Goal: Task Accomplishment & Management: Manage account settings

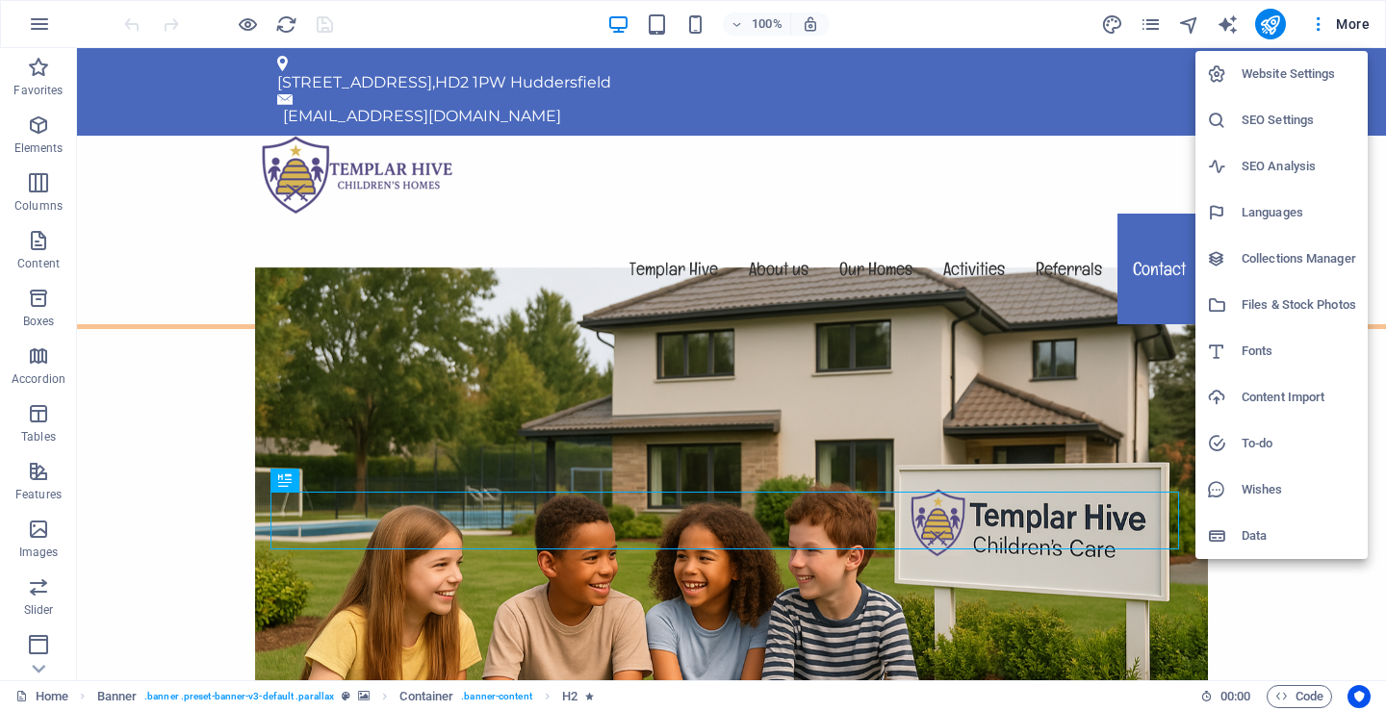
click at [0, 0] on h6 "Website Settings" at bounding box center [0, 0] width 0 height 0
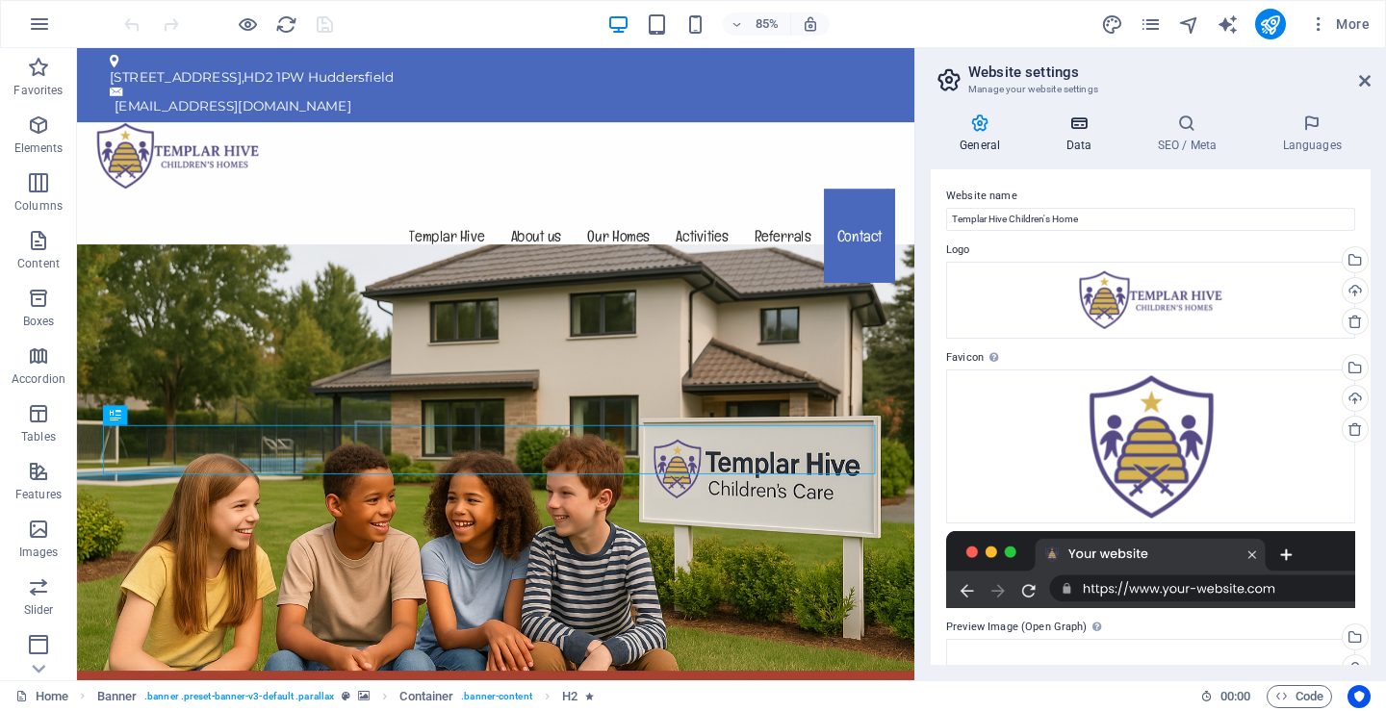
click at [1083, 134] on h4 "Data" at bounding box center [1081, 134] width 91 height 40
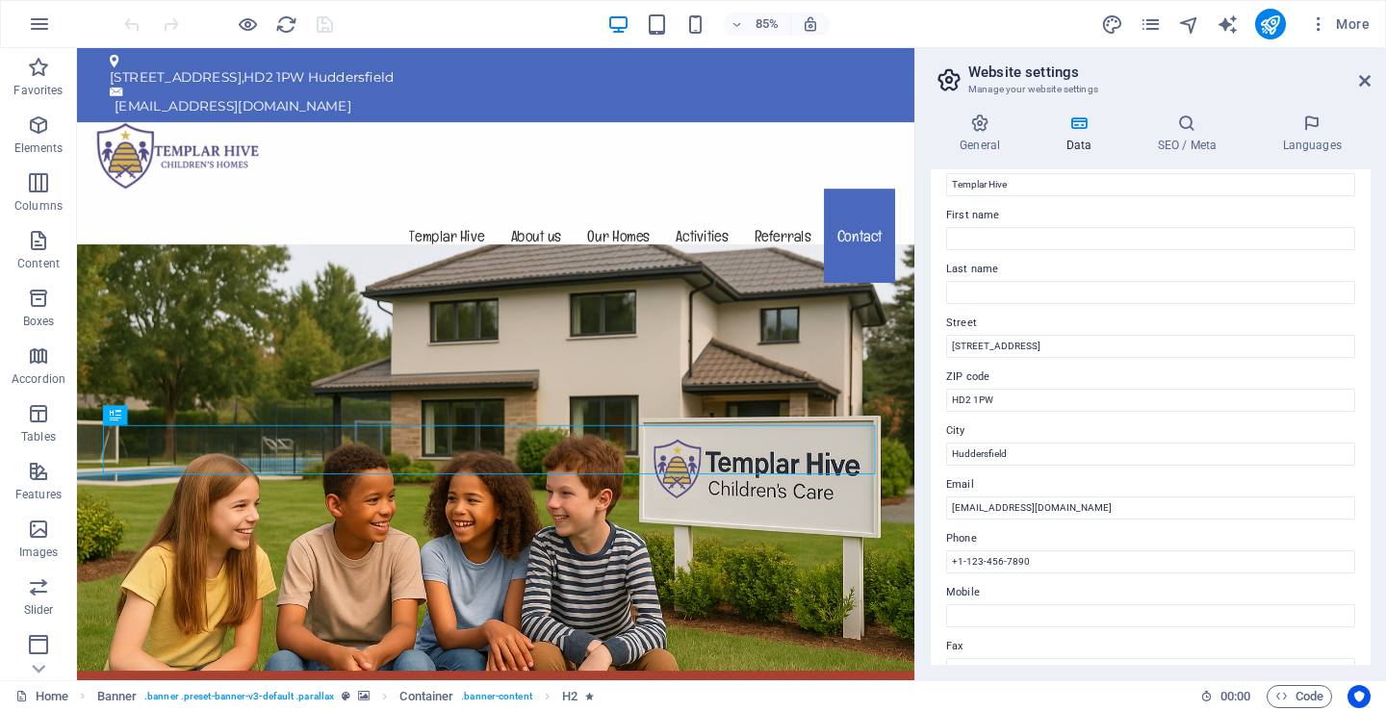
scroll to position [43, 0]
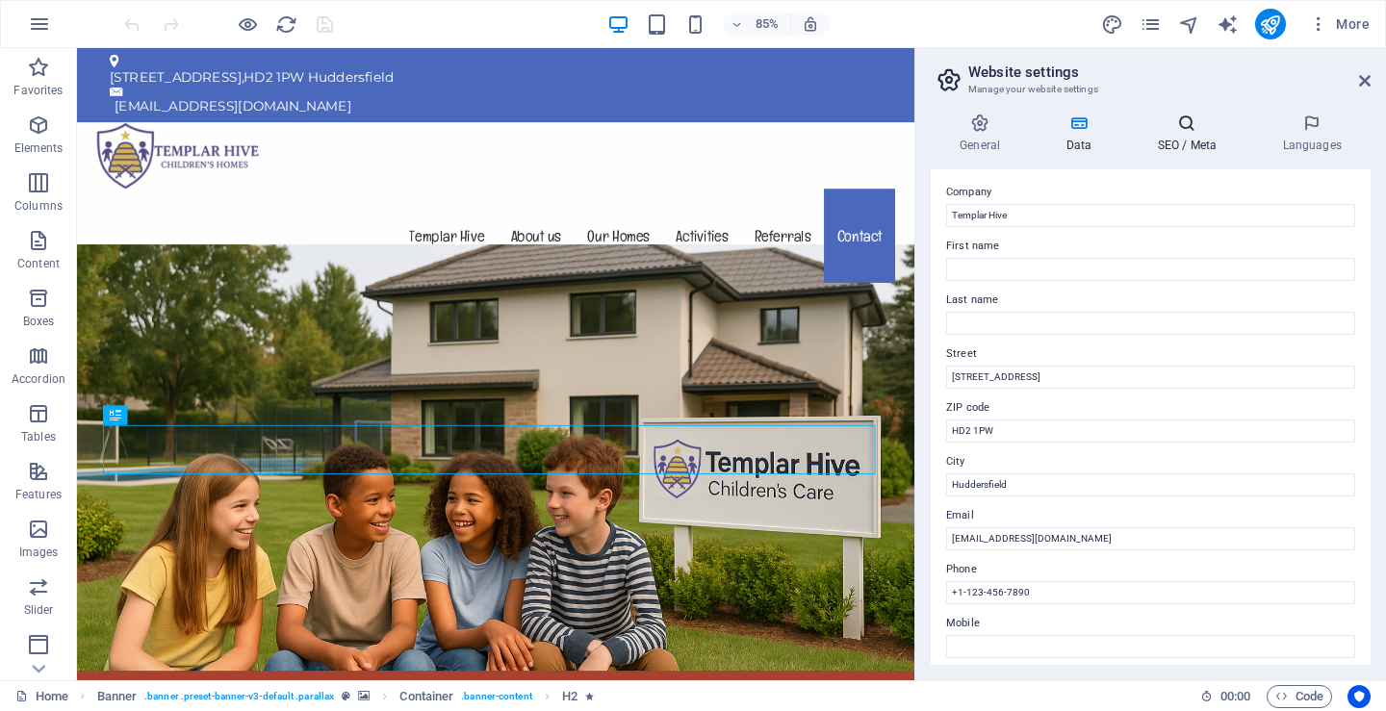
click at [1175, 134] on h4 "SEO / Meta" at bounding box center [1190, 134] width 125 height 40
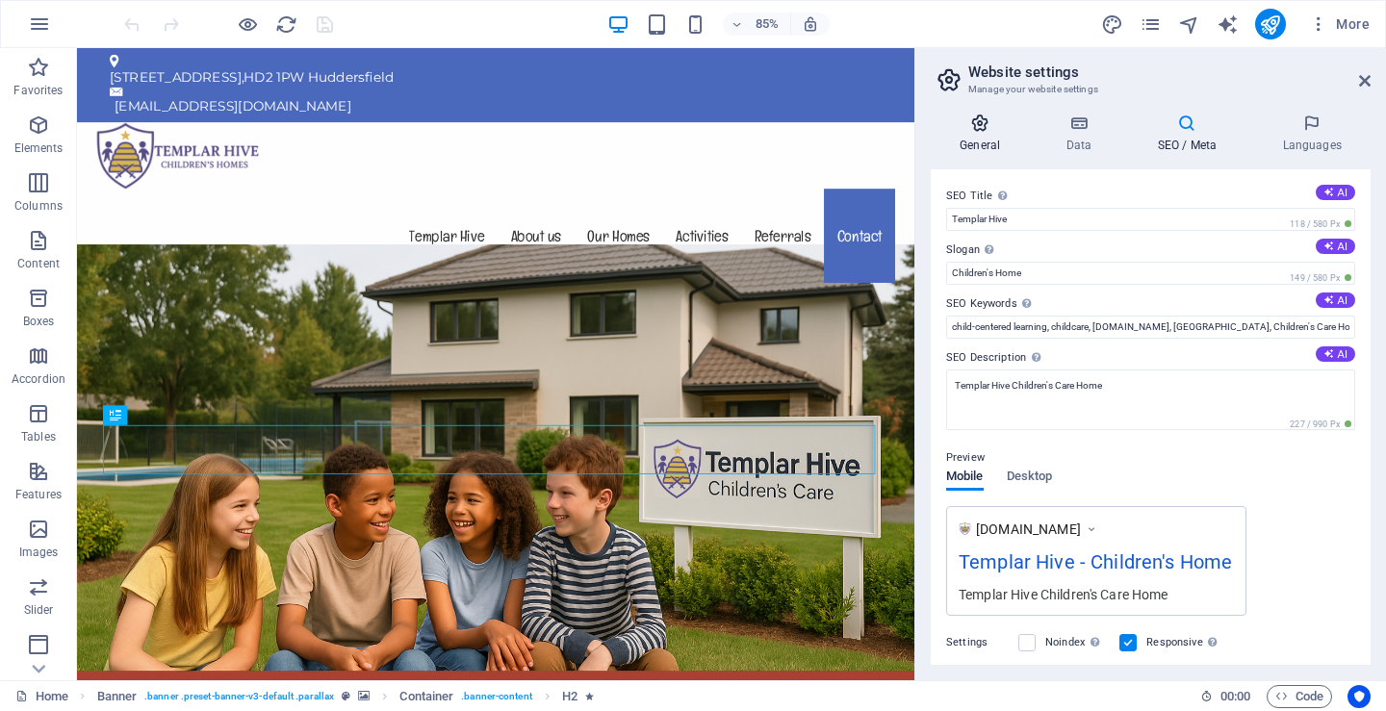
click at [979, 123] on icon at bounding box center [980, 123] width 98 height 19
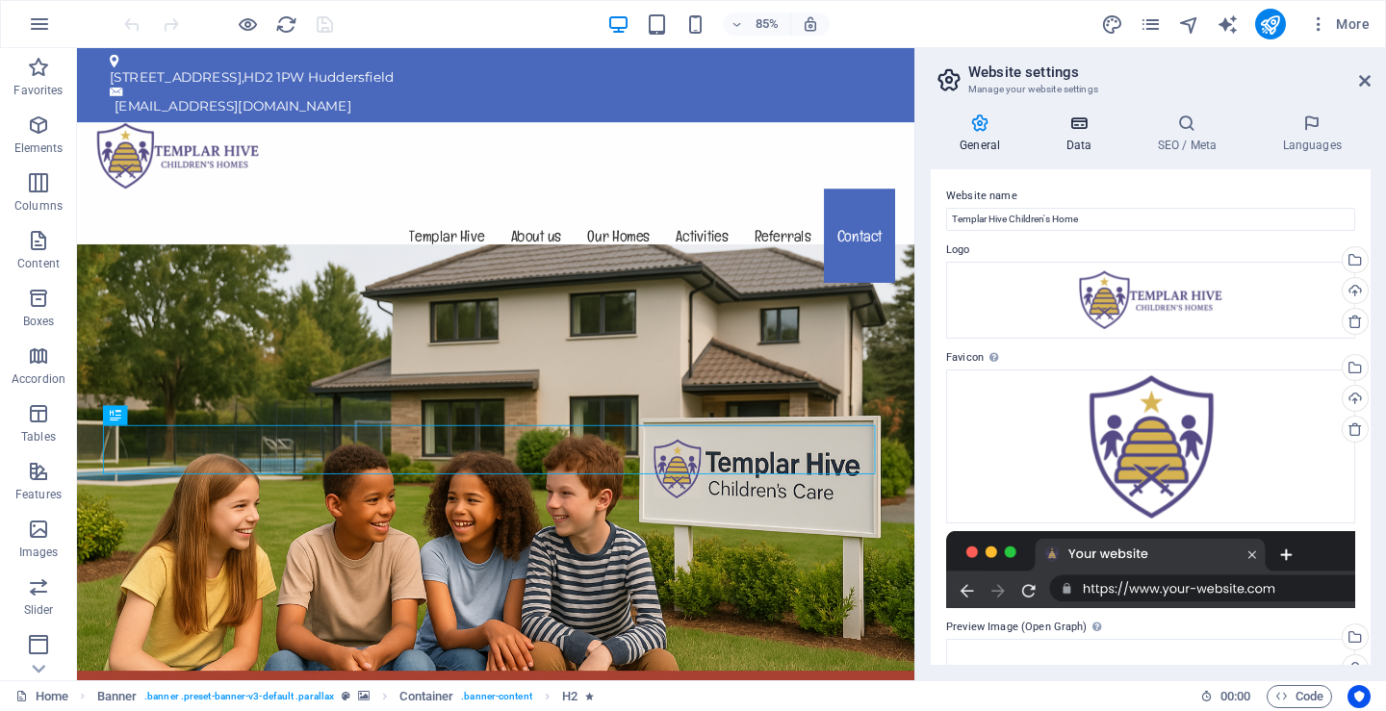
click at [1077, 130] on icon at bounding box center [1078, 123] width 84 height 19
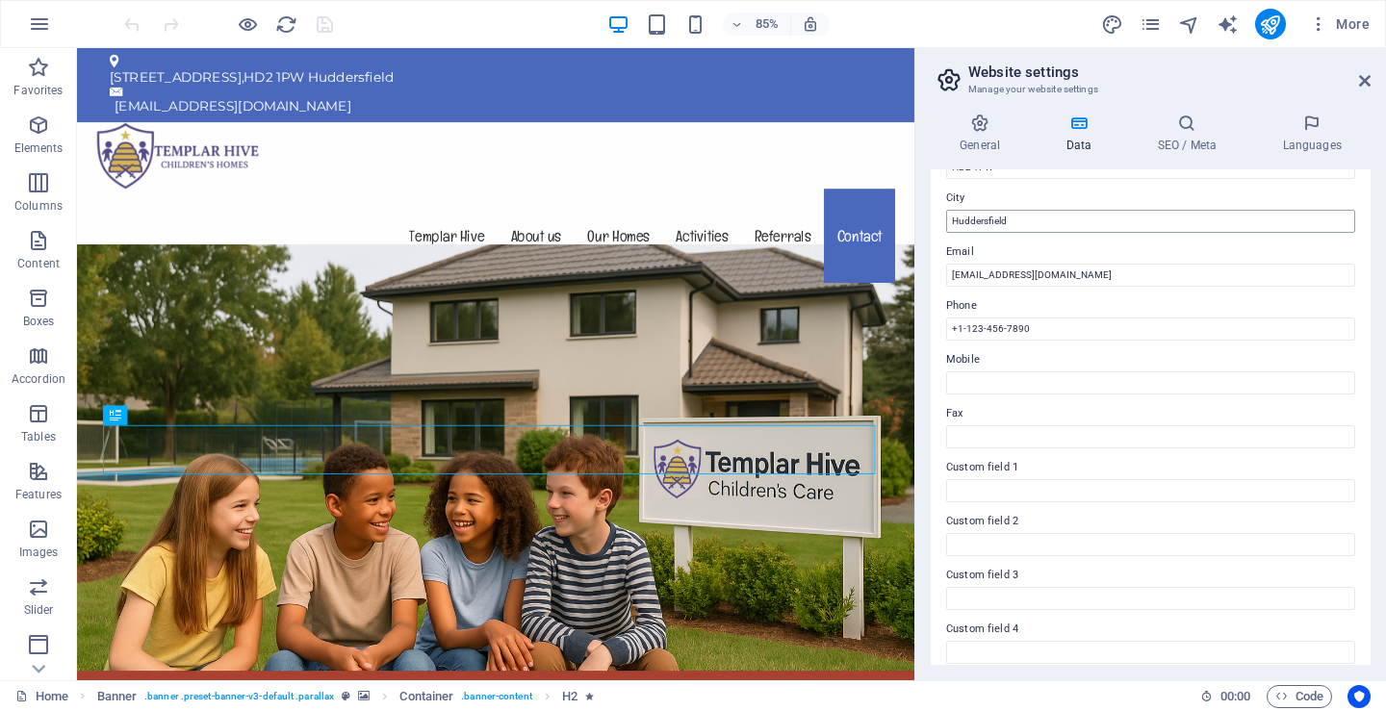
scroll to position [332, 0]
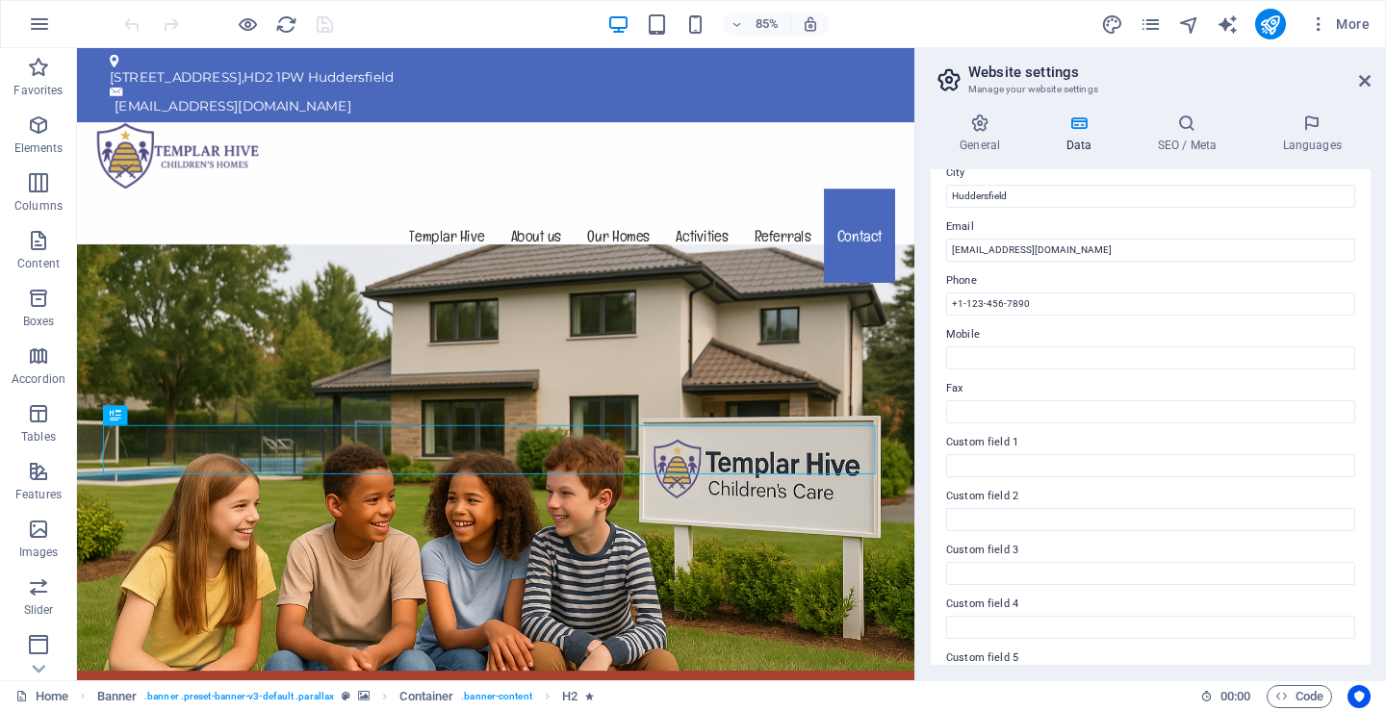
click at [1370, 80] on aside "Website settings Manage your website settings General Data SEO / Meta Languages…" at bounding box center [1150, 364] width 472 height 632
click at [1363, 84] on icon at bounding box center [1365, 80] width 12 height 15
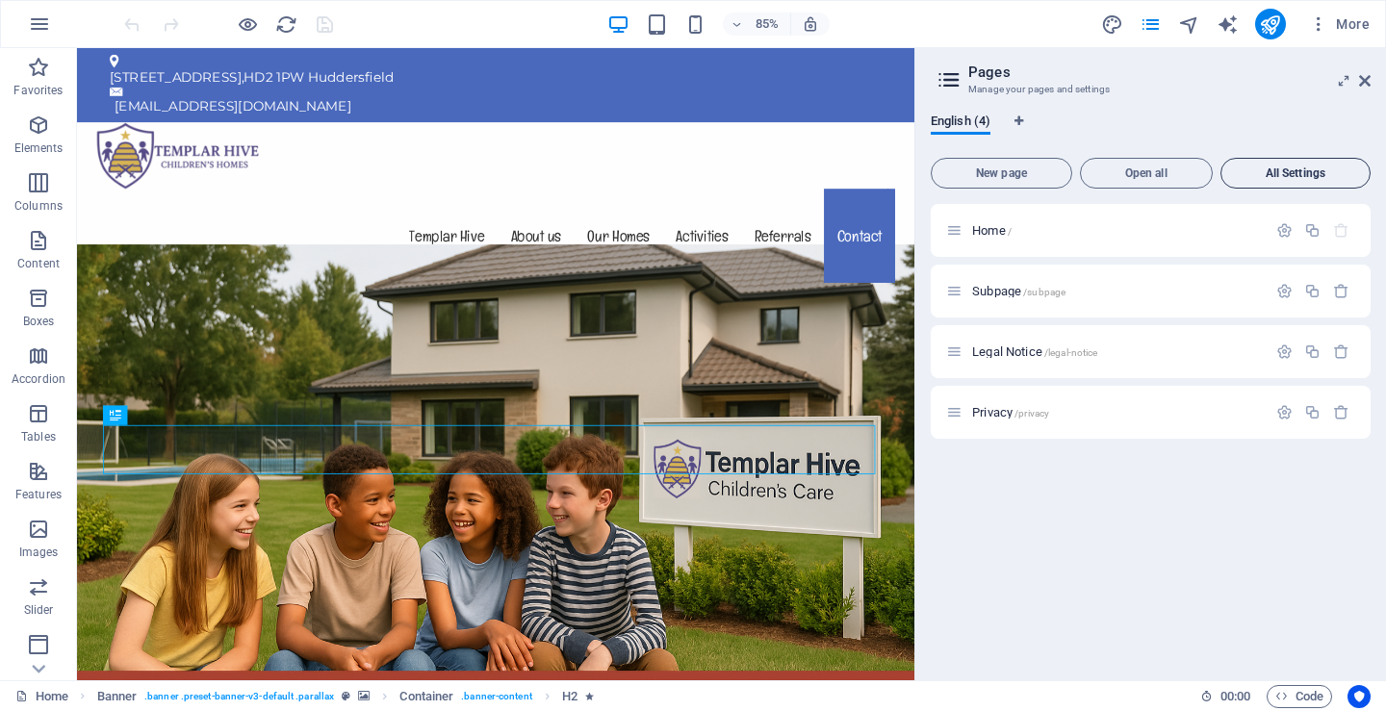
click at [1297, 175] on span "All Settings" at bounding box center [1295, 173] width 133 height 12
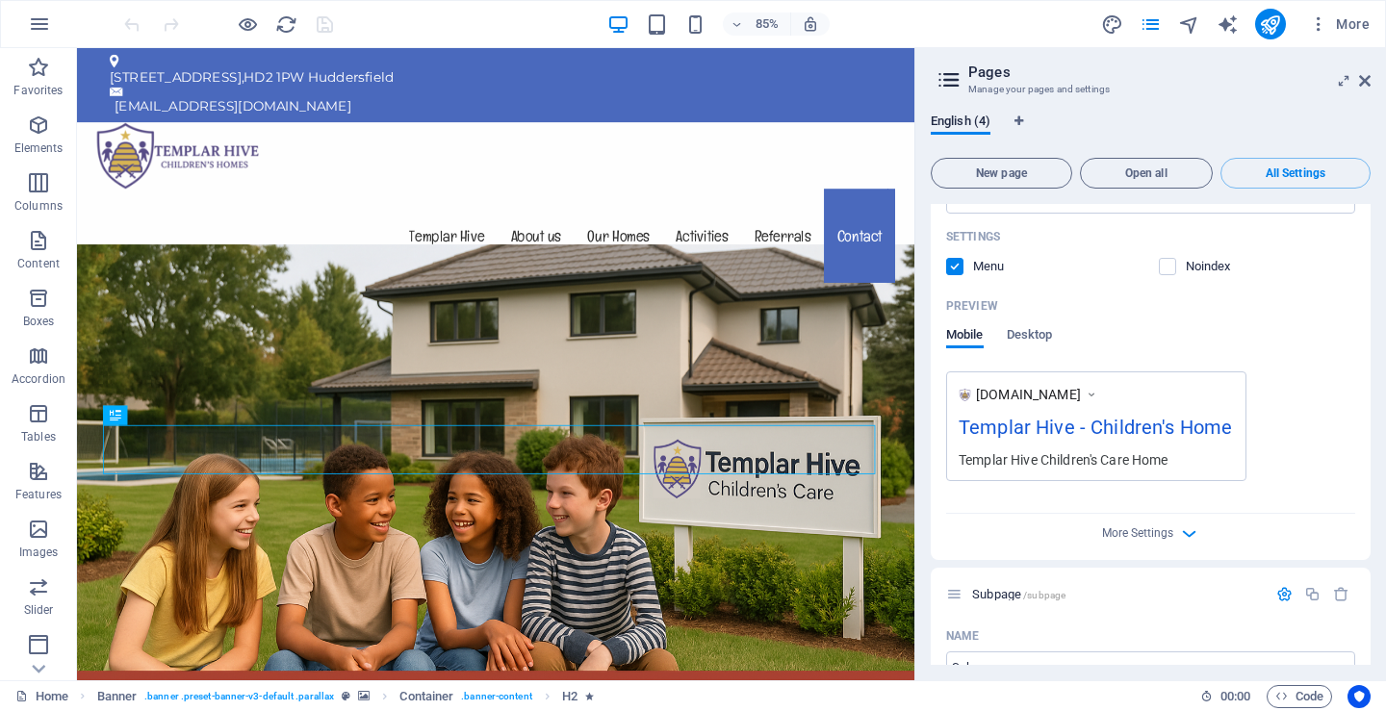
scroll to position [481, 0]
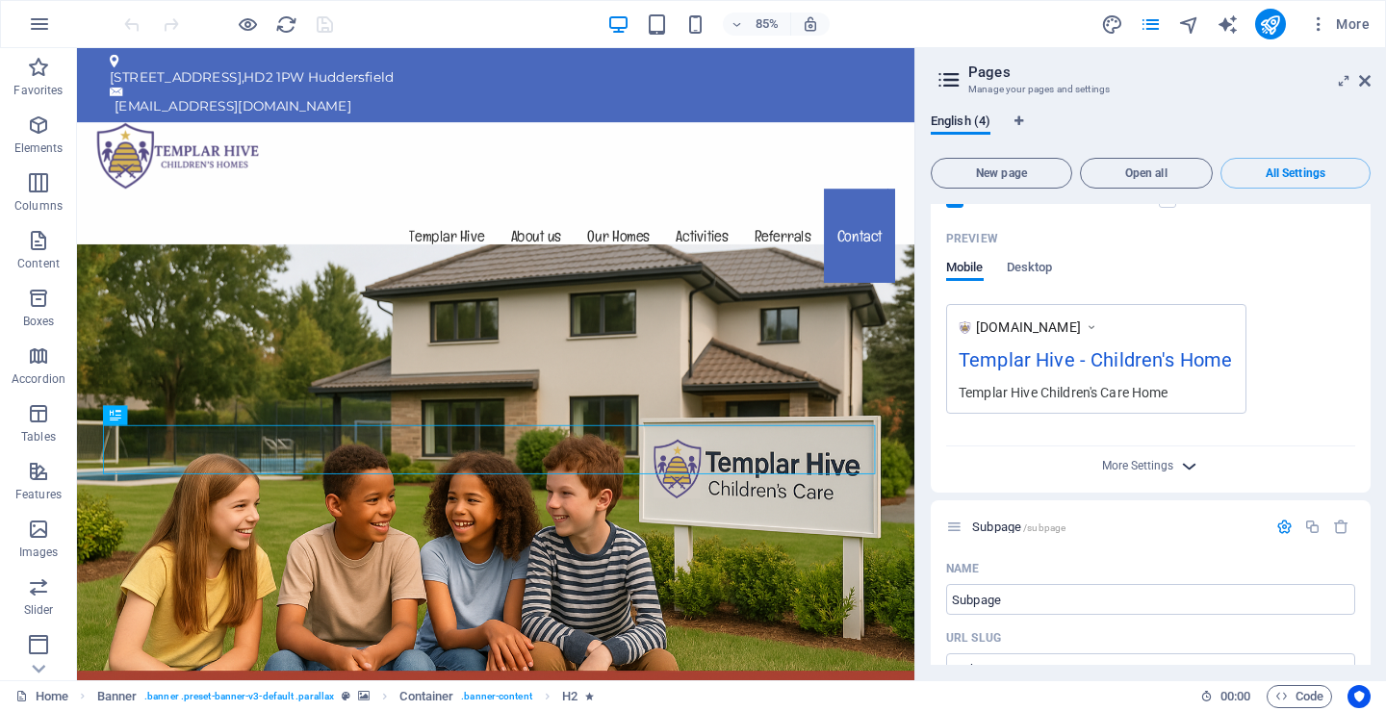
click at [1185, 469] on icon "button" at bounding box center [1189, 466] width 22 height 22
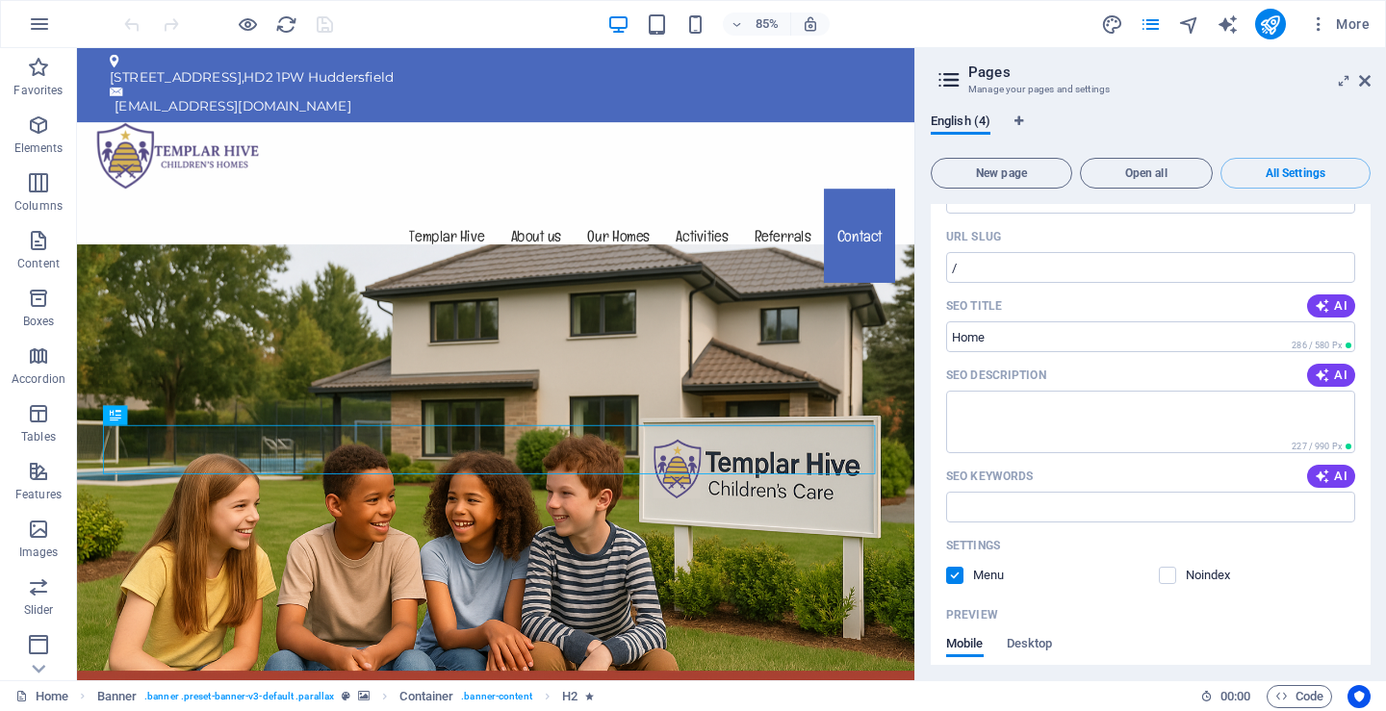
scroll to position [0, 0]
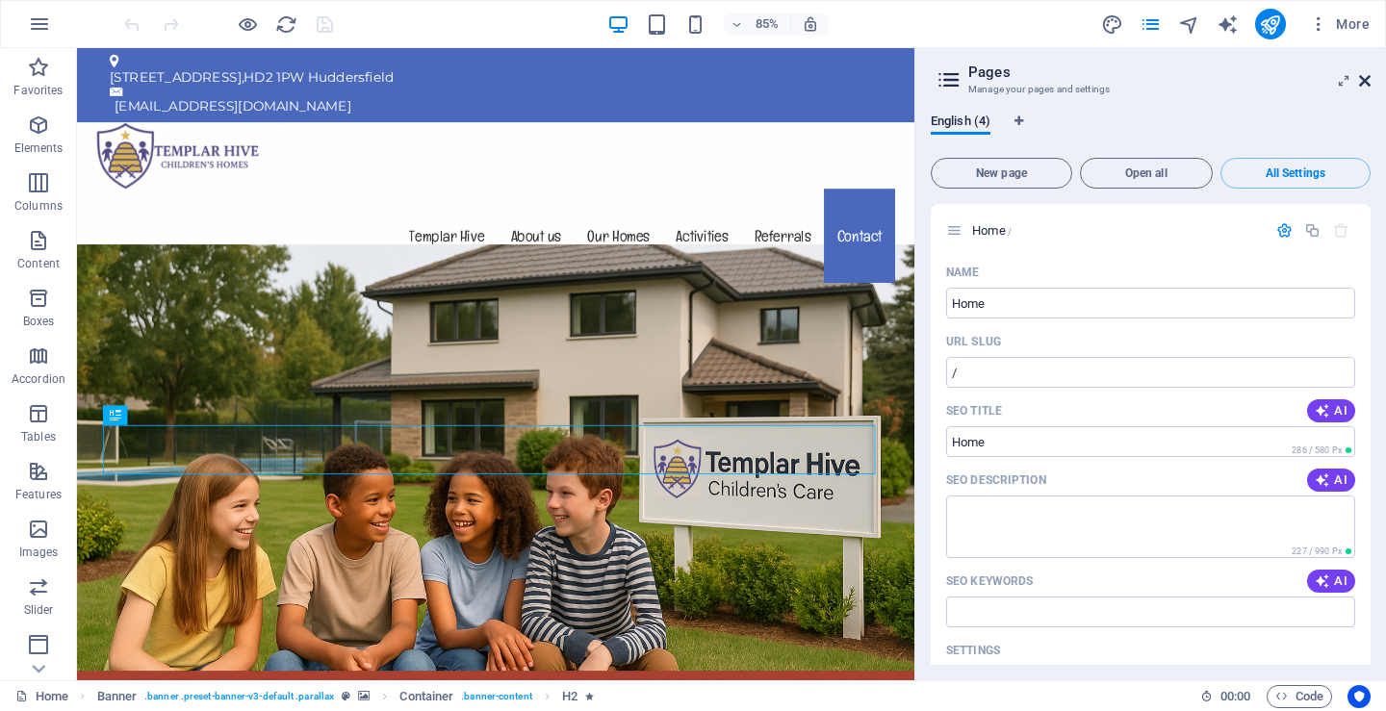
click at [1361, 81] on icon at bounding box center [1365, 80] width 12 height 15
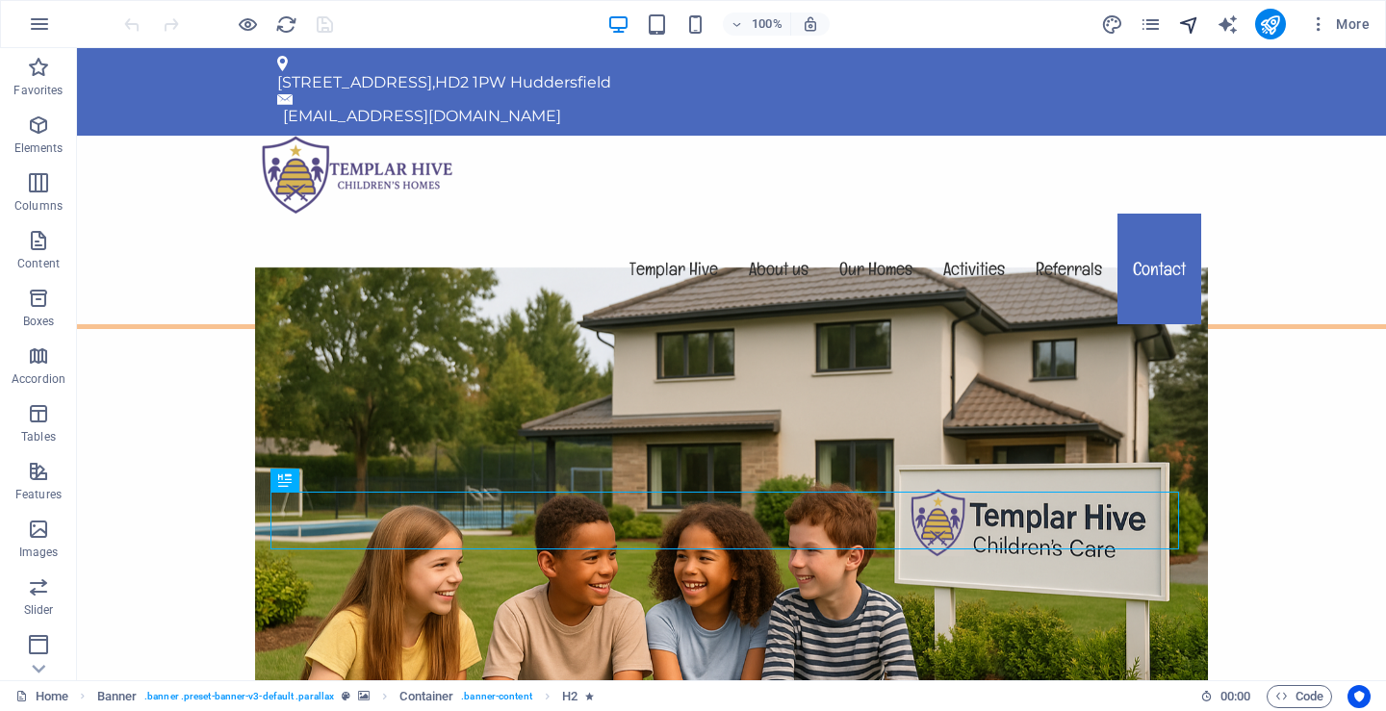
click at [0, 0] on icon "navigator" at bounding box center [0, 0] width 0 height 0
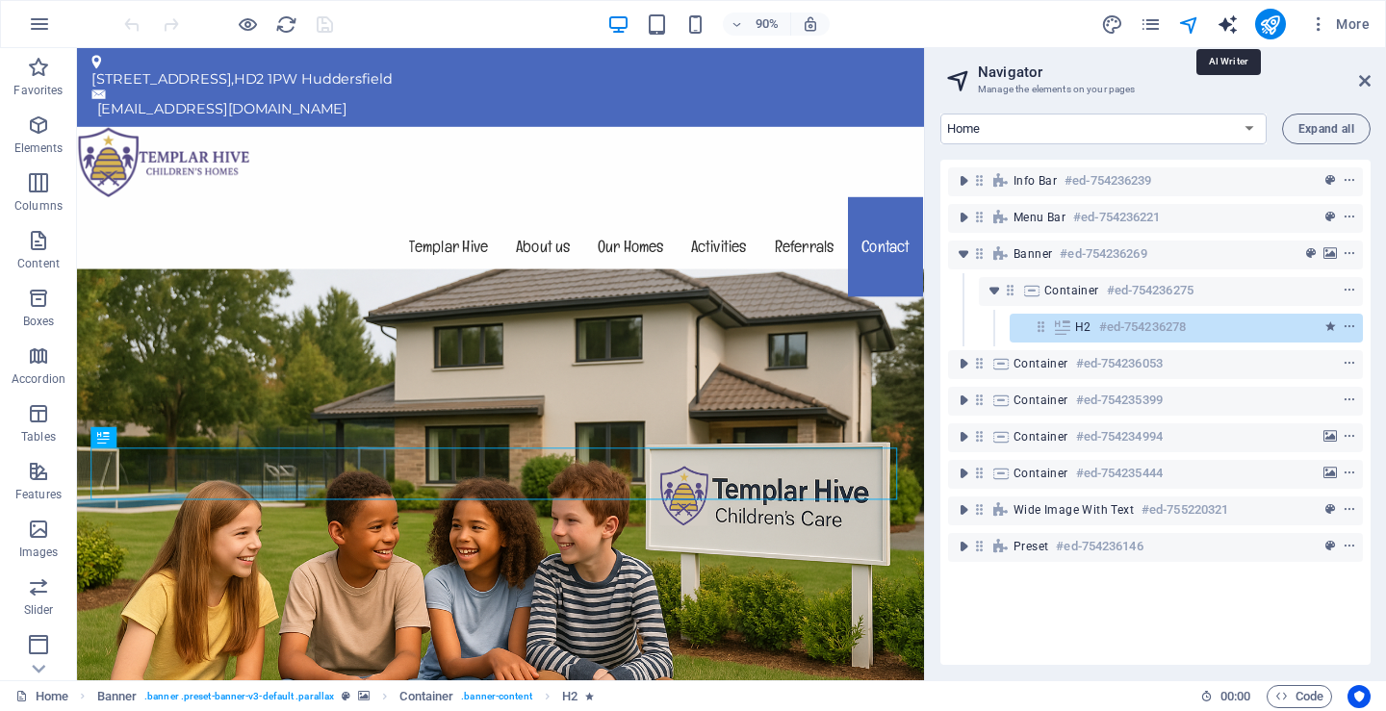
select select "English"
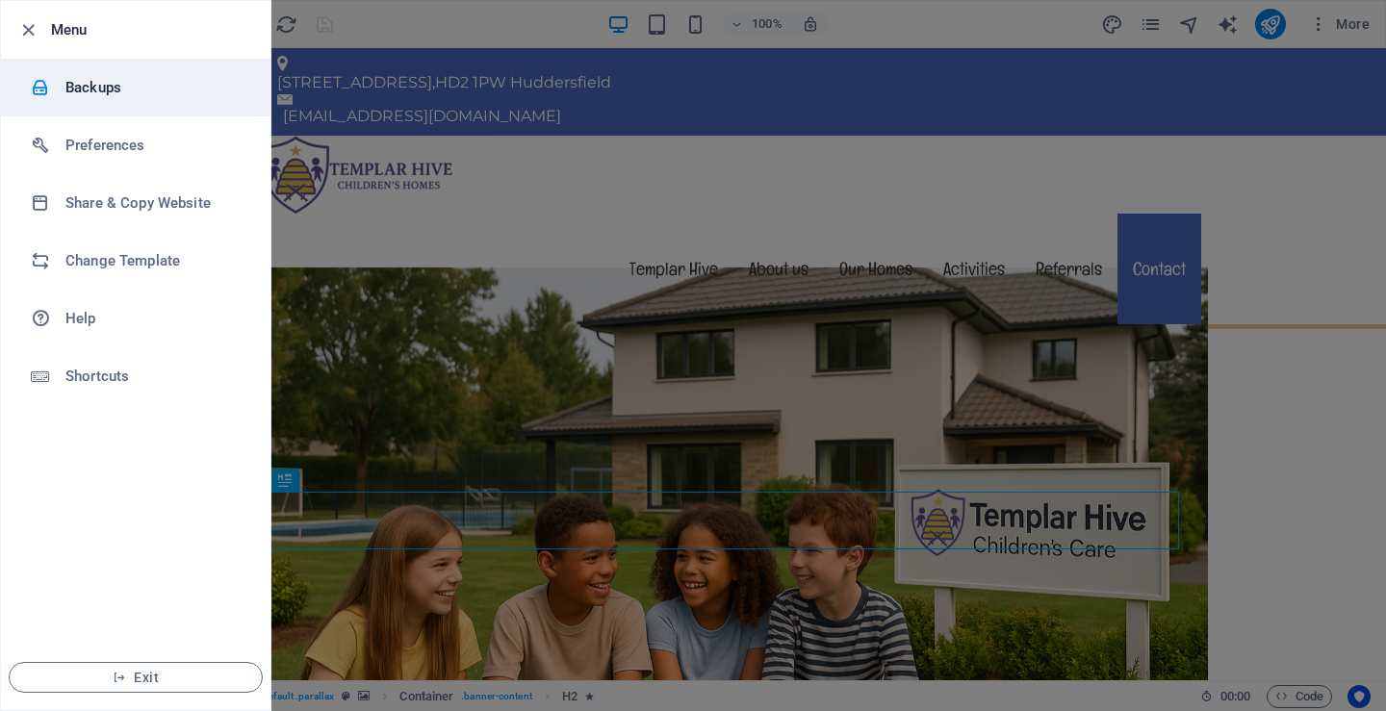
click at [78, 87] on h6 "Backups" at bounding box center [154, 87] width 178 height 23
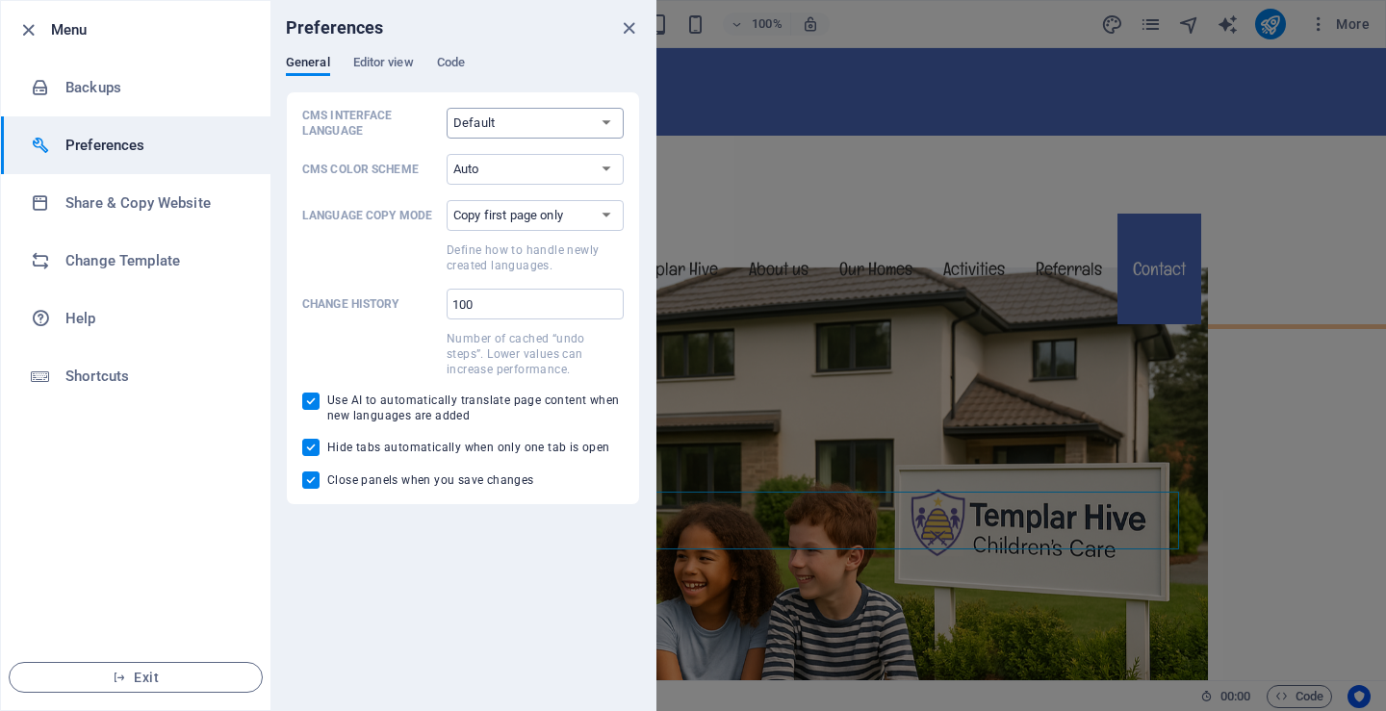
click at [491, 114] on select "Default Deutsch English Español Français Magyar Italiano Nederlands Polski Port…" at bounding box center [535, 123] width 177 height 31
click at [492, 115] on select "Default Deutsch English Español Français Magyar Italiano Nederlands Polski Port…" at bounding box center [535, 123] width 177 height 31
click at [383, 64] on span "Editor view" at bounding box center [383, 64] width 61 height 27
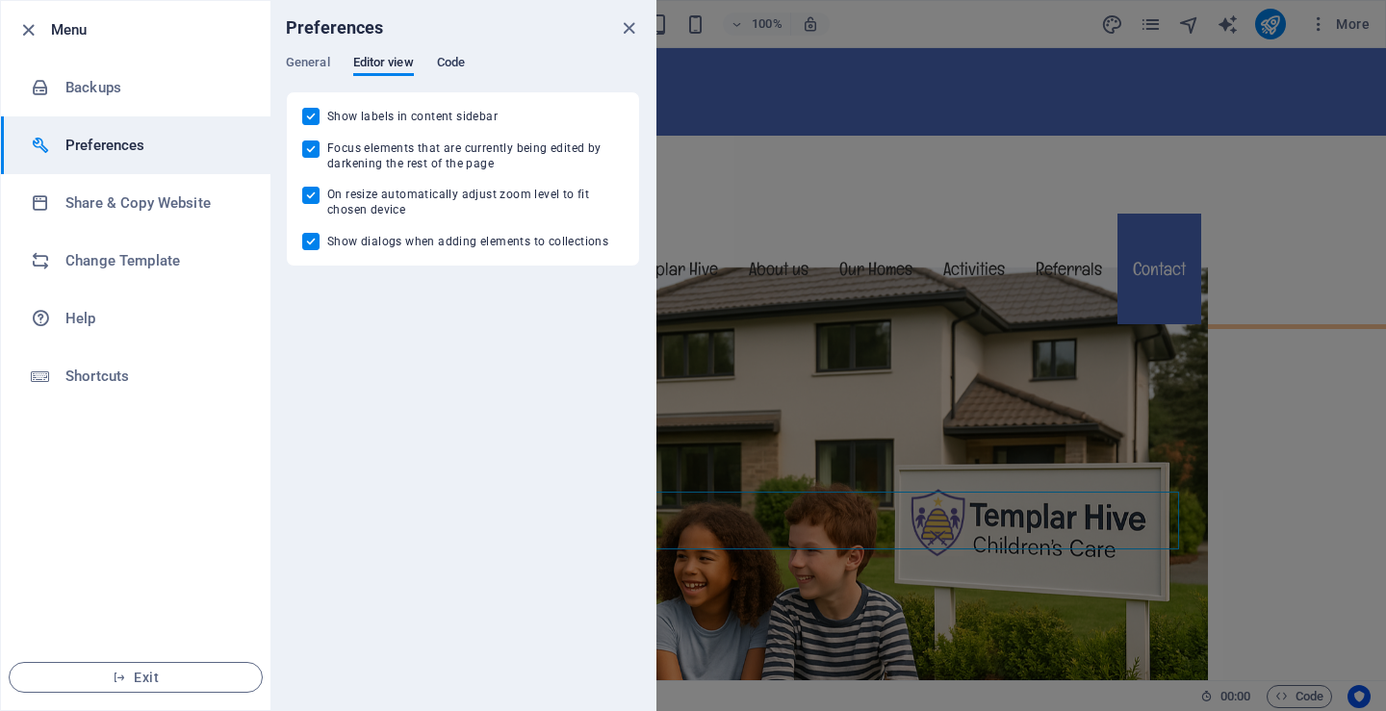
click at [463, 65] on span "Code" at bounding box center [451, 64] width 28 height 27
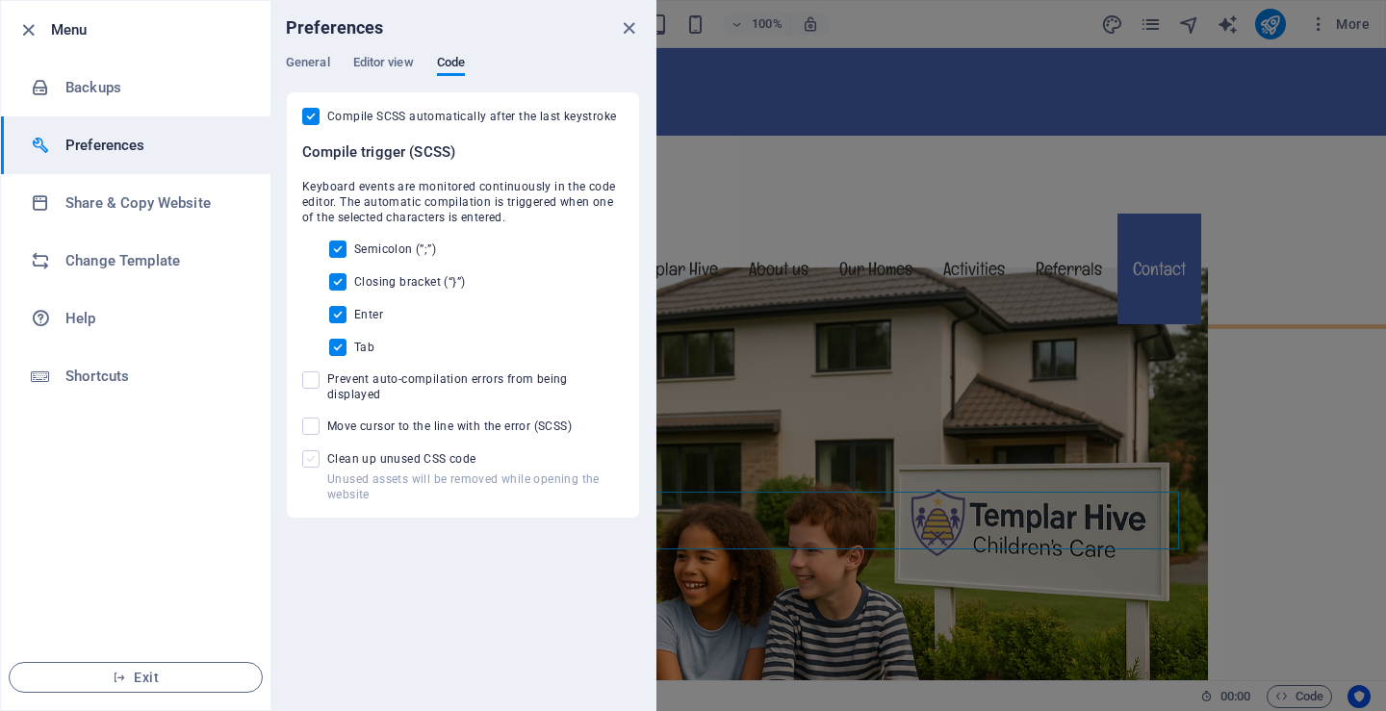
click at [314, 450] on span at bounding box center [310, 458] width 17 height 17
click at [314, 450] on input "Unused assets will be removed while opening the website Clean up unused CSS code" at bounding box center [314, 458] width 25 height 17
checkbox input "true"
click at [631, 25] on icon "close" at bounding box center [629, 28] width 22 height 22
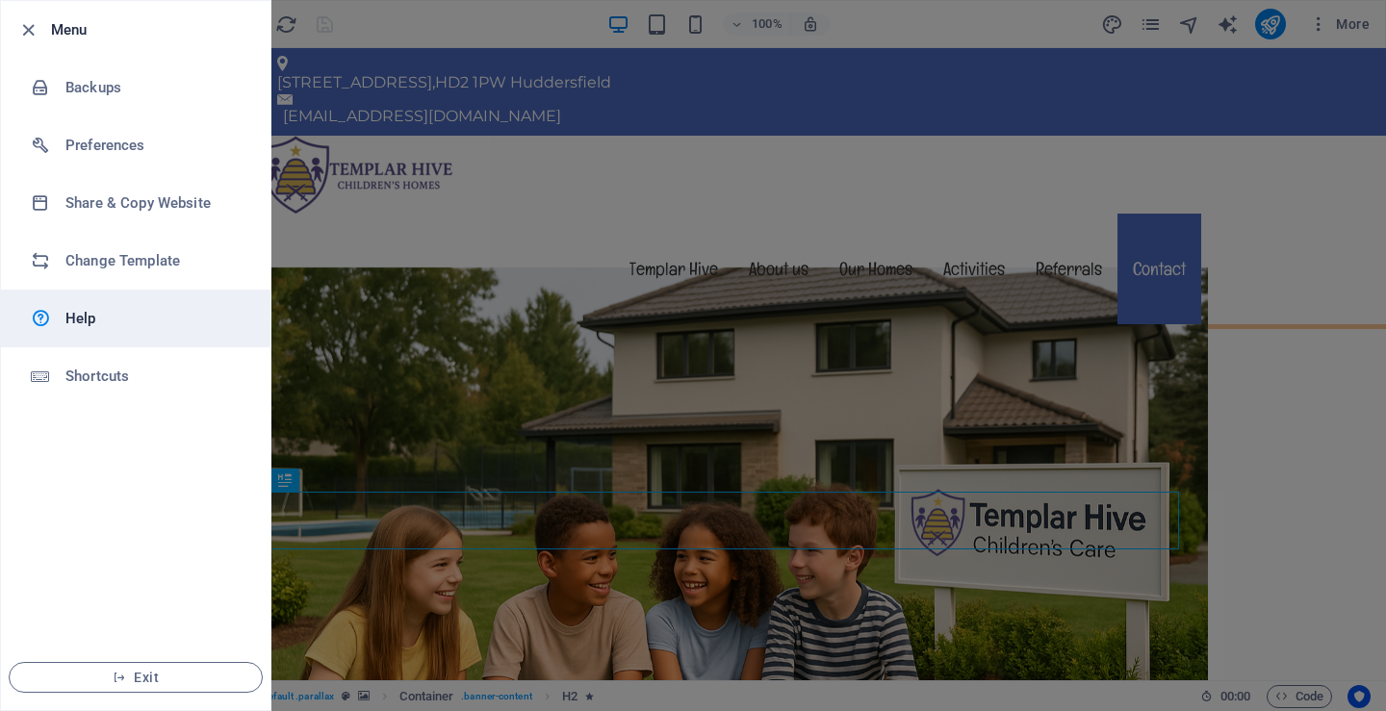
click at [80, 319] on h6 "Help" at bounding box center [154, 318] width 178 height 23
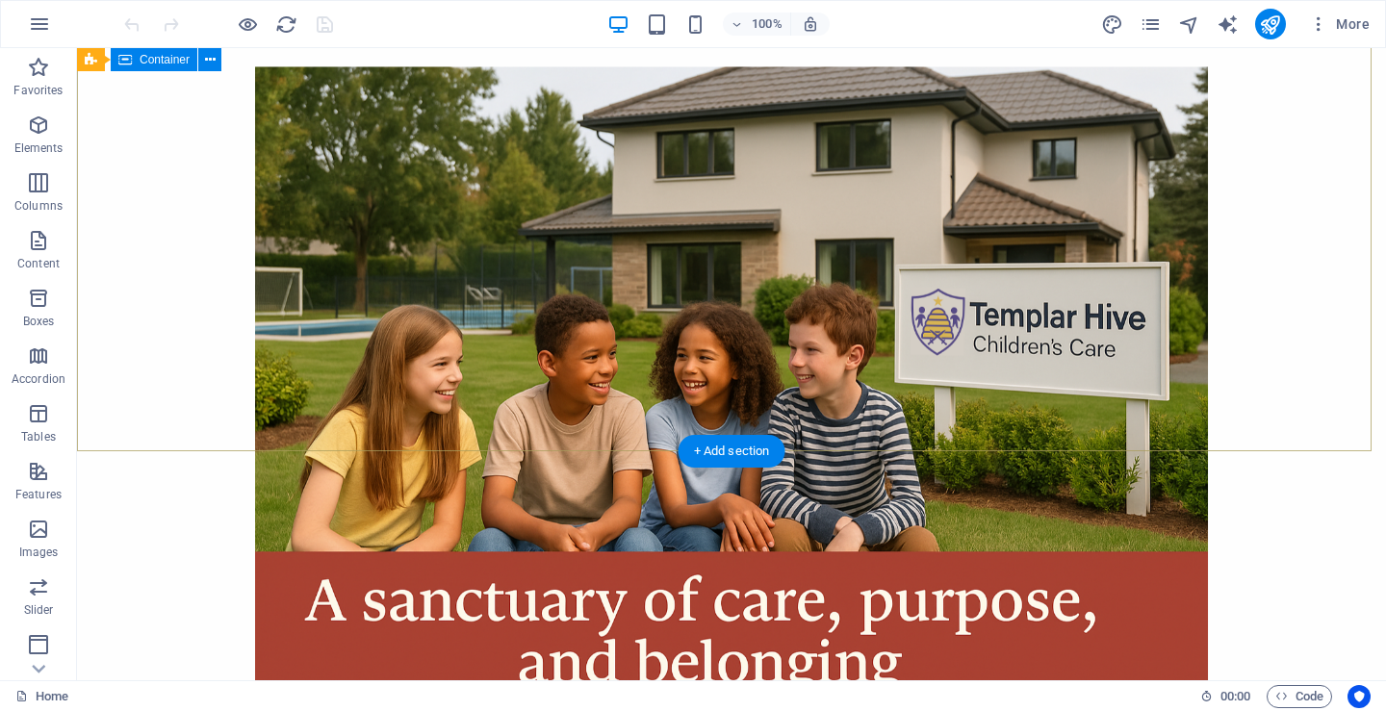
scroll to position [289, 0]
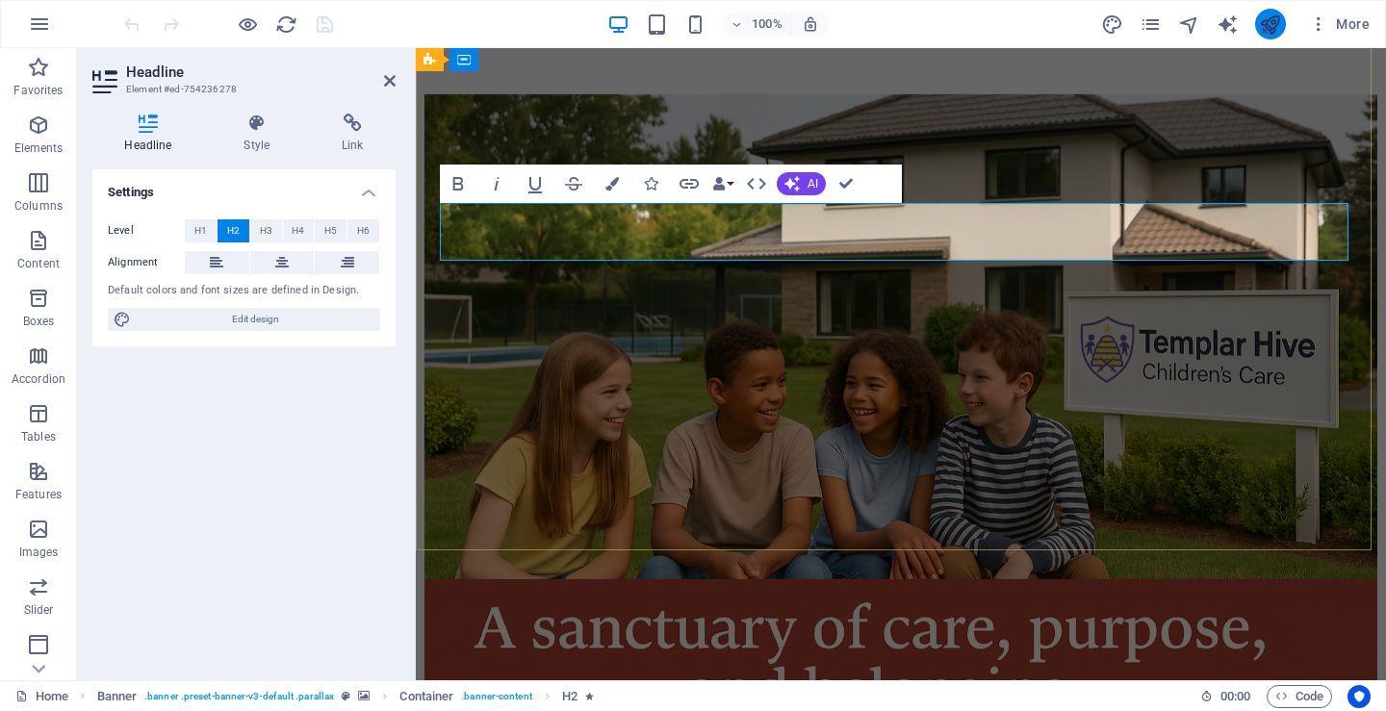
click at [1268, 21] on icon "publish" at bounding box center [1270, 24] width 22 height 22
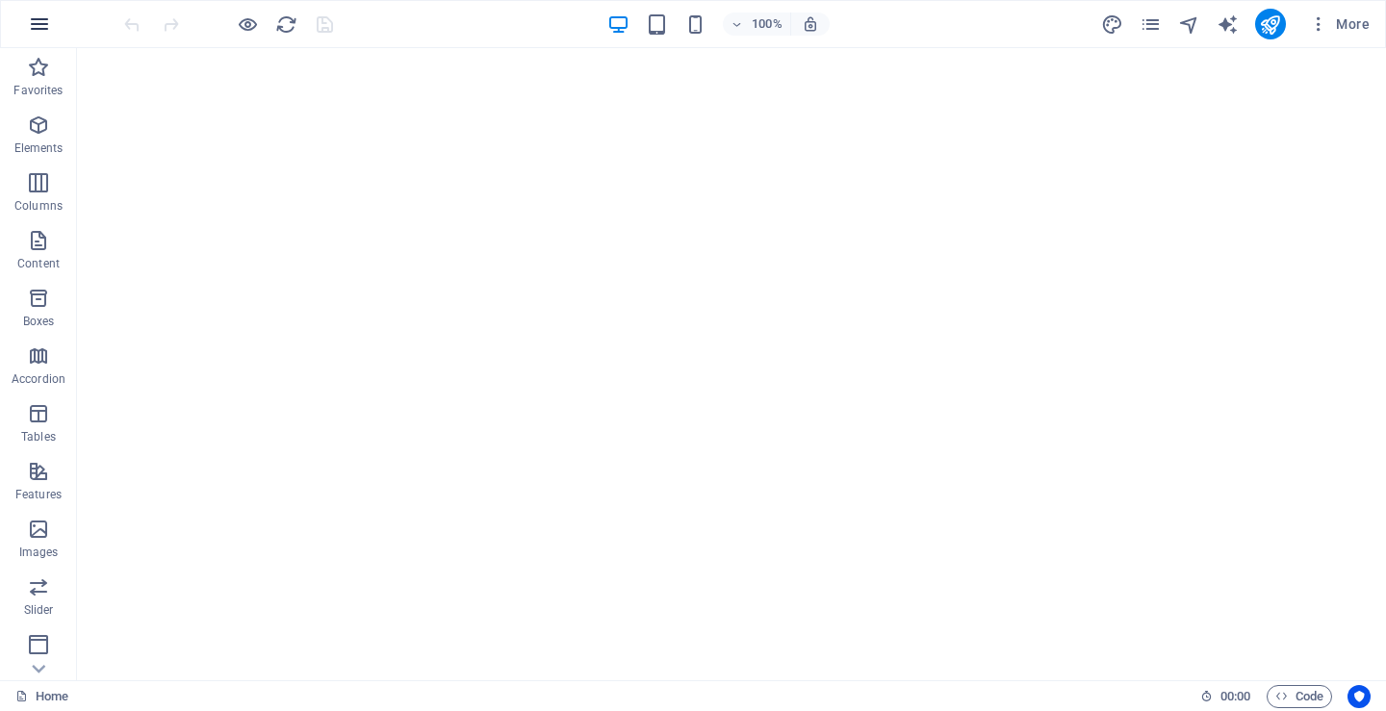
click at [46, 20] on icon "button" at bounding box center [39, 24] width 23 height 23
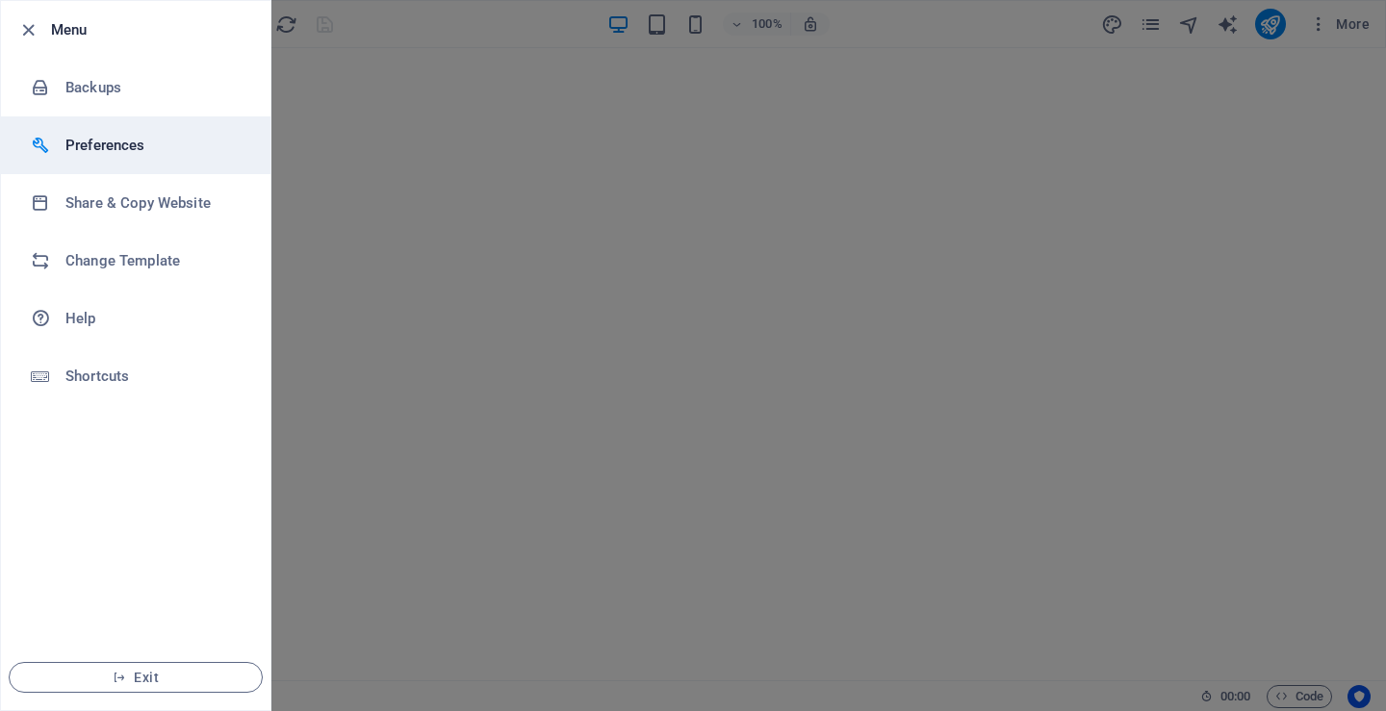
click at [95, 141] on h6 "Preferences" at bounding box center [154, 145] width 178 height 23
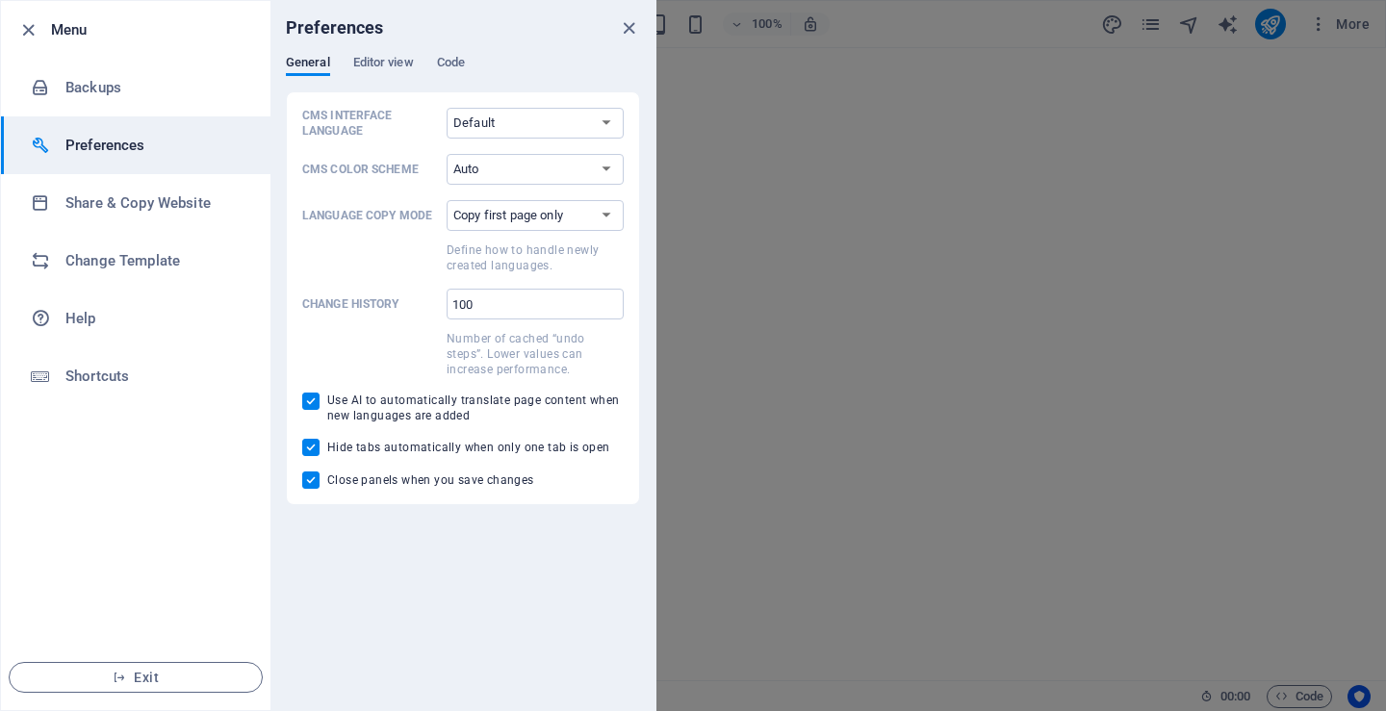
click at [444, 54] on div "Preferences" at bounding box center [462, 28] width 385 height 54
click at [448, 62] on span "Code" at bounding box center [451, 64] width 28 height 27
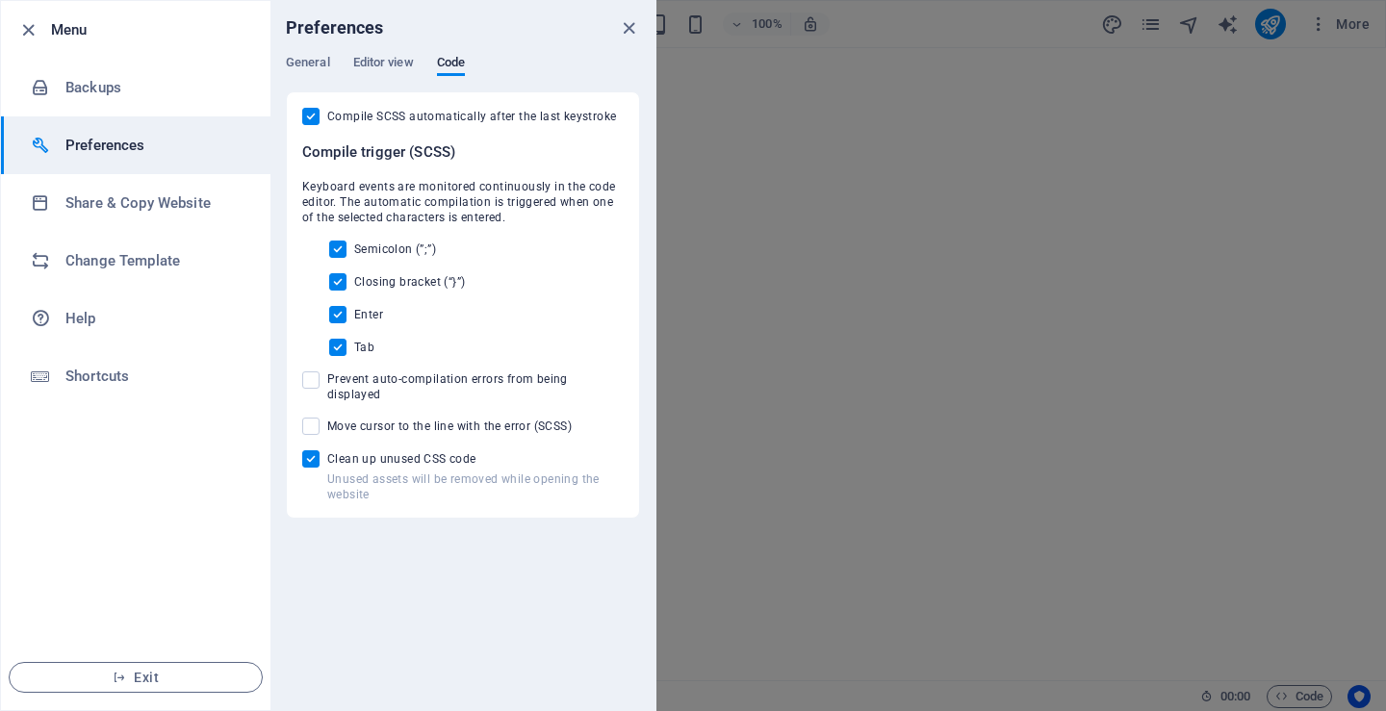
click at [314, 451] on input "Unused assets will be removed while opening the website Clean up unused CSS code" at bounding box center [314, 458] width 25 height 17
checkbox input "false"
click at [630, 27] on icon "close" at bounding box center [629, 28] width 22 height 22
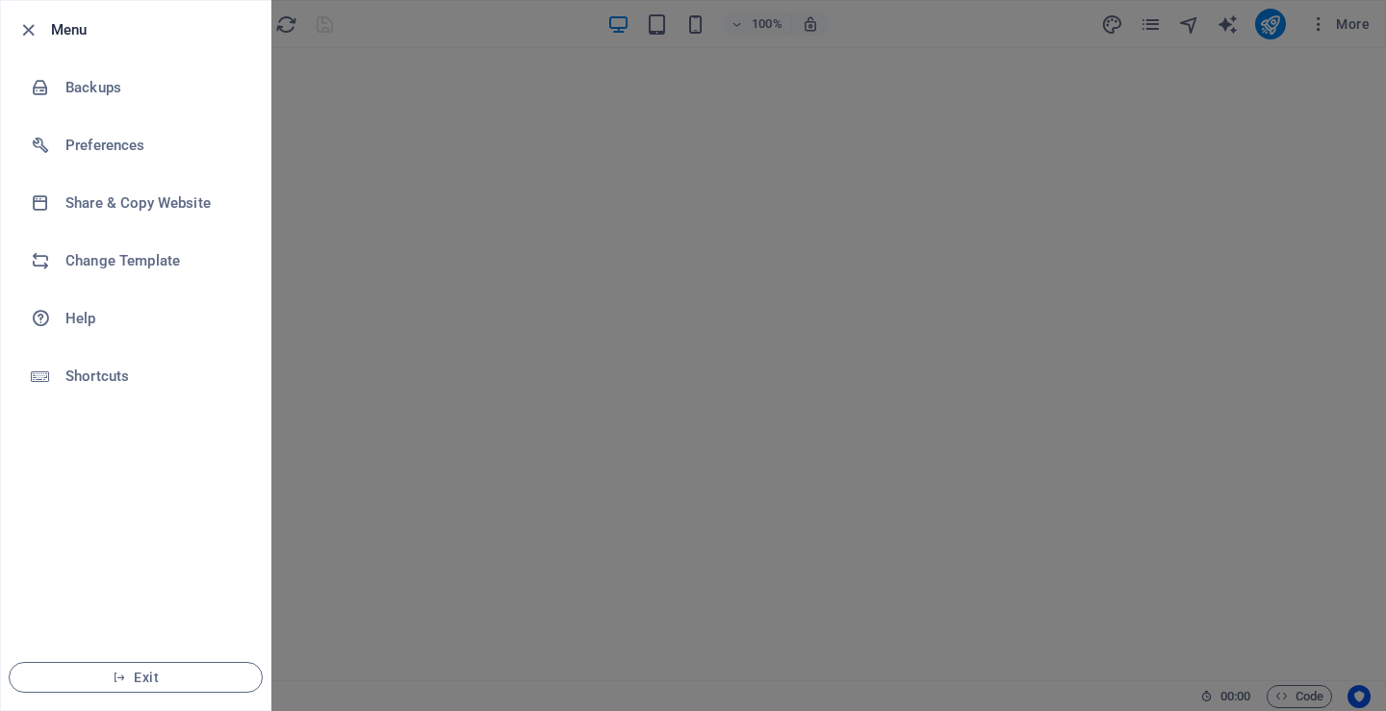
click at [410, 37] on div at bounding box center [693, 355] width 1386 height 711
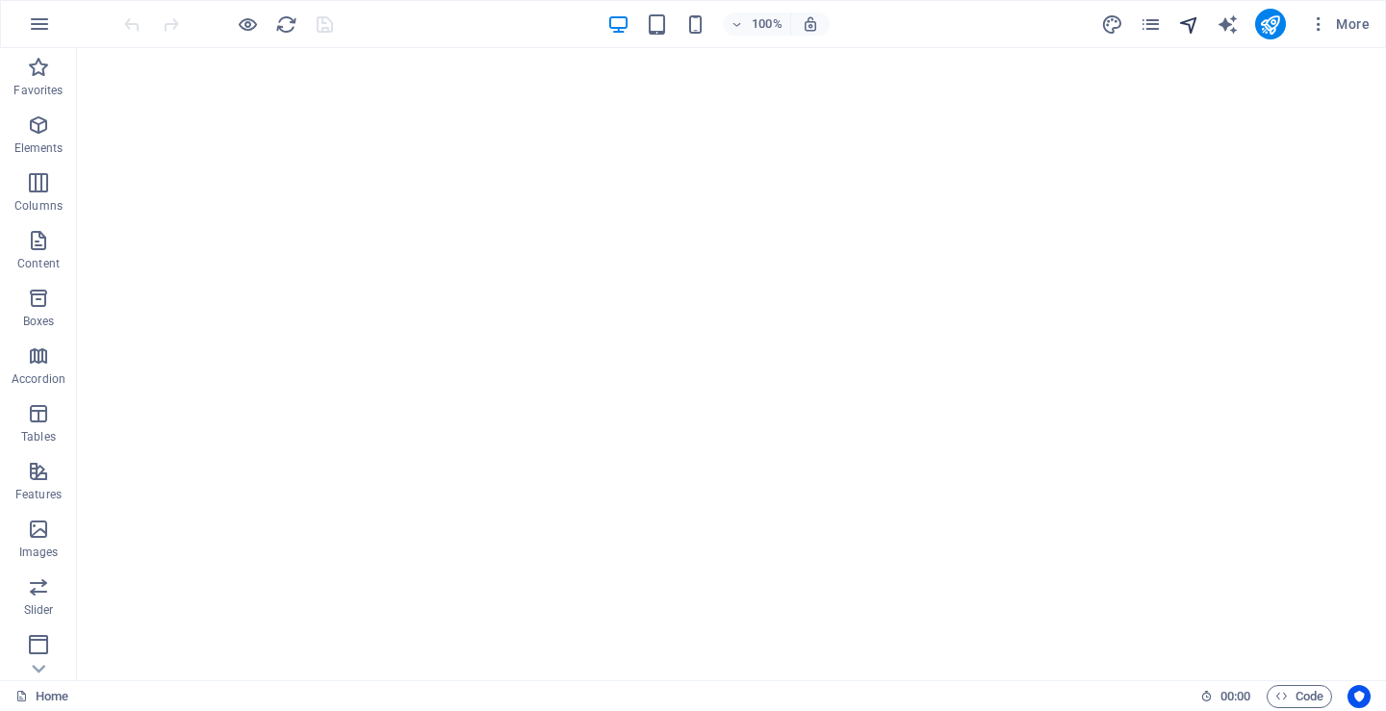
click at [1189, 29] on icon "navigator" at bounding box center [1189, 24] width 22 height 22
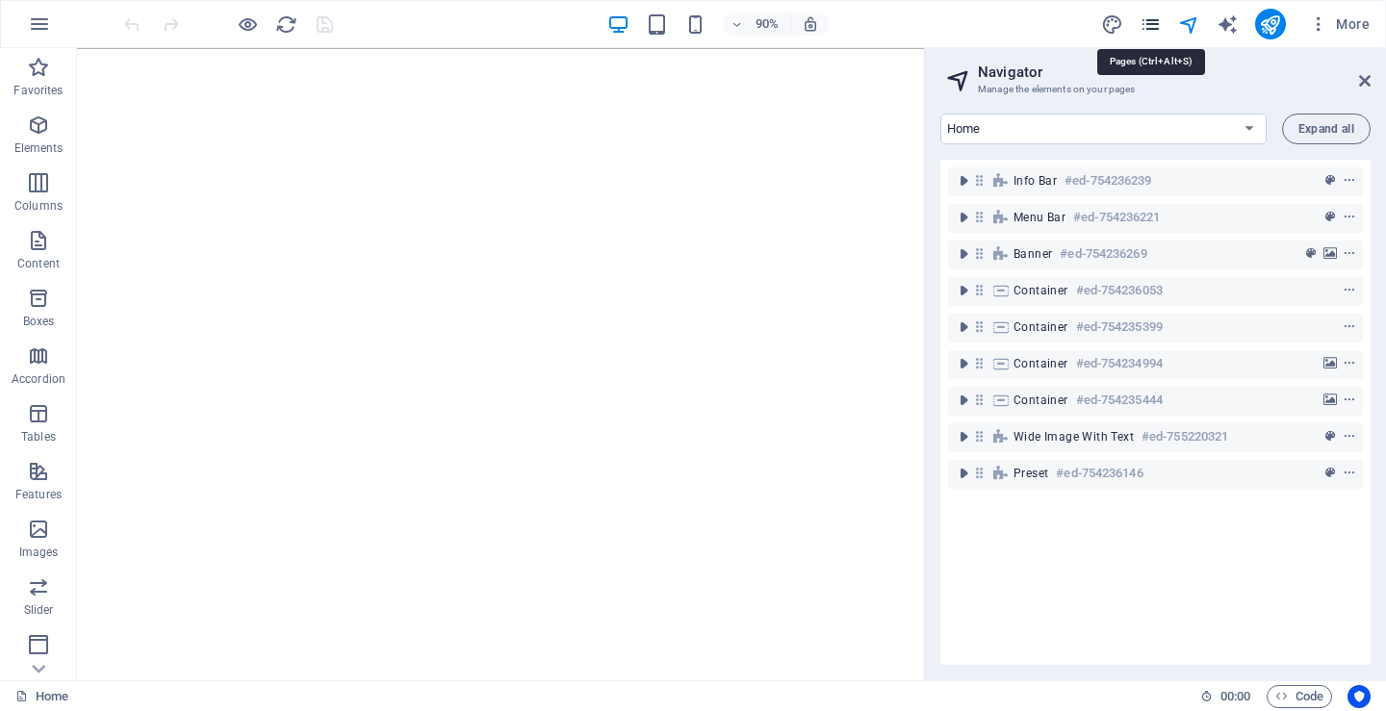
click at [1156, 25] on icon "pages" at bounding box center [1150, 24] width 22 height 22
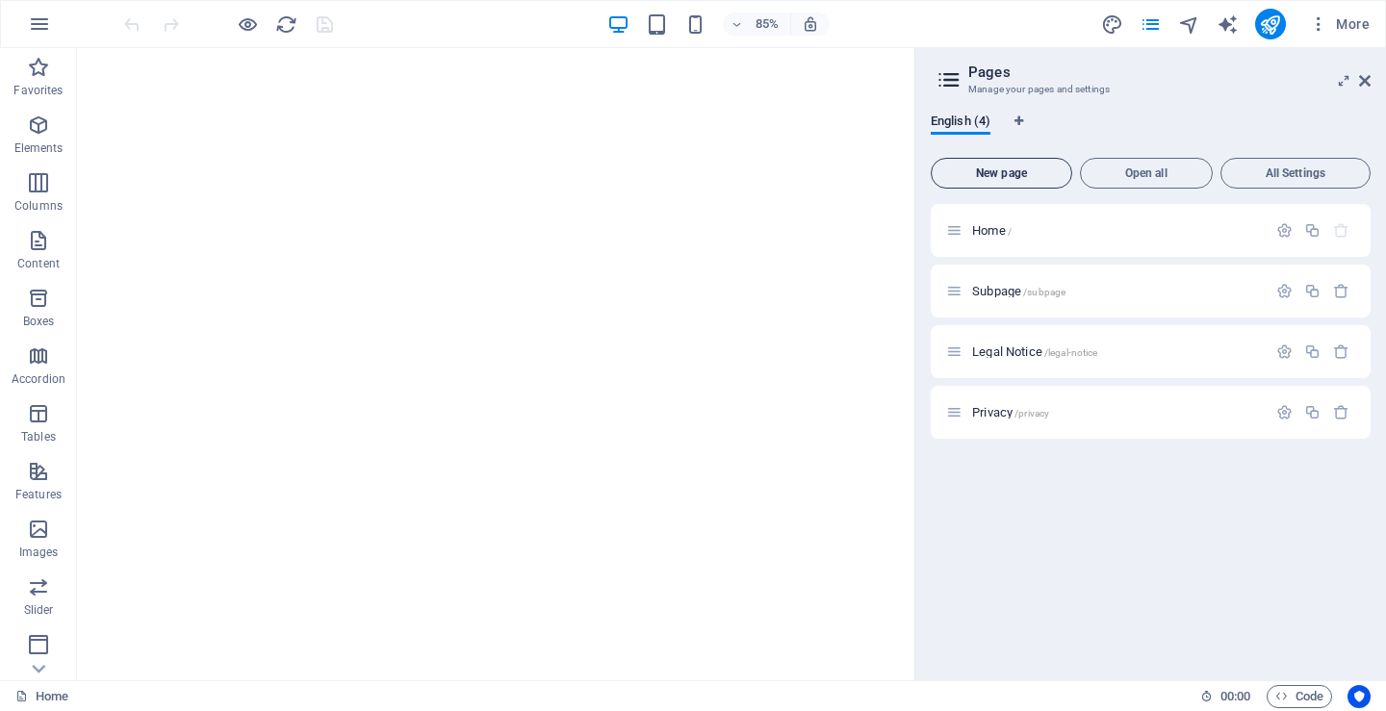
click at [1011, 169] on span "New page" at bounding box center [1001, 173] width 124 height 12
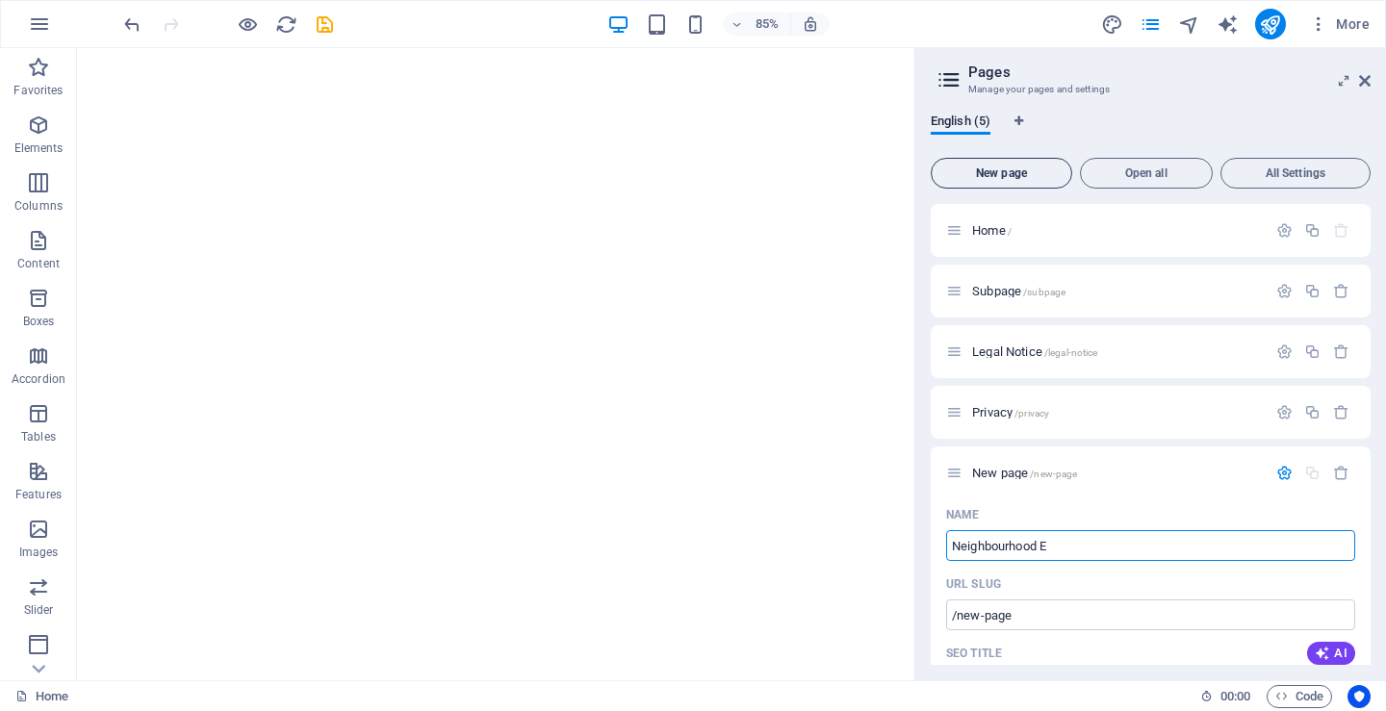
type input "Neighbourhood En"
type input "/neighbourhood"
type input "Neighbourhood Engagement"
type input "/neighbourhood-engagement"
type input "Neighbourhood Engagement"
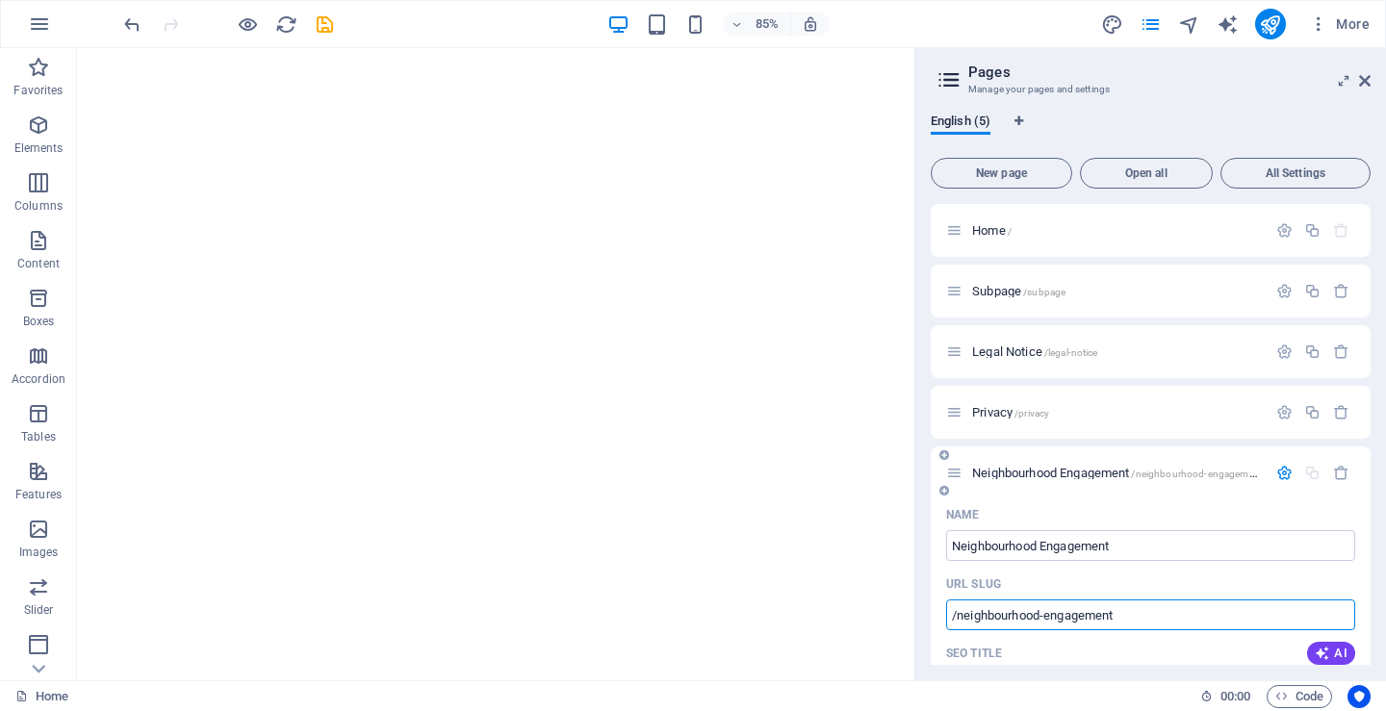
drag, startPoint x: 1111, startPoint y: 612, endPoint x: 1014, endPoint y: 614, distance: 97.2
click at [1014, 614] on input "/neighbourhood-engagement" at bounding box center [1150, 615] width 409 height 31
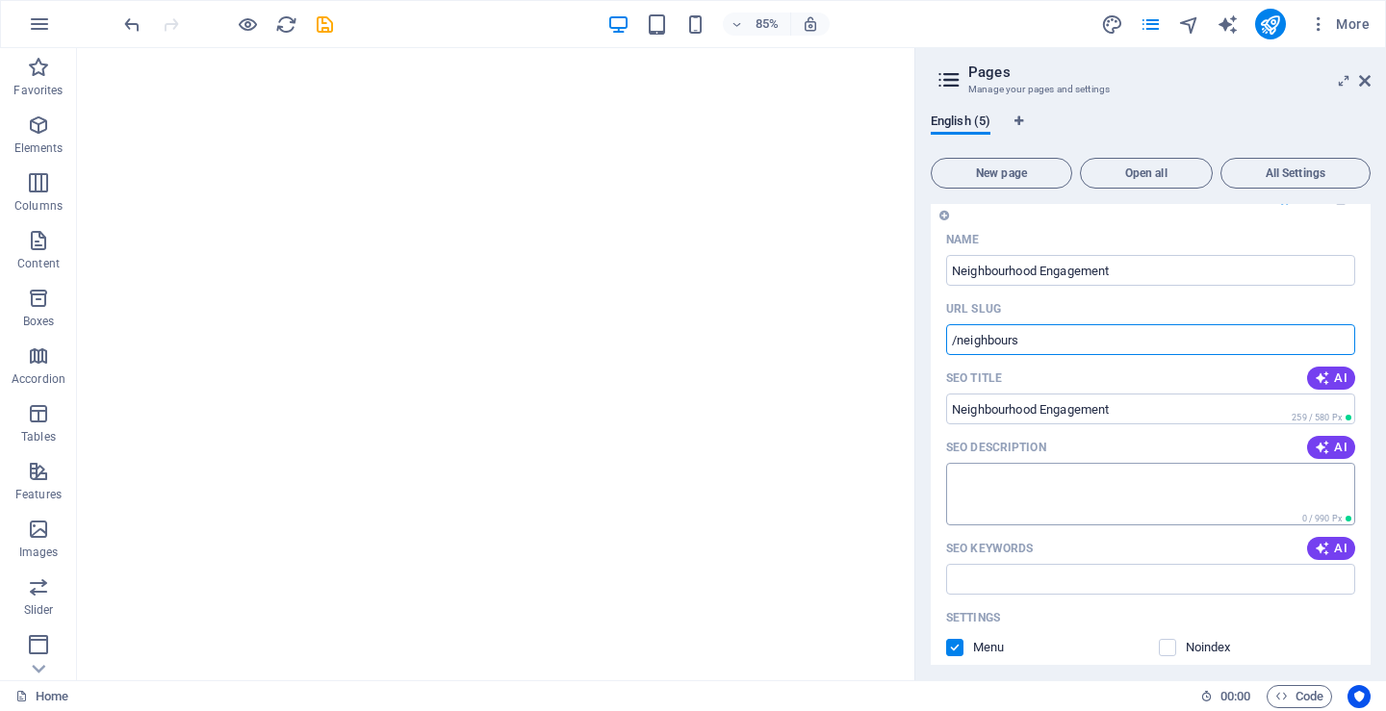
scroll to position [289, 0]
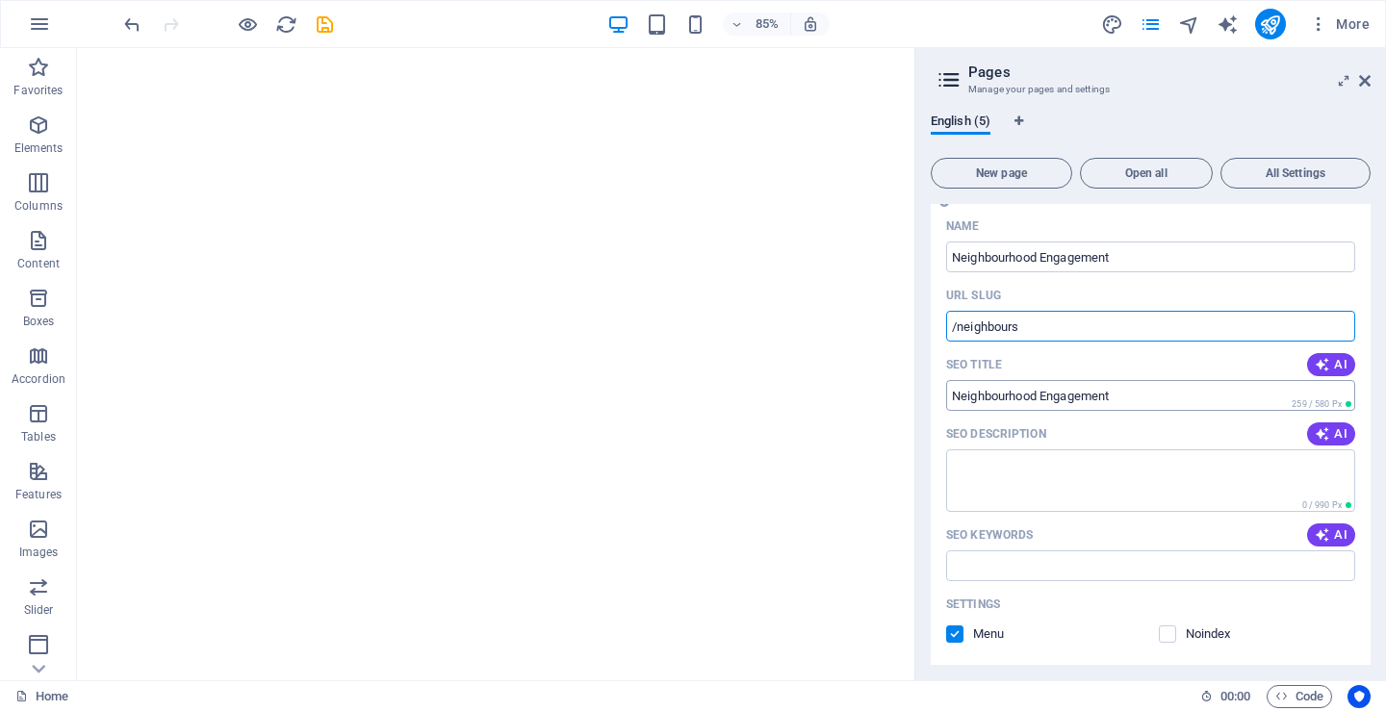
type input "/neighbours"
drag, startPoint x: 1129, startPoint y: 389, endPoint x: 966, endPoint y: 396, distance: 162.8
click at [966, 396] on input "SEO Title" at bounding box center [1150, 395] width 409 height 31
drag, startPoint x: 954, startPoint y: 394, endPoint x: 1138, endPoint y: 391, distance: 184.8
click at [1138, 391] on input "SEO Title" at bounding box center [1150, 395] width 409 height 31
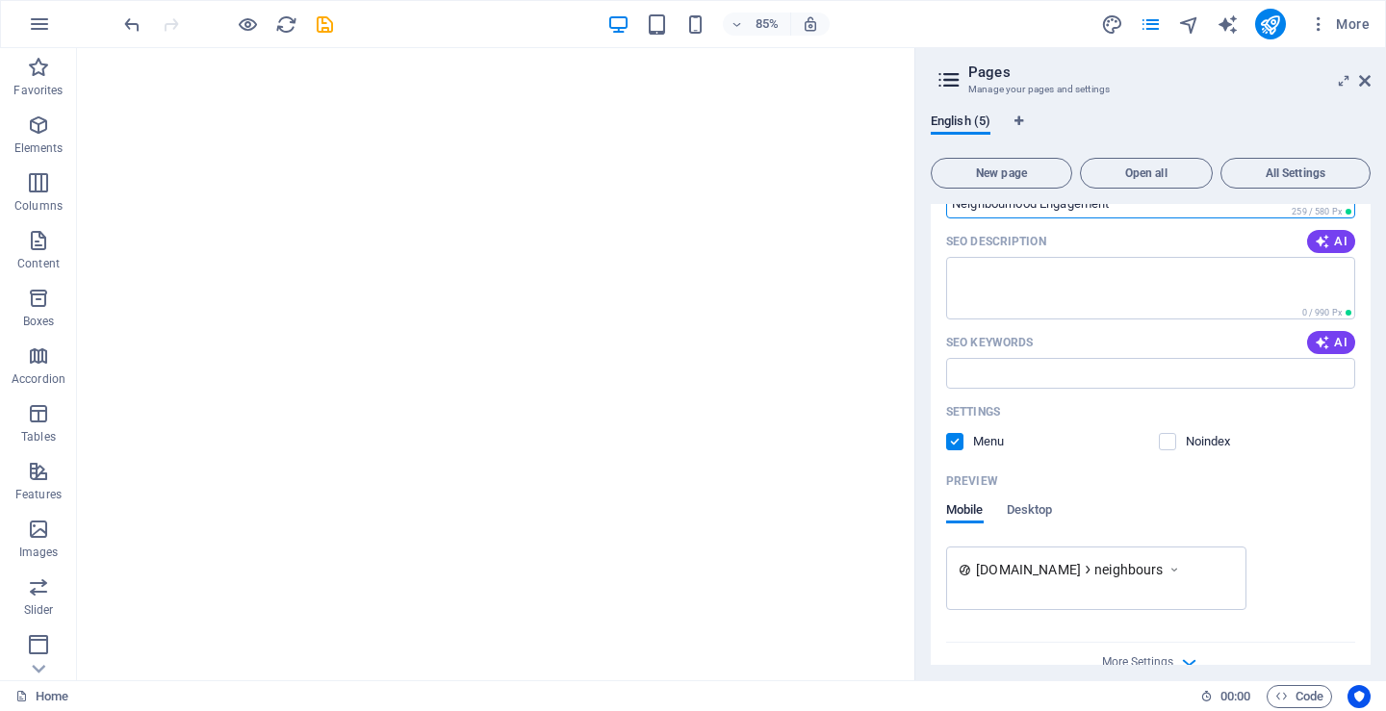
scroll to position [513, 0]
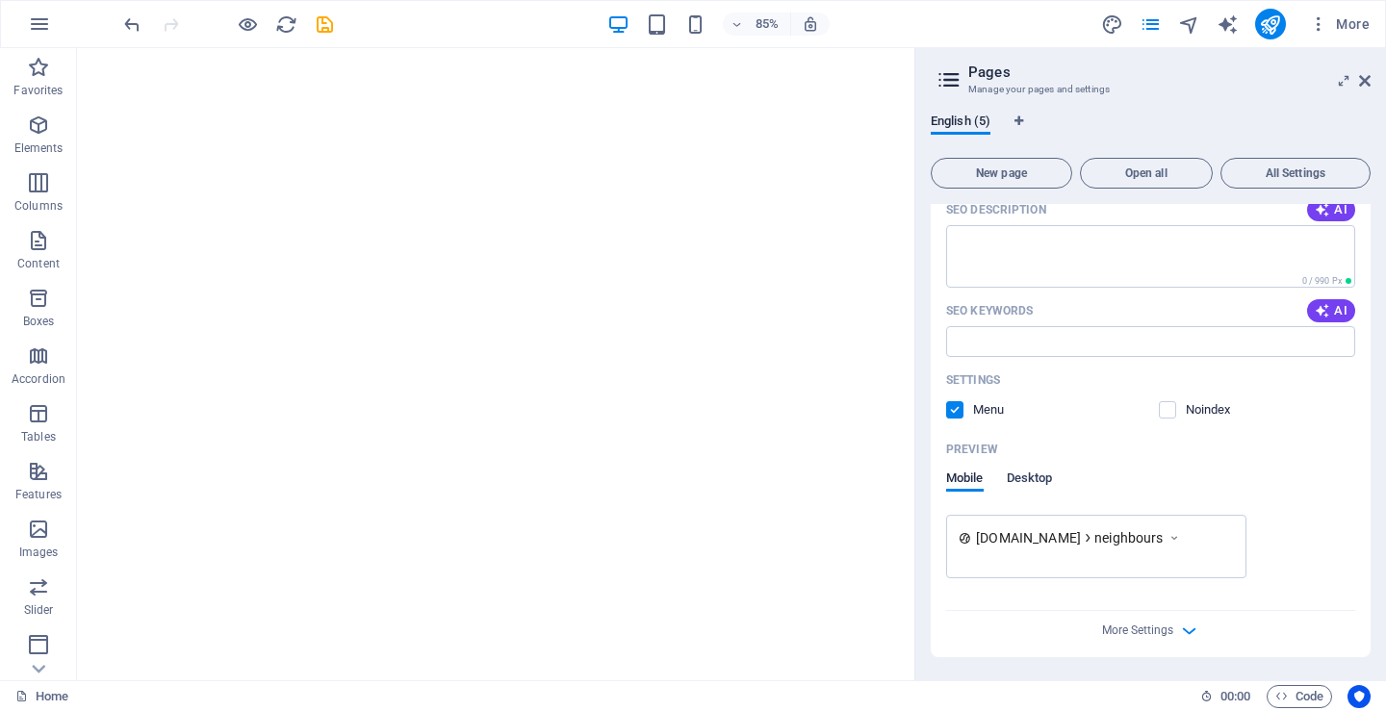
click at [1031, 481] on span "Desktop" at bounding box center [1030, 480] width 46 height 27
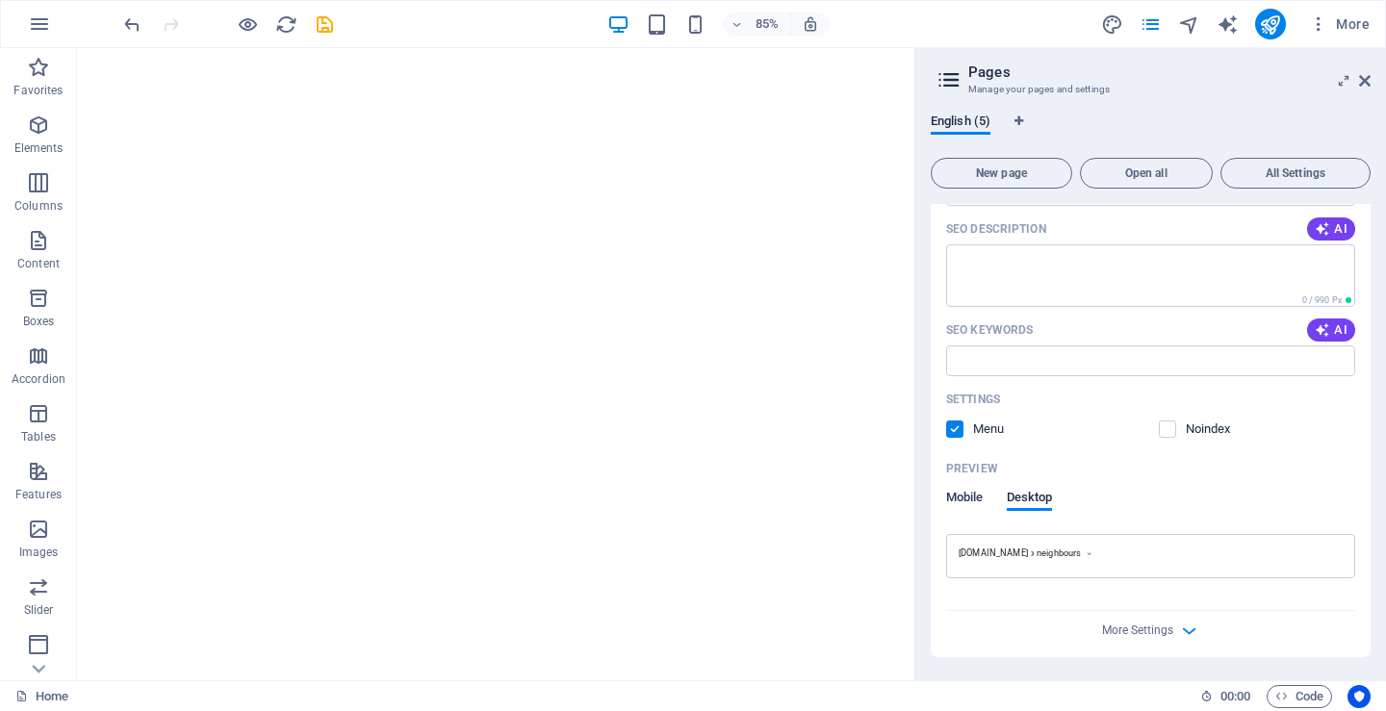
click at [957, 498] on span "Mobile" at bounding box center [965, 499] width 38 height 27
click at [1178, 646] on icon "button" at bounding box center [1189, 650] width 22 height 22
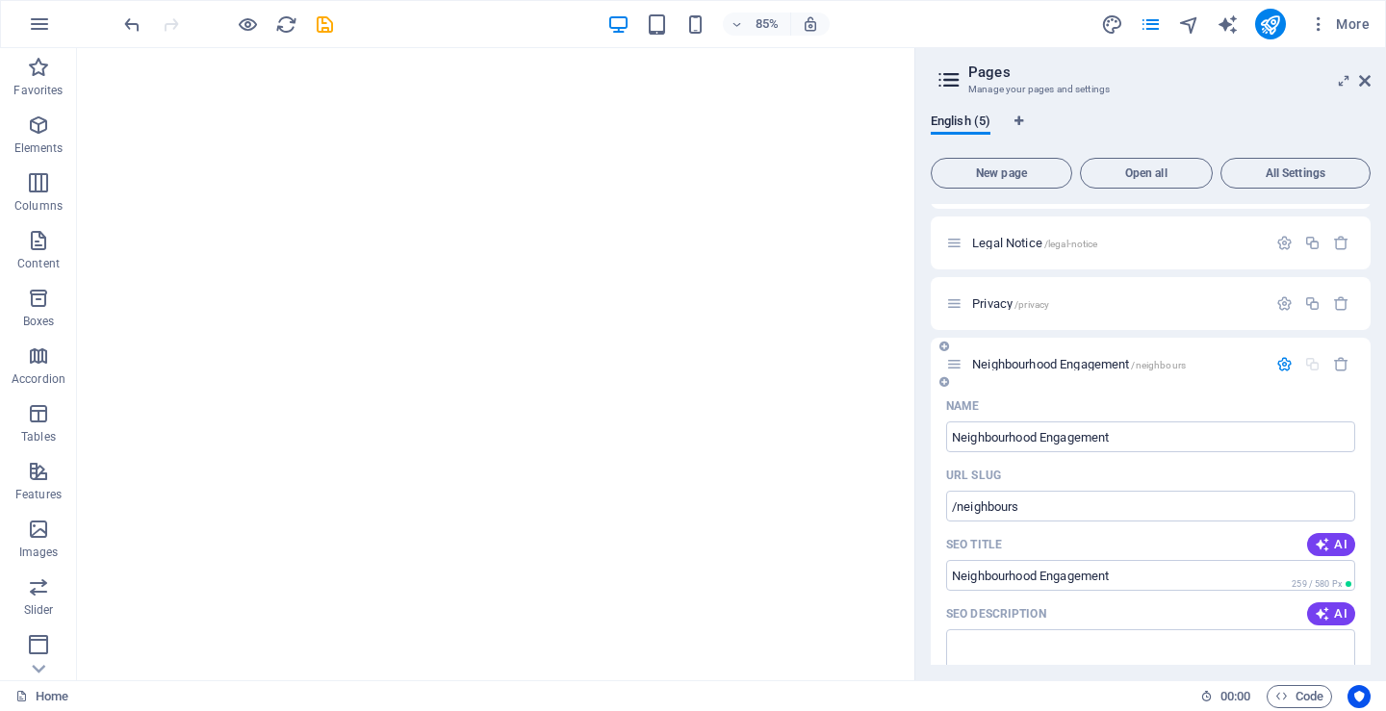
scroll to position [0, 0]
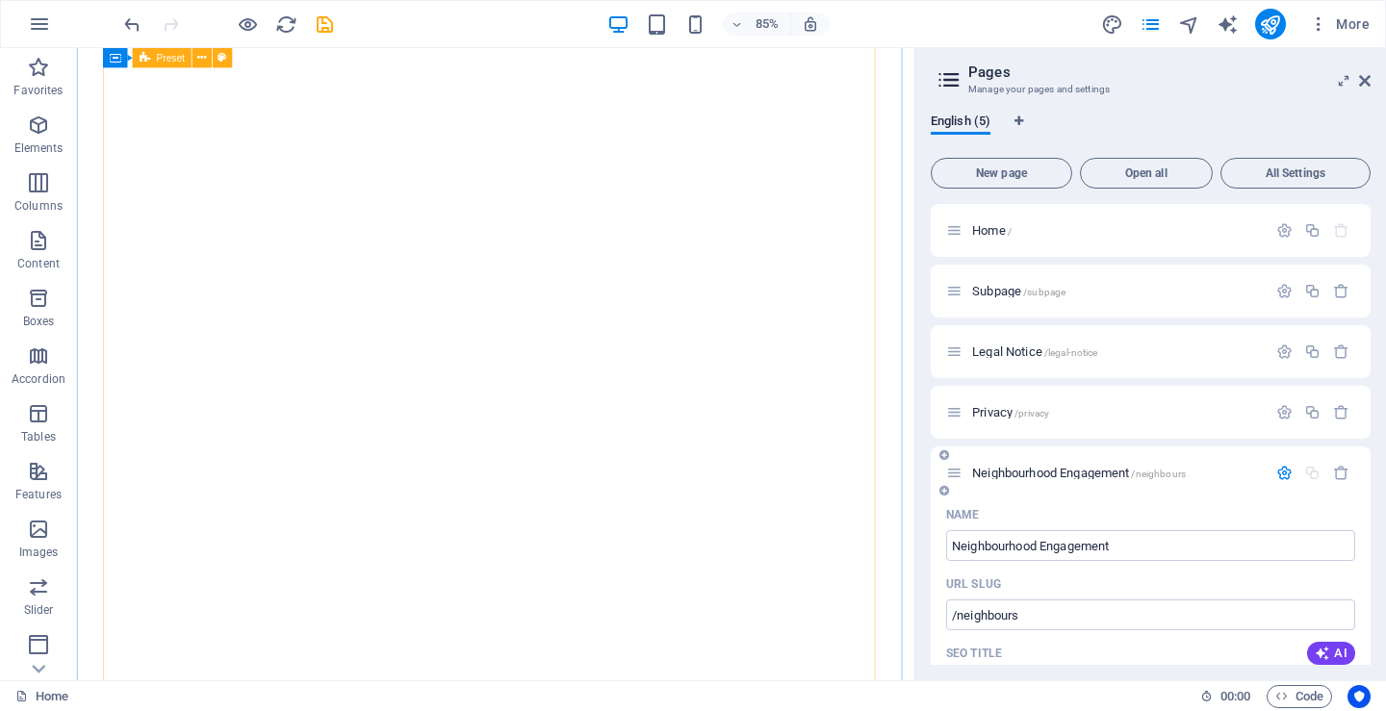
click at [1307, 472] on div at bounding box center [1312, 473] width 85 height 16
click at [1280, 473] on icon "button" at bounding box center [1284, 473] width 16 height 16
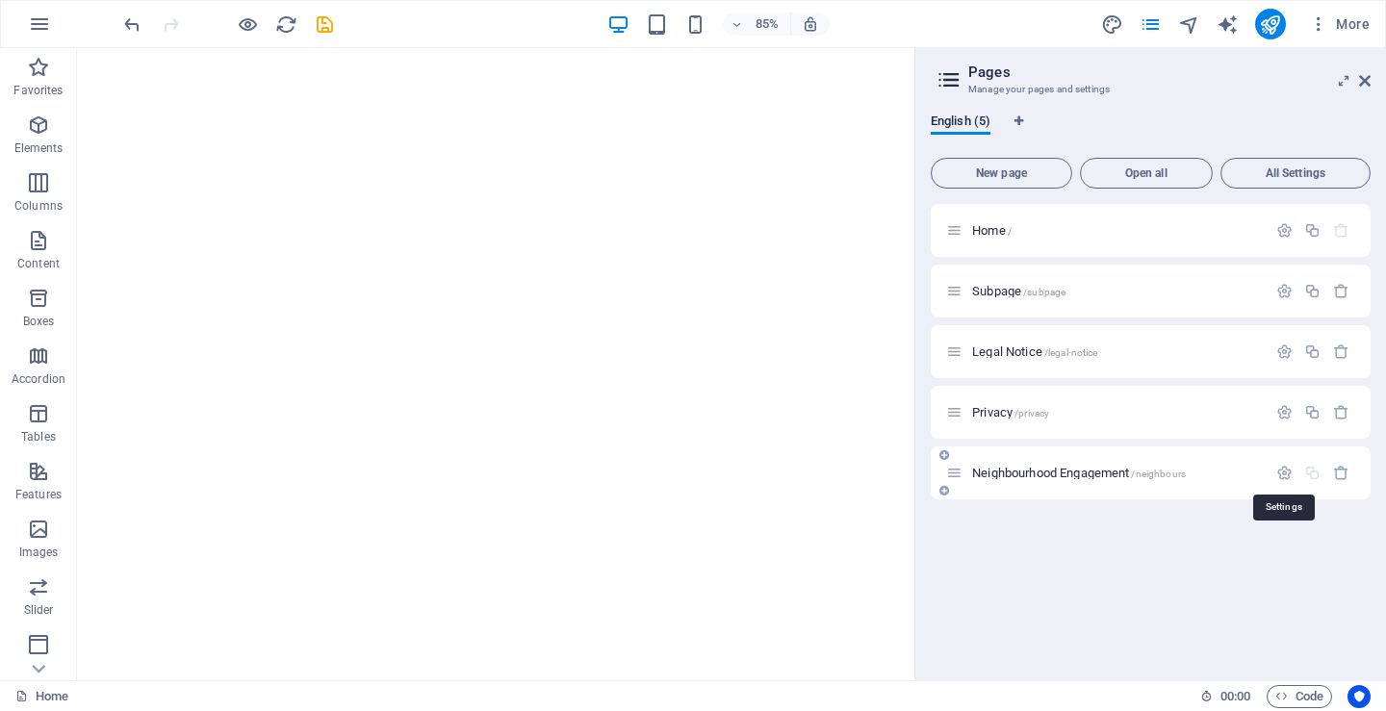
click at [1316, 474] on div at bounding box center [1312, 473] width 85 height 16
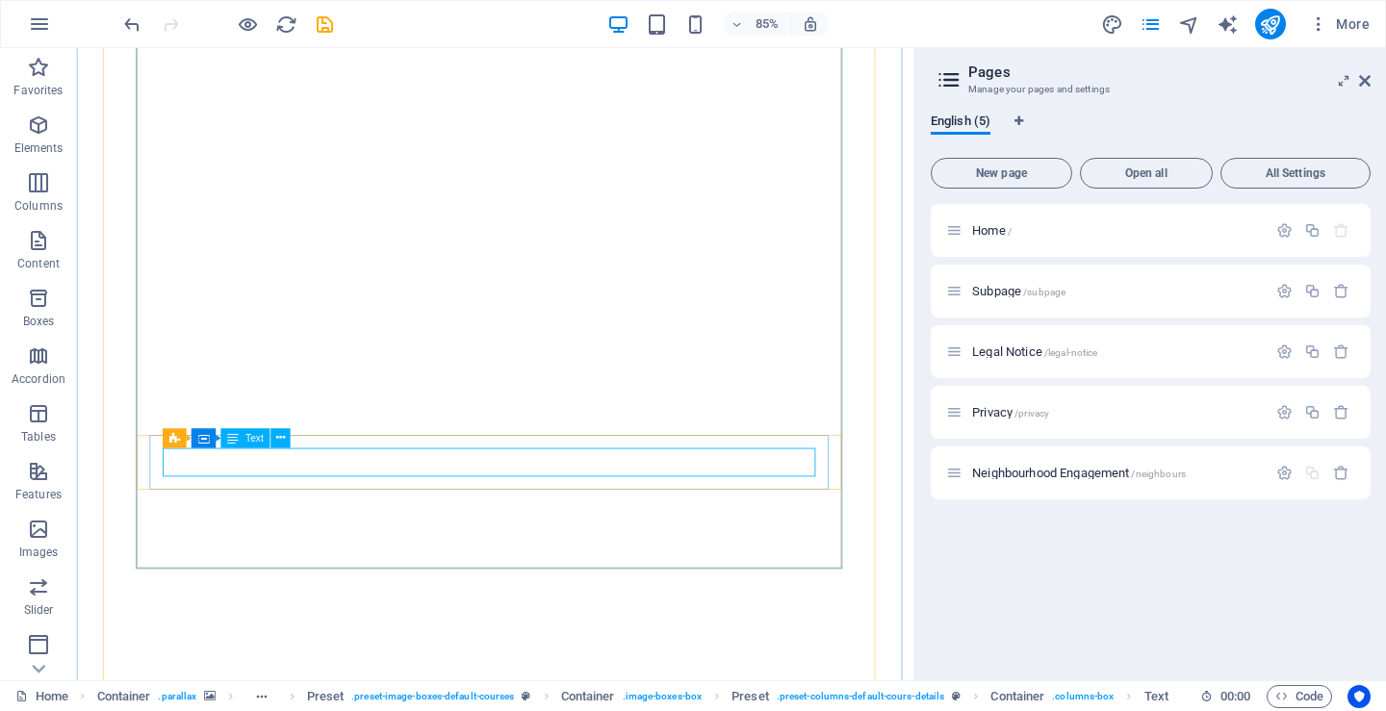
click at [257, 439] on span "Text" at bounding box center [254, 438] width 18 height 10
click at [1369, 91] on header "Pages Manage your pages and settings" at bounding box center [1152, 73] width 436 height 50
click at [1365, 77] on icon at bounding box center [1365, 80] width 12 height 15
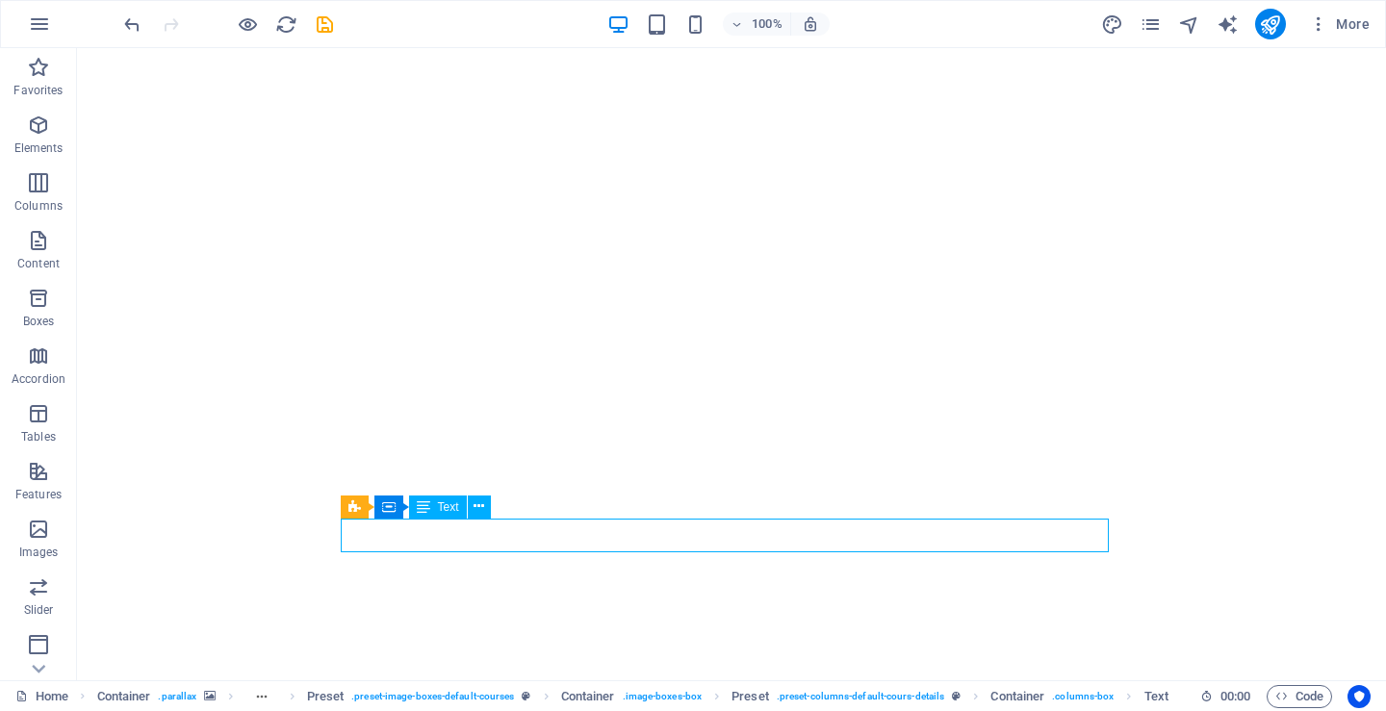
click at [440, 512] on span "Text" at bounding box center [448, 507] width 21 height 12
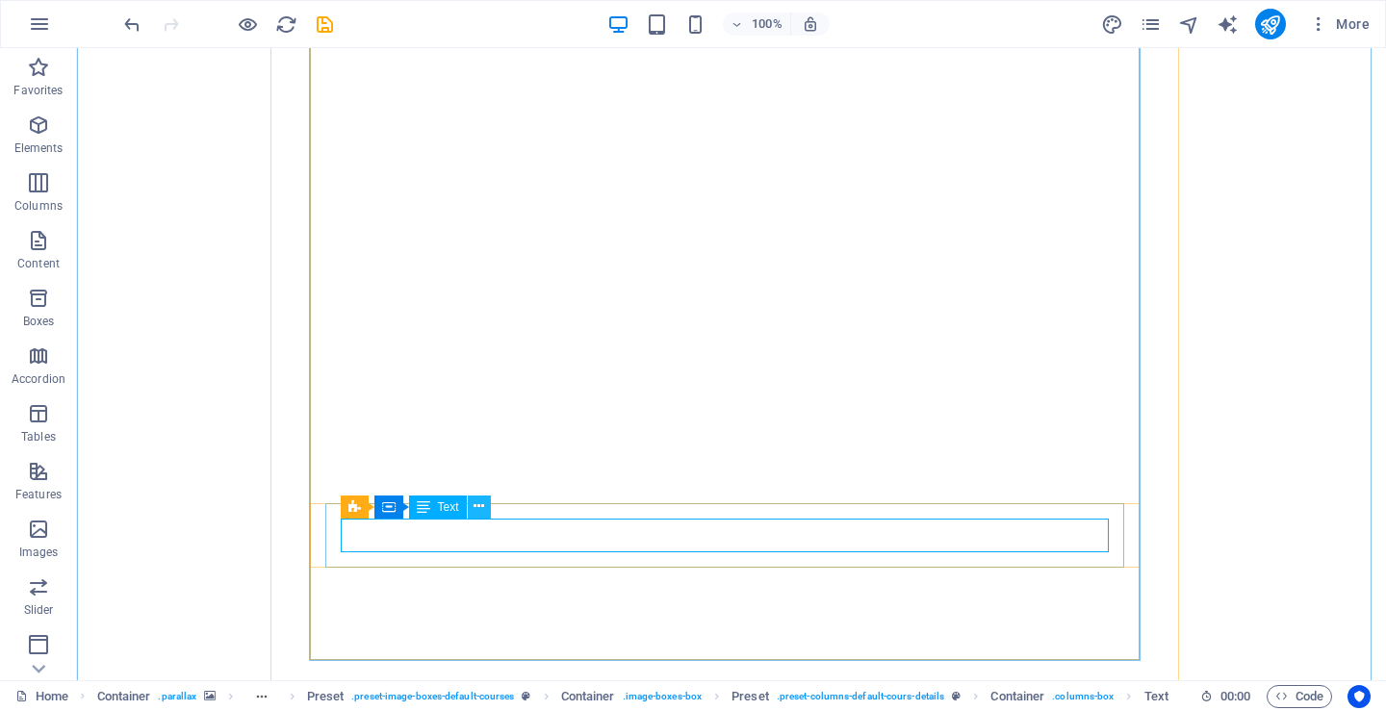
click at [476, 510] on icon at bounding box center [478, 507] width 11 height 20
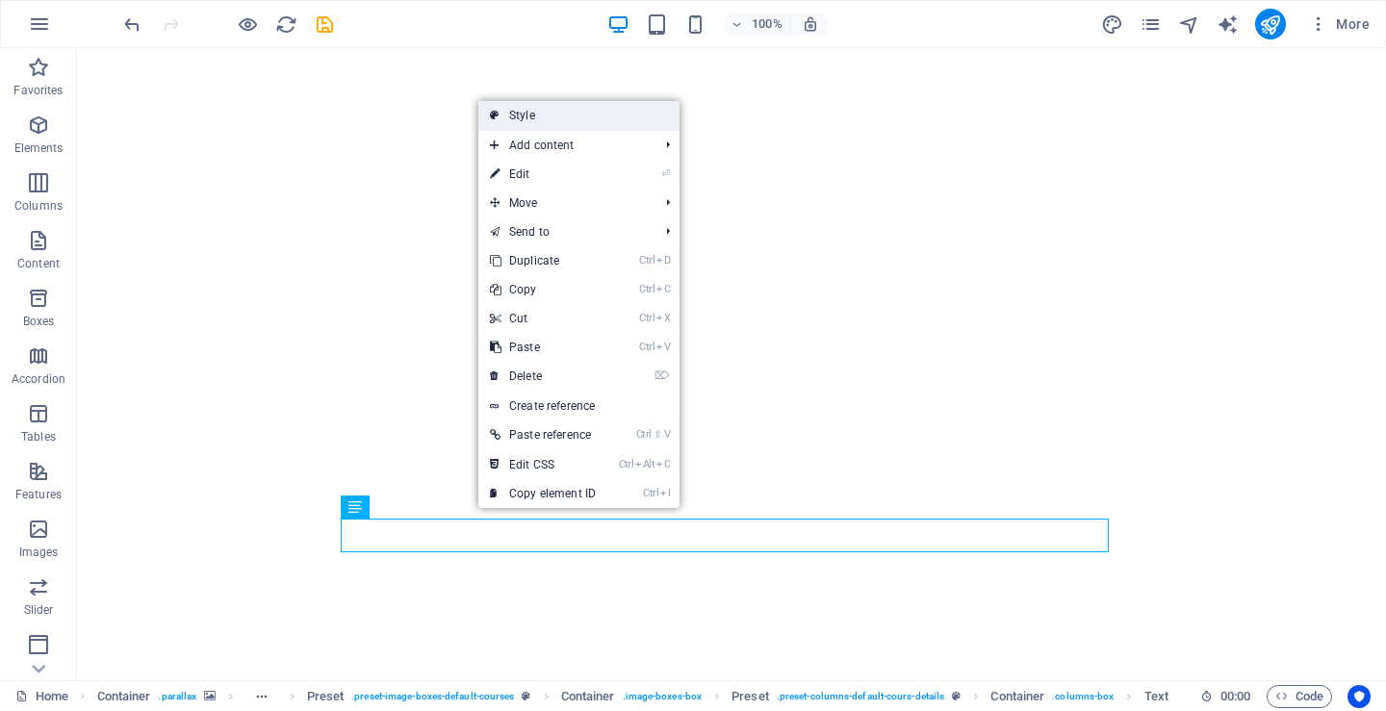
click at [532, 114] on link "Style" at bounding box center [578, 115] width 201 height 29
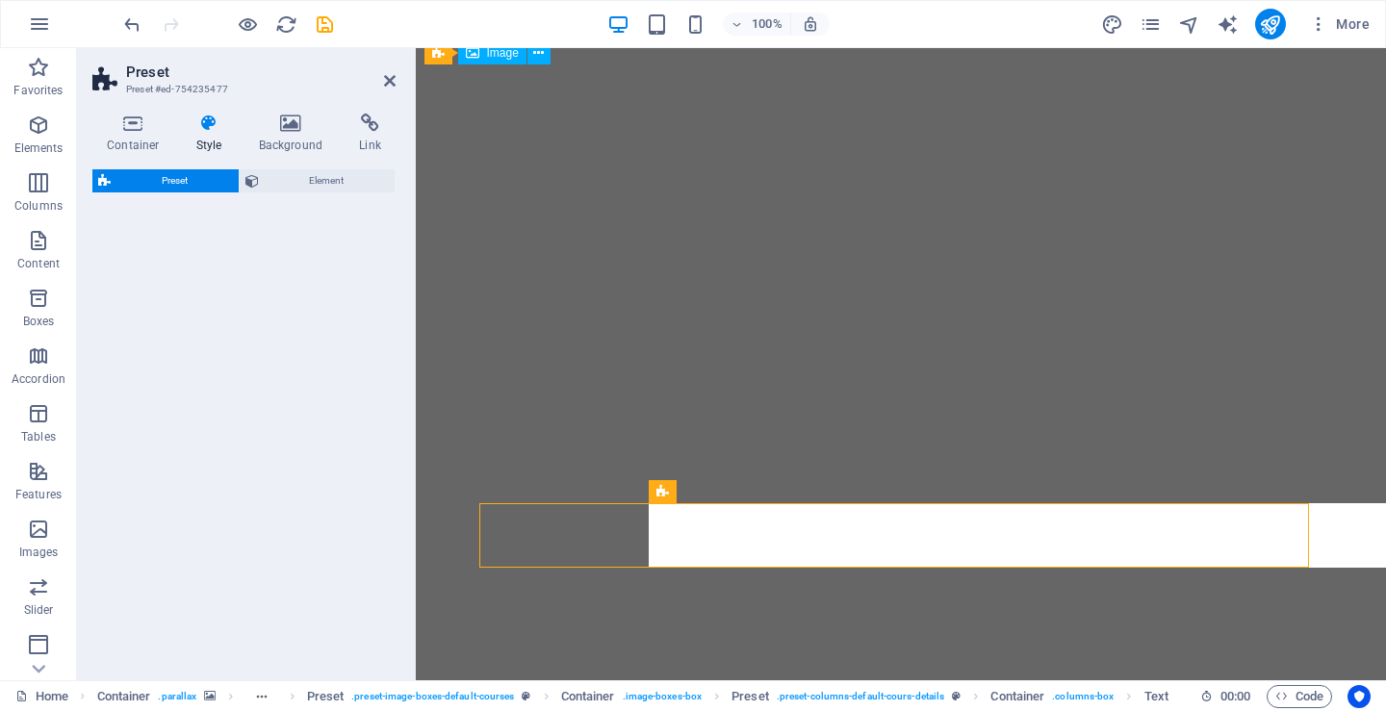
select select "px"
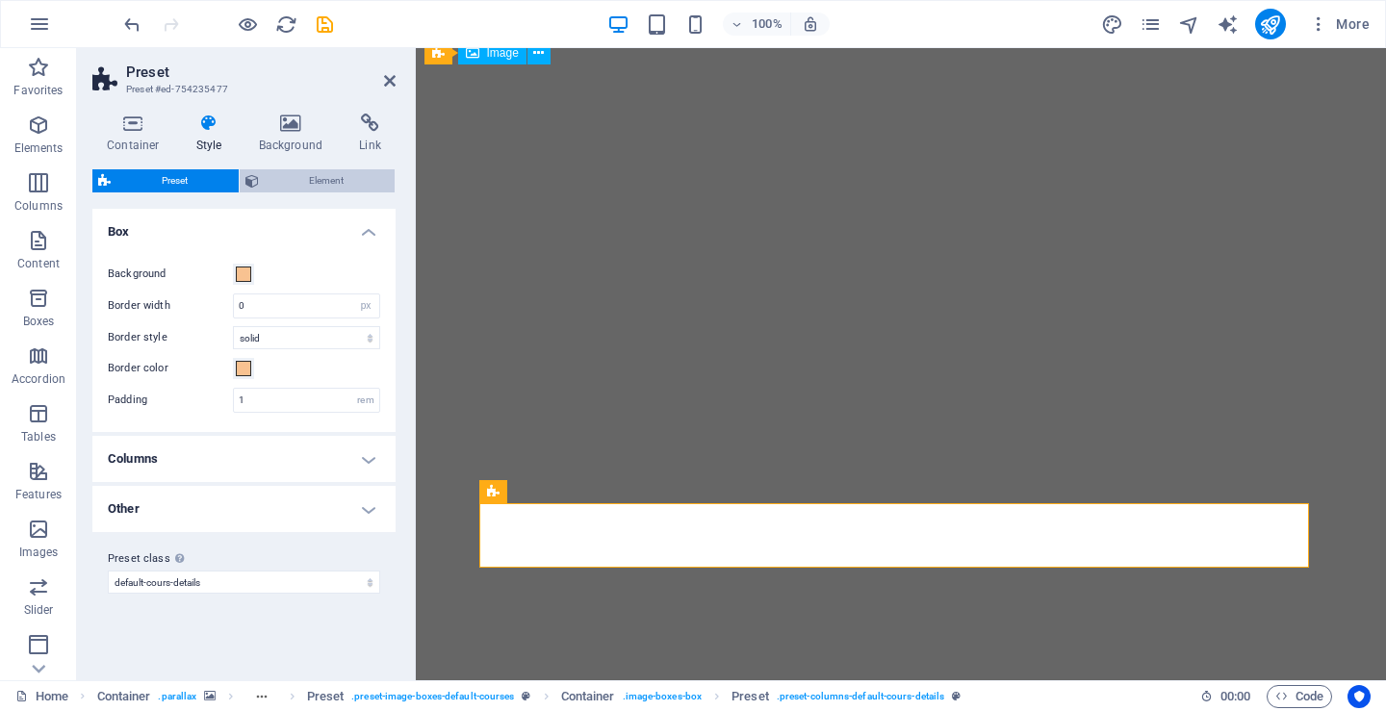
click at [313, 177] on span "Element" at bounding box center [327, 180] width 125 height 23
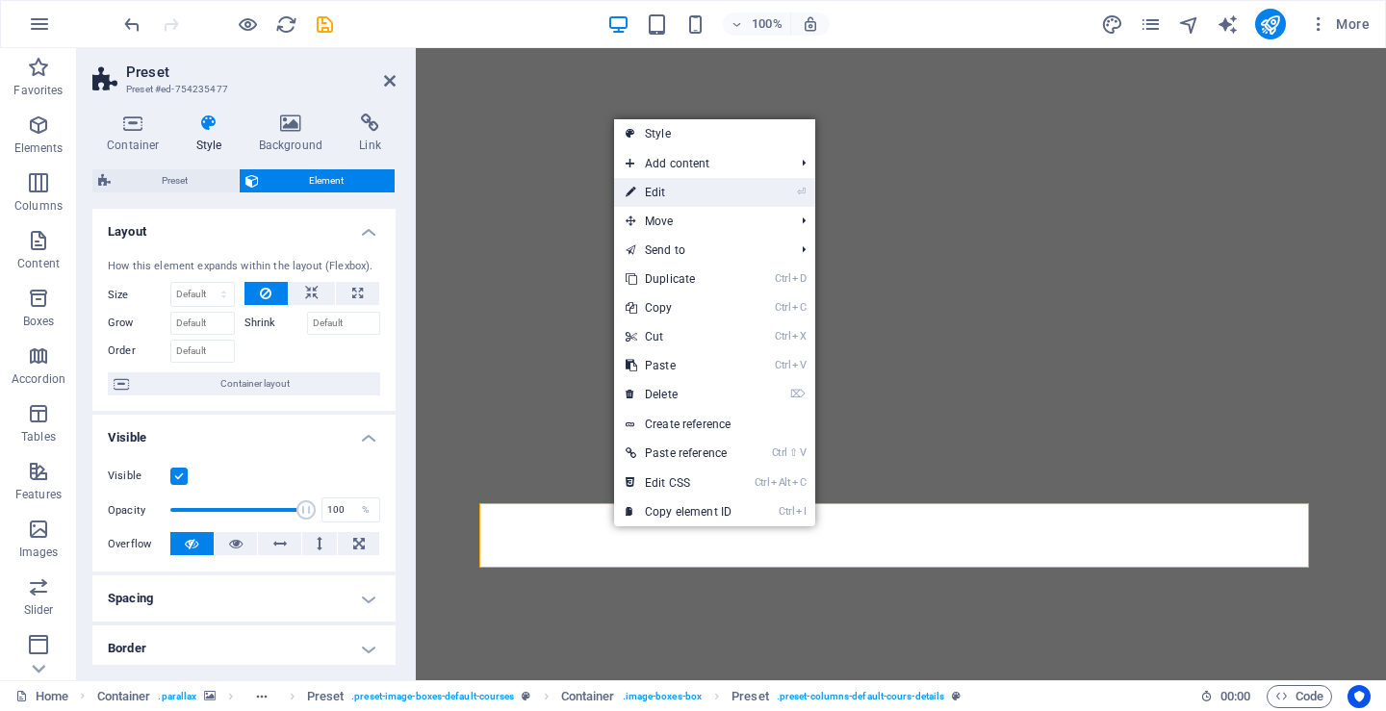
click at [642, 191] on link "⏎ Edit" at bounding box center [678, 192] width 129 height 29
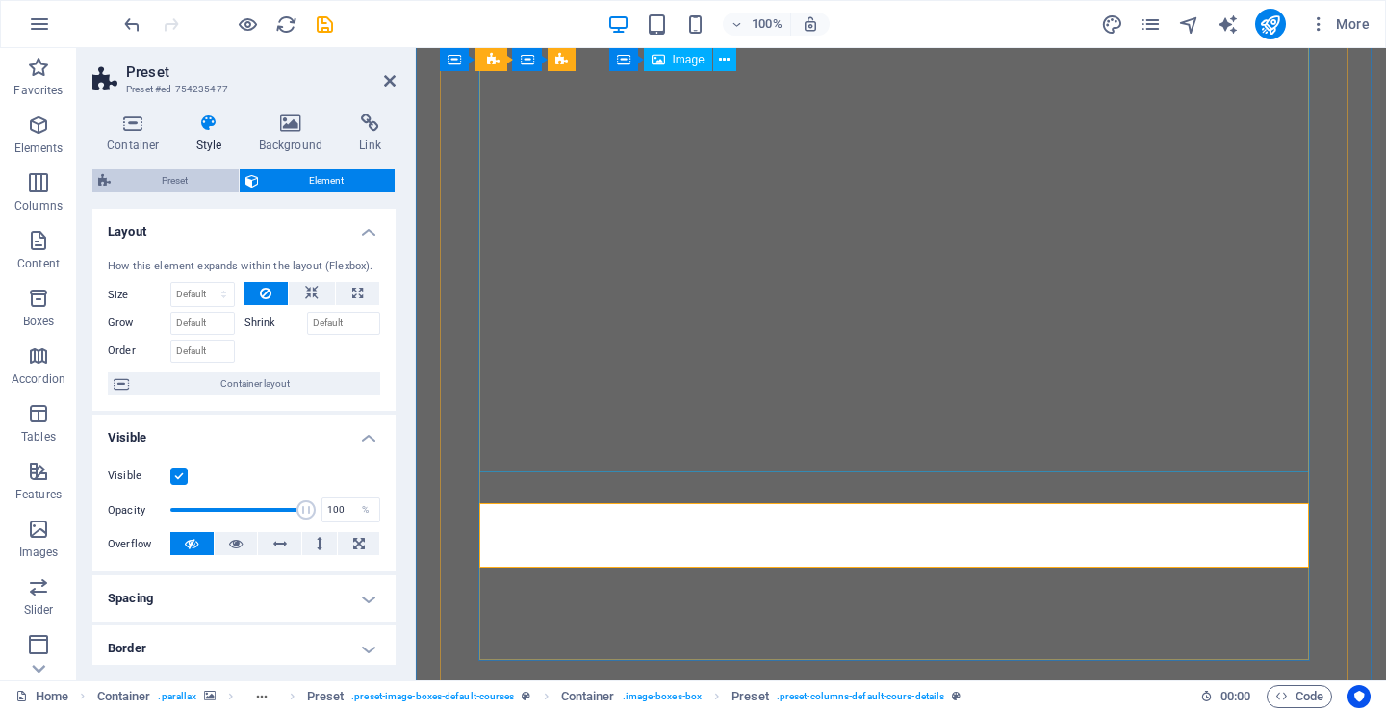
click at [184, 180] on span "Preset" at bounding box center [174, 180] width 116 height 23
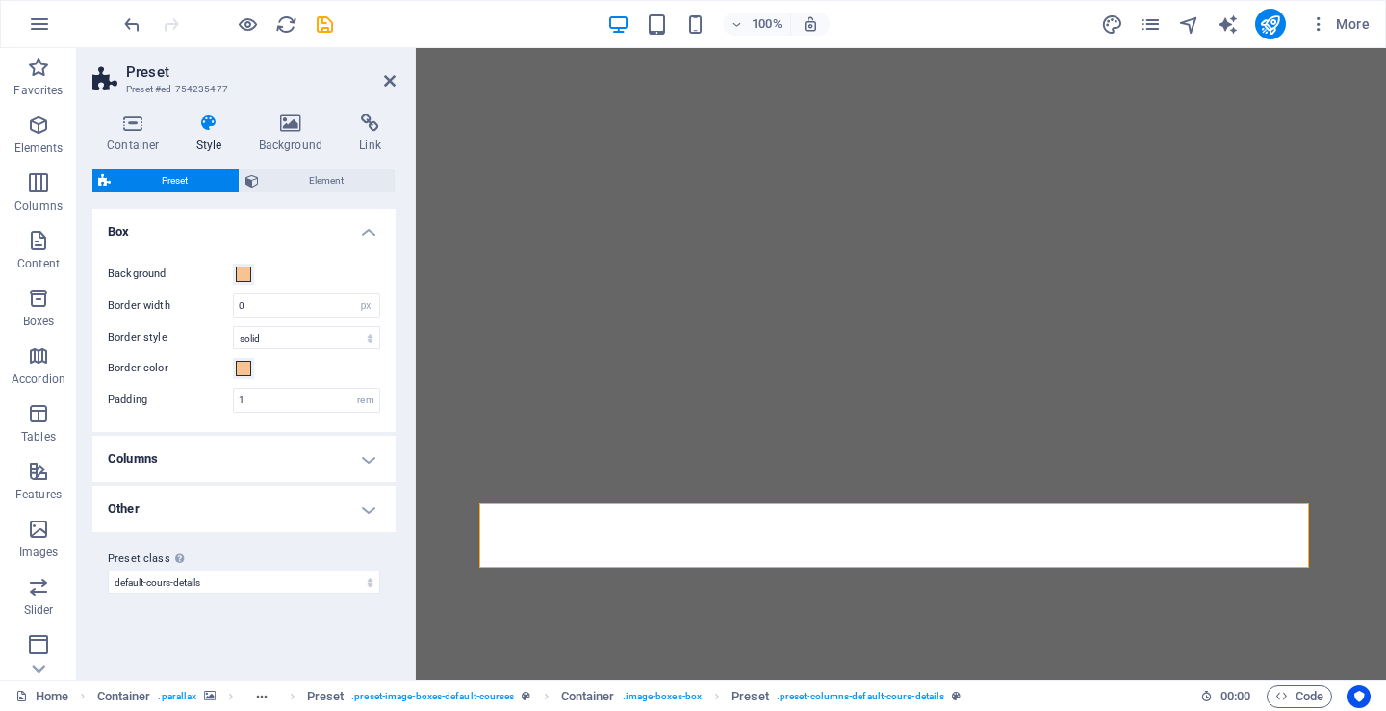
click at [371, 519] on h4 "Other" at bounding box center [243, 509] width 303 height 46
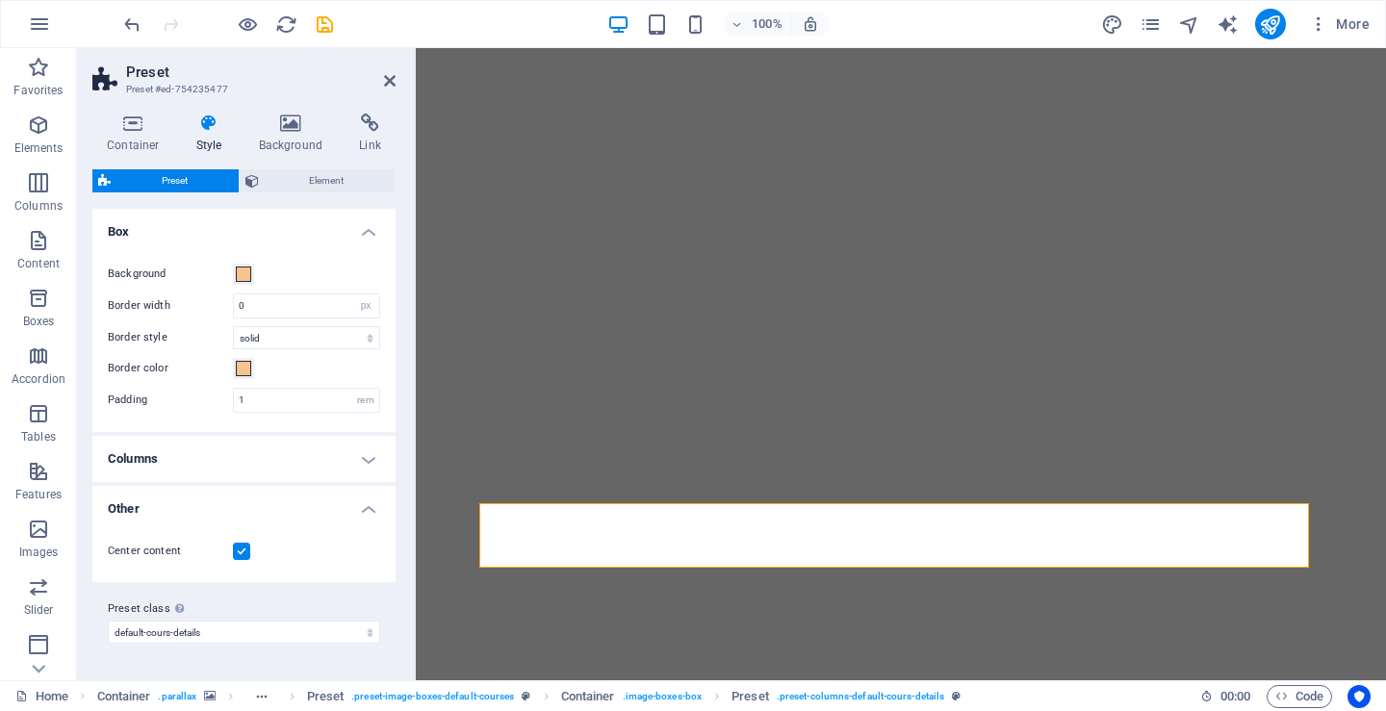
click at [371, 519] on h4 "Other" at bounding box center [243, 503] width 303 height 35
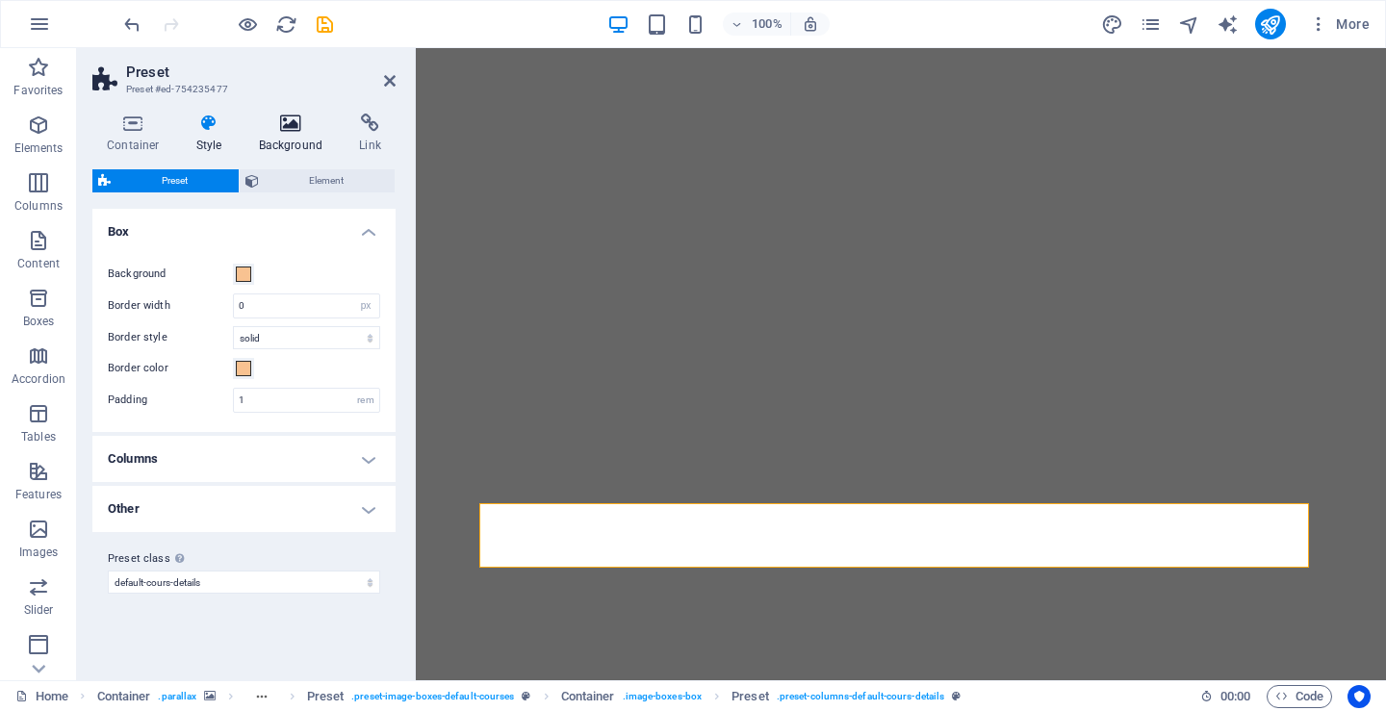
click at [295, 134] on h4 "Background" at bounding box center [294, 134] width 101 height 40
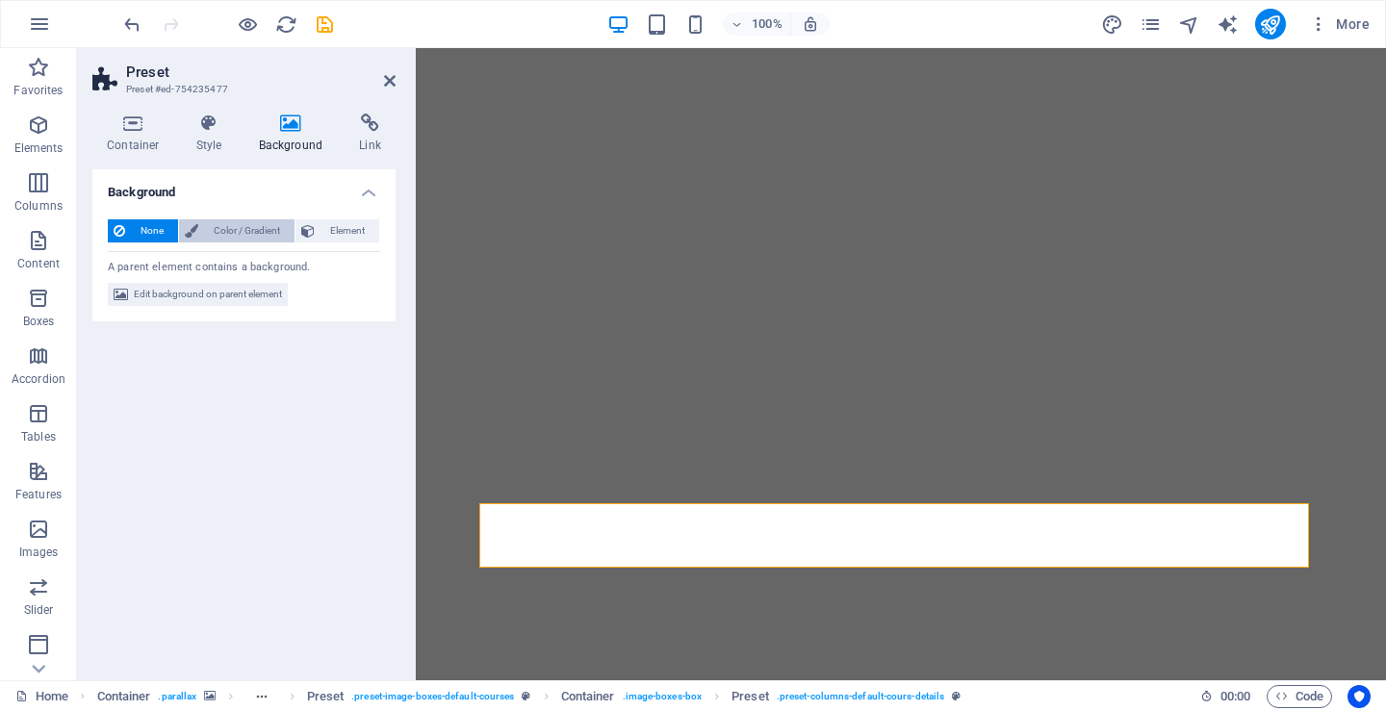
click at [240, 229] on span "Color / Gradient" at bounding box center [246, 230] width 85 height 23
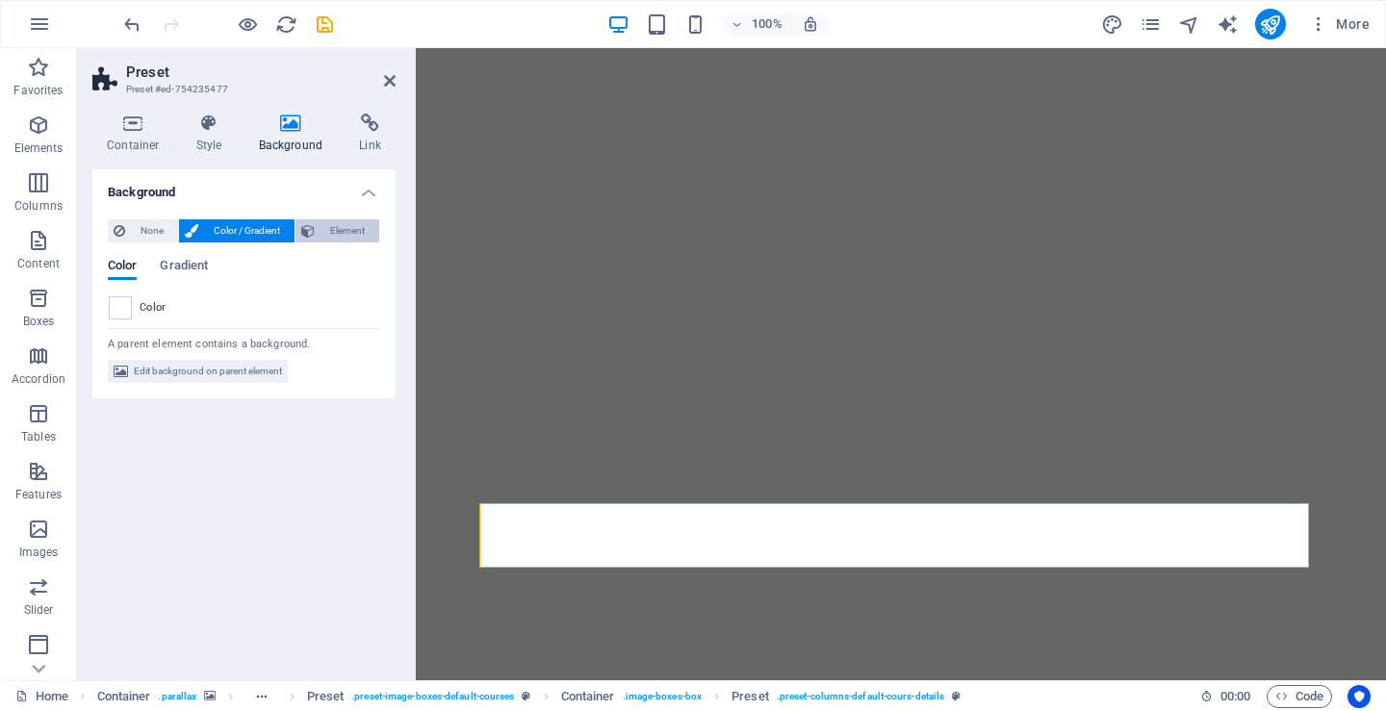
click at [346, 229] on span "Element" at bounding box center [346, 230] width 53 height 23
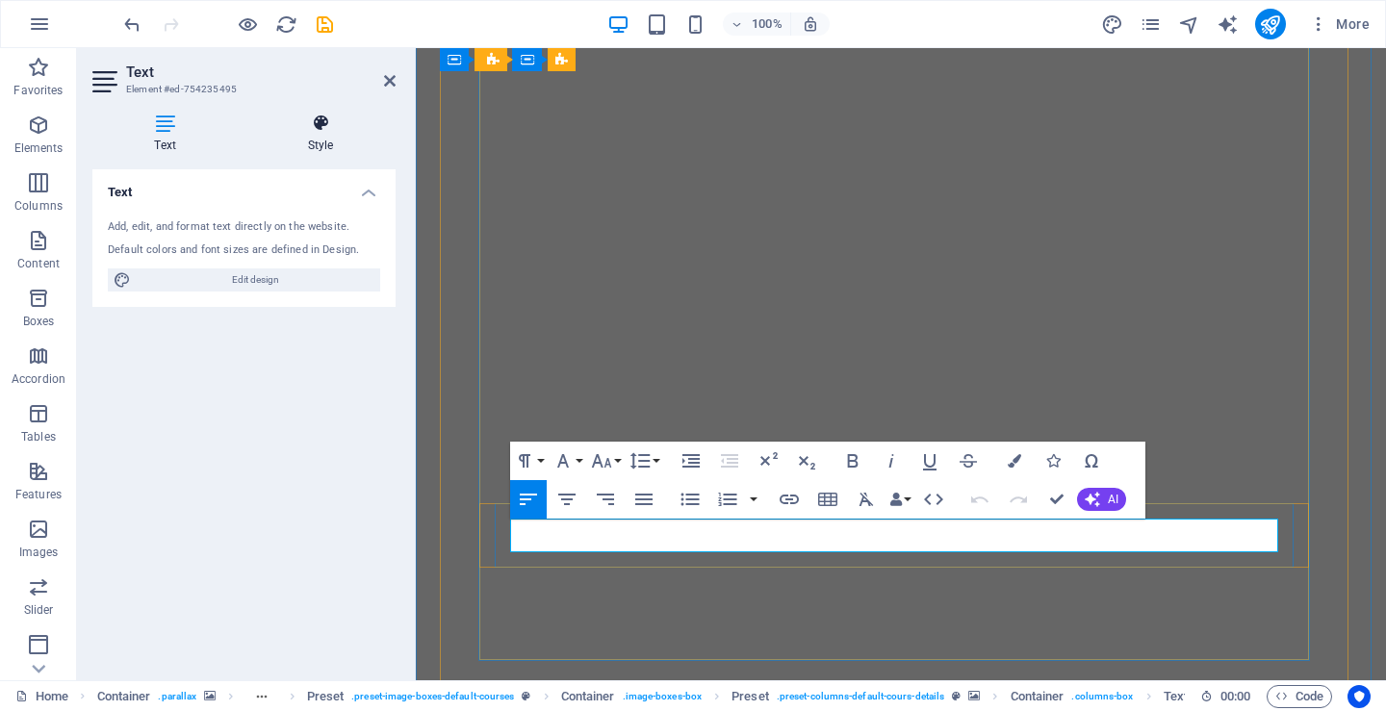
click at [320, 134] on h4 "Style" at bounding box center [320, 134] width 150 height 40
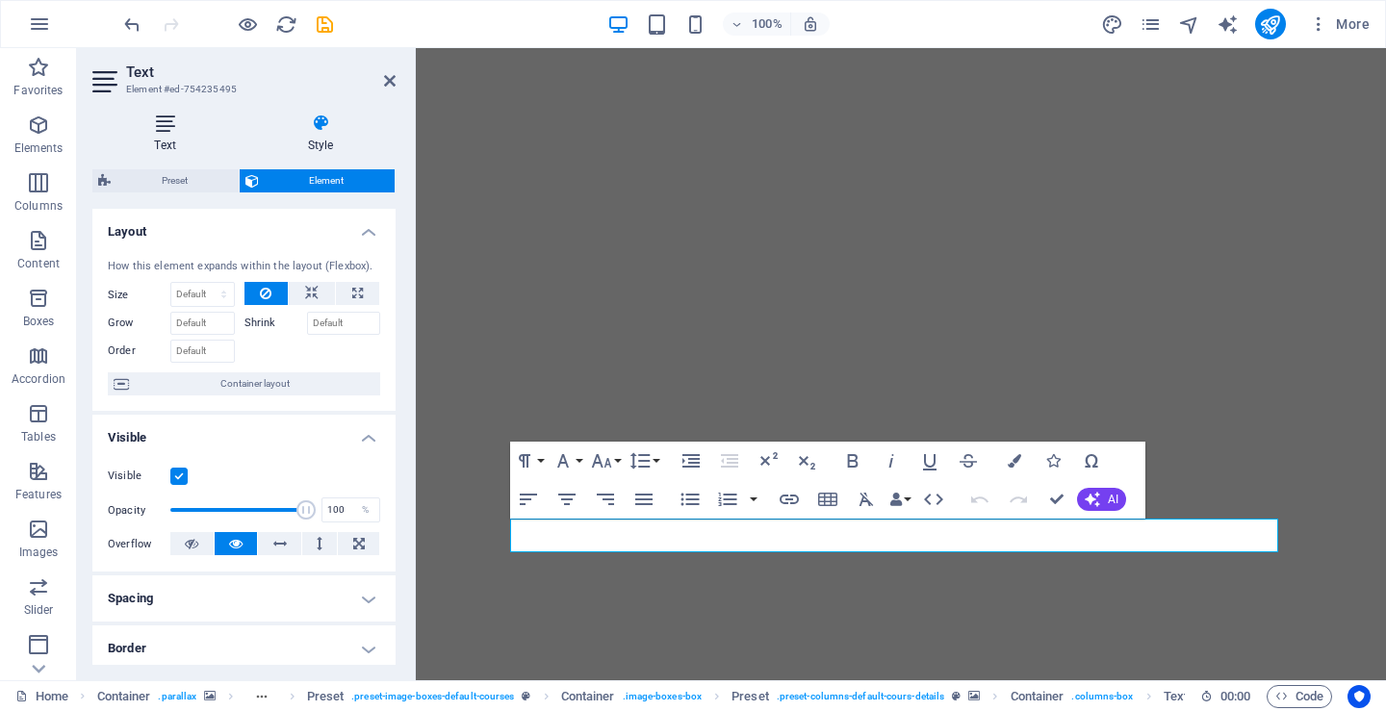
click at [169, 130] on icon at bounding box center [164, 123] width 145 height 19
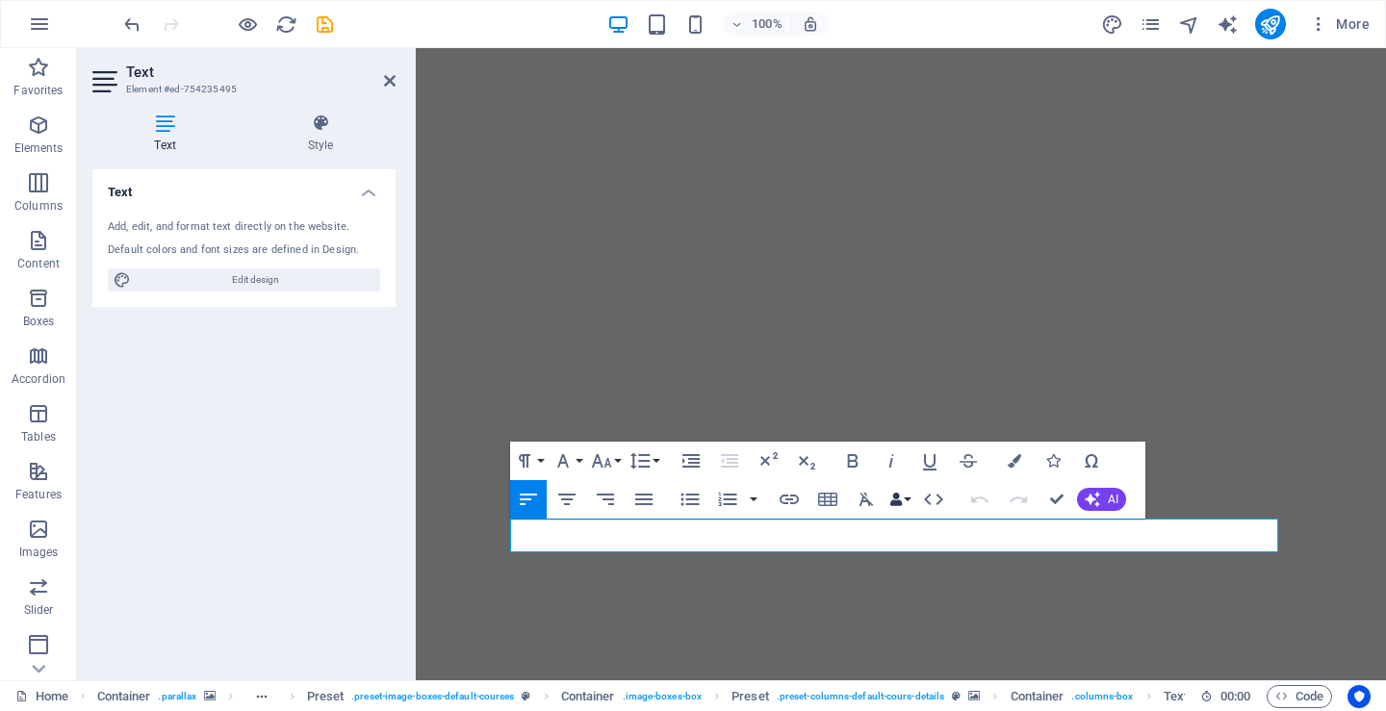
click at [906, 499] on button "Data Bindings" at bounding box center [899, 499] width 27 height 38
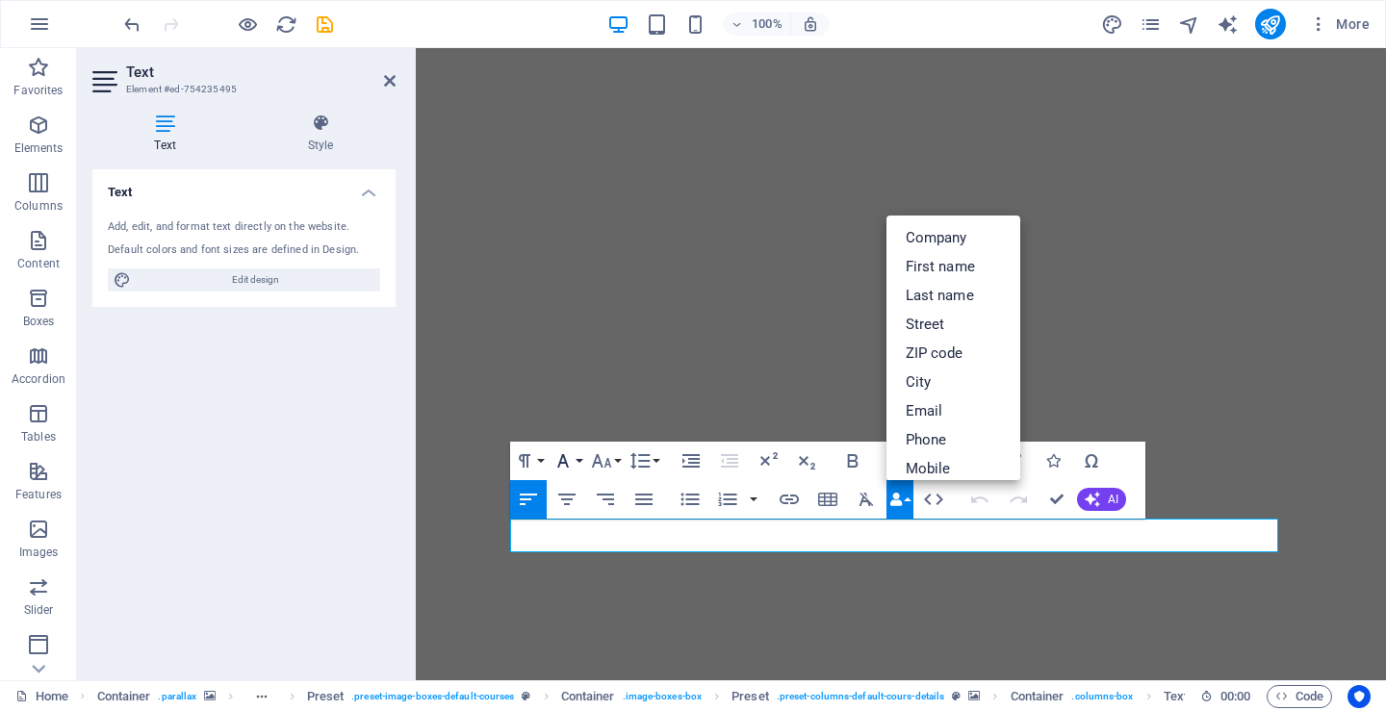
click at [577, 464] on button "Font Family" at bounding box center [567, 461] width 37 height 38
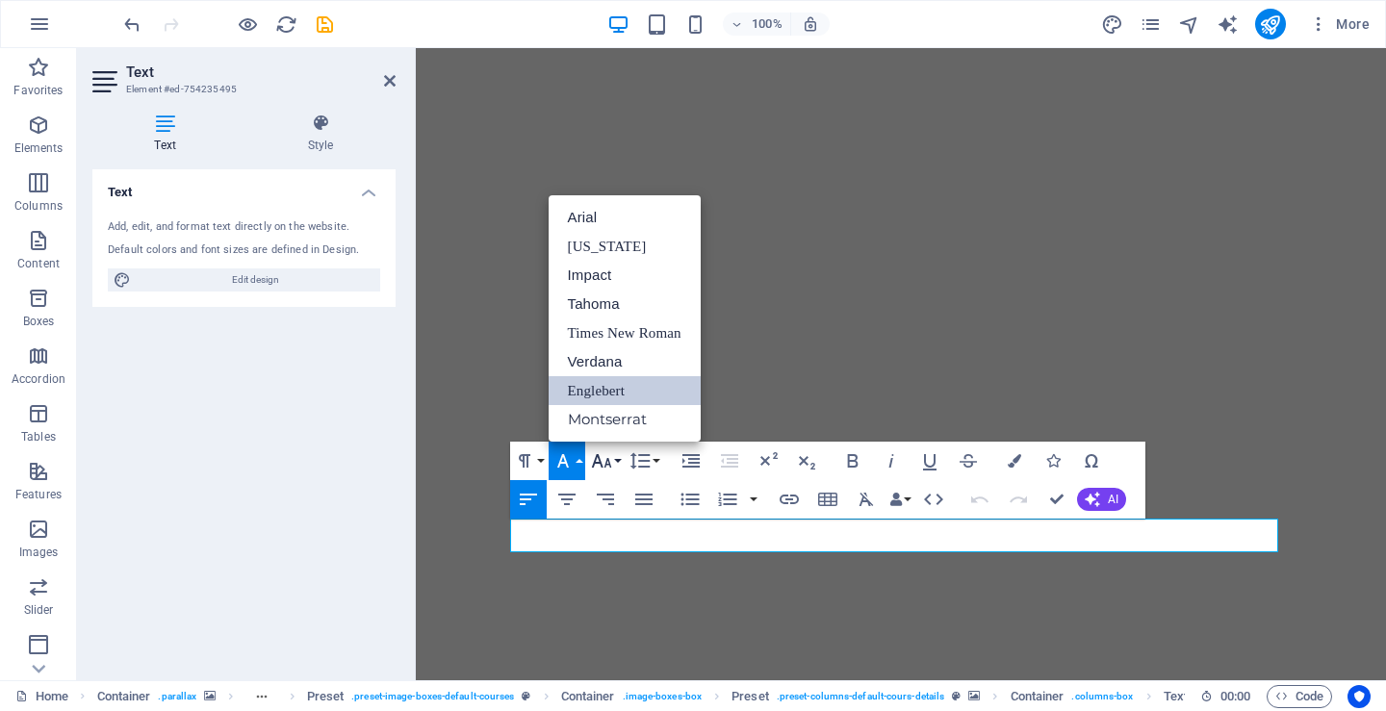
click at [617, 465] on button "Font Size" at bounding box center [605, 461] width 37 height 38
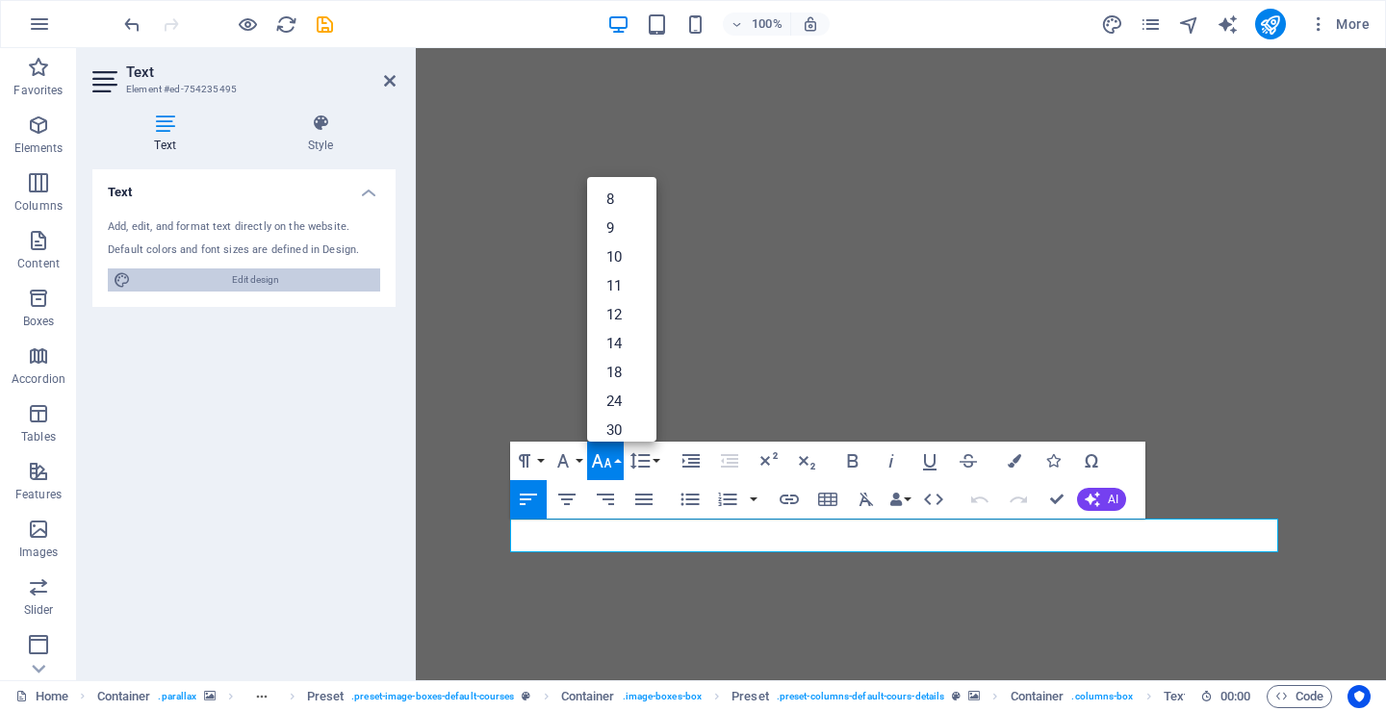
click at [246, 278] on span "Edit design" at bounding box center [256, 279] width 238 height 23
select select "px"
select select "400"
select select "px"
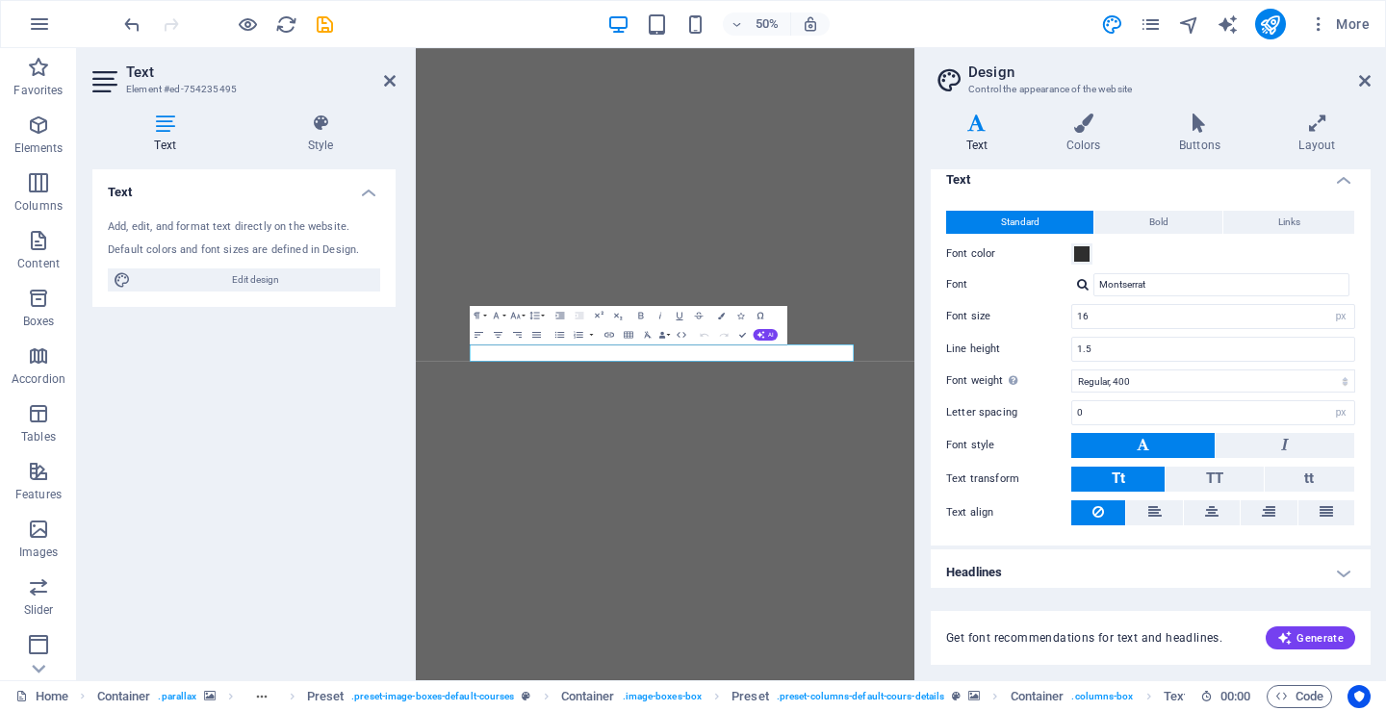
scroll to position [18, 0]
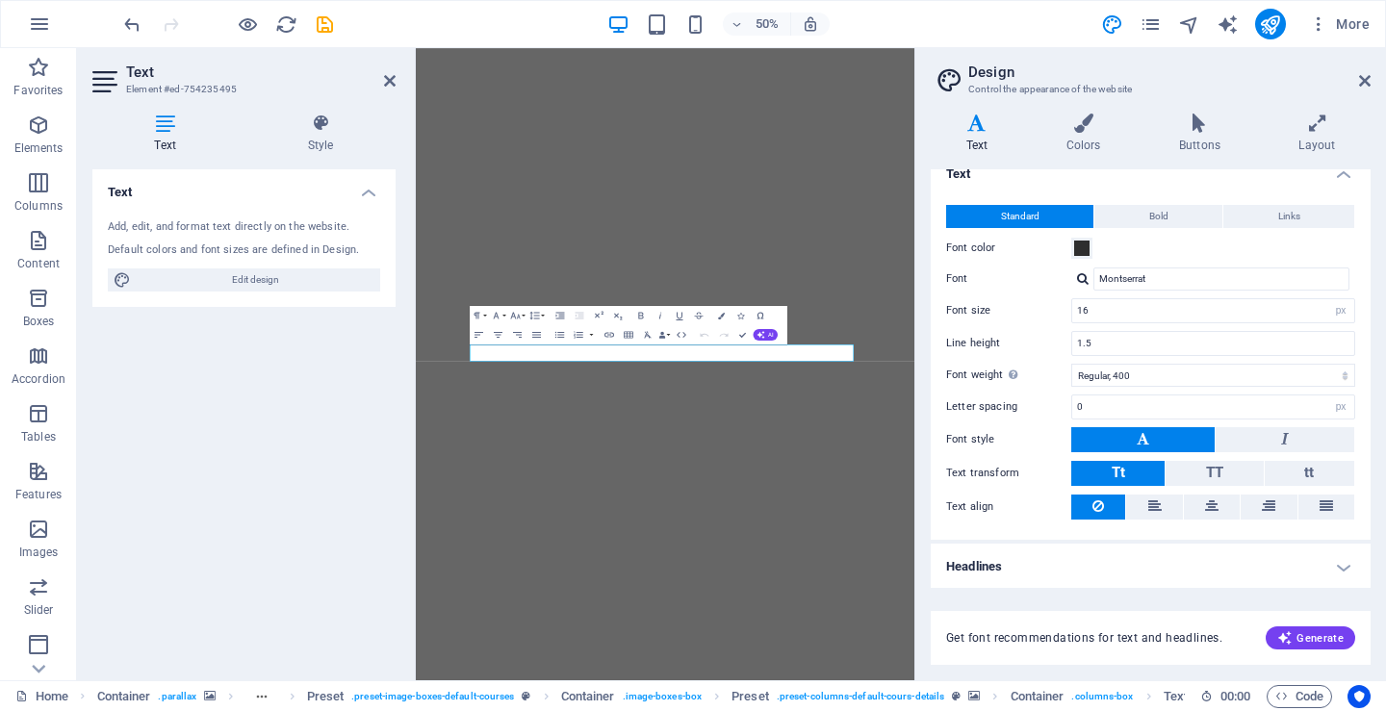
click at [1340, 565] on h4 "Headlines" at bounding box center [1151, 567] width 440 height 46
click at [1340, 563] on h4 "Headlines" at bounding box center [1151, 561] width 440 height 35
click at [1164, 220] on span "Bold" at bounding box center [1158, 216] width 19 height 23
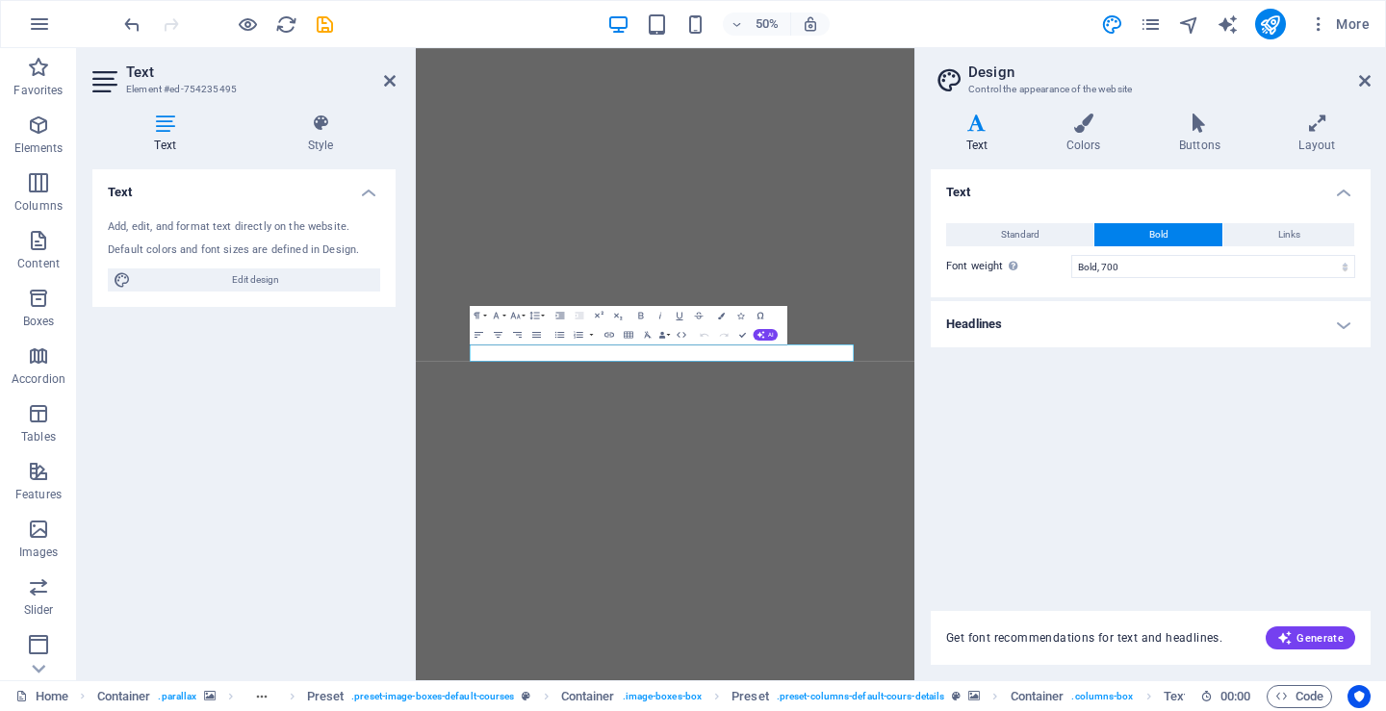
scroll to position [0, 0]
click at [1276, 238] on button "Links" at bounding box center [1288, 234] width 131 height 23
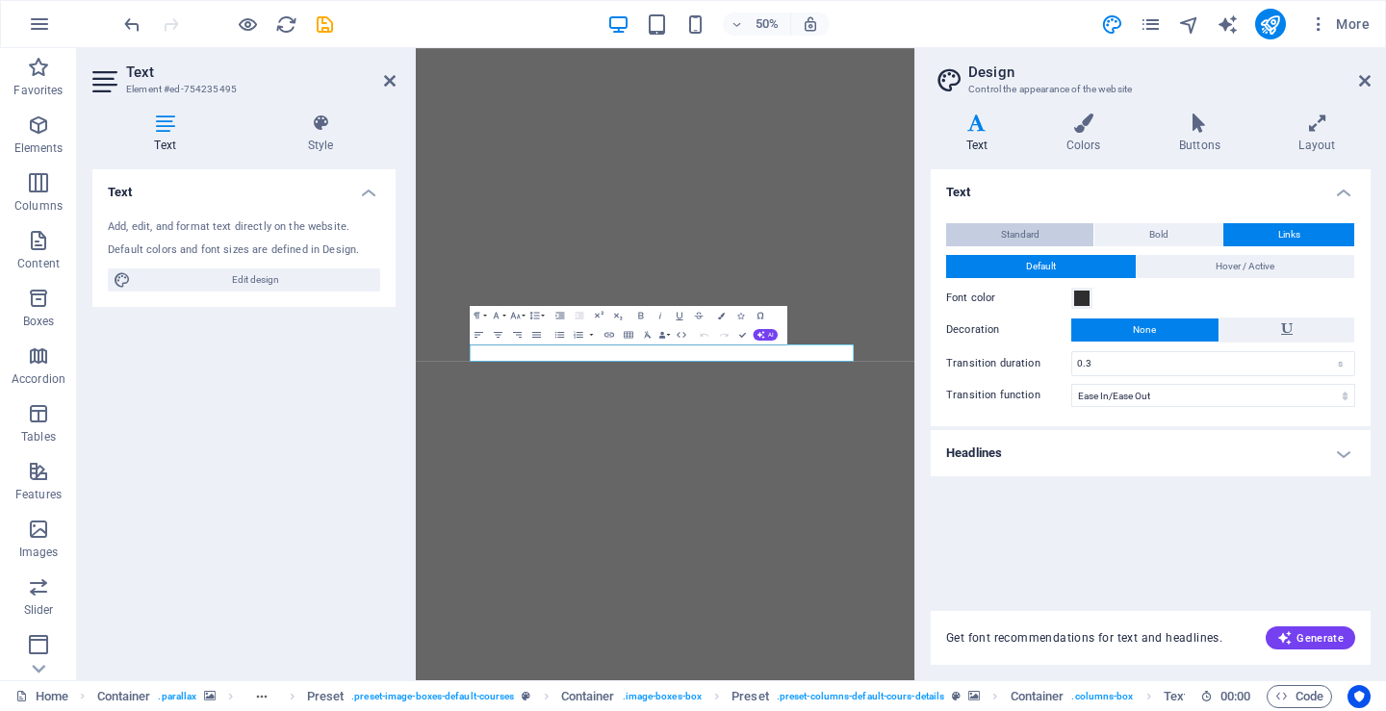
click at [992, 239] on button "Standard" at bounding box center [1019, 234] width 147 height 23
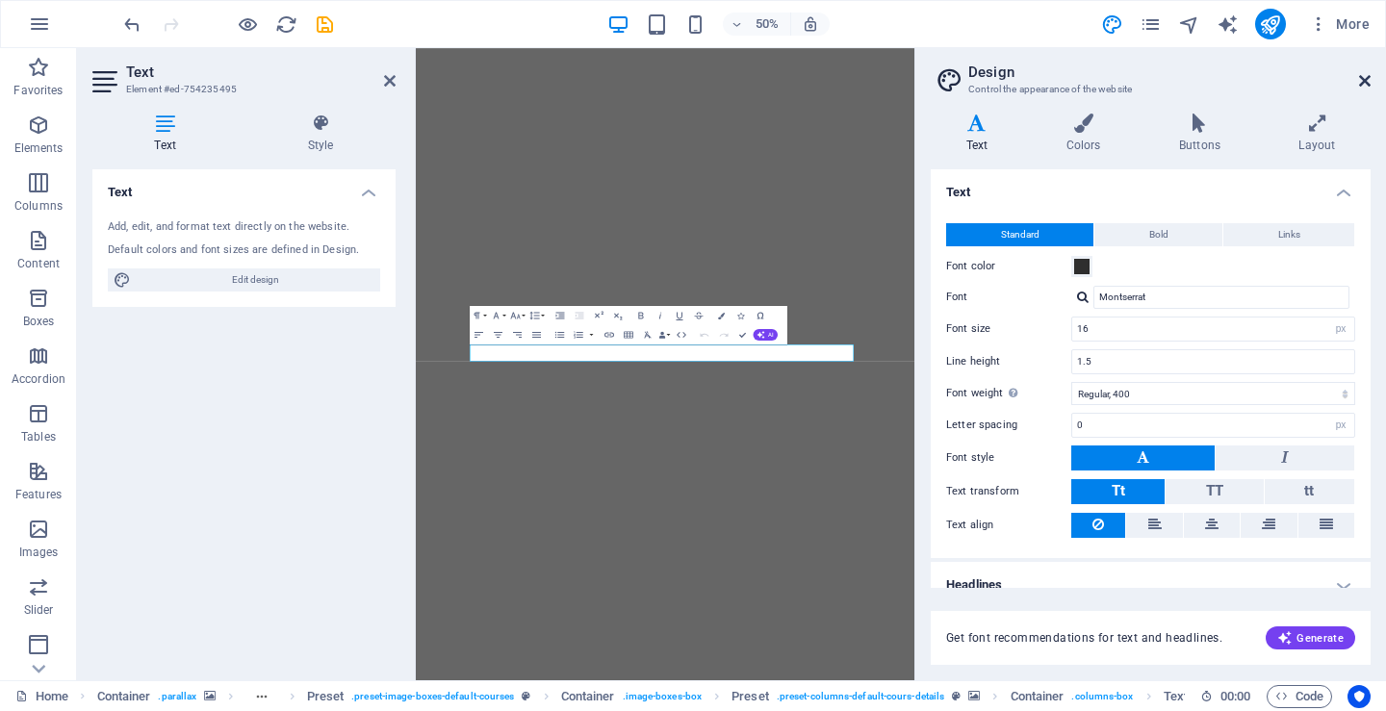
click at [1359, 77] on icon at bounding box center [1365, 80] width 12 height 15
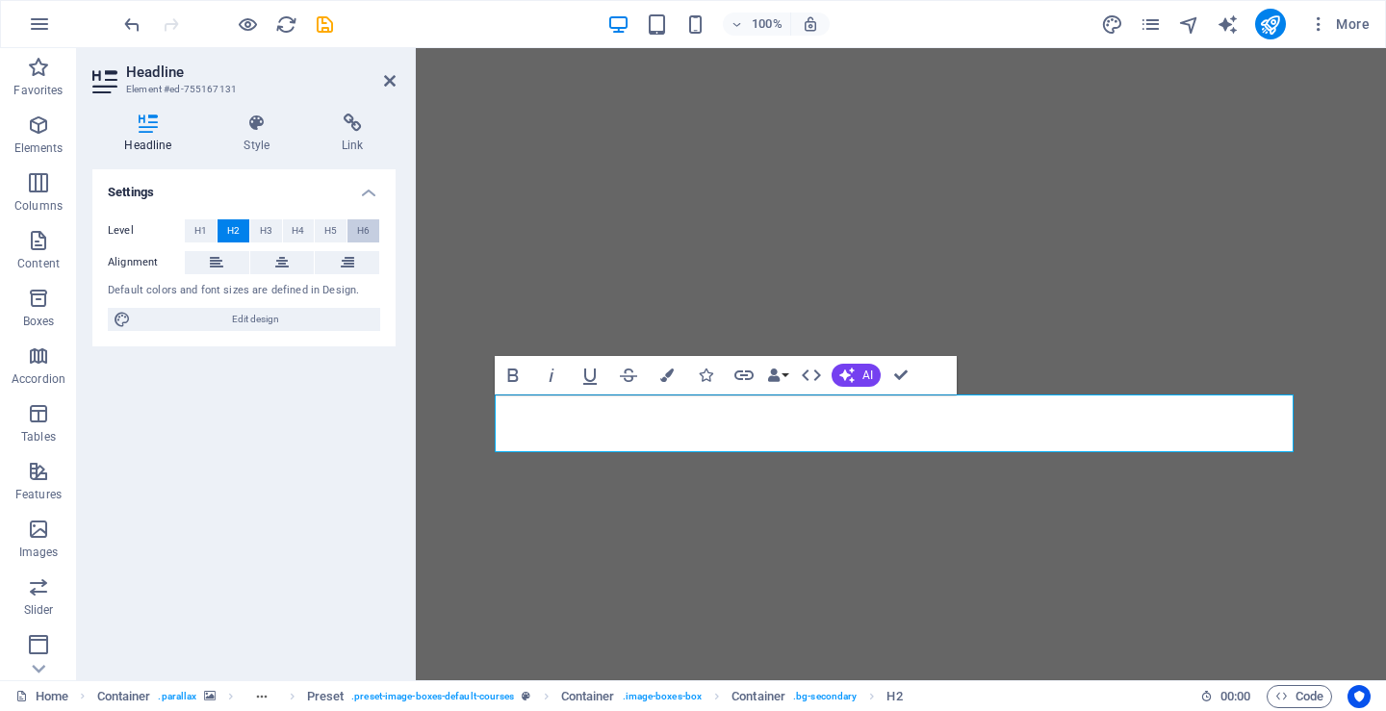
click at [363, 231] on span "H6" at bounding box center [363, 230] width 13 height 23
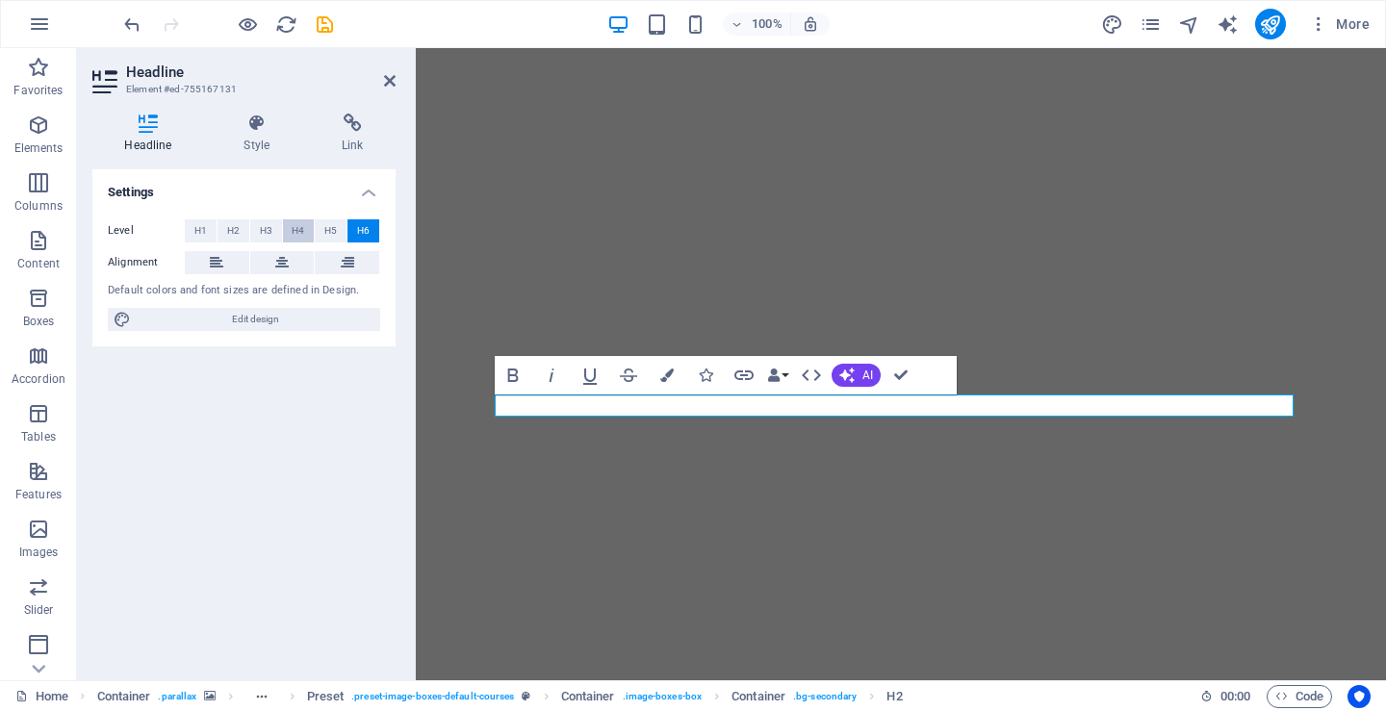
click at [302, 230] on span "H4" at bounding box center [298, 230] width 13 height 23
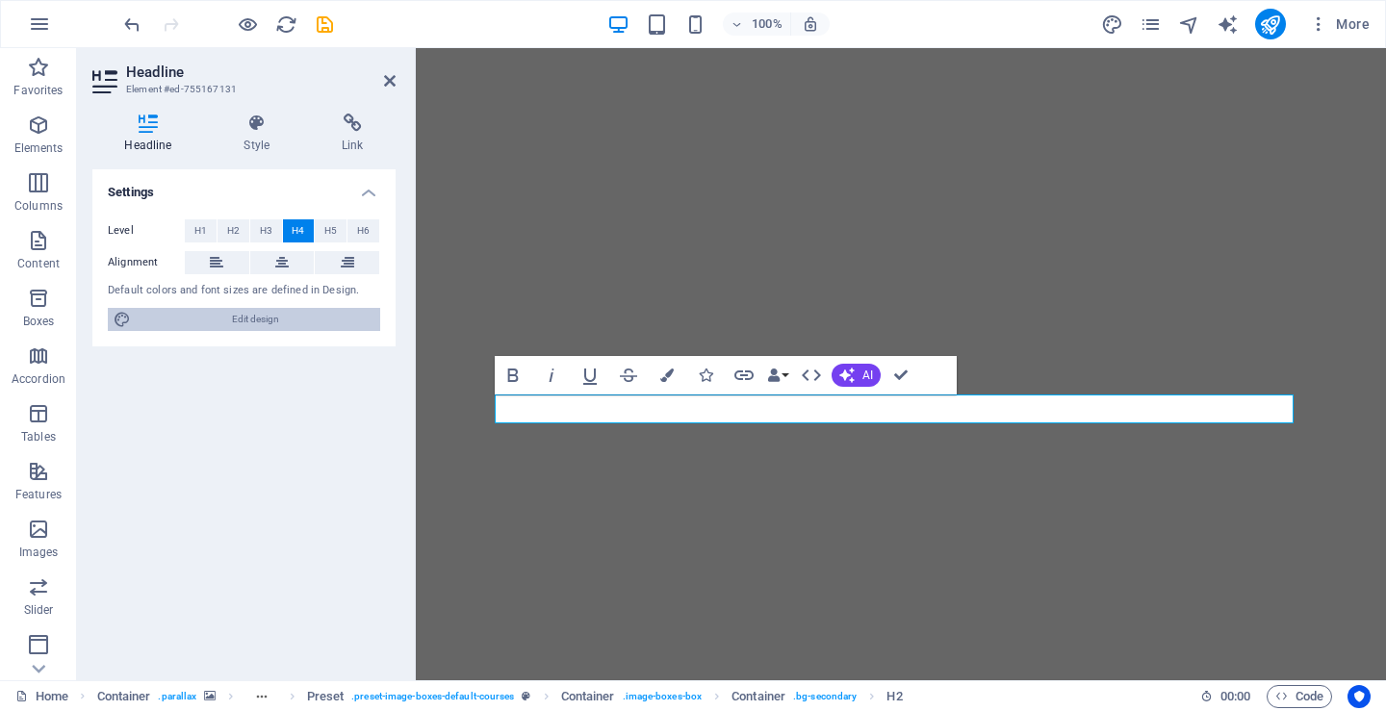
click at [242, 318] on span "Edit design" at bounding box center [256, 319] width 238 height 23
select select "px"
select select "400"
select select "px"
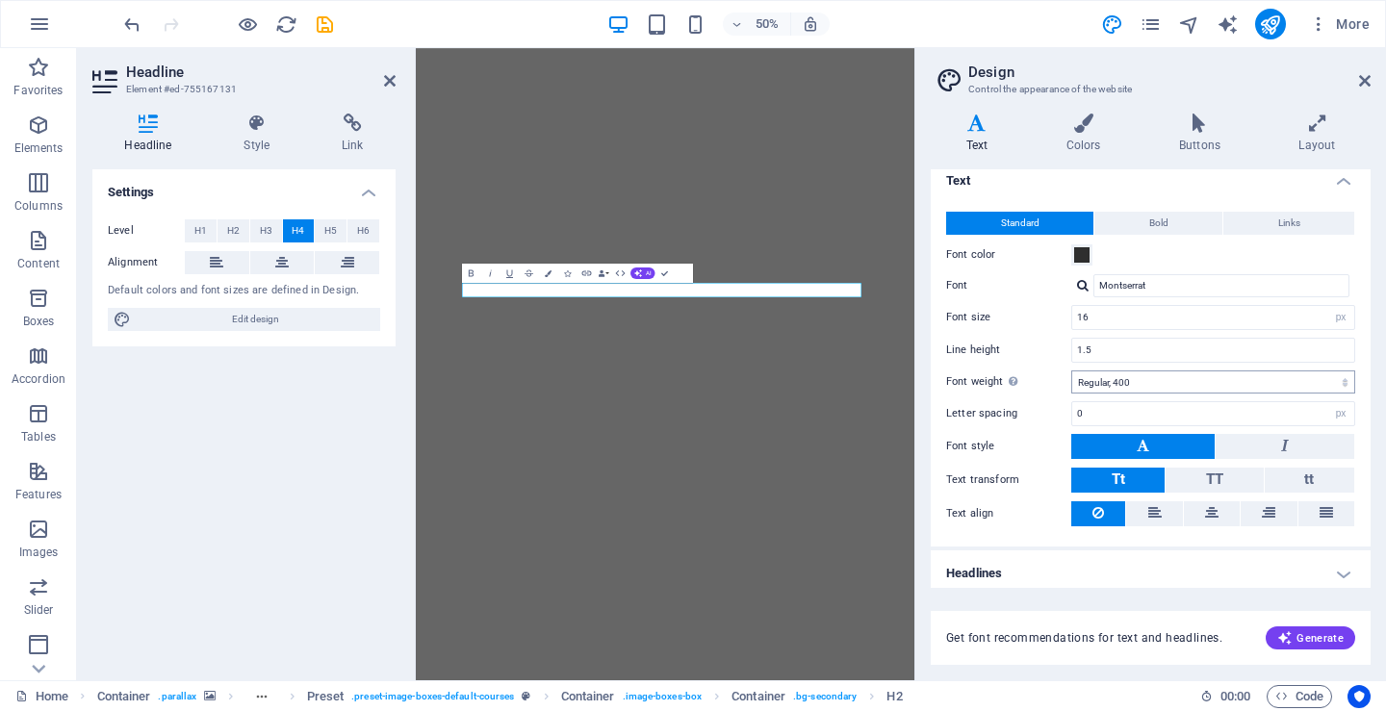
scroll to position [18, 0]
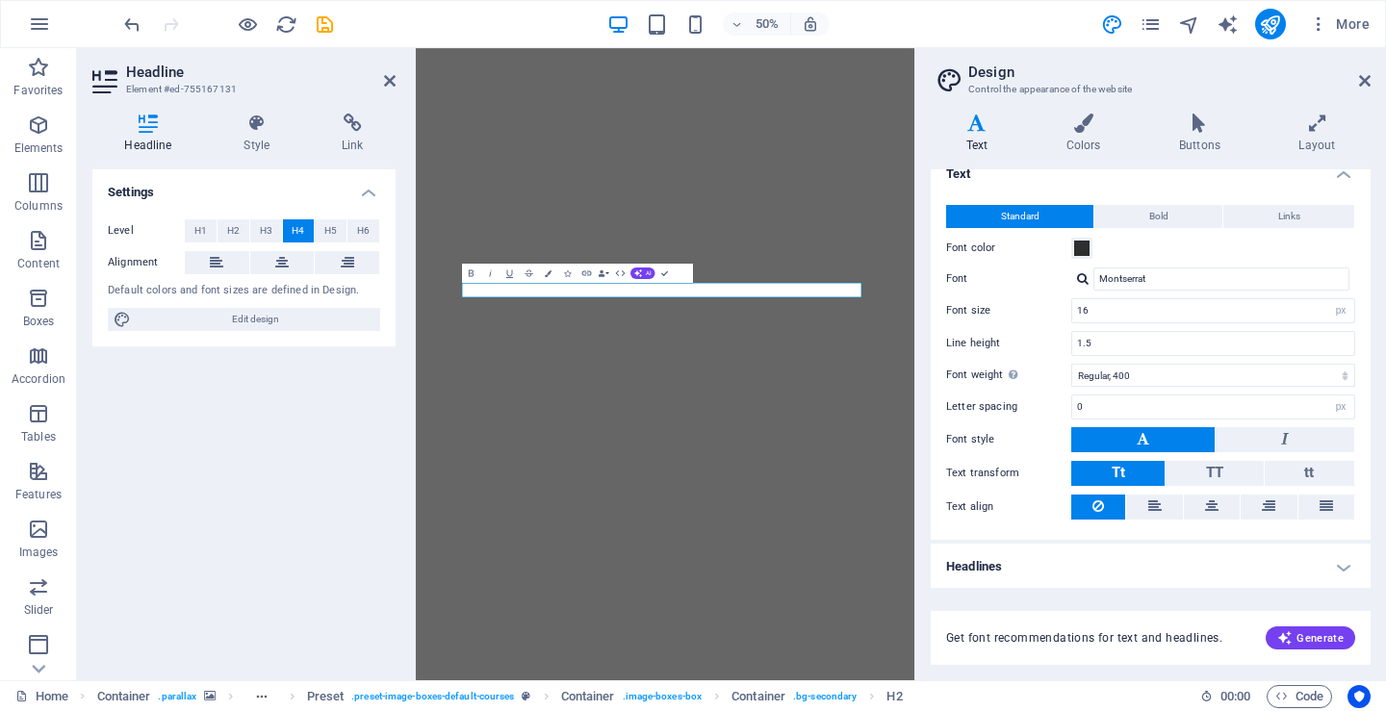
click at [1334, 568] on h4 "Headlines" at bounding box center [1151, 567] width 440 height 46
click at [1340, 567] on h4 "Headlines" at bounding box center [1151, 561] width 440 height 35
click at [1333, 563] on h4 "Headlines" at bounding box center [1151, 567] width 440 height 46
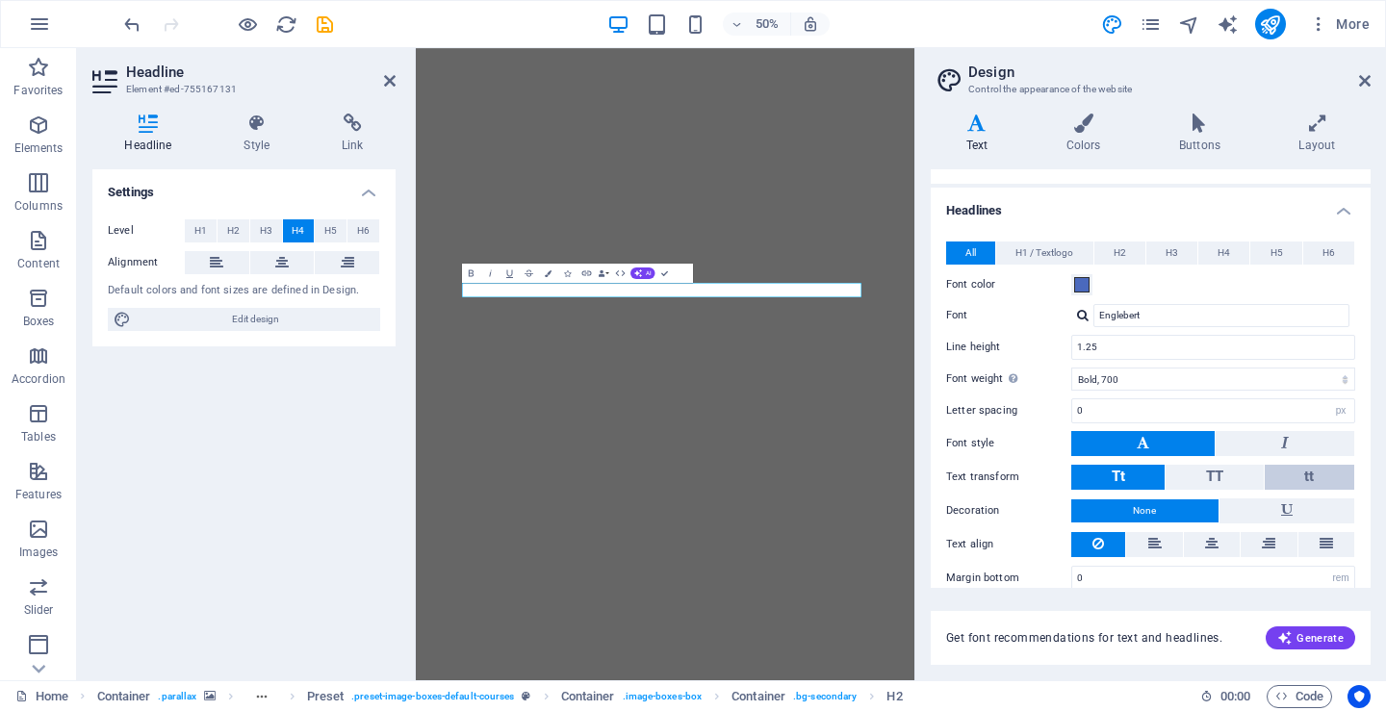
scroll to position [393, 0]
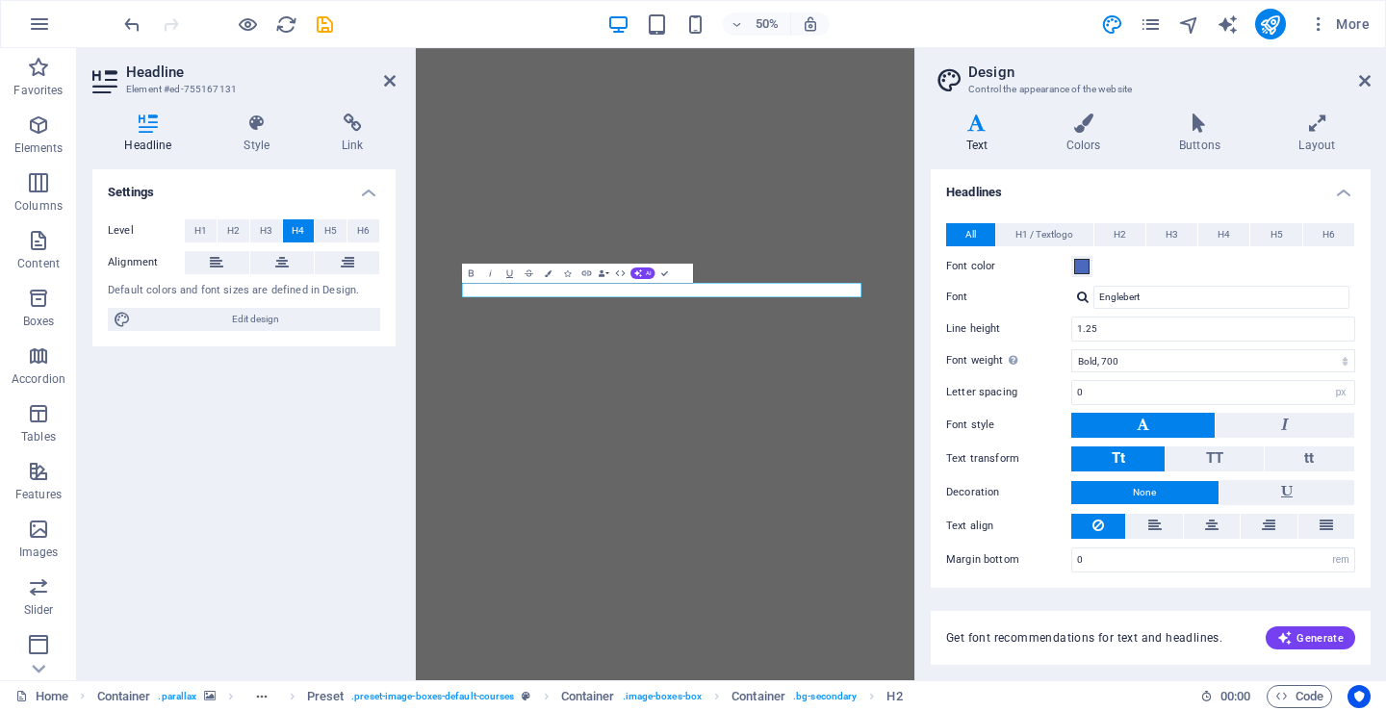
click at [1338, 188] on h4 "Headlines" at bounding box center [1151, 186] width 440 height 35
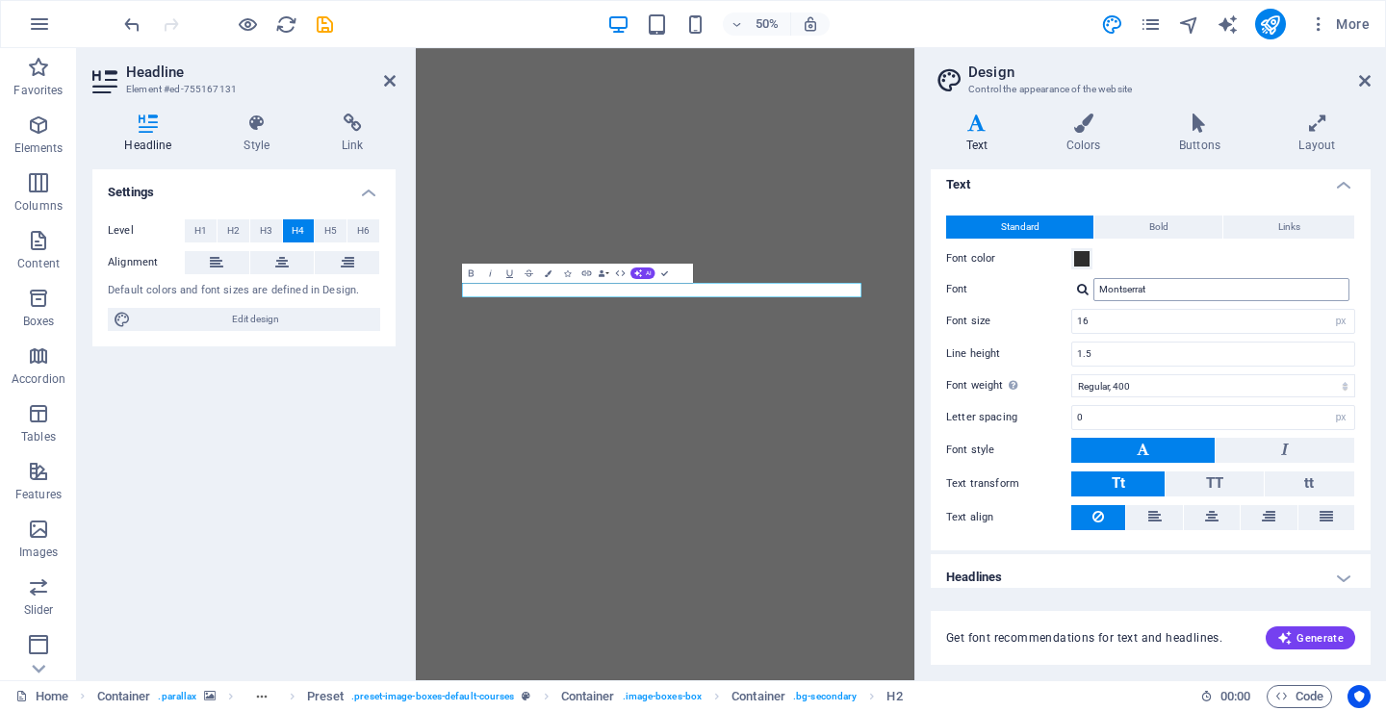
scroll to position [0, 0]
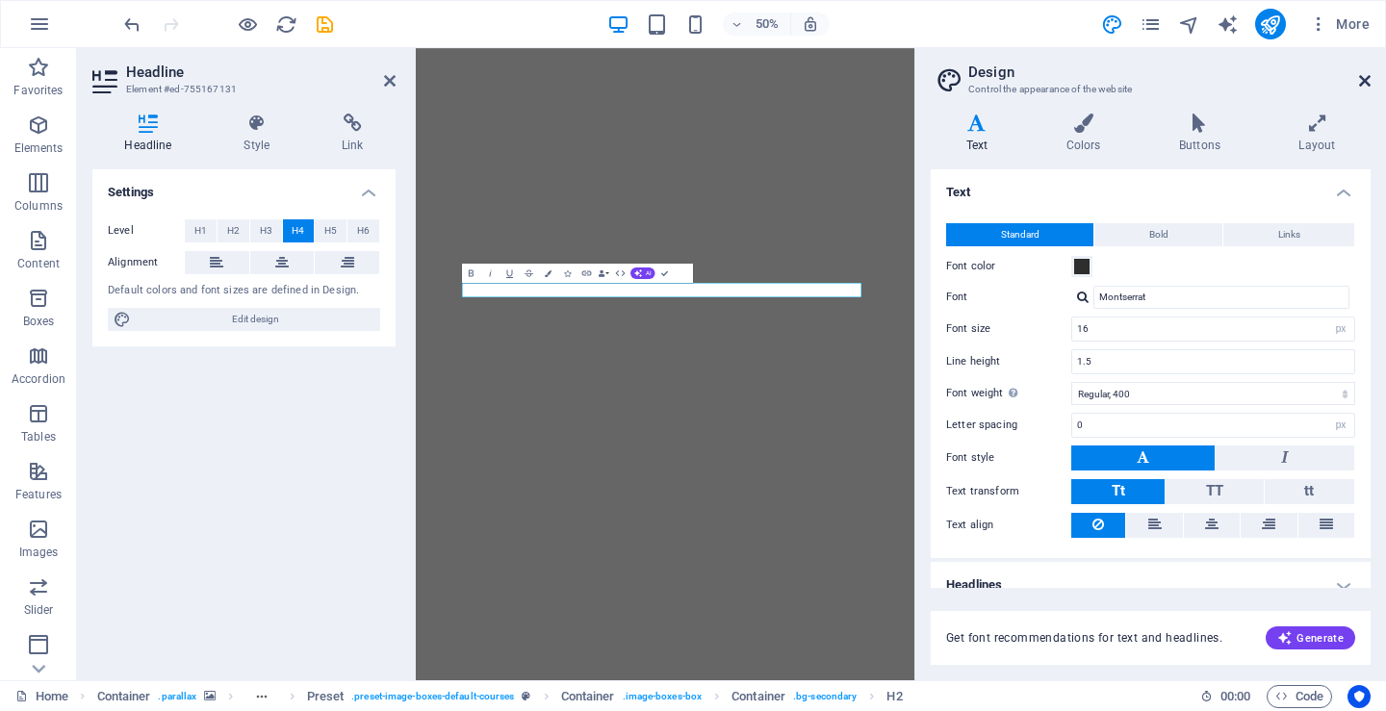
click at [1365, 73] on icon at bounding box center [1365, 80] width 12 height 15
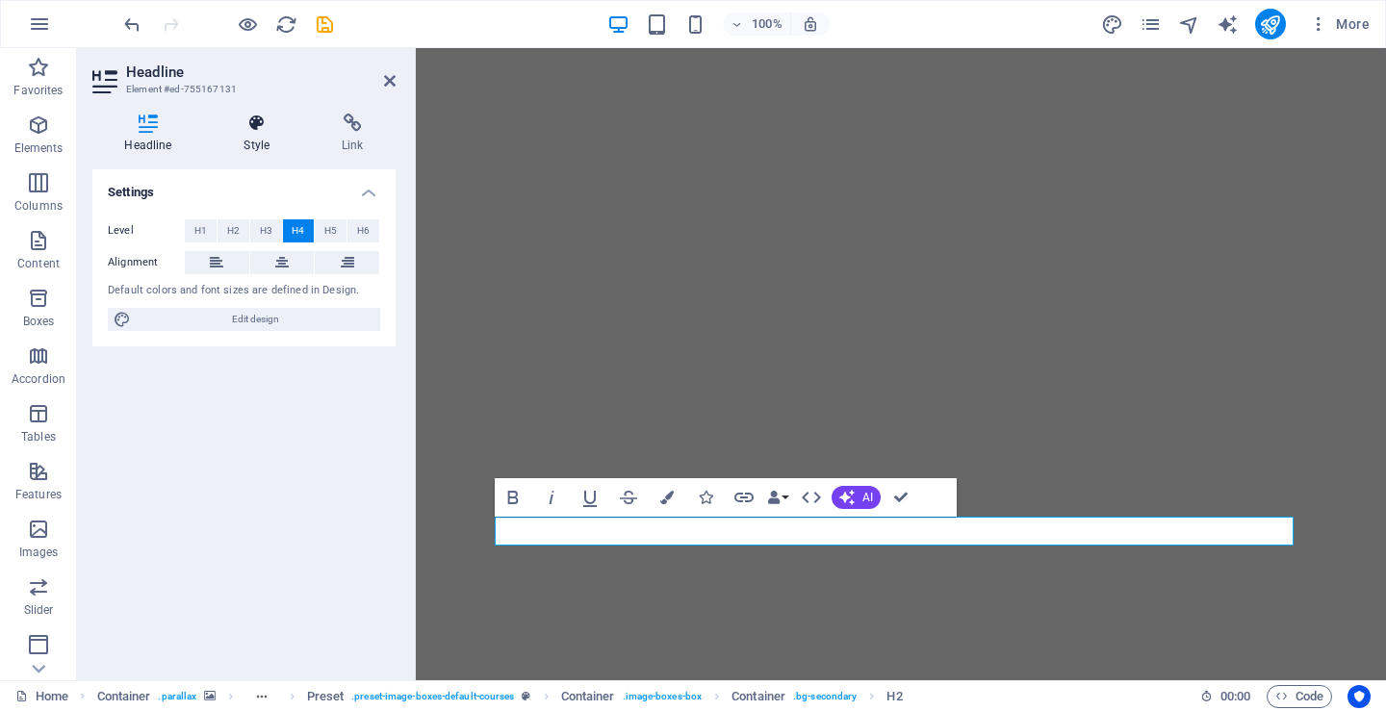
click at [260, 136] on h4 "Style" at bounding box center [261, 134] width 98 height 40
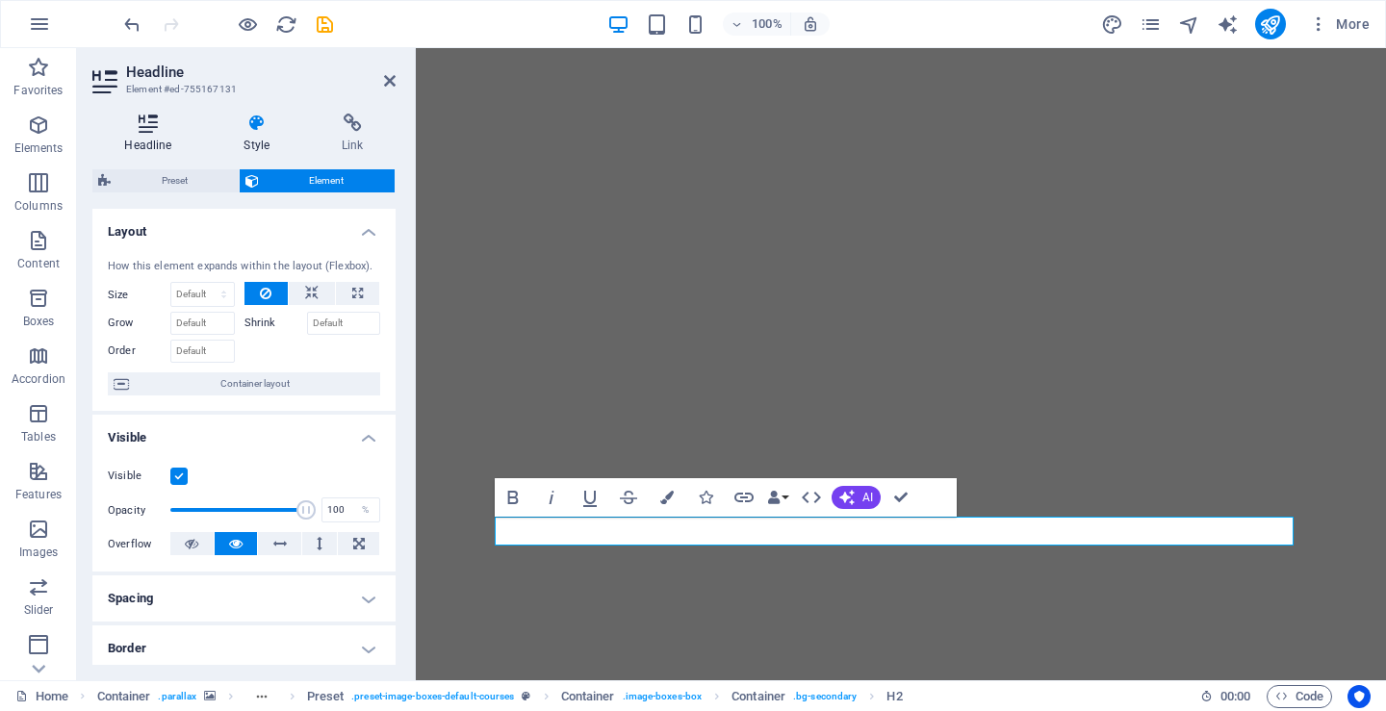
click at [147, 132] on icon at bounding box center [148, 123] width 112 height 19
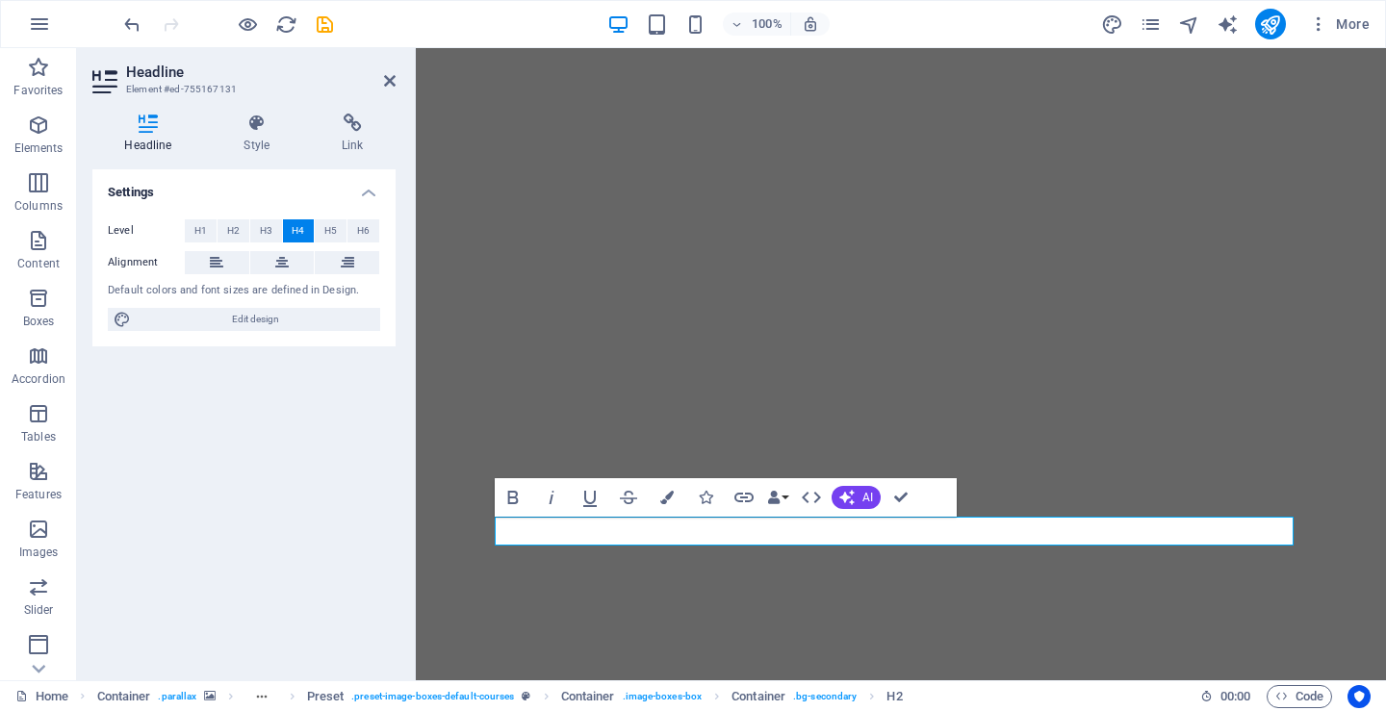
click at [293, 225] on span "H4" at bounding box center [298, 230] width 13 height 23
click at [204, 226] on span "H1" at bounding box center [200, 230] width 13 height 23
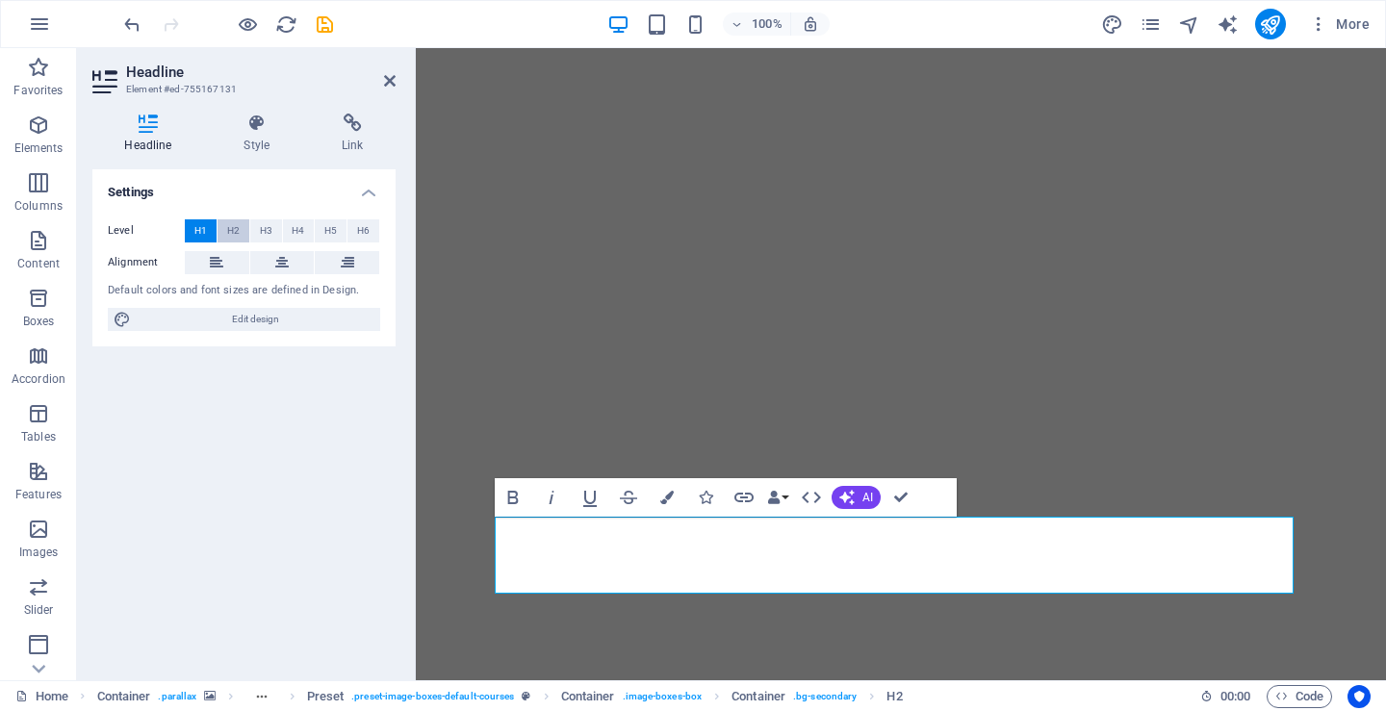
click at [228, 228] on span "H2" at bounding box center [233, 230] width 13 height 23
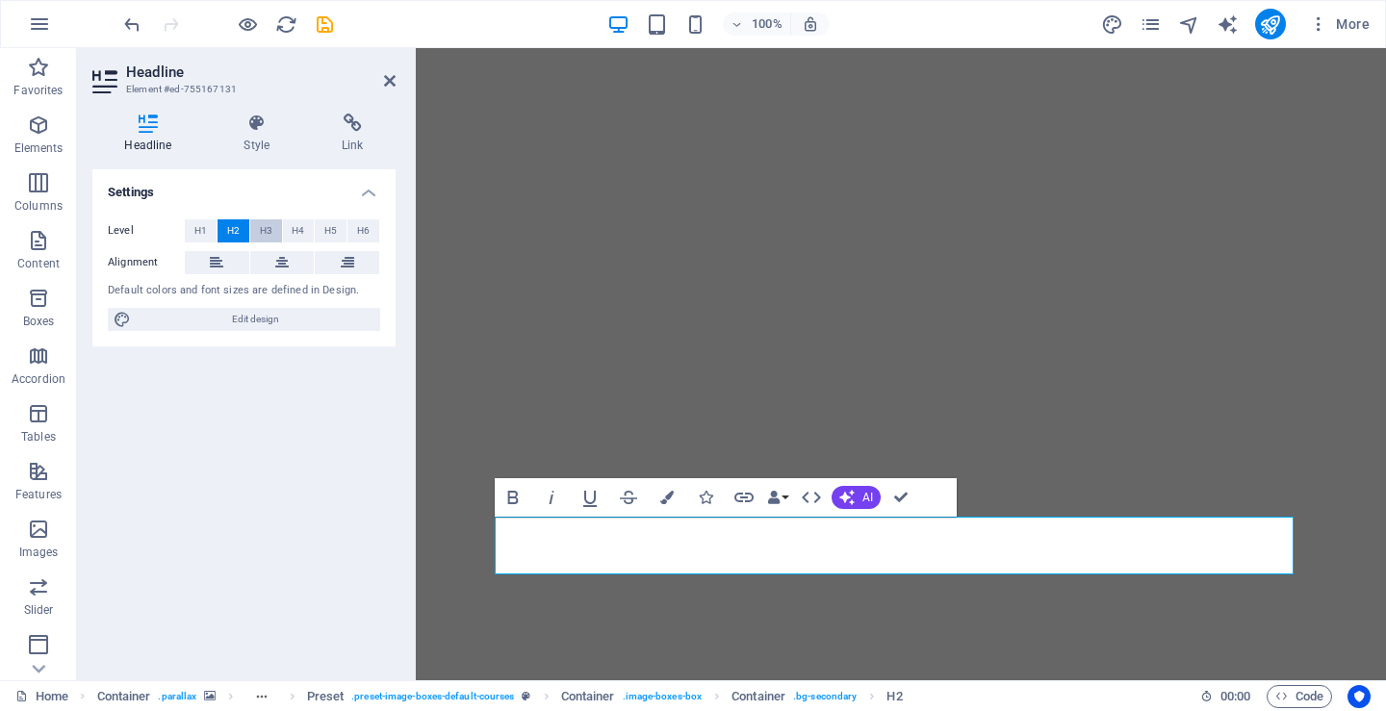
click at [260, 227] on span "H3" at bounding box center [266, 230] width 13 height 23
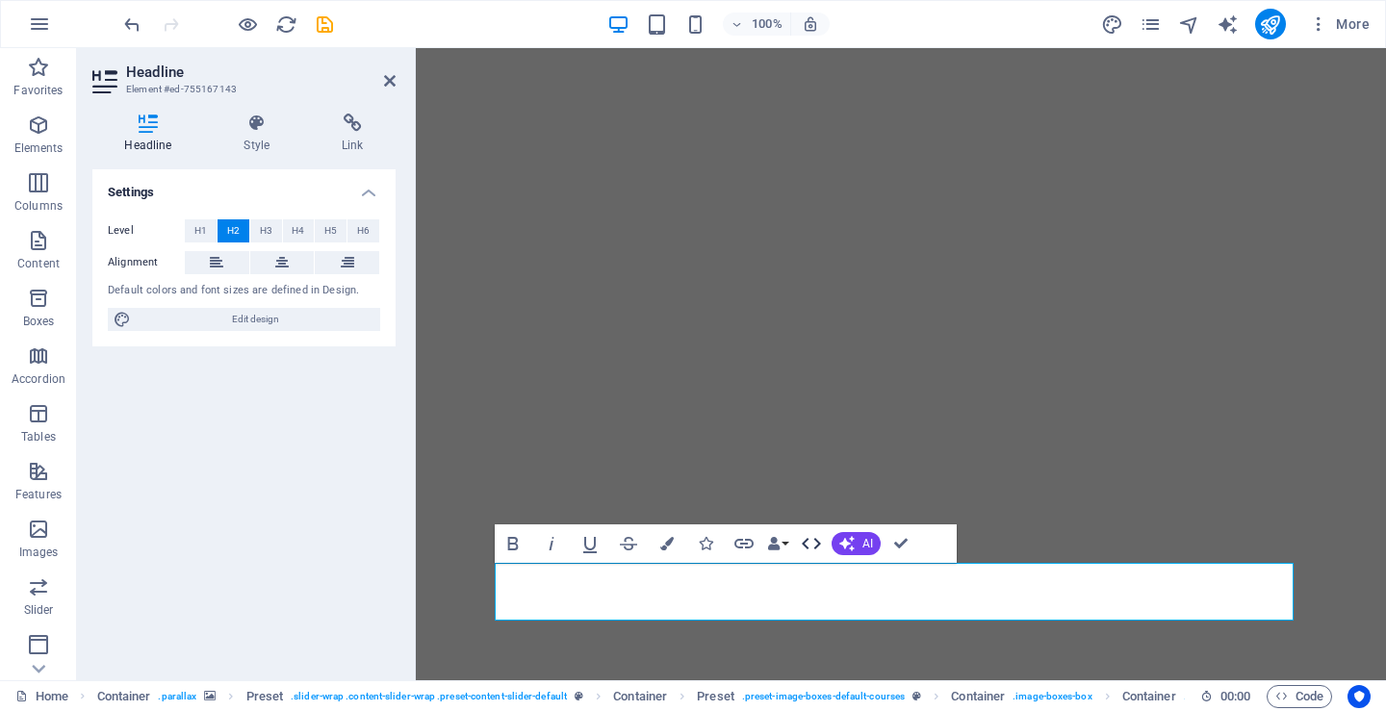
click at [809, 540] on icon "button" at bounding box center [811, 543] width 23 height 23
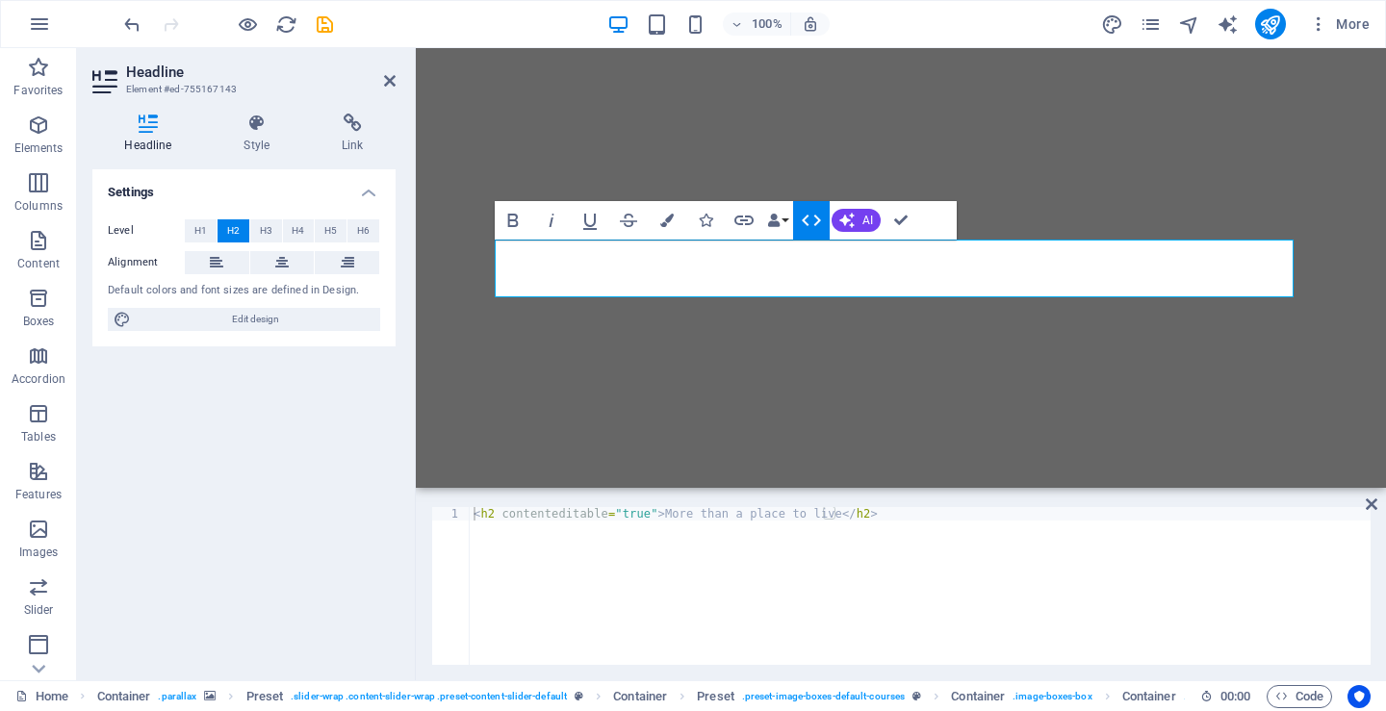
click at [808, 222] on icon "button" at bounding box center [811, 220] width 23 height 23
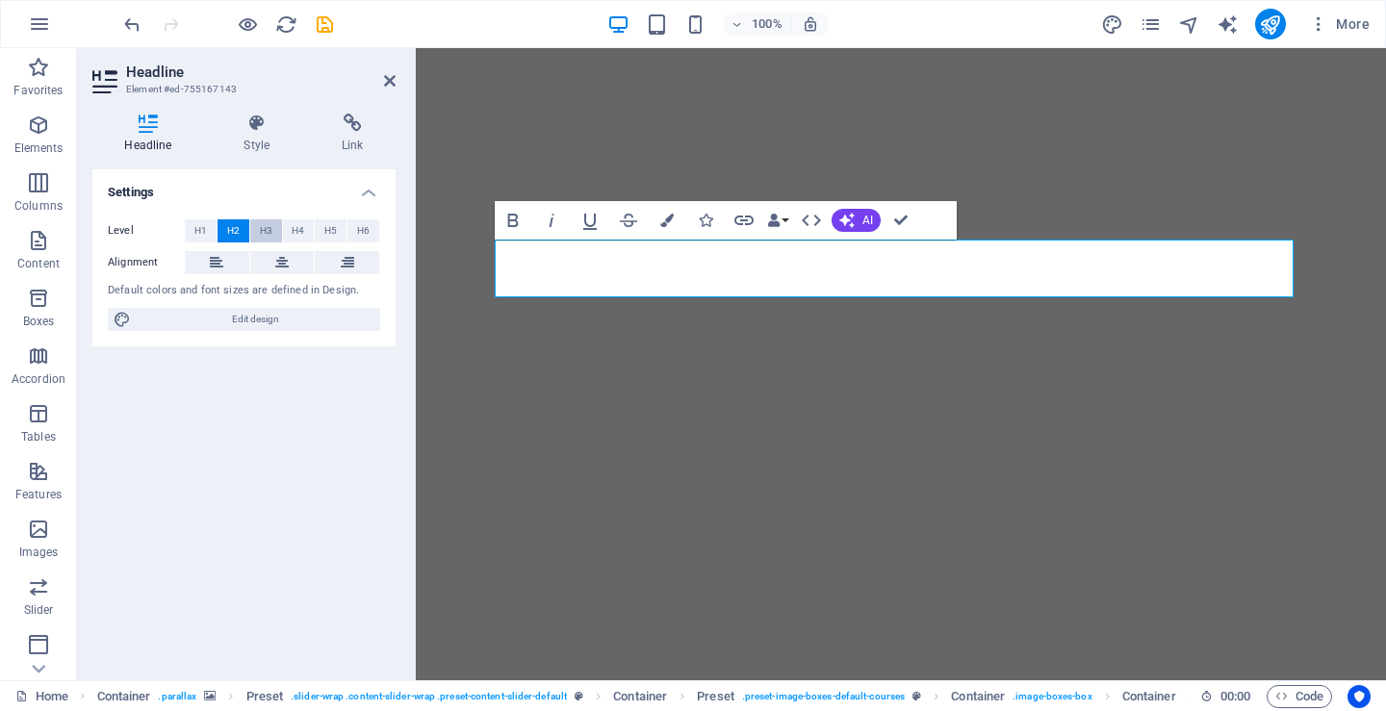
click at [264, 228] on span "H3" at bounding box center [266, 230] width 13 height 23
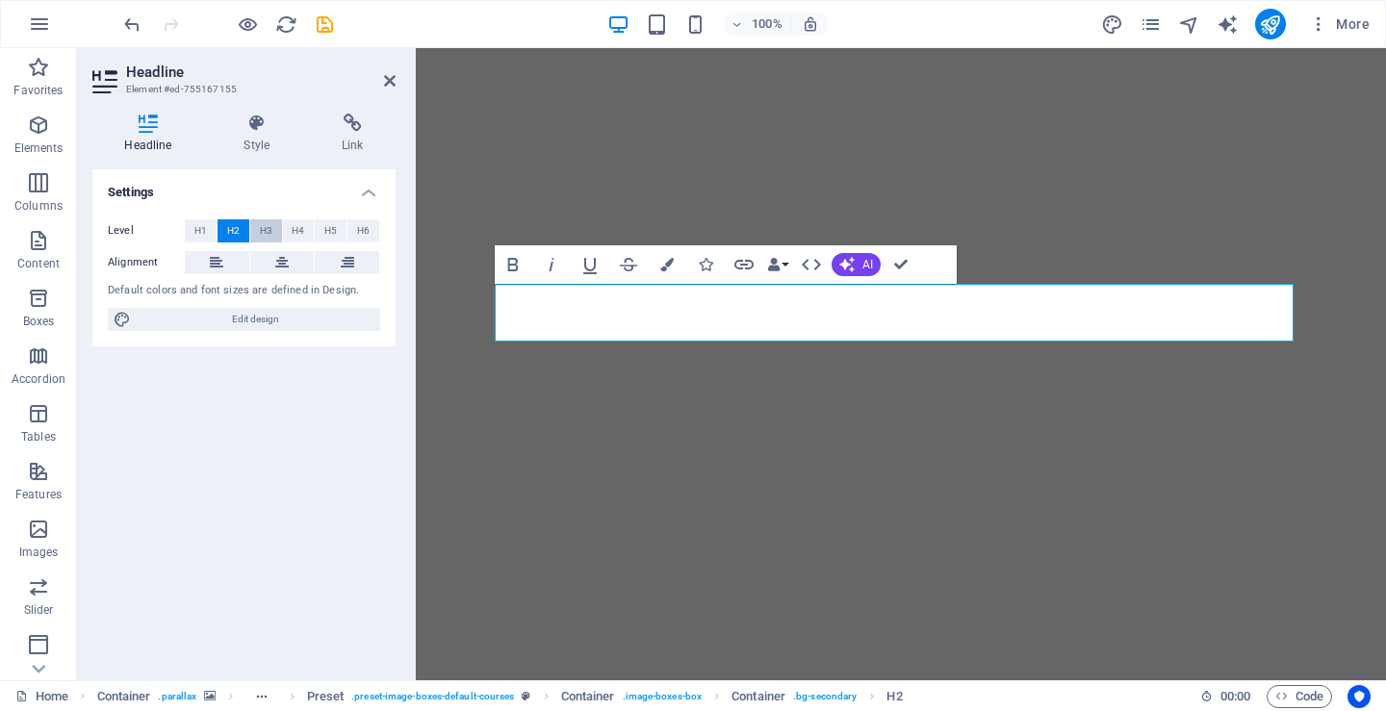
click at [261, 230] on span "H3" at bounding box center [266, 230] width 13 height 23
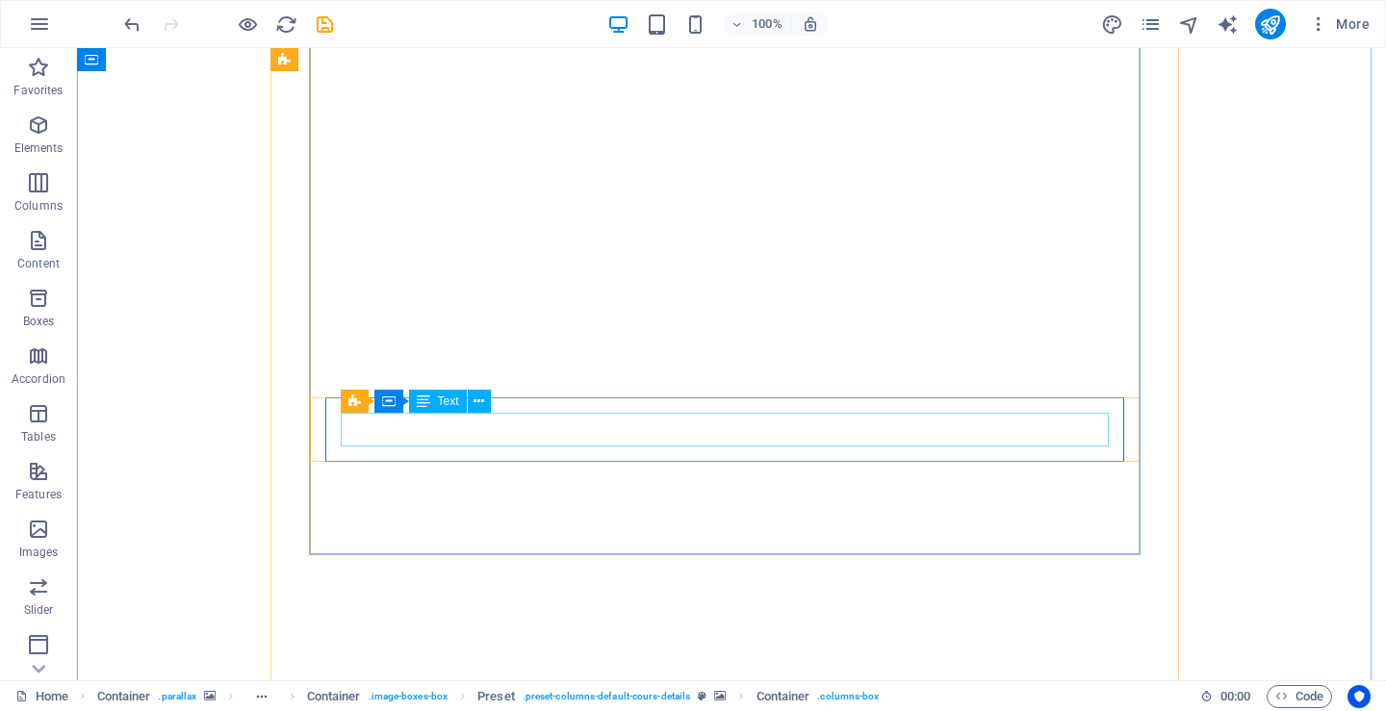
click at [440, 405] on span "Text" at bounding box center [448, 402] width 21 height 12
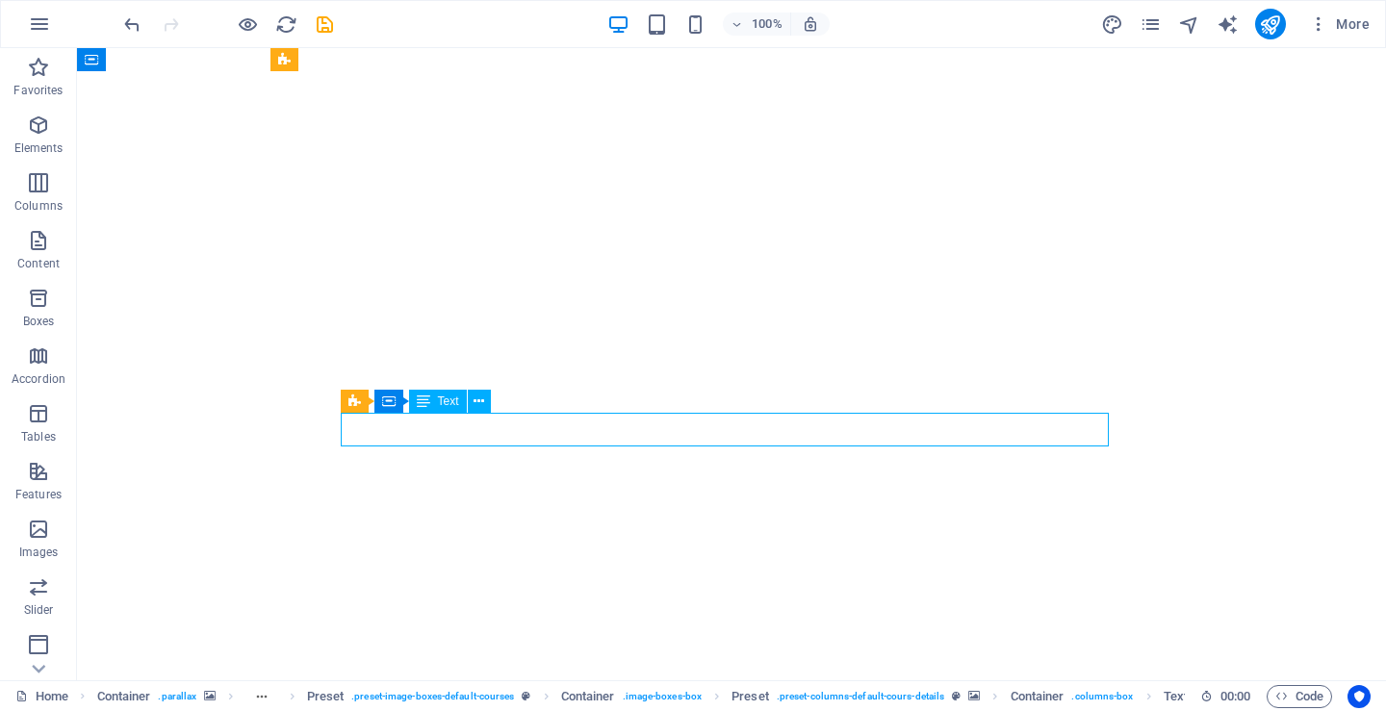
click at [439, 399] on span "Text" at bounding box center [448, 402] width 21 height 12
click at [480, 403] on icon at bounding box center [478, 402] width 11 height 20
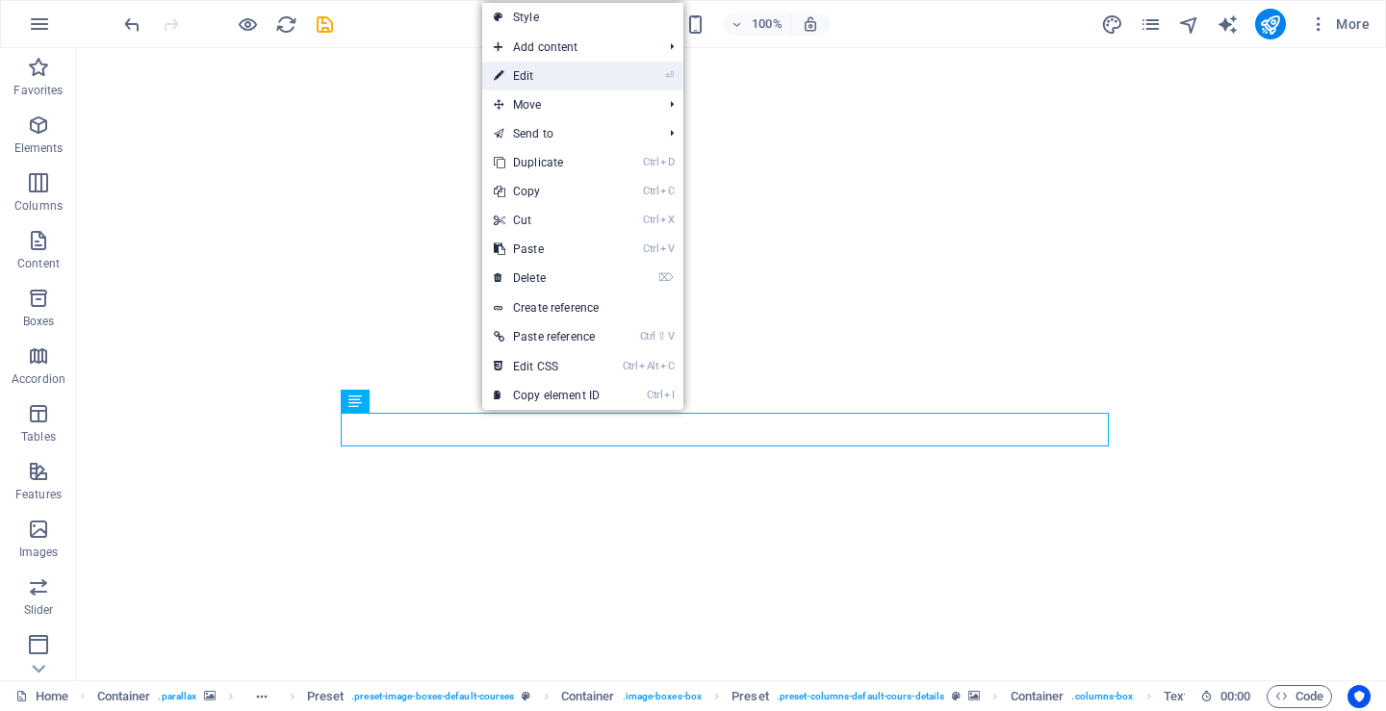
click at [525, 75] on link "⏎ Edit" at bounding box center [546, 76] width 129 height 29
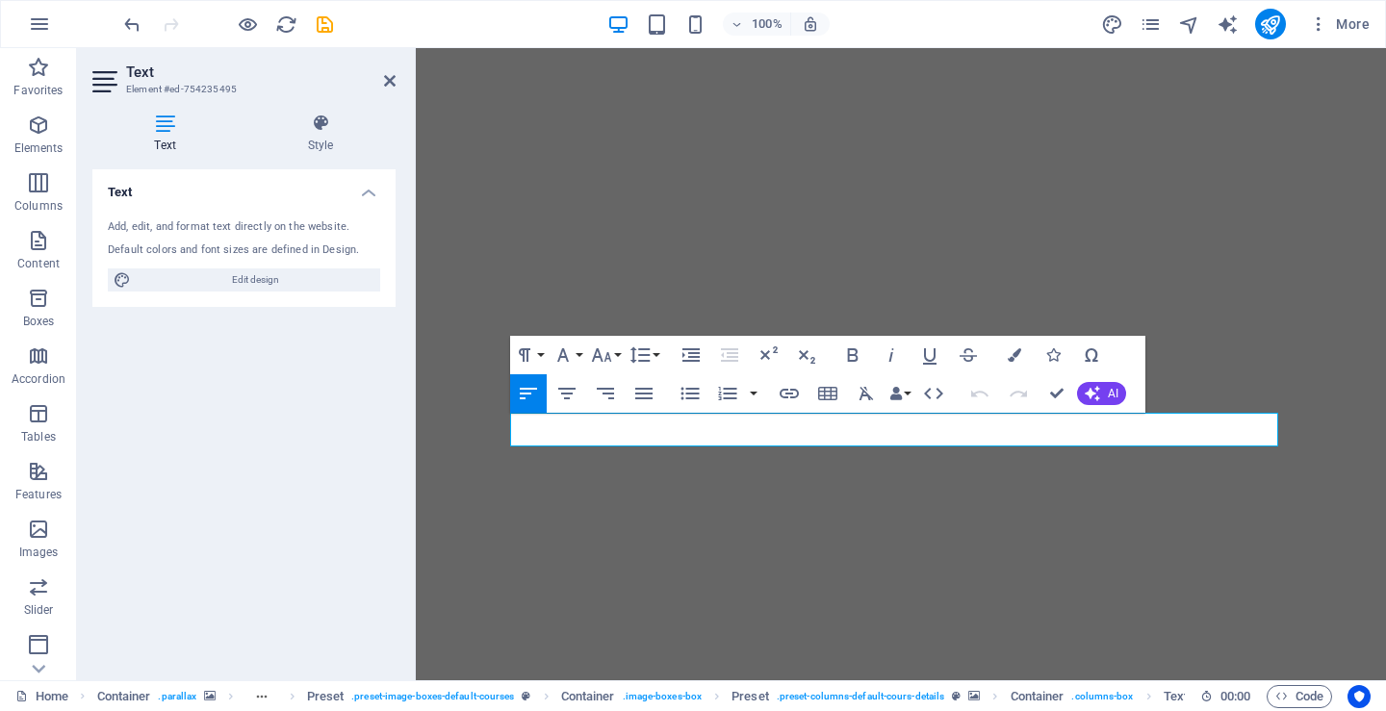
click at [367, 192] on h4 "Text" at bounding box center [243, 186] width 303 height 35
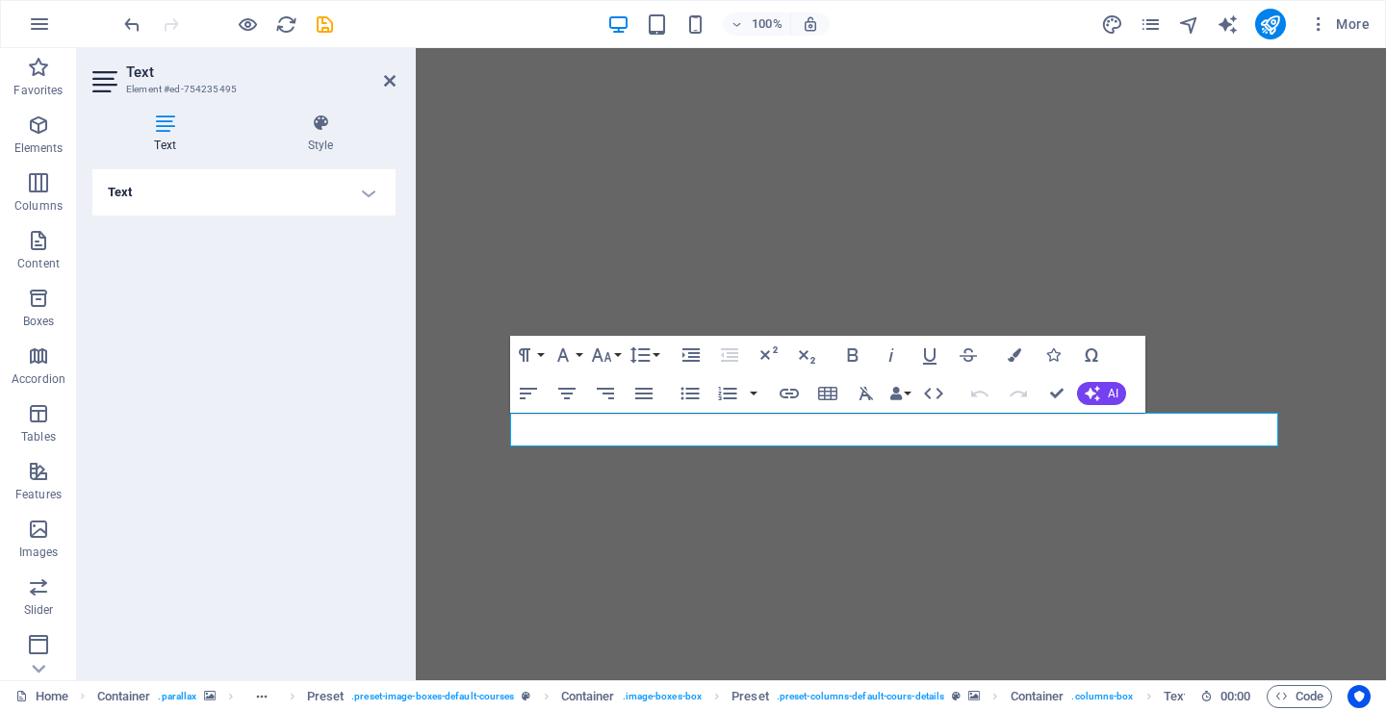
click at [367, 192] on h4 "Text" at bounding box center [243, 192] width 303 height 46
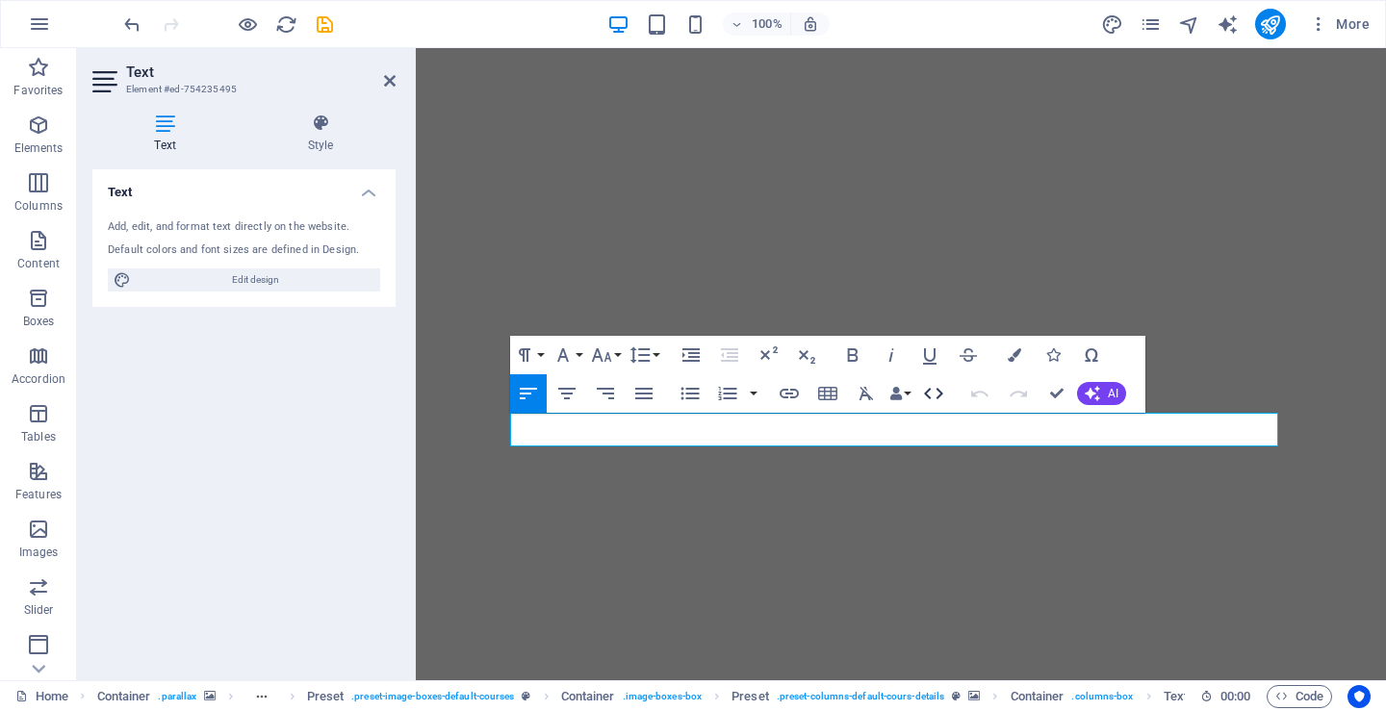
click at [935, 392] on icon "button" at bounding box center [933, 393] width 23 height 23
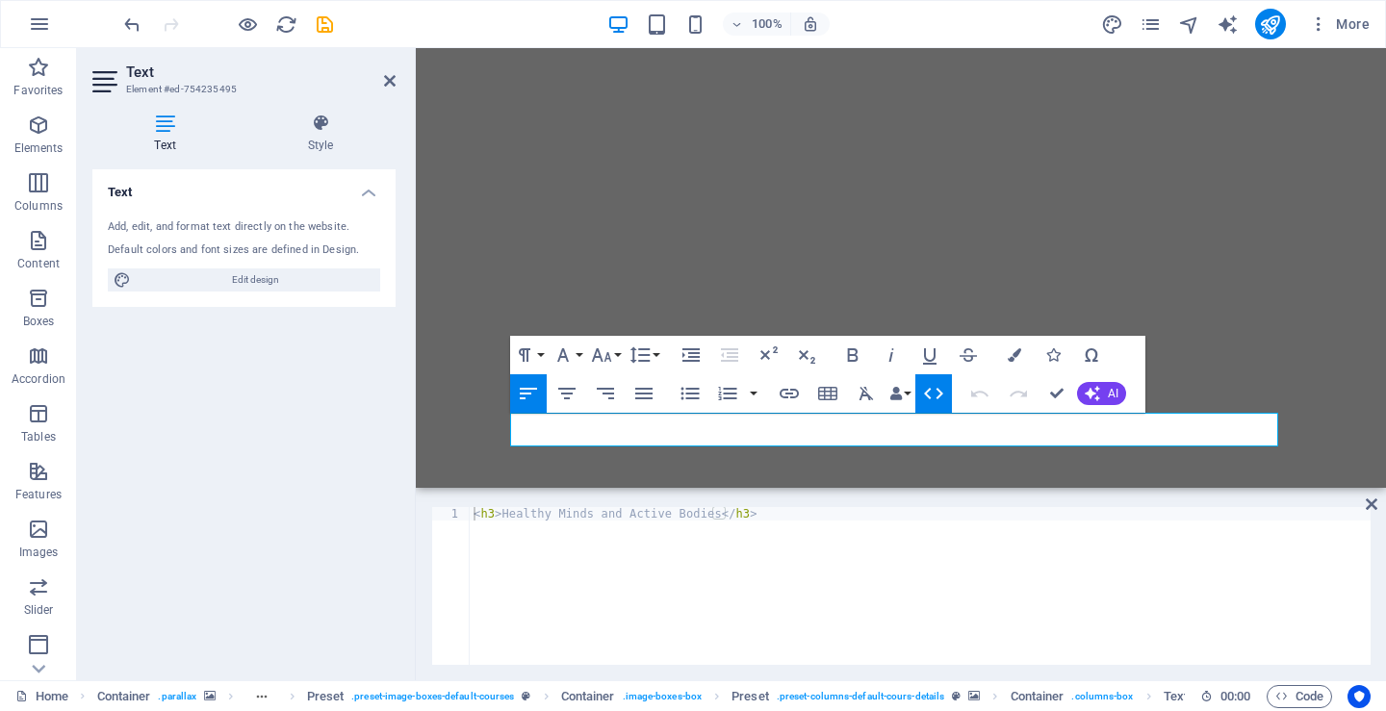
click at [930, 387] on icon "button" at bounding box center [933, 393] width 23 height 23
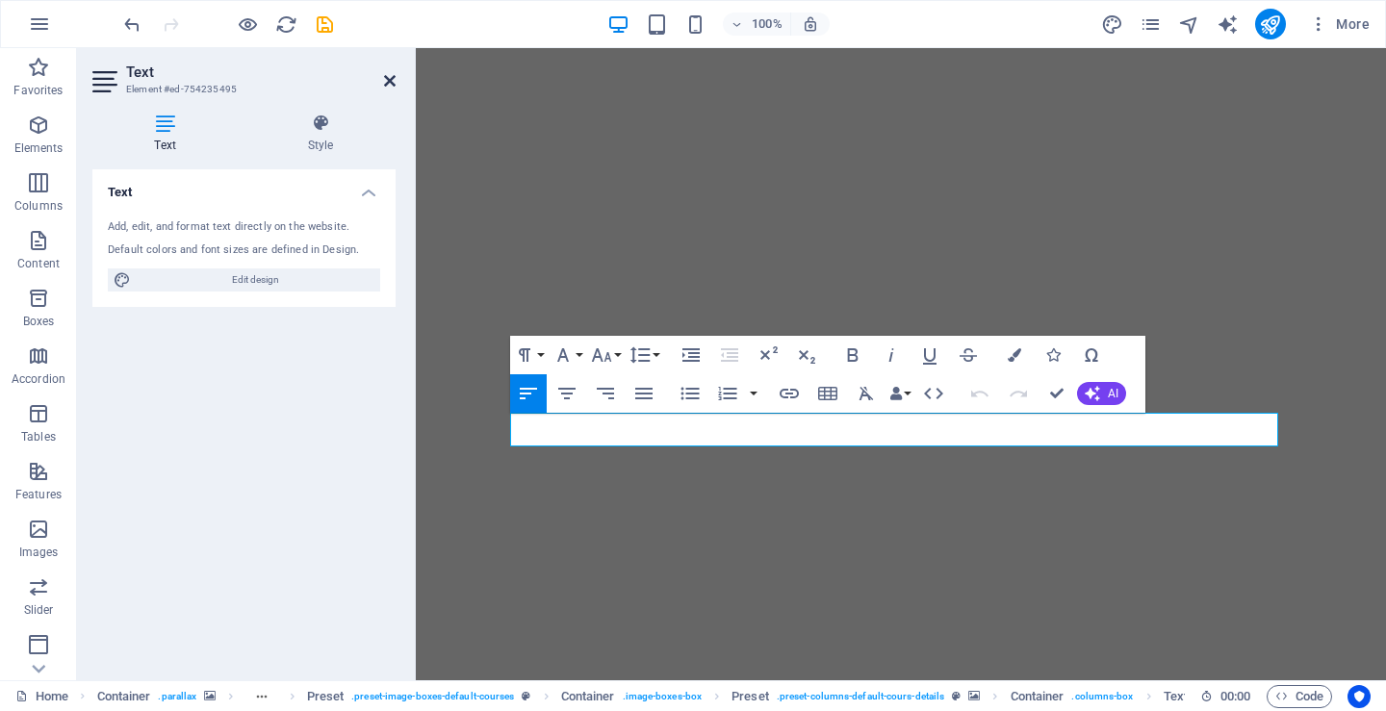
click at [386, 84] on icon at bounding box center [390, 80] width 12 height 15
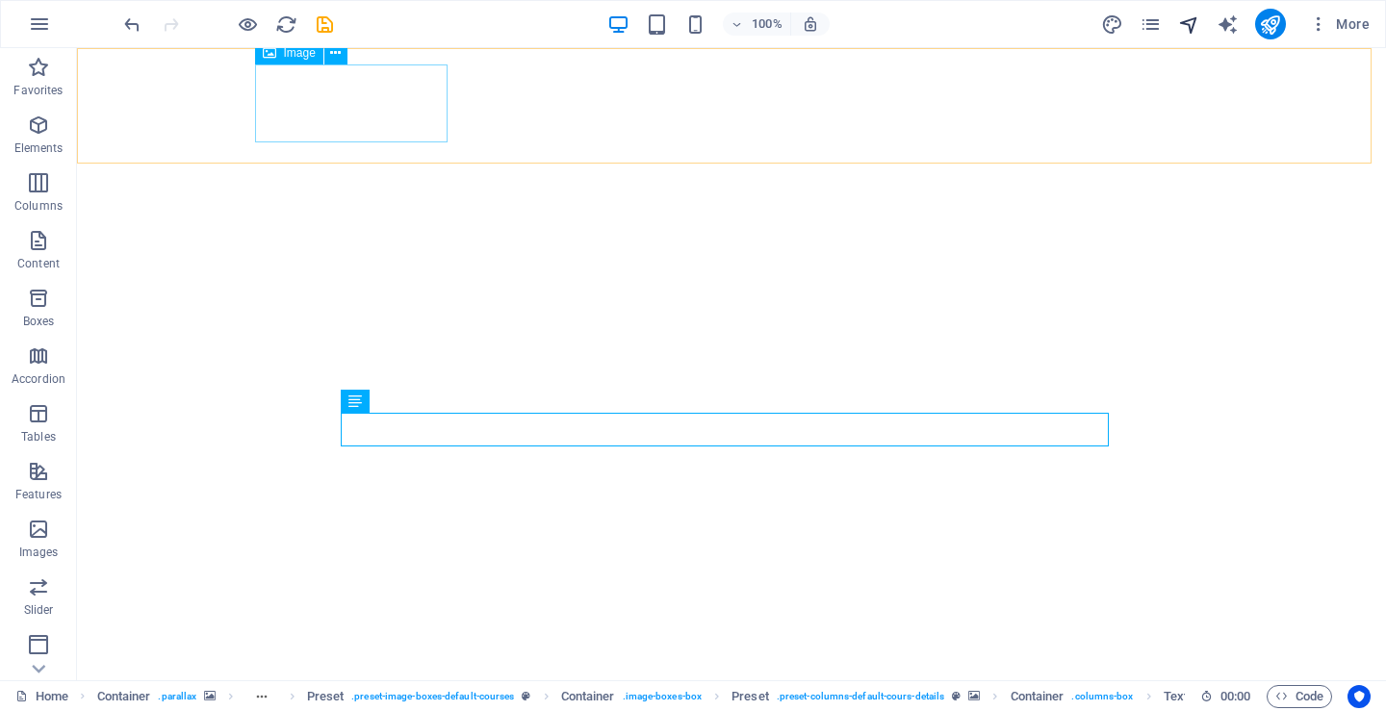
click at [1195, 18] on icon "navigator" at bounding box center [1189, 24] width 22 height 22
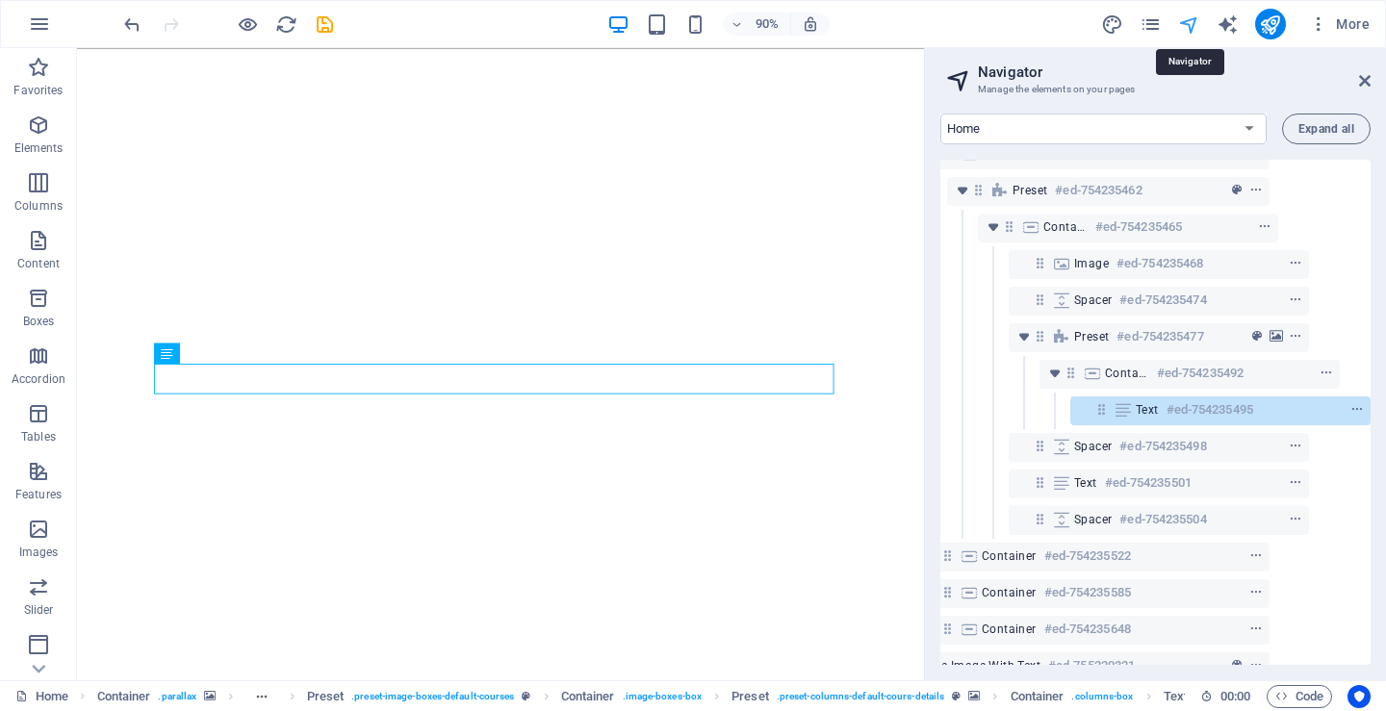
scroll to position [398, 97]
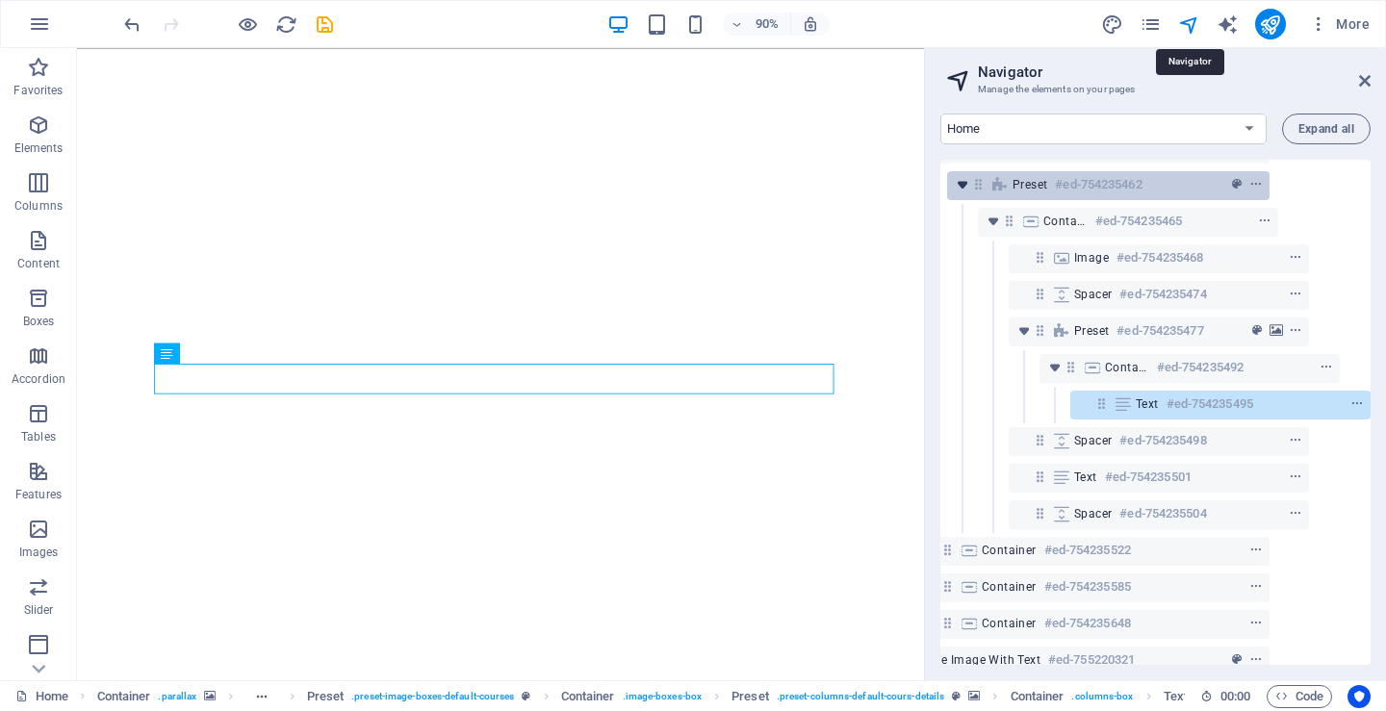
click at [961, 183] on icon "toggle-expand" at bounding box center [962, 184] width 19 height 19
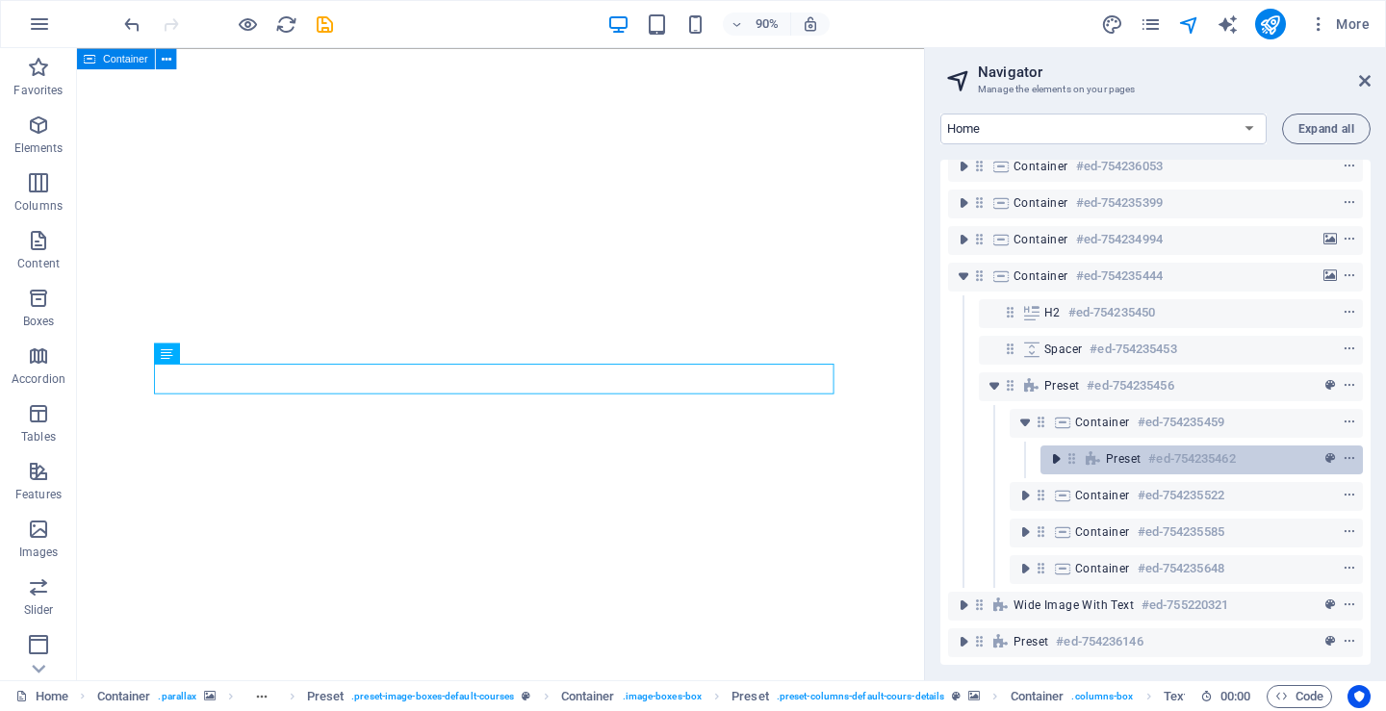
scroll to position [139, 0]
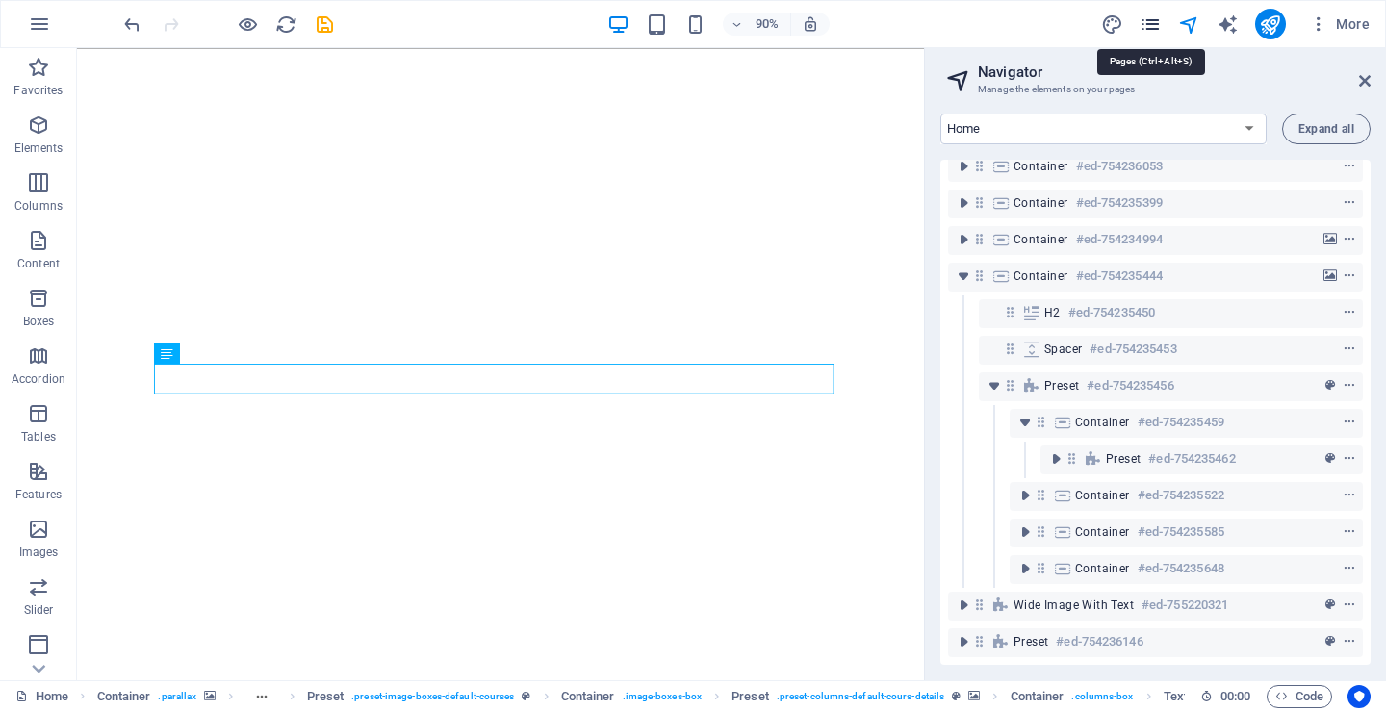
click at [1152, 24] on icon "pages" at bounding box center [1150, 24] width 22 height 22
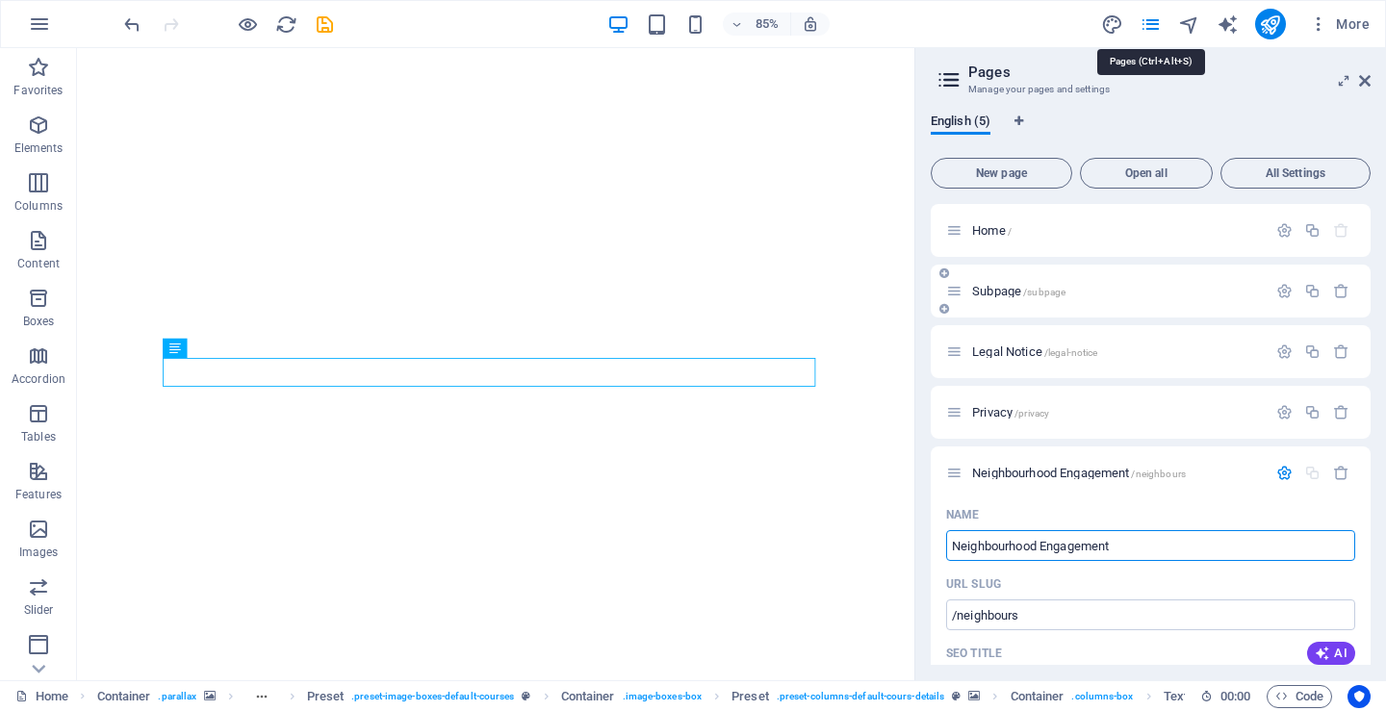
click at [1012, 288] on span "Subpage /subpage" at bounding box center [1018, 291] width 93 height 14
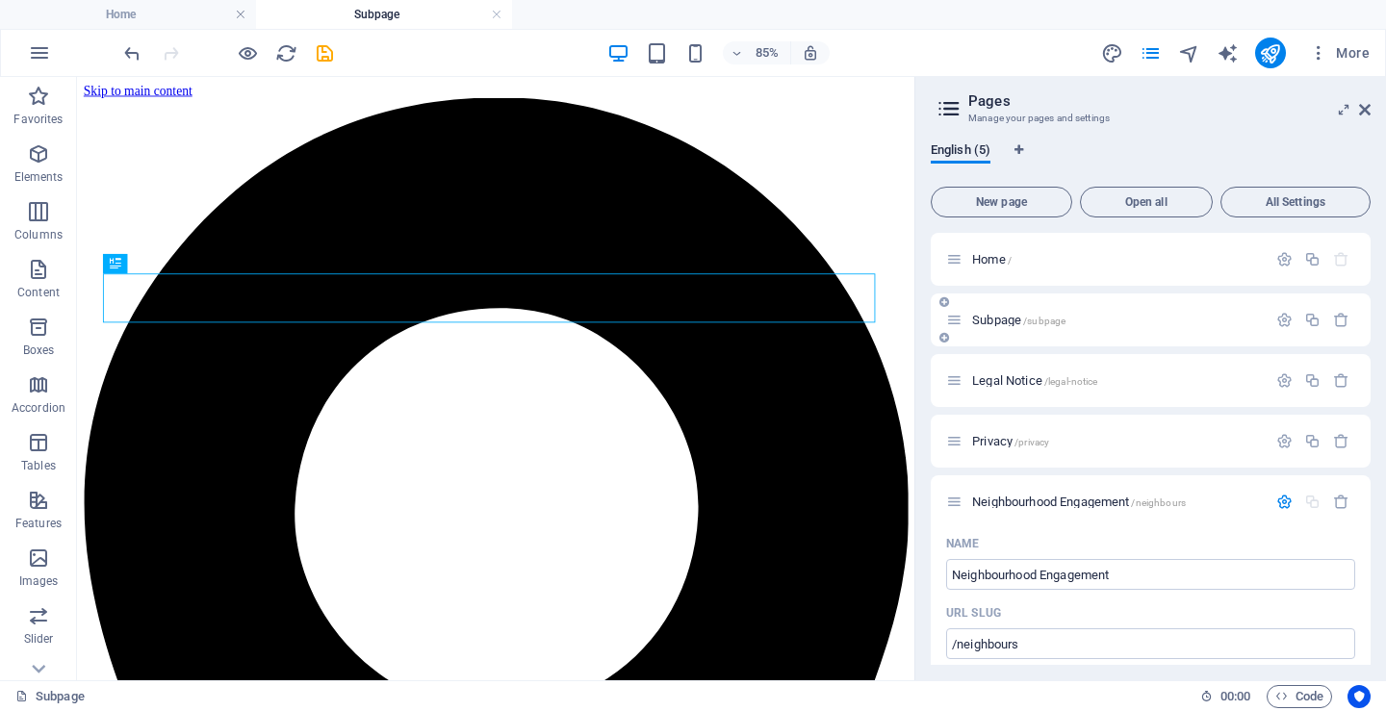
scroll to position [0, 0]
click at [1007, 377] on span "Legal Notice /legal-notice" at bounding box center [1034, 380] width 125 height 14
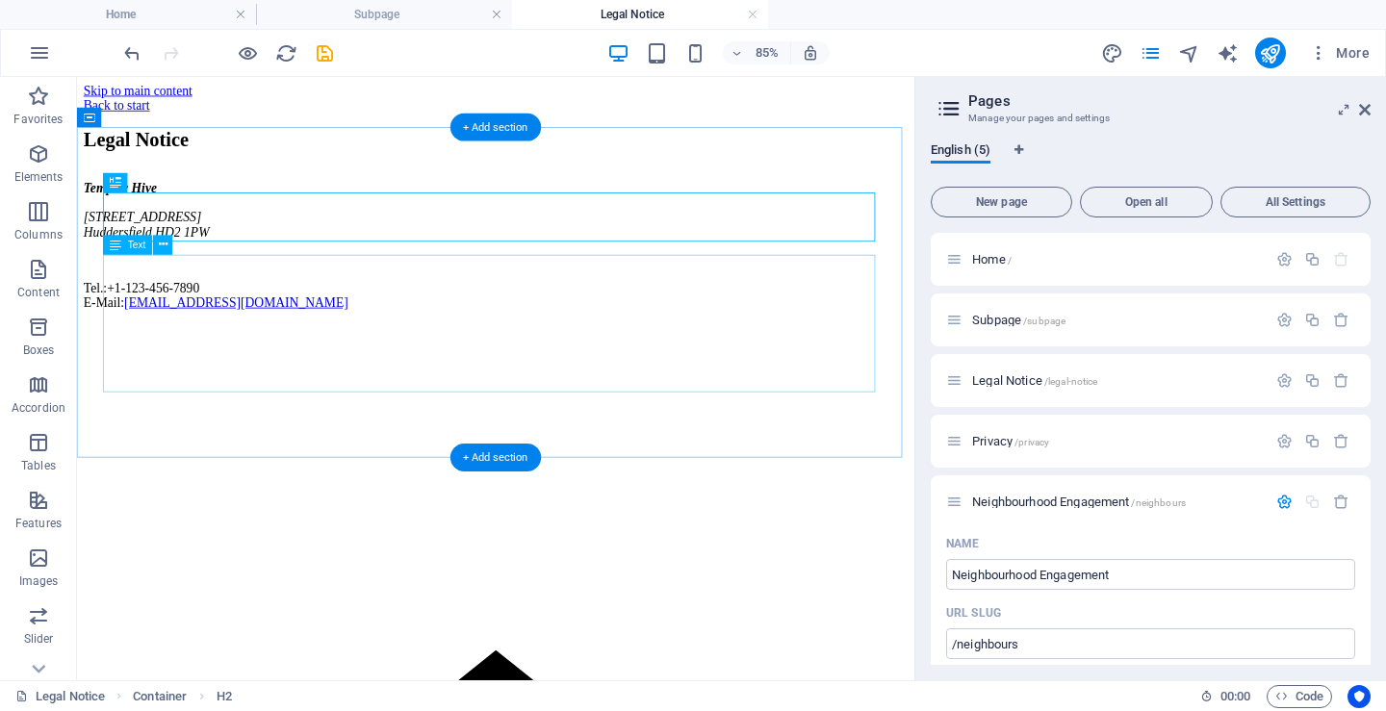
click at [261, 351] on div "Templar Hive 102 Redwood Drive Huddersfield HD2 1PW Tel.: +1-123-456-7890 E-Mai…" at bounding box center [570, 275] width 970 height 152
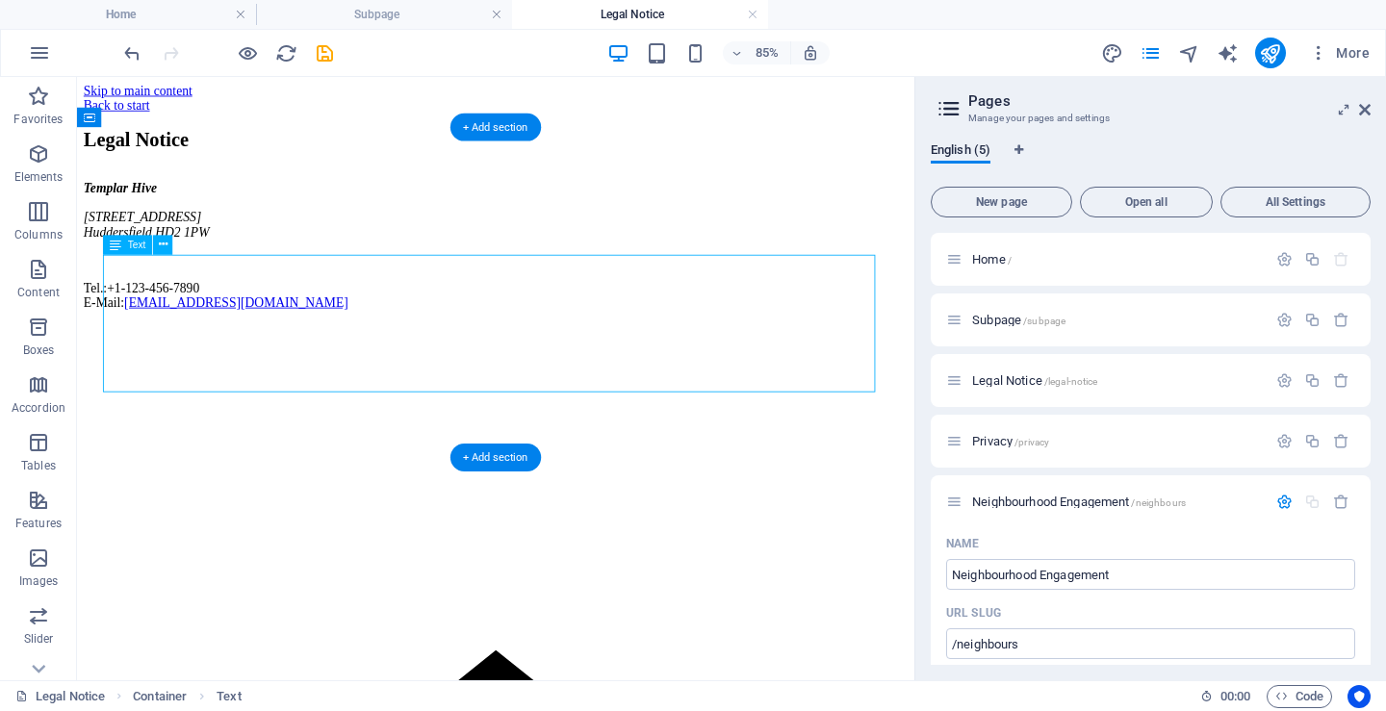
click at [268, 351] on div "Templar Hive 102 Redwood Drive Huddersfield HD2 1PW Tel.: +1-123-456-7890 E-Mai…" at bounding box center [570, 275] width 970 height 152
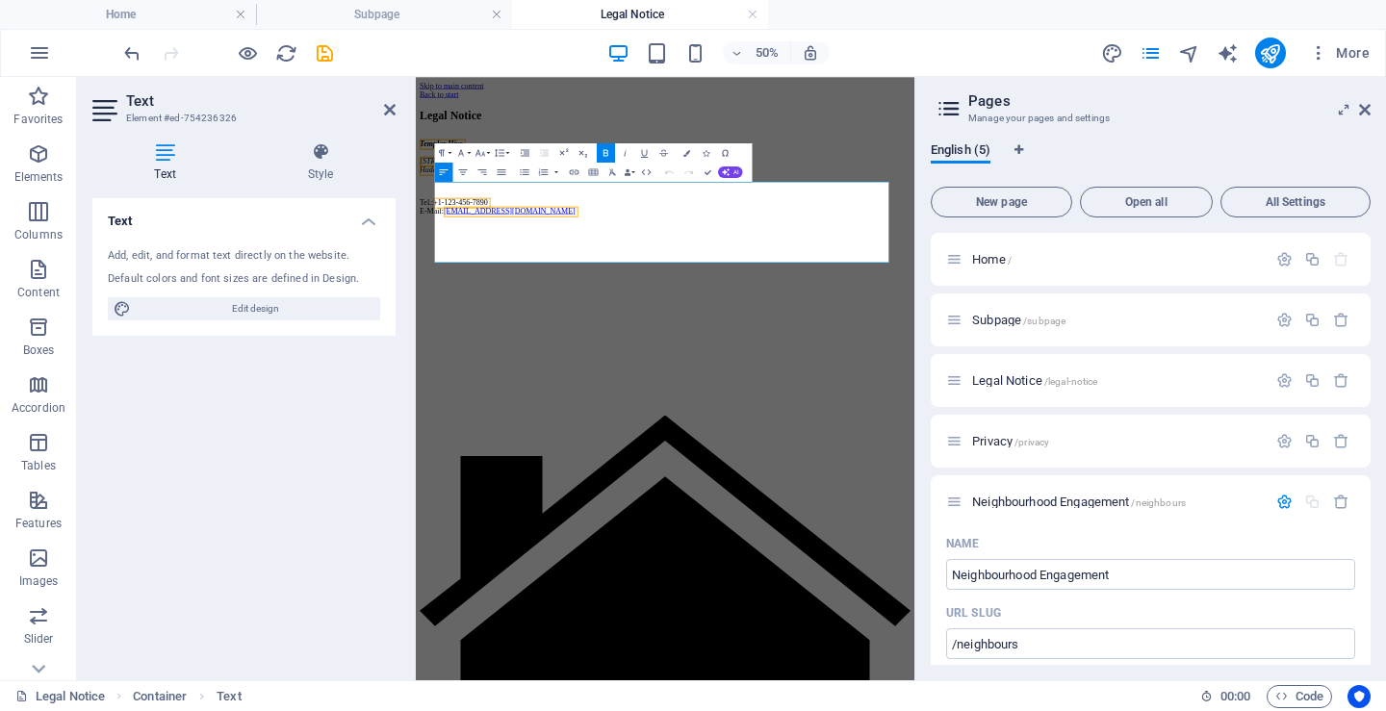
click at [616, 301] on p at bounding box center [914, 292] width 982 height 17
click at [560, 333] on span "+1-123-456-7890" at bounding box center [505, 325] width 109 height 16
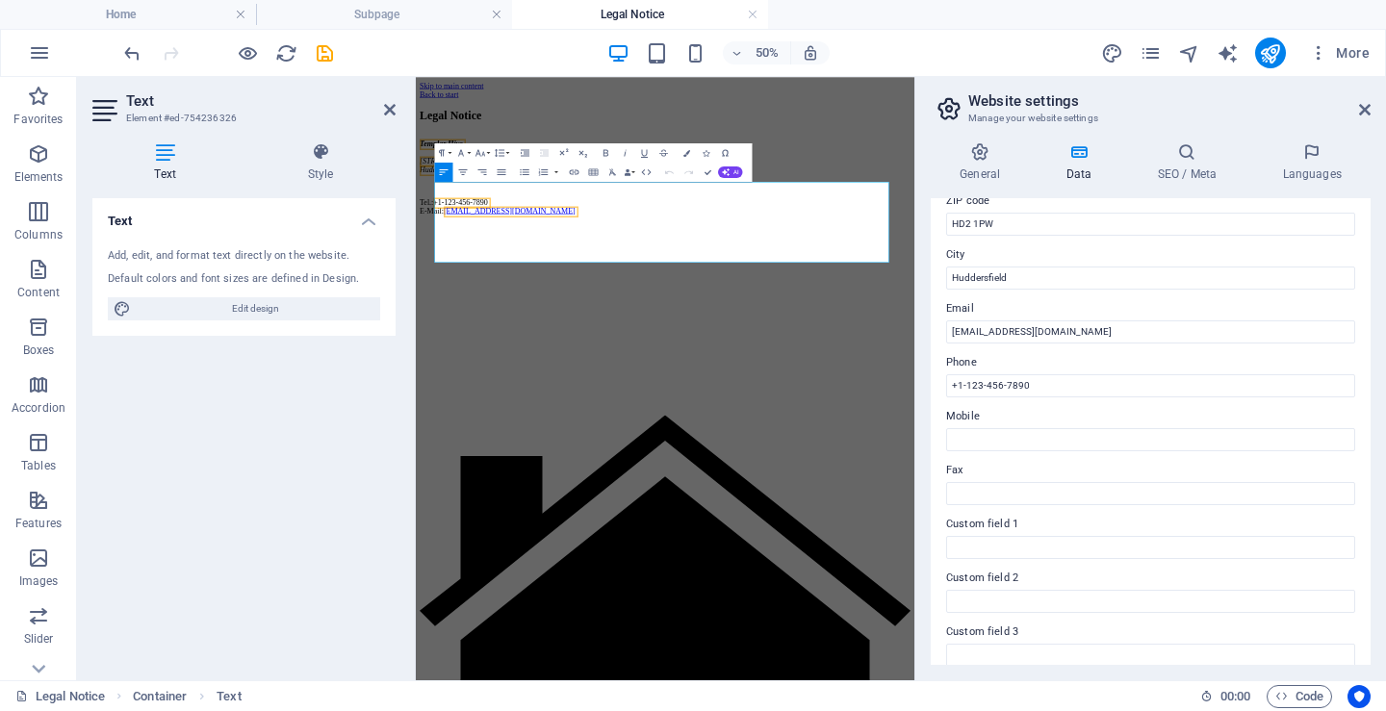
scroll to position [289, 0]
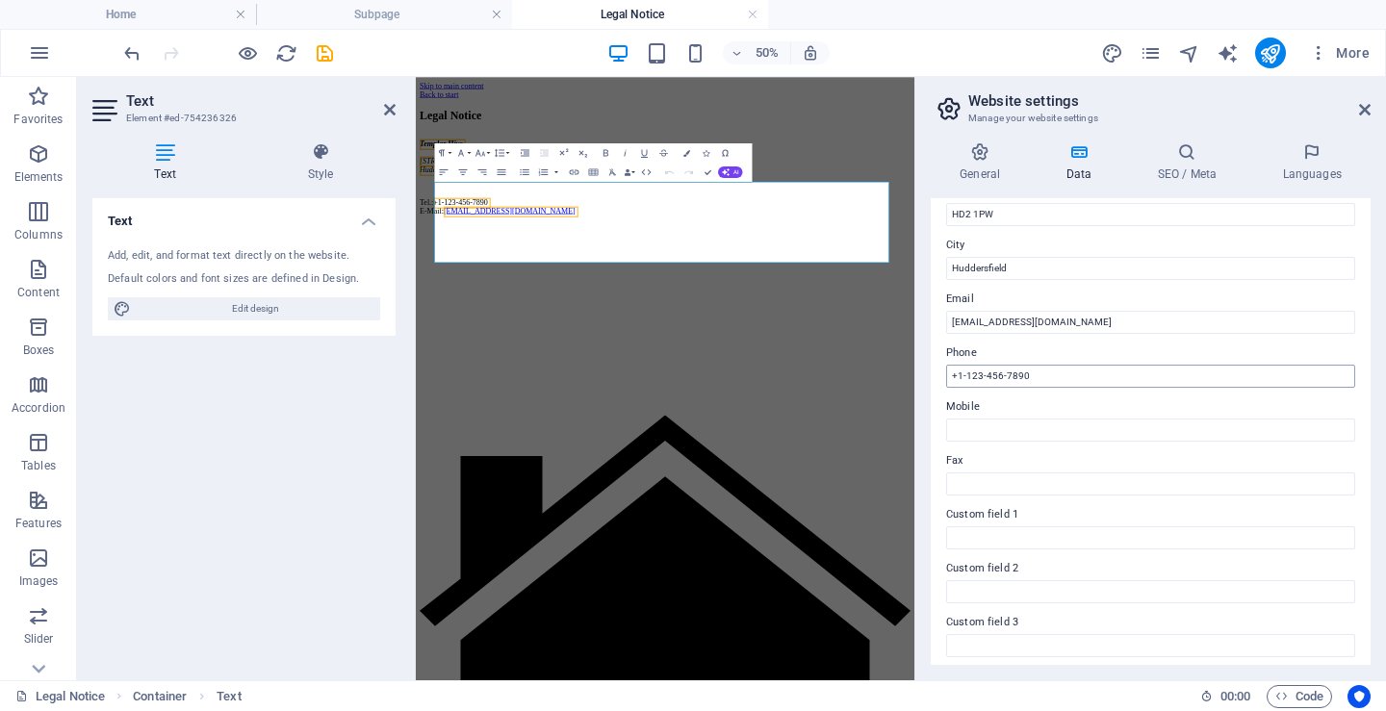
click at [1050, 370] on input "+1-123-456-7890" at bounding box center [1150, 376] width 409 height 23
drag, startPoint x: 987, startPoint y: 376, endPoint x: 945, endPoint y: 376, distance: 42.3
click at [945, 376] on div "Contact data for this website. This can be used everywhere on the website and w…" at bounding box center [1151, 431] width 440 height 467
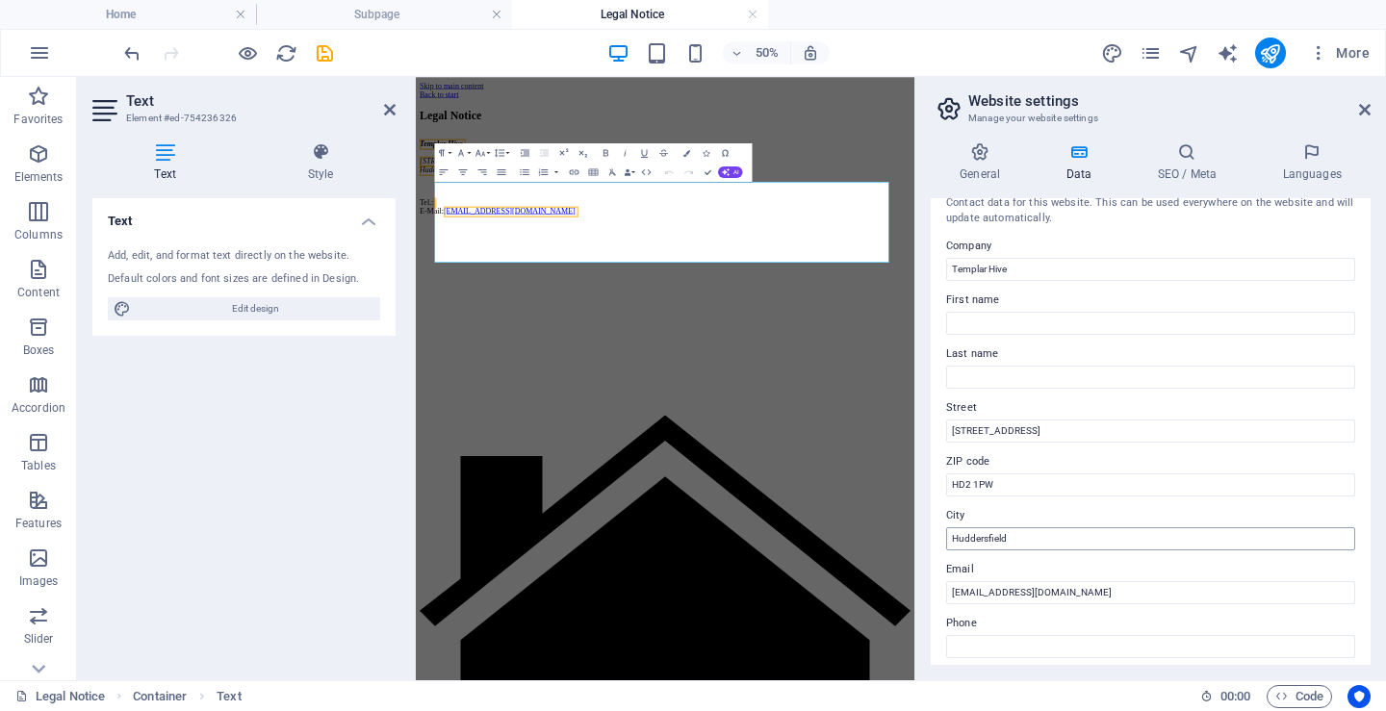
scroll to position [0, 0]
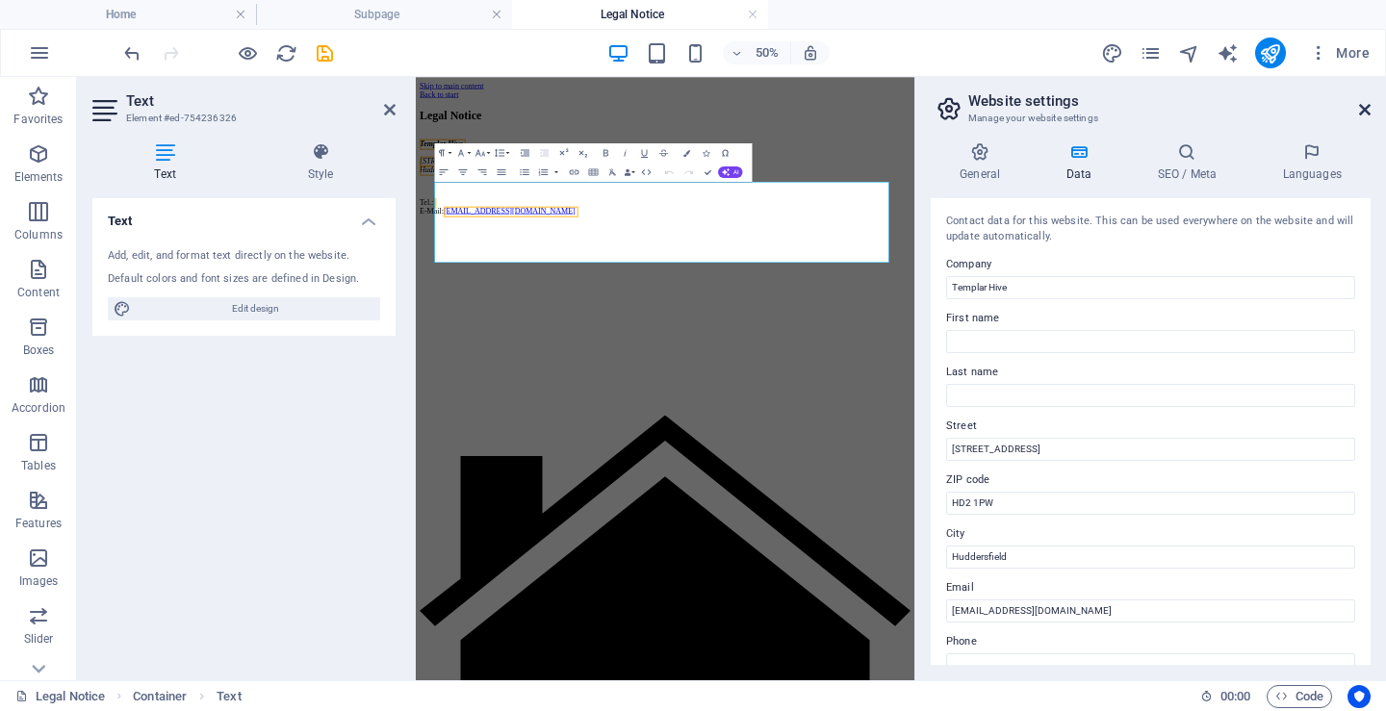
click at [1363, 107] on icon at bounding box center [1365, 109] width 12 height 15
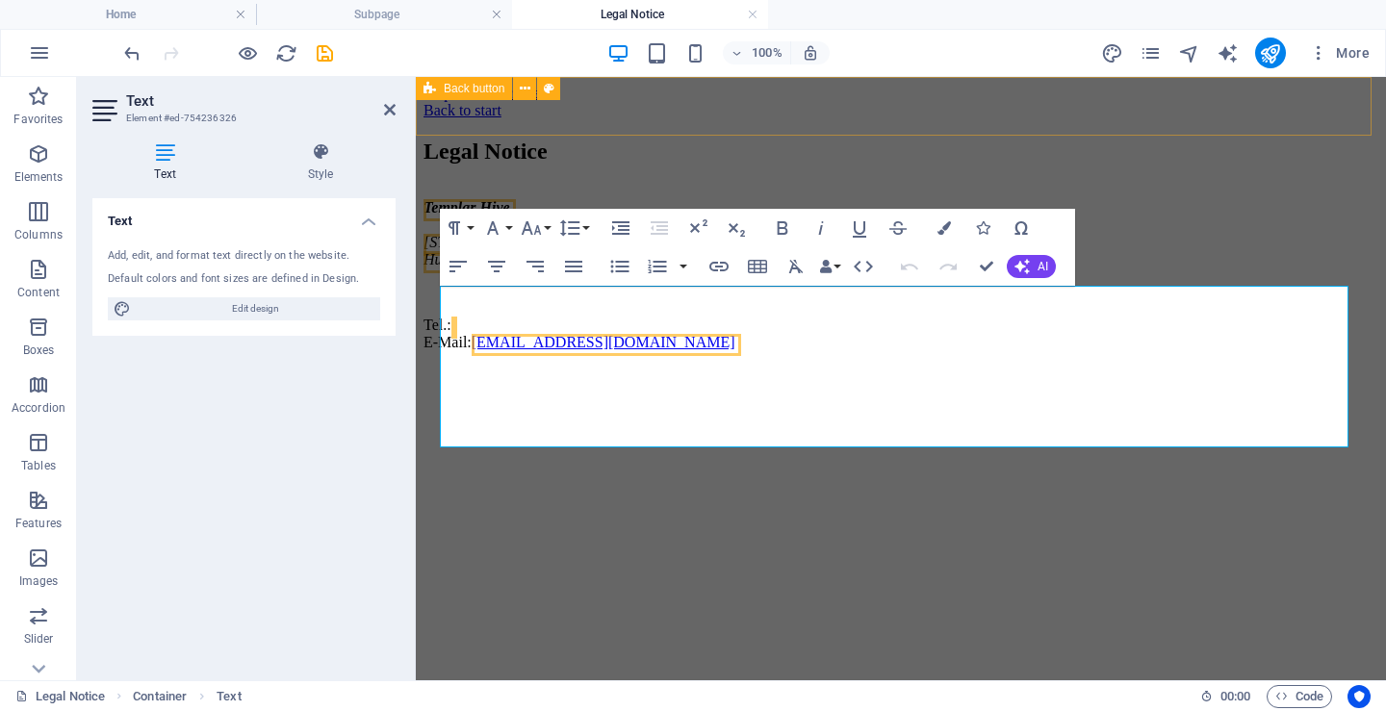
click at [457, 351] on p "Tel.: E-Mail: care@templarhive.co.uk" at bounding box center [900, 334] width 955 height 35
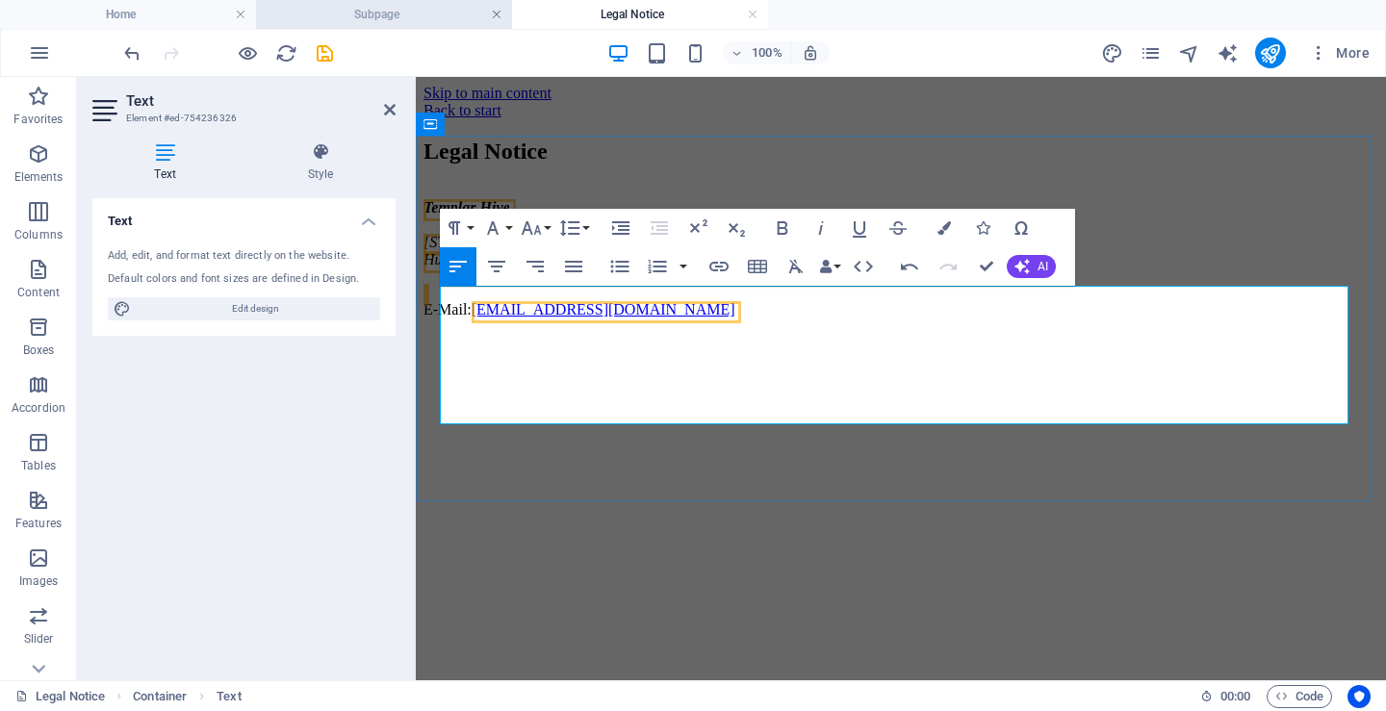
click at [495, 13] on link at bounding box center [497, 15] width 12 height 18
click at [330, 48] on icon "save" at bounding box center [325, 53] width 22 height 22
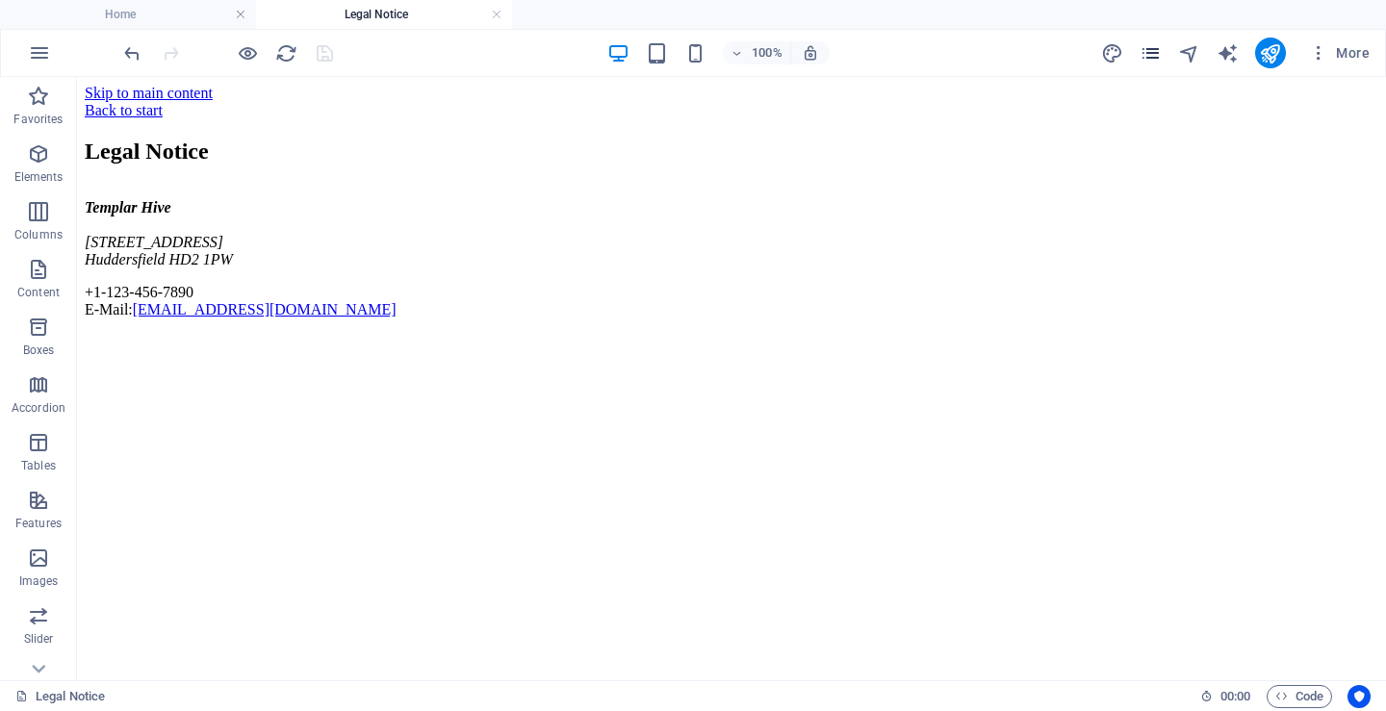
click at [1150, 53] on icon "pages" at bounding box center [1150, 53] width 22 height 22
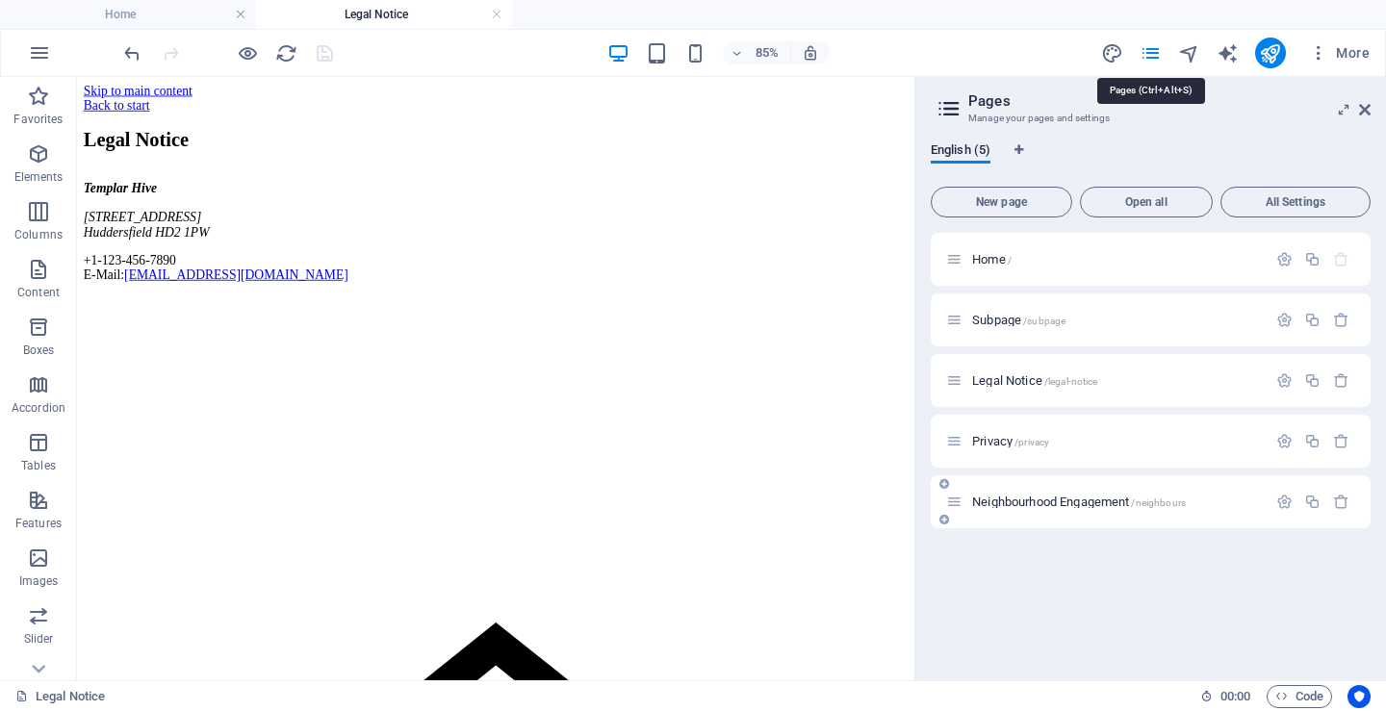
click at [1038, 502] on span "Neighbourhood Engagement /neighbours" at bounding box center [1079, 502] width 214 height 14
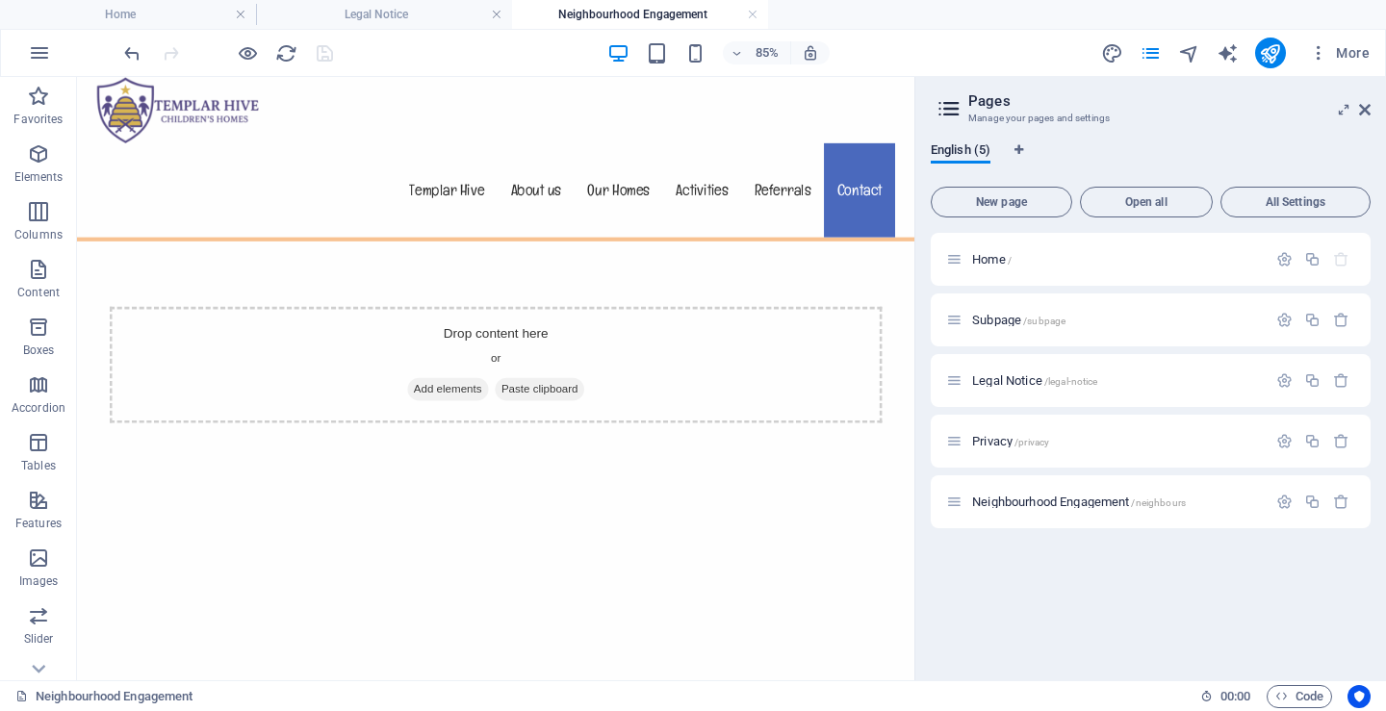
click at [563, 347] on div "Drop content here or Add elements Paste clipboard" at bounding box center [569, 415] width 908 height 137
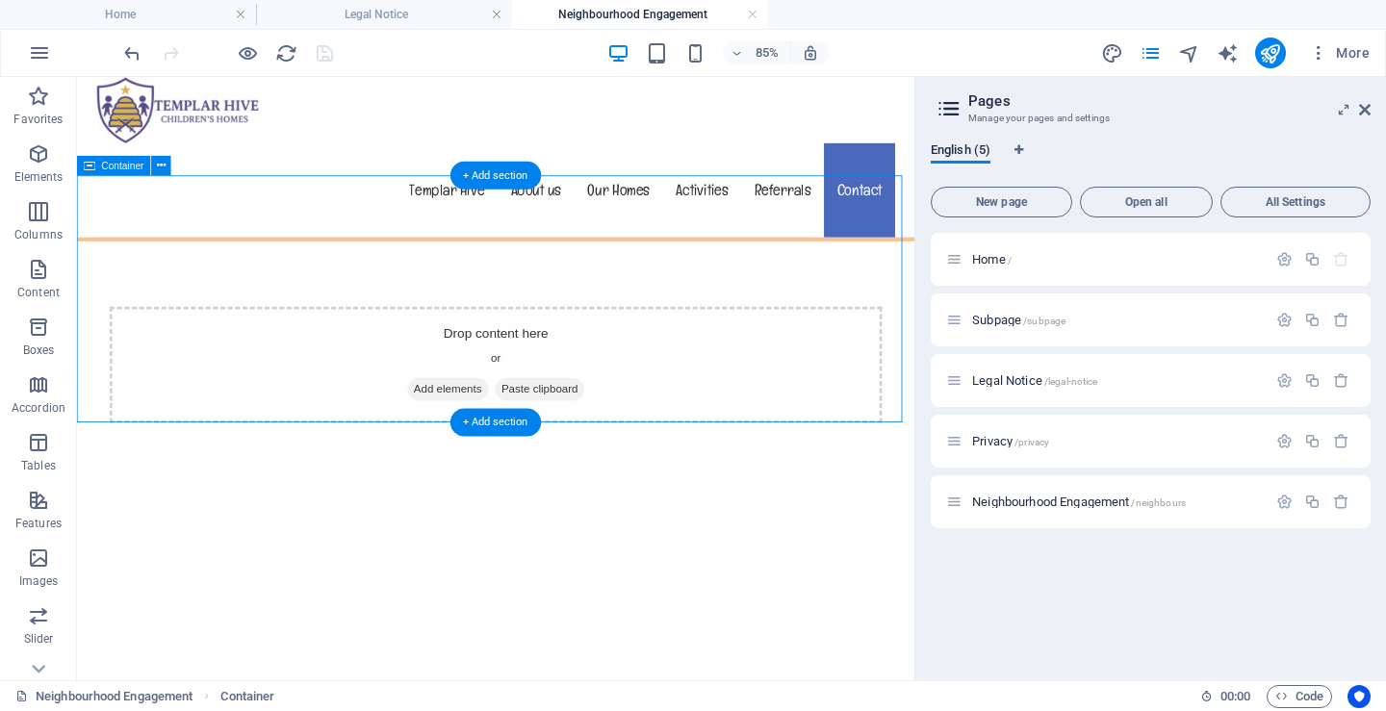
click at [484, 431] on span "Add elements" at bounding box center [513, 444] width 95 height 27
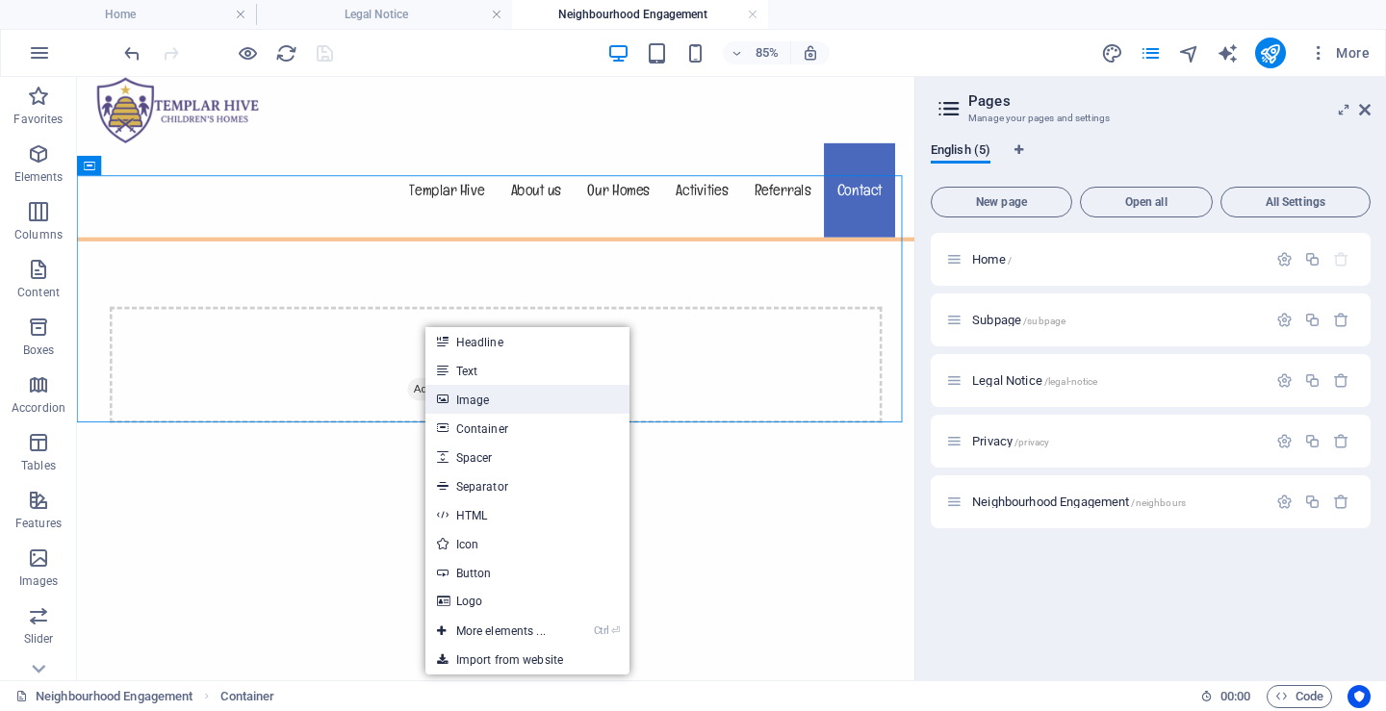
click at [452, 395] on link "Image" at bounding box center [527, 399] width 204 height 29
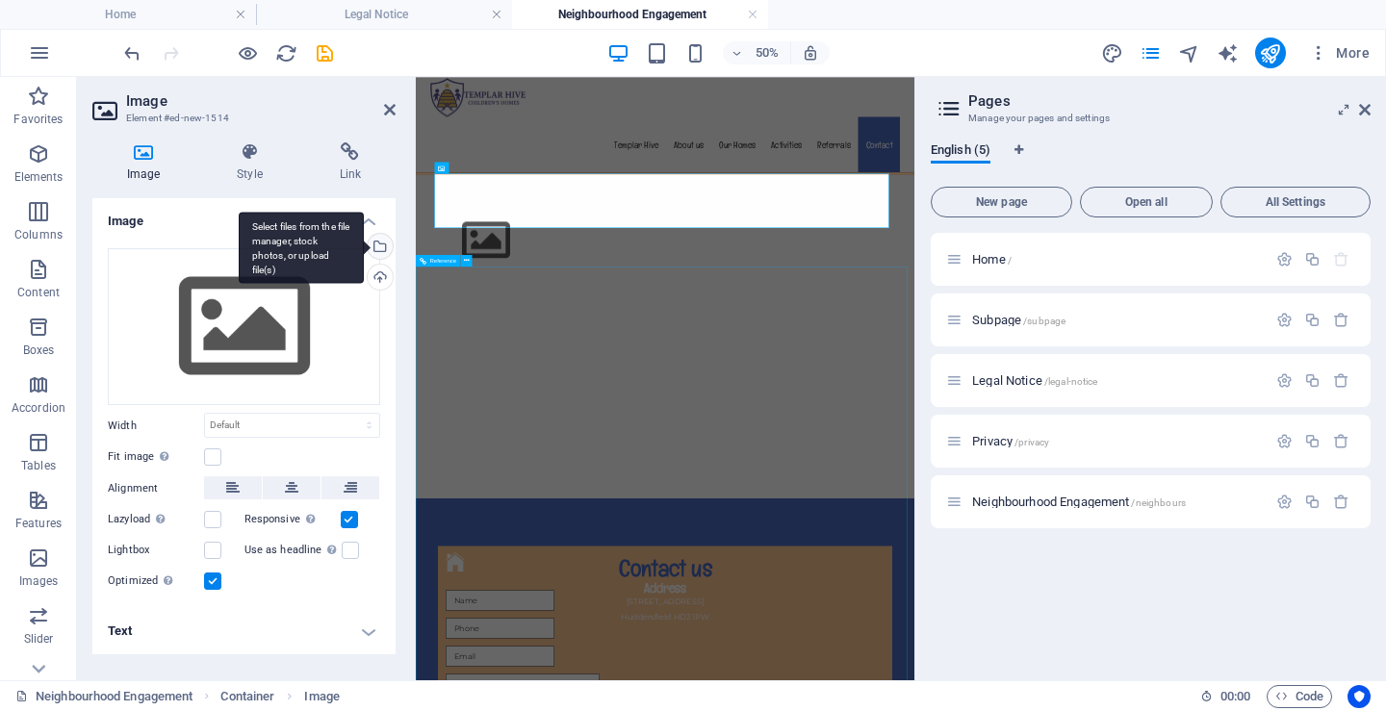
click at [379, 249] on div "Select files from the file manager, stock photos, or upload file(s)" at bounding box center [378, 248] width 29 height 29
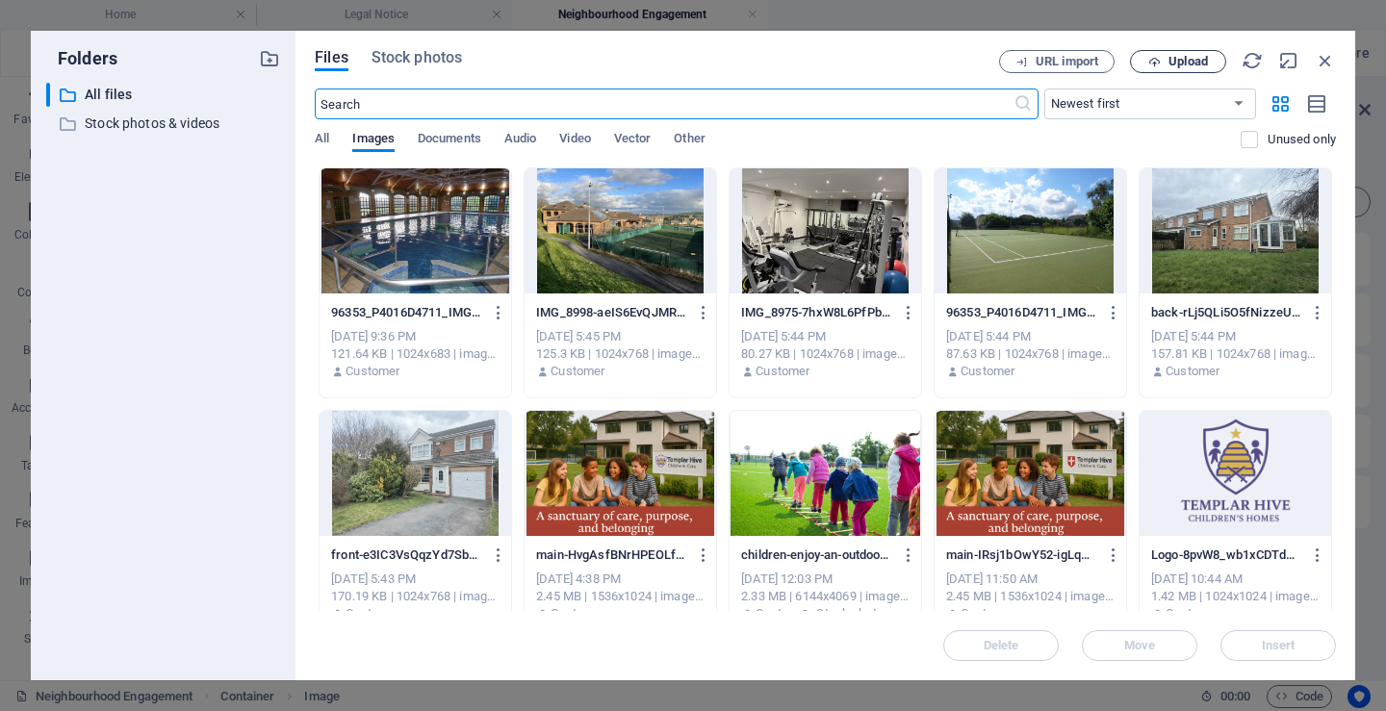
click at [1168, 61] on span "Upload" at bounding box center [1187, 62] width 39 height 12
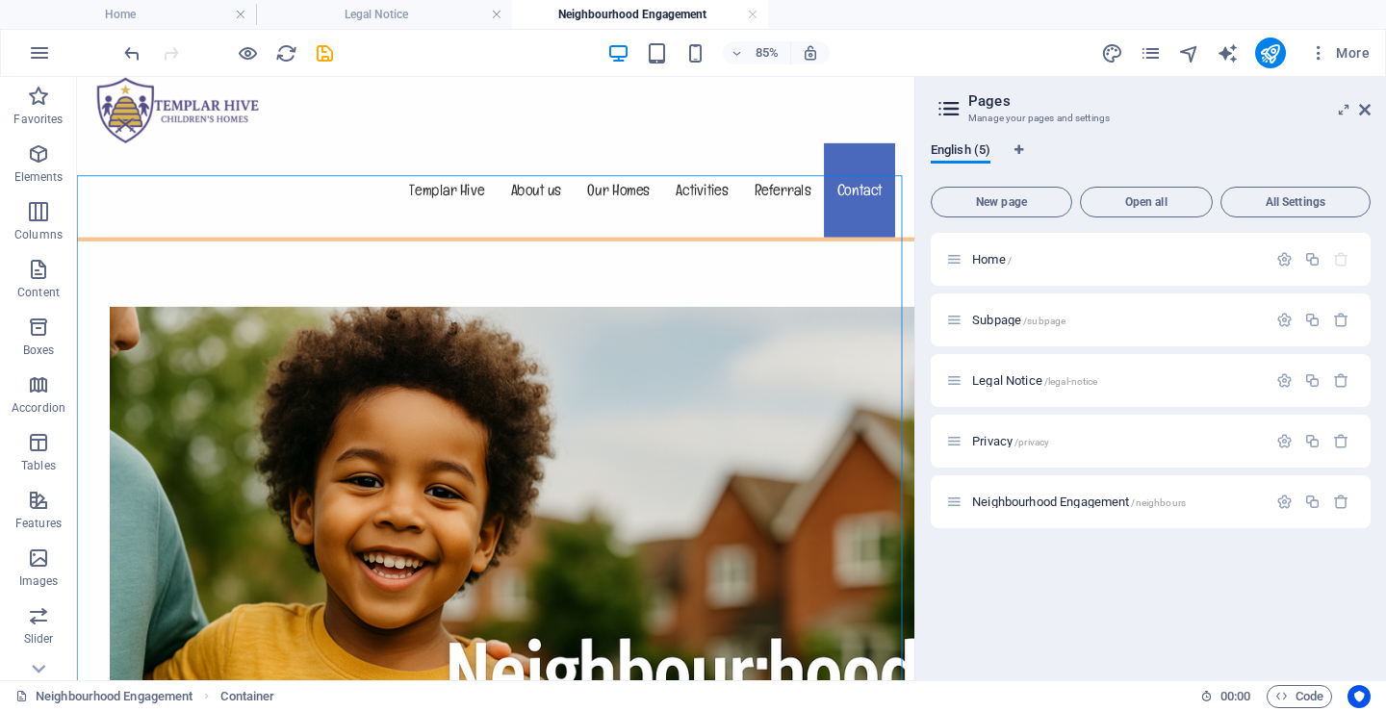
drag, startPoint x: 1034, startPoint y: 573, endPoint x: 1048, endPoint y: 367, distance: 206.4
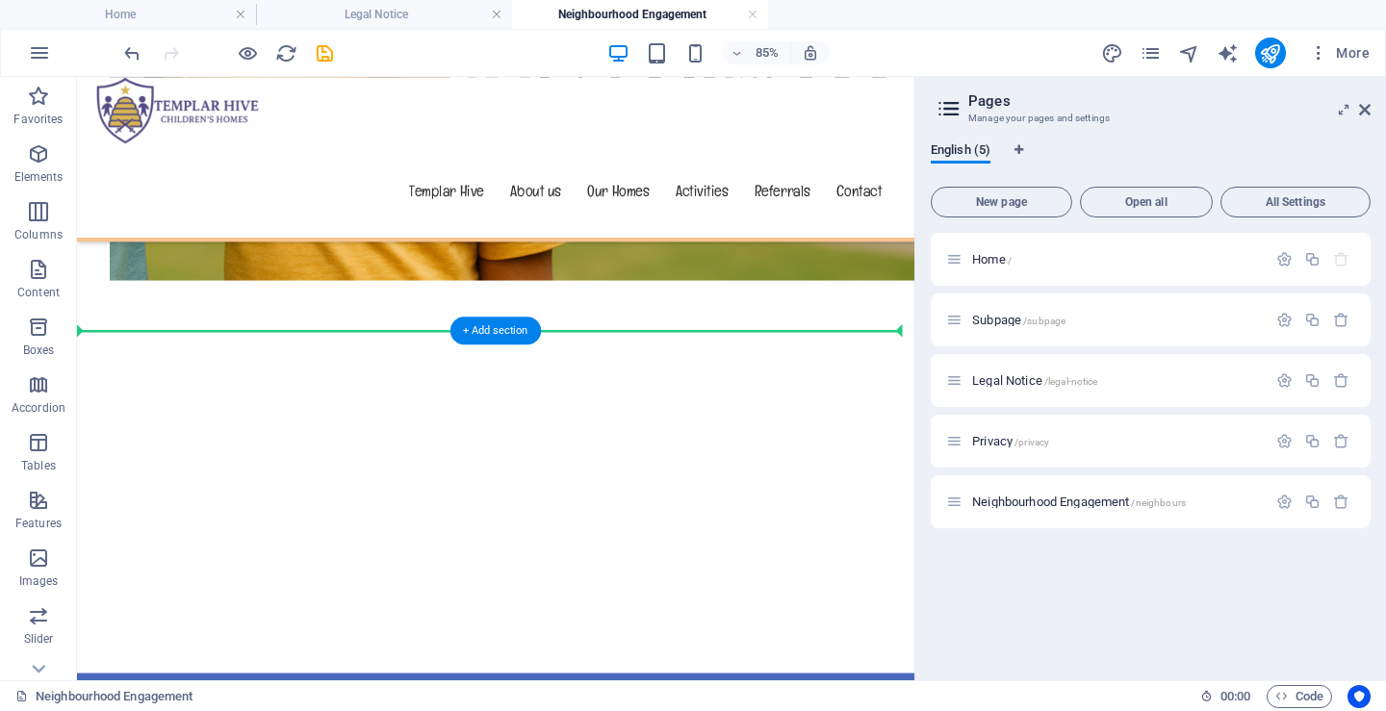
scroll to position [577, 0]
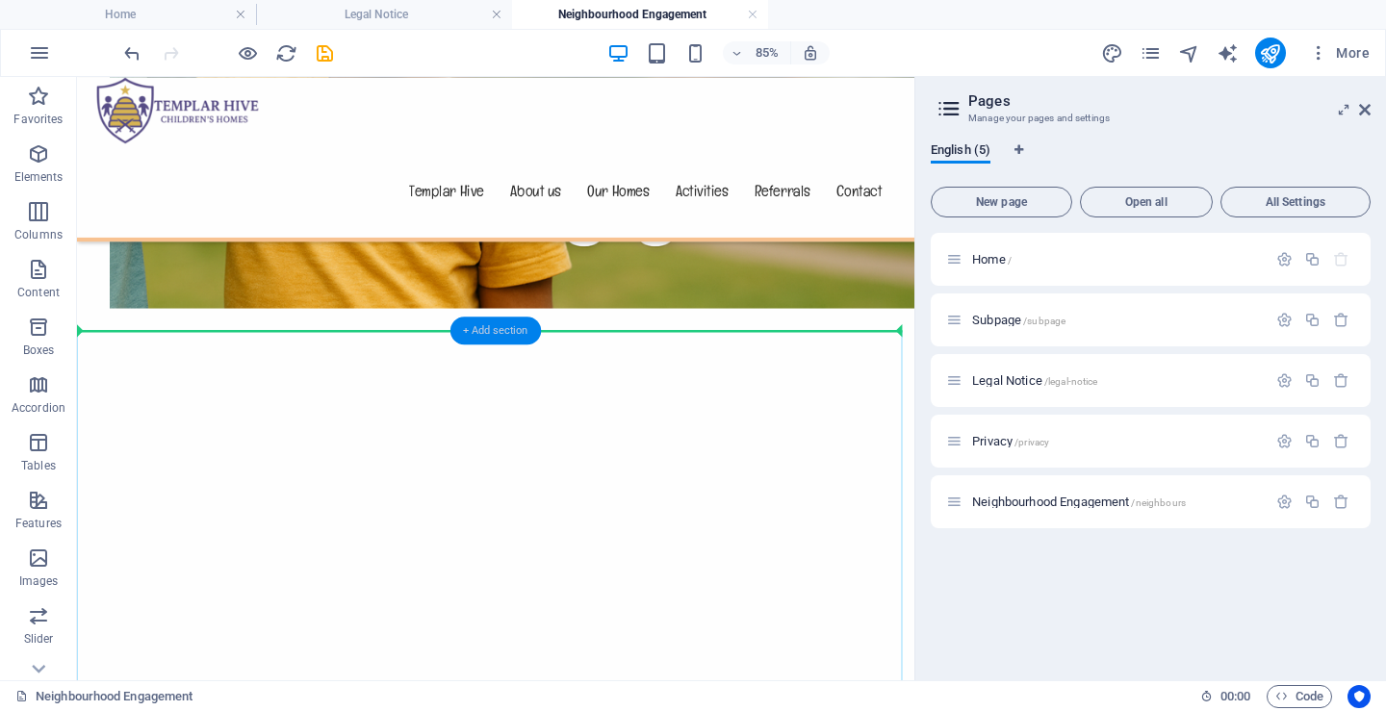
click at [462, 327] on div "+ Add section" at bounding box center [495, 331] width 90 height 28
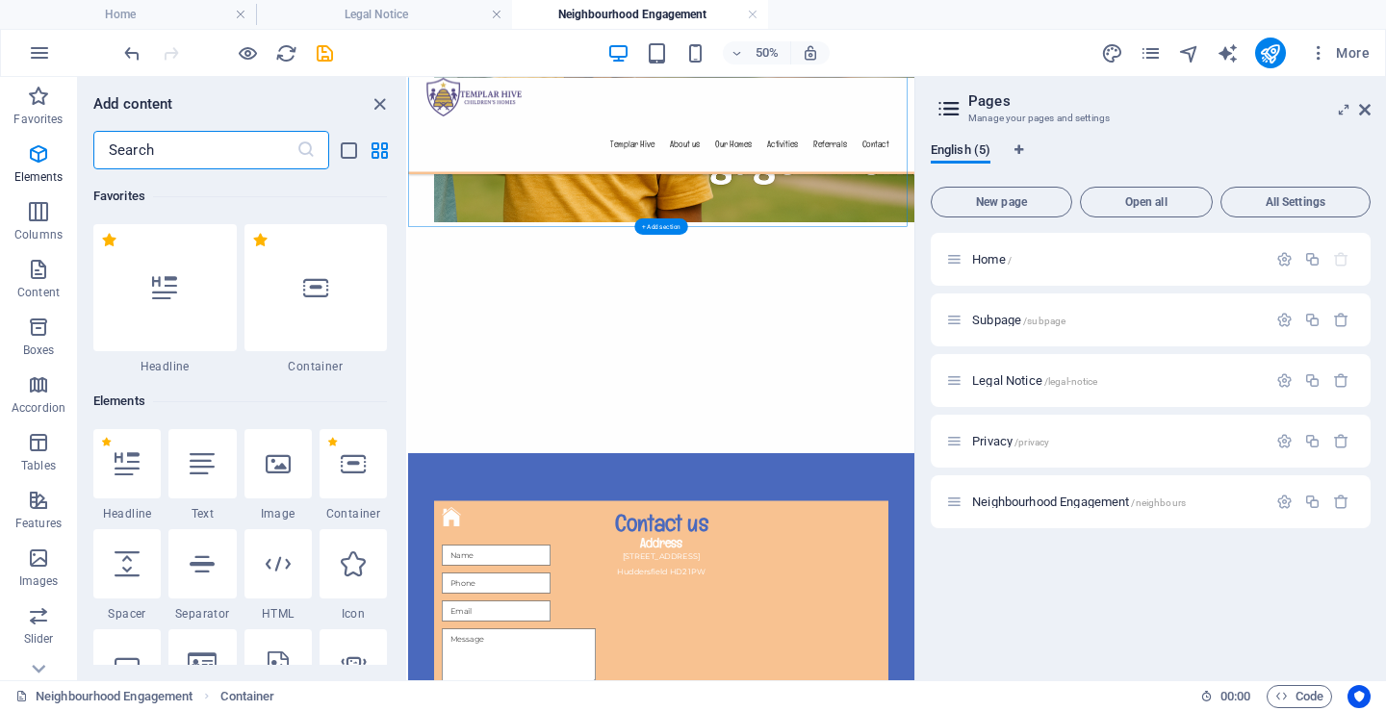
scroll to position [3367, 0]
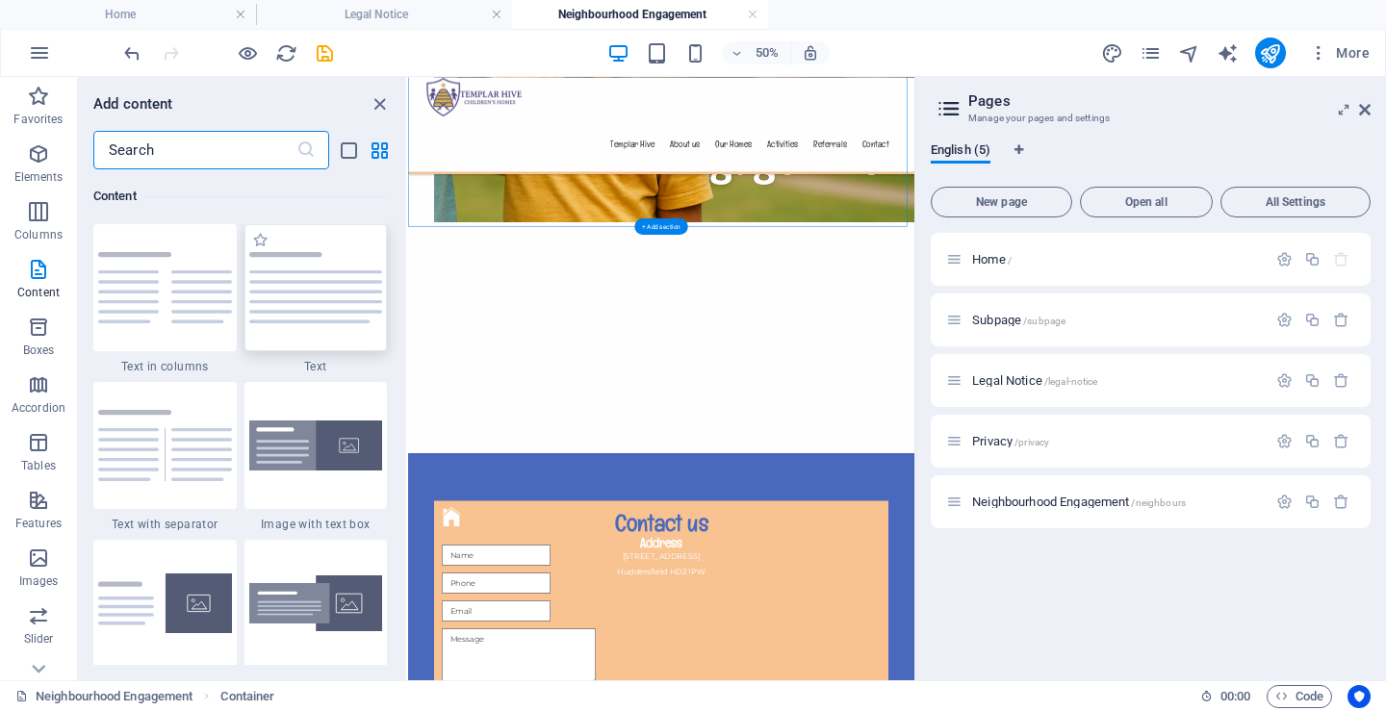
click at [327, 295] on img at bounding box center [316, 287] width 134 height 71
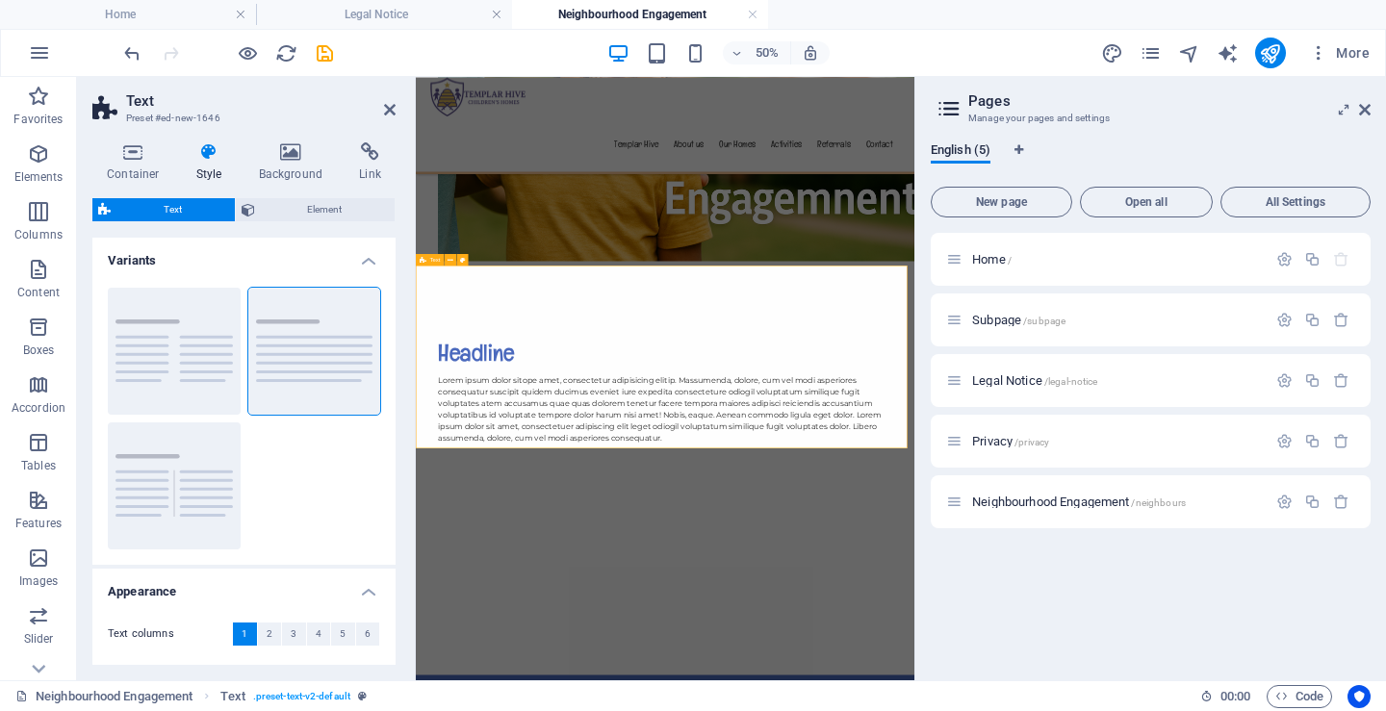
scroll to position [577, 0]
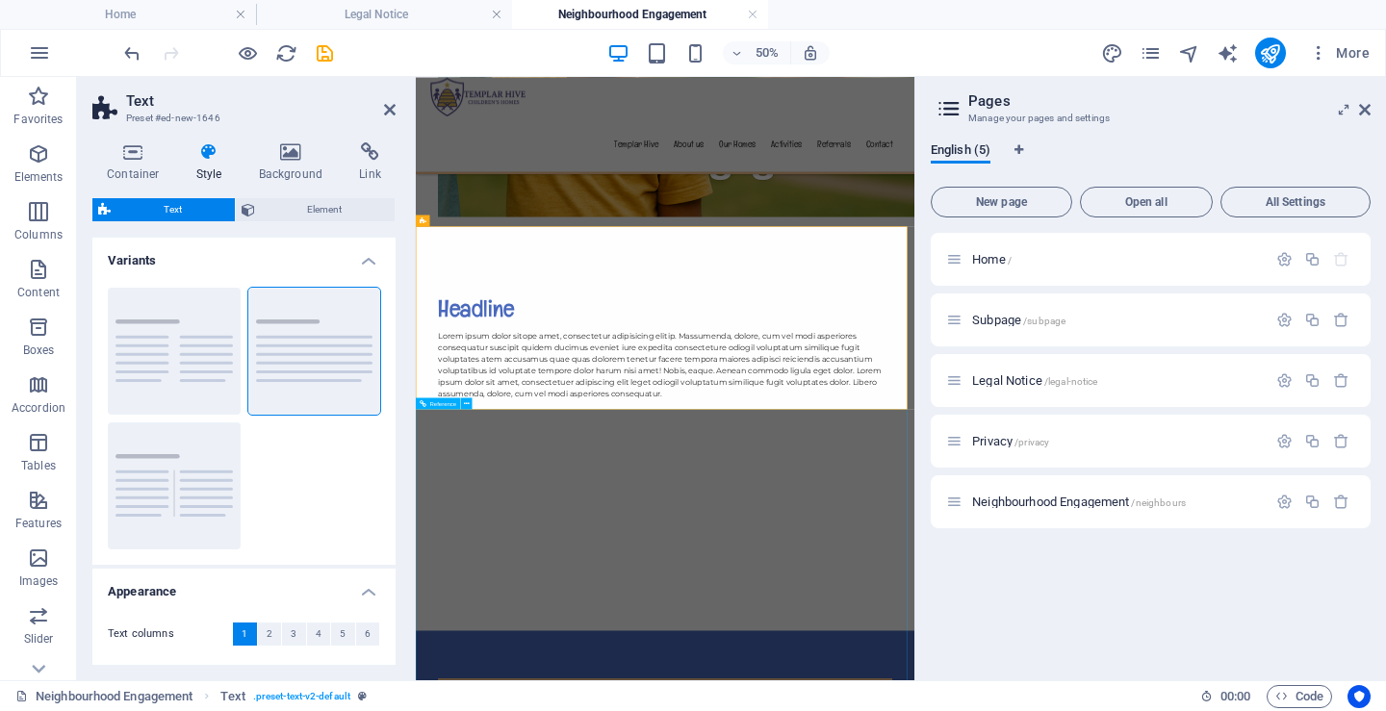
click at [930, 584] on div "Lorem ipsum dolor sitope amet, consectetur adipisicing elitip. Massumenda, dolo…" at bounding box center [914, 653] width 908 height 139
click at [906, 645] on div "Lorem ipsum dolor sitope amet, consectetur adipisicing elitip. Massumenda, dolo…" at bounding box center [914, 653] width 908 height 139
click at [895, 632] on div "Lorem ipsum dolor sitope amet, consectetur adipisicing elitip. Massumenda, dolo…" at bounding box center [914, 653] width 908 height 139
click at [894, 632] on div "Lorem ipsum dolor sitope amet, consectetur adipisicing elitip. Massumenda, dolo…" at bounding box center [914, 653] width 908 height 139
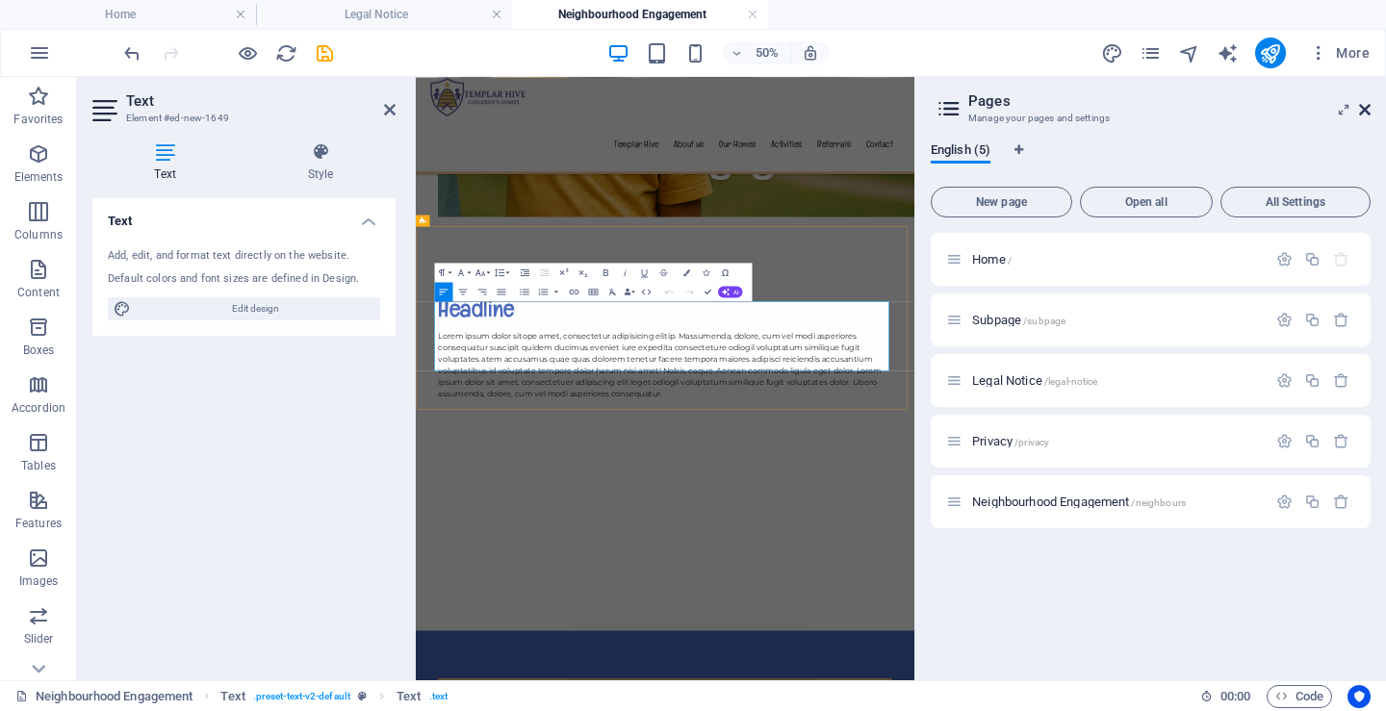
click at [1365, 106] on icon at bounding box center [1365, 109] width 12 height 15
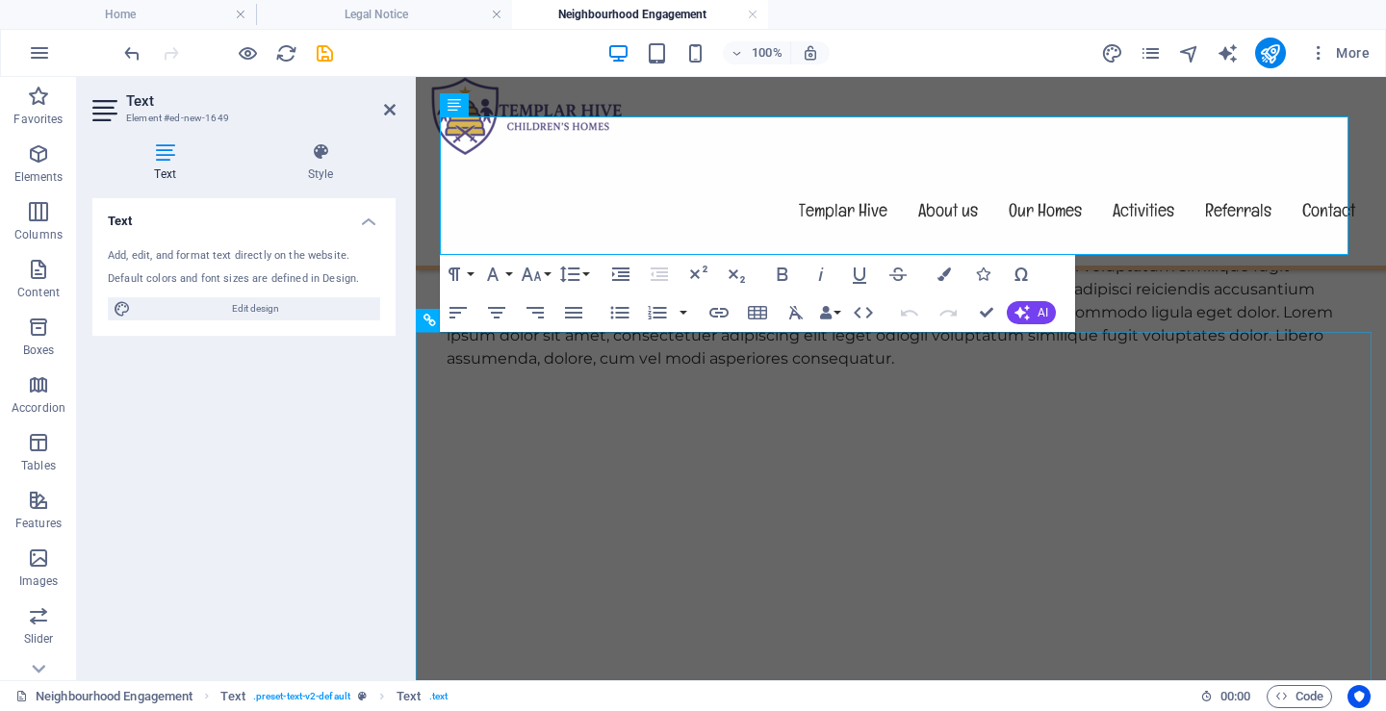
scroll to position [866, 0]
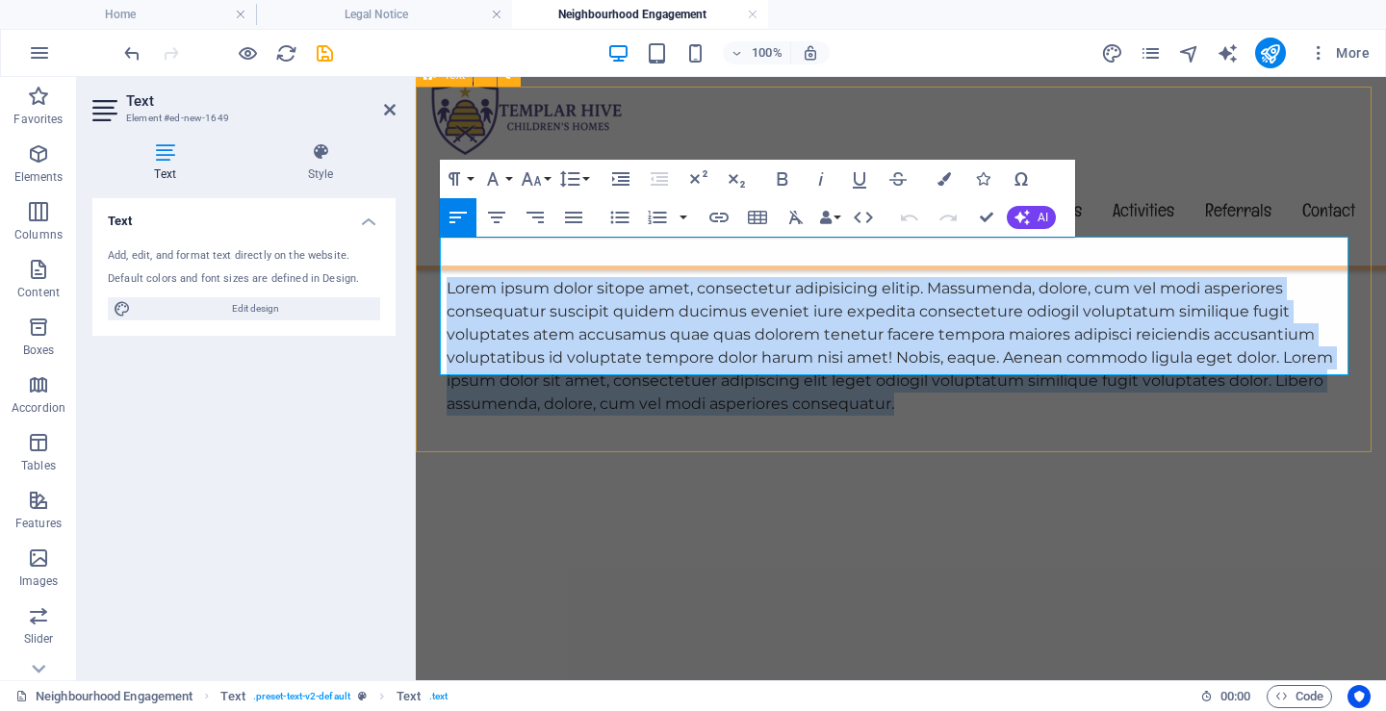
drag, startPoint x: 890, startPoint y: 364, endPoint x: 436, endPoint y: 245, distance: 469.4
click at [436, 245] on div "Headline Lorem ipsum dolor sitope amet, consectetur adipisicing elitip. Massume…" at bounding box center [901, 310] width 970 height 366
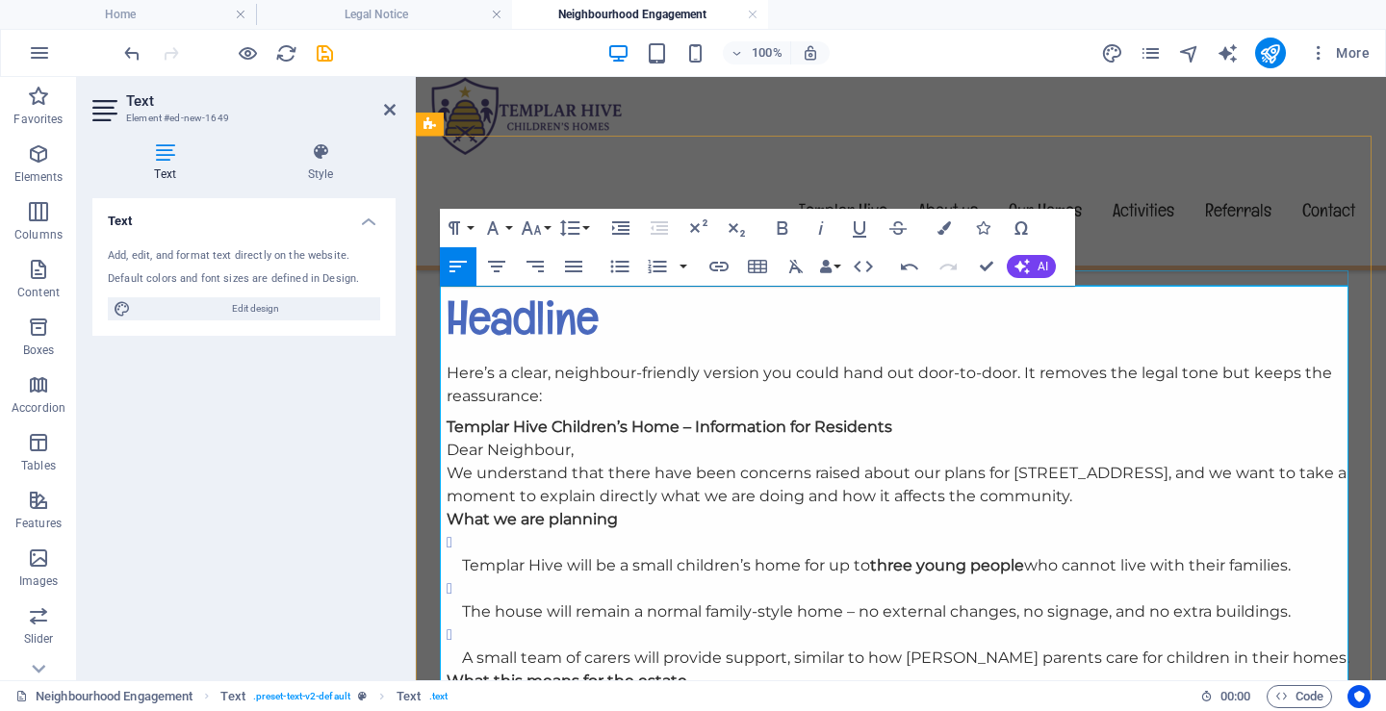
scroll to position [770, 0]
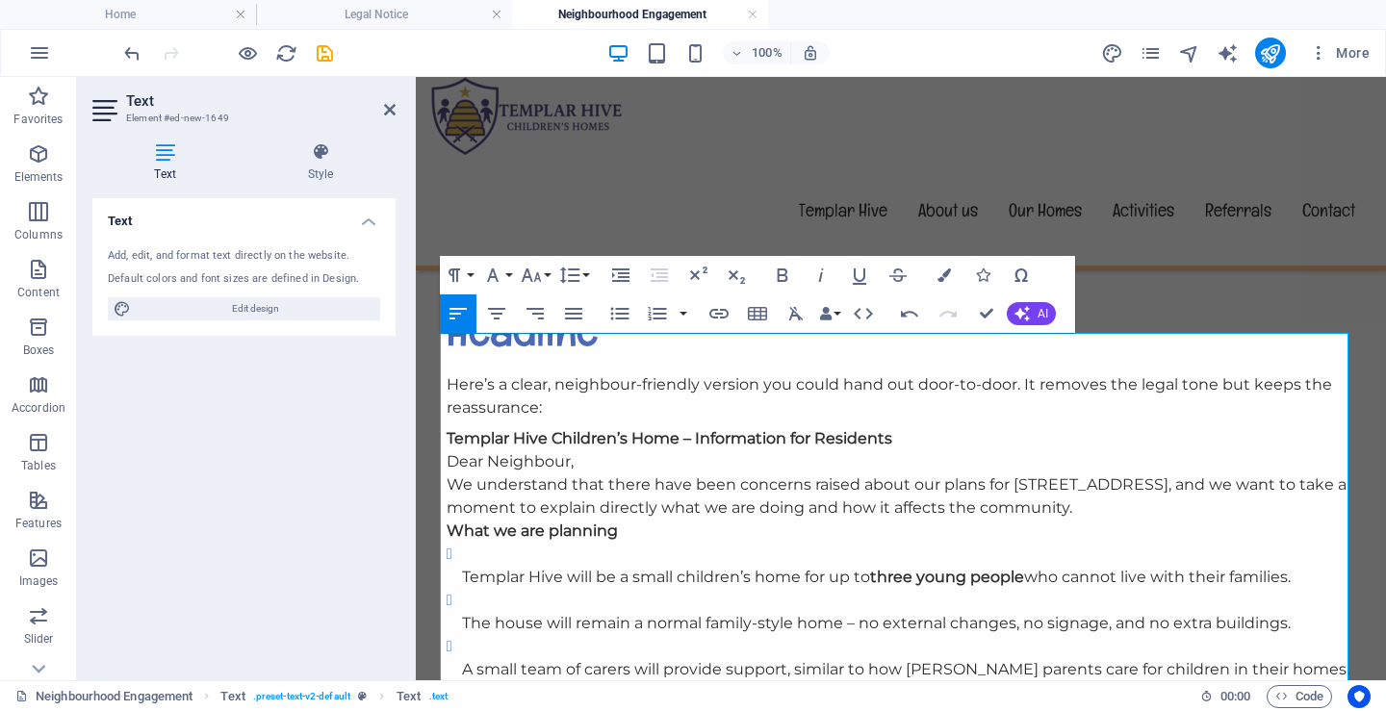
click at [899, 427] on p "Templar Hive Children’s Home – Information for Residents" at bounding box center [901, 438] width 908 height 23
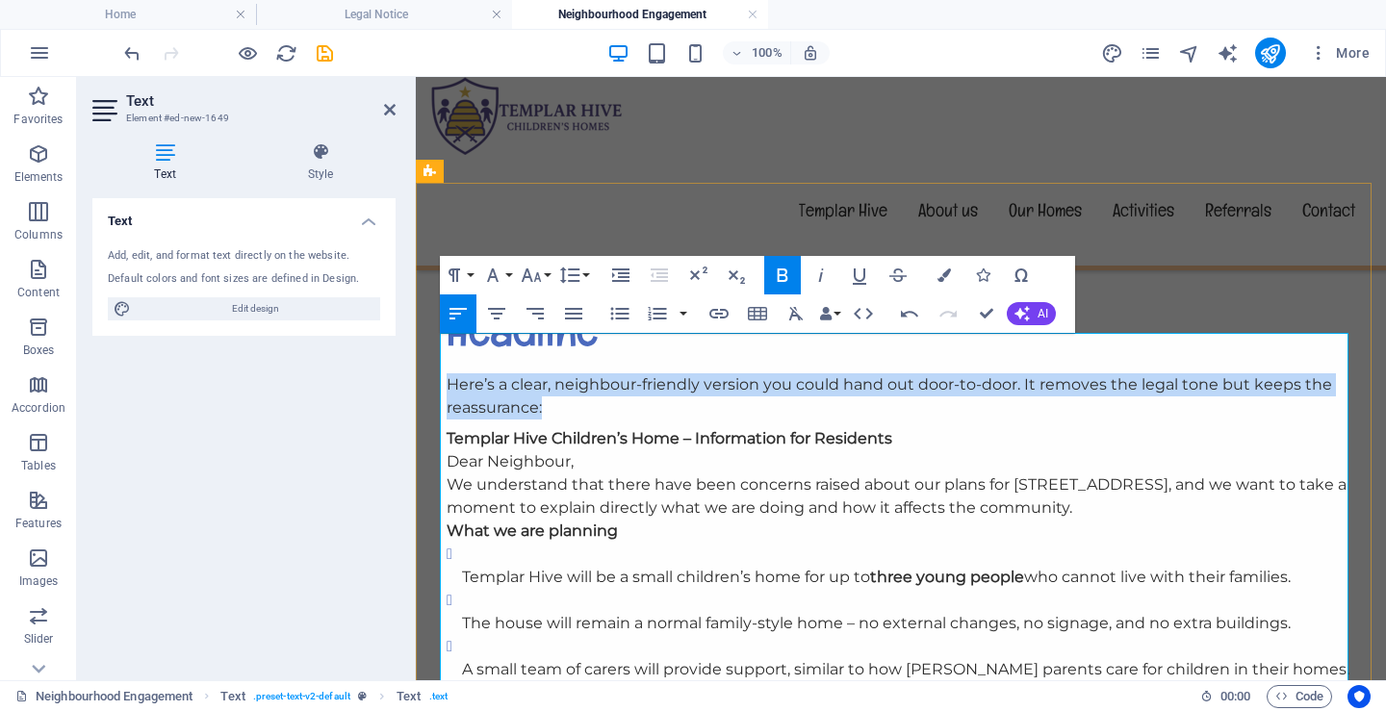
drag, startPoint x: 535, startPoint y: 370, endPoint x: 444, endPoint y: 350, distance: 93.4
click at [447, 373] on p "Here’s a clear, neighbour-friendly version you could hand out door-to-door. It …" at bounding box center [901, 396] width 908 height 46
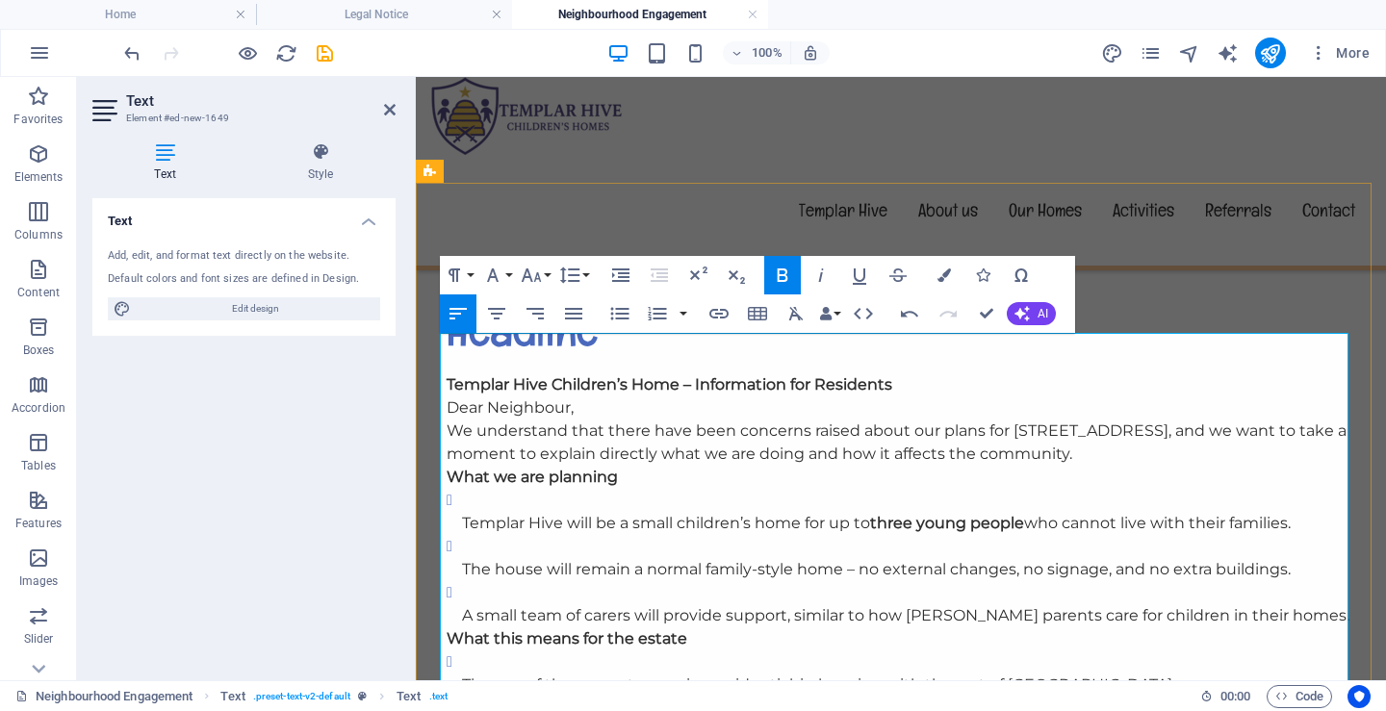
click at [462, 512] on p "Templar Hive will be a small children’s home for up to three young people who c…" at bounding box center [908, 523] width 893 height 23
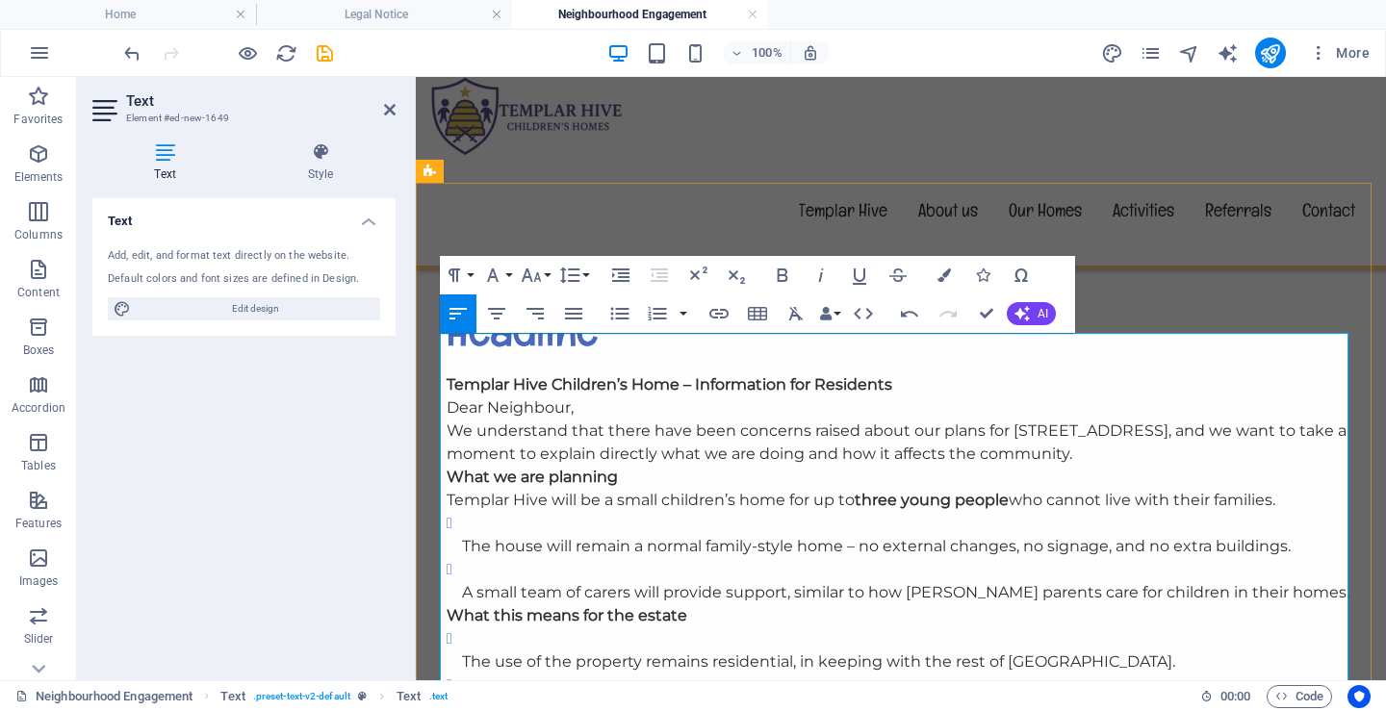
click at [462, 535] on p "The house will remain a normal family-style home – no external changes, no sign…" at bounding box center [908, 546] width 893 height 23
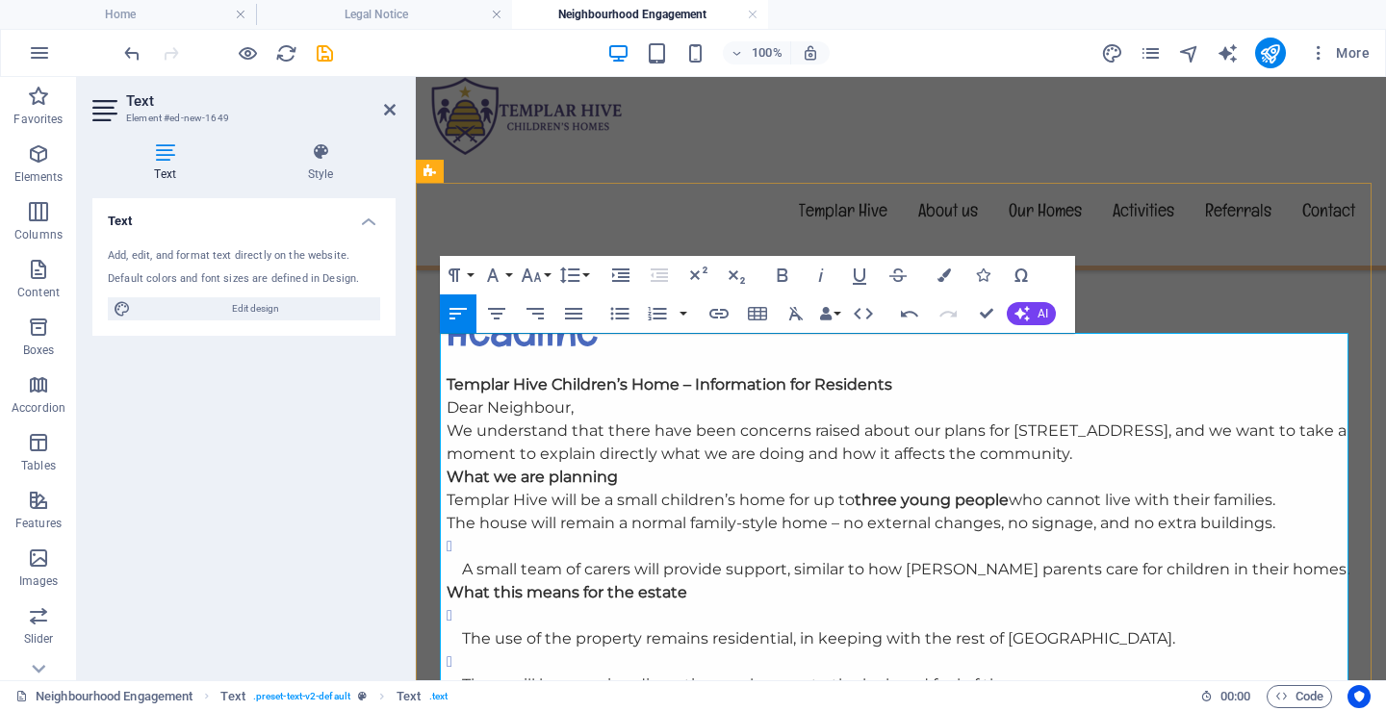
click at [462, 558] on p "A small team of carers will provide support, similar to how [PERSON_NAME] paren…" at bounding box center [908, 569] width 893 height 23
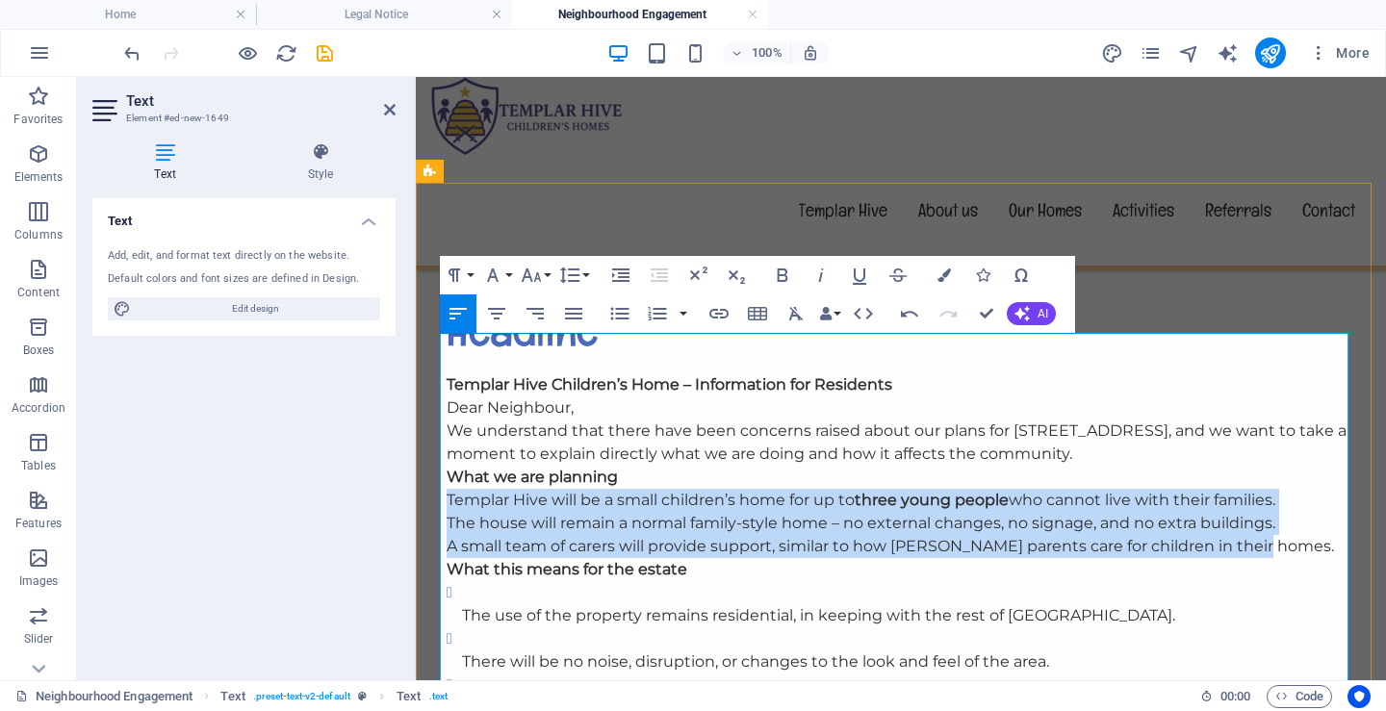
drag, startPoint x: 1234, startPoint y: 503, endPoint x: 441, endPoint y: 455, distance: 794.4
click at [617, 310] on icon "button" at bounding box center [619, 313] width 23 height 23
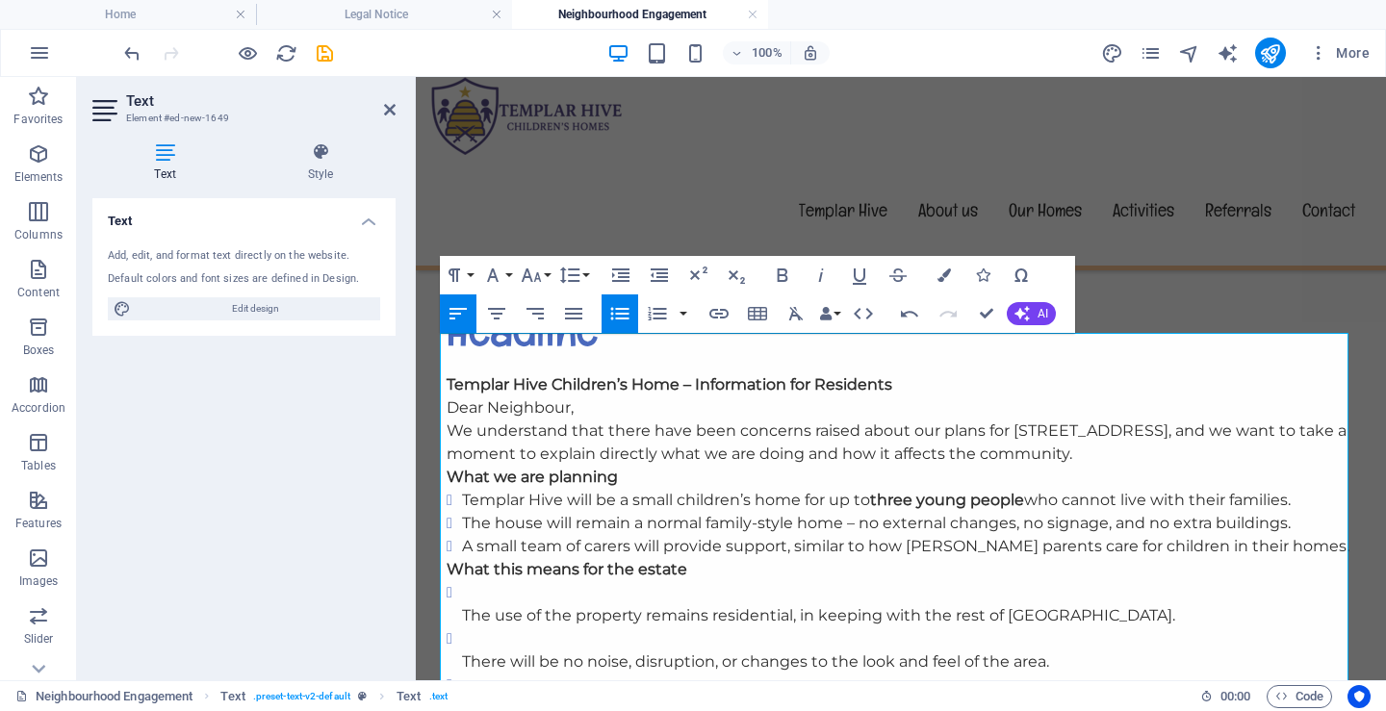
click at [1079, 420] on p "We understand that there have been concerns raised about our plans for [STREET_…" at bounding box center [901, 443] width 908 height 46
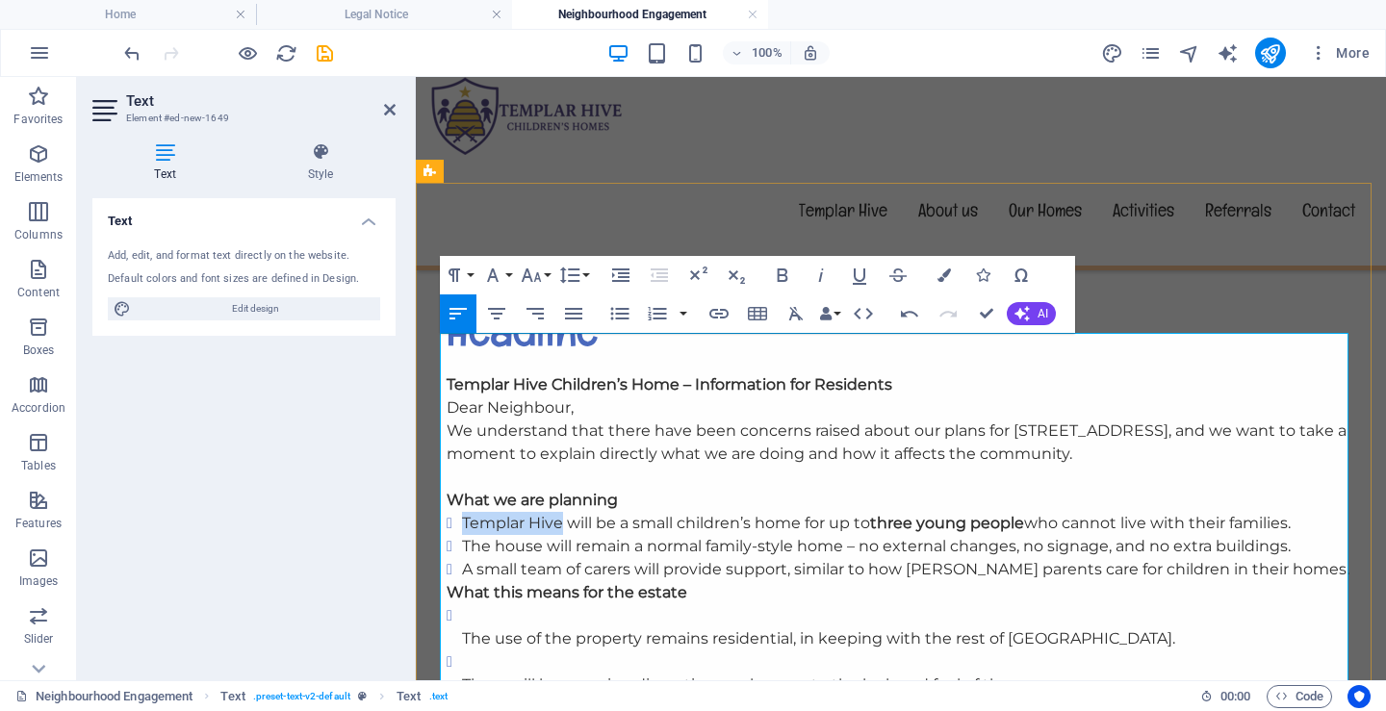
drag, startPoint x: 555, startPoint y: 482, endPoint x: 458, endPoint y: 487, distance: 97.3
click at [462, 512] on li "Templar Hive will be a small children’s home for up to three young people who c…" at bounding box center [908, 523] width 893 height 23
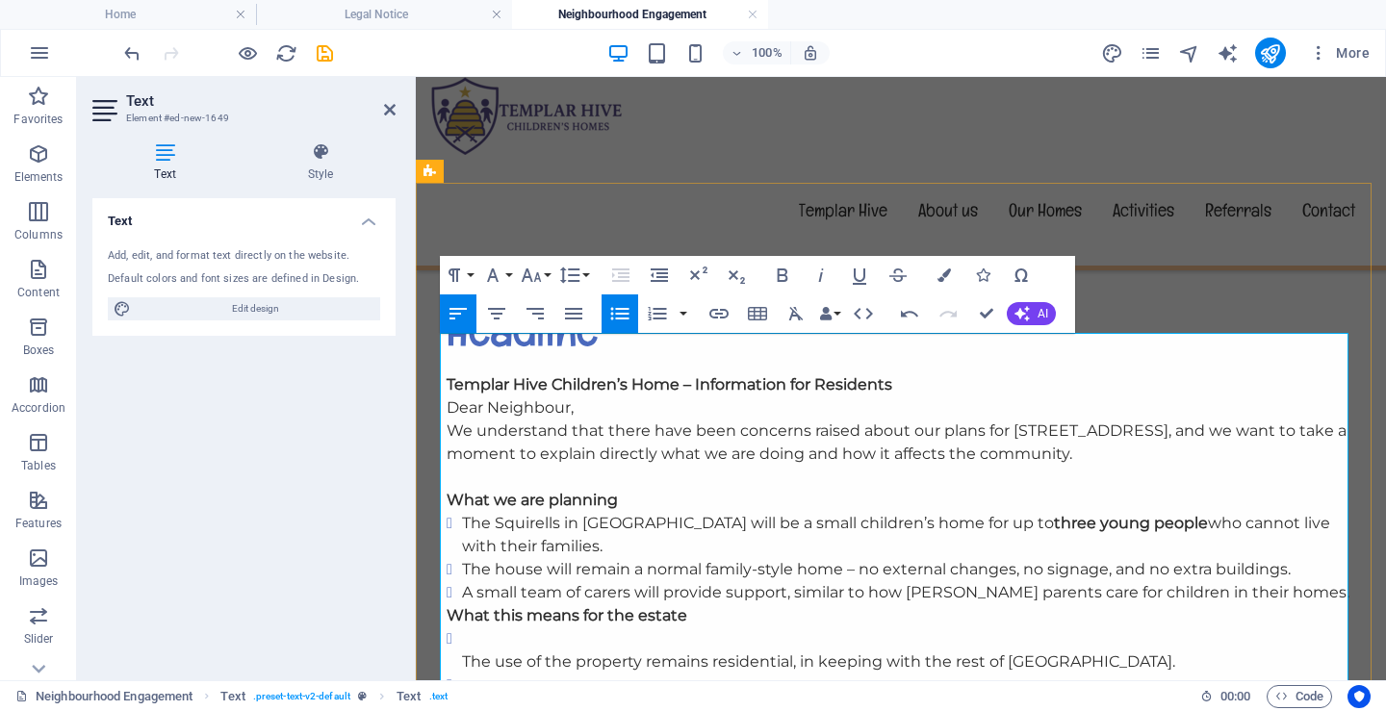
click at [1005, 420] on p "We understand that there have been concerns raised about our plans for [STREET_…" at bounding box center [901, 443] width 908 height 46
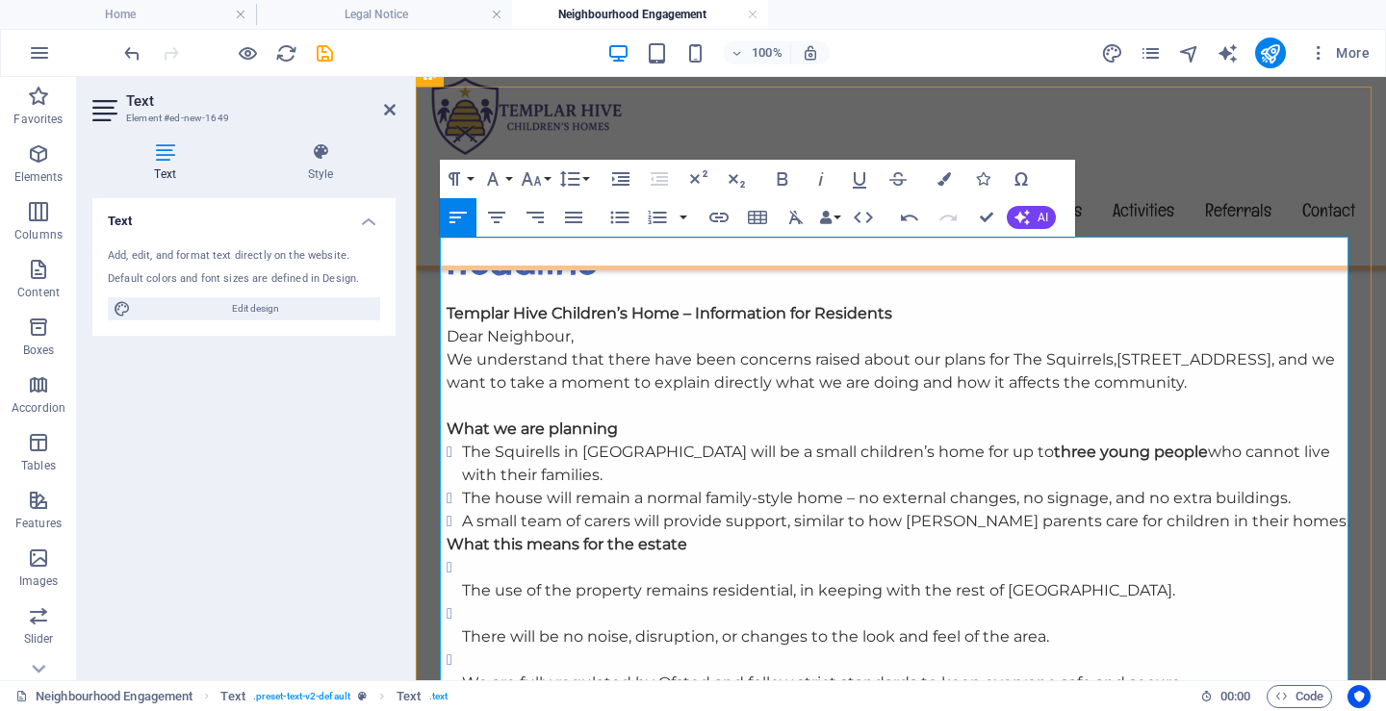
scroll to position [866, 0]
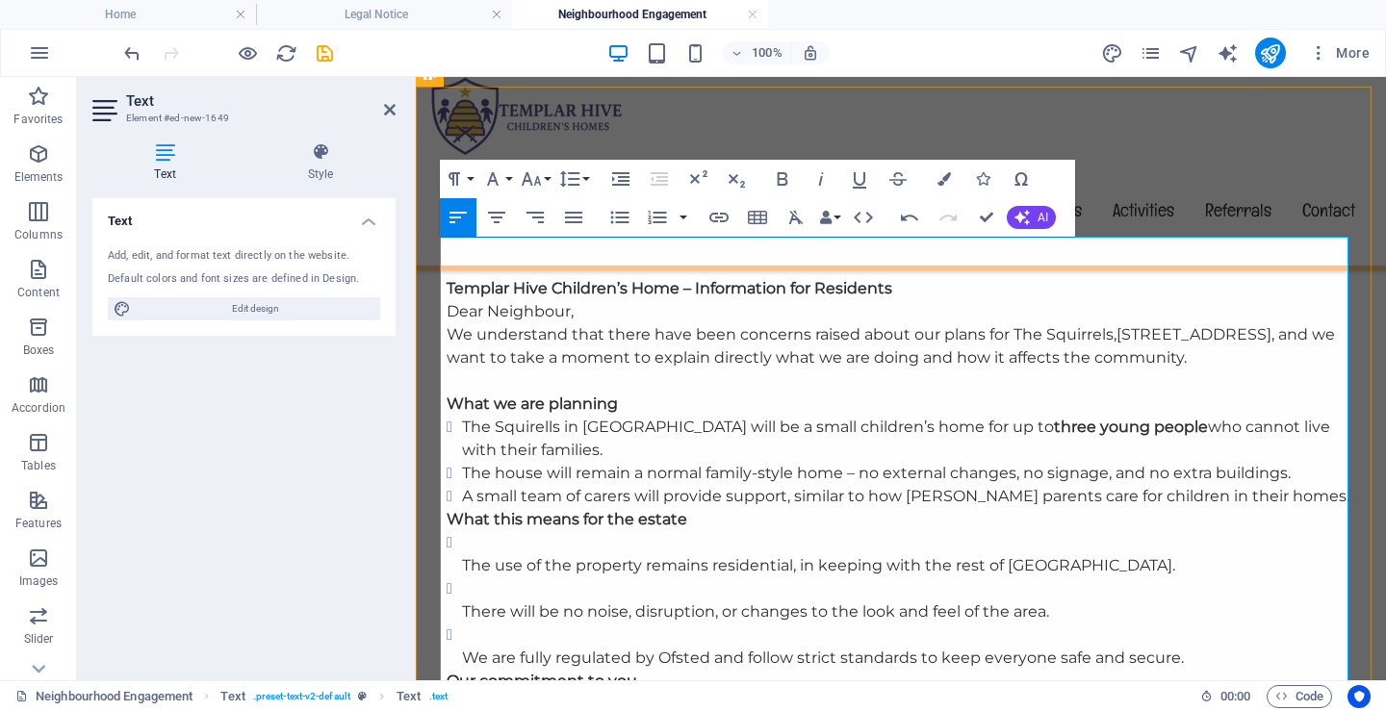
click at [527, 416] on li "The Squirells in WoodlandGlade will be a small children’s home for up to three …" at bounding box center [908, 439] width 893 height 46
click at [548, 416] on li "The Squirrells in WoodlandGlade will be a small children’s home for up to three…" at bounding box center [908, 439] width 893 height 46
click at [855, 462] on li "The house will remain a normal family-style home – no external changes, no sign…" at bounding box center [908, 473] width 893 height 23
click at [447, 510] on strong "What this means for the estate" at bounding box center [567, 519] width 241 height 18
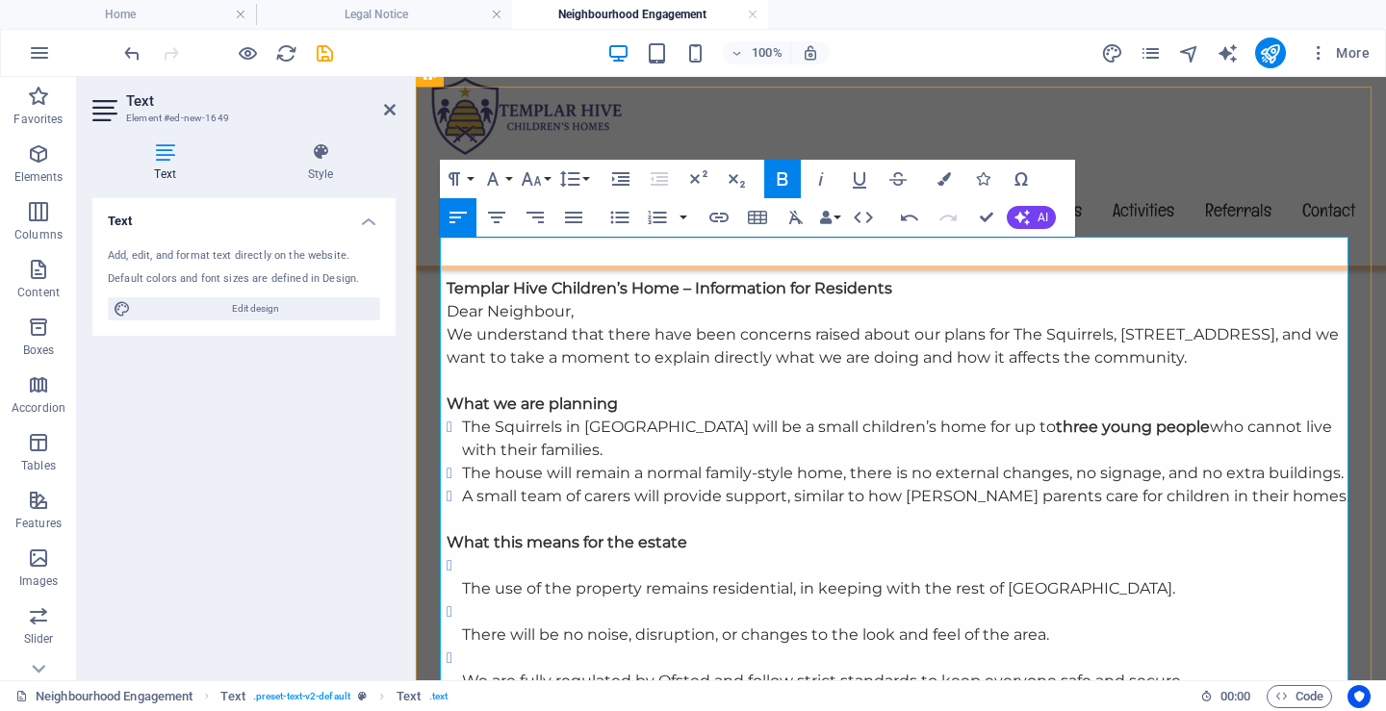
click at [462, 577] on p "The use of the property remains residential, in keeping with the rest of [GEOGR…" at bounding box center [908, 588] width 893 height 23
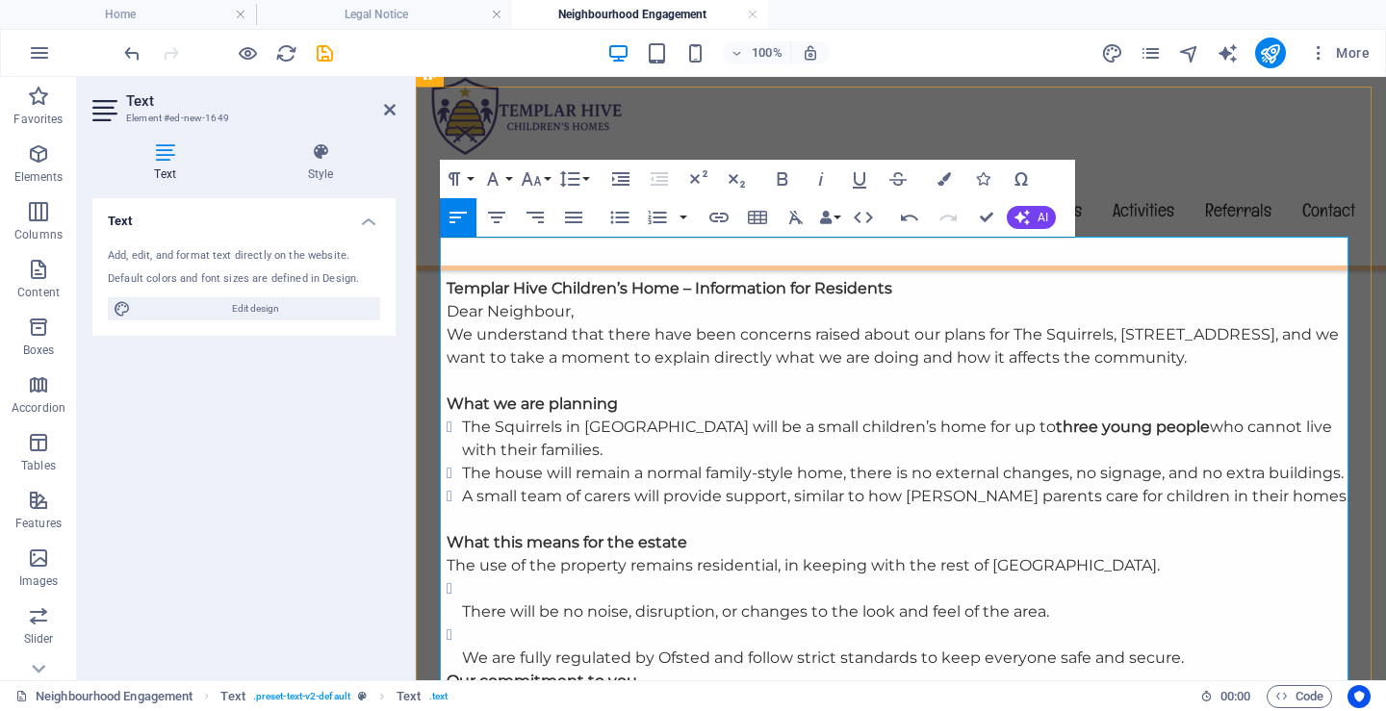
click at [462, 600] on p "There will be no noise, disruption, or changes to the look and feel of the area." at bounding box center [908, 611] width 893 height 23
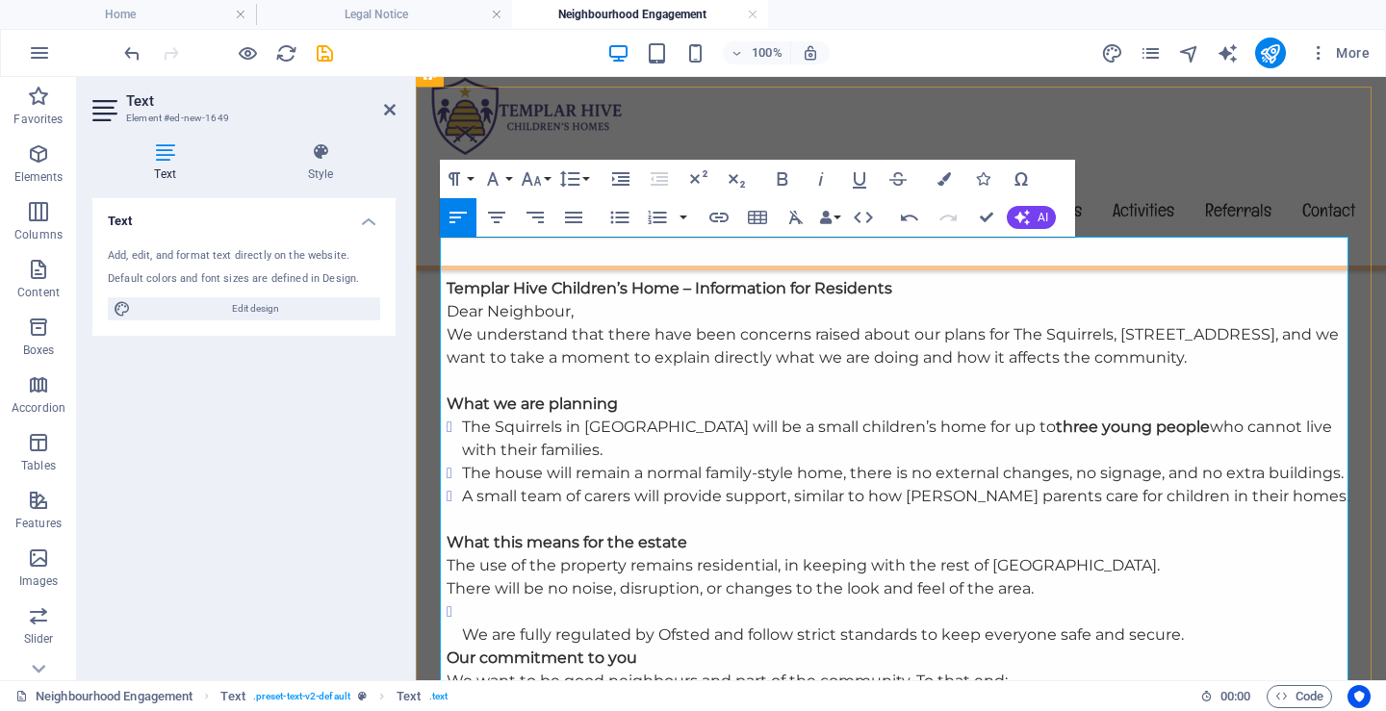
click at [462, 624] on p "We are fully regulated by Ofsted and follow strict standards to keep everyone s…" at bounding box center [908, 635] width 893 height 23
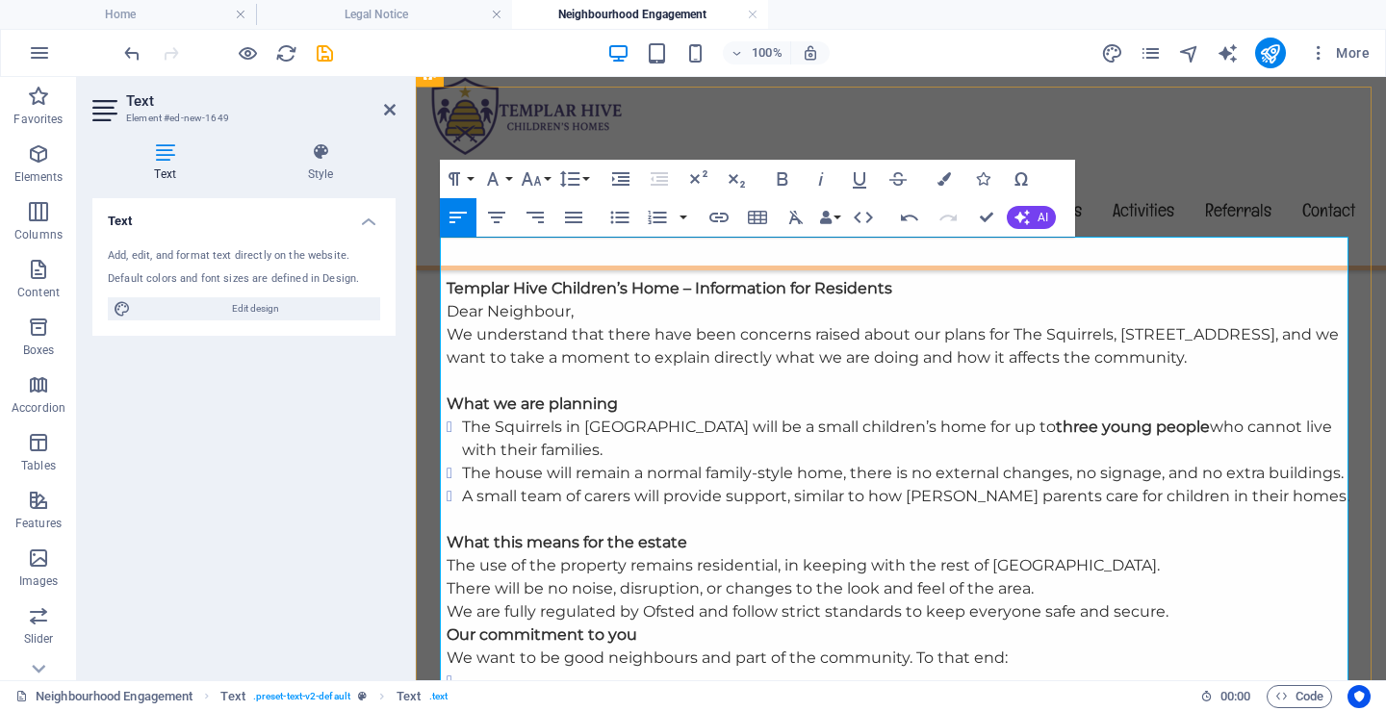
click at [1182, 600] on p "We are fully regulated by Ofsted and follow strict standards to keep everyone s…" at bounding box center [901, 611] width 908 height 23
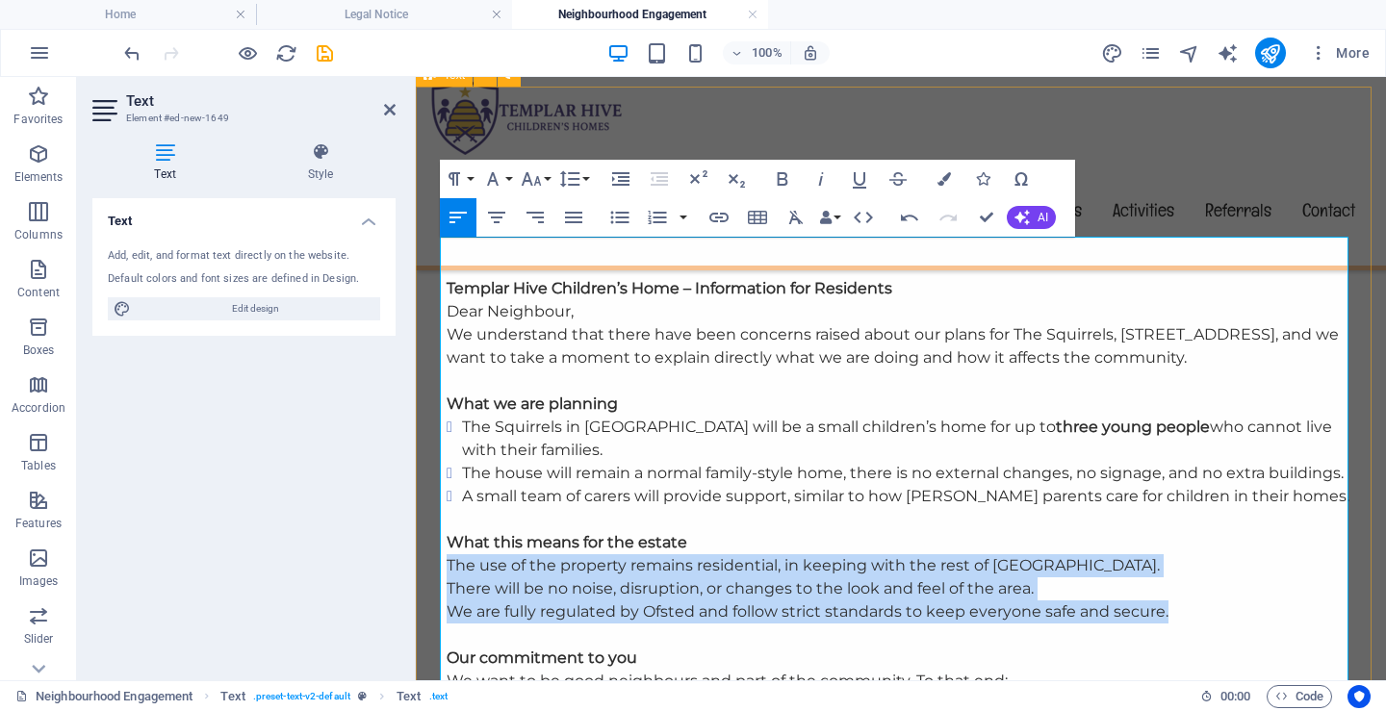
drag, startPoint x: 1108, startPoint y: 567, endPoint x: 431, endPoint y: 521, distance: 678.1
click at [431, 521] on div "Headline Templar Hive Children’s Home – Information for Residents Dear Neighbou…" at bounding box center [901, 625] width 970 height 997
click at [612, 216] on icon "button" at bounding box center [619, 217] width 23 height 23
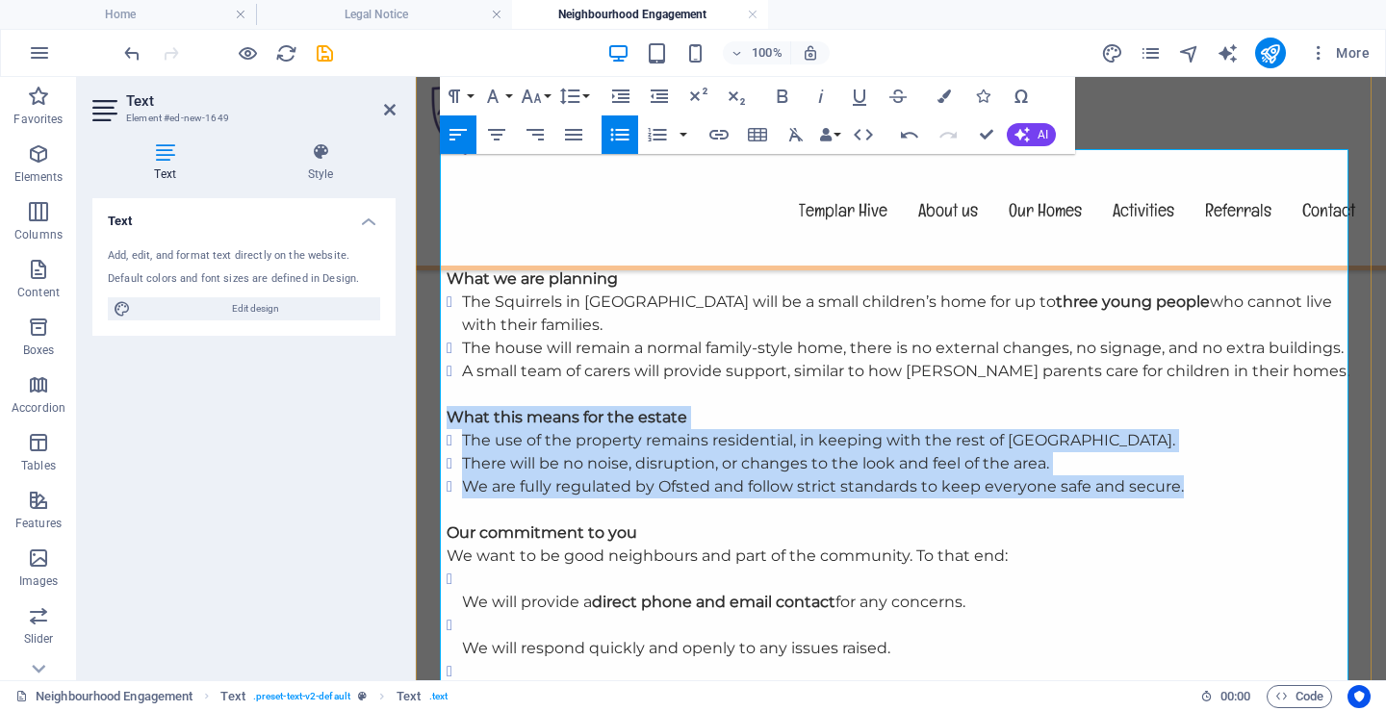
scroll to position [1059, 0]
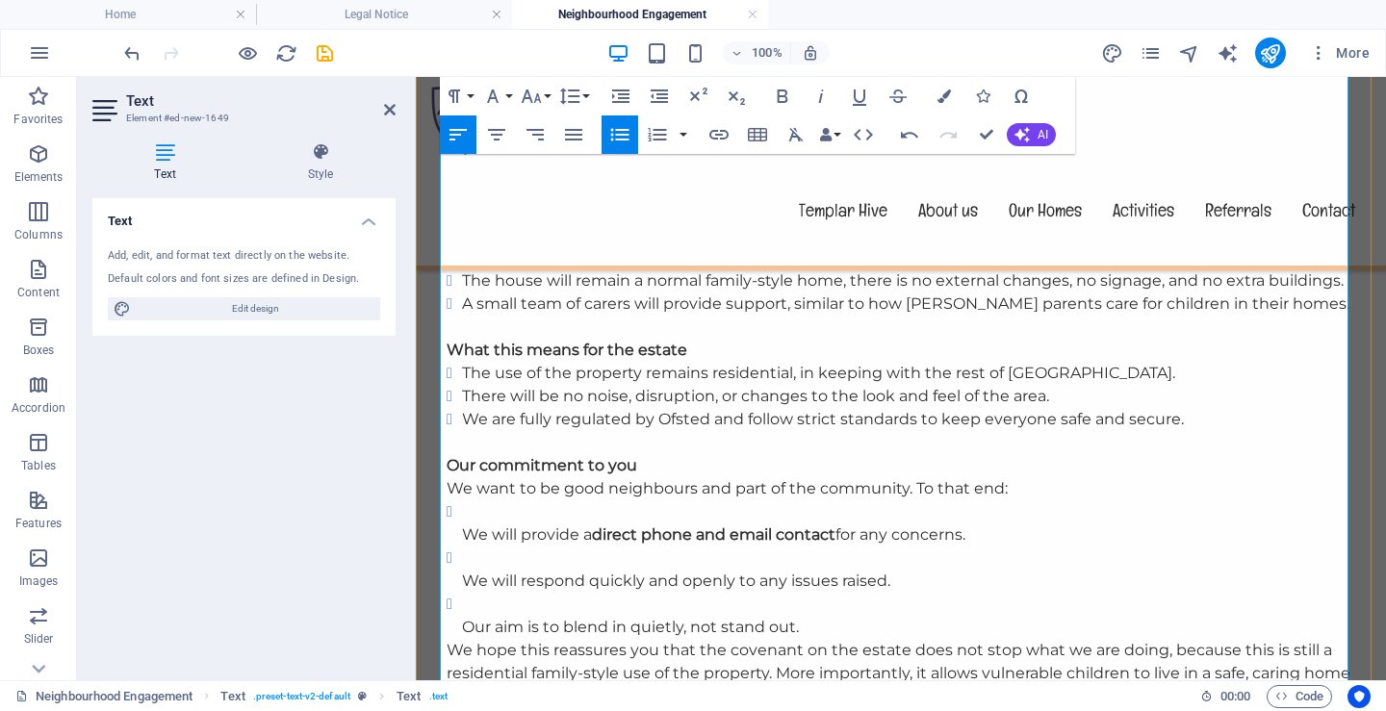
click at [462, 523] on p "We will provide a direct phone and email contact for any concerns." at bounding box center [908, 534] width 893 height 23
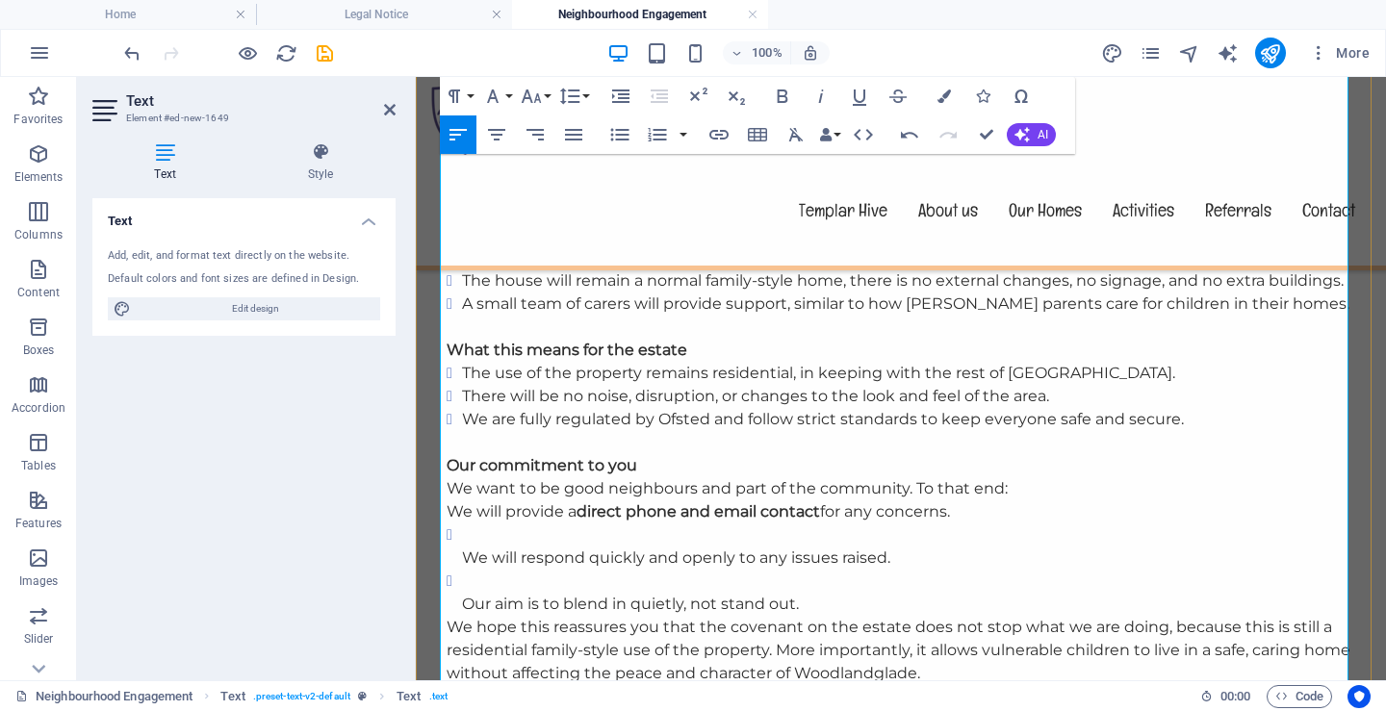
click at [462, 547] on p "We will respond quickly and openly to any issues raised." at bounding box center [908, 558] width 893 height 23
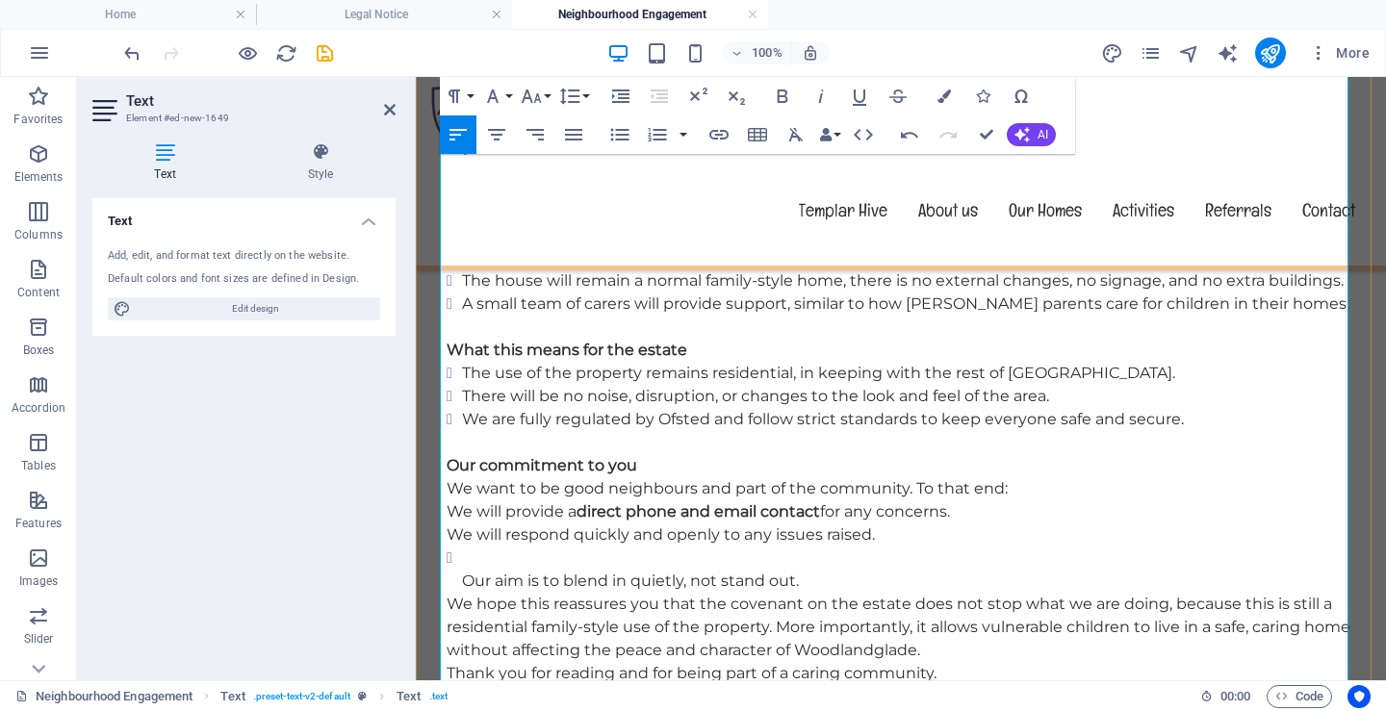
click at [462, 570] on p "Our aim is to blend in quietly, not stand out." at bounding box center [908, 581] width 893 height 23
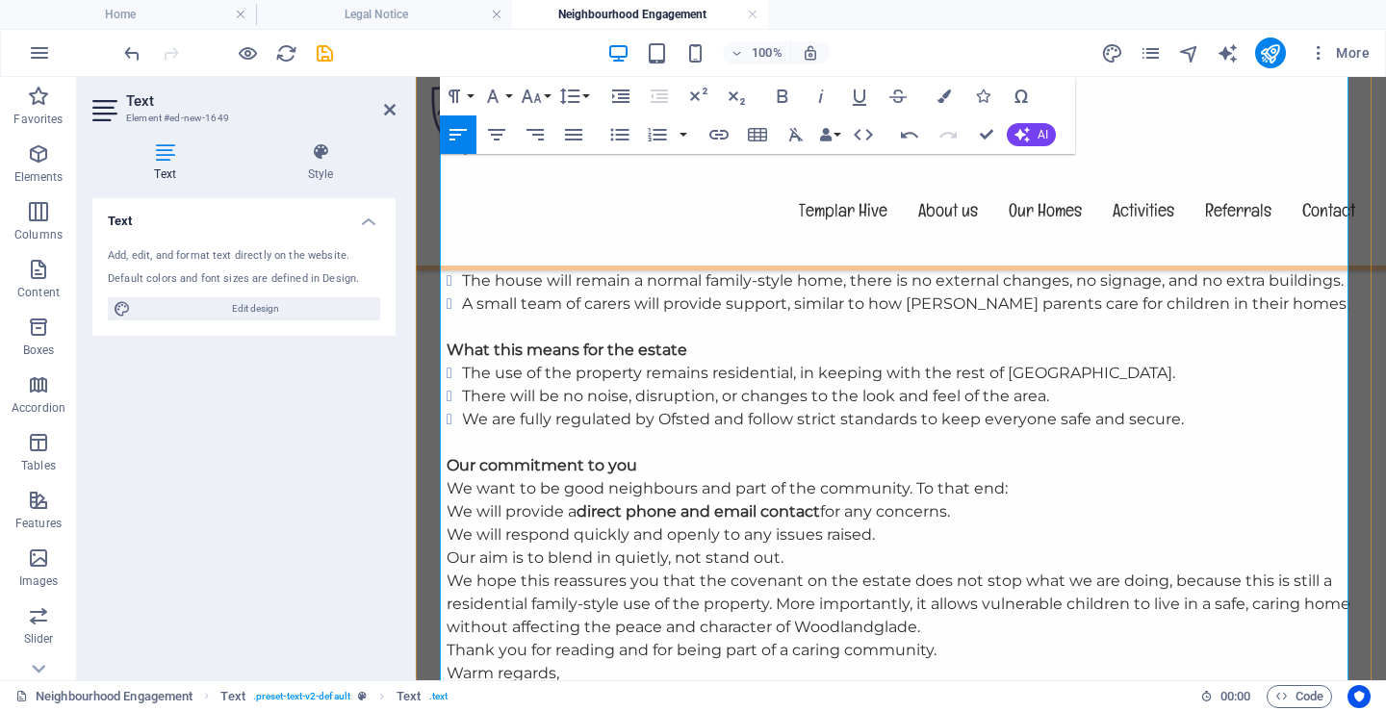
click at [835, 547] on p "Our aim is to blend in quietly, not stand out." at bounding box center [901, 558] width 908 height 23
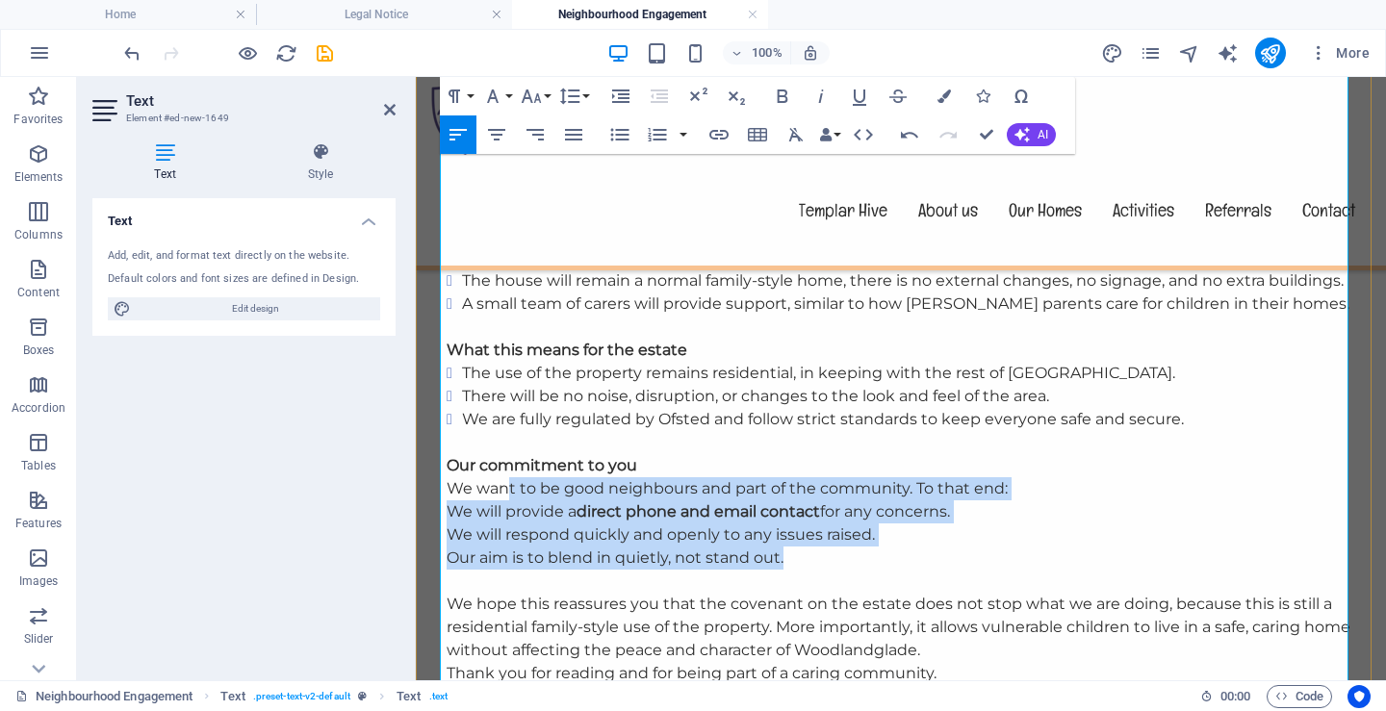
drag, startPoint x: 793, startPoint y: 524, endPoint x: 502, endPoint y: 447, distance: 300.6
click at [502, 447] on div "Templar Hive Children’s Home – Information for Residents Dear Neighbour, We und…" at bounding box center [901, 447] width 908 height 724
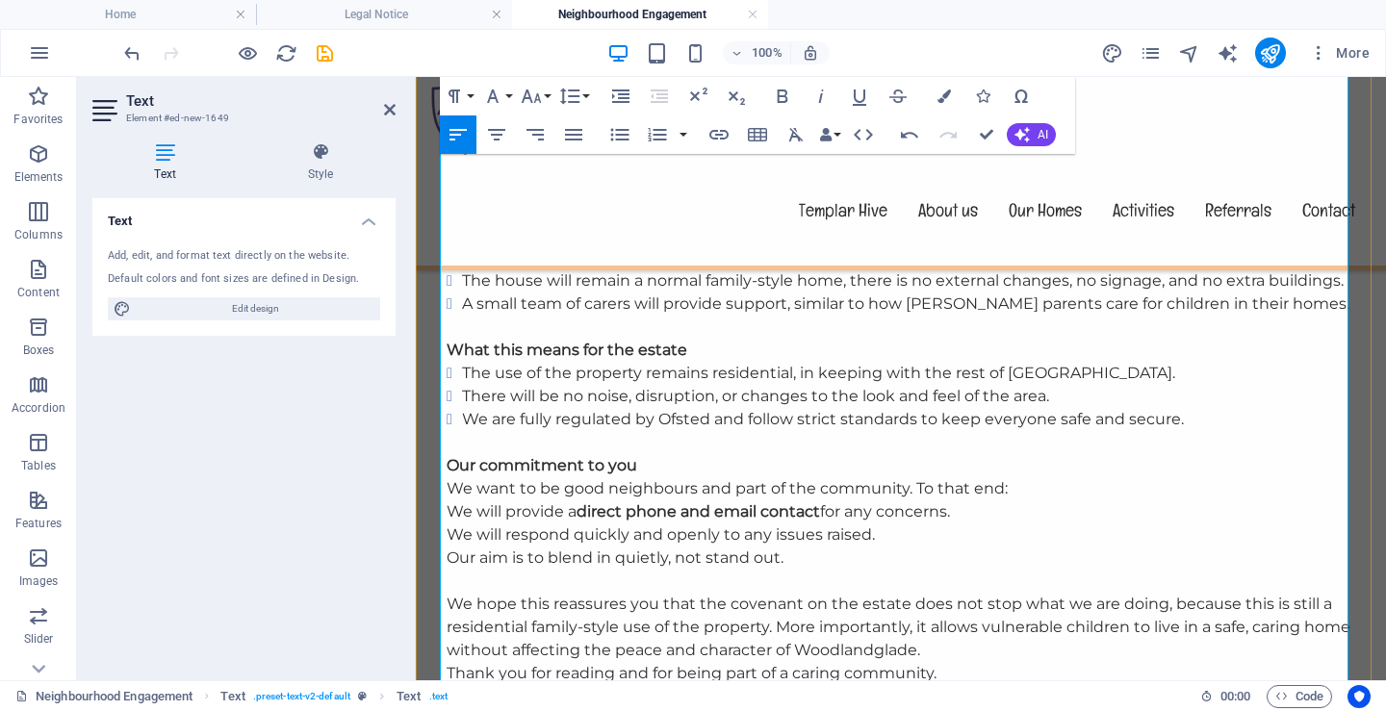
click at [797, 570] on p at bounding box center [901, 581] width 908 height 23
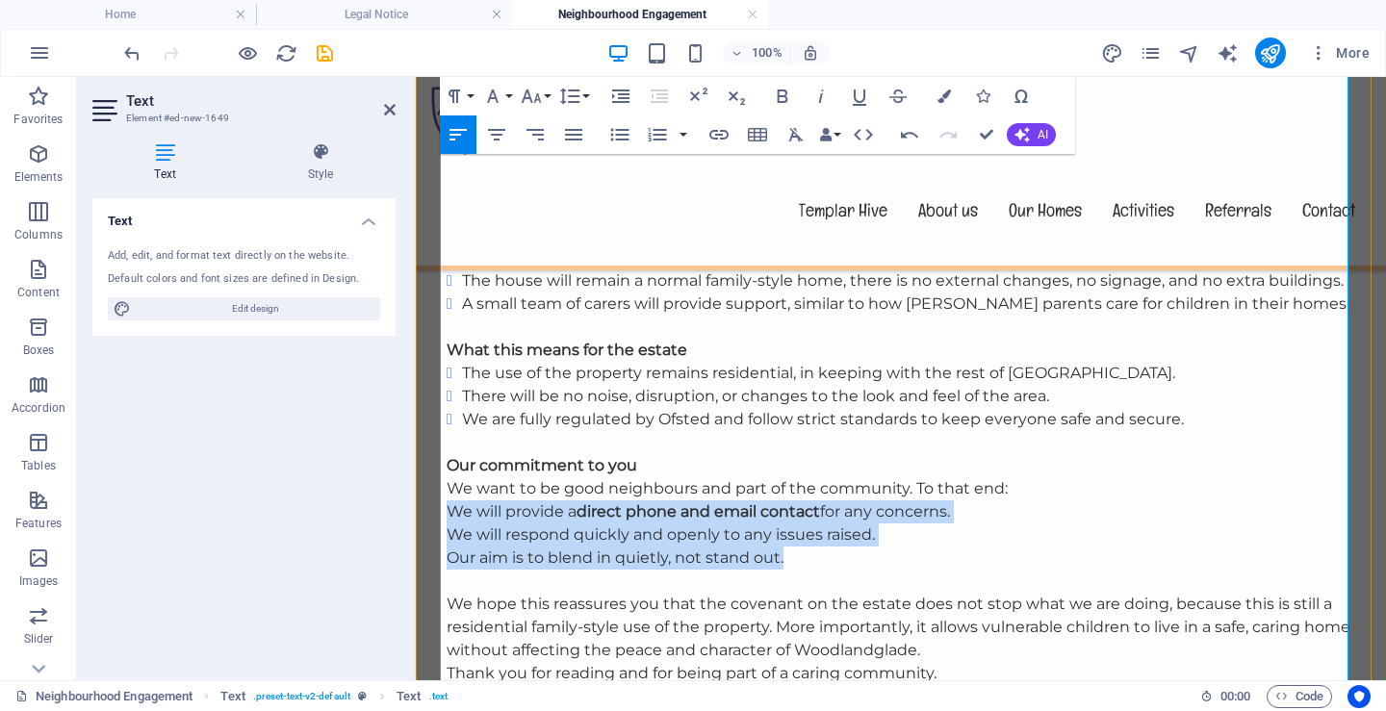
drag, startPoint x: 774, startPoint y: 521, endPoint x: 443, endPoint y: 474, distance: 334.2
click at [447, 474] on div "Templar Hive Children’s Home – Information for Residents Dear Neighbour, We und…" at bounding box center [901, 447] width 908 height 724
click at [617, 138] on icon "button" at bounding box center [619, 134] width 23 height 23
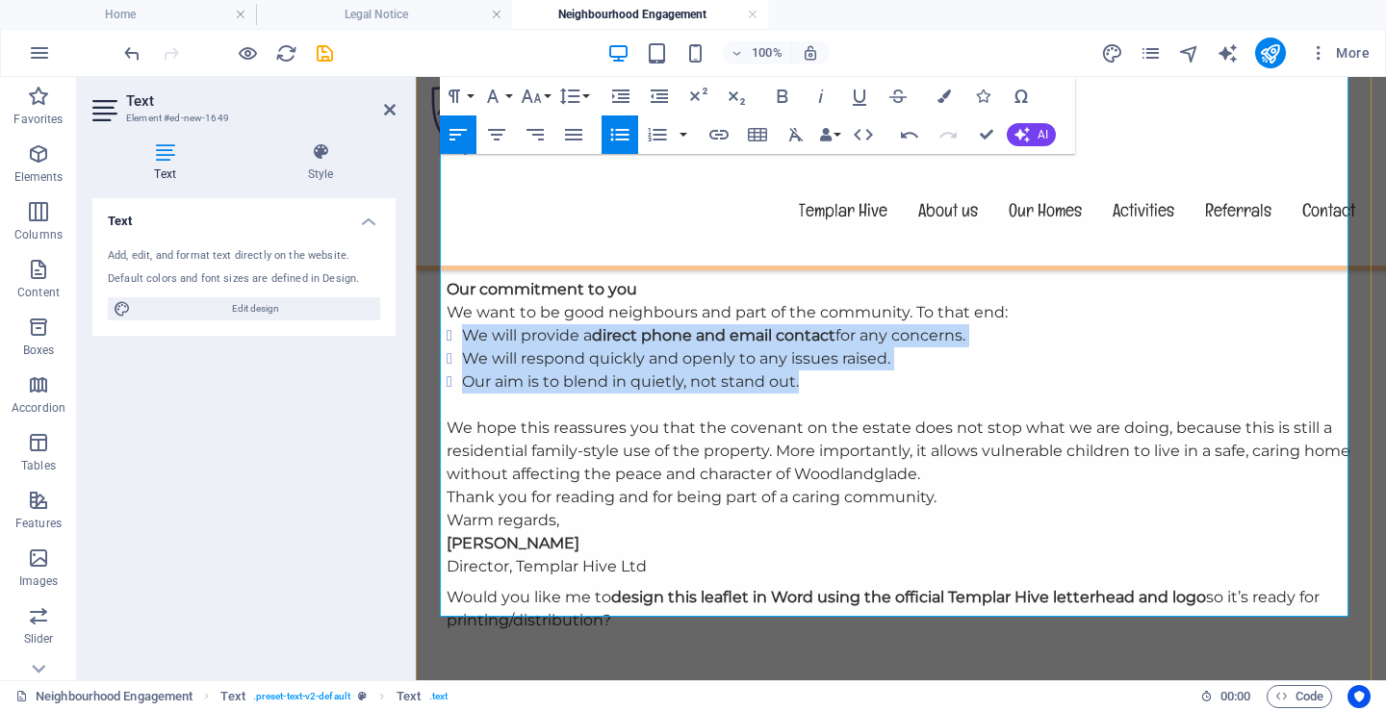
scroll to position [1251, 0]
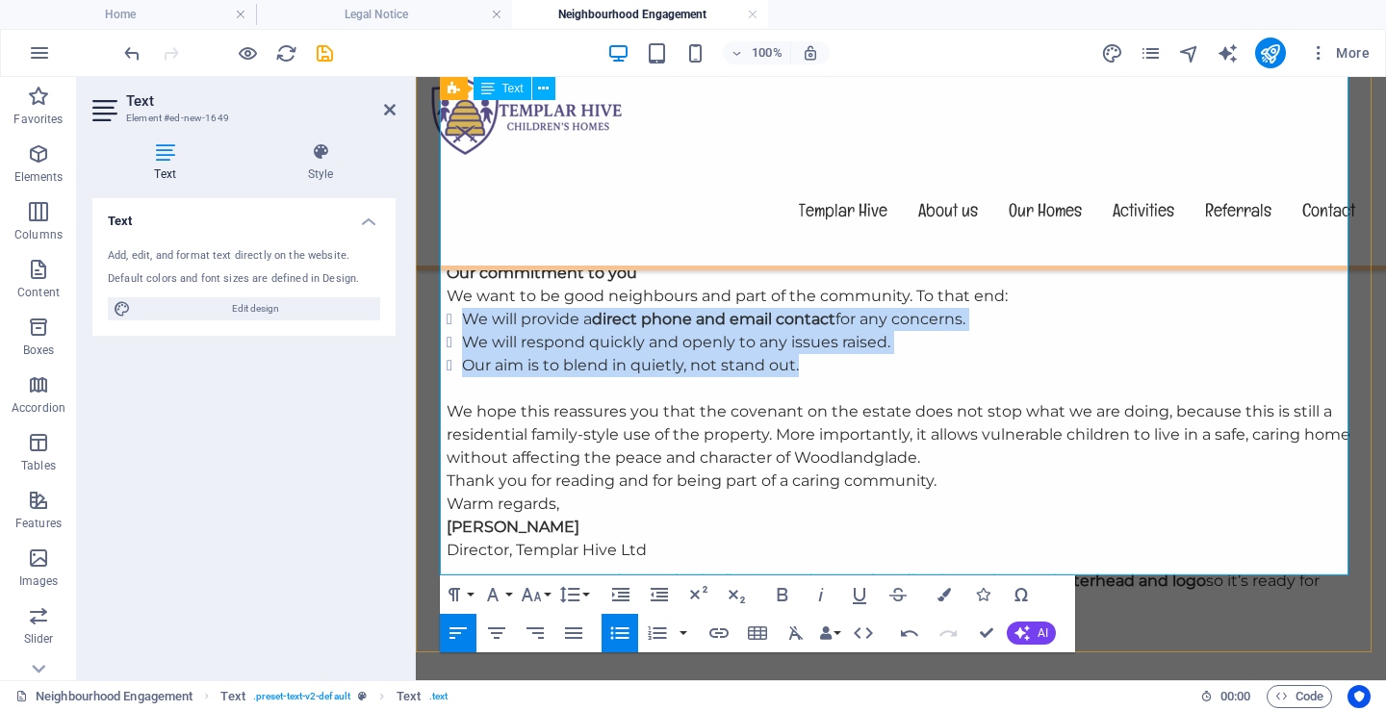
drag, startPoint x: 610, startPoint y: 558, endPoint x: 441, endPoint y: 471, distance: 190.7
click at [447, 471] on div "Templar Hive Children’s Home – Information for Residents Dear Neighbour, We und…" at bounding box center [901, 254] width 908 height 724
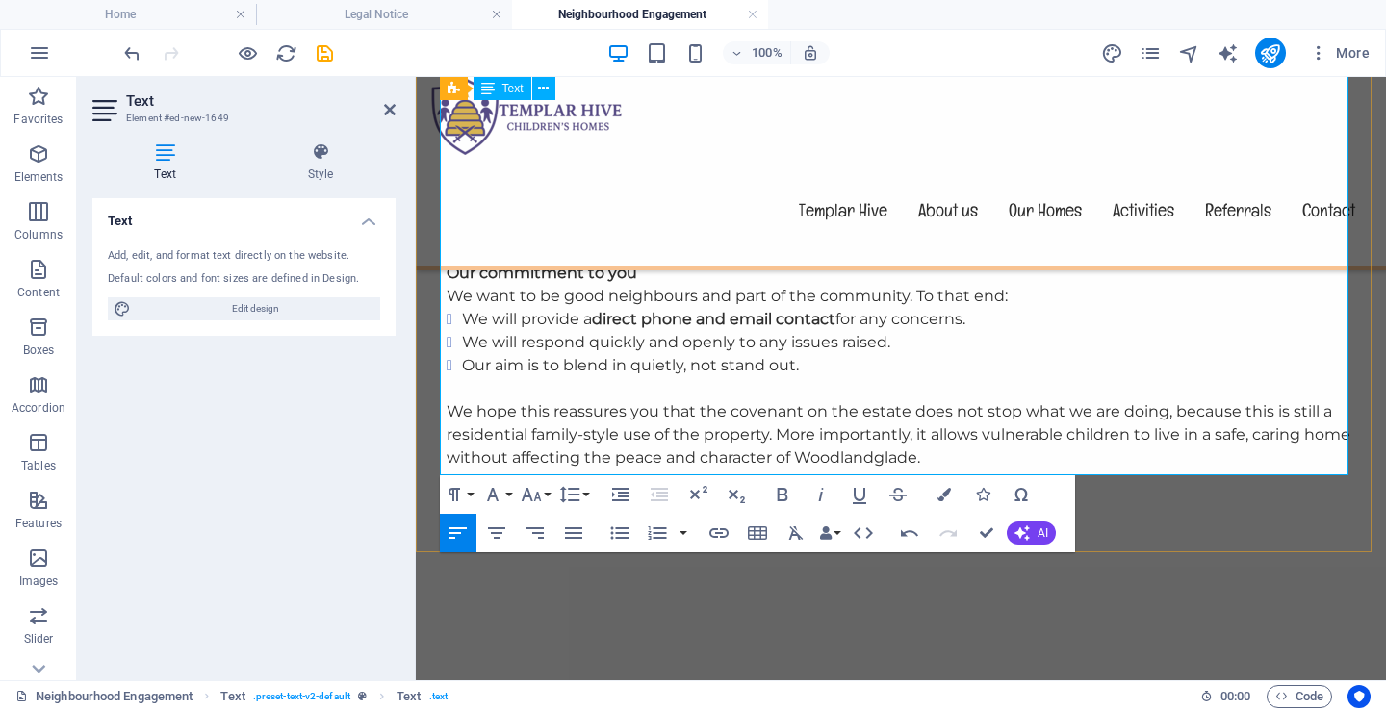
click at [934, 416] on p "We hope this reassures you that the covenant on the estate does not stop what w…" at bounding box center [901, 434] width 908 height 69
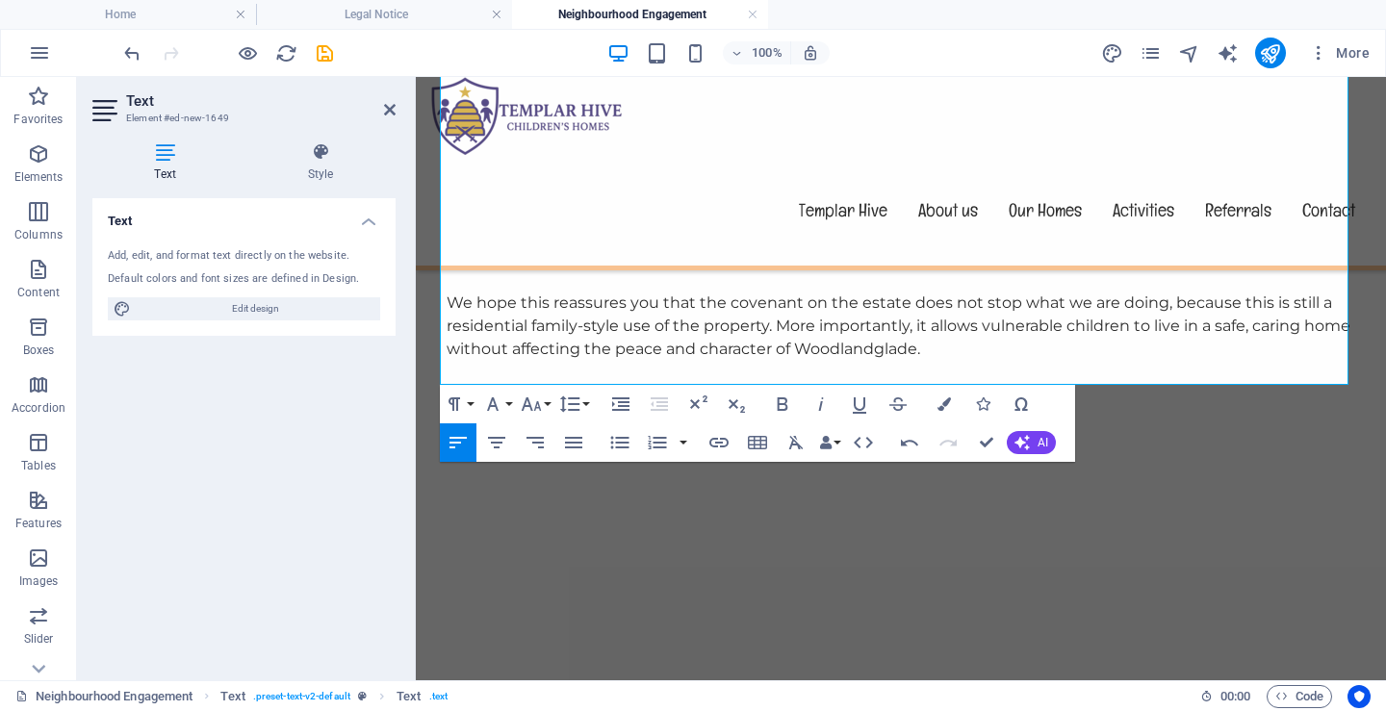
scroll to position [1364, 0]
click at [334, 57] on icon "save" at bounding box center [325, 53] width 22 height 22
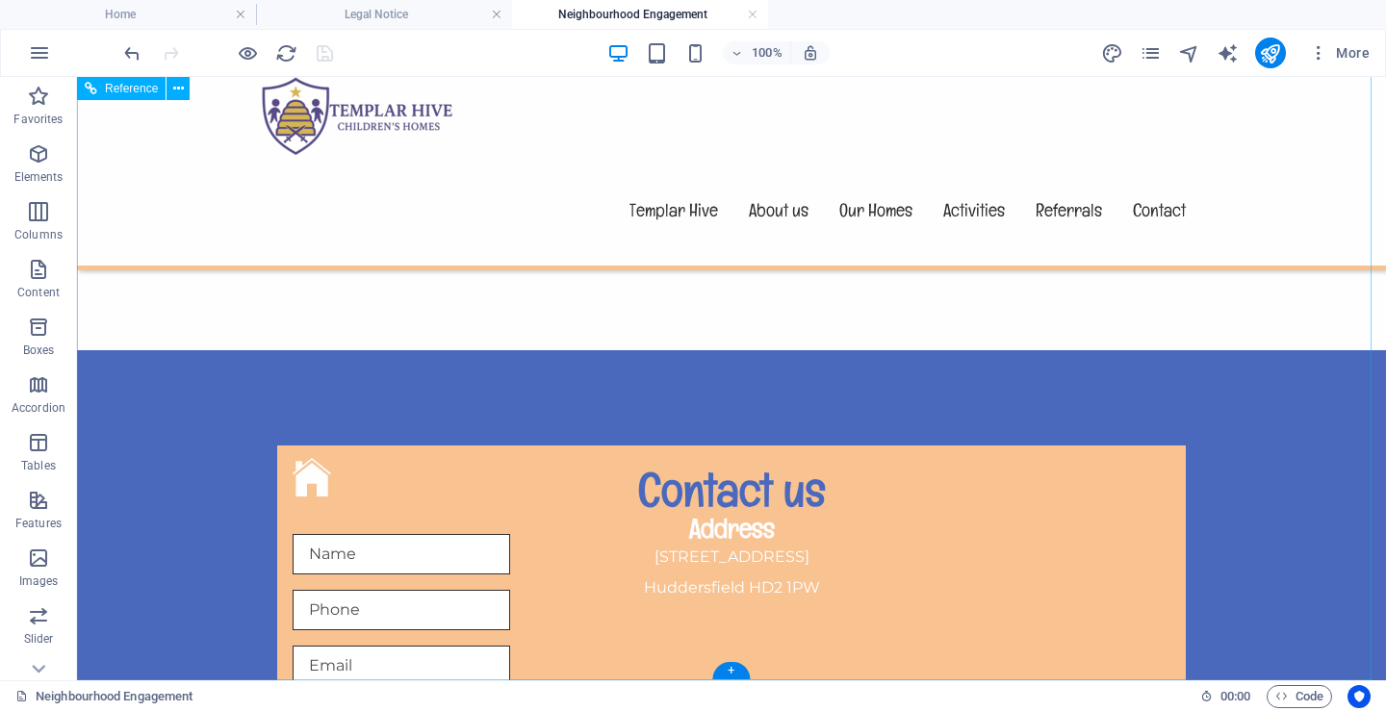
scroll to position [2133, 0]
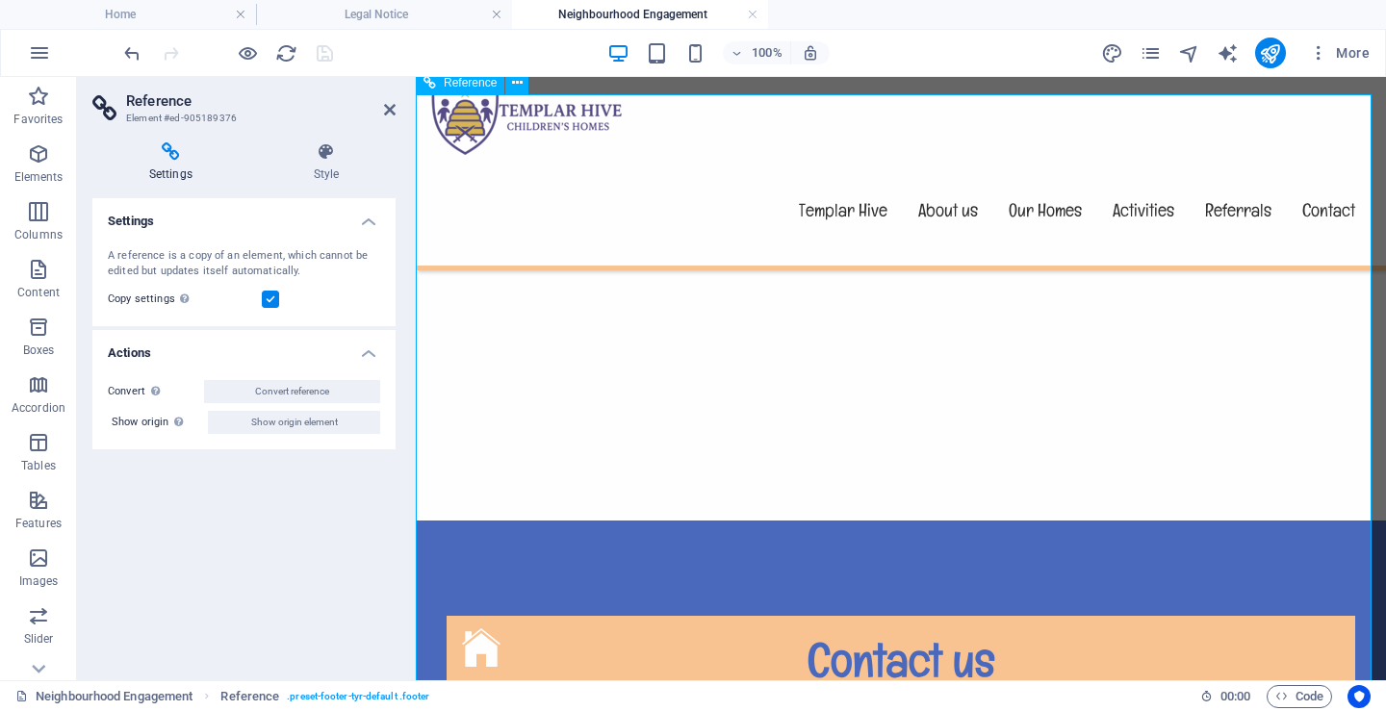
scroll to position [1748, 0]
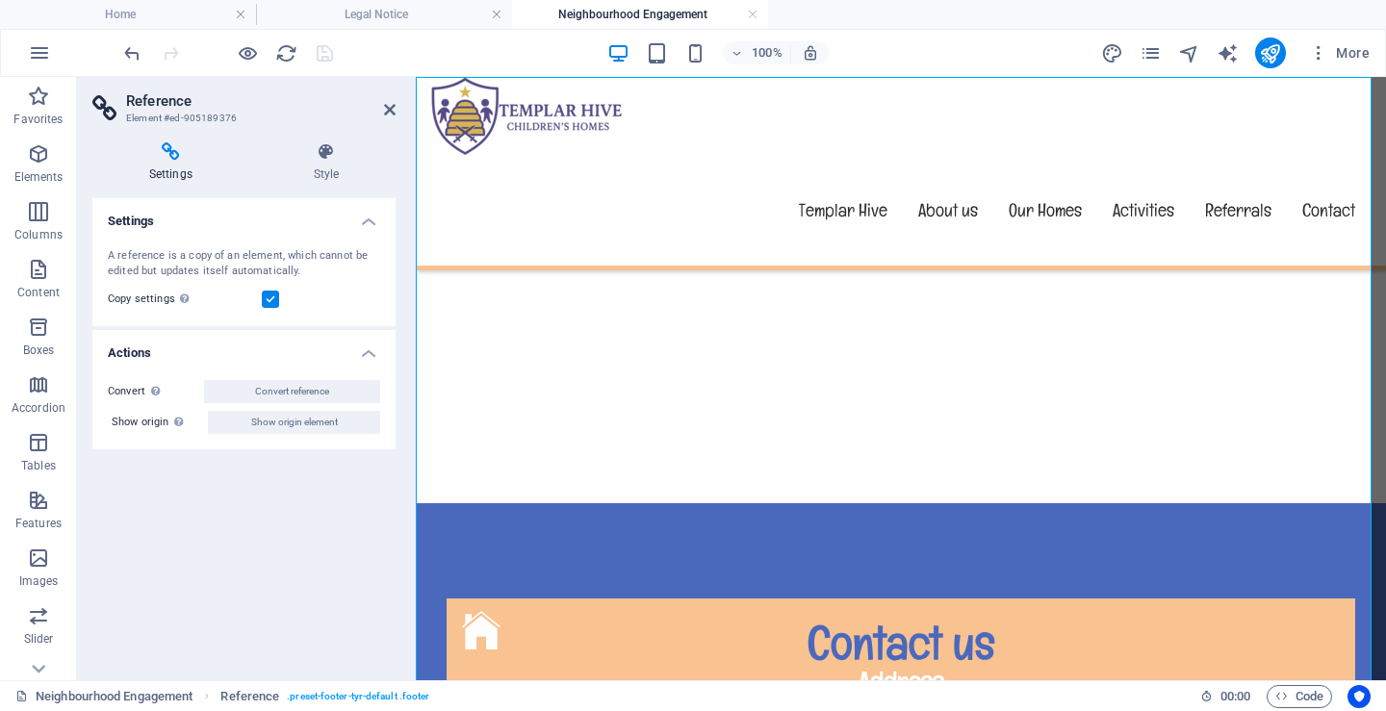
click at [552, 611] on figure at bounding box center [901, 630] width 878 height 38
click at [561, 611] on figure at bounding box center [901, 630] width 878 height 38
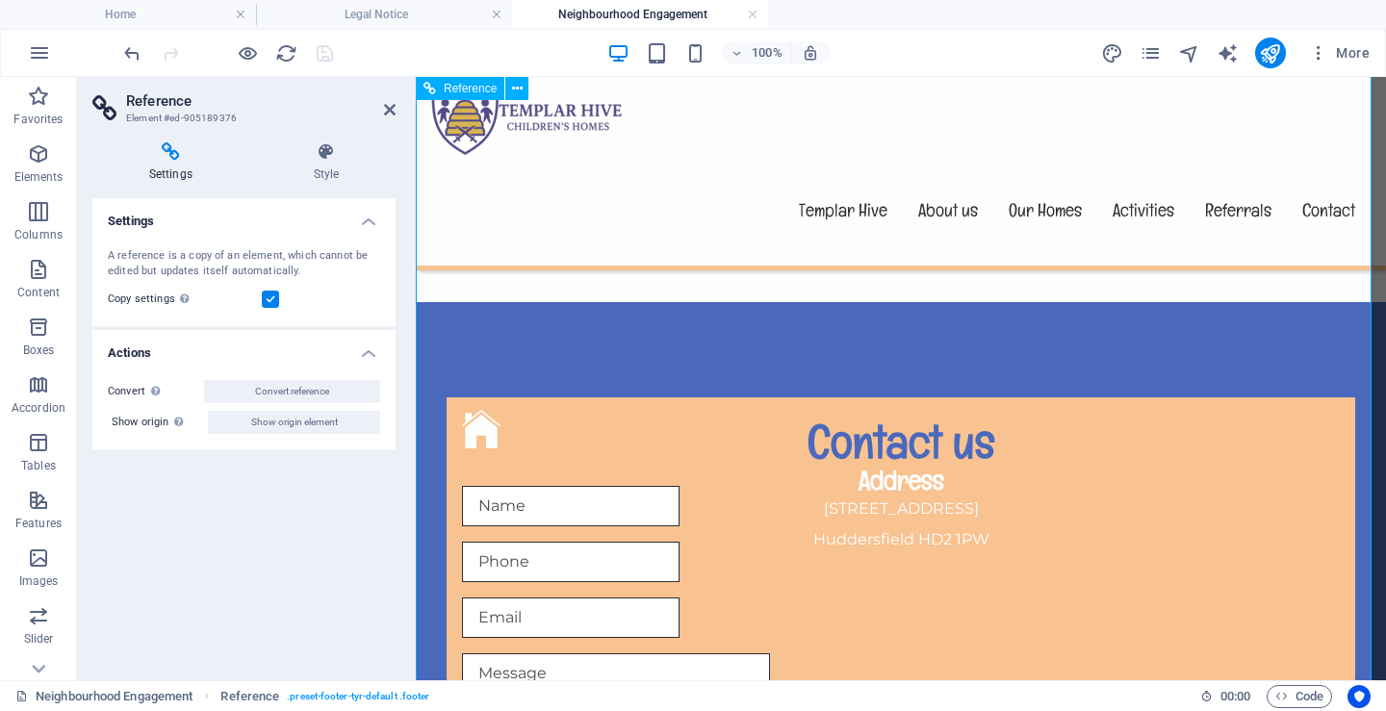
scroll to position [2133, 0]
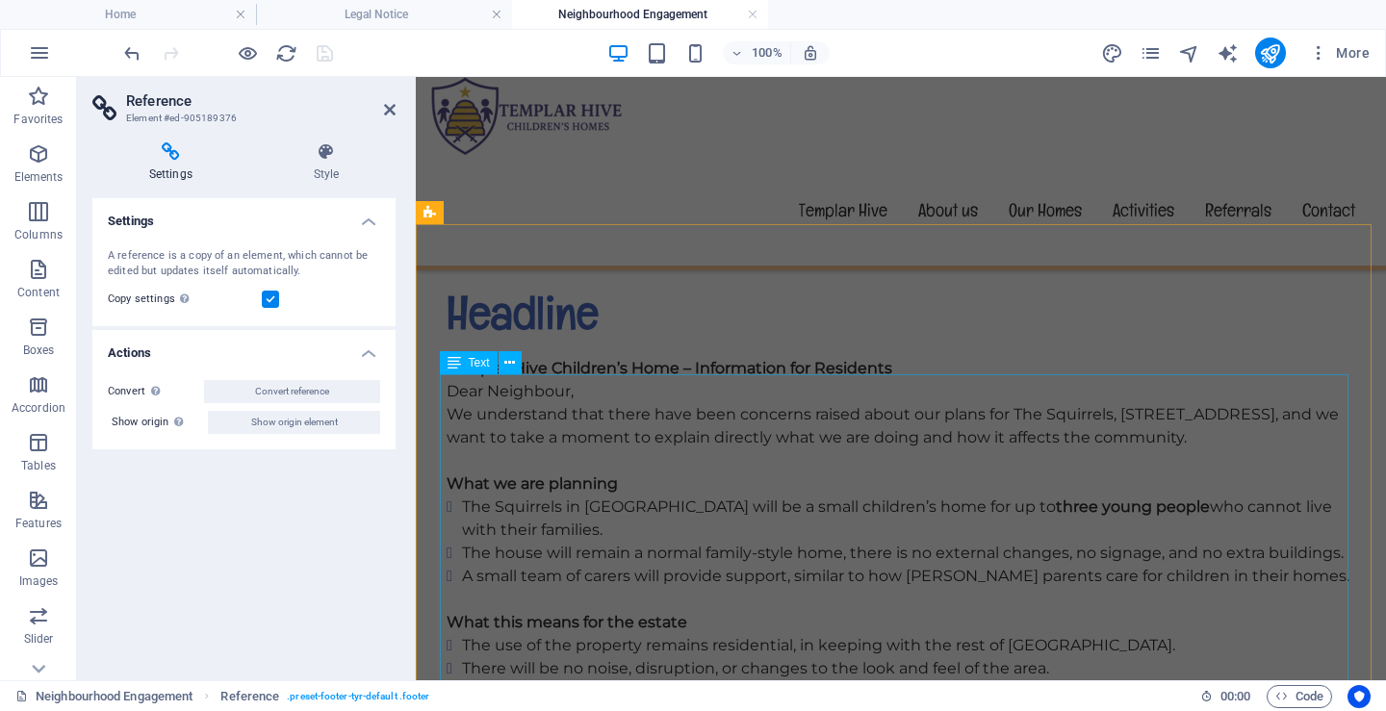
scroll to position [498, 0]
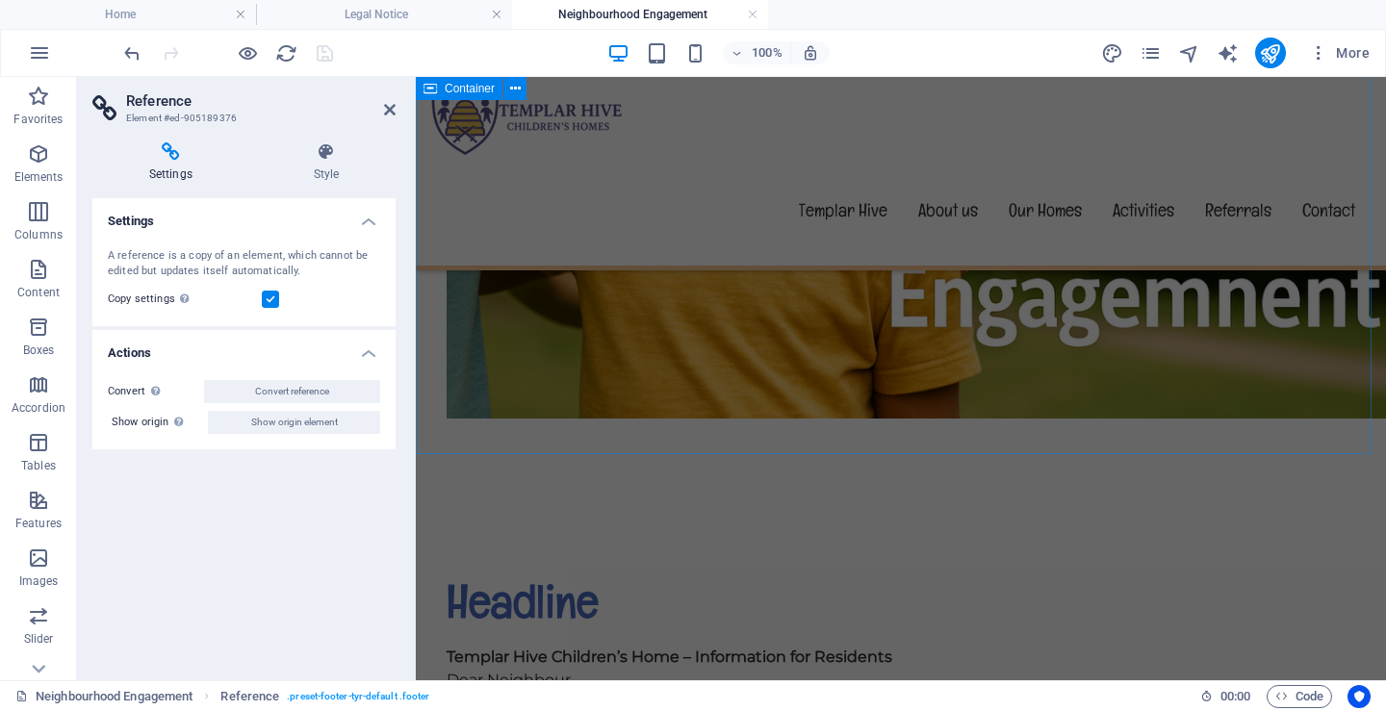
click at [957, 402] on div at bounding box center [901, 95] width 970 height 801
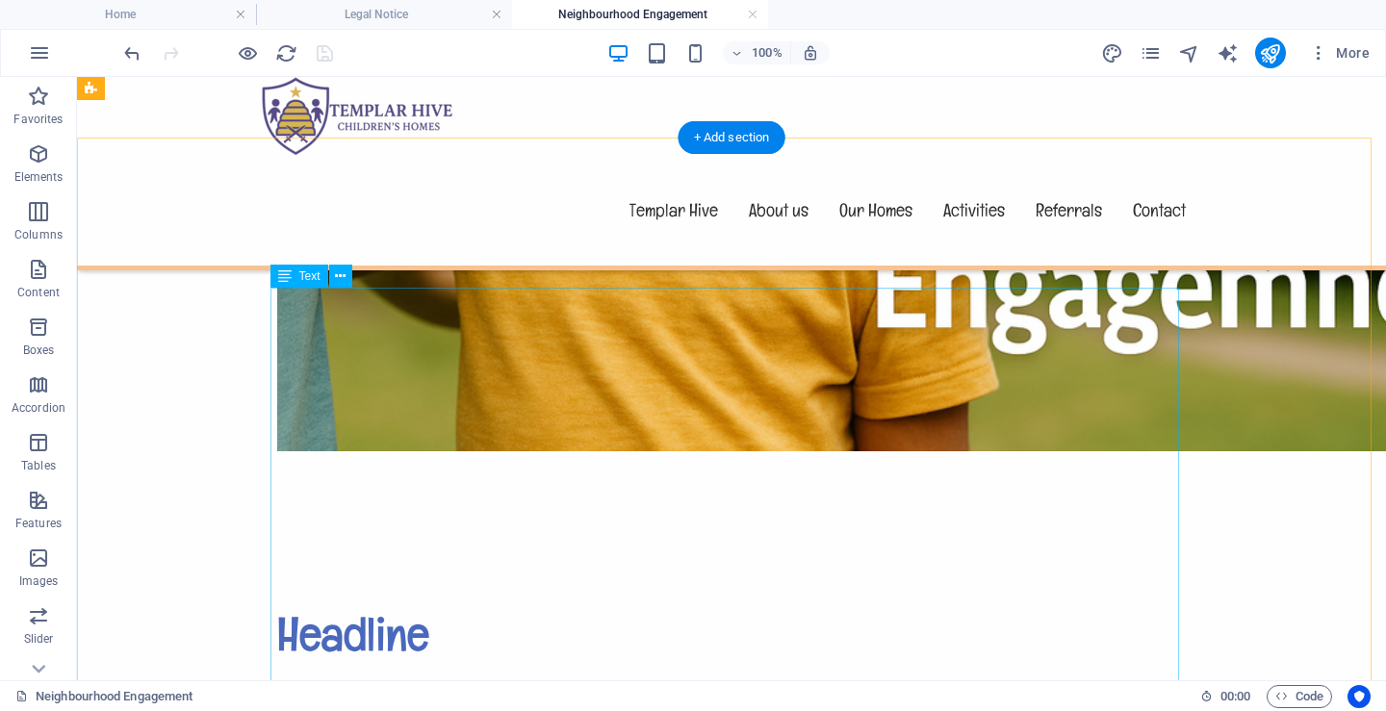
scroll to position [690, 0]
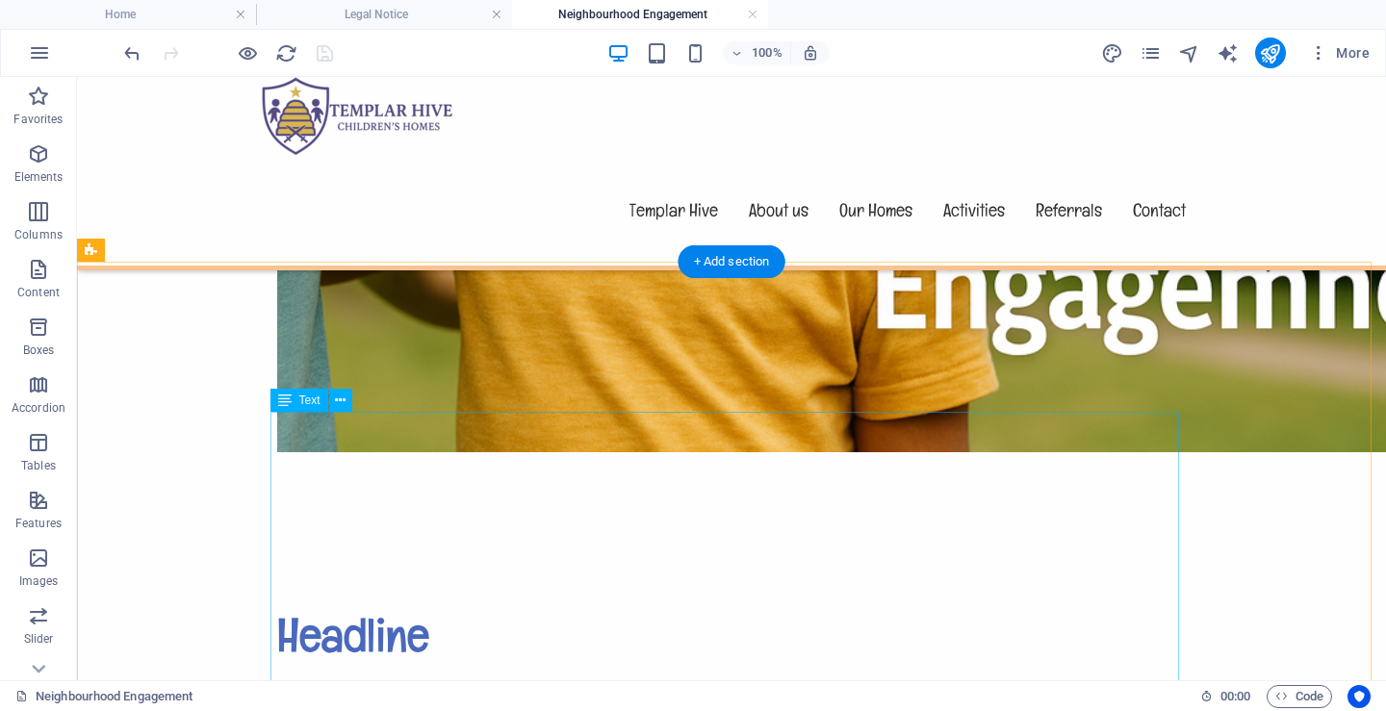
drag, startPoint x: 720, startPoint y: 421, endPoint x: 380, endPoint y: 421, distance: 339.7
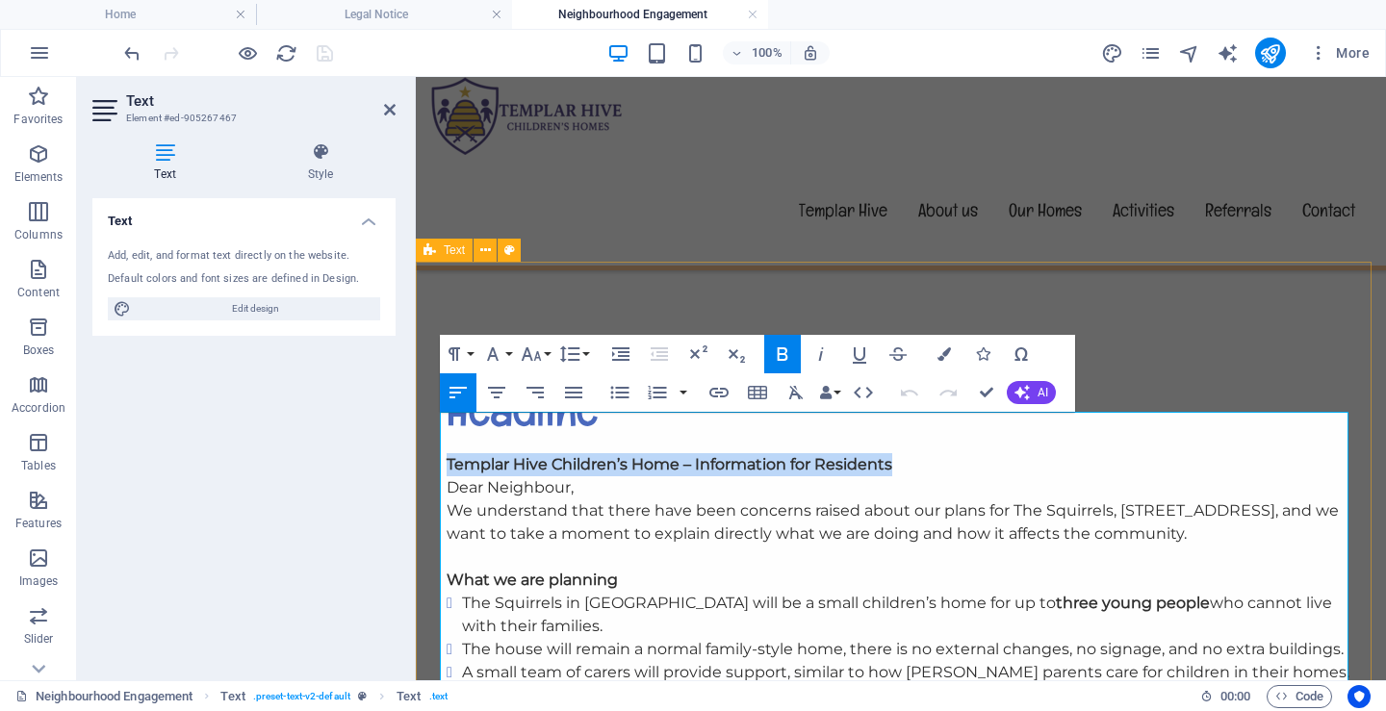
drag, startPoint x: 878, startPoint y: 422, endPoint x: 442, endPoint y: 421, distance: 435.9
click at [447, 453] on p "Templar Hive Children’s Home – Information for Residents" at bounding box center [901, 464] width 908 height 23
copy strong "Templar Hive Children’s Home – Information for Residents"
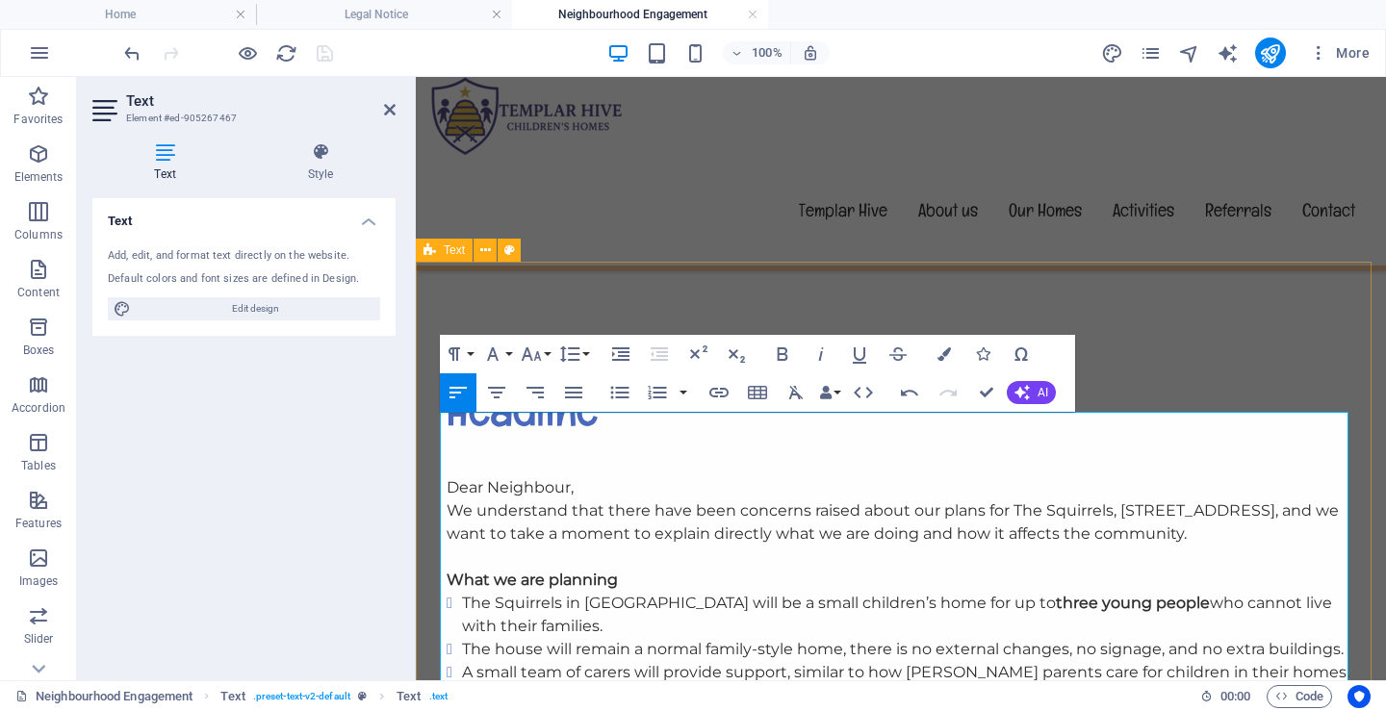
click at [447, 476] on p "Dear Neighbour," at bounding box center [901, 487] width 908 height 23
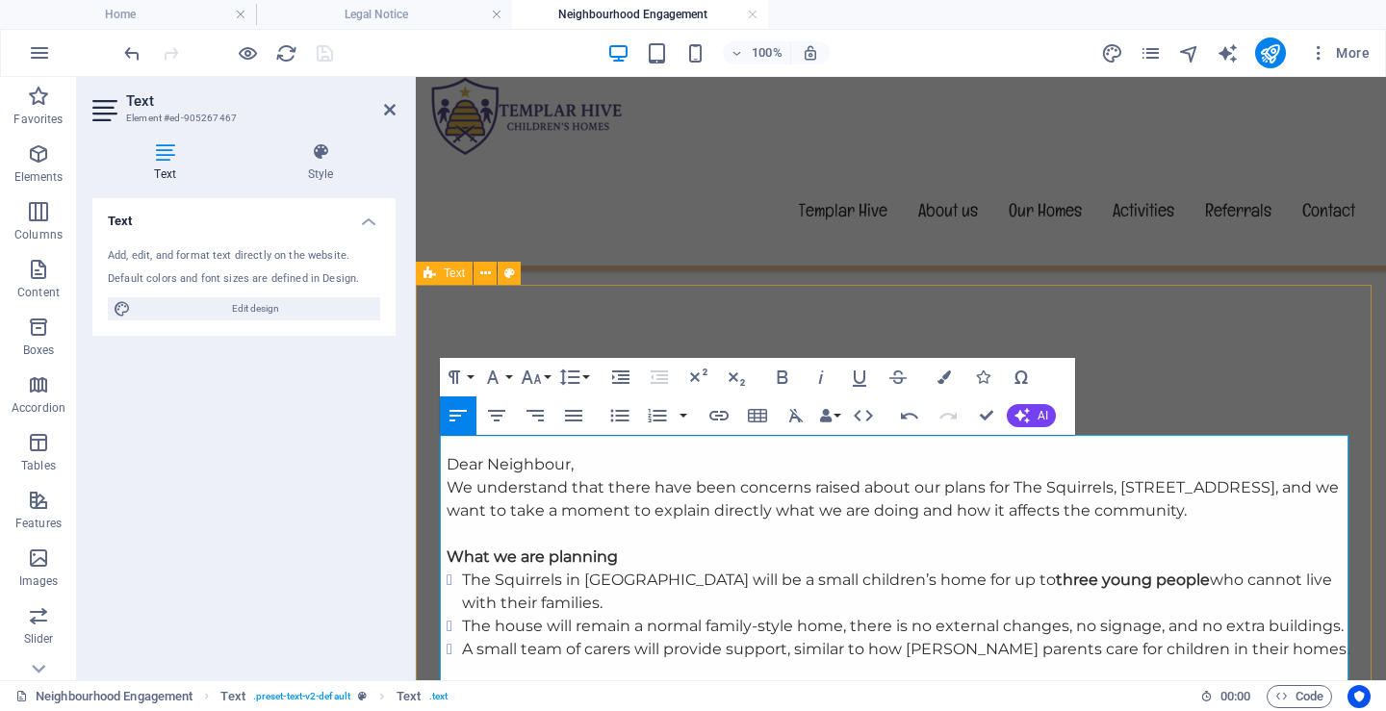
scroll to position [667, 0]
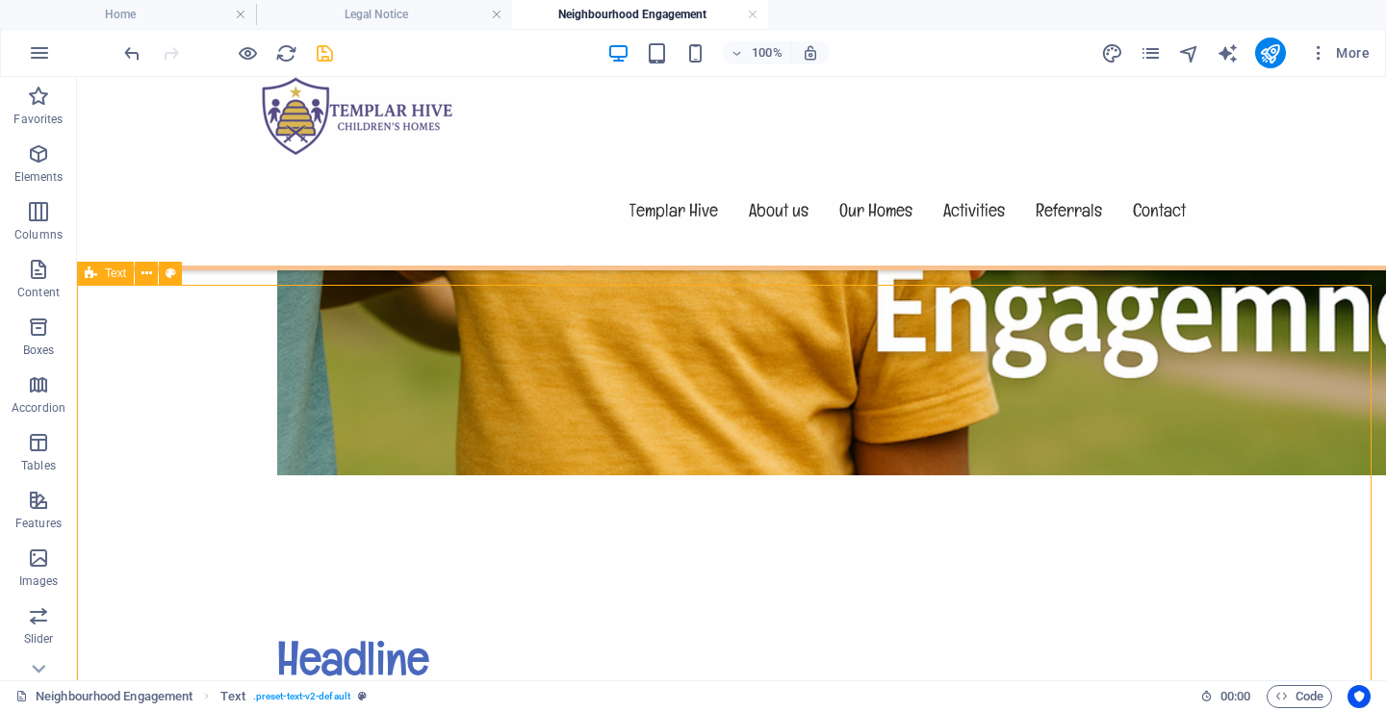
click at [1158, 629] on div "Headline" at bounding box center [731, 658] width 908 height 58
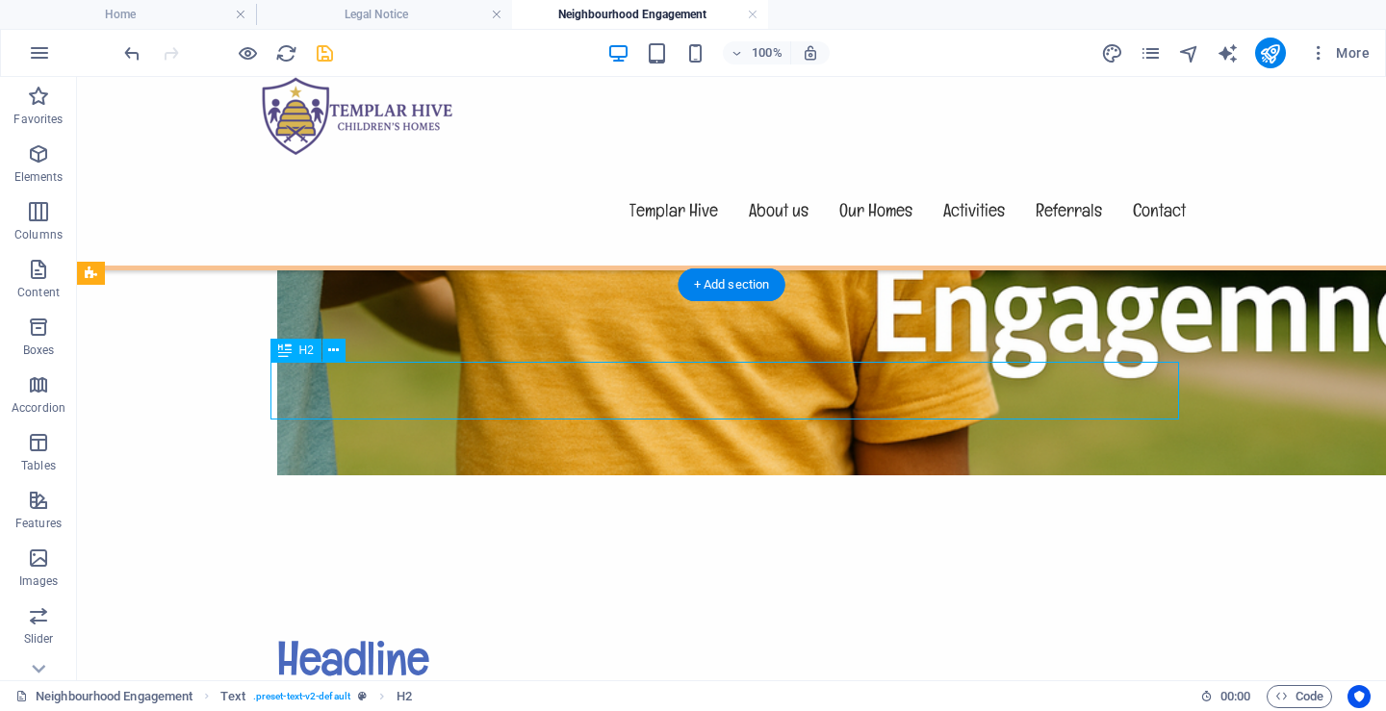
click at [404, 629] on div "Headline" at bounding box center [731, 658] width 908 height 58
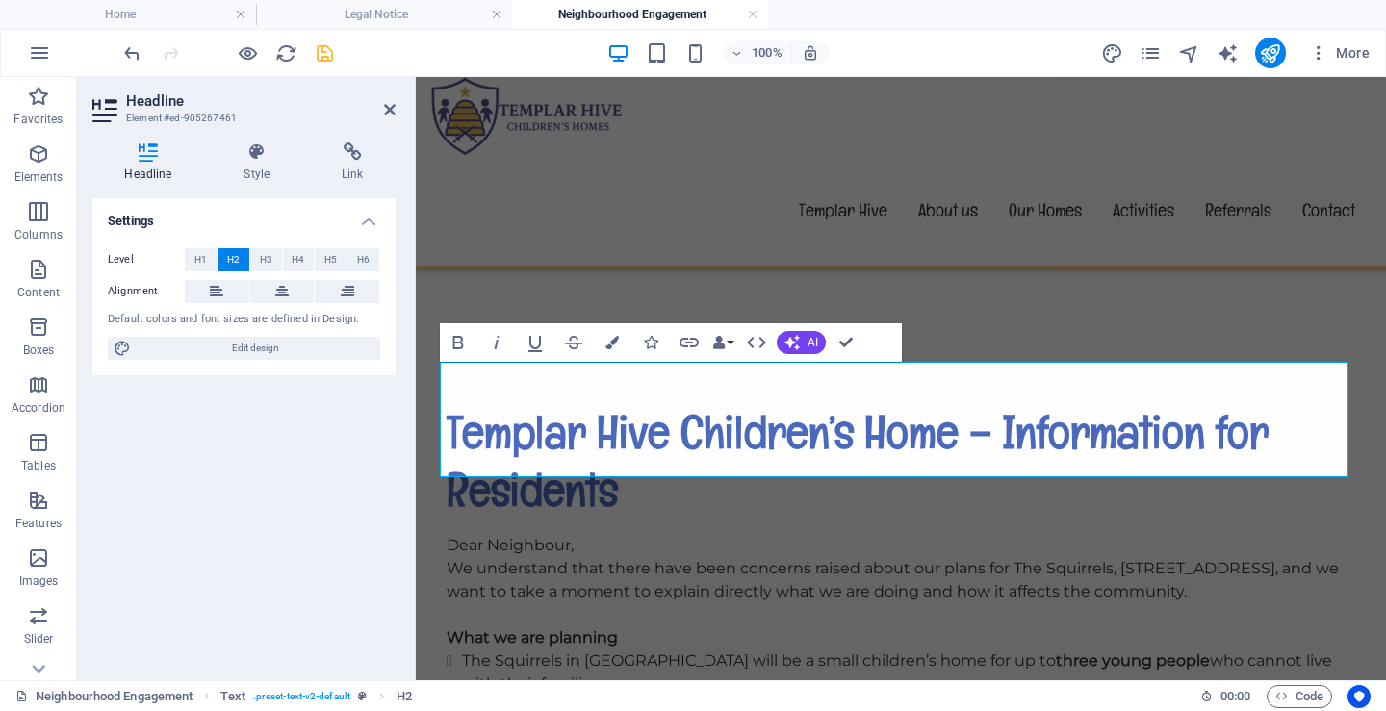
click at [983, 403] on h2 "Templar Hive Children’s Home – Information for Residents" at bounding box center [901, 460] width 908 height 115
click at [993, 403] on h2 "Templar Hive Children’s Home – Information for Residents" at bounding box center [901, 460] width 908 height 115
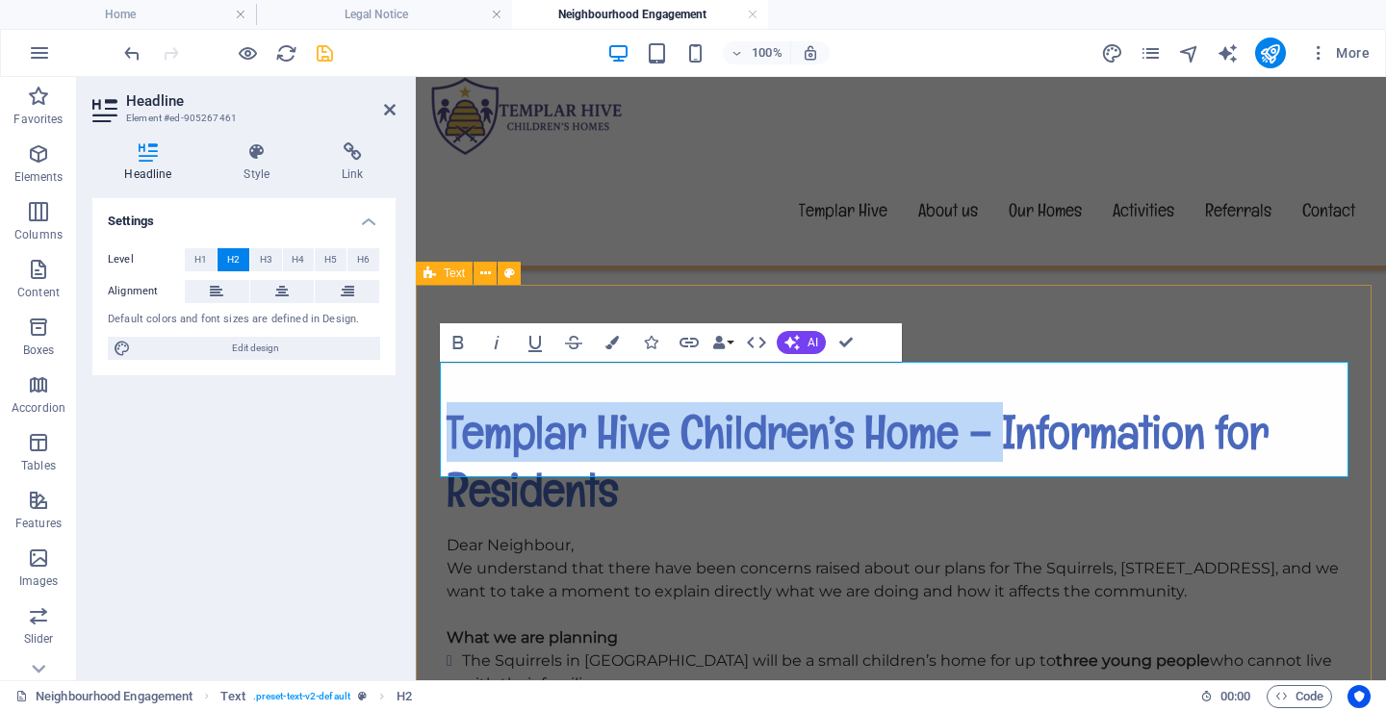
drag, startPoint x: 993, startPoint y: 387, endPoint x: 439, endPoint y: 378, distance: 554.3
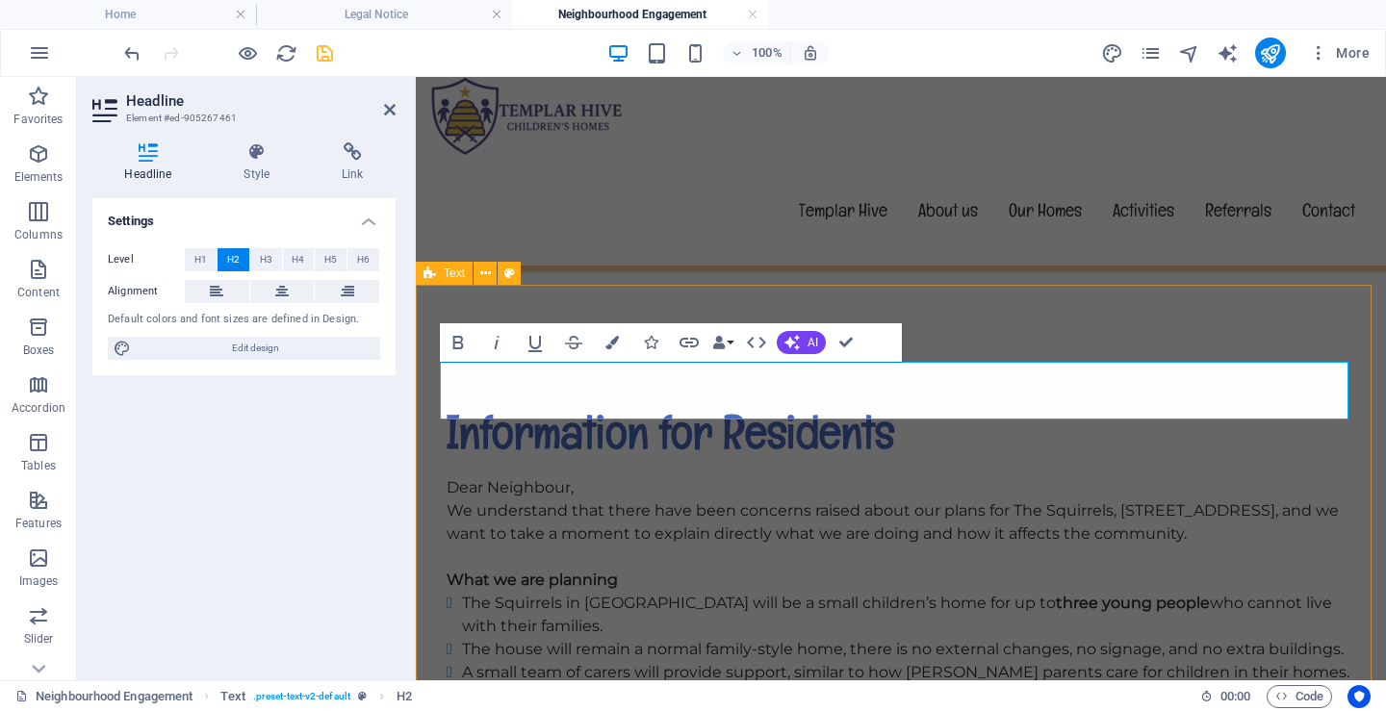
click at [718, 403] on h2 "Information for Residents" at bounding box center [901, 432] width 908 height 58
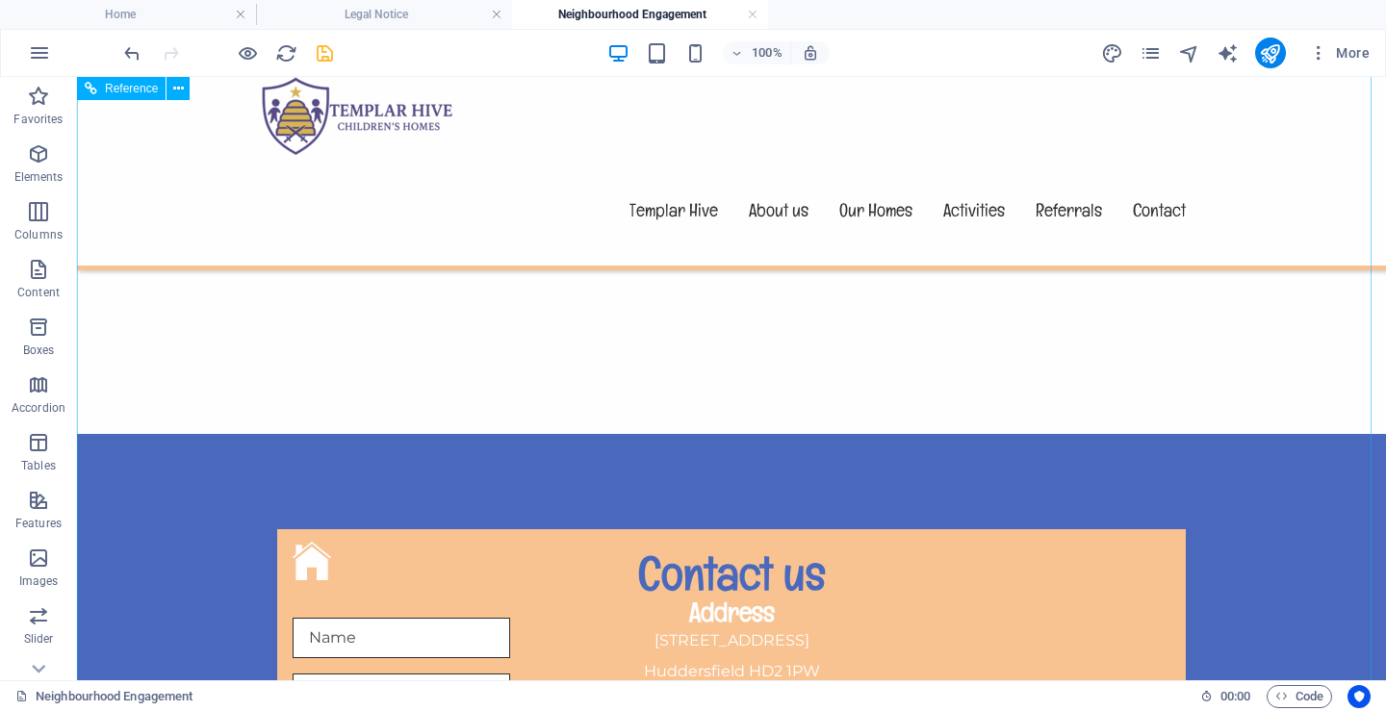
scroll to position [2110, 0]
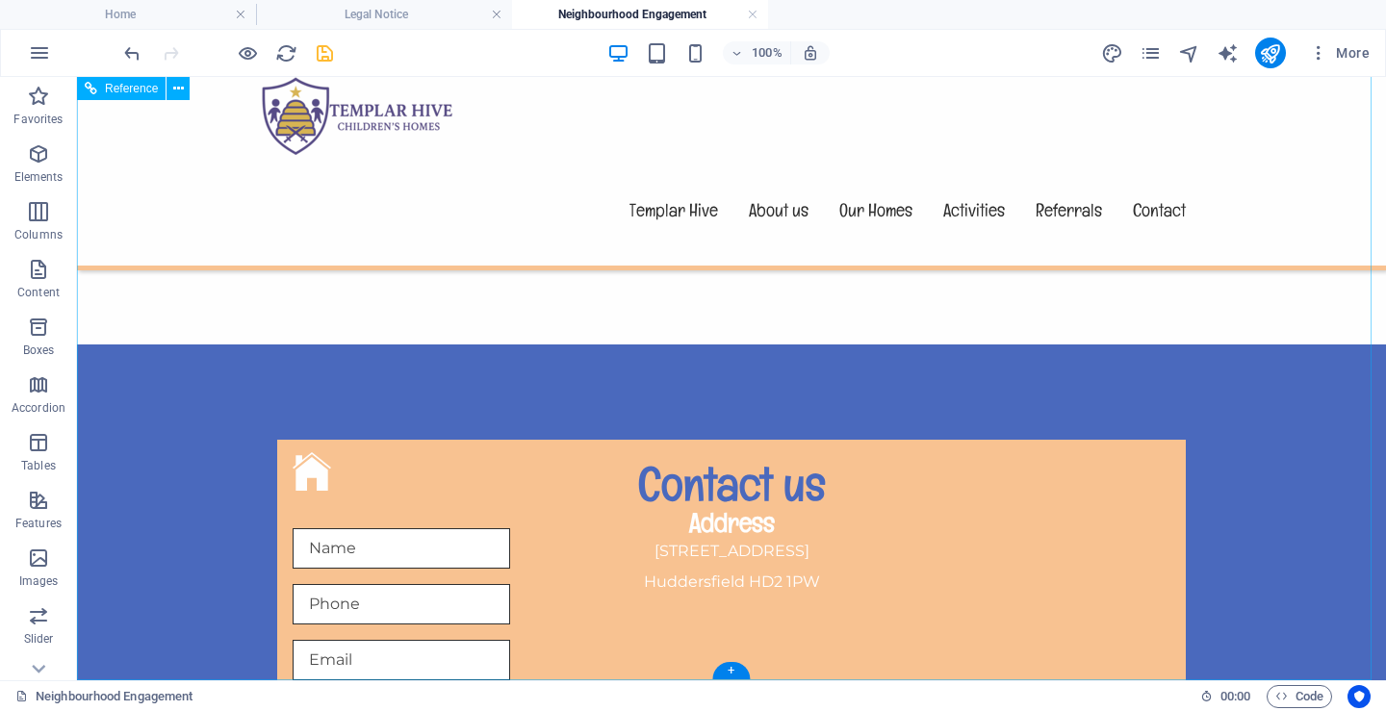
click at [318, 49] on icon "save" at bounding box center [325, 53] width 22 height 22
click at [654, 50] on icon "button" at bounding box center [657, 53] width 22 height 22
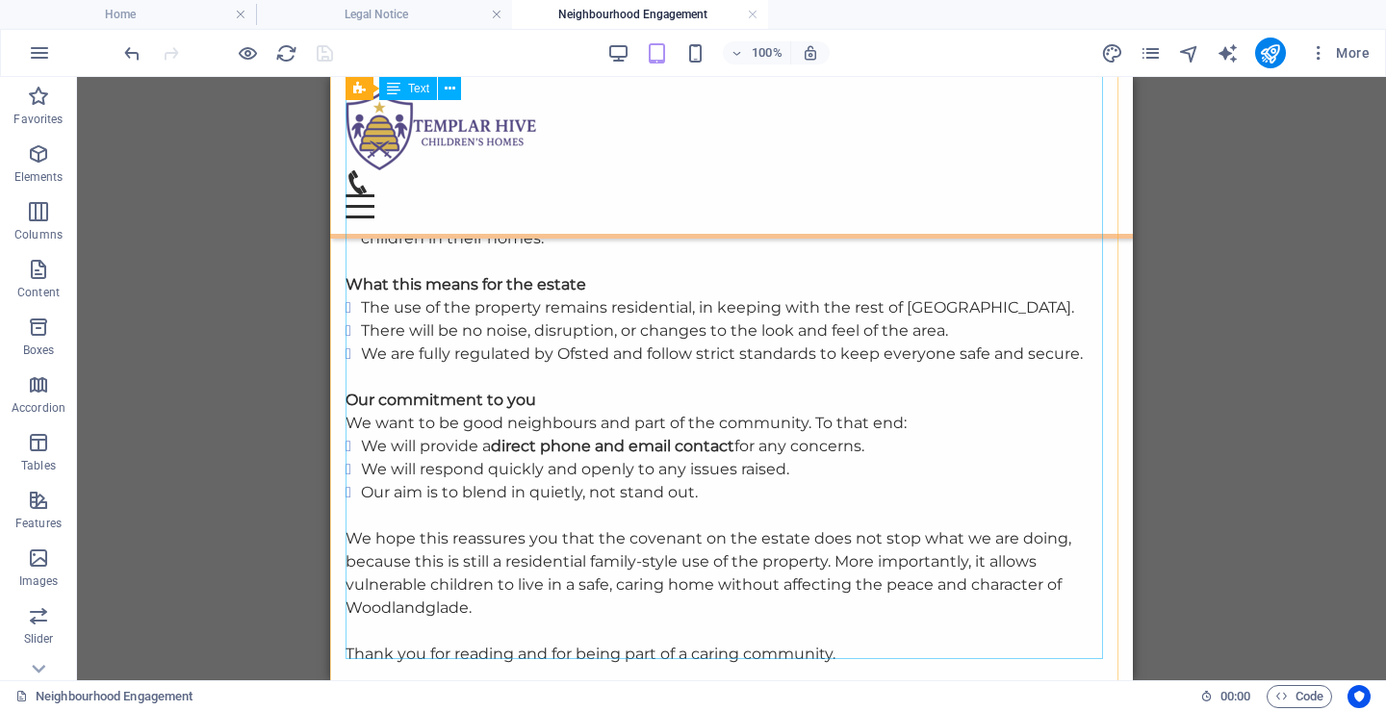
scroll to position [1144, 0]
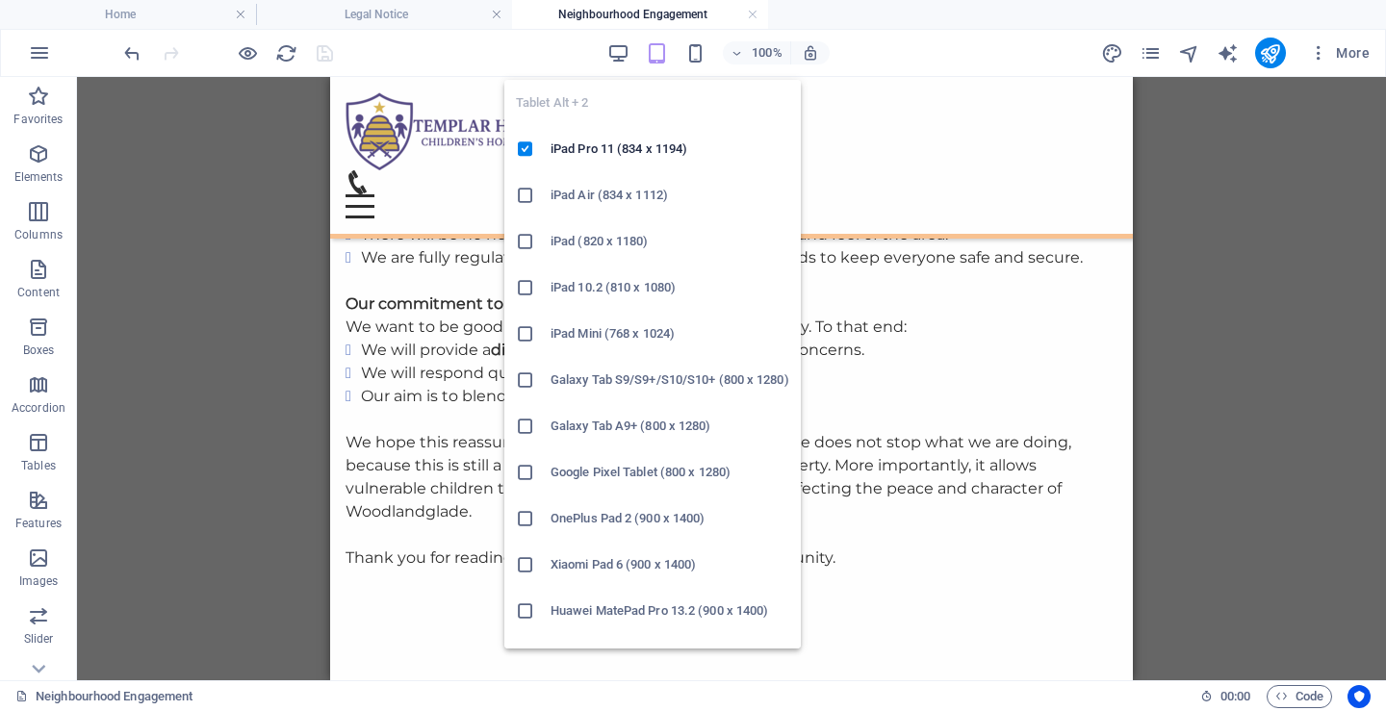
click at [656, 56] on icon "button" at bounding box center [657, 53] width 22 height 22
click at [600, 240] on h6 "iPad (820 x 1180)" at bounding box center [669, 241] width 239 height 23
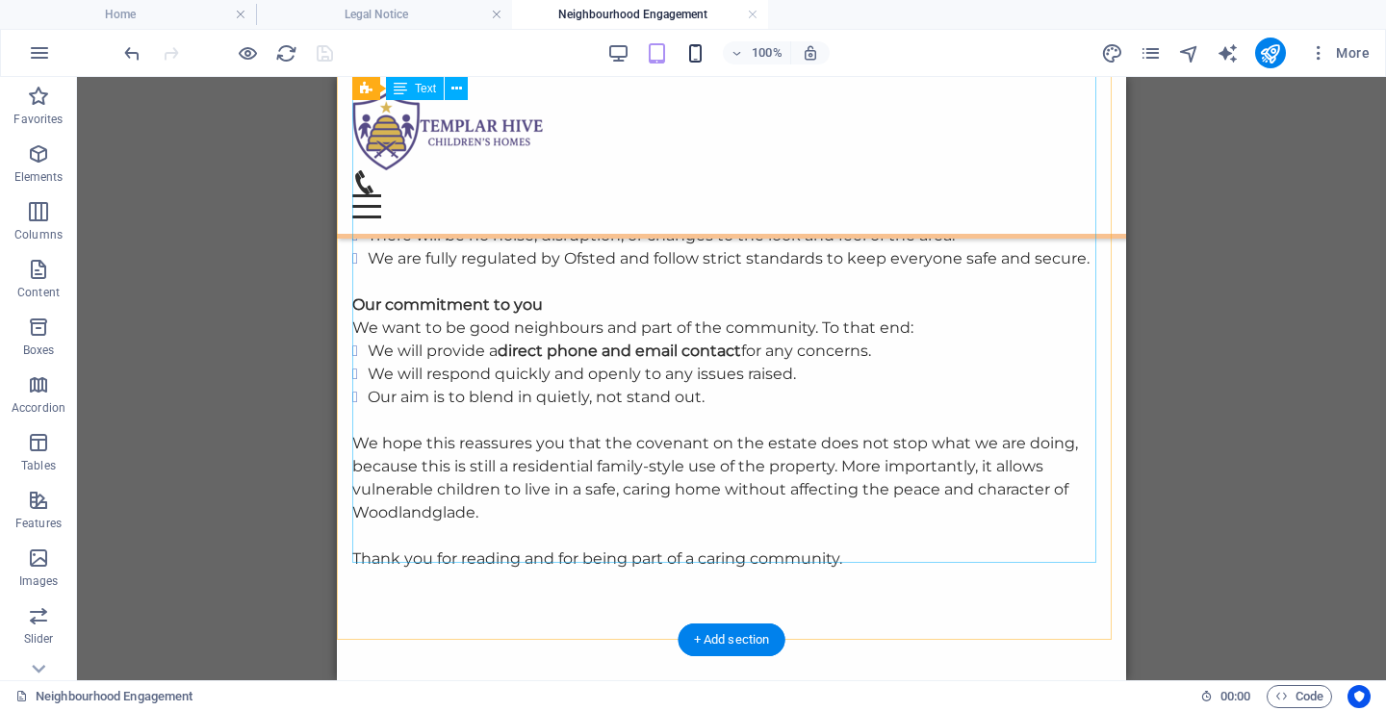
click at [690, 57] on icon "button" at bounding box center [695, 53] width 22 height 22
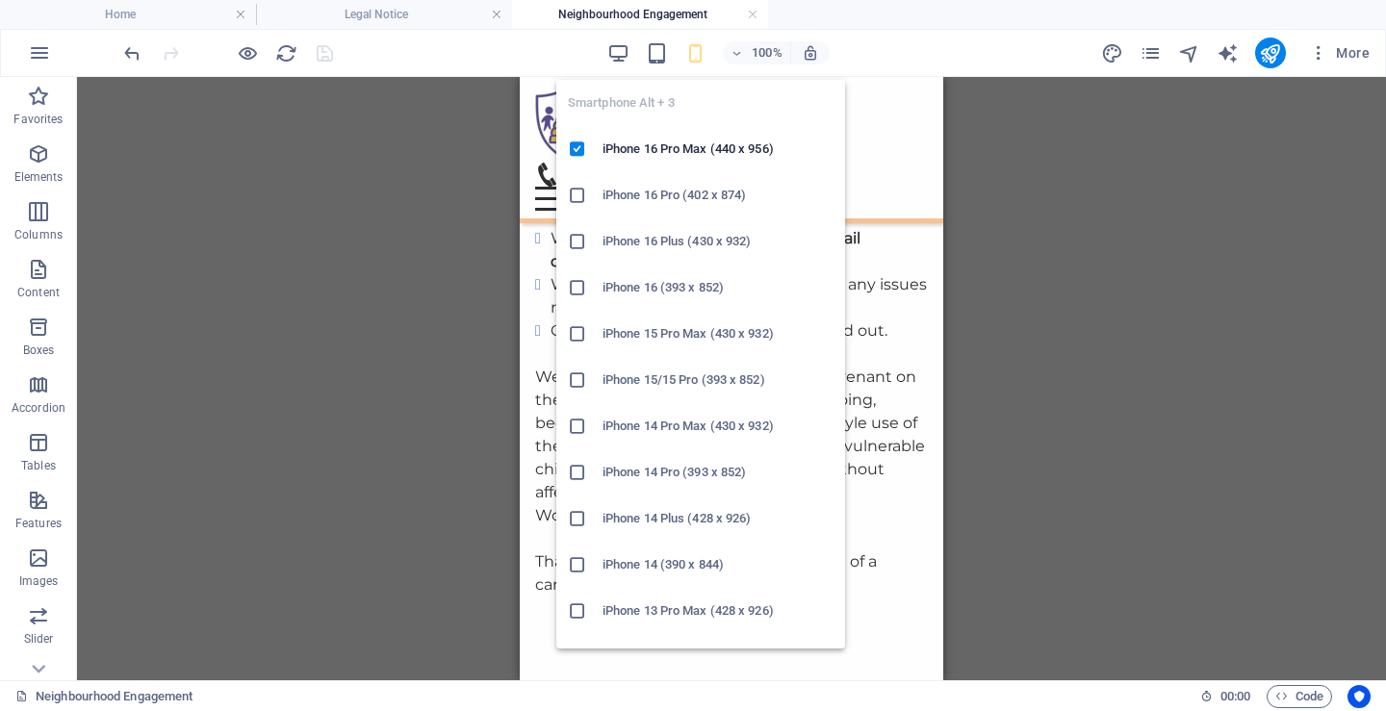
scroll to position [1119, 0]
click at [654, 239] on h6 "iPhone 16 Plus (430 x 932)" at bounding box center [717, 241] width 231 height 23
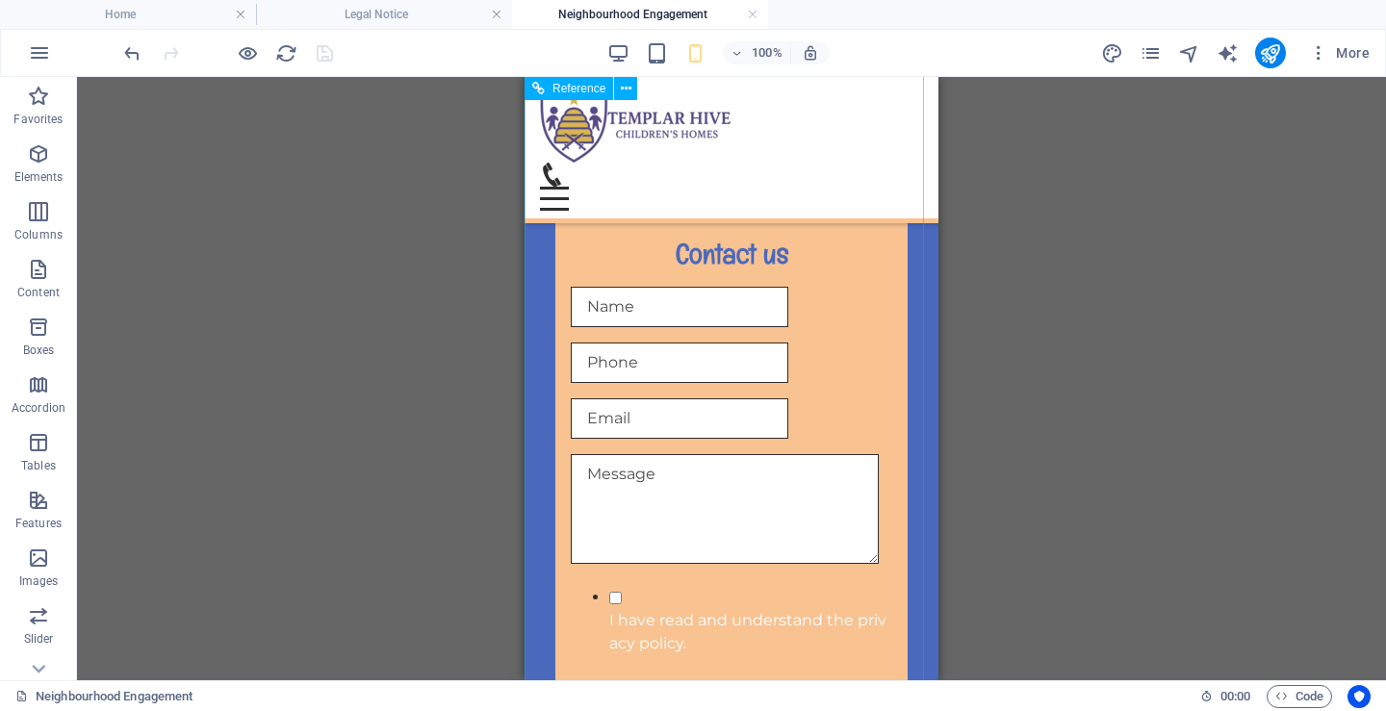
scroll to position [2095, 0]
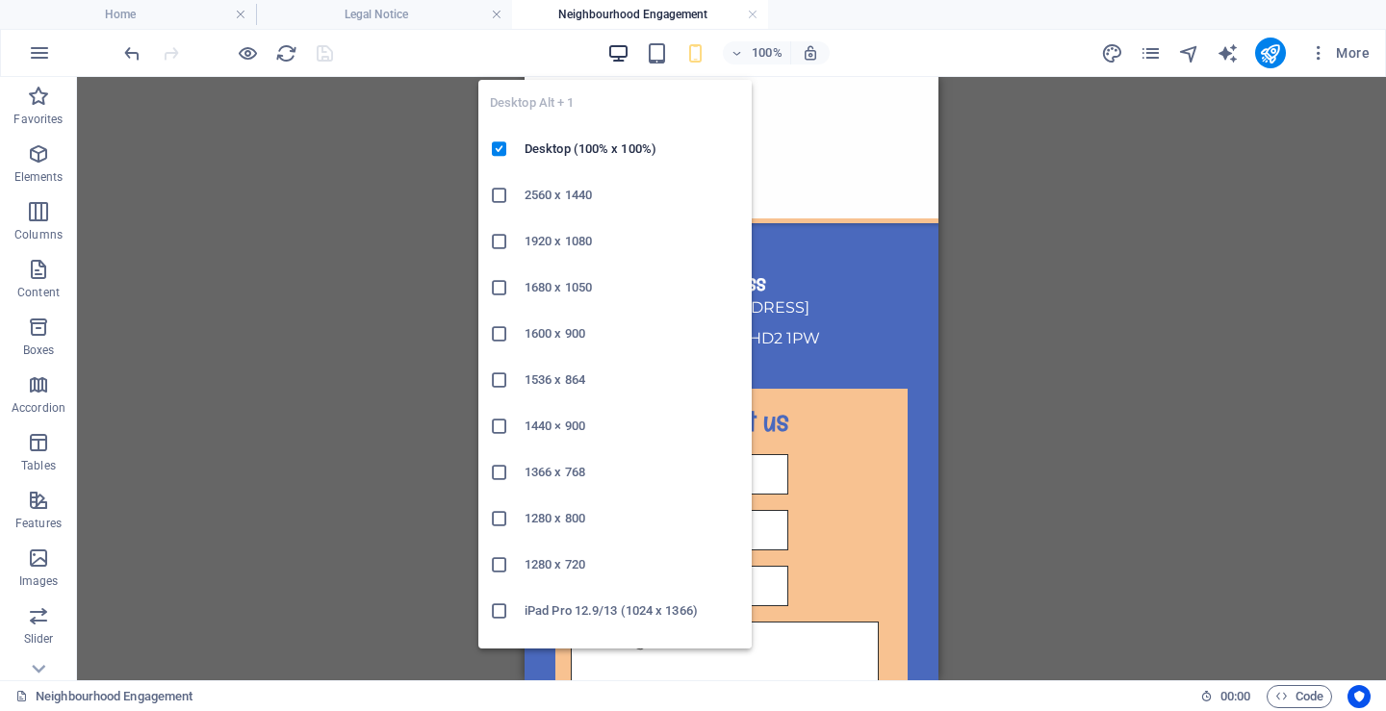
click at [612, 47] on icon "button" at bounding box center [618, 53] width 22 height 22
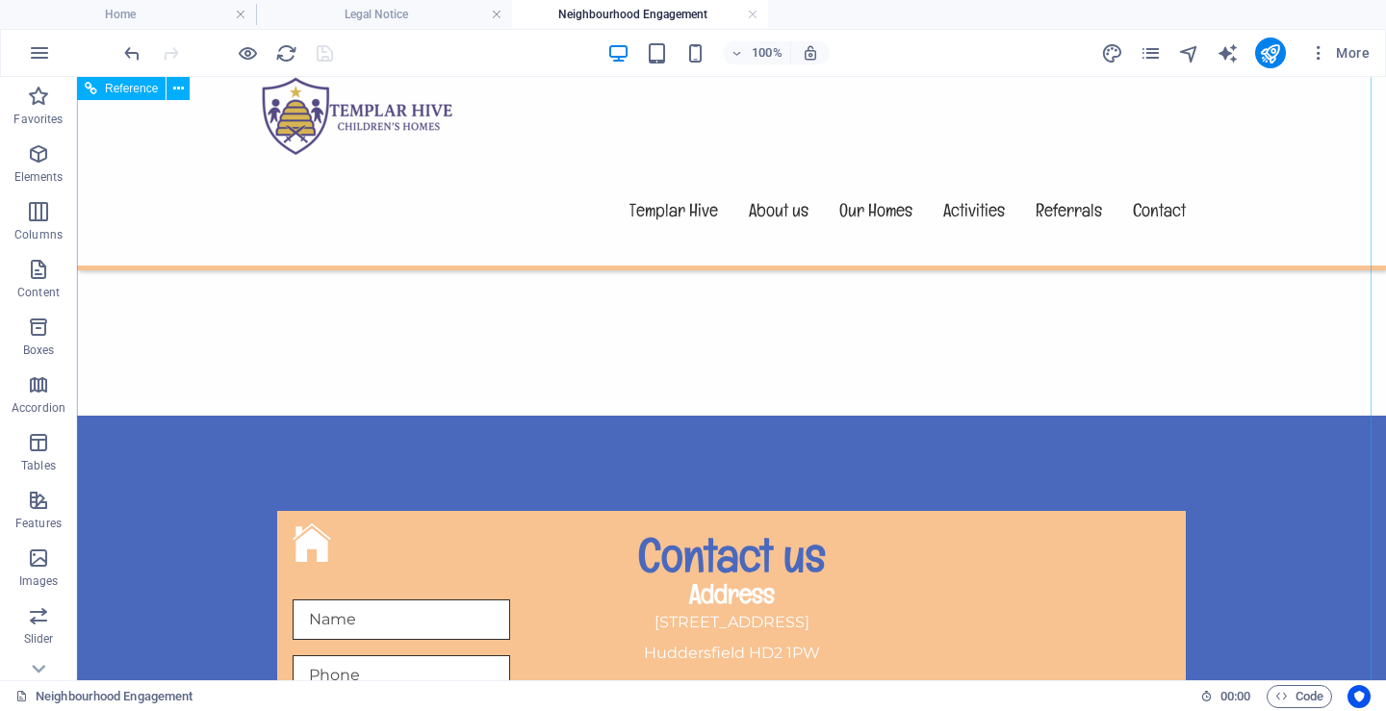
scroll to position [2014, 0]
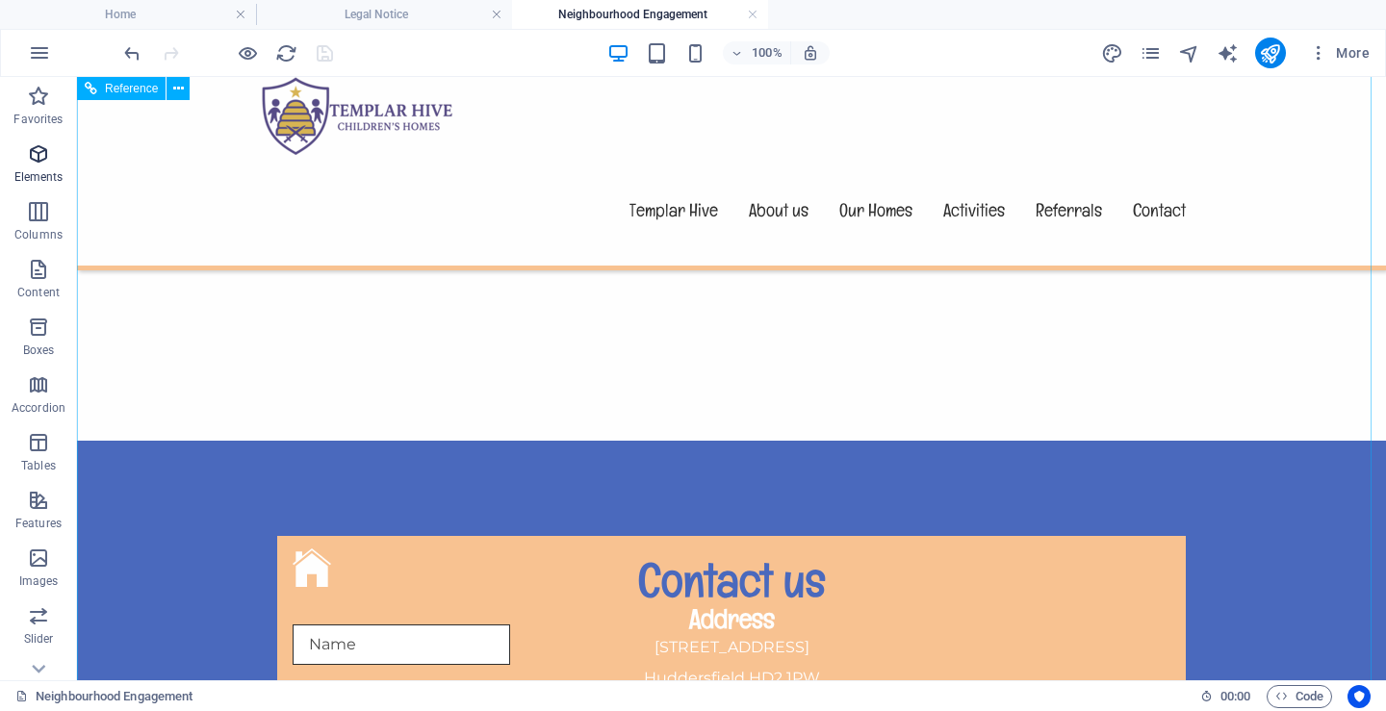
click at [38, 161] on icon "button" at bounding box center [38, 153] width 23 height 23
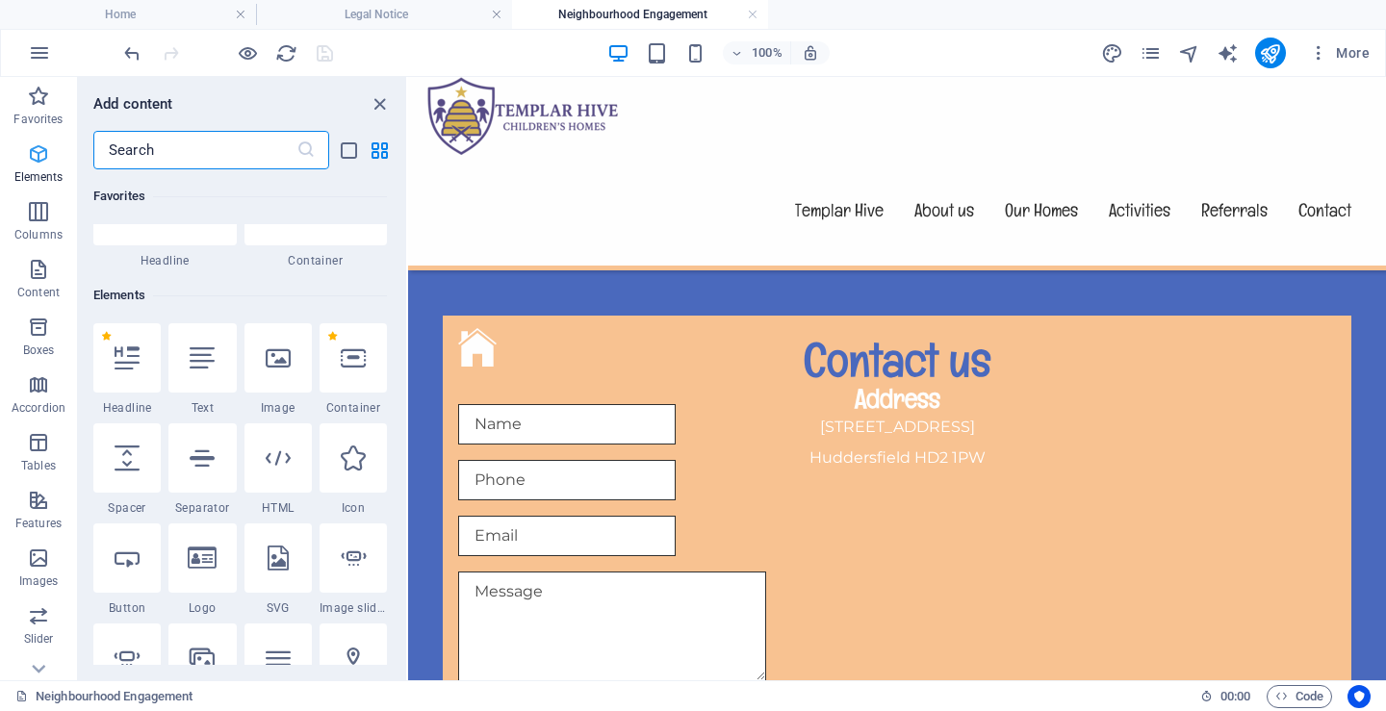
scroll to position [205, 0]
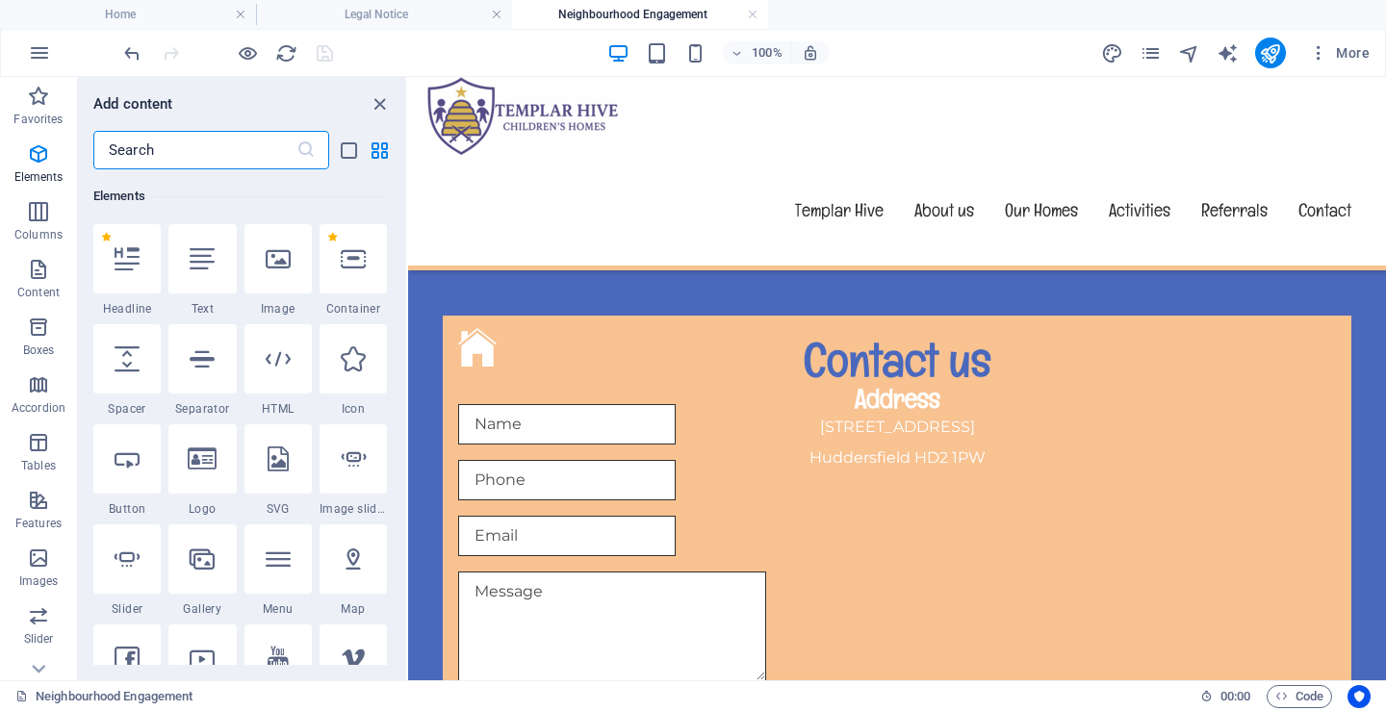
click at [831, 155] on nav "Templar Hive About us Our Homes Activities Referrals Contact" at bounding box center [896, 210] width 939 height 111
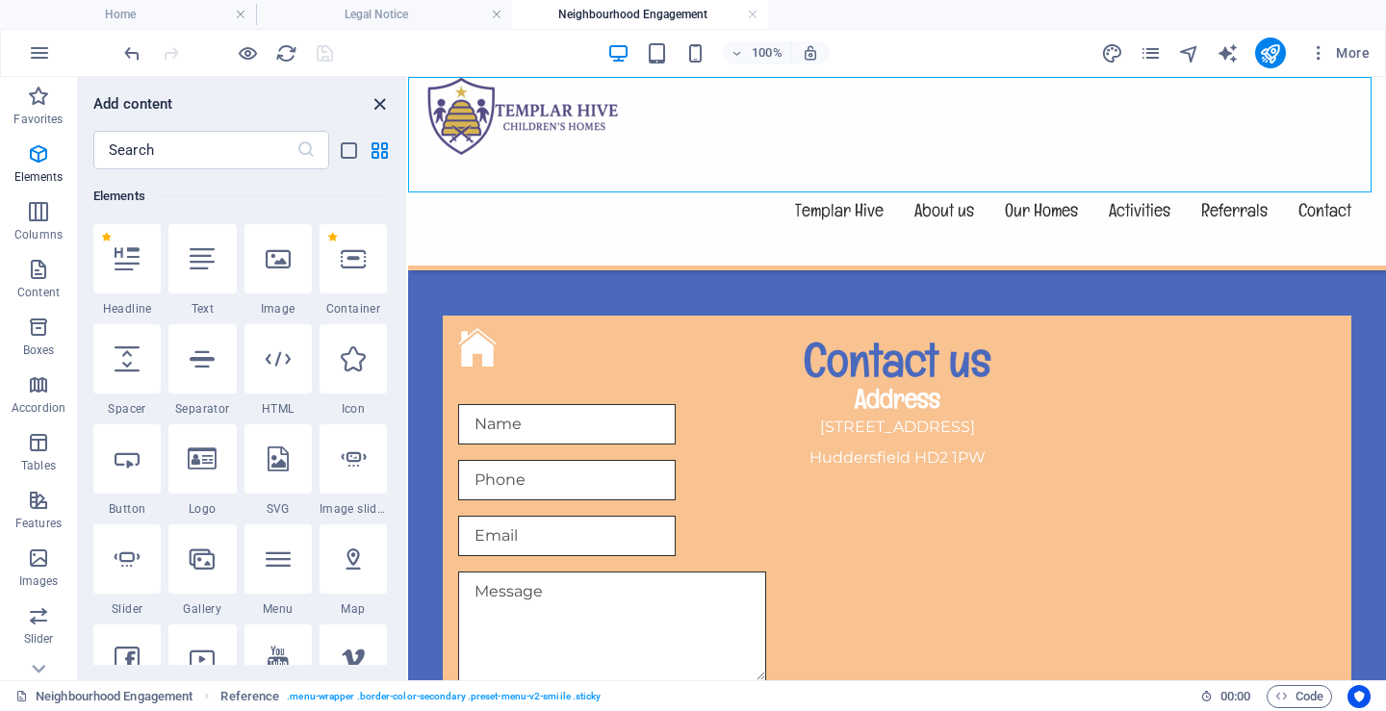
click at [377, 104] on icon "close panel" at bounding box center [380, 104] width 22 height 22
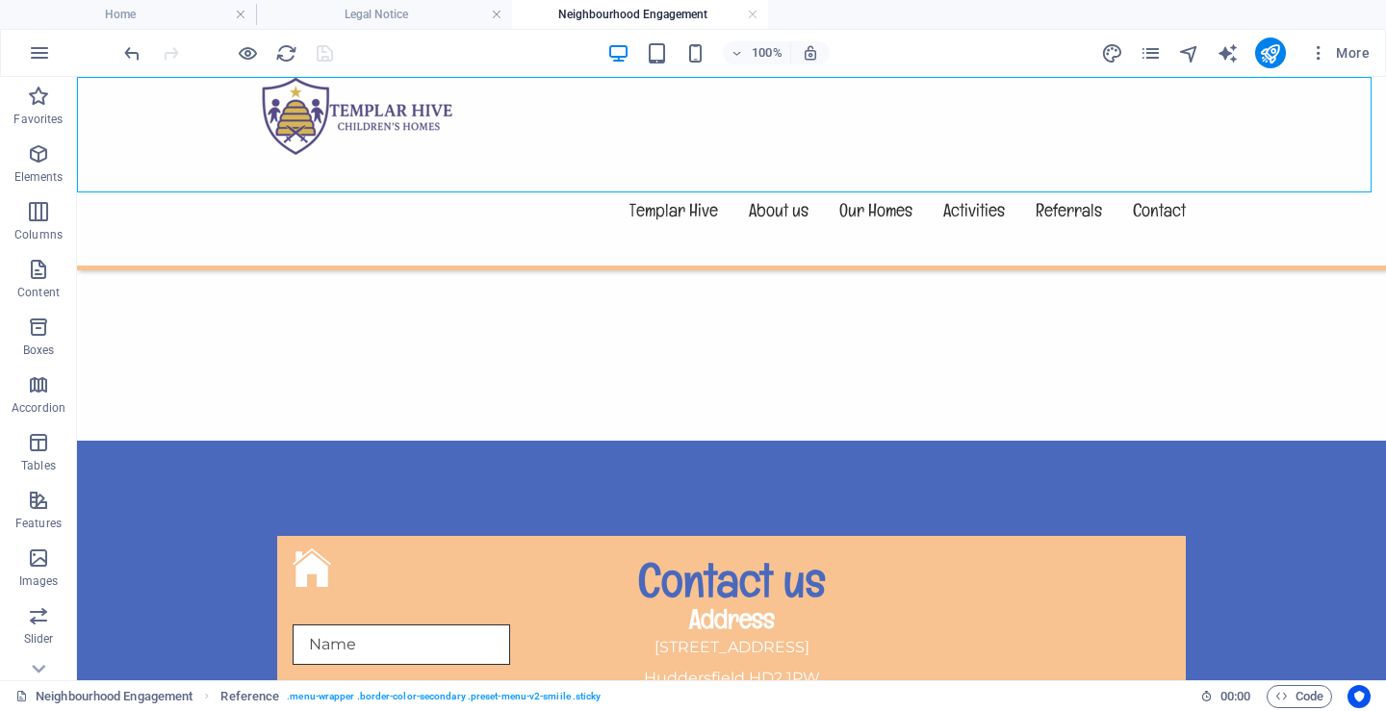
click at [598, 98] on div "Templar Hive About us Our Homes Activities Referrals Contact" at bounding box center [731, 173] width 1309 height 193
click at [674, 155] on nav "Templar Hive About us Our Homes Activities Referrals Contact" at bounding box center [731, 210] width 939 height 111
click at [668, 155] on nav "Templar Hive About us Our Homes Activities Referrals Contact" at bounding box center [731, 210] width 939 height 111
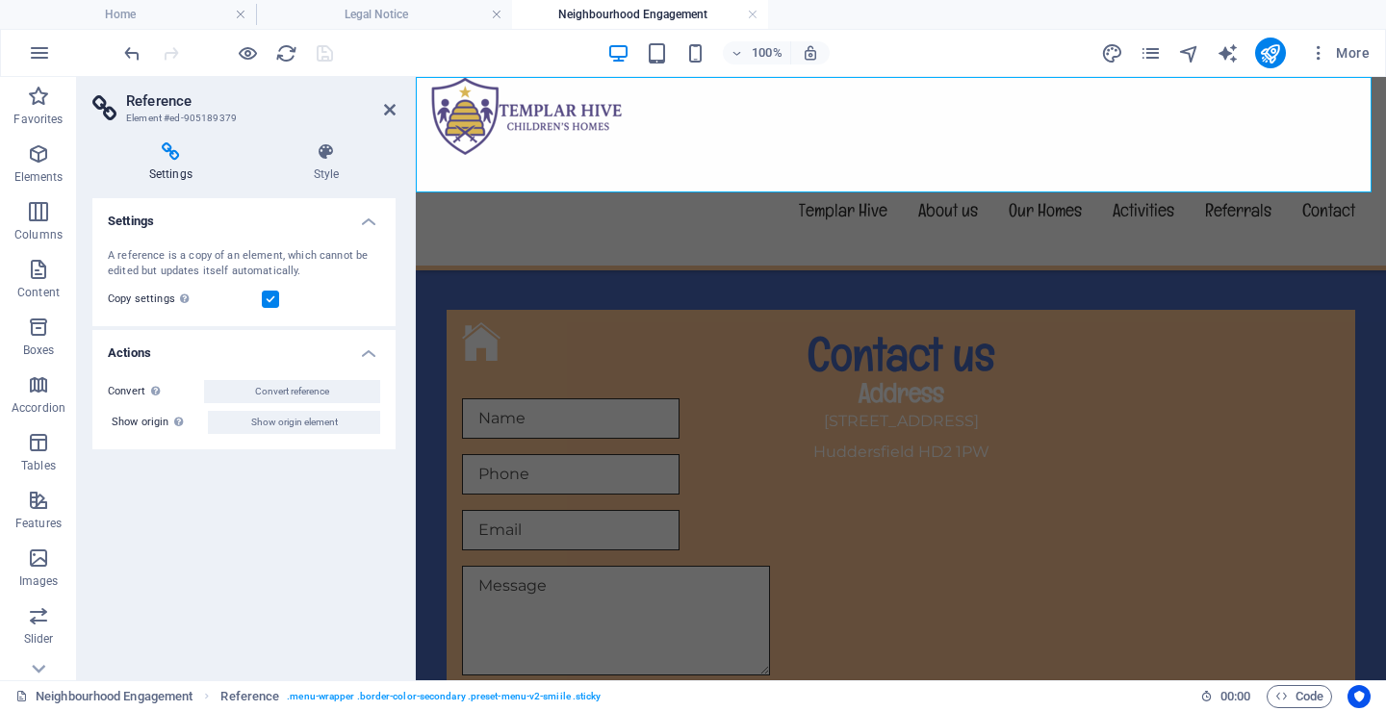
click at [551, 118] on figure at bounding box center [900, 116] width 939 height 78
click at [552, 128] on figure at bounding box center [900, 116] width 939 height 78
click at [496, 16] on link at bounding box center [497, 15] width 12 height 18
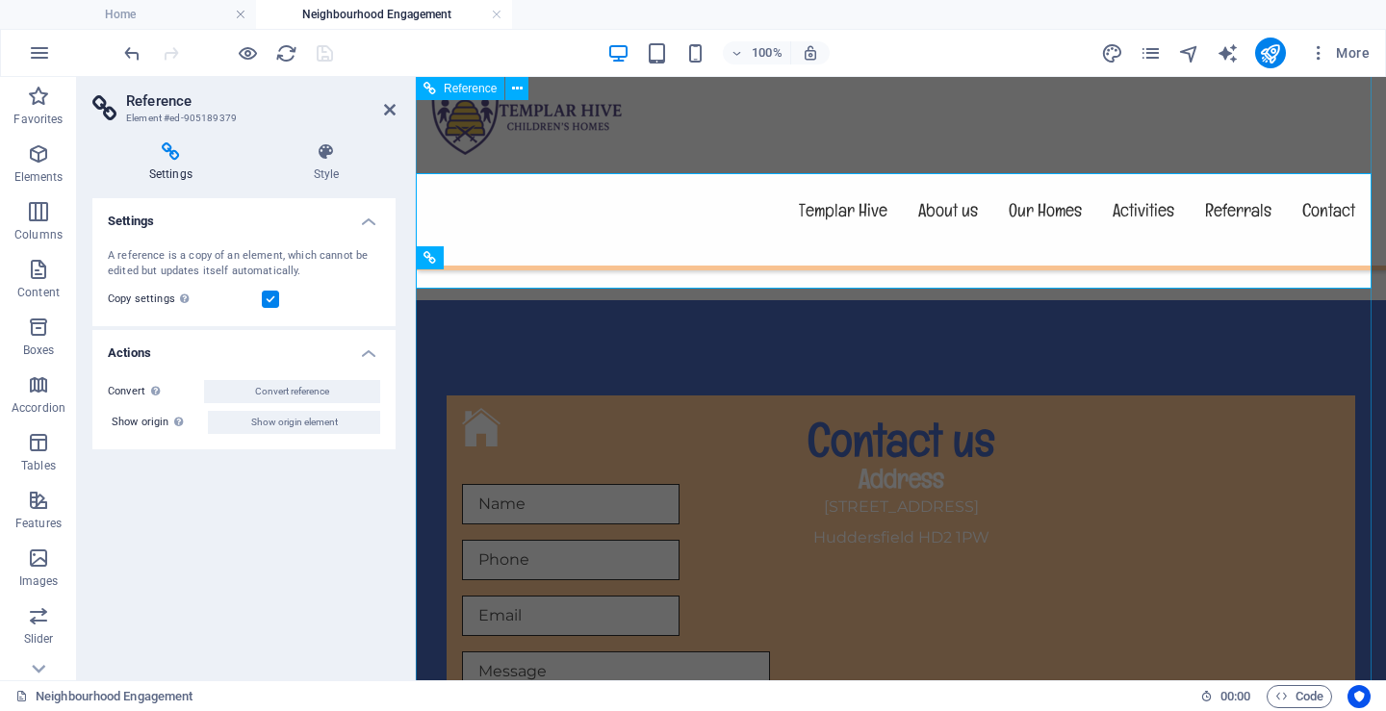
scroll to position [1918, 0]
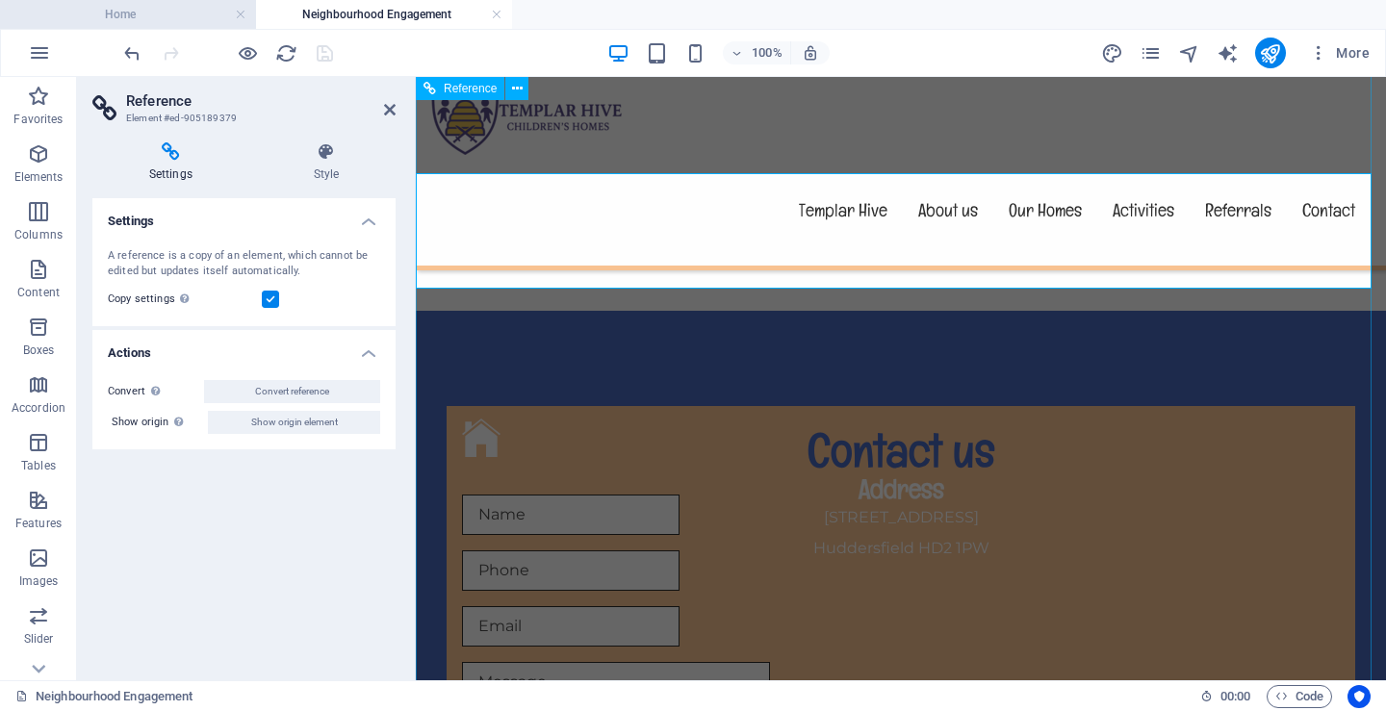
click at [132, 14] on h4 "Home" at bounding box center [128, 14] width 256 height 21
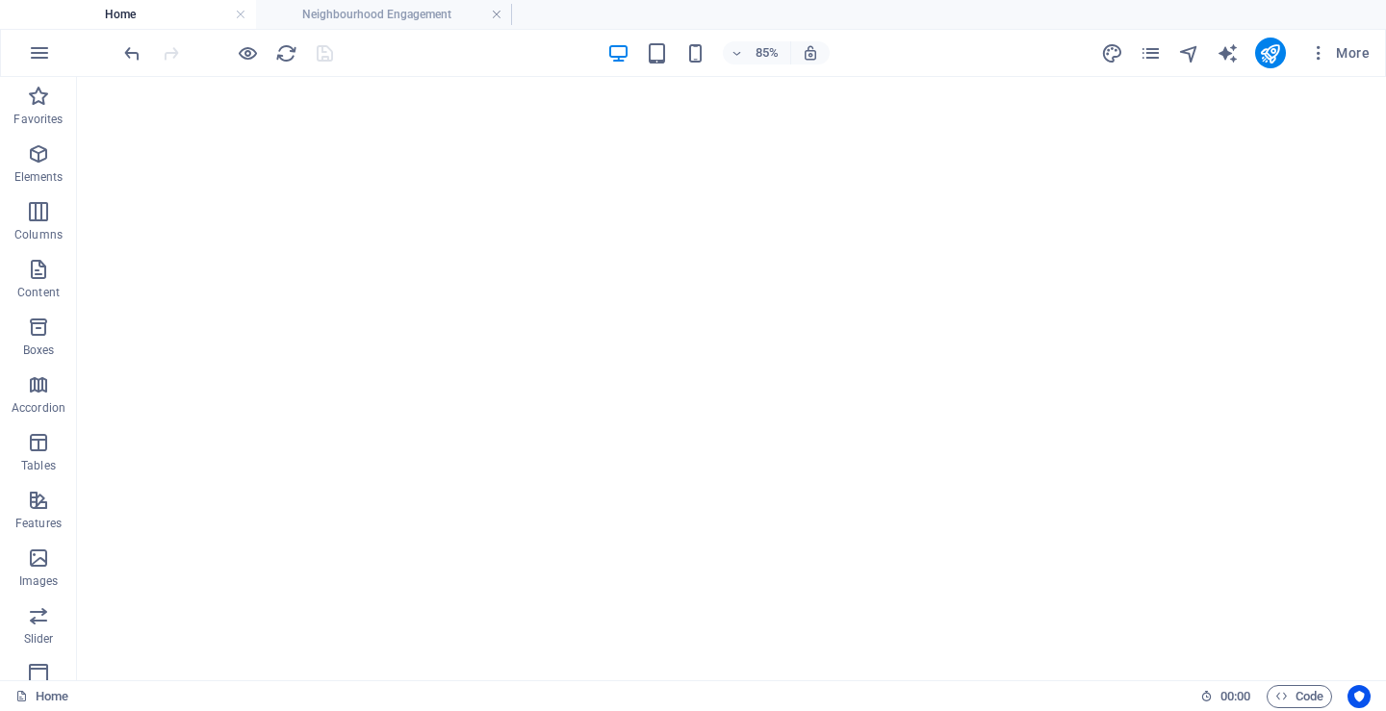
scroll to position [0, 0]
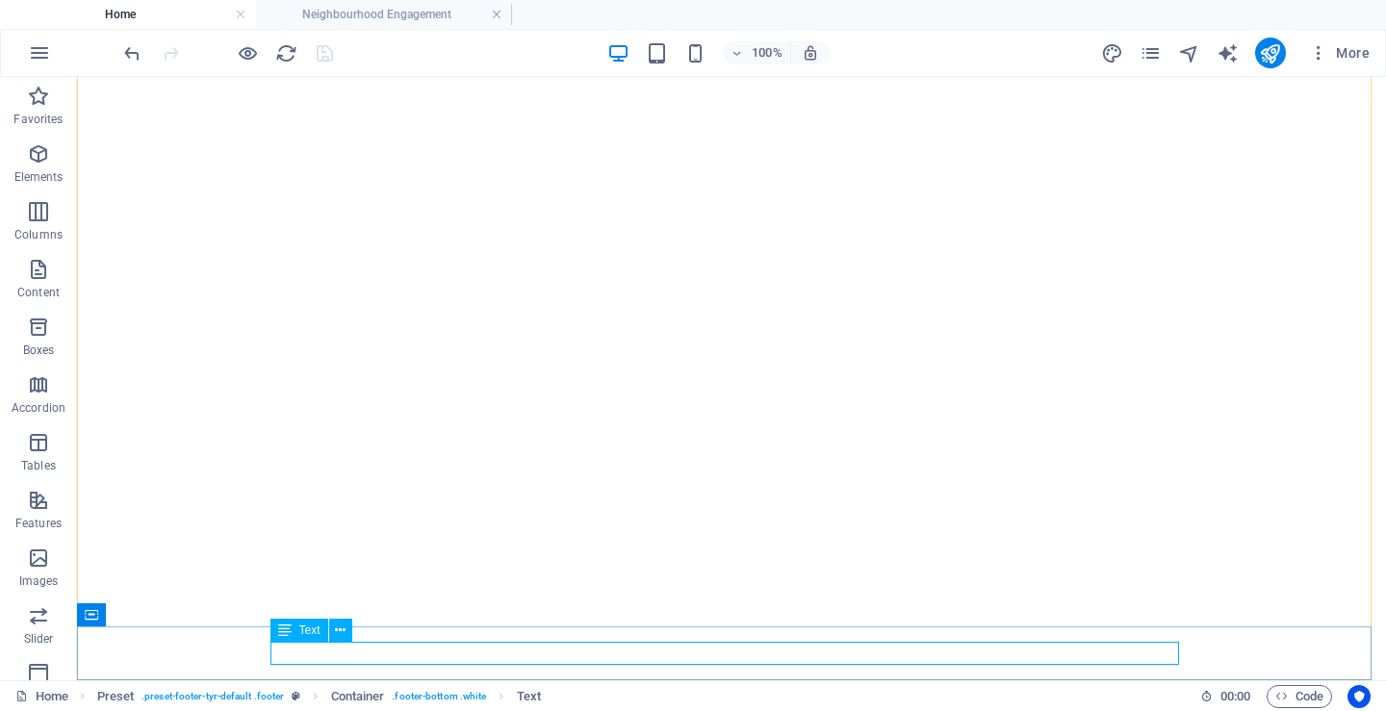
click at [303, 629] on span "Text" at bounding box center [309, 631] width 21 height 12
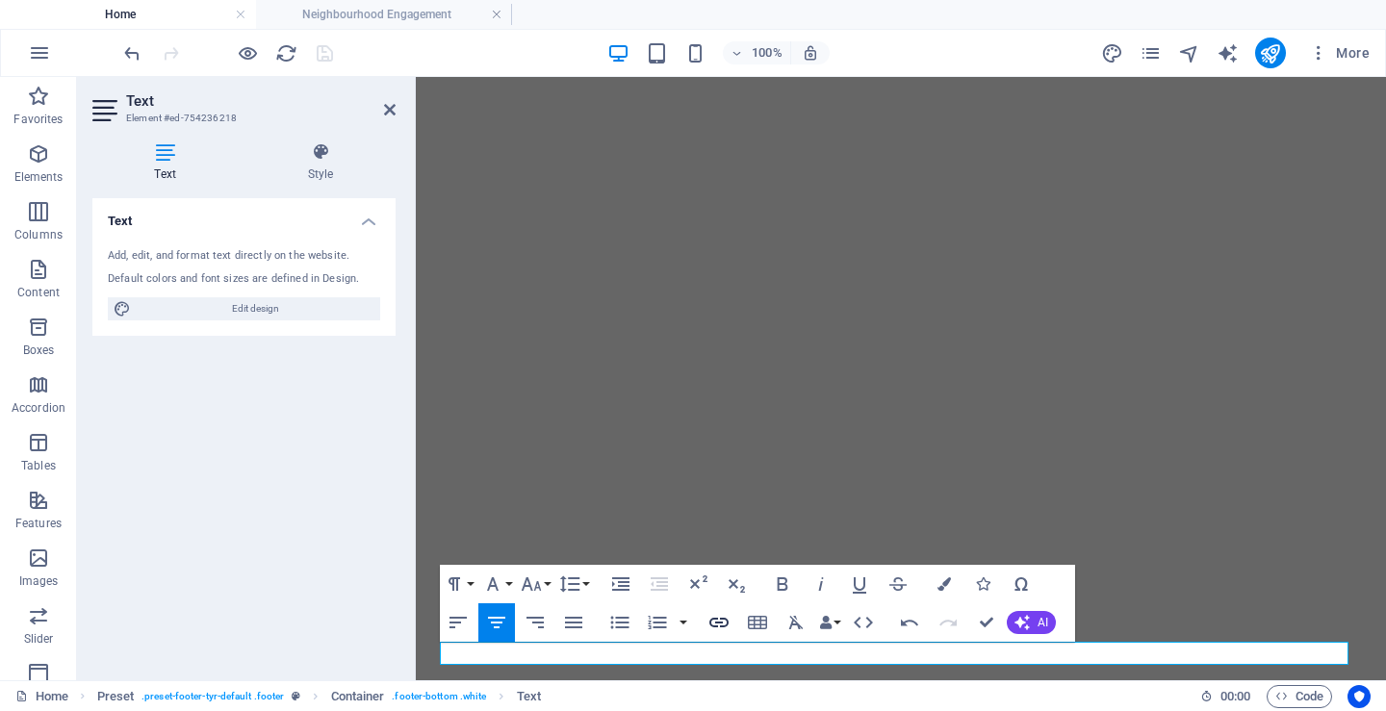
click at [719, 625] on icon "button" at bounding box center [718, 622] width 23 height 23
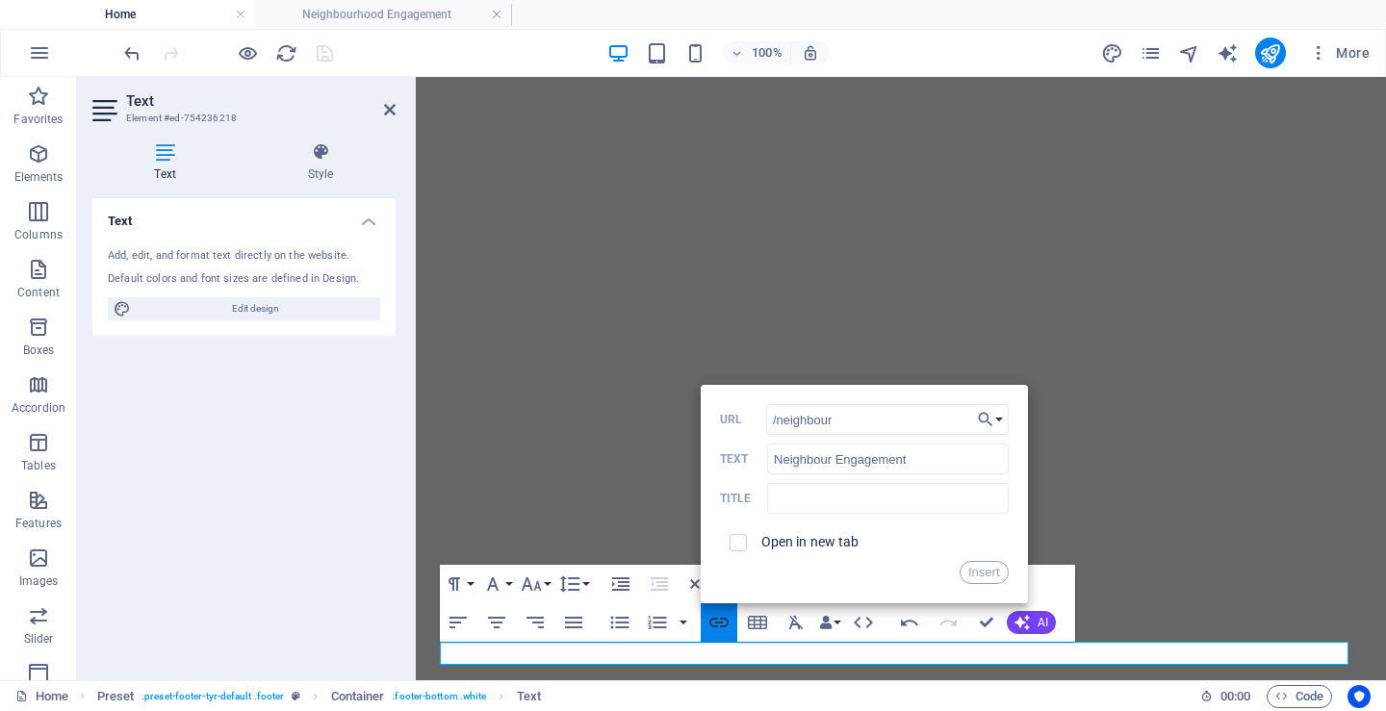
type input "/neighbour"
click at [937, 453] on input "Neighbour Engagement" at bounding box center [887, 459] width 241 height 31
click at [979, 570] on button "Insert" at bounding box center [983, 572] width 49 height 23
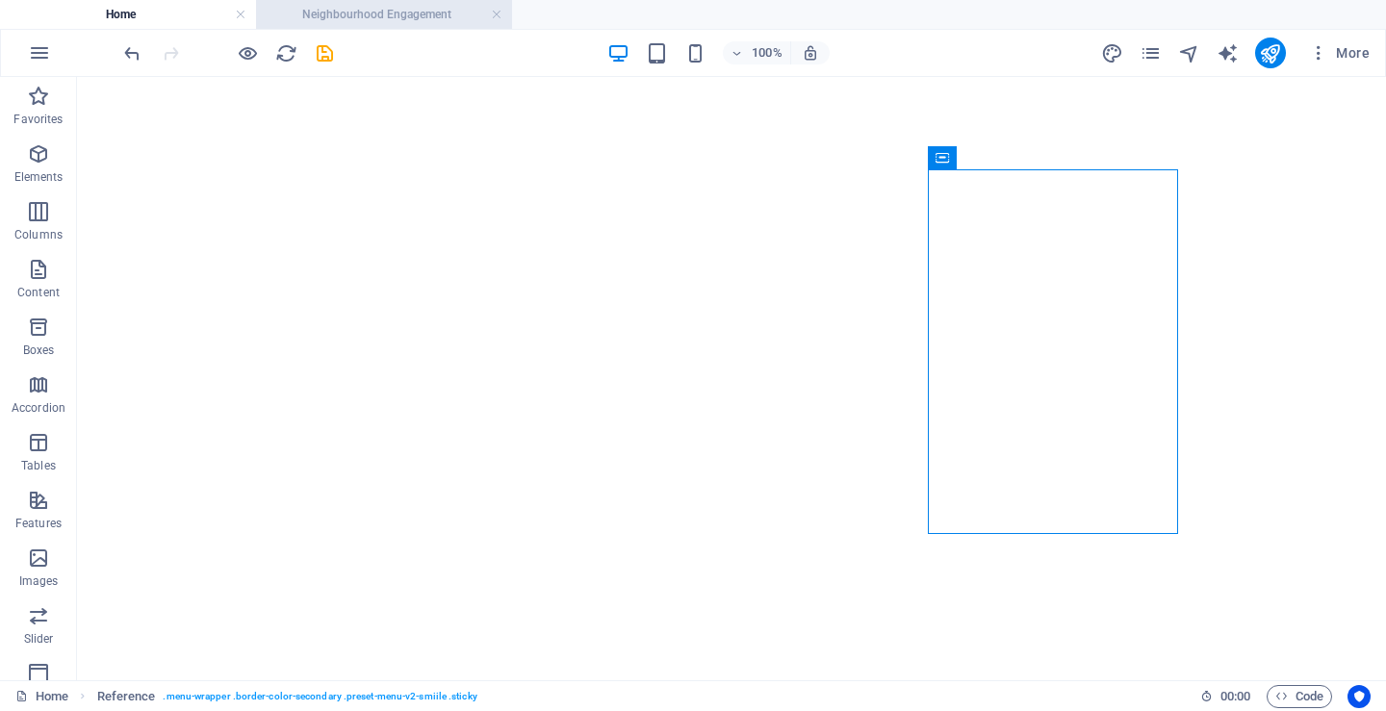
click at [392, 20] on h4 "Neighbourhood Engagement" at bounding box center [384, 14] width 256 height 21
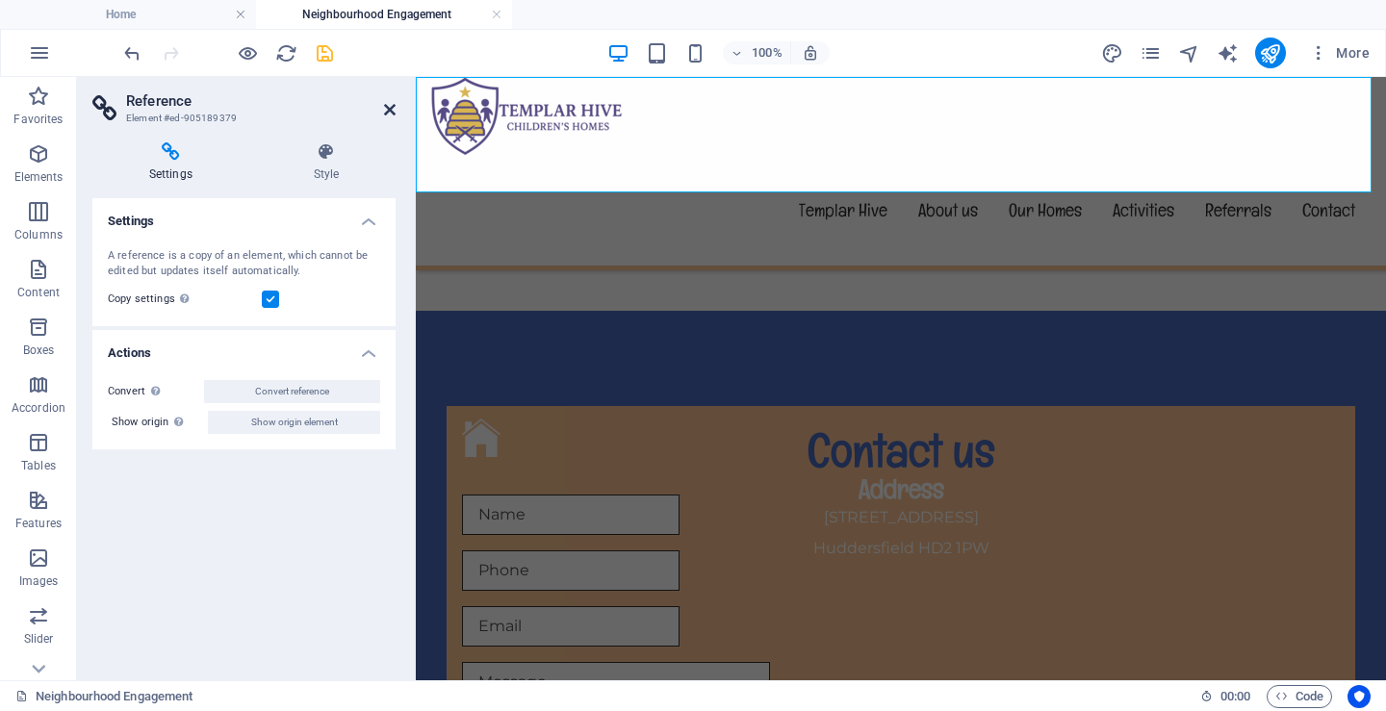
click at [394, 106] on icon at bounding box center [390, 109] width 12 height 15
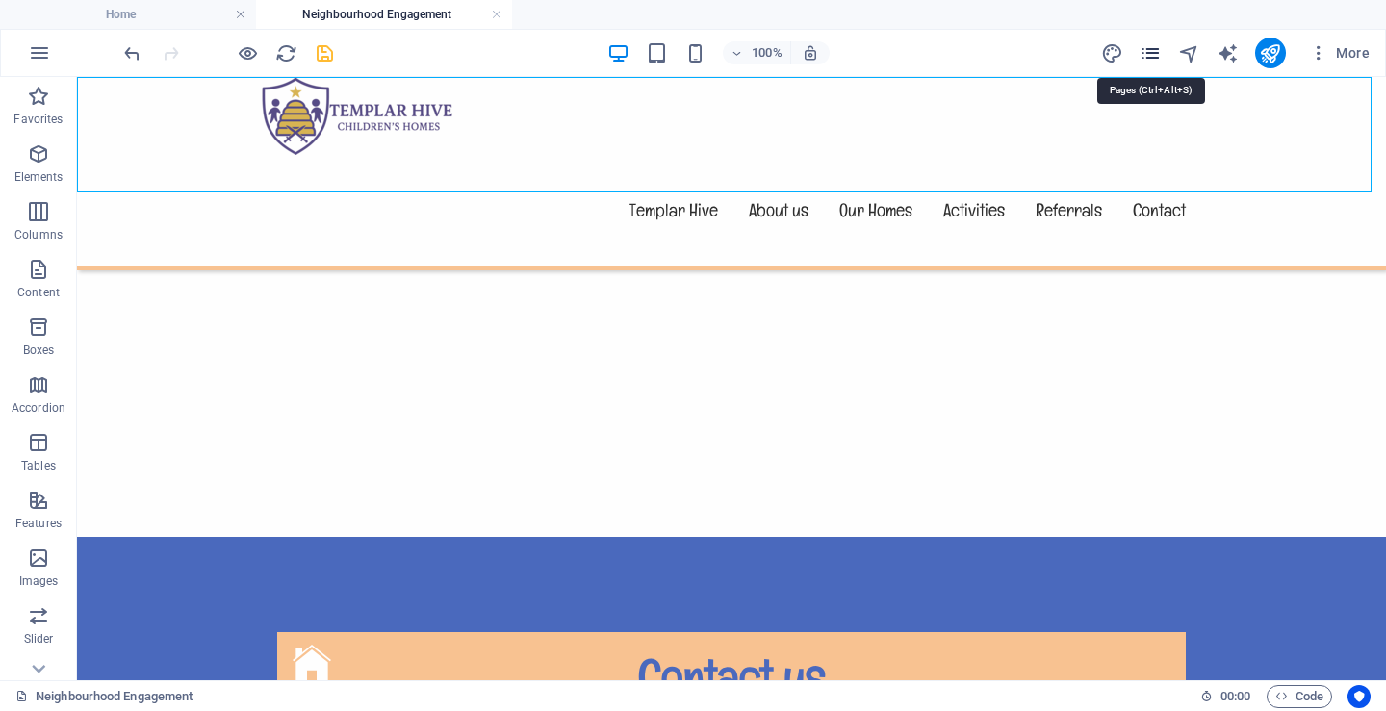
click at [1146, 50] on icon "pages" at bounding box center [1150, 53] width 22 height 22
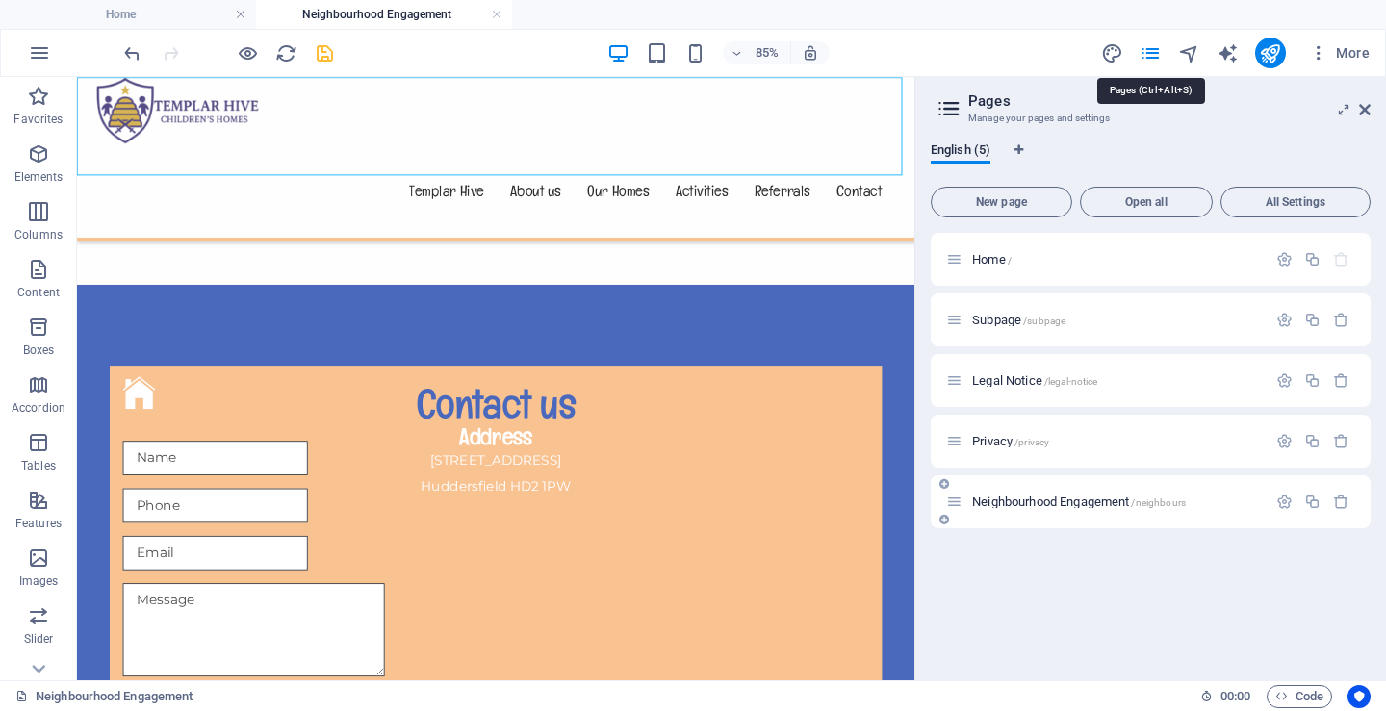
click at [1162, 500] on span "/neighbours" at bounding box center [1158, 503] width 55 height 11
click at [1286, 498] on icon "button" at bounding box center [1284, 502] width 16 height 16
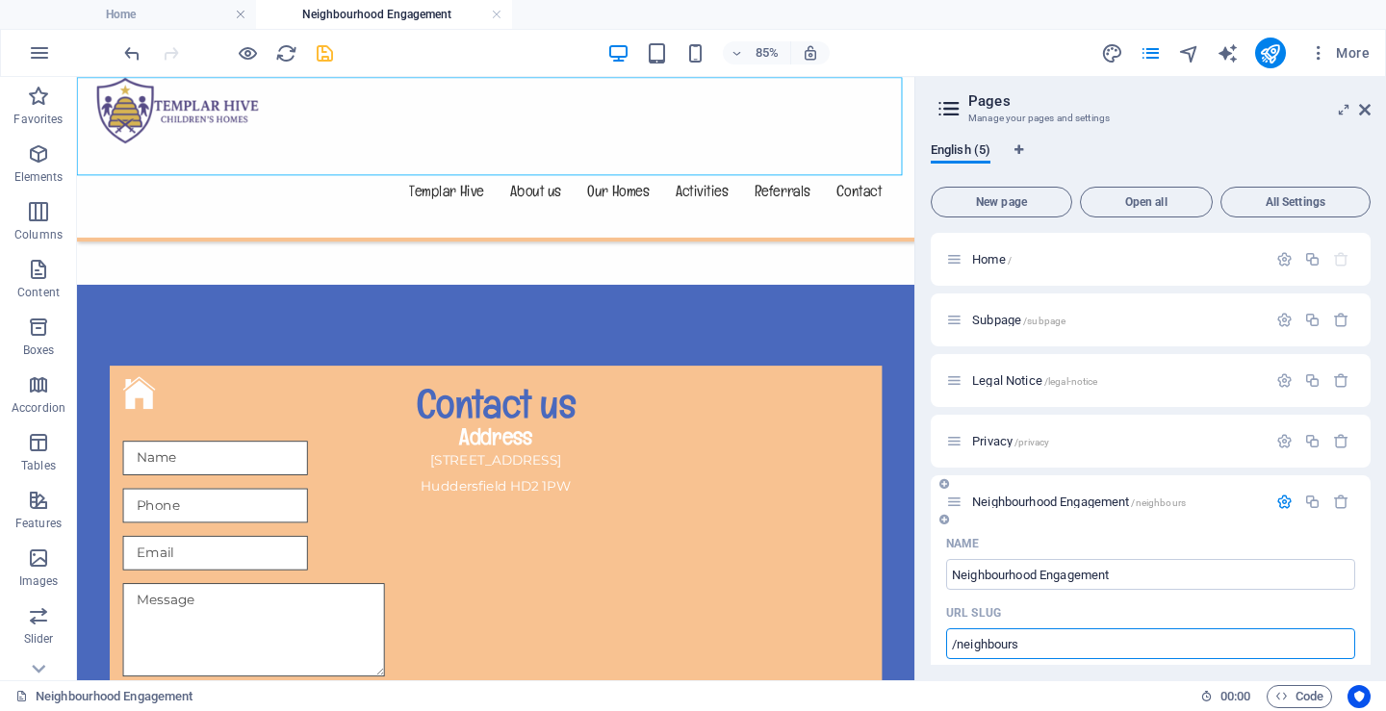
click at [1059, 642] on input "/neighbours" at bounding box center [1150, 643] width 409 height 31
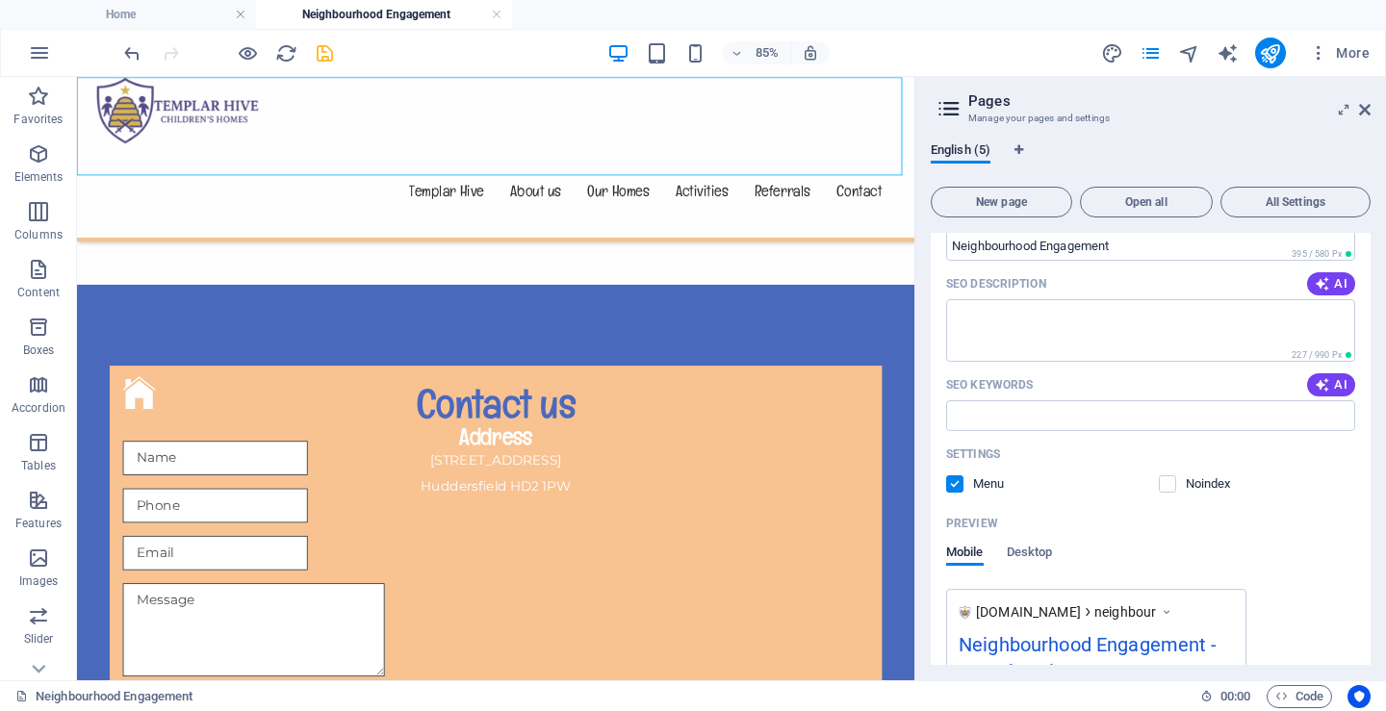
scroll to position [481, 0]
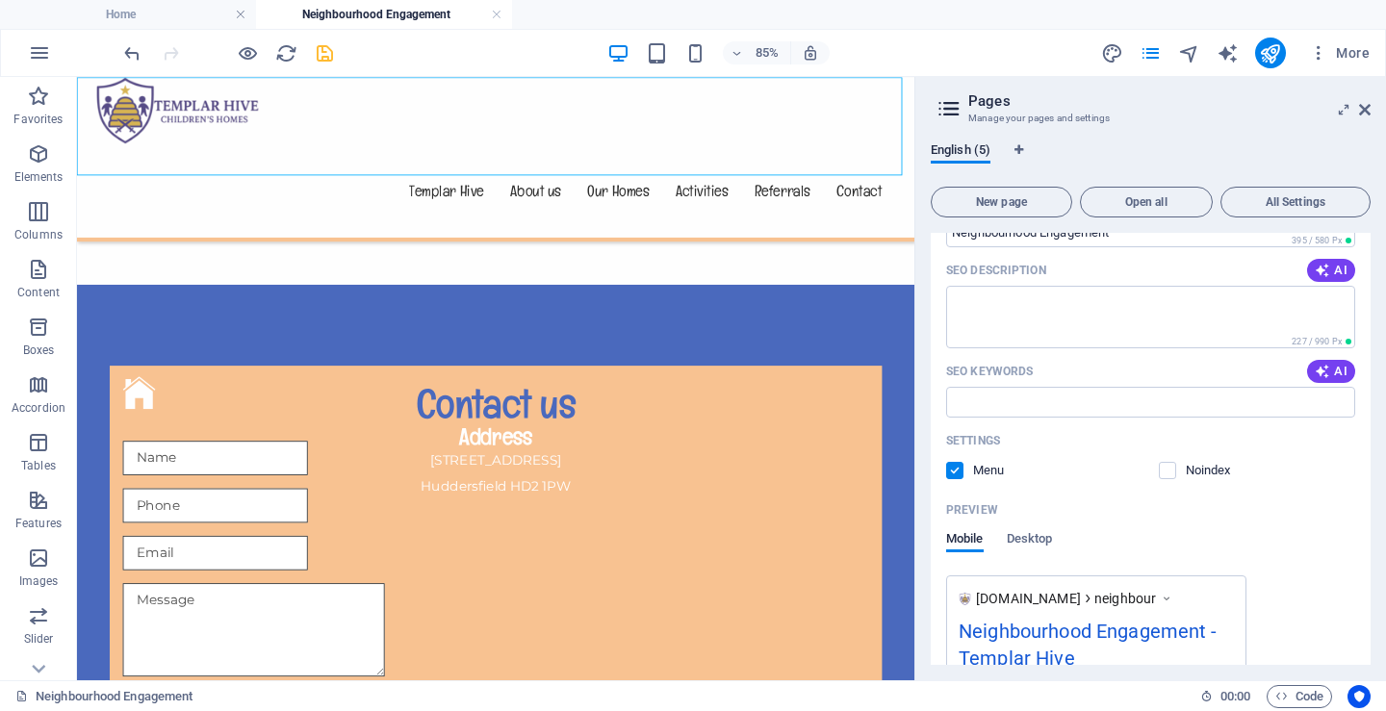
type input "/neighbour"
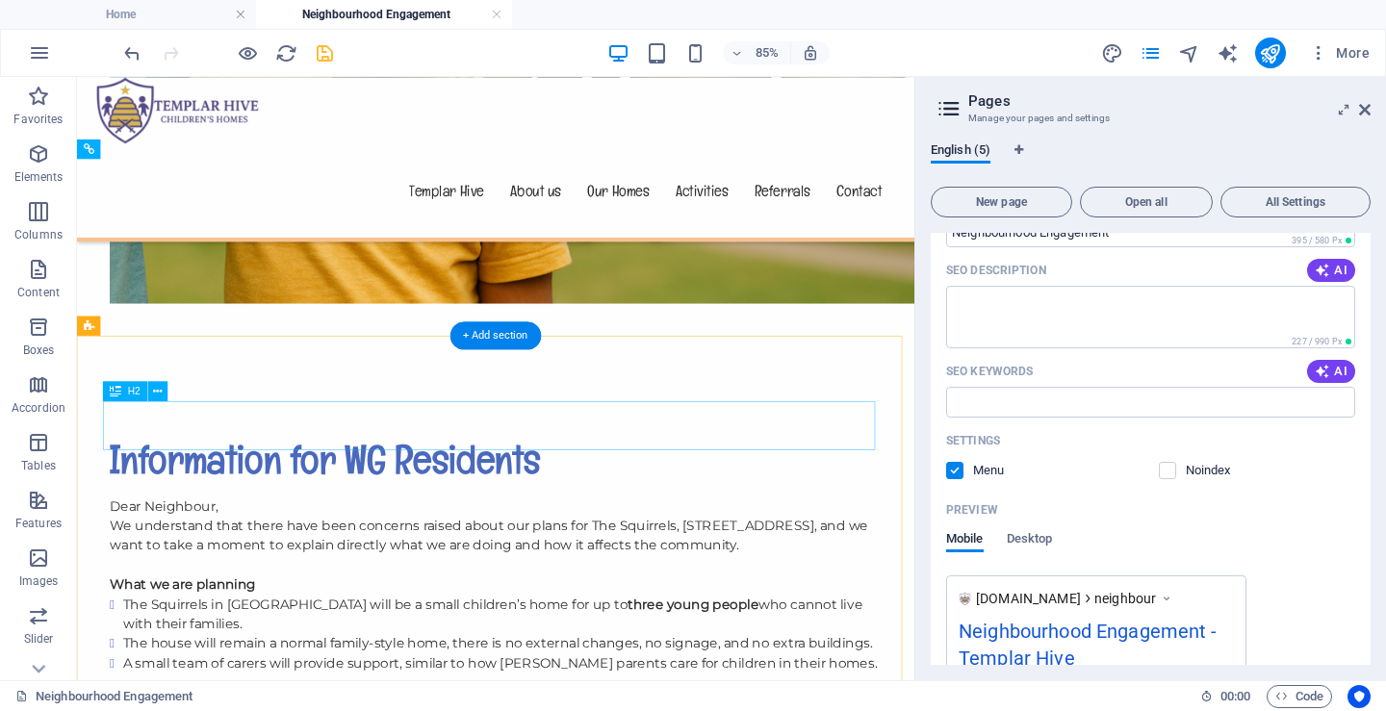
scroll to position [571, 0]
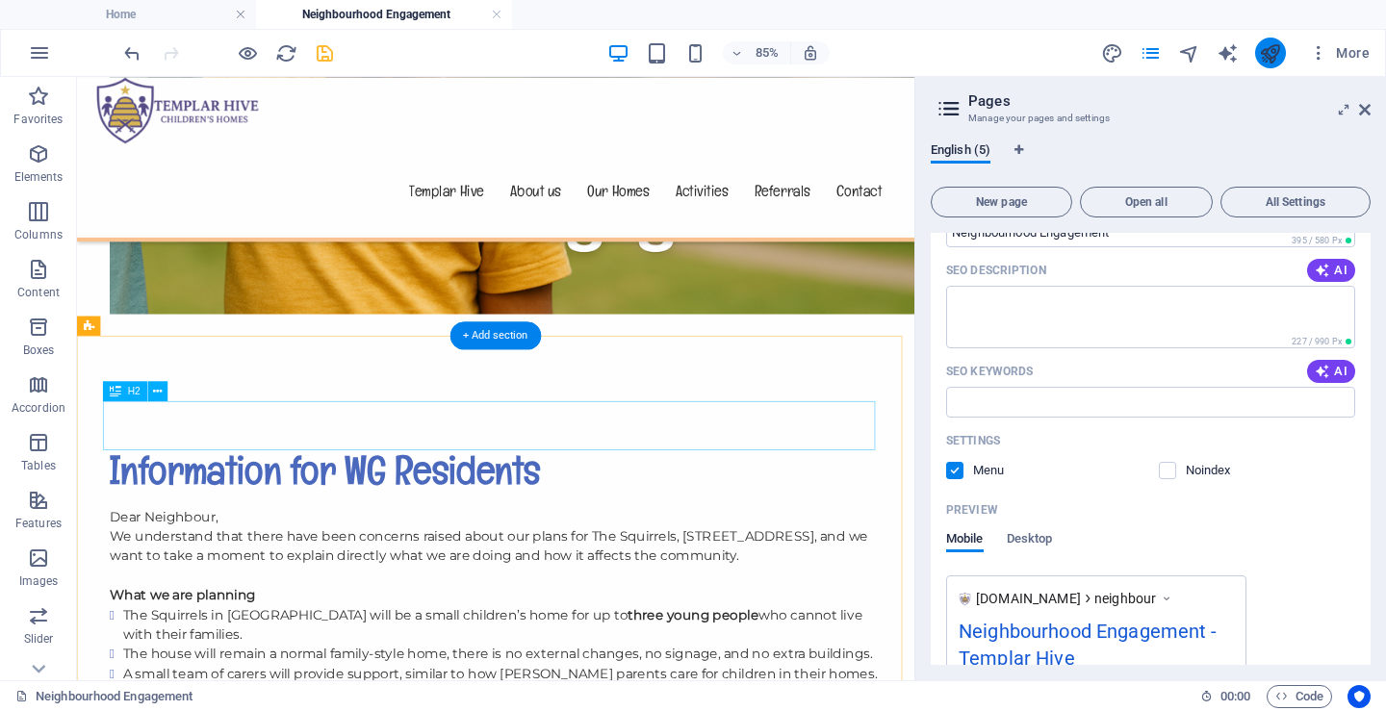
click at [1269, 53] on icon "publish" at bounding box center [1270, 53] width 22 height 22
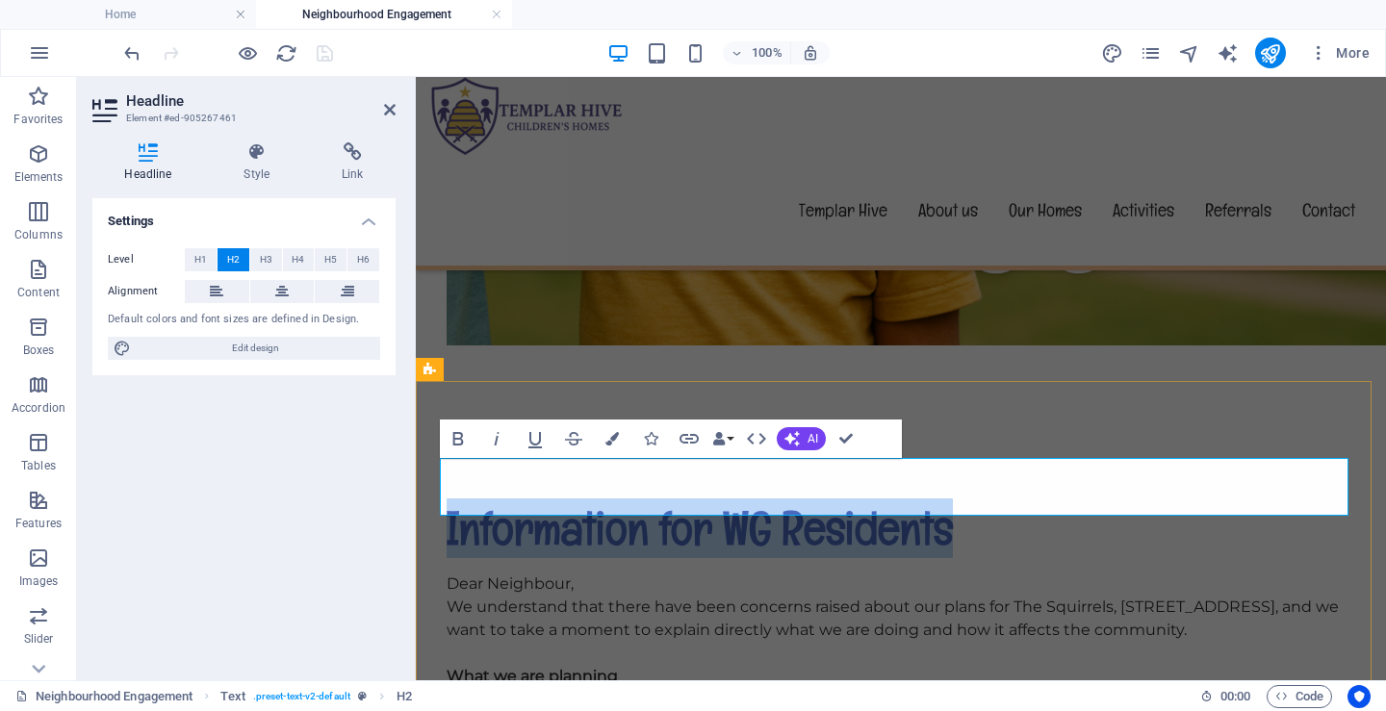
click at [734, 499] on h2 "Information for WG Residents" at bounding box center [901, 528] width 908 height 58
click at [742, 499] on h2 "Information for WG Residents" at bounding box center [901, 528] width 908 height 58
click at [743, 499] on h2 "Information for WG Residents" at bounding box center [901, 528] width 908 height 58
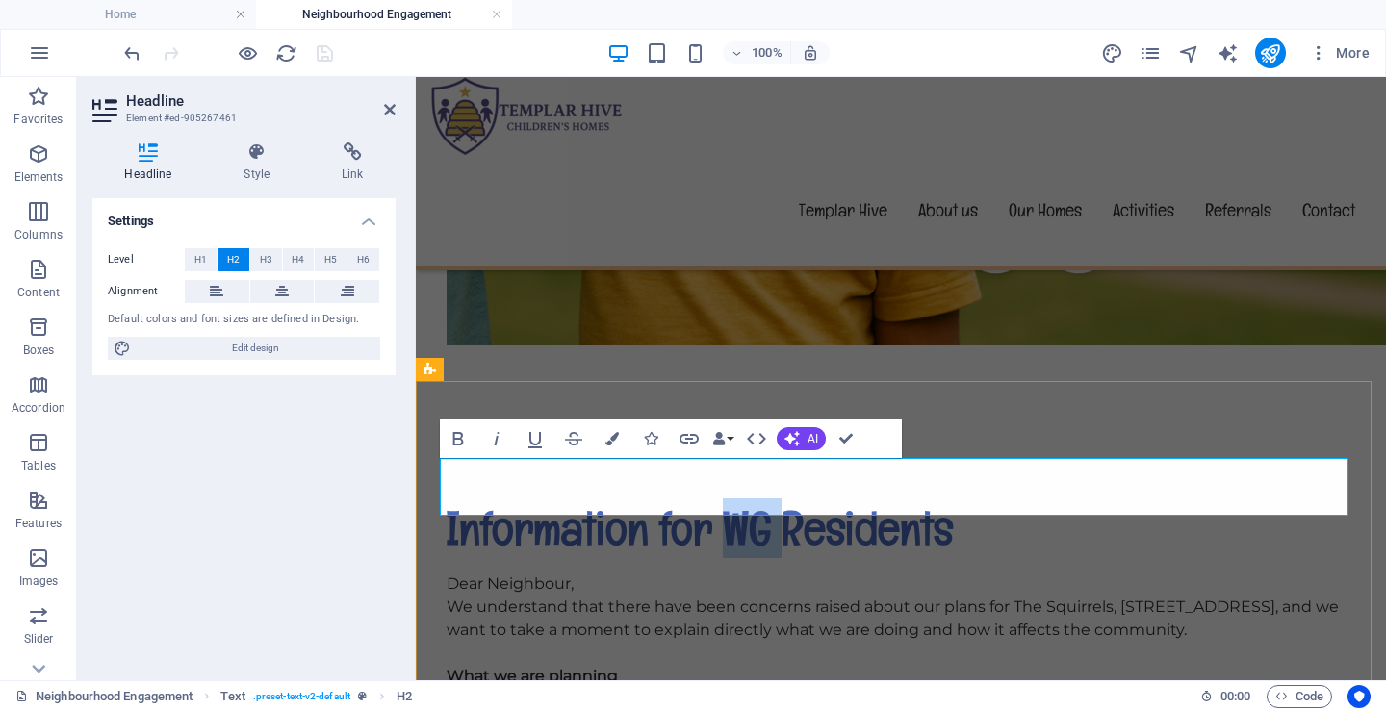
click at [743, 499] on h2 "Information for WG Residents" at bounding box center [901, 528] width 908 height 58
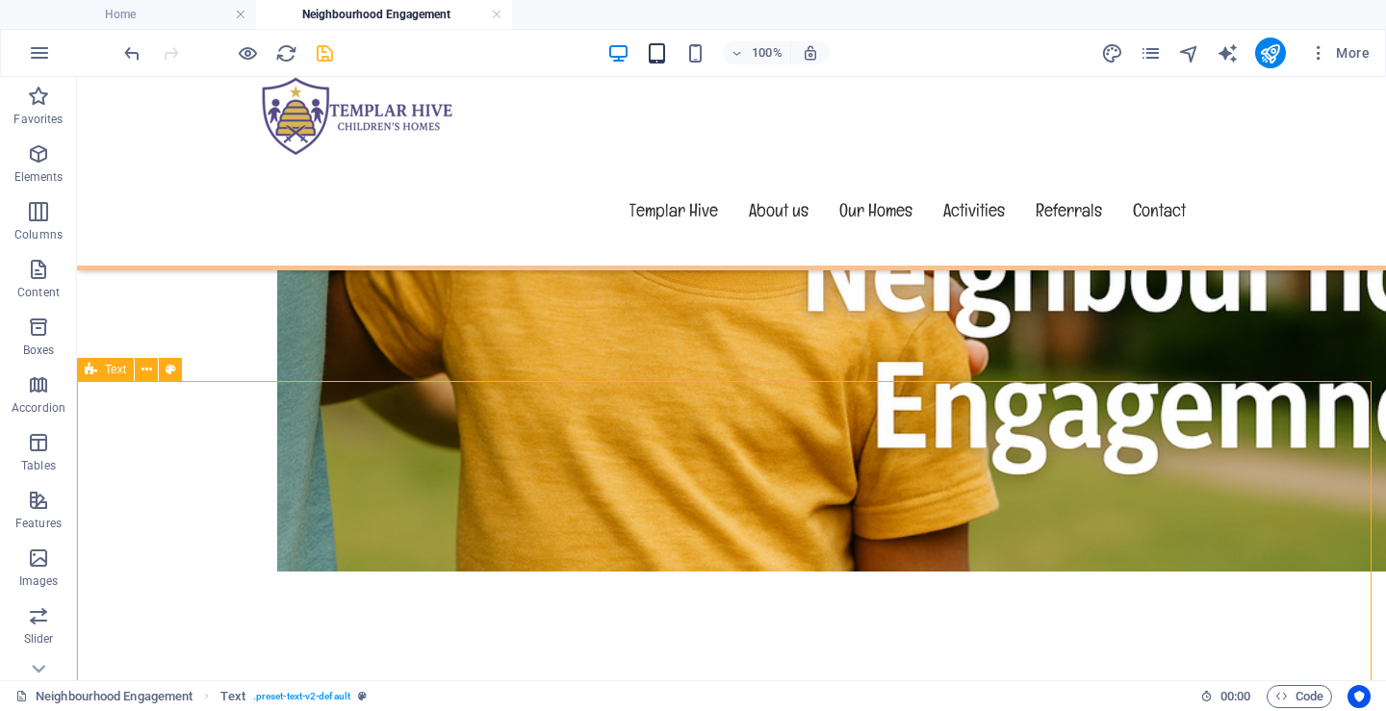
click at [651, 47] on icon "button" at bounding box center [657, 53] width 22 height 22
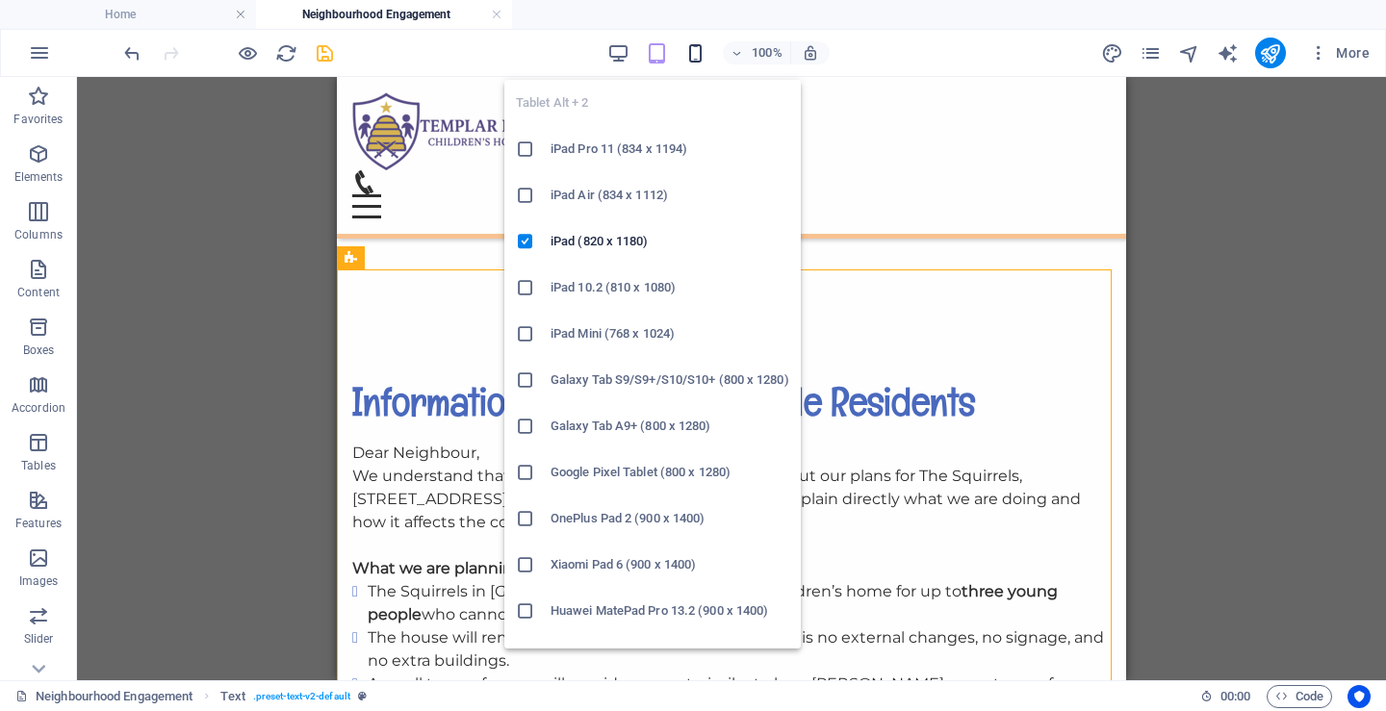
click at [693, 50] on icon "button" at bounding box center [695, 53] width 22 height 22
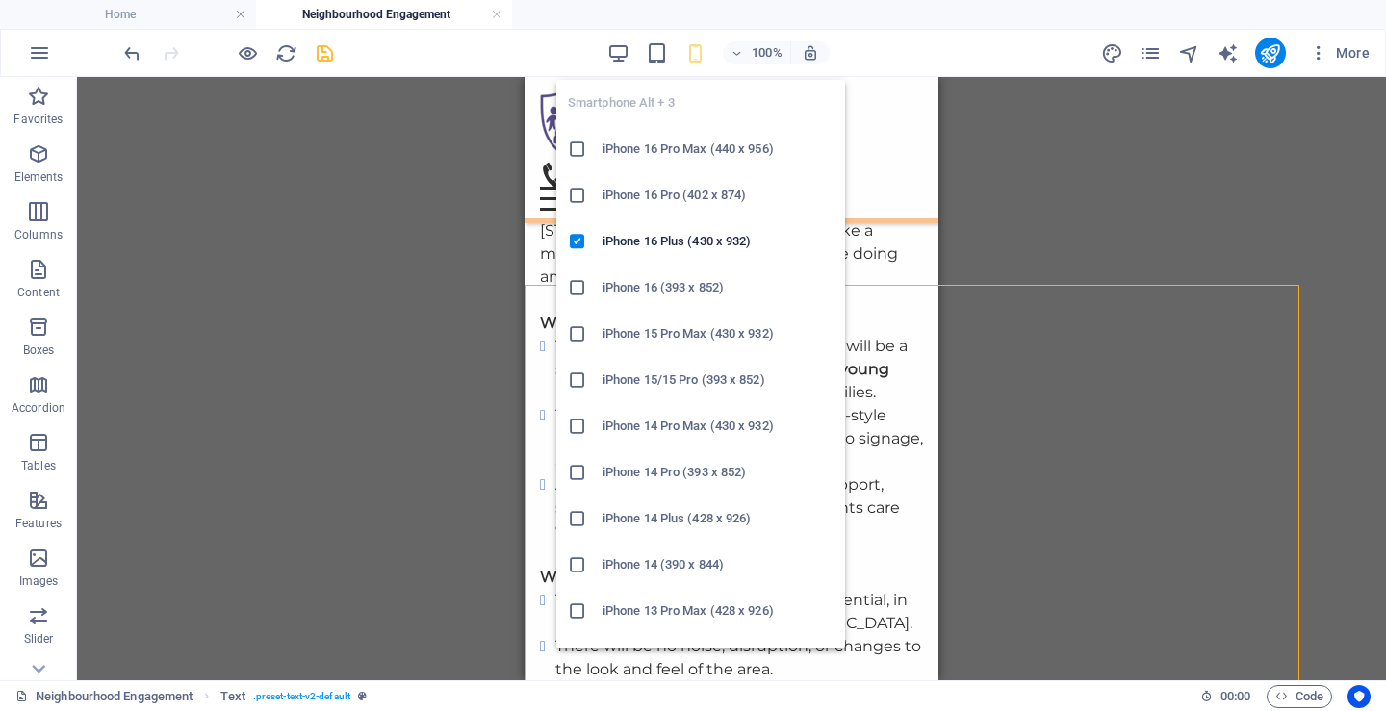
scroll to position [555, 0]
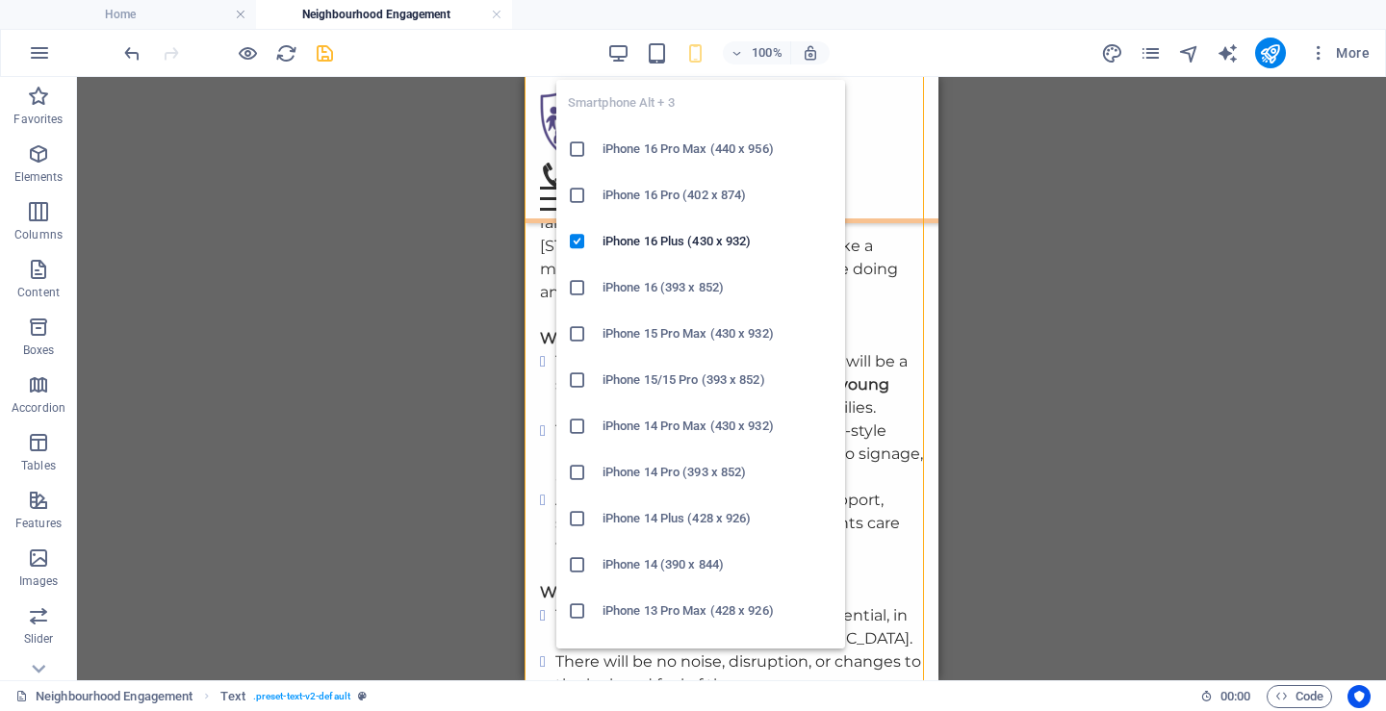
click at [582, 331] on icon at bounding box center [577, 333] width 19 height 19
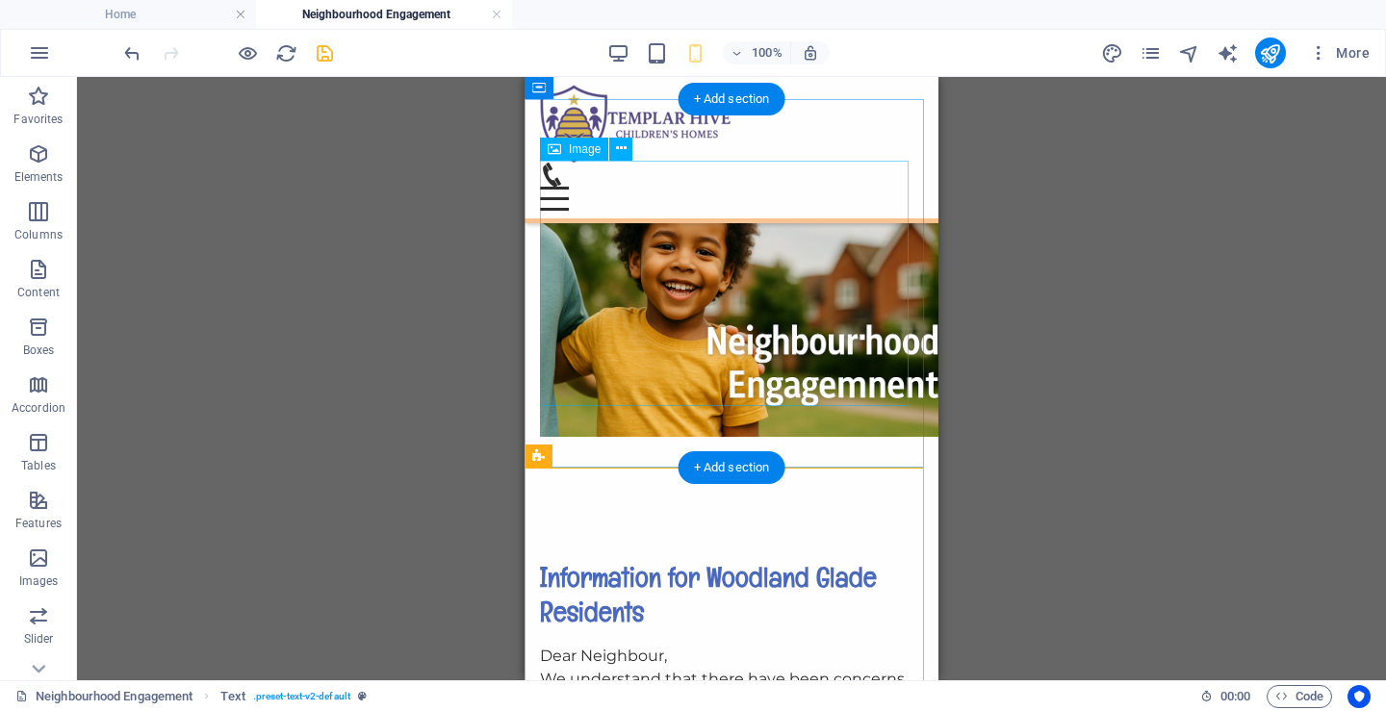
scroll to position [192, 0]
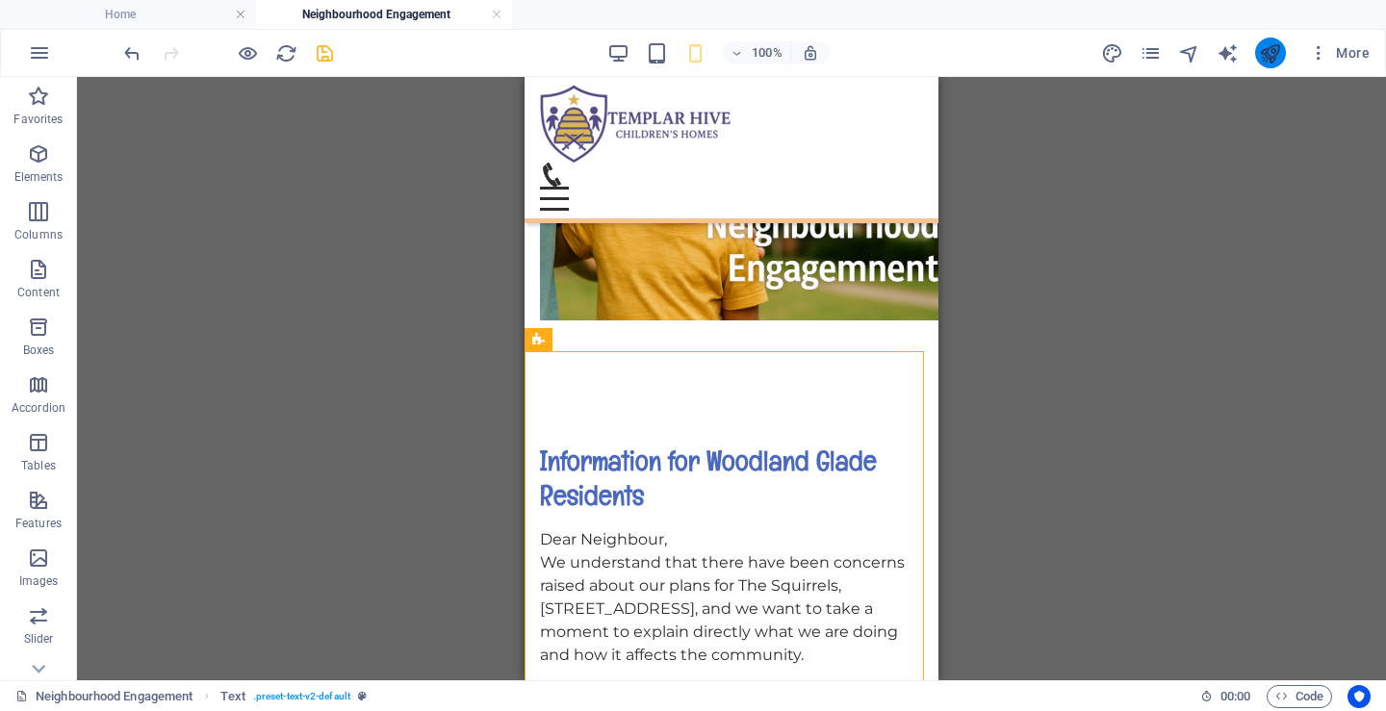
click at [1266, 53] on icon "publish" at bounding box center [1270, 53] width 22 height 22
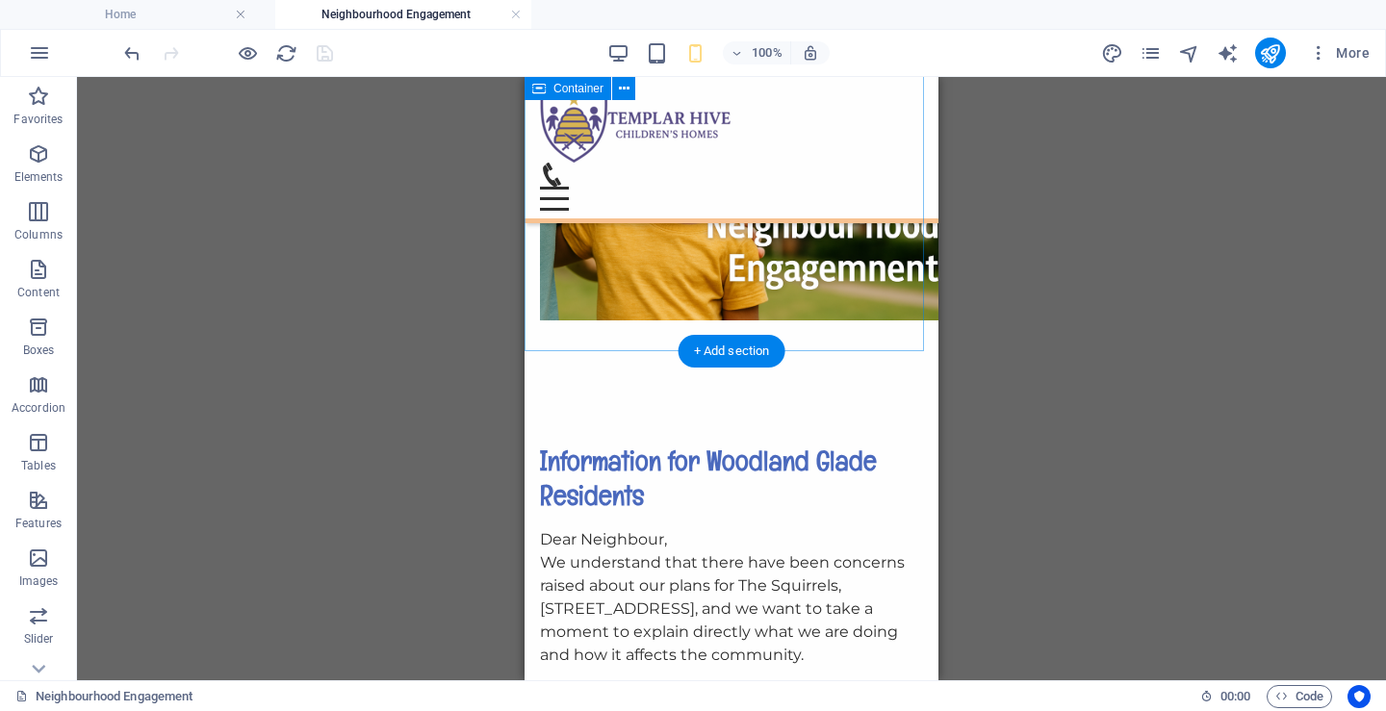
drag, startPoint x: 1022, startPoint y: 90, endPoint x: 836, endPoint y: 344, distance: 313.9
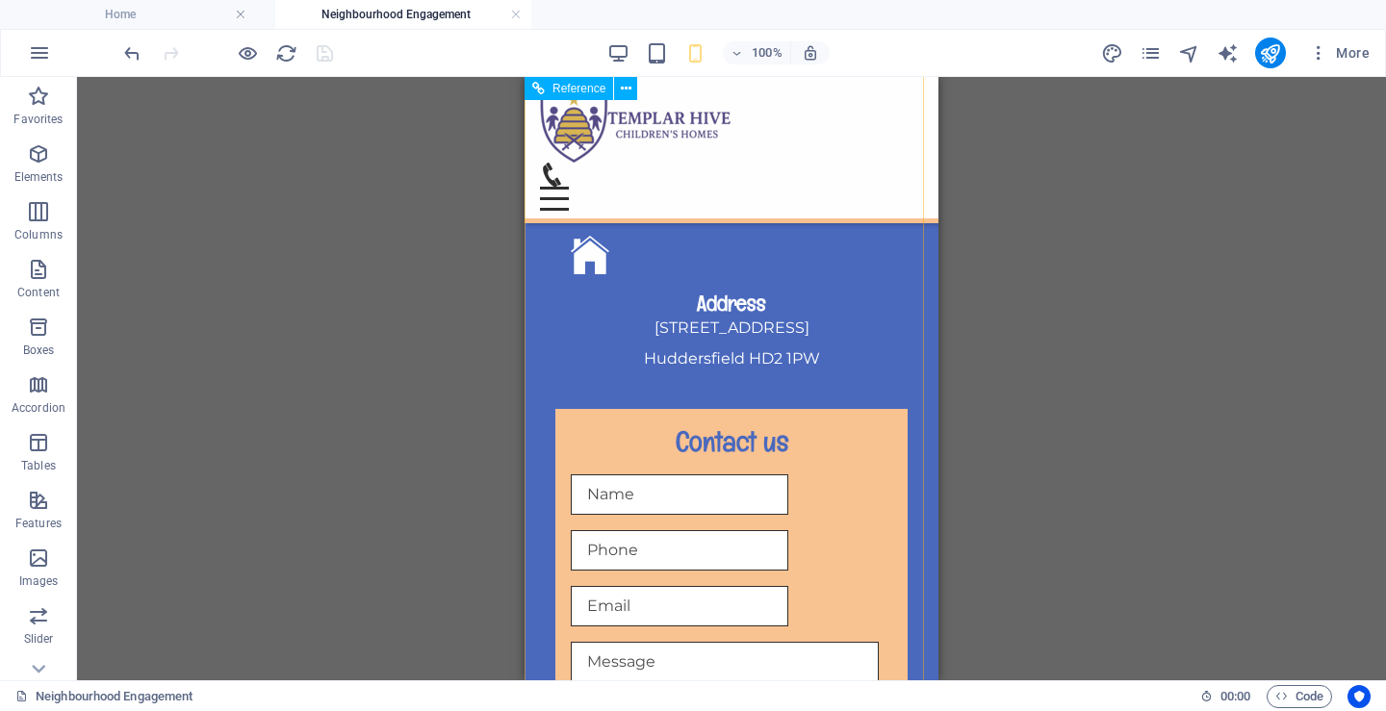
scroll to position [2707, 0]
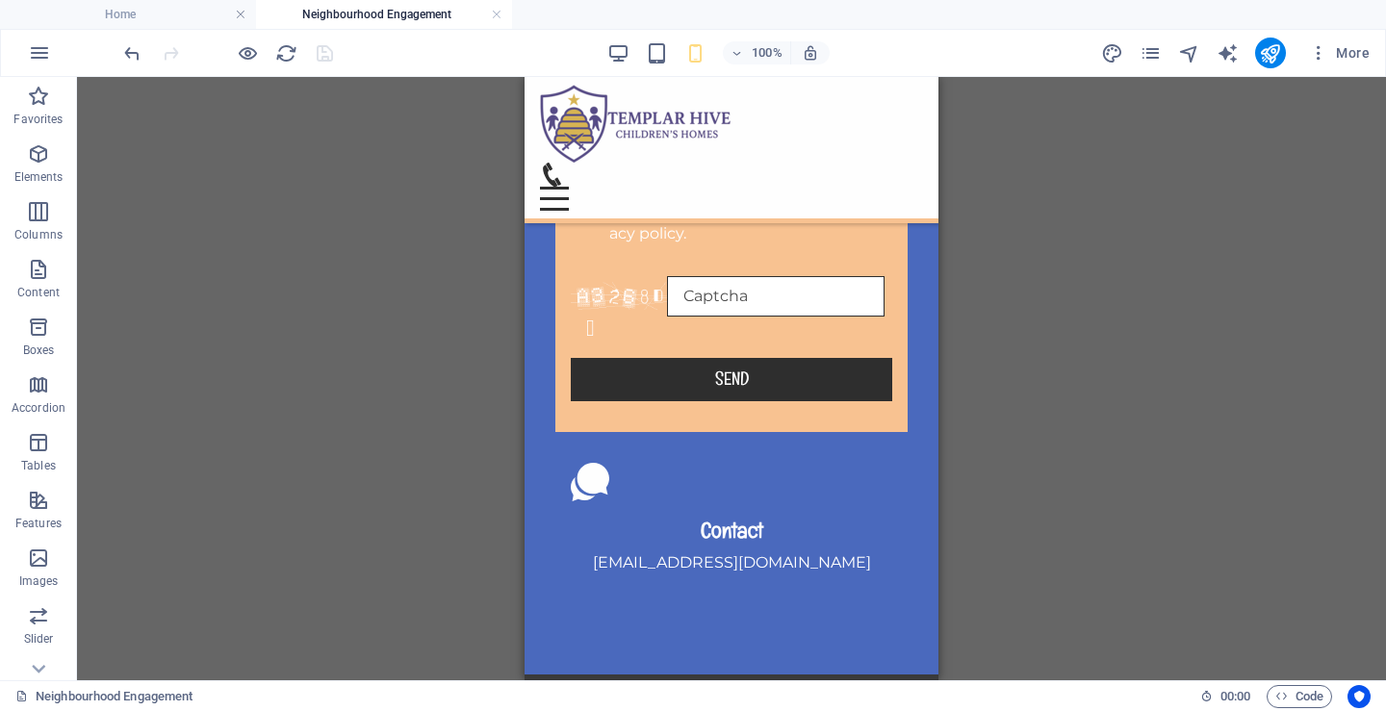
click at [512, 12] on ul "Home Neighbourhood Engagement" at bounding box center [693, 14] width 1386 height 29
click at [493, 15] on link at bounding box center [497, 15] width 12 height 18
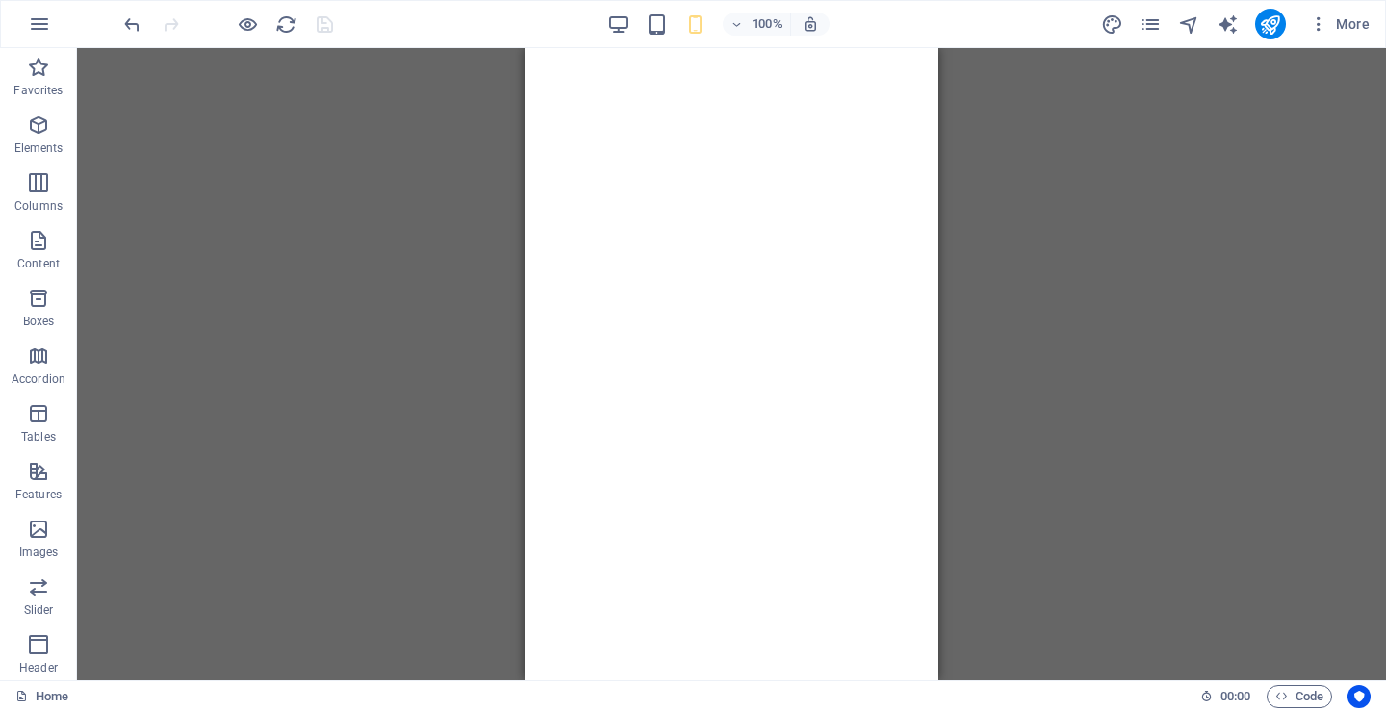
click at [320, 24] on div at bounding box center [228, 24] width 216 height 31
click at [1267, 25] on icon "publish" at bounding box center [1270, 24] width 22 height 22
click at [251, 19] on icon "button" at bounding box center [248, 24] width 22 height 22
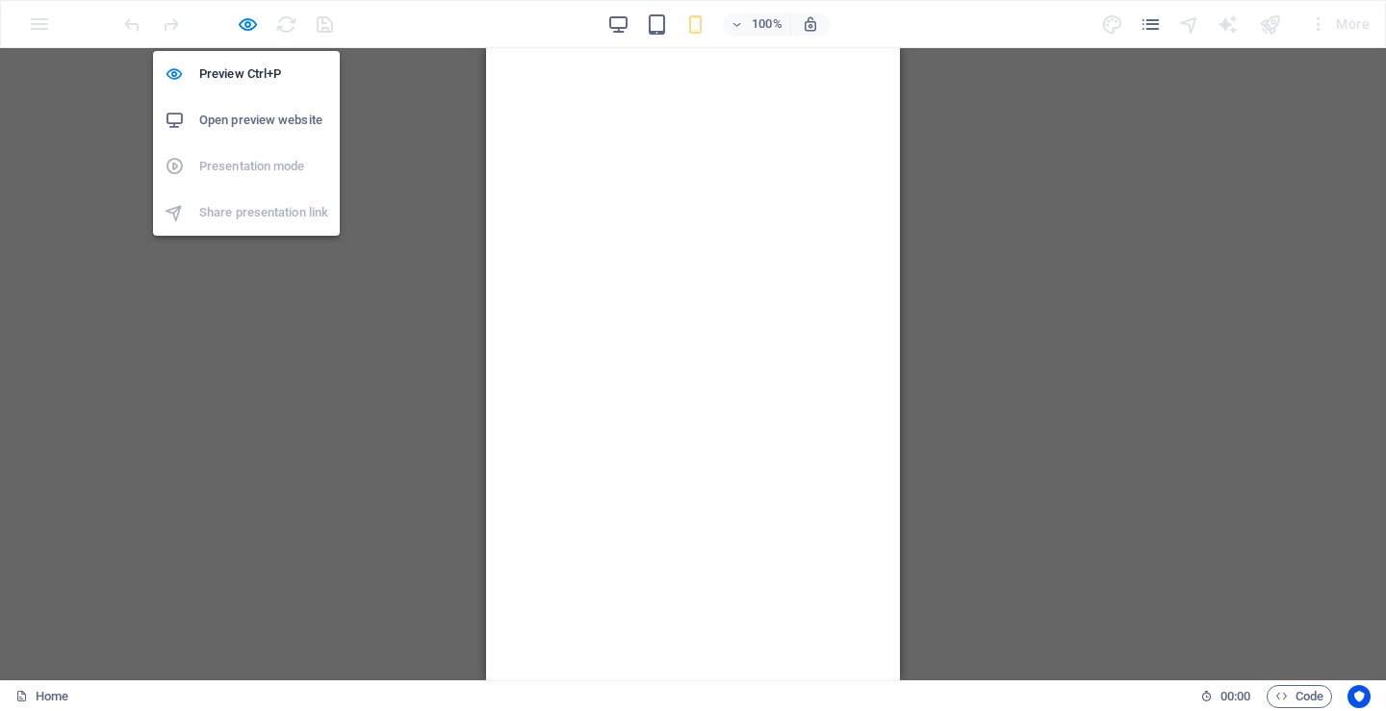
click at [231, 122] on h6 "Open preview website" at bounding box center [263, 120] width 129 height 23
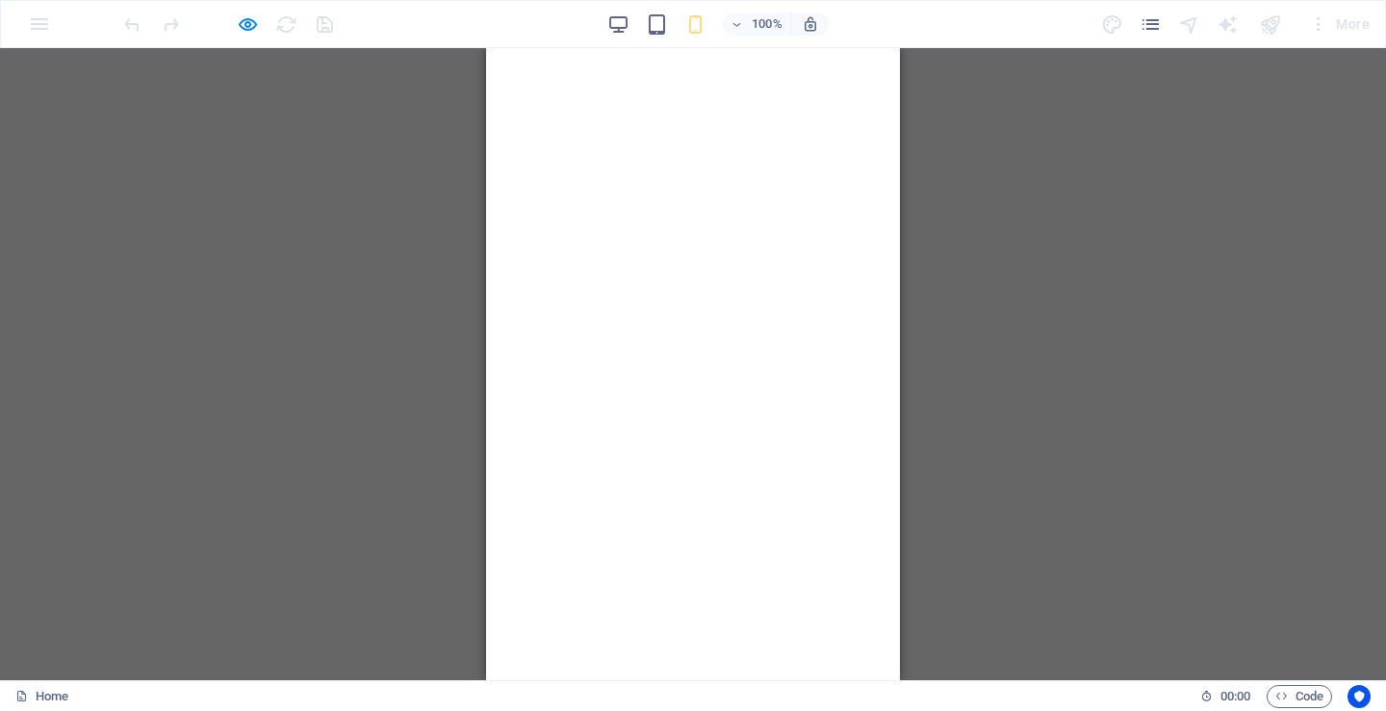
click at [1030, 107] on div "H2 Banner Banner Container Container Icon Info Bar Container Container Image Pr…" at bounding box center [693, 364] width 1386 height 632
click at [250, 22] on icon "button" at bounding box center [248, 24] width 22 height 22
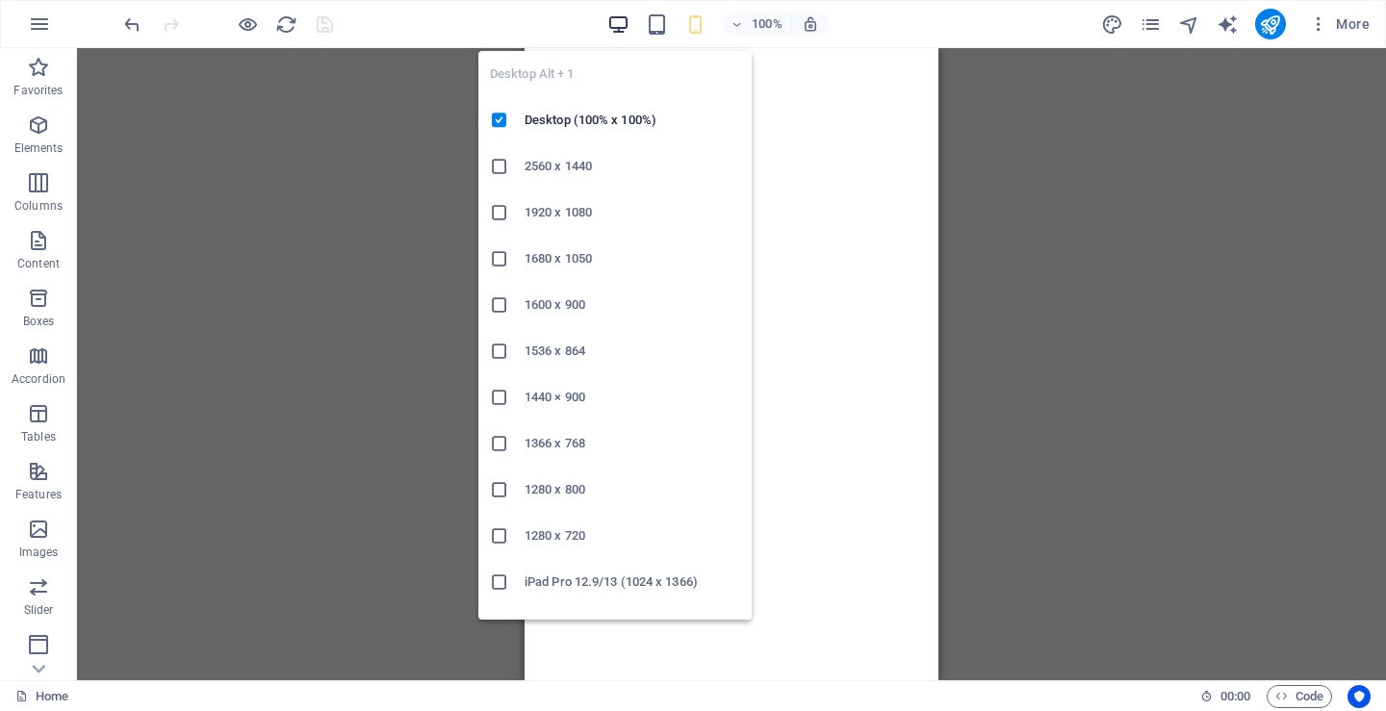
click at [614, 19] on icon "button" at bounding box center [618, 24] width 22 height 22
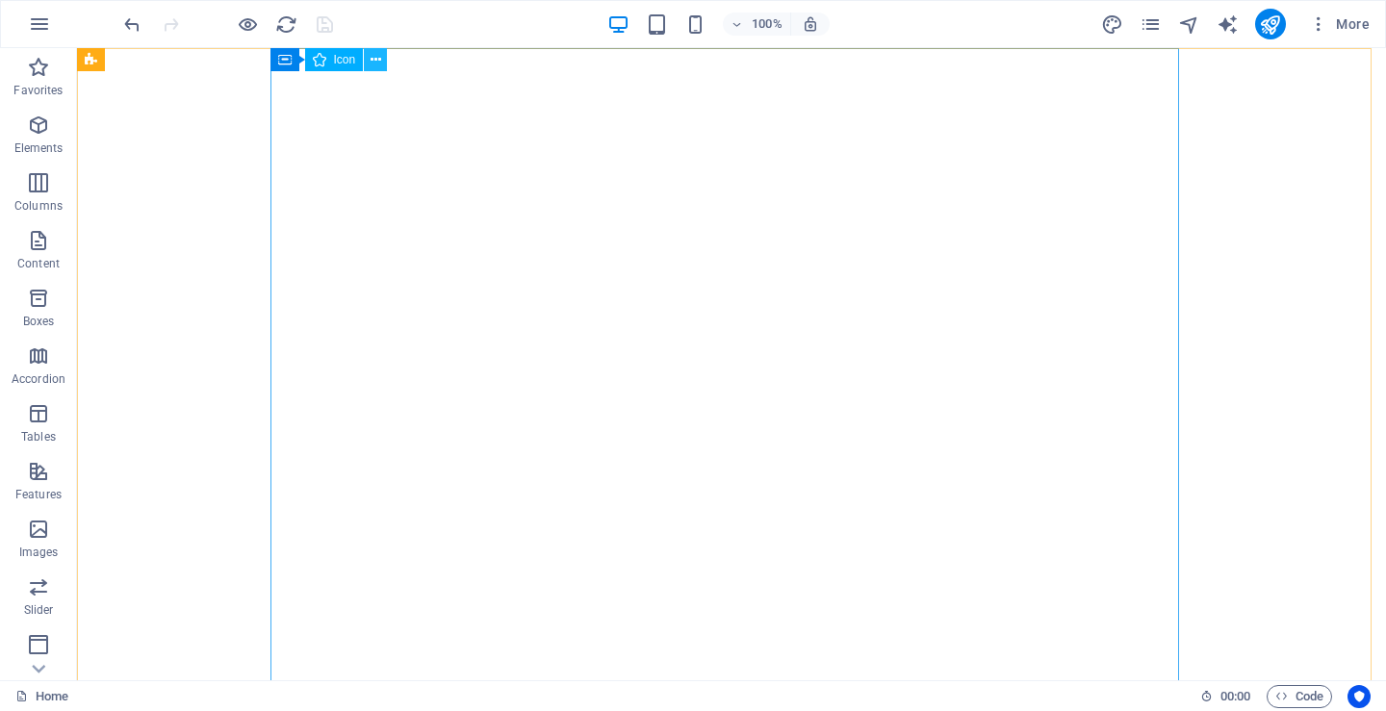
click at [381, 57] on button at bounding box center [375, 59] width 23 height 23
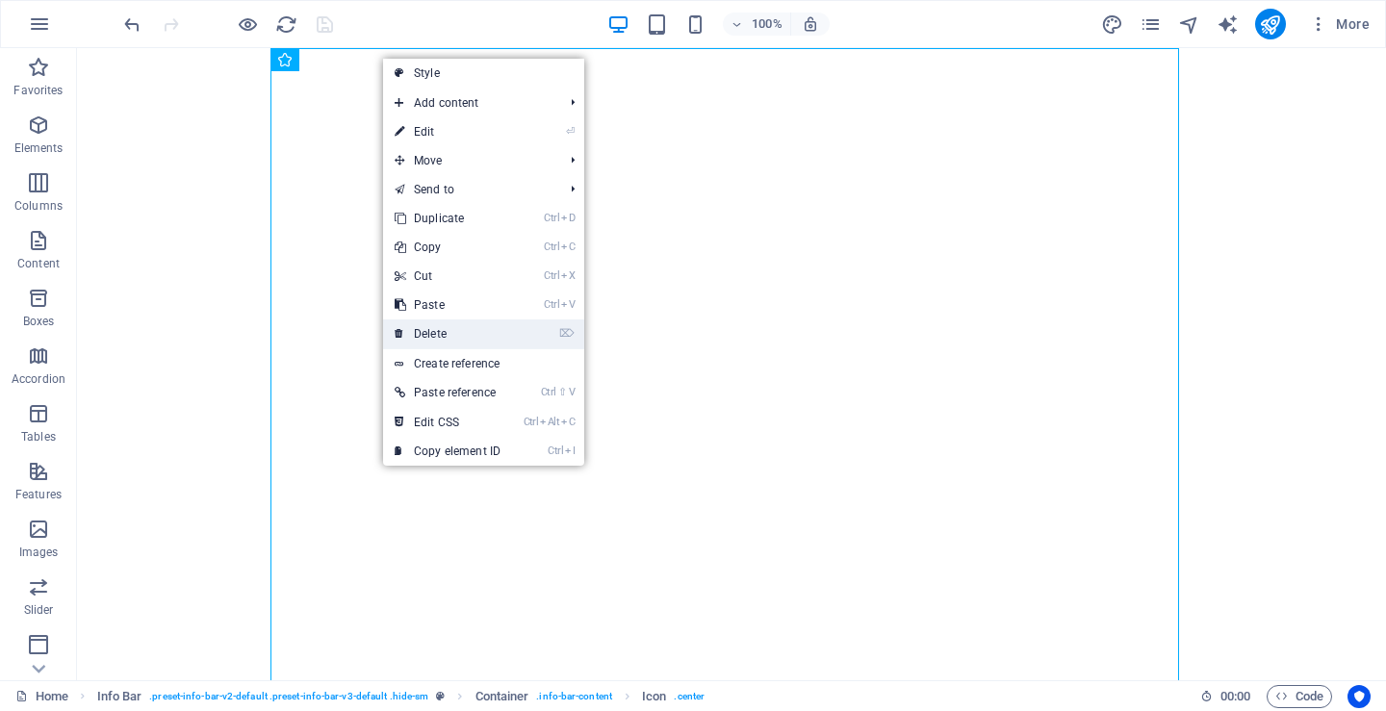
click at [416, 333] on link "⌦ Delete" at bounding box center [447, 333] width 129 height 29
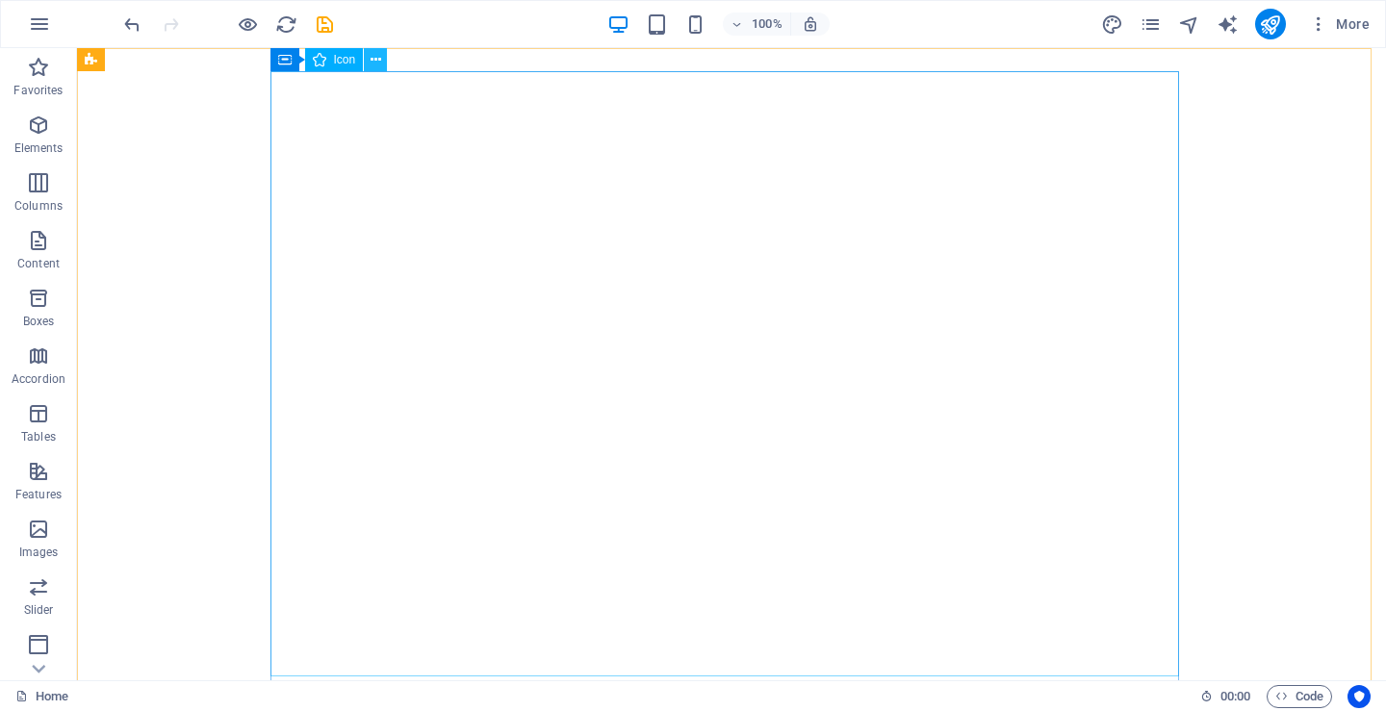
click at [375, 57] on icon at bounding box center [375, 60] width 11 height 20
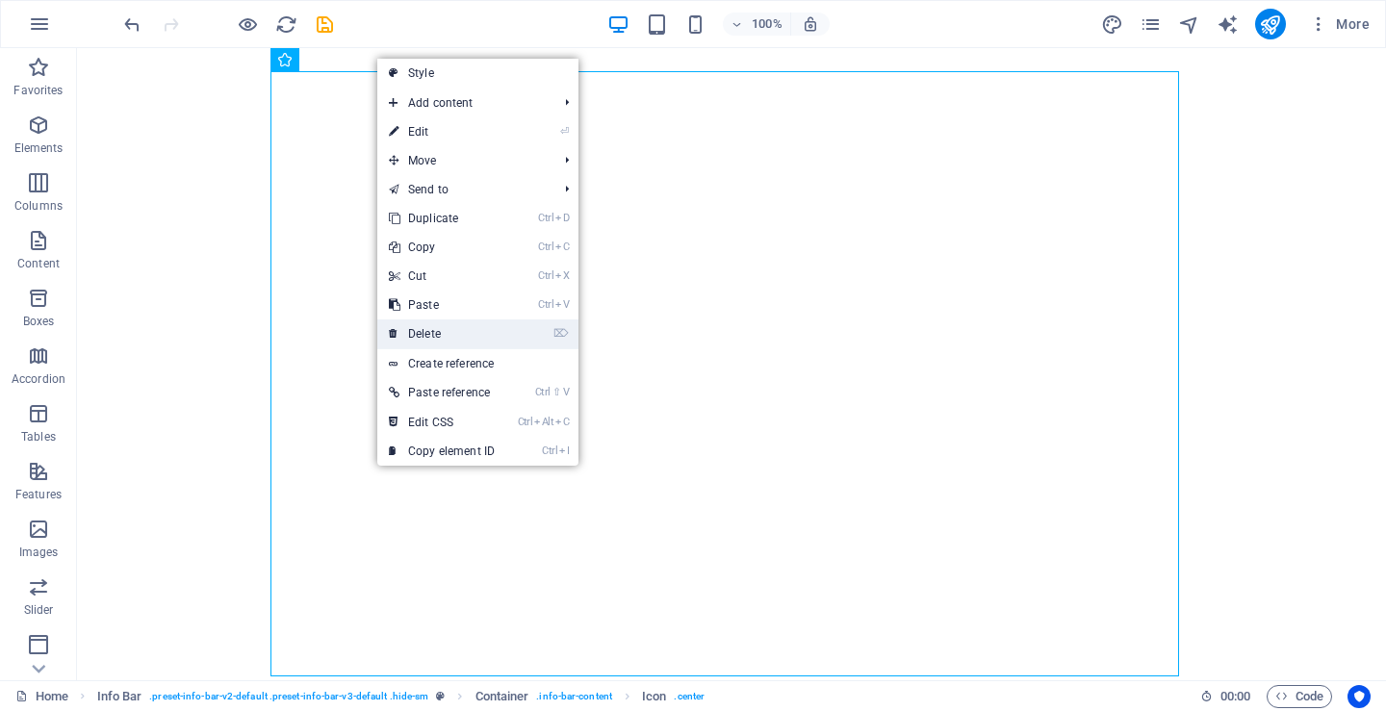
click at [430, 335] on link "⌦ Delete" at bounding box center [441, 333] width 129 height 29
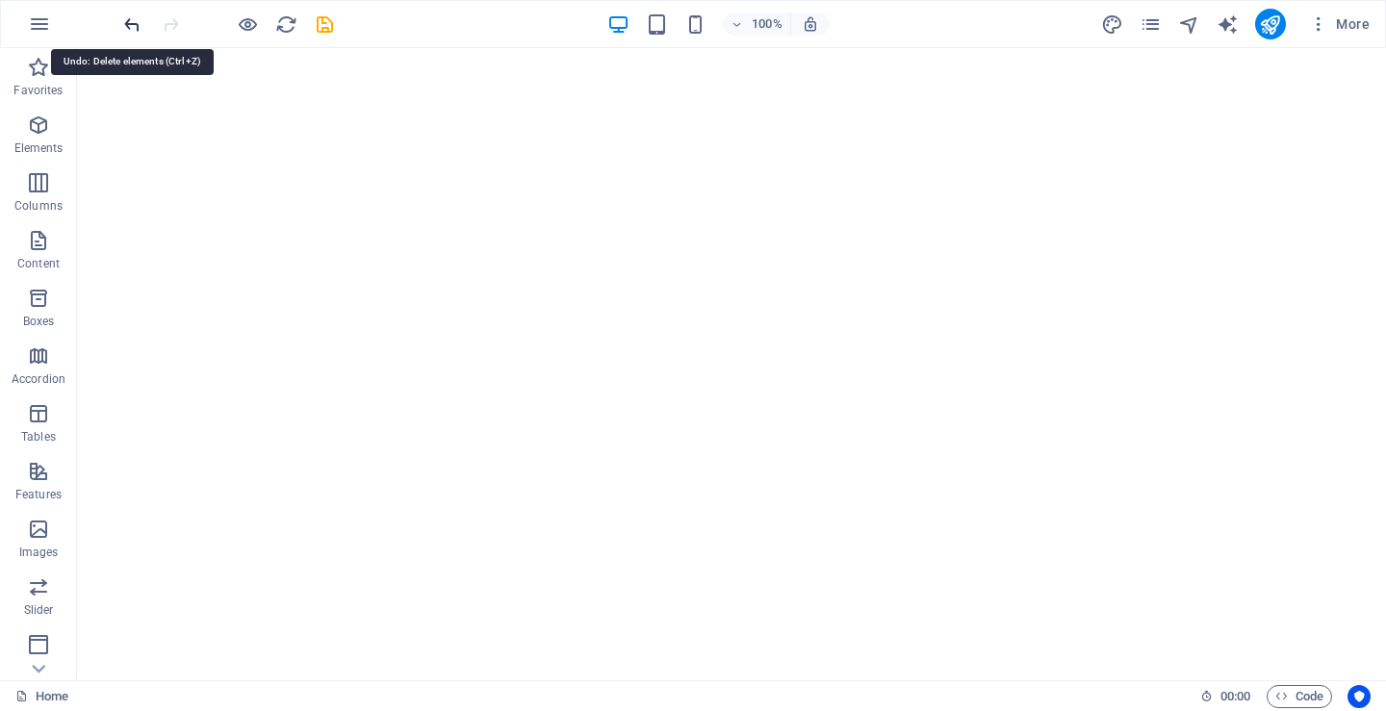
click at [129, 27] on icon "undo" at bounding box center [132, 24] width 22 height 22
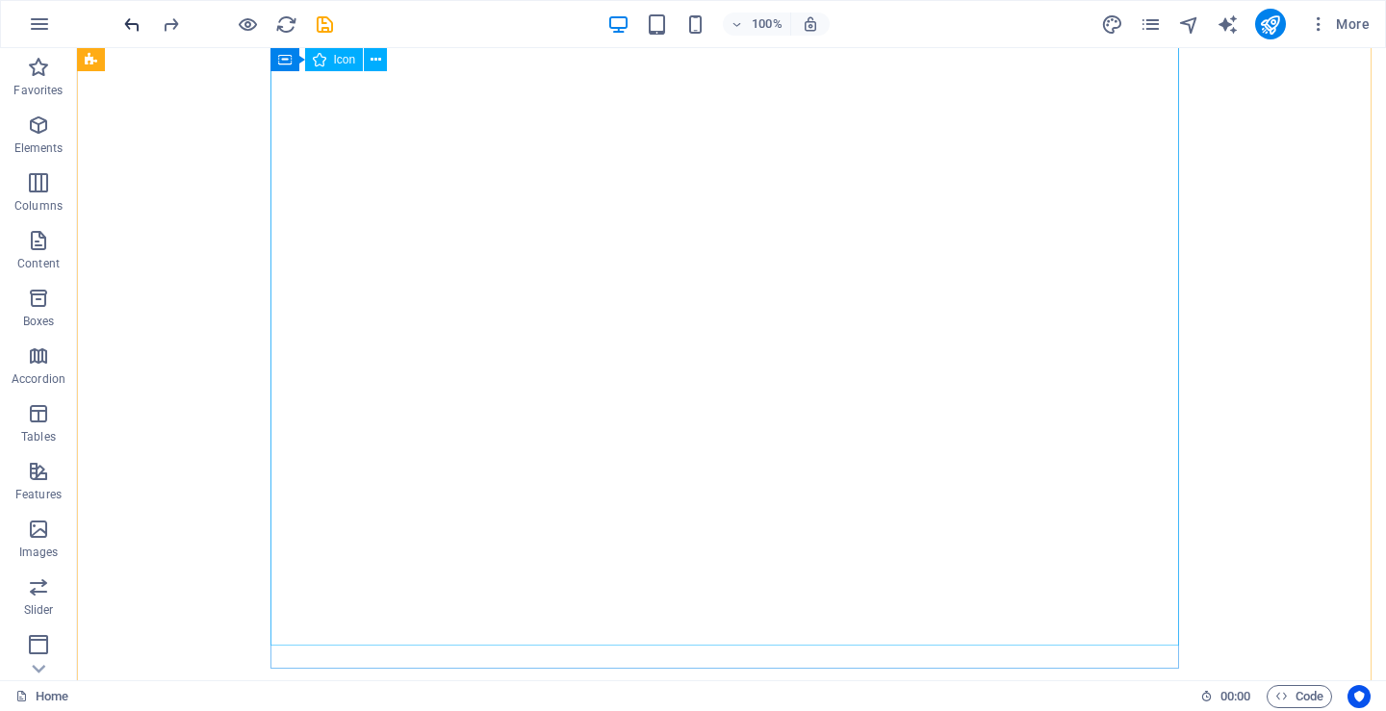
click at [127, 24] on icon "undo" at bounding box center [132, 24] width 22 height 22
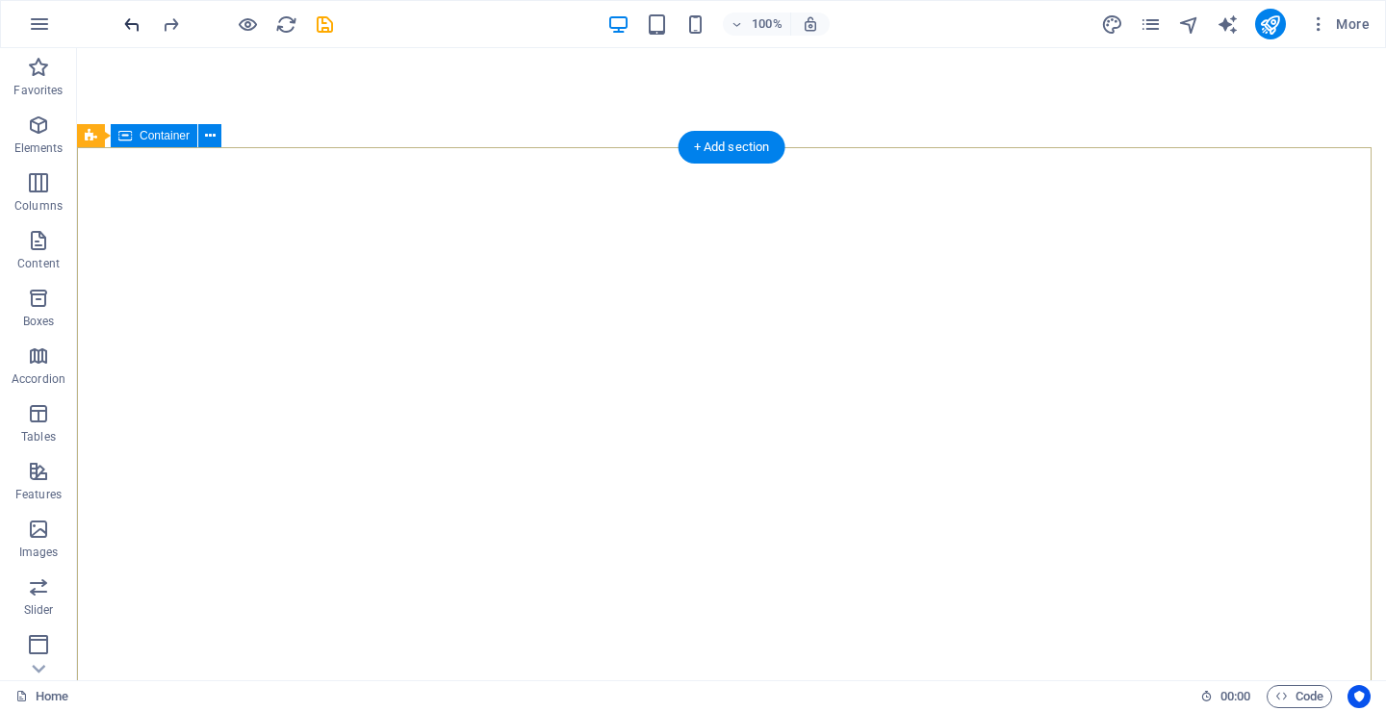
click at [134, 26] on icon "undo" at bounding box center [132, 24] width 22 height 22
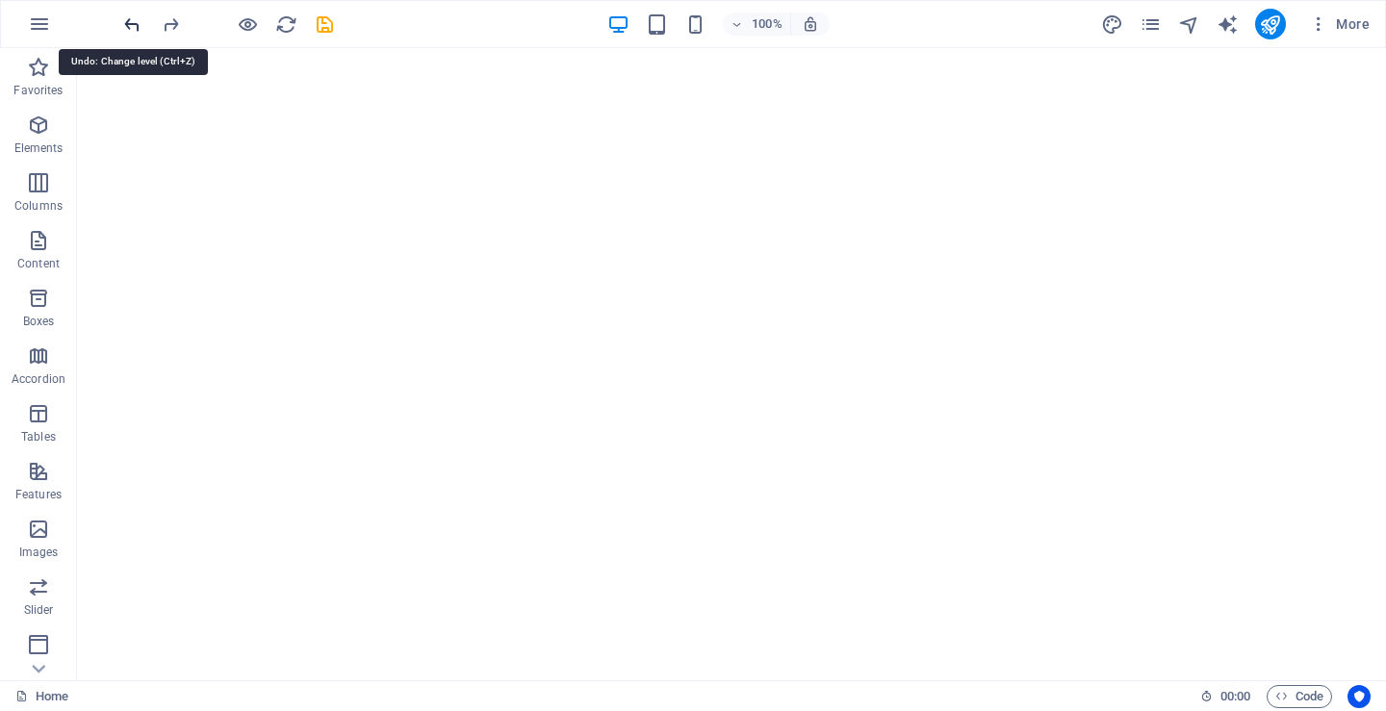
click at [134, 26] on icon "undo" at bounding box center [132, 24] width 22 height 22
click at [130, 24] on icon "undo" at bounding box center [132, 24] width 22 height 22
click at [135, 20] on icon "undo" at bounding box center [132, 24] width 22 height 22
click at [134, 19] on icon "undo" at bounding box center [132, 24] width 22 height 22
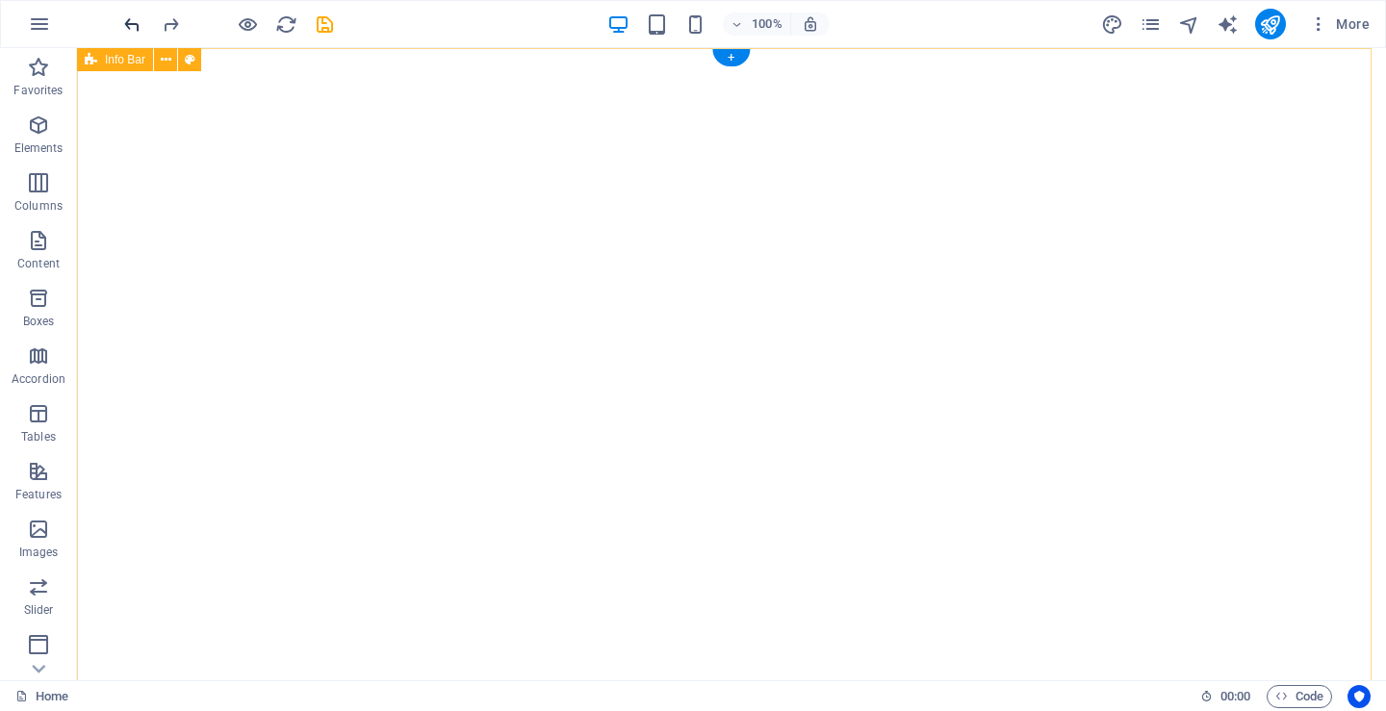
click at [125, 17] on icon "undo" at bounding box center [132, 24] width 22 height 22
click at [128, 19] on icon "undo" at bounding box center [132, 24] width 22 height 22
click at [130, 20] on icon "undo" at bounding box center [132, 24] width 22 height 22
click at [133, 25] on icon "undo" at bounding box center [132, 24] width 22 height 22
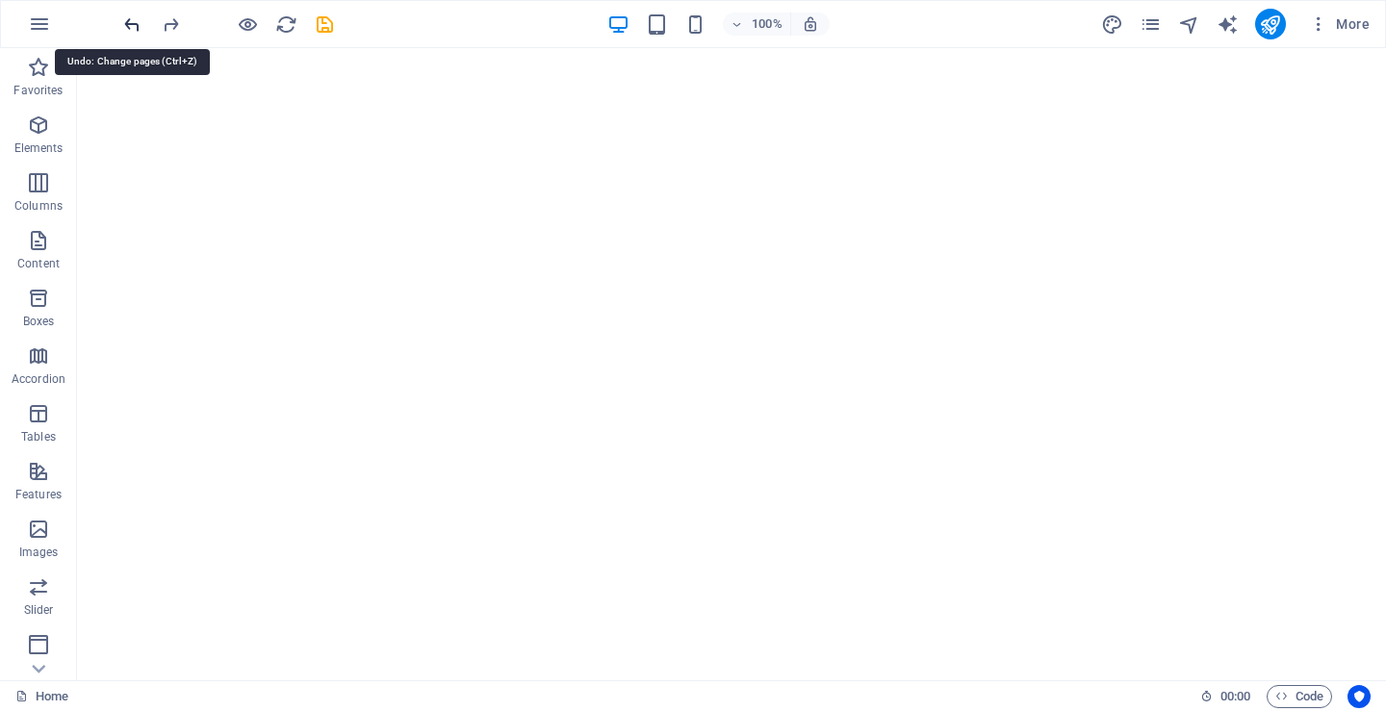
click at [133, 25] on icon "undo" at bounding box center [132, 24] width 22 height 22
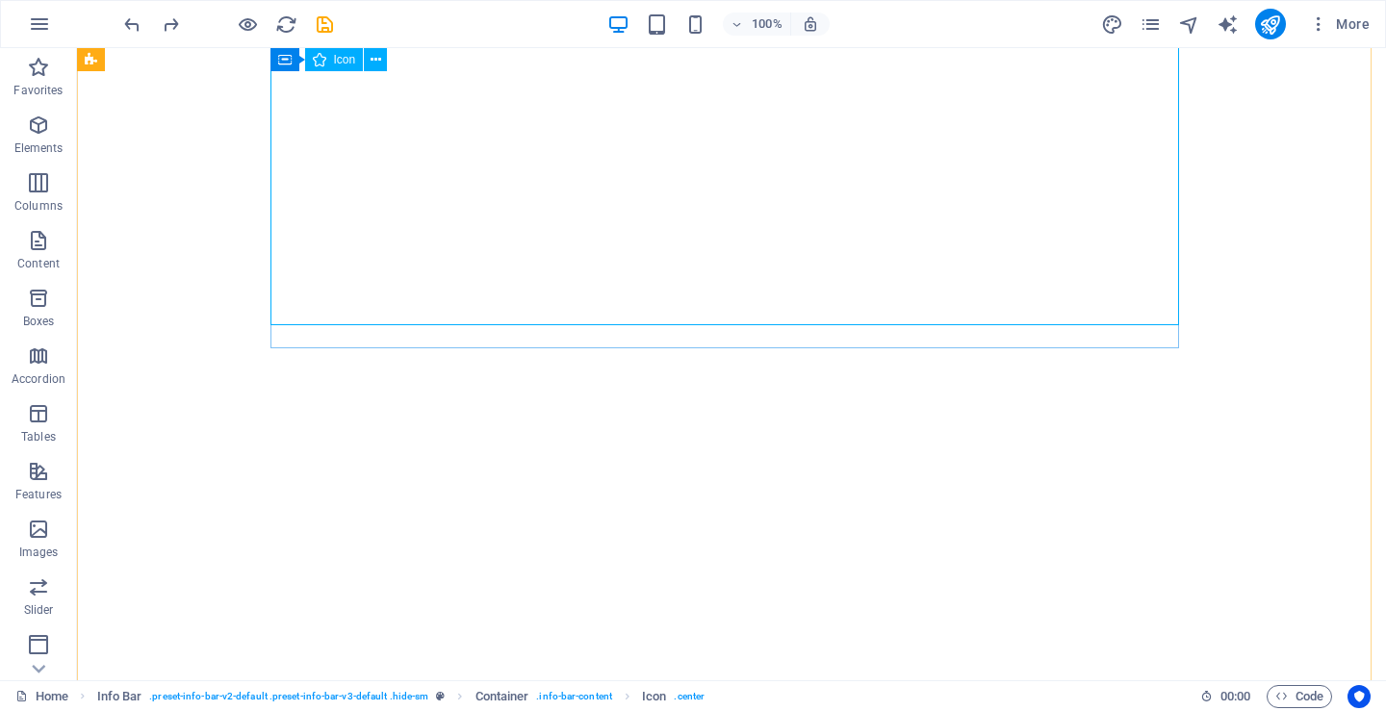
click at [345, 59] on span "Icon" at bounding box center [345, 60] width 22 height 12
click at [372, 61] on icon at bounding box center [375, 60] width 11 height 20
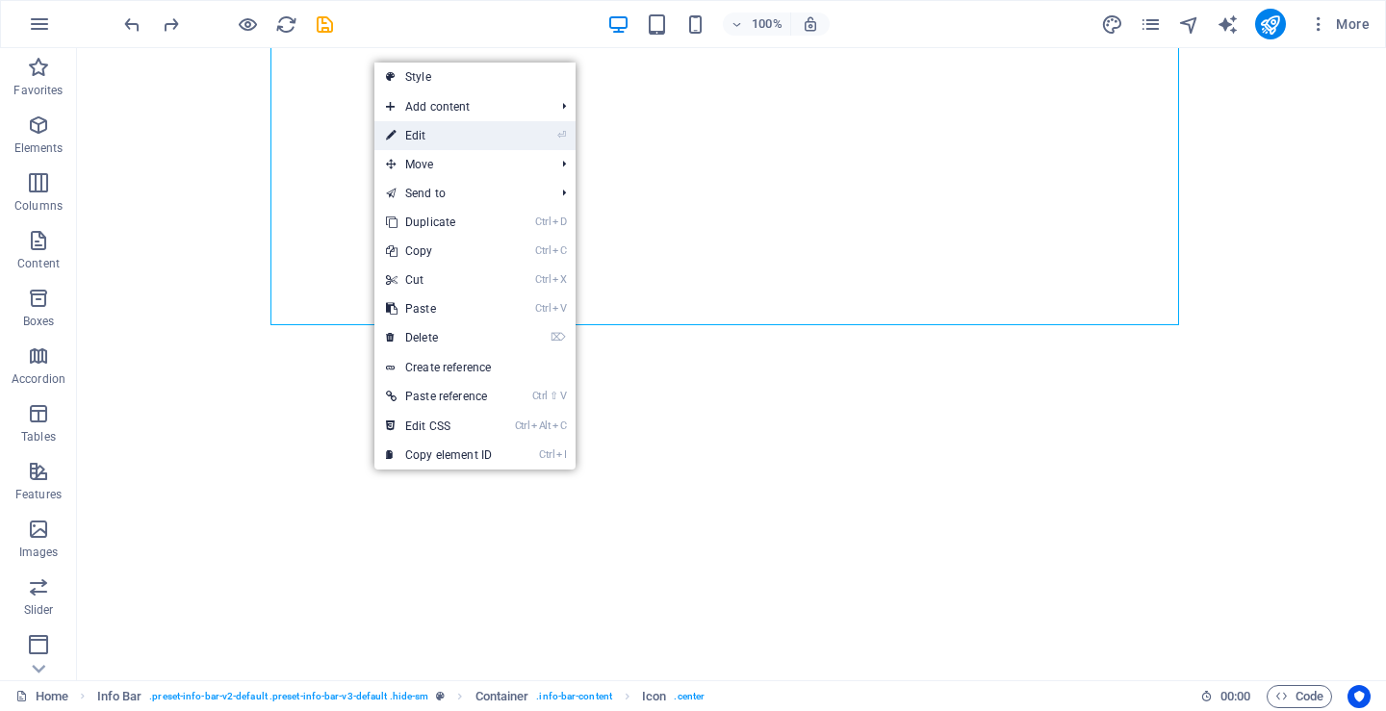
click at [398, 133] on link "⏎ Edit" at bounding box center [438, 135] width 129 height 29
select select "xMinYMid"
select select "px"
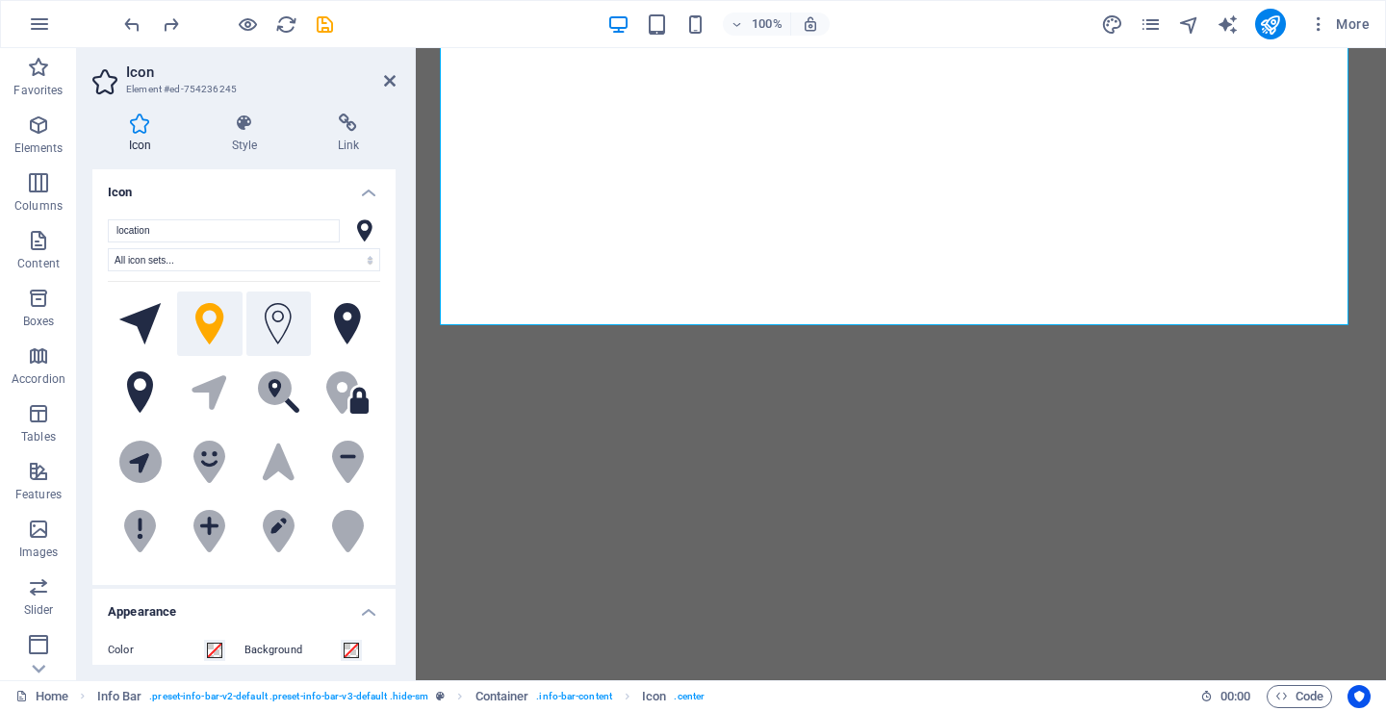
click at [276, 327] on icon at bounding box center [278, 324] width 27 height 42
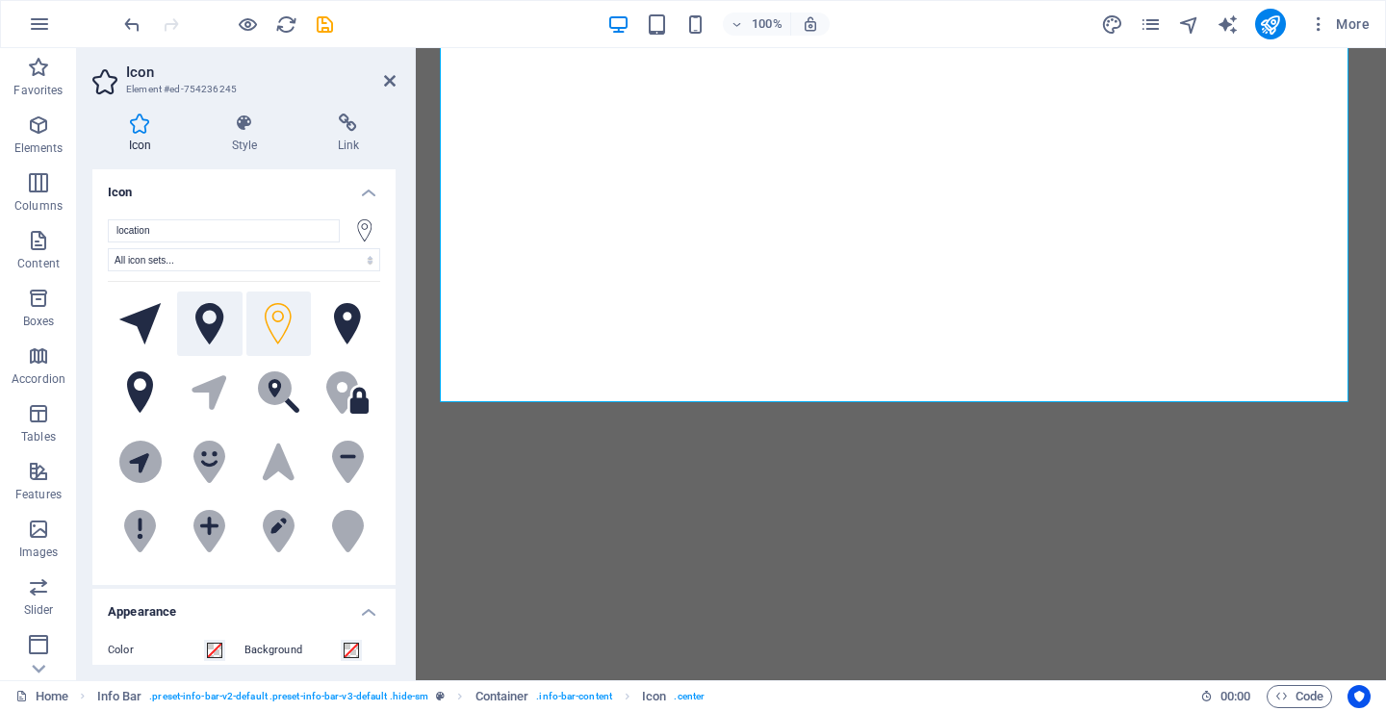
click at [205, 327] on icon at bounding box center [209, 324] width 29 height 42
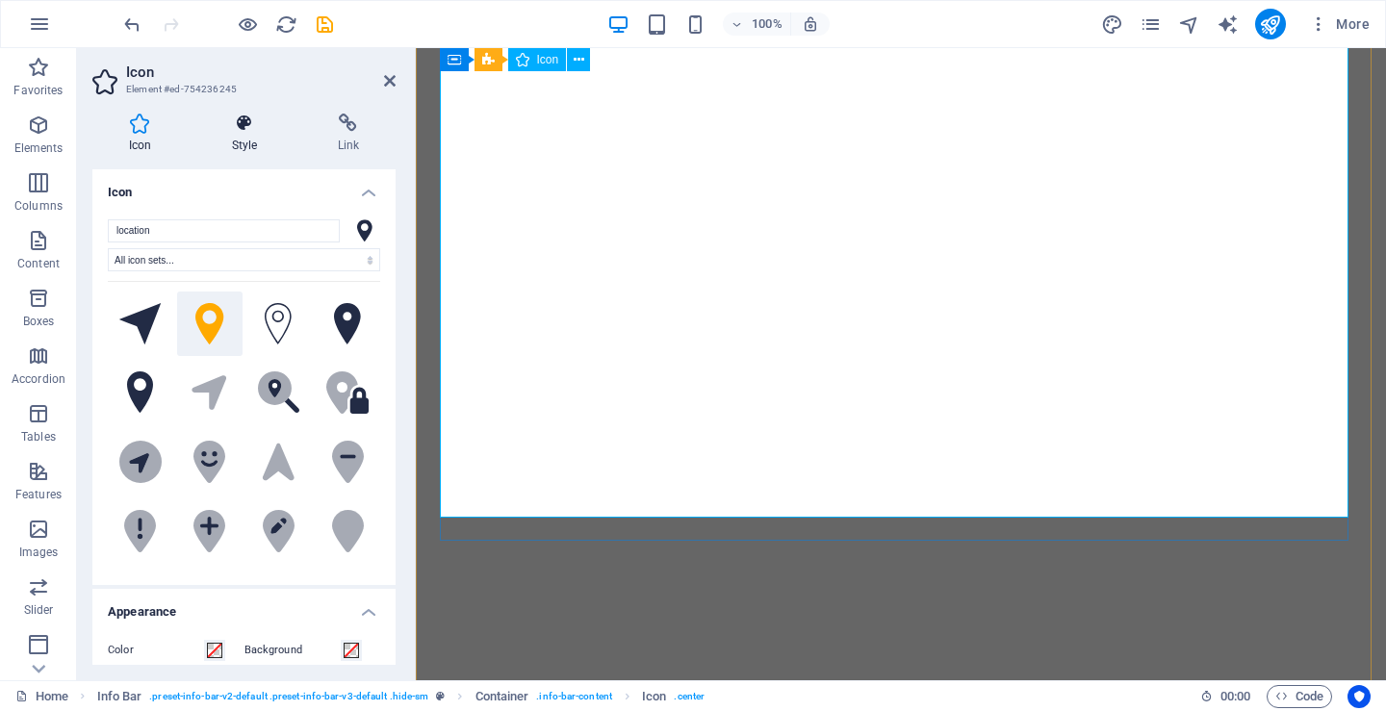
click at [241, 128] on icon at bounding box center [244, 123] width 98 height 19
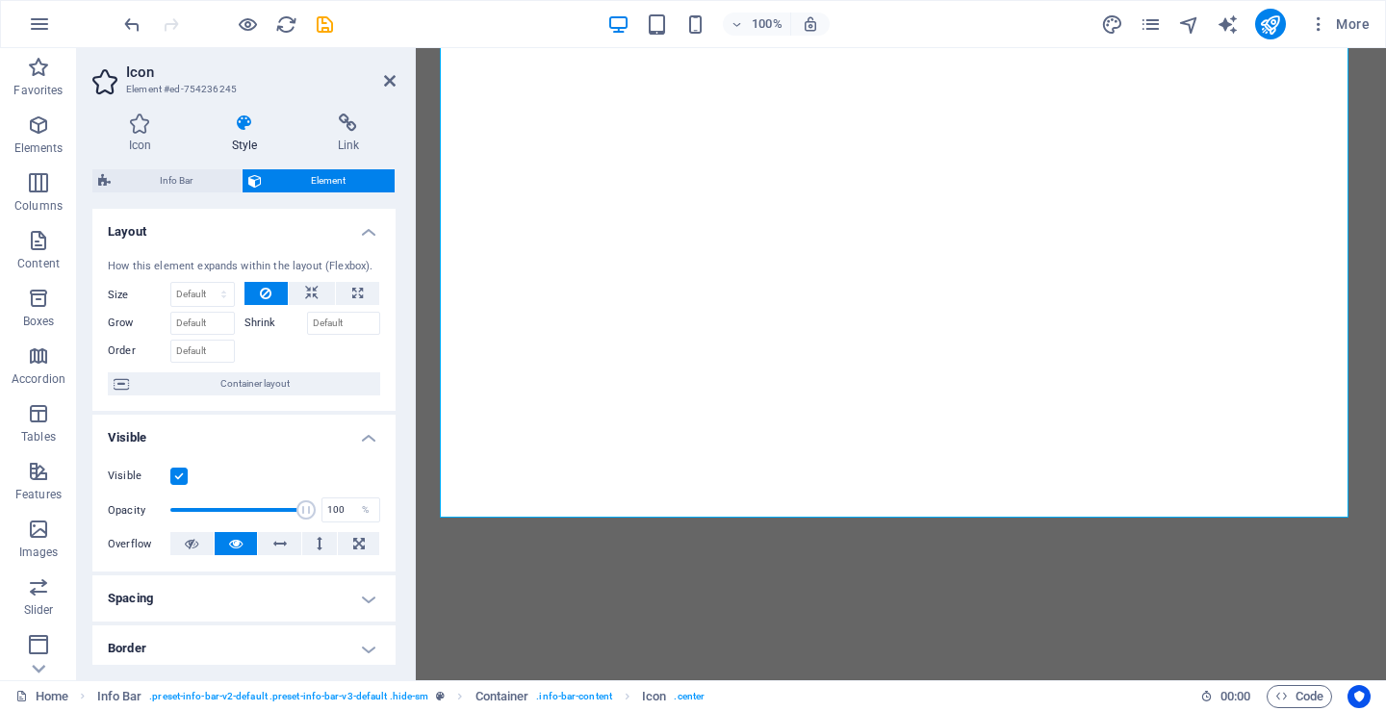
click at [358, 592] on h4 "Spacing" at bounding box center [243, 598] width 303 height 46
click at [358, 592] on h4 "Spacing" at bounding box center [243, 592] width 303 height 35
click at [307, 287] on icon at bounding box center [311, 293] width 13 height 23
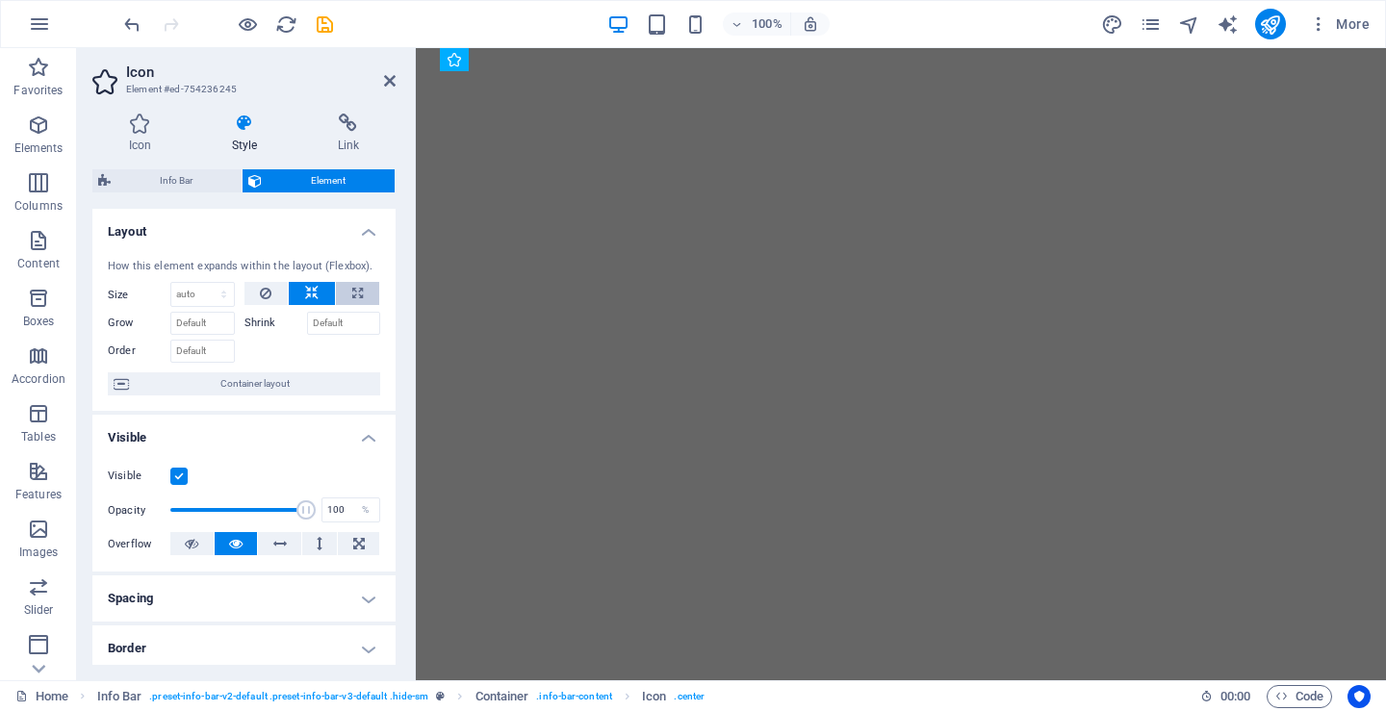
click at [354, 293] on icon at bounding box center [357, 293] width 11 height 23
type input "100"
select select "%"
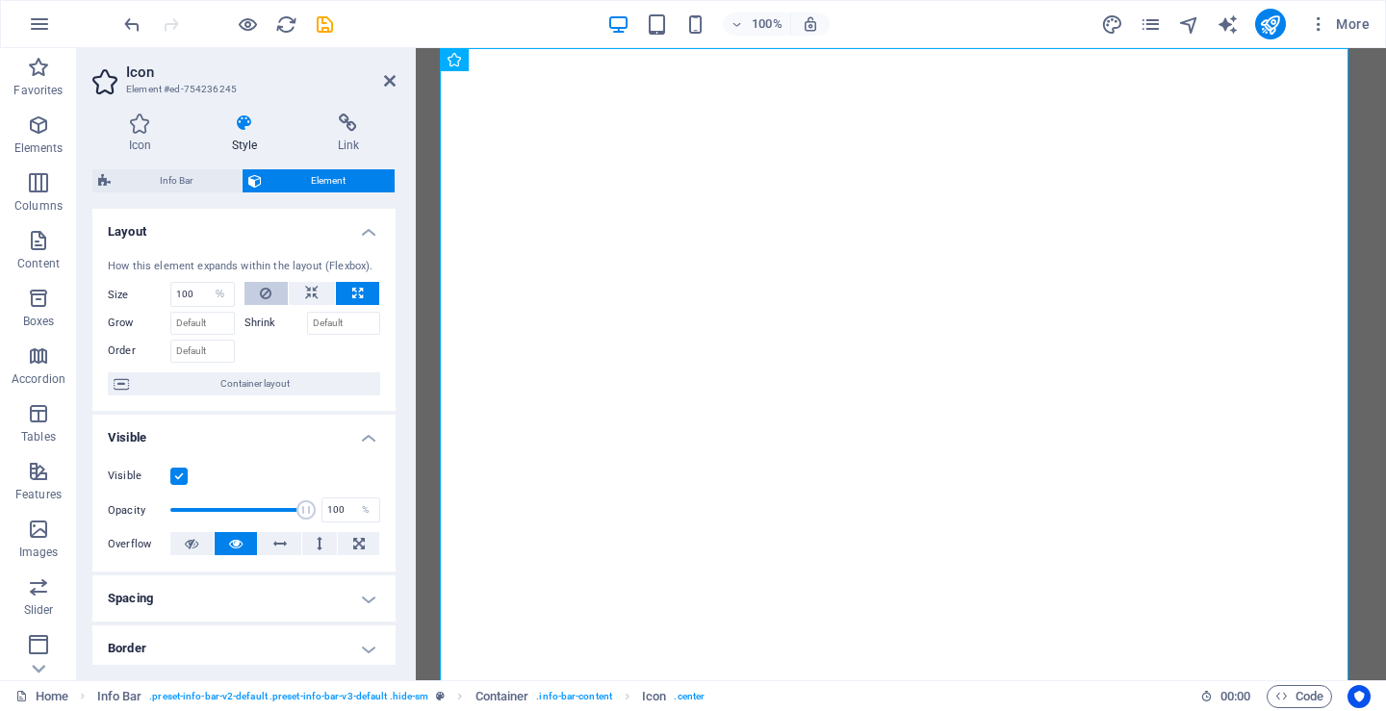
click at [257, 292] on button at bounding box center [266, 293] width 44 height 23
select select "DISABLED_OPTION_VALUE"
click at [261, 327] on label "Shrink" at bounding box center [275, 323] width 63 height 23
click at [307, 327] on input "Shrink" at bounding box center [344, 323] width 74 height 23
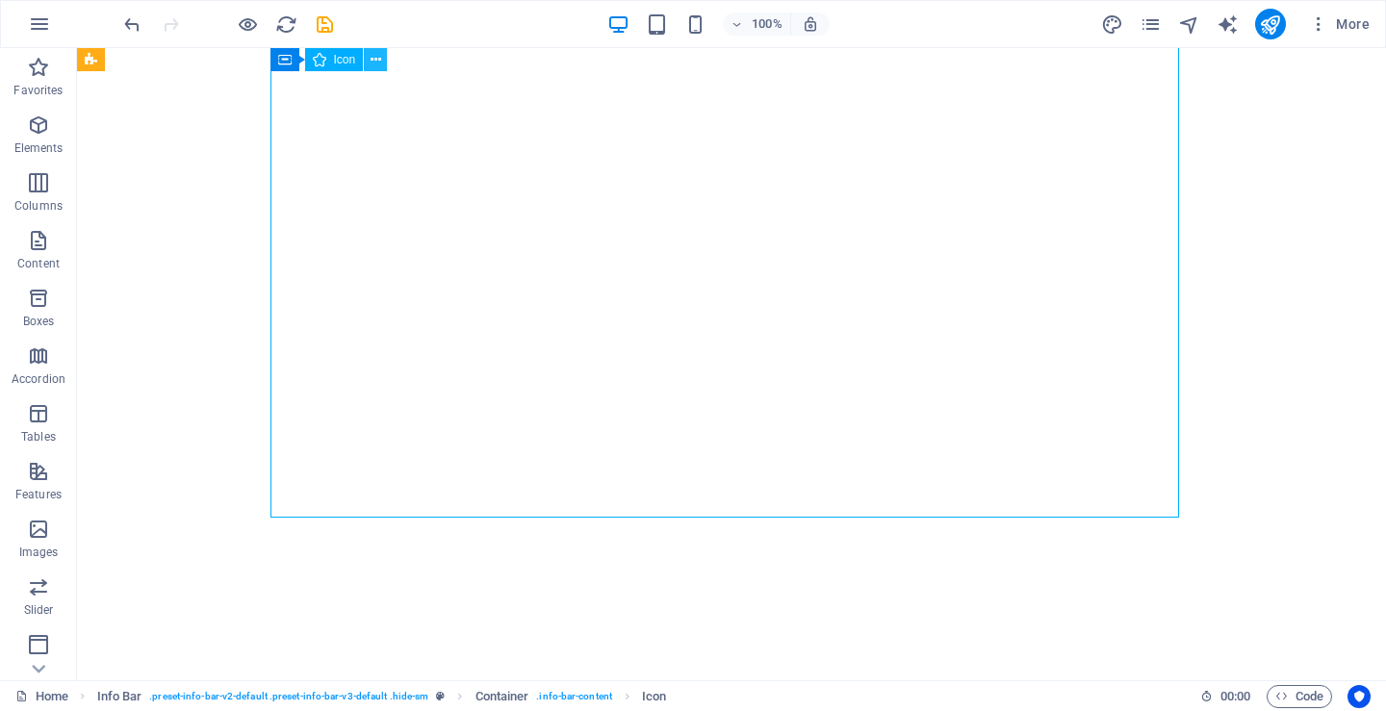
click at [370, 59] on icon at bounding box center [375, 60] width 11 height 20
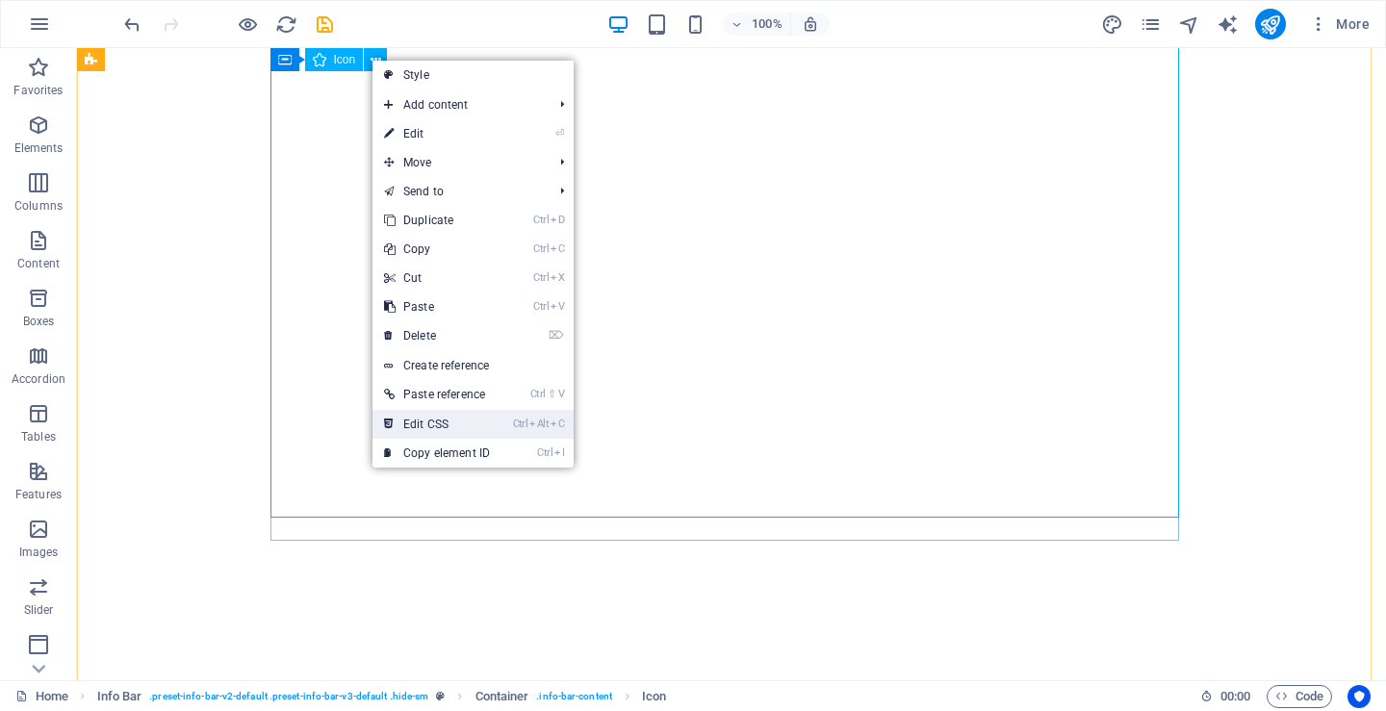
click at [440, 423] on link "Ctrl Alt C Edit CSS" at bounding box center [436, 424] width 129 height 29
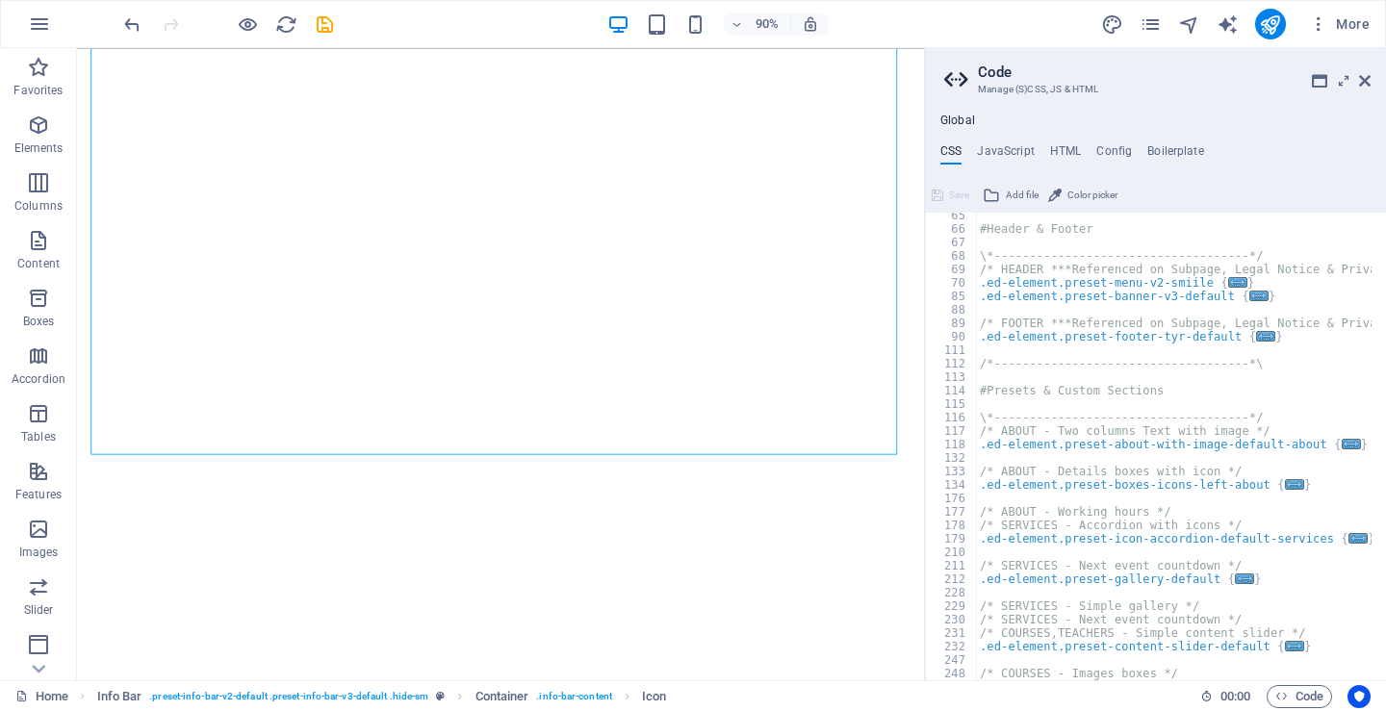
scroll to position [866, 0]
click at [1366, 88] on icon at bounding box center [1365, 80] width 12 height 15
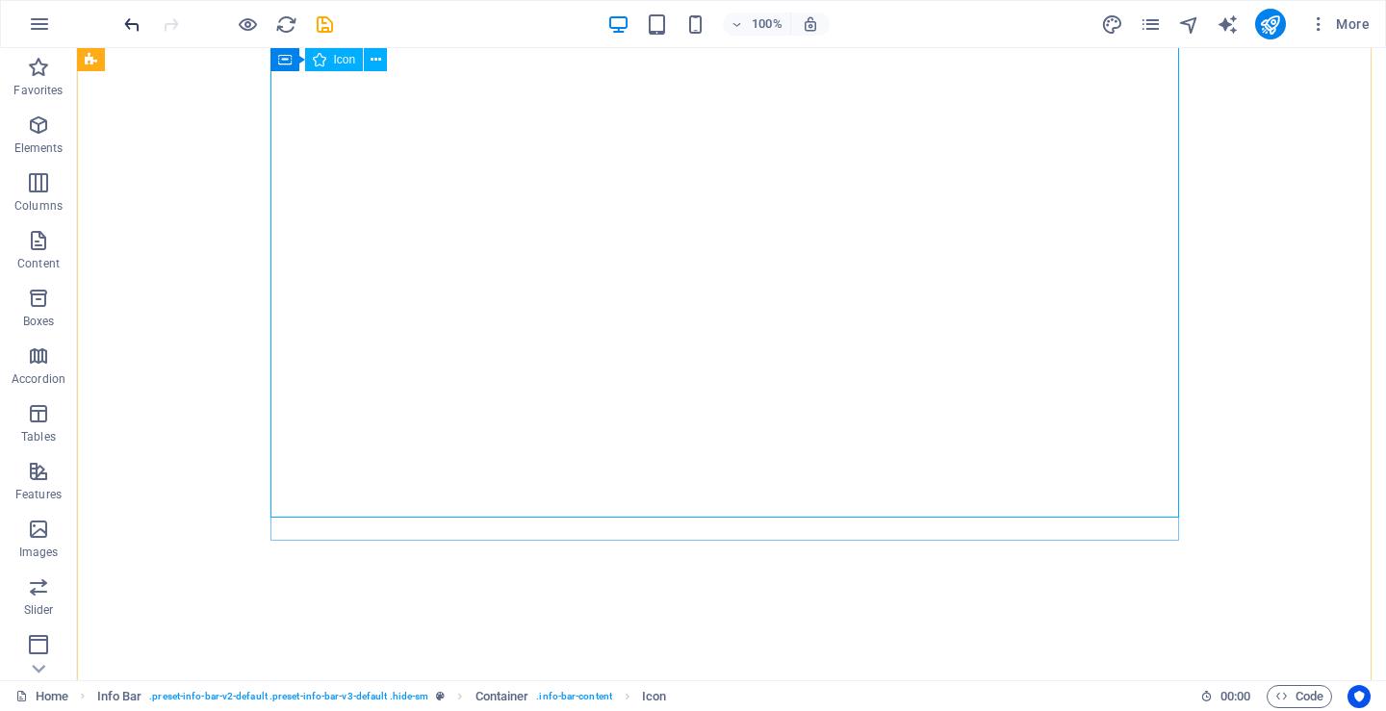
click at [130, 23] on icon "undo" at bounding box center [132, 24] width 22 height 22
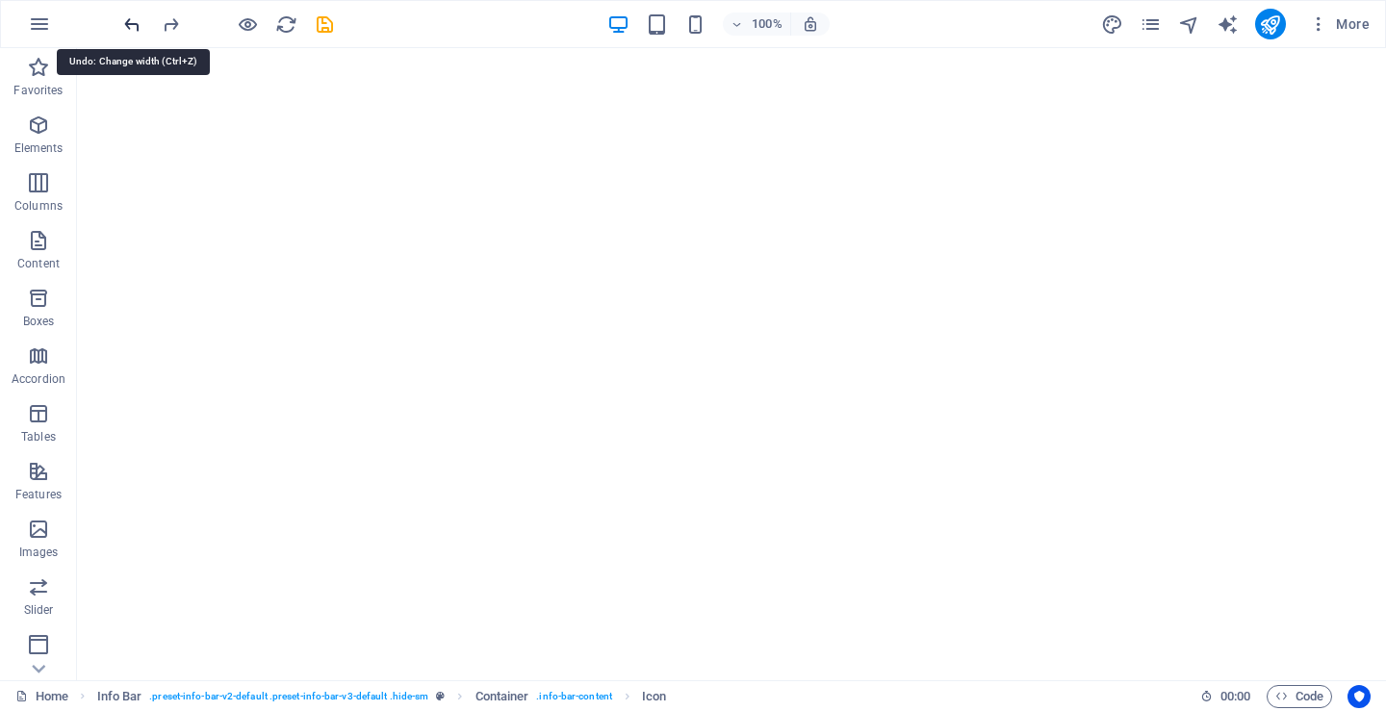
click at [130, 23] on icon "undo" at bounding box center [132, 24] width 22 height 22
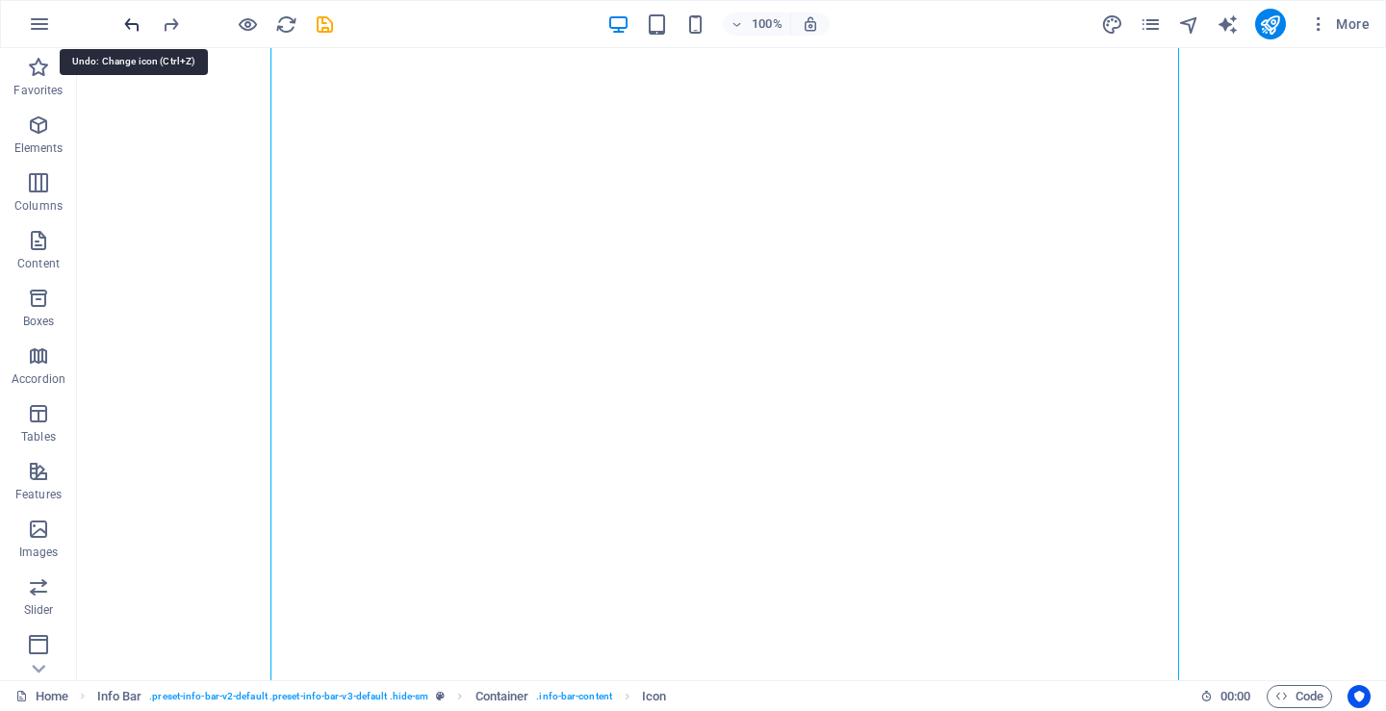
click at [130, 23] on icon "undo" at bounding box center [132, 24] width 22 height 22
click at [130, 23] on div at bounding box center [228, 24] width 216 height 31
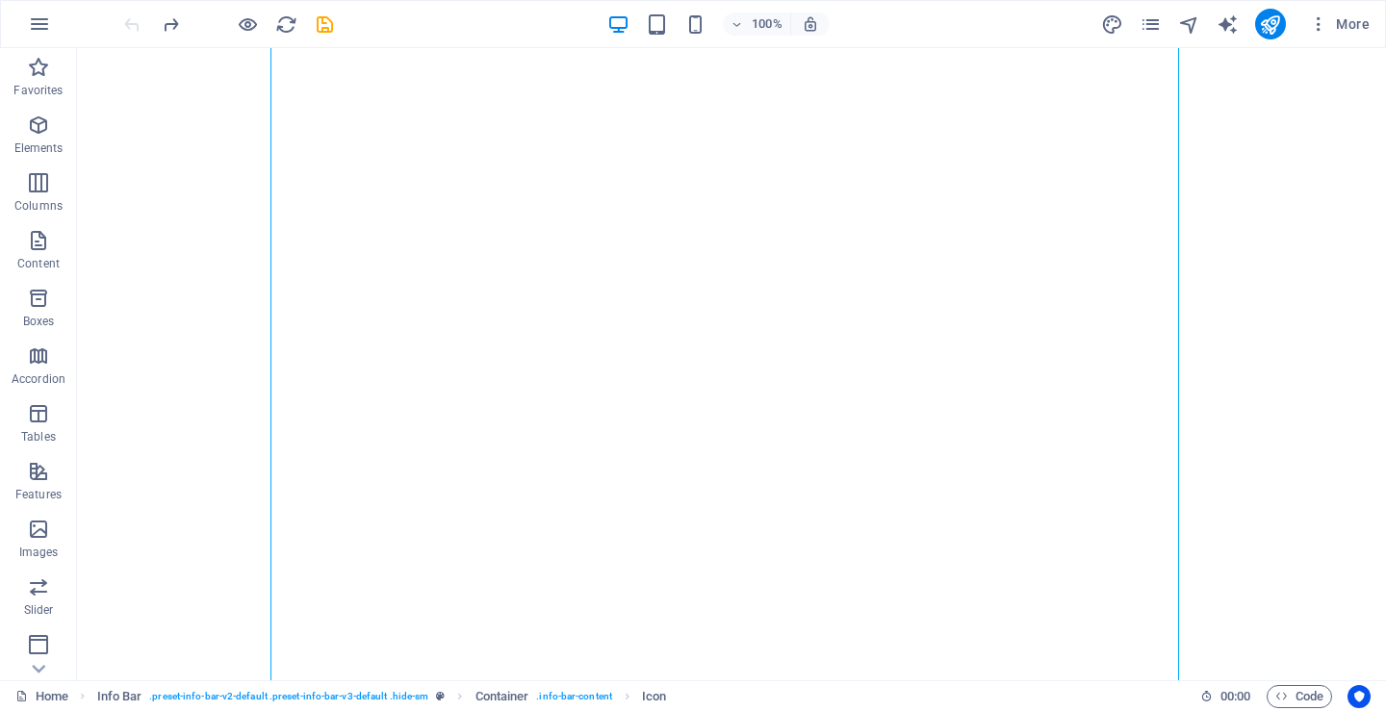
click at [130, 23] on div at bounding box center [228, 24] width 216 height 31
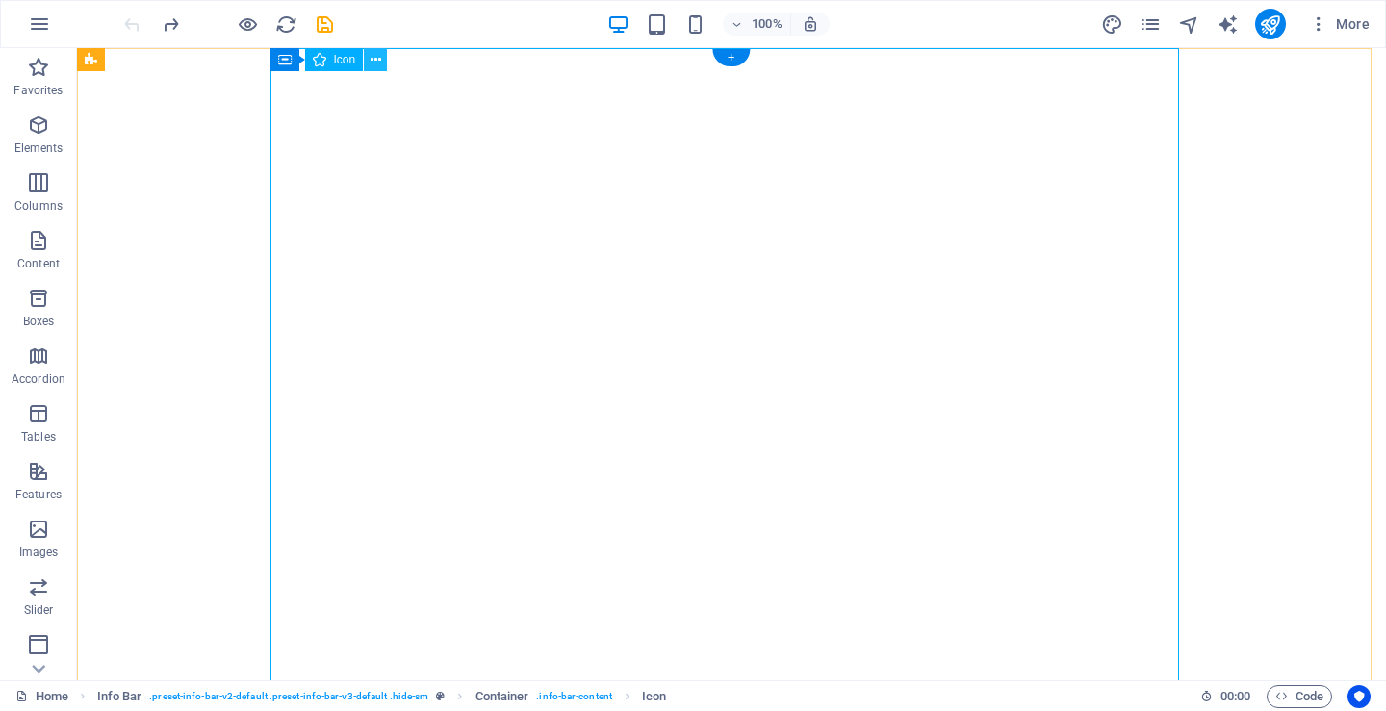
click at [380, 61] on icon at bounding box center [375, 60] width 11 height 20
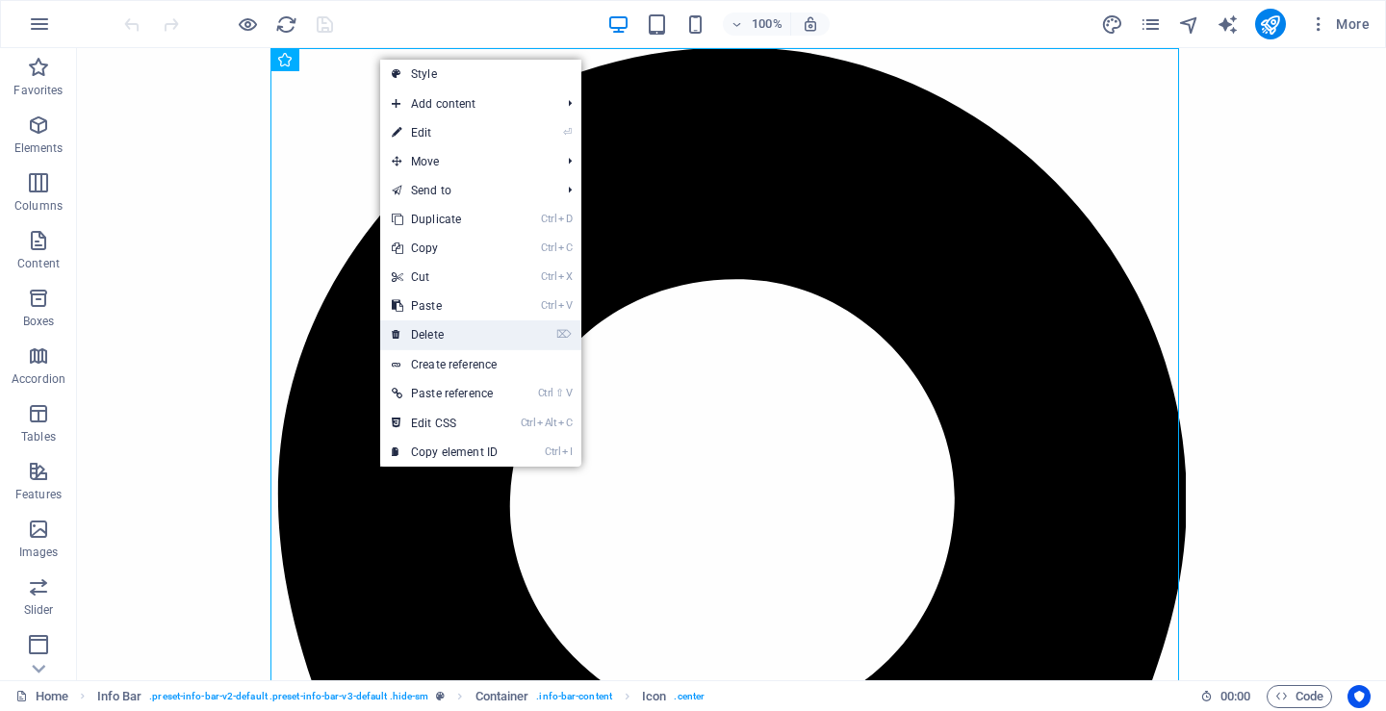
click at [428, 329] on link "⌦ Delete" at bounding box center [444, 334] width 129 height 29
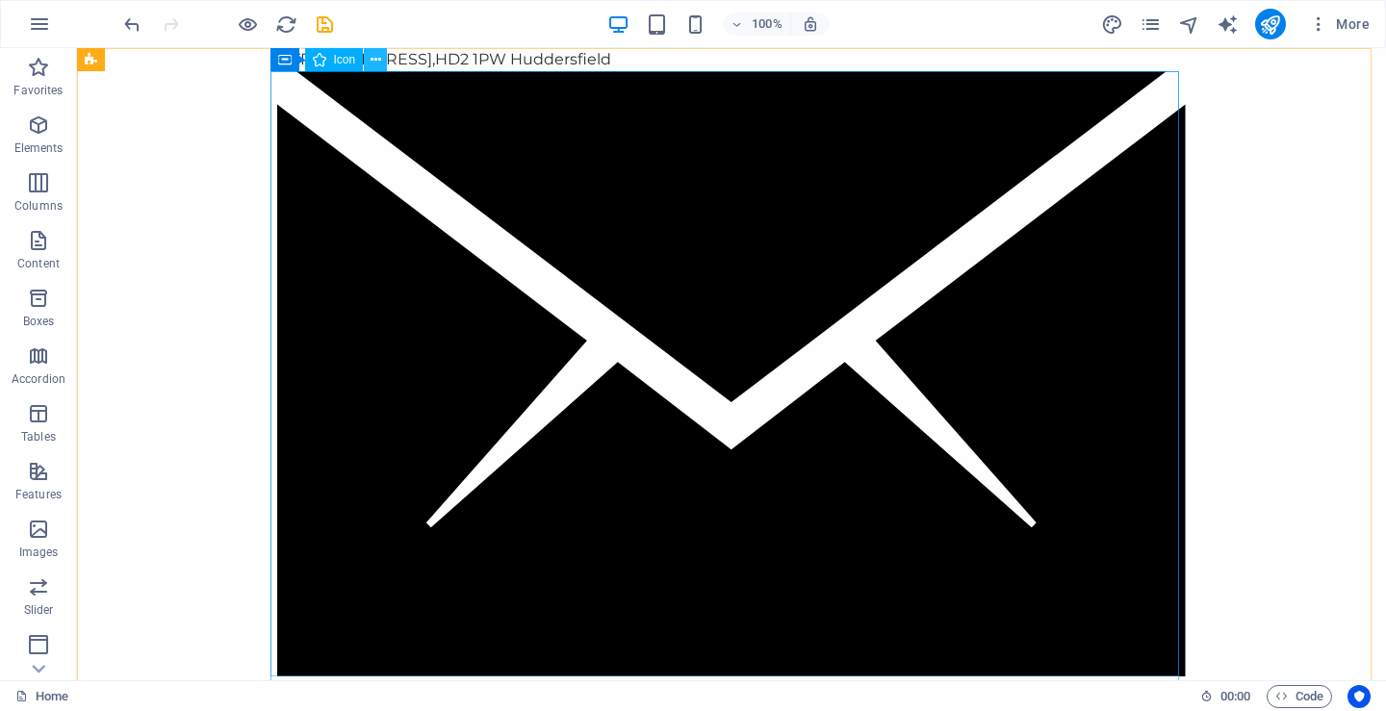
click at [376, 56] on icon at bounding box center [375, 60] width 11 height 20
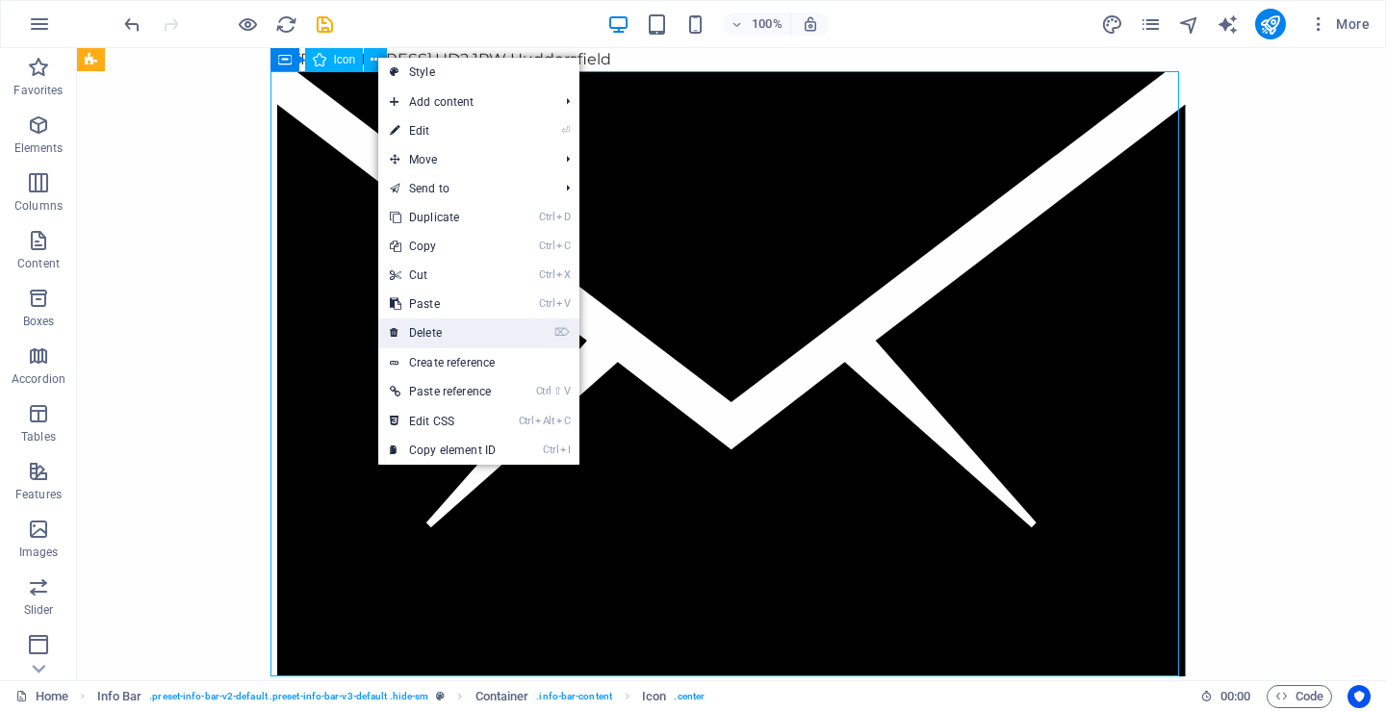
click at [423, 328] on link "⌦ Delete" at bounding box center [442, 333] width 129 height 29
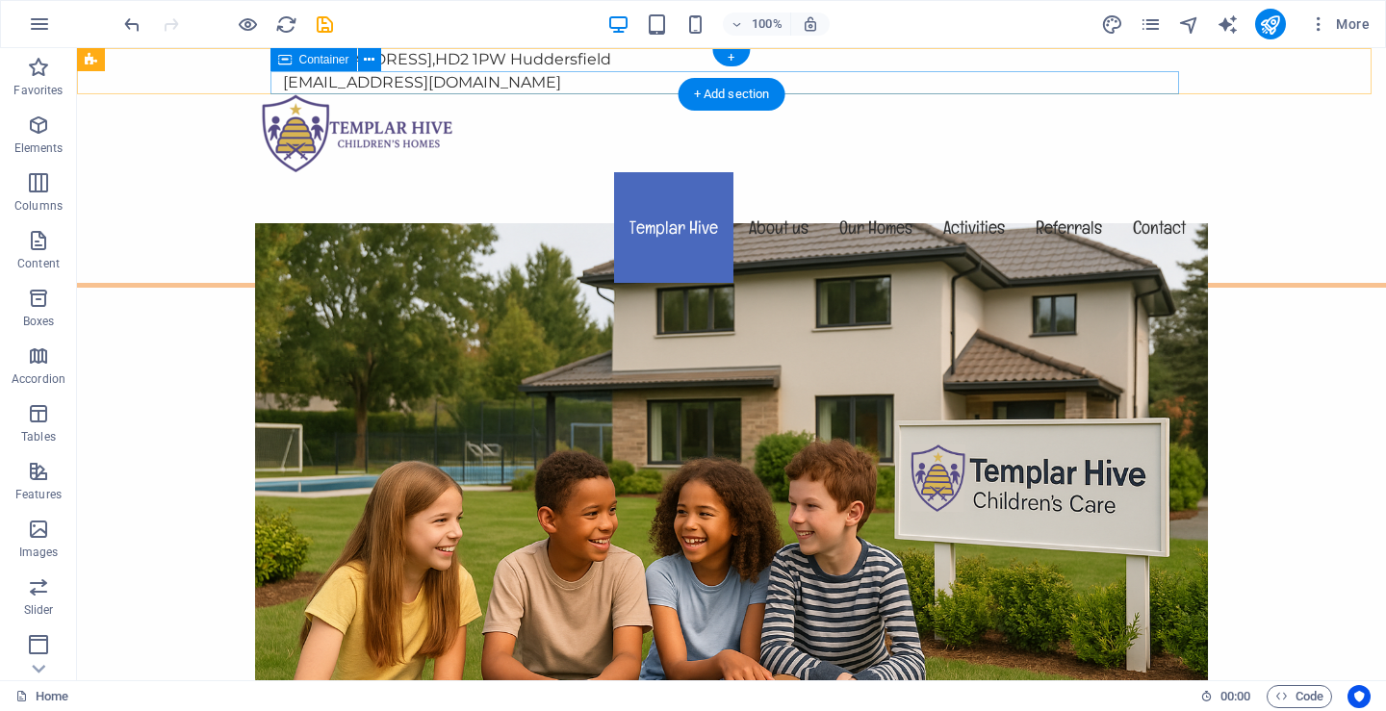
click at [933, 77] on div "[EMAIL_ADDRESS][DOMAIN_NAME]" at bounding box center [731, 82] width 908 height 23
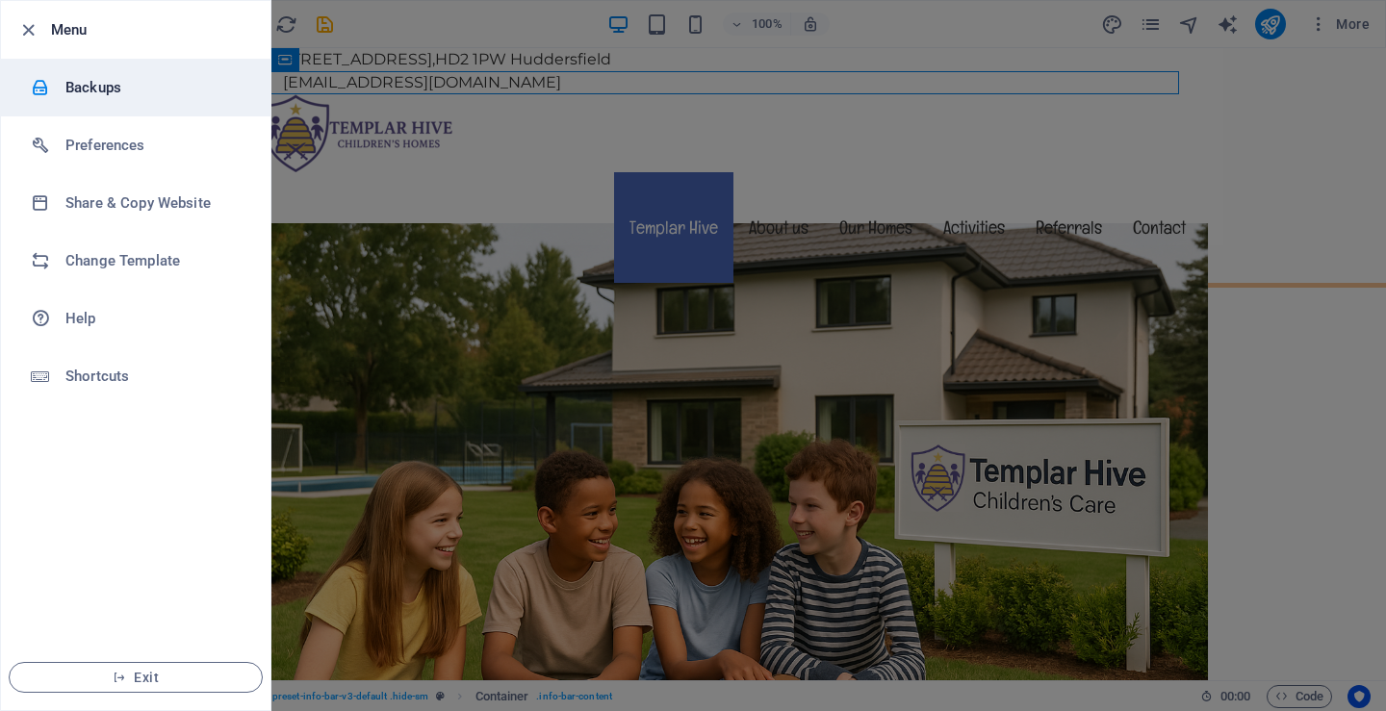
click at [60, 85] on div at bounding box center [48, 87] width 35 height 19
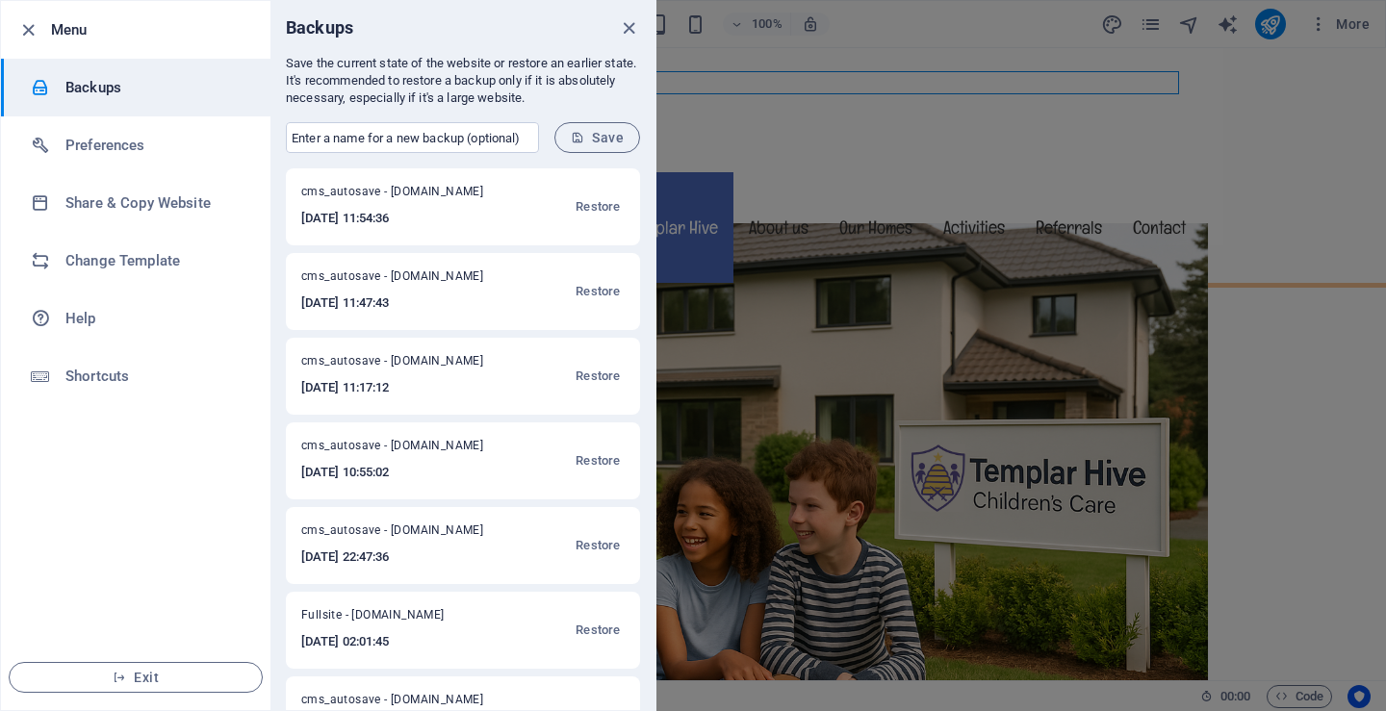
click at [353, 529] on span "cms_autosave - [DOMAIN_NAME]" at bounding box center [404, 534] width 207 height 23
click at [594, 545] on span "Restore" at bounding box center [597, 545] width 44 height 23
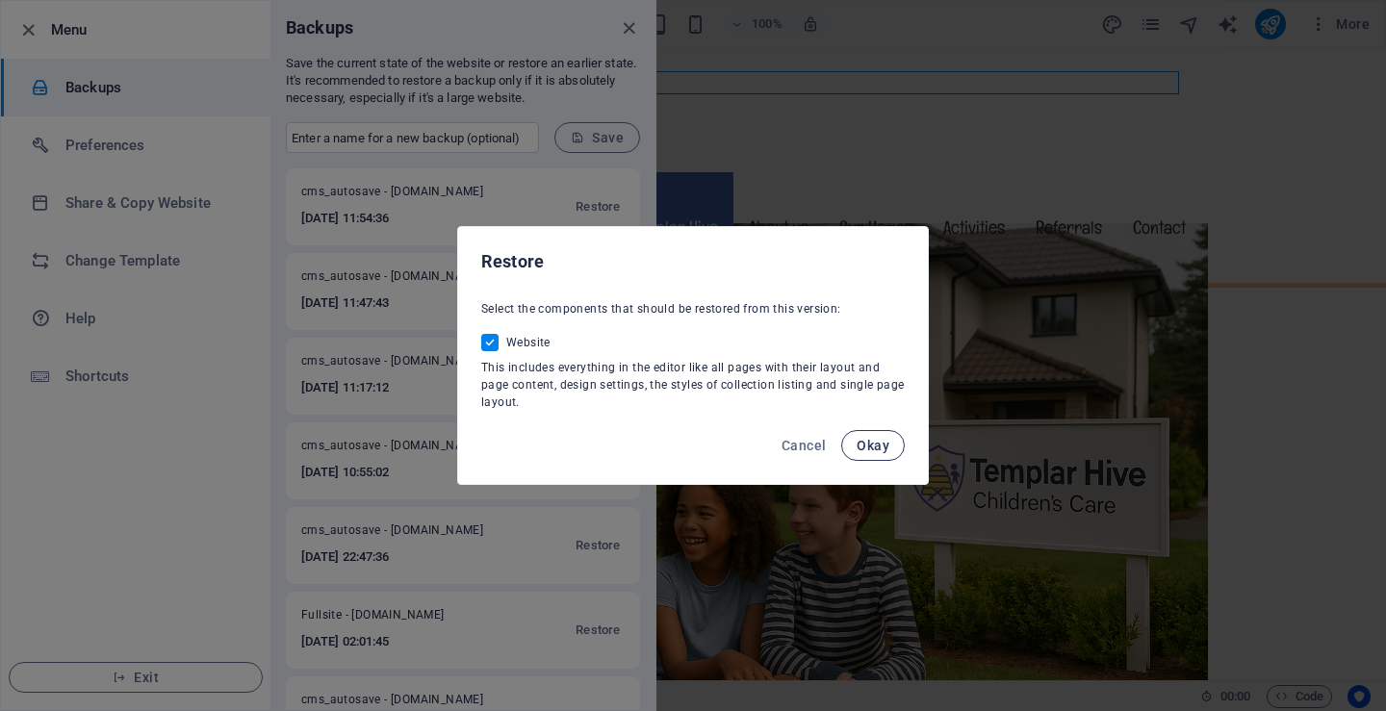
click at [875, 442] on span "Okay" at bounding box center [872, 445] width 33 height 15
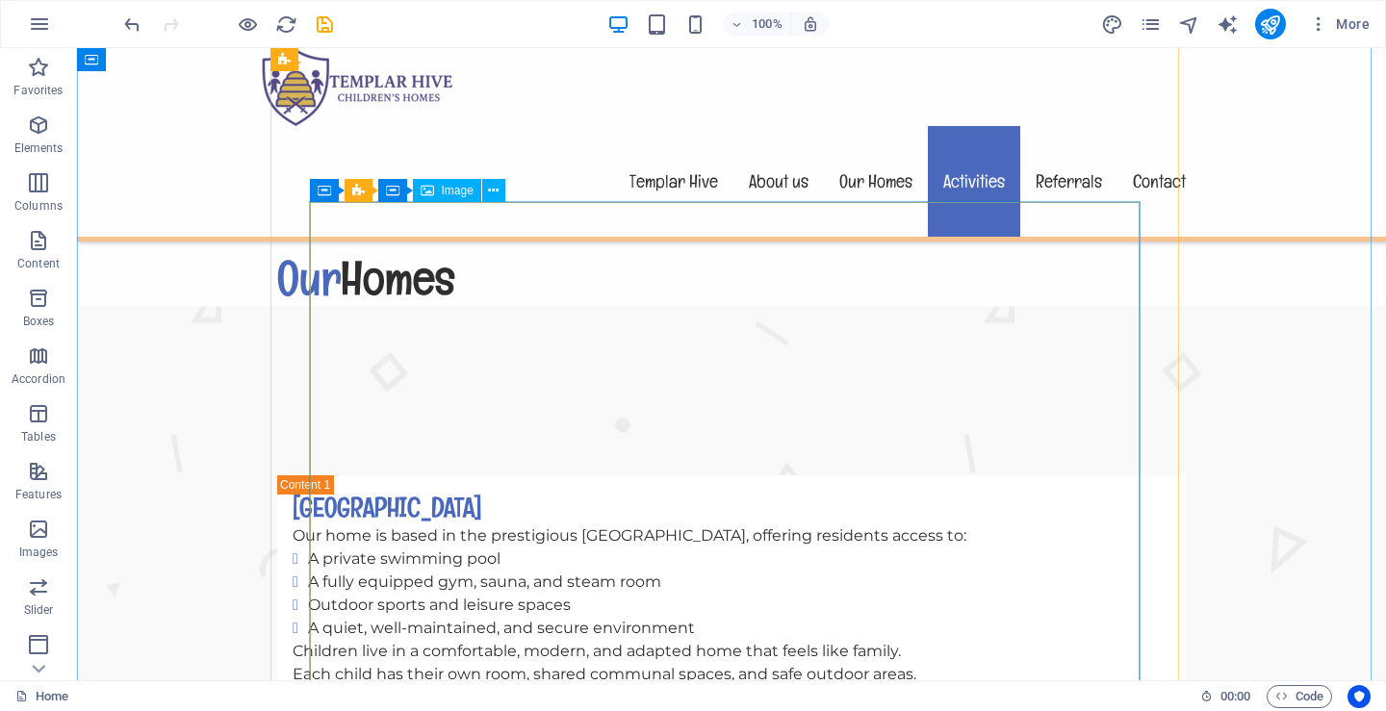
scroll to position [3753, 0]
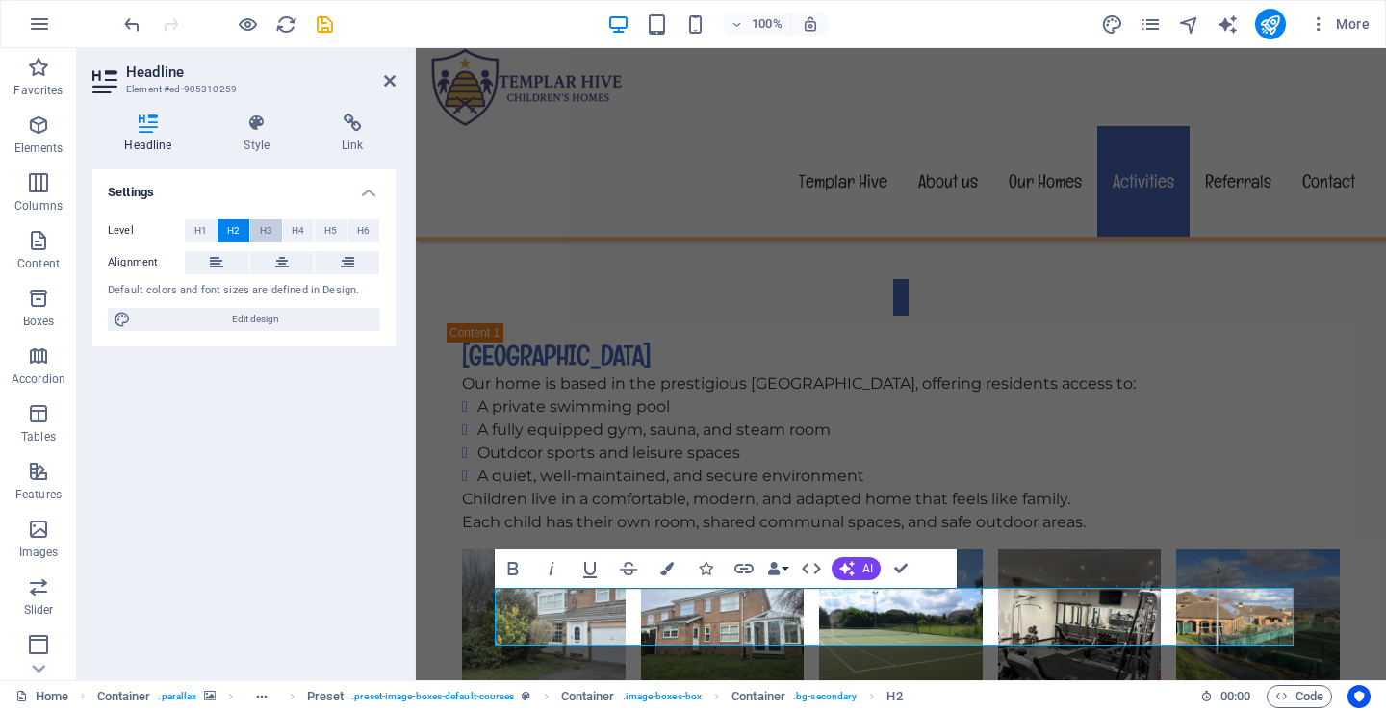
click at [263, 225] on span "H3" at bounding box center [266, 230] width 13 height 23
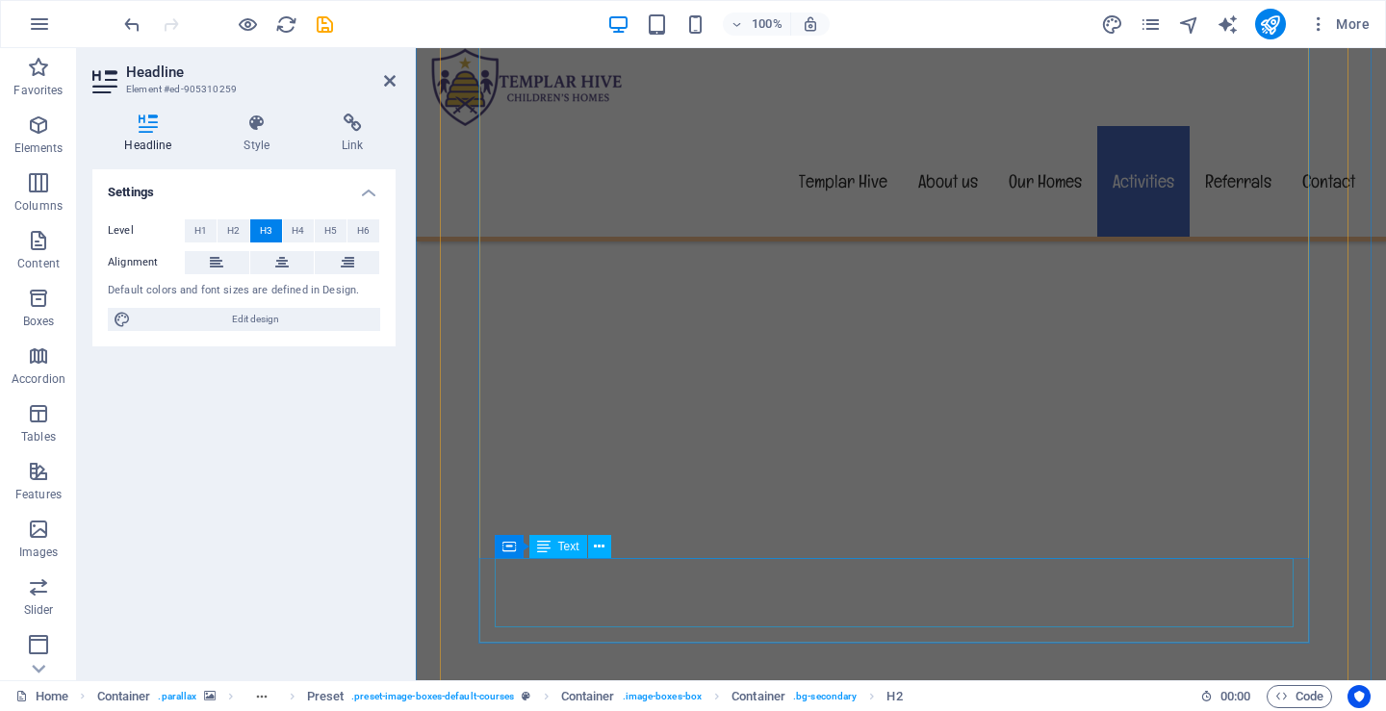
scroll to position [4619, 0]
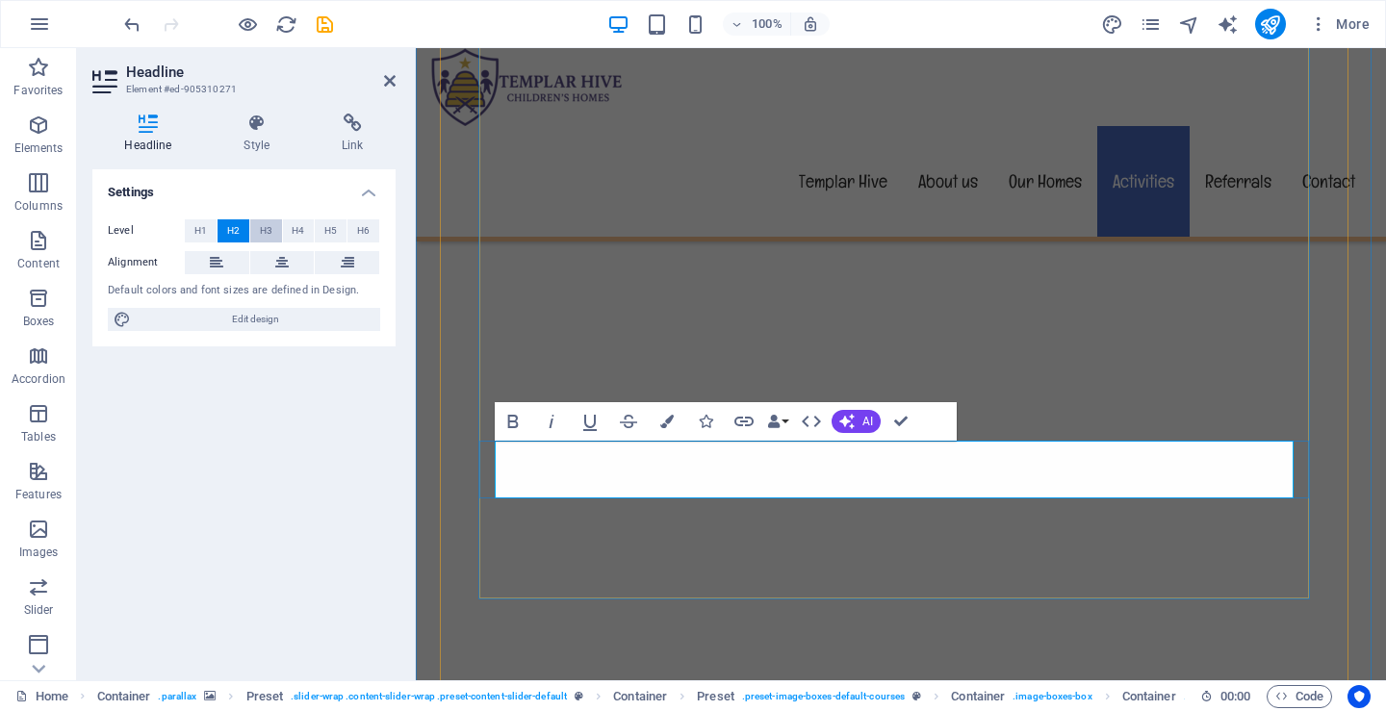
click at [265, 228] on span "H3" at bounding box center [266, 230] width 13 height 23
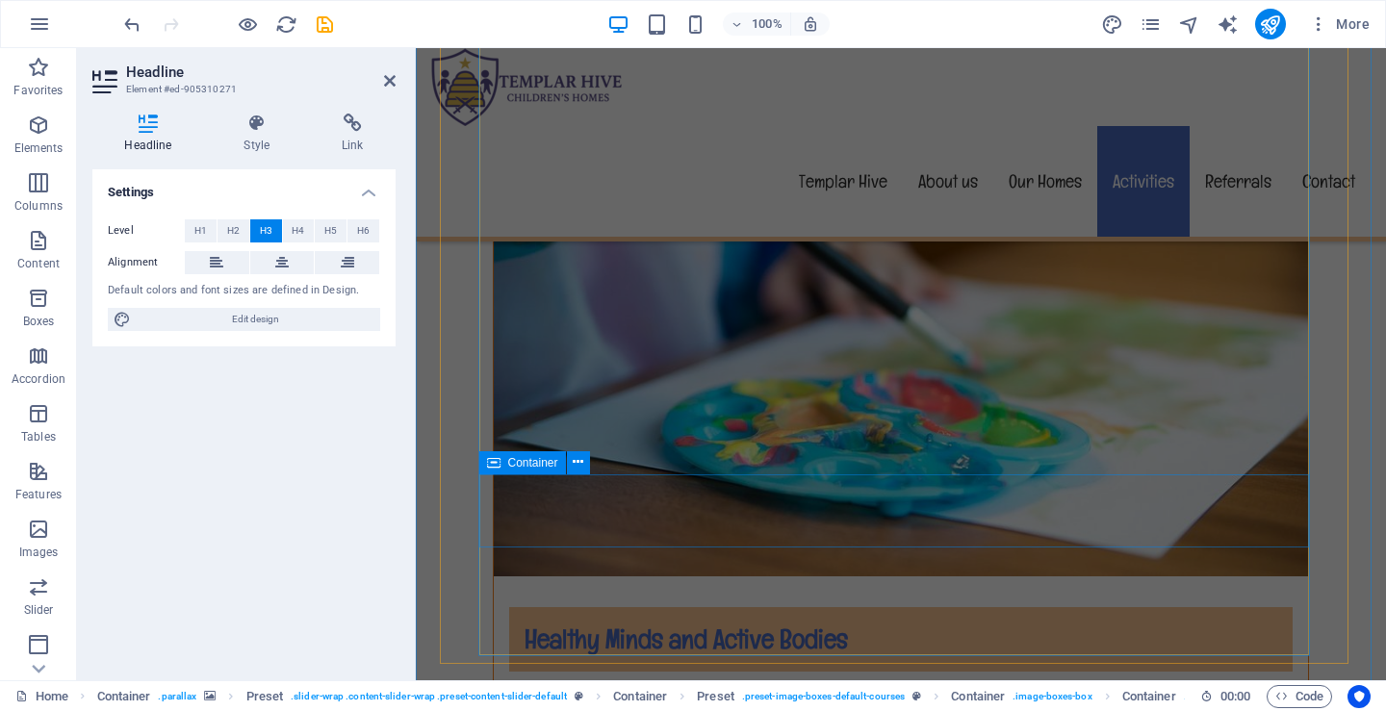
scroll to position [5389, 0]
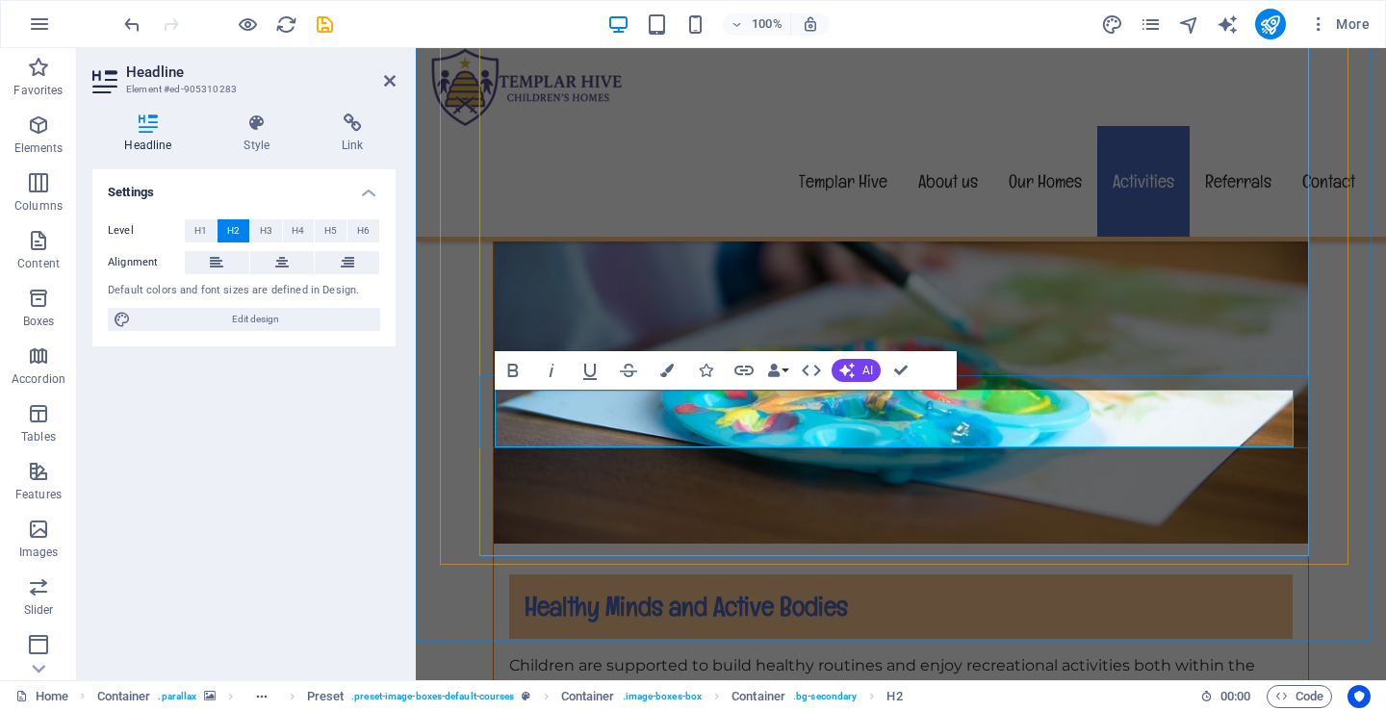
scroll to position [1, 0]
click at [265, 226] on span "H3" at bounding box center [266, 230] width 13 height 23
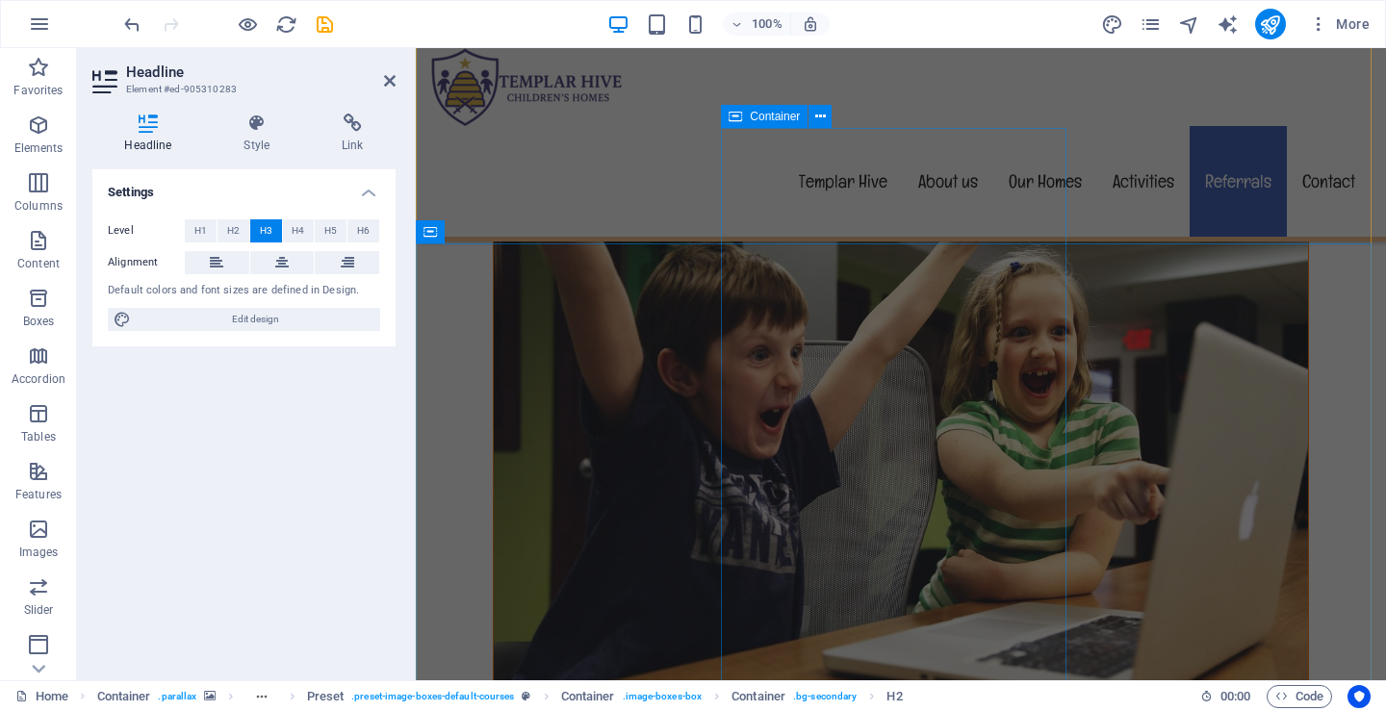
scroll to position [6679, 0]
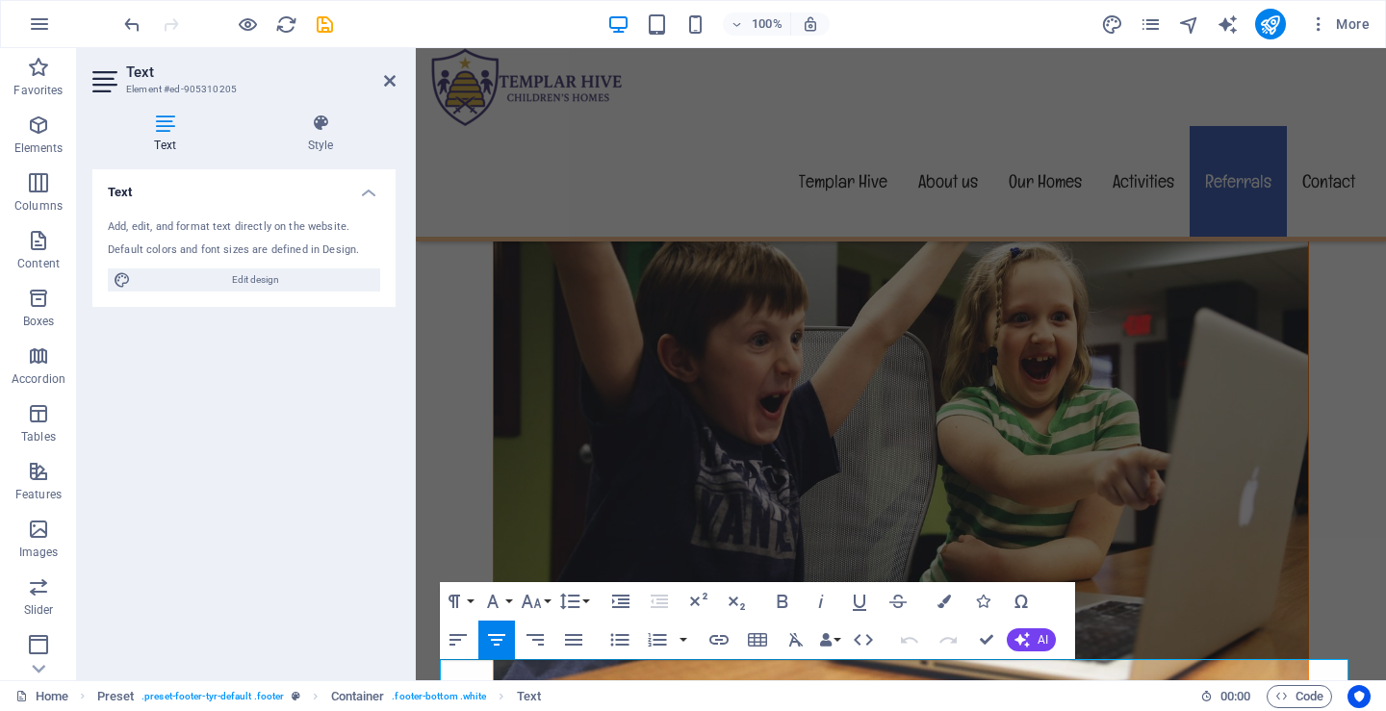
scroll to position [6662, 0]
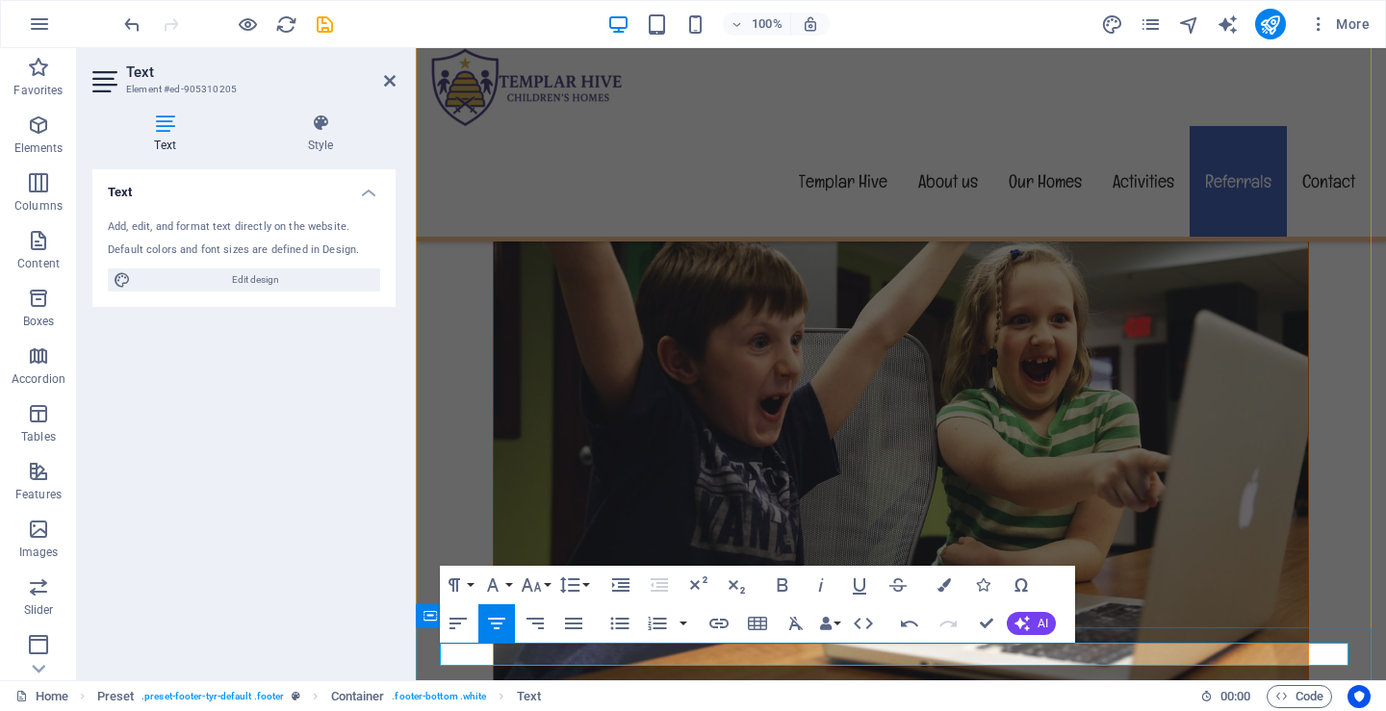
scroll to position [6678, 0]
drag, startPoint x: 1043, startPoint y: 671, endPoint x: 887, endPoint y: 656, distance: 156.6
click at [715, 621] on icon "button" at bounding box center [718, 623] width 23 height 23
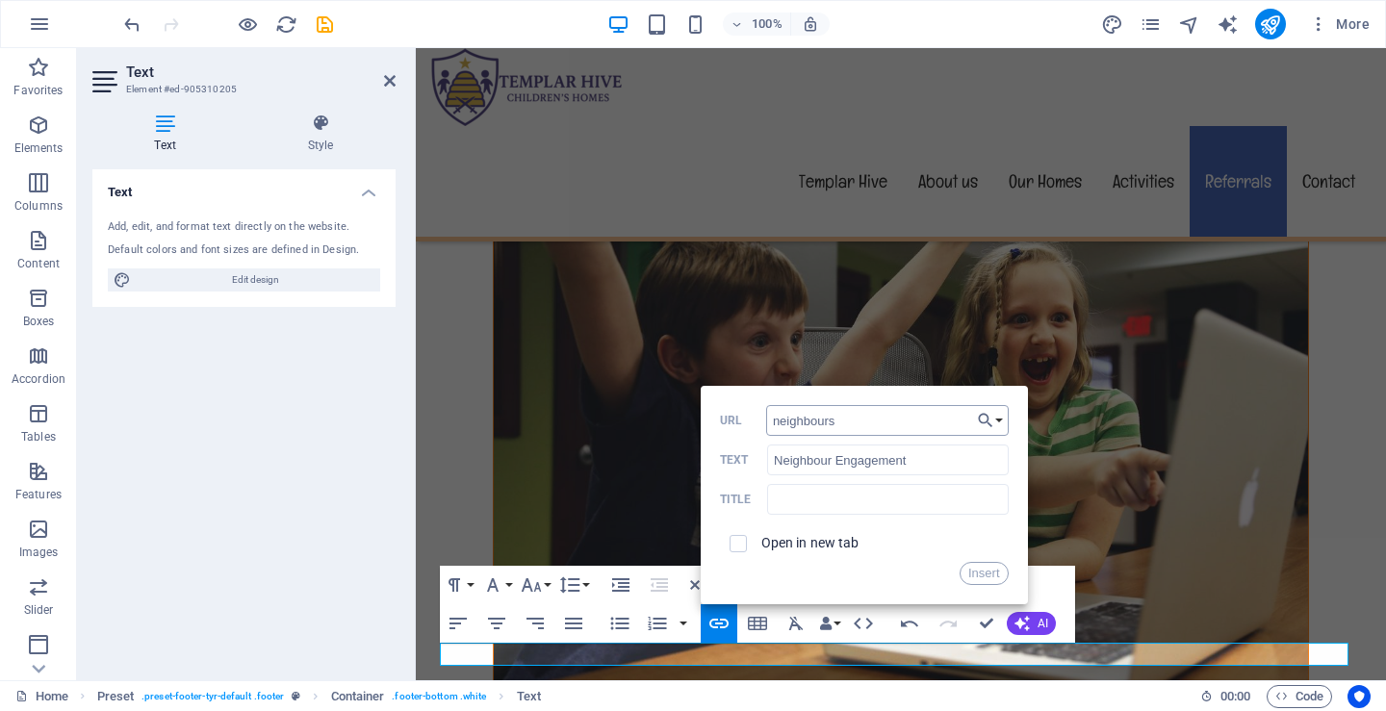
click at [774, 423] on input "neighbours" at bounding box center [887, 420] width 242 height 31
type input "/neighbours"
click at [976, 571] on button "Insert" at bounding box center [983, 573] width 49 height 23
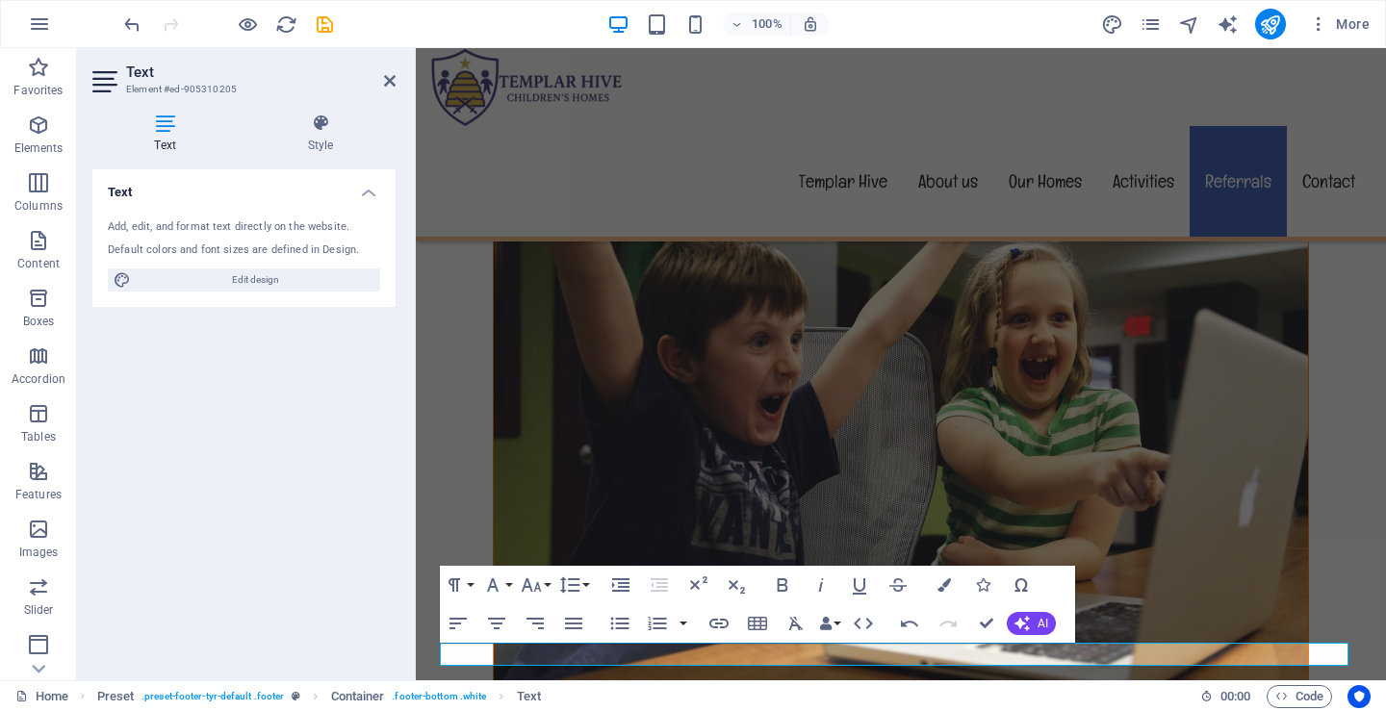
click at [321, 24] on icon "save" at bounding box center [325, 24] width 22 height 22
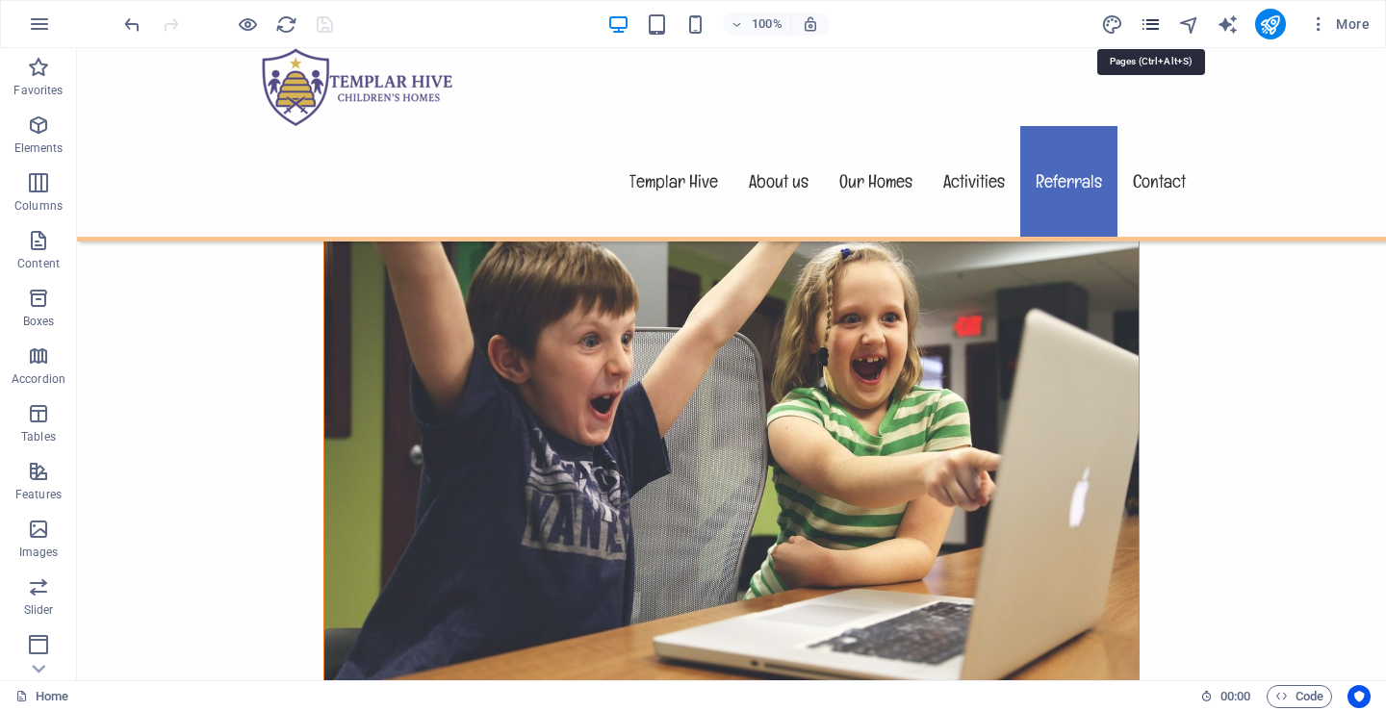
click at [1061, 128] on icon "pages" at bounding box center [654, 481] width 814 height 707
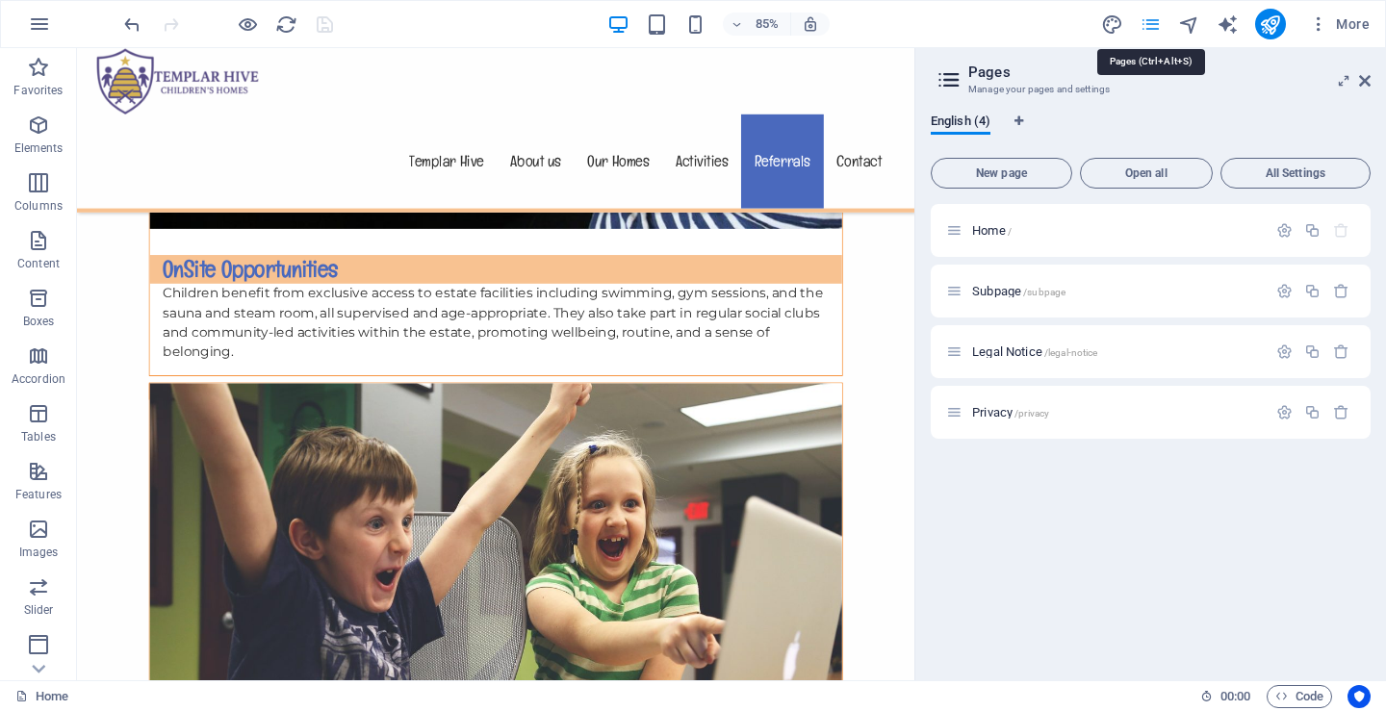
scroll to position [6568, 0]
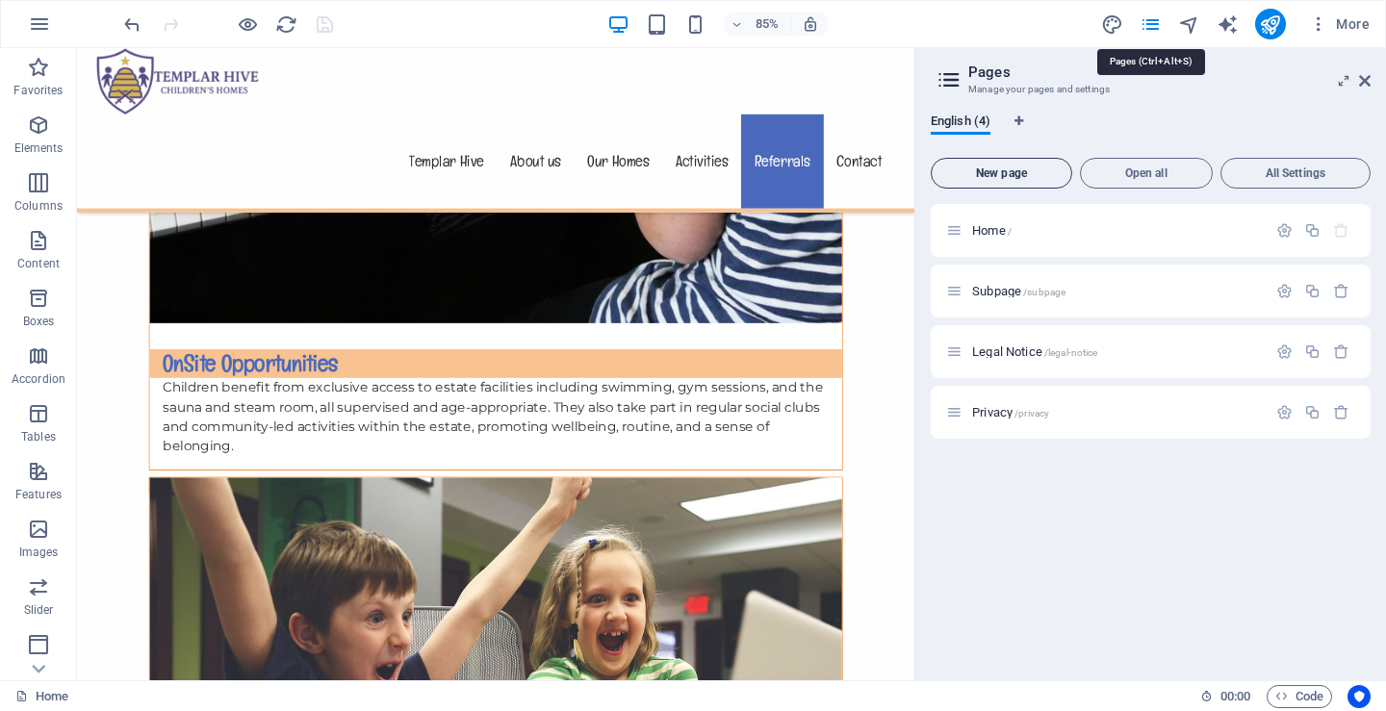
click at [989, 168] on span "New page" at bounding box center [1001, 173] width 124 height 12
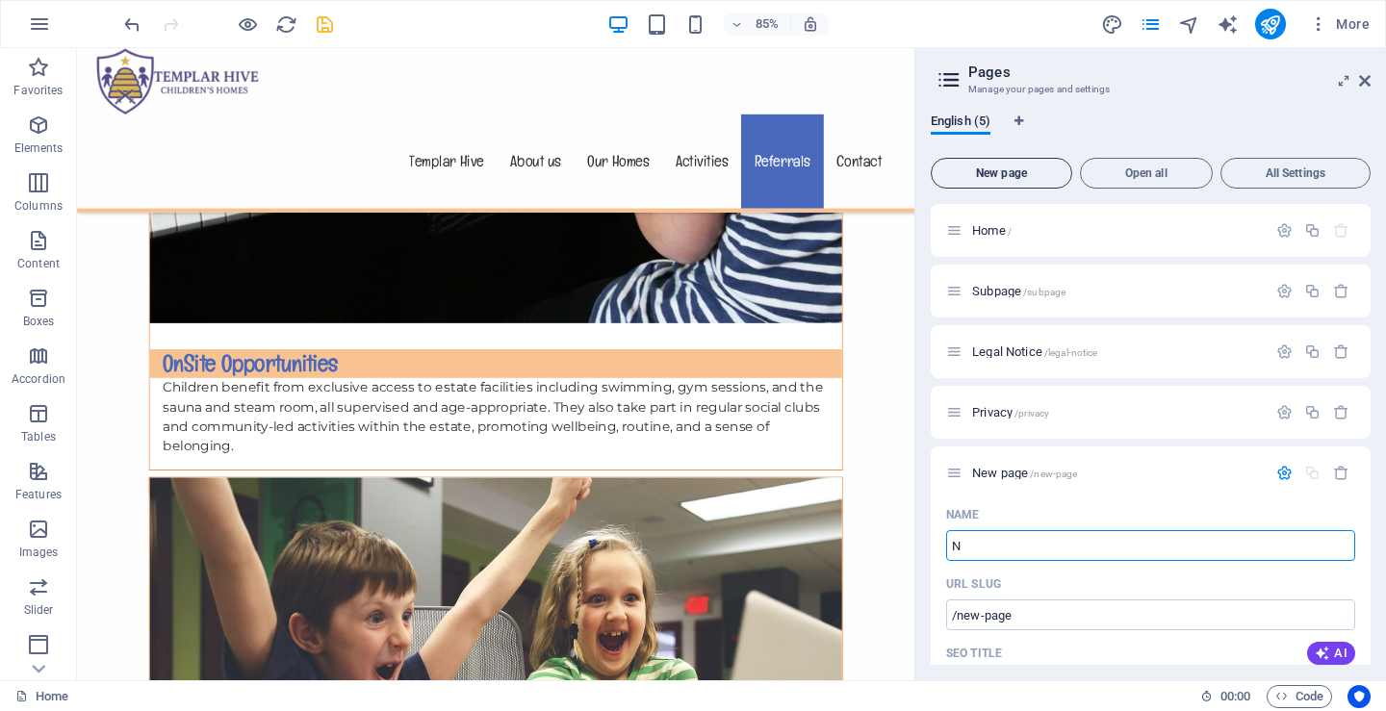
type input "Nei"
type input "/n"
type input "Neighbour"
type input "/neighbour"
type input "Neighbourhood Engagement"
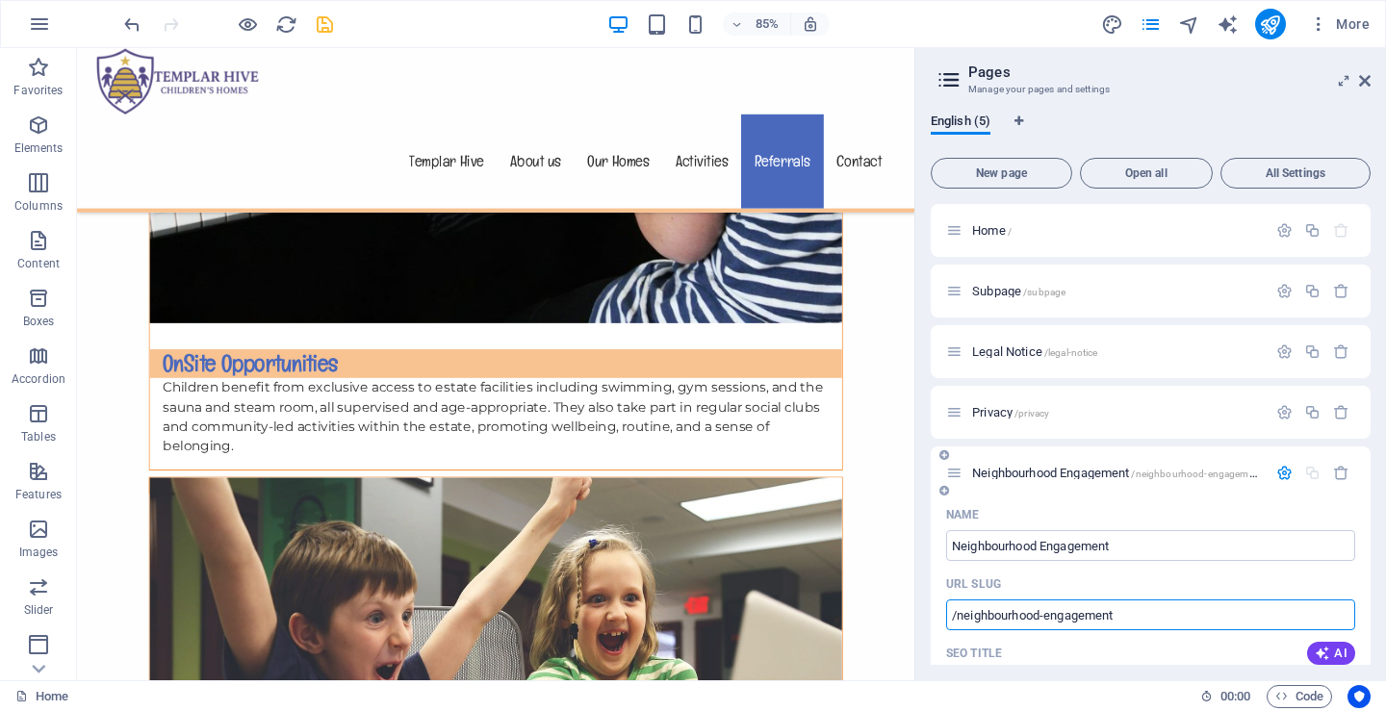
drag, startPoint x: 1126, startPoint y: 609, endPoint x: 1015, endPoint y: 616, distance: 110.9
click at [1015, 616] on input "/neighbourhood-engagement" at bounding box center [1150, 615] width 409 height 31
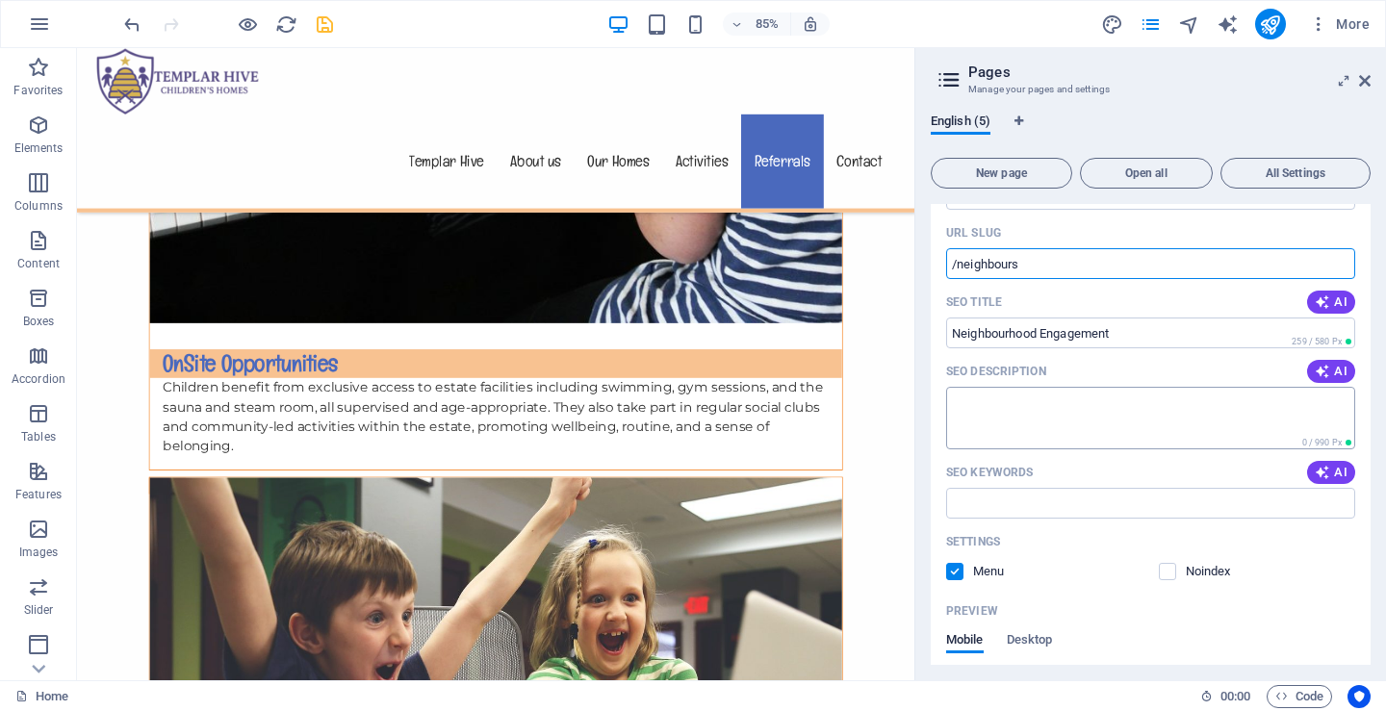
scroll to position [385, 0]
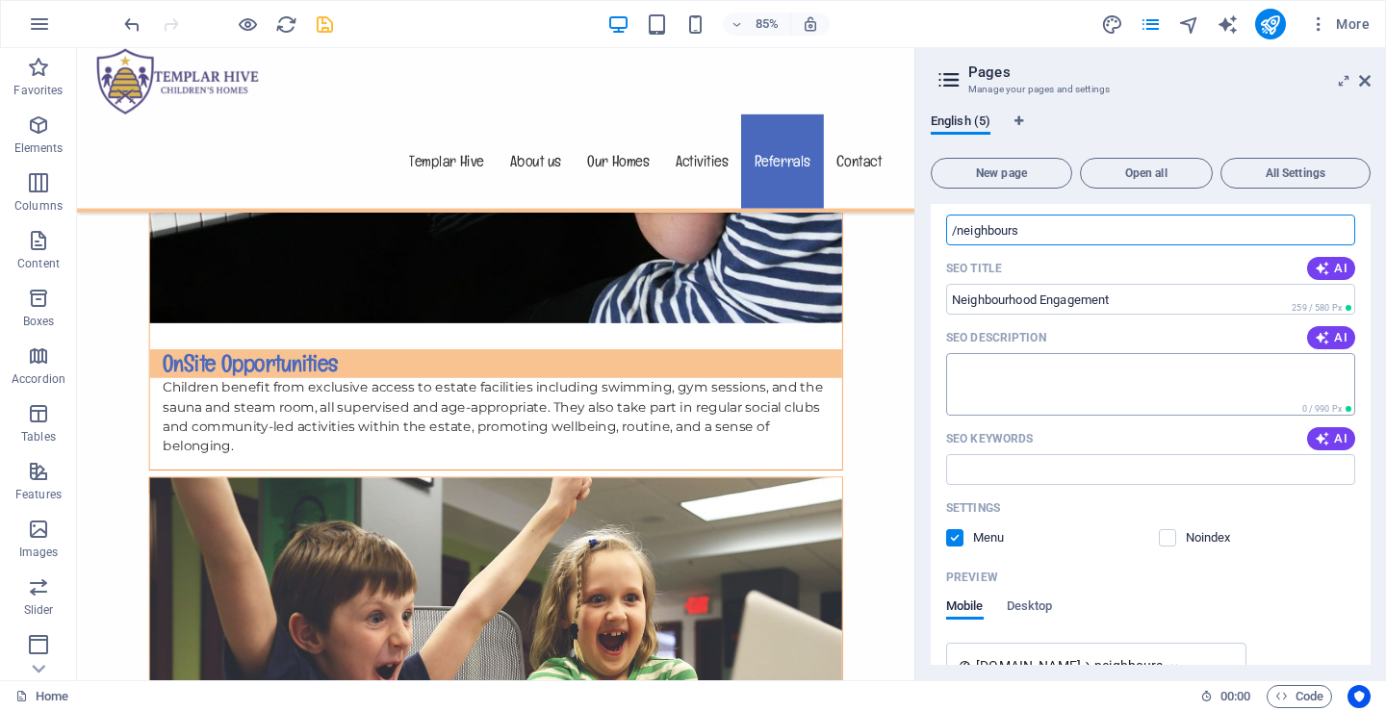
type input "/neighbours"
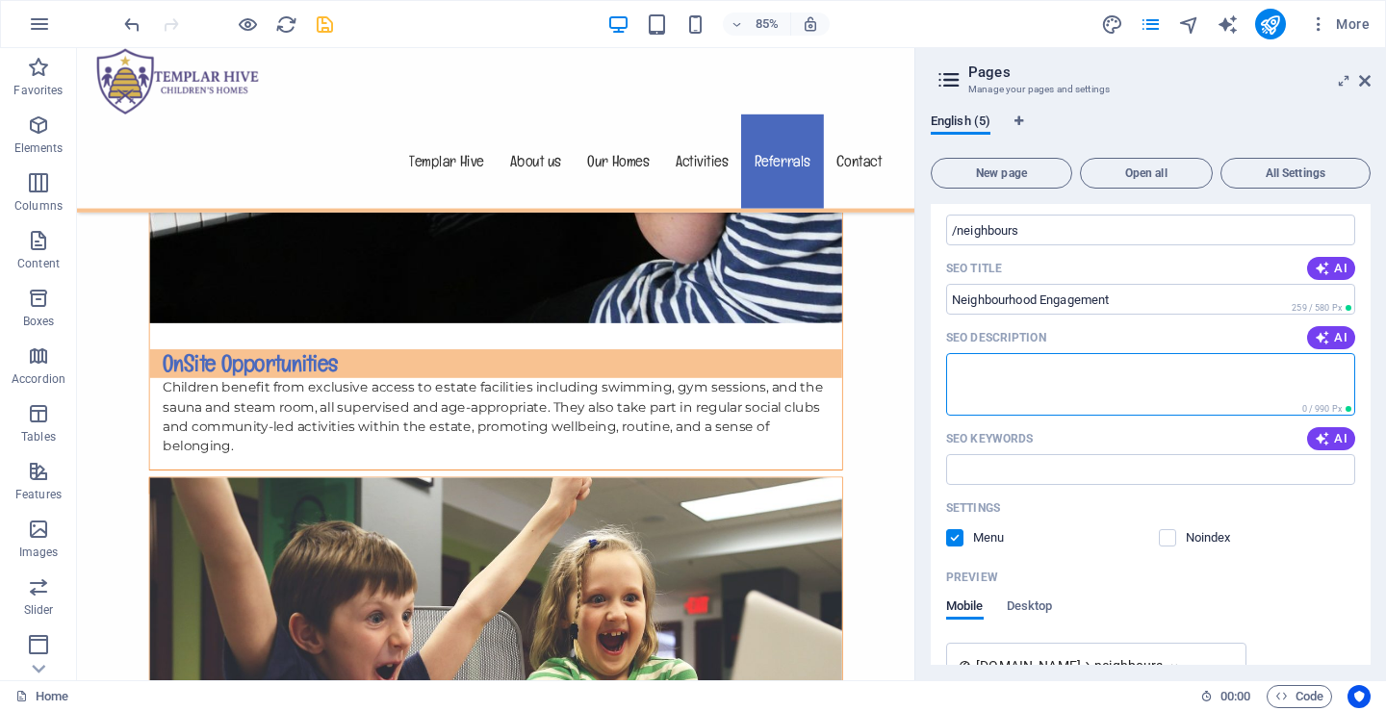
click at [1016, 383] on textarea "SEO Description" at bounding box center [1150, 384] width 409 height 63
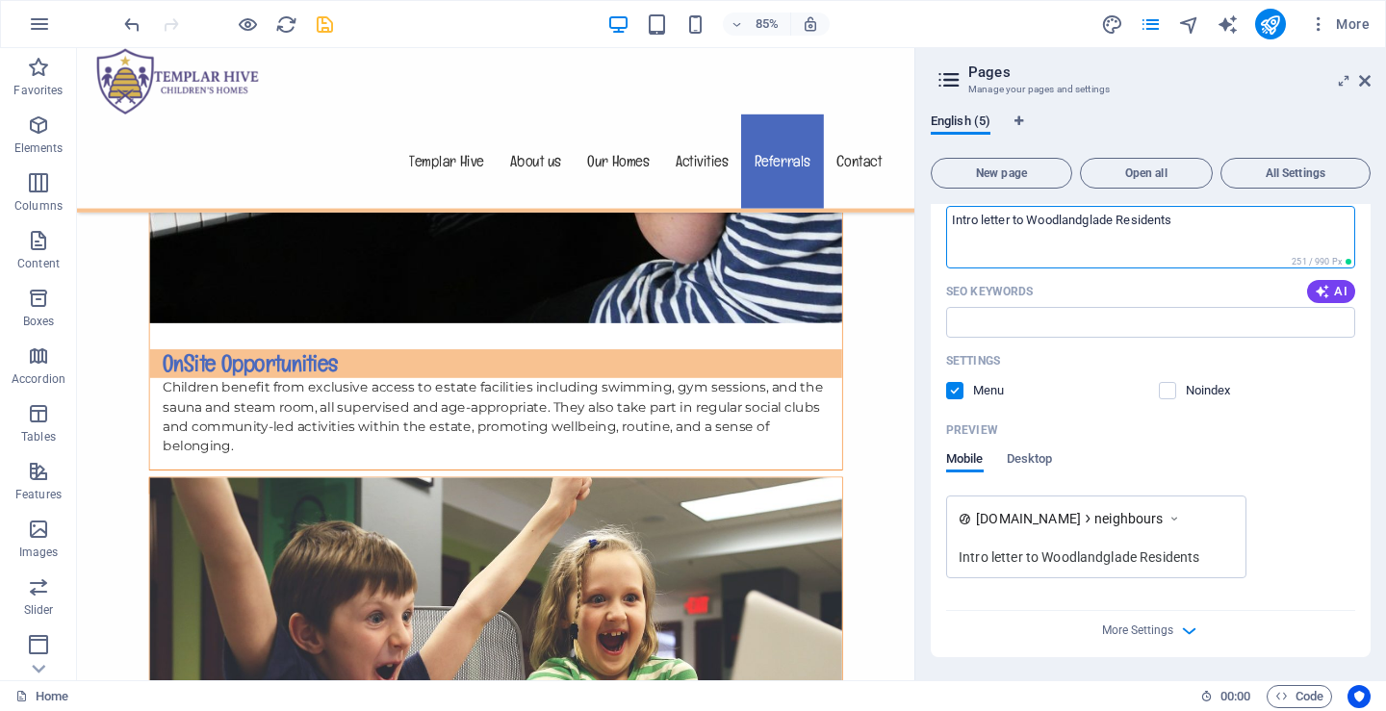
scroll to position [532, 0]
type textarea "Intro letter to Woodlandglade Residents"
click at [1187, 628] on icon "button" at bounding box center [1189, 631] width 22 height 22
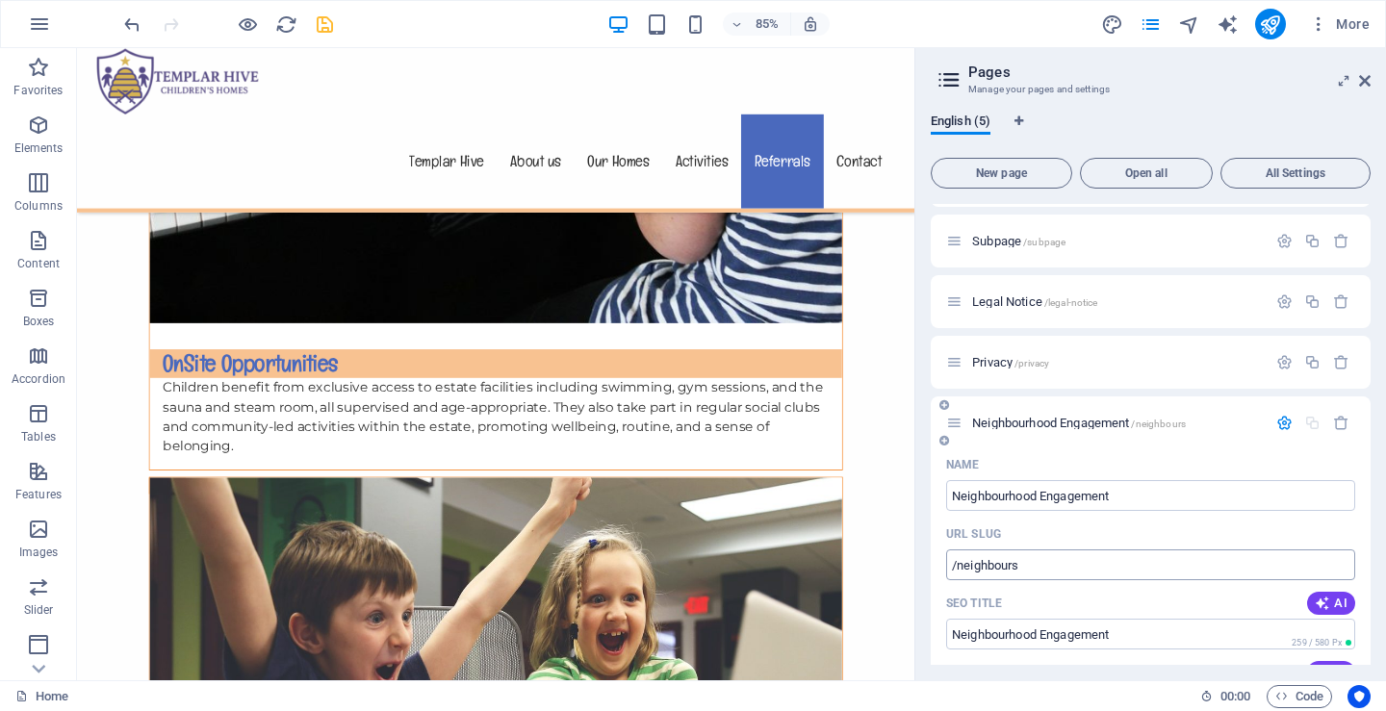
scroll to position [0, 0]
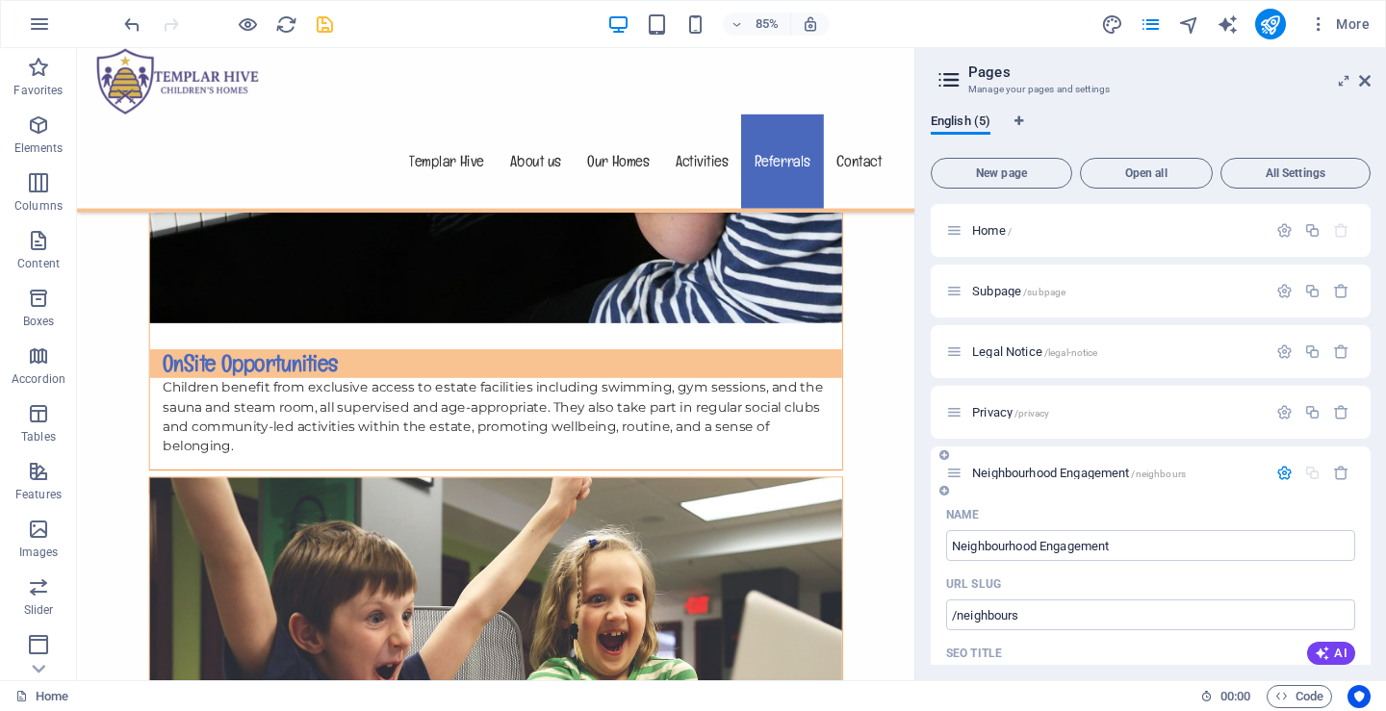
click at [1280, 470] on icon "button" at bounding box center [1284, 473] width 16 height 16
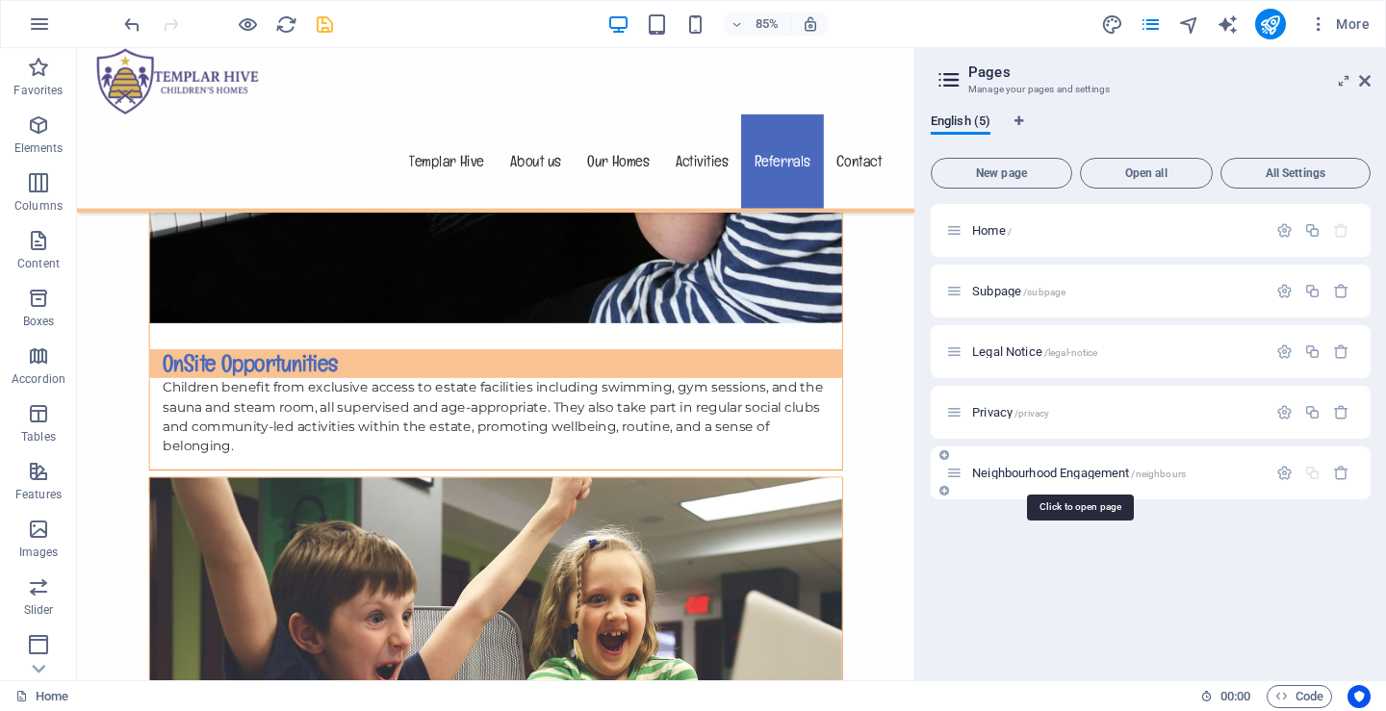
click at [1037, 467] on span "Neighbourhood Engagement /neighbours" at bounding box center [1079, 473] width 214 height 14
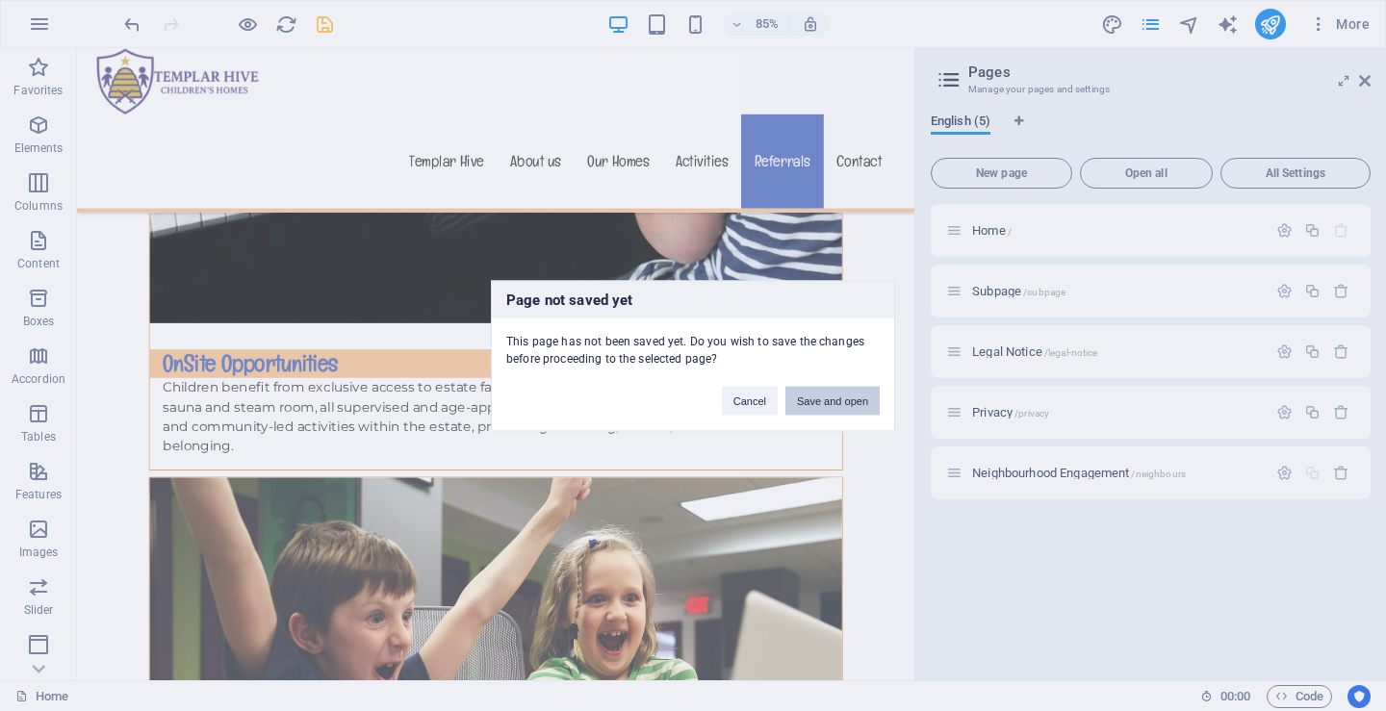
click at [828, 396] on button "Save and open" at bounding box center [832, 400] width 94 height 29
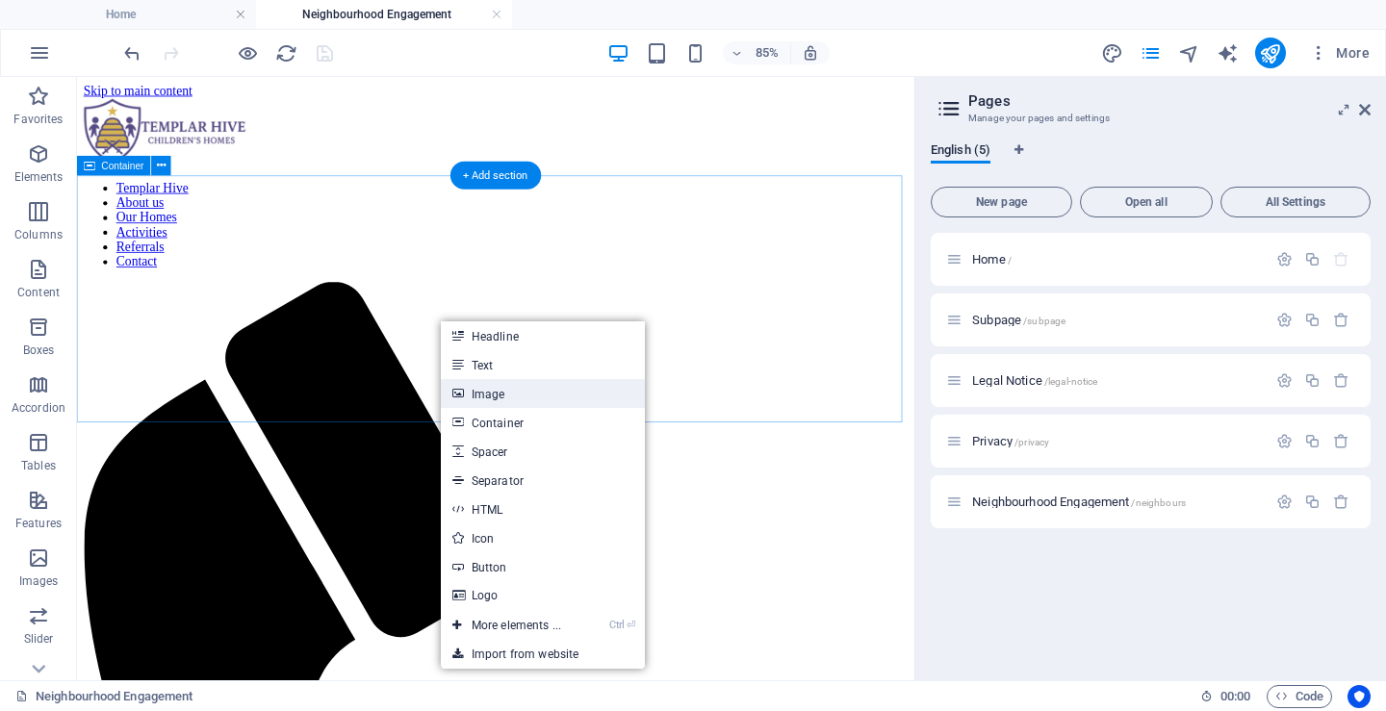
click at [480, 391] on link "Image" at bounding box center [543, 393] width 204 height 29
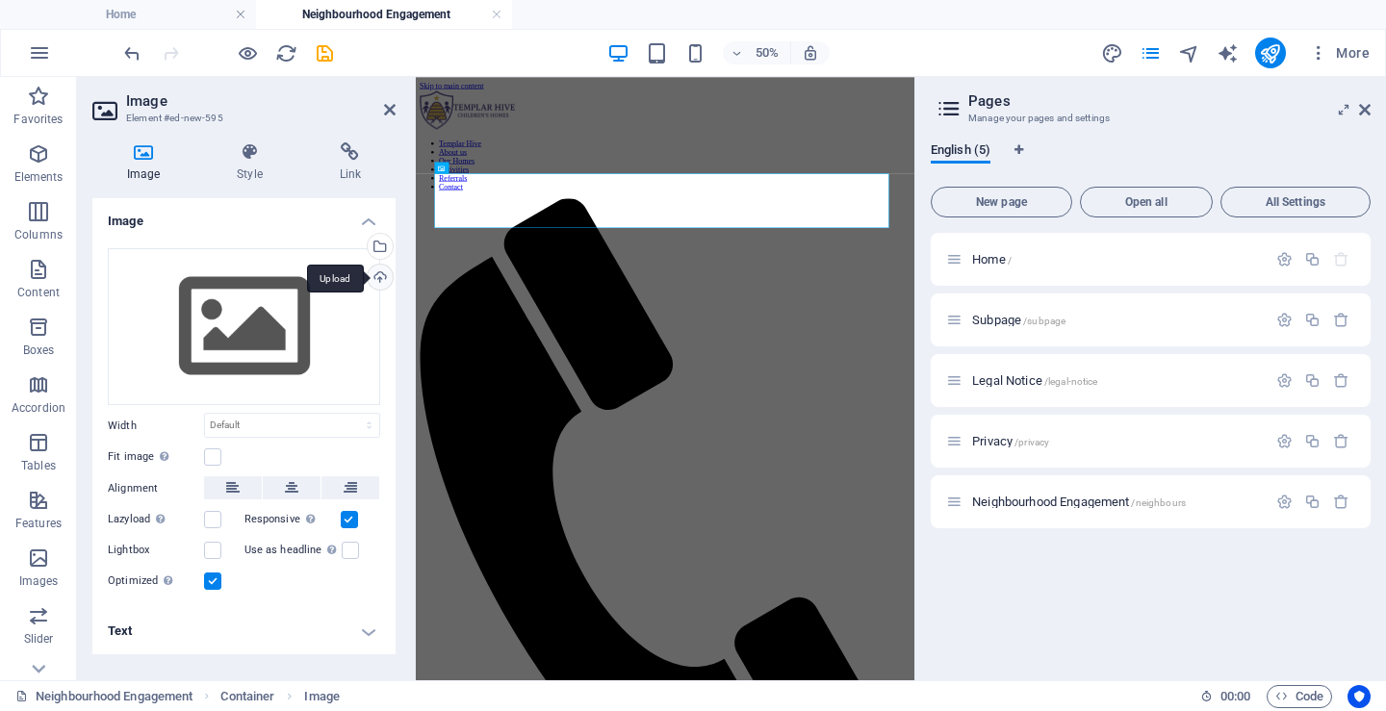
click at [378, 275] on div "Upload" at bounding box center [378, 279] width 29 height 29
click at [380, 247] on div "Select files from the file manager, stock photos, or upload file(s)" at bounding box center [378, 248] width 29 height 29
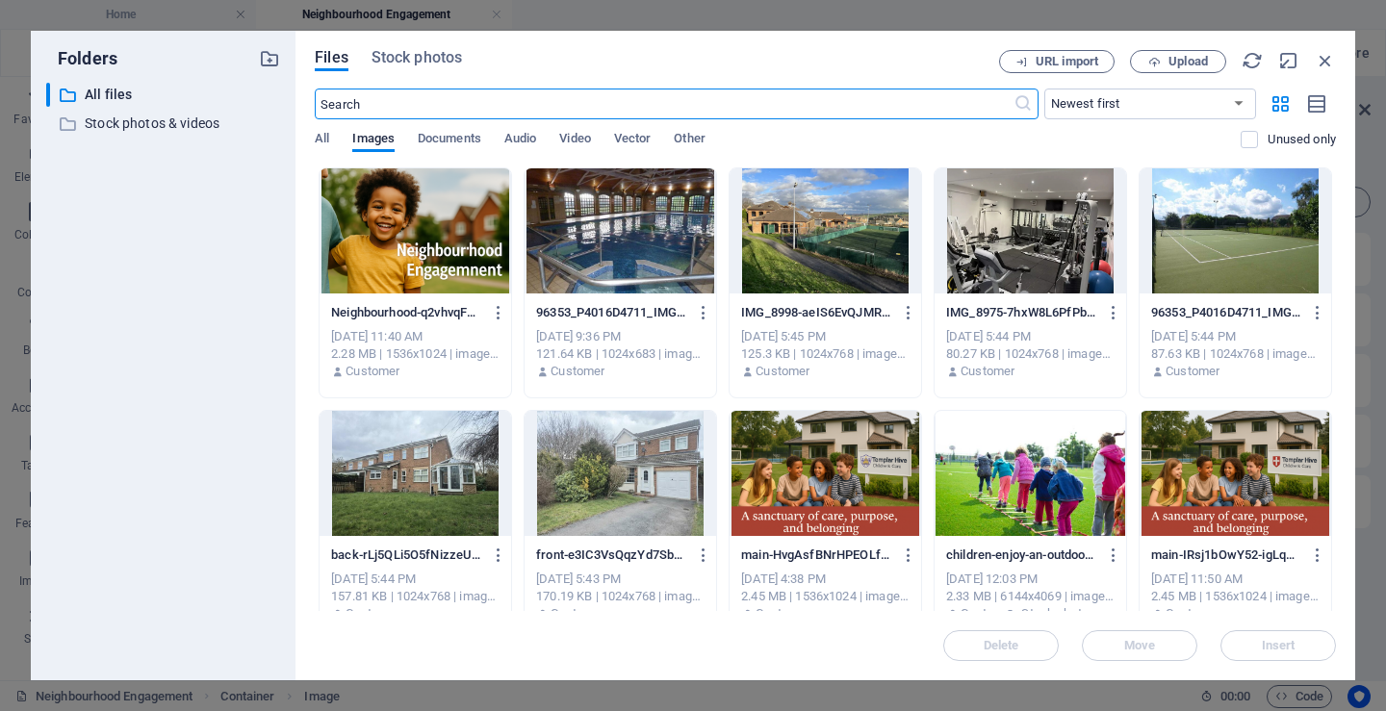
click at [451, 254] on div at bounding box center [414, 230] width 191 height 125
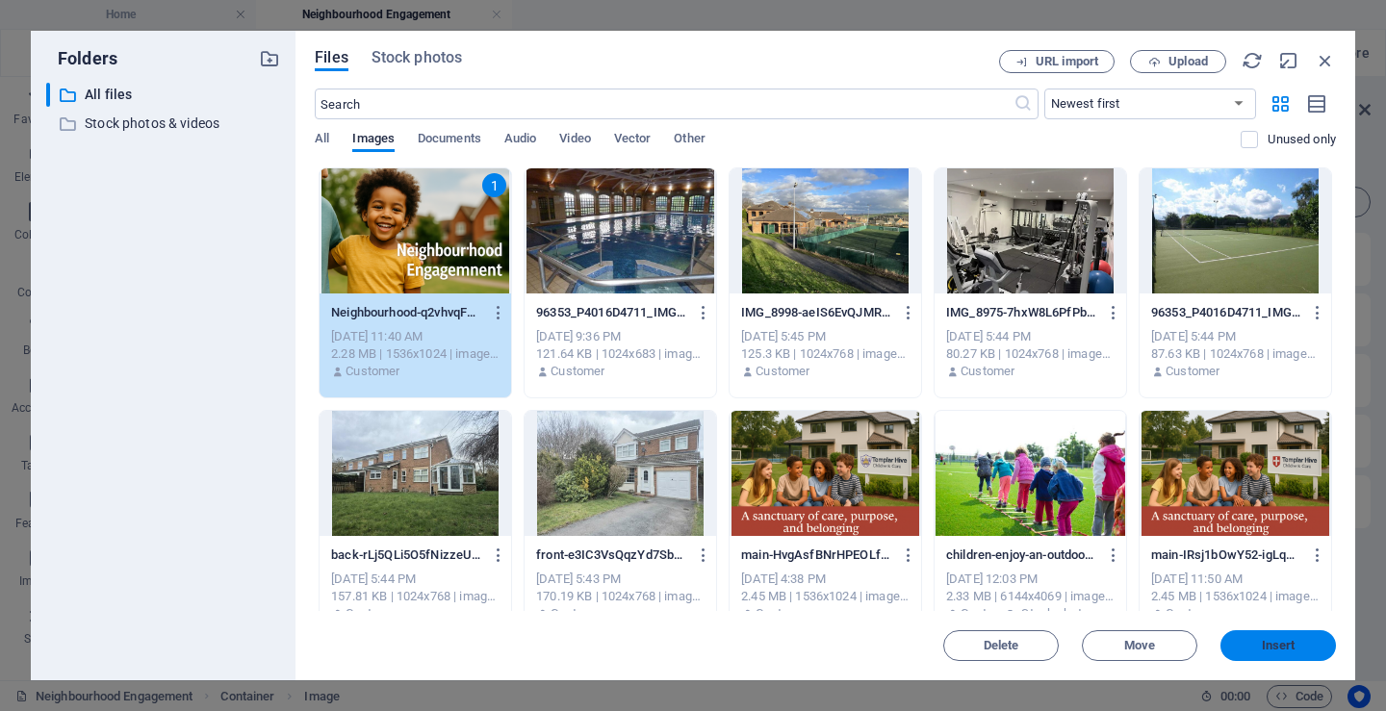
click at [1285, 642] on span "Insert" at bounding box center [1279, 646] width 34 height 12
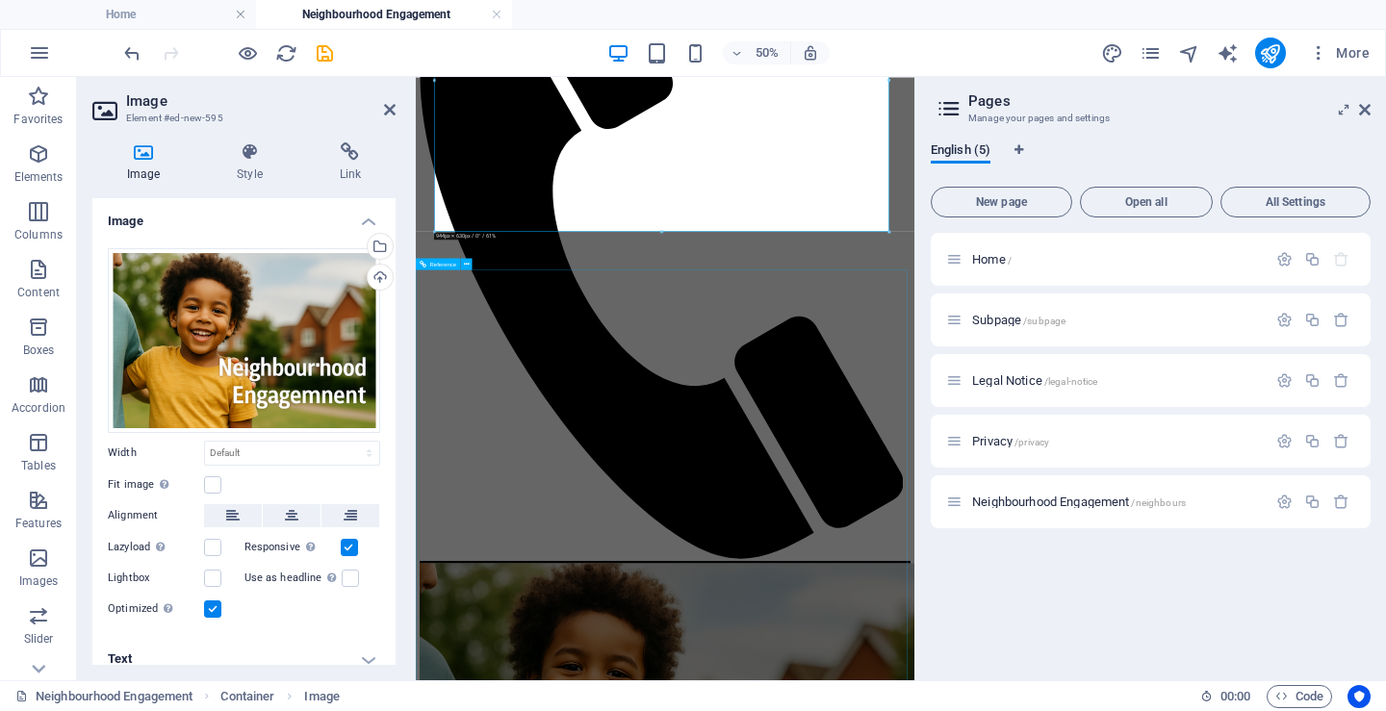
scroll to position [656, 0]
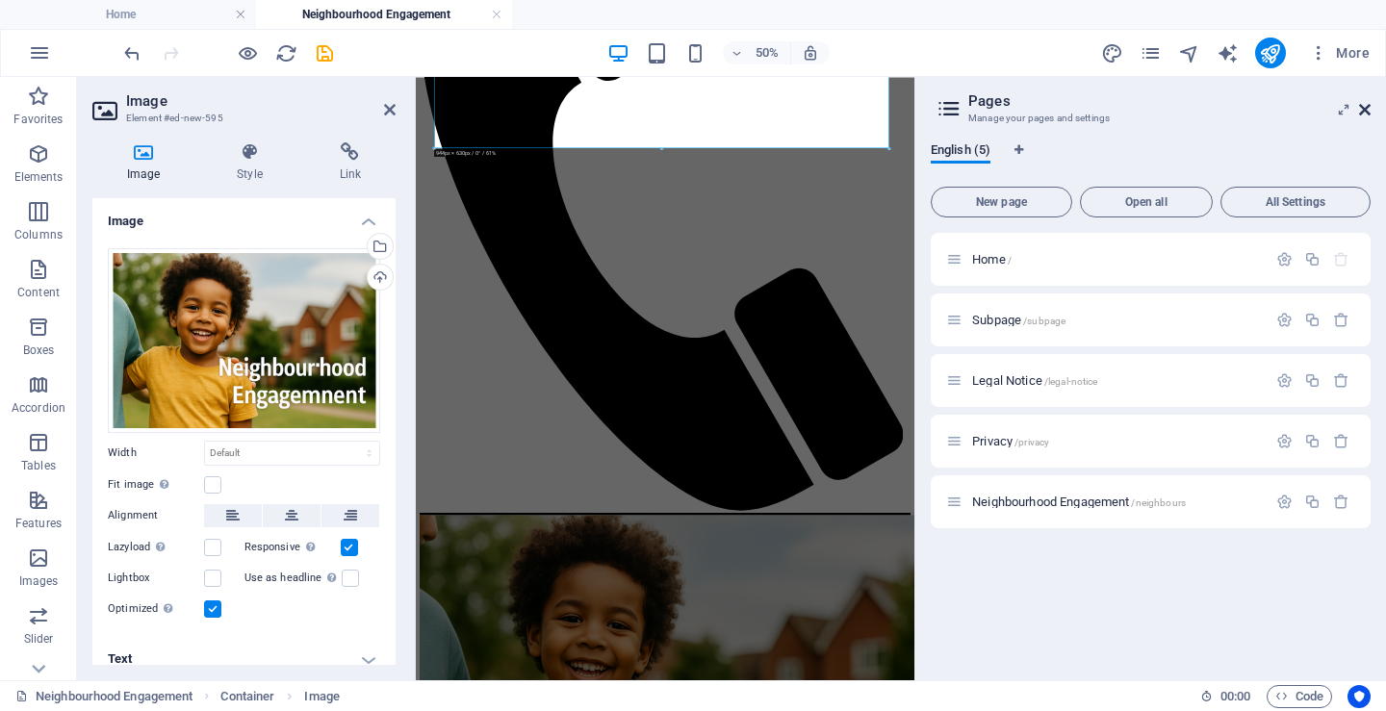
click at [1364, 105] on icon at bounding box center [1365, 109] width 12 height 15
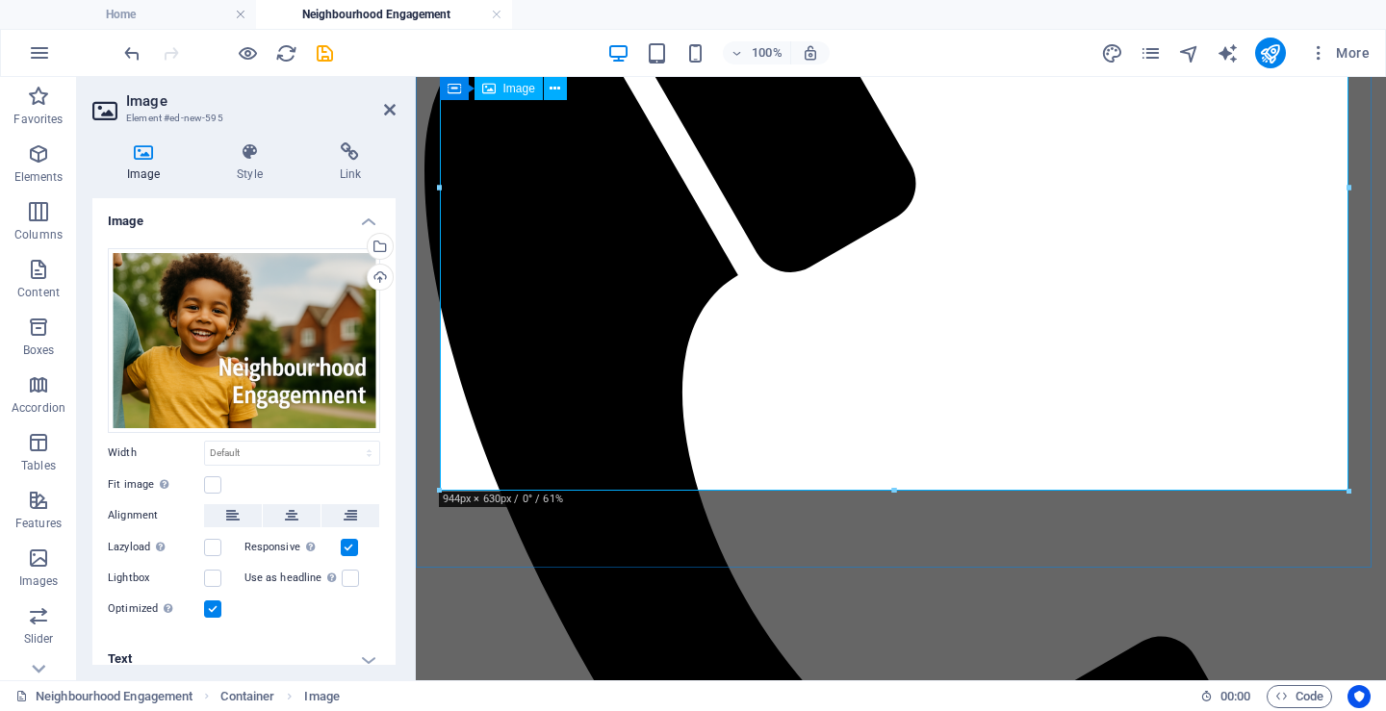
scroll to position [481, 0]
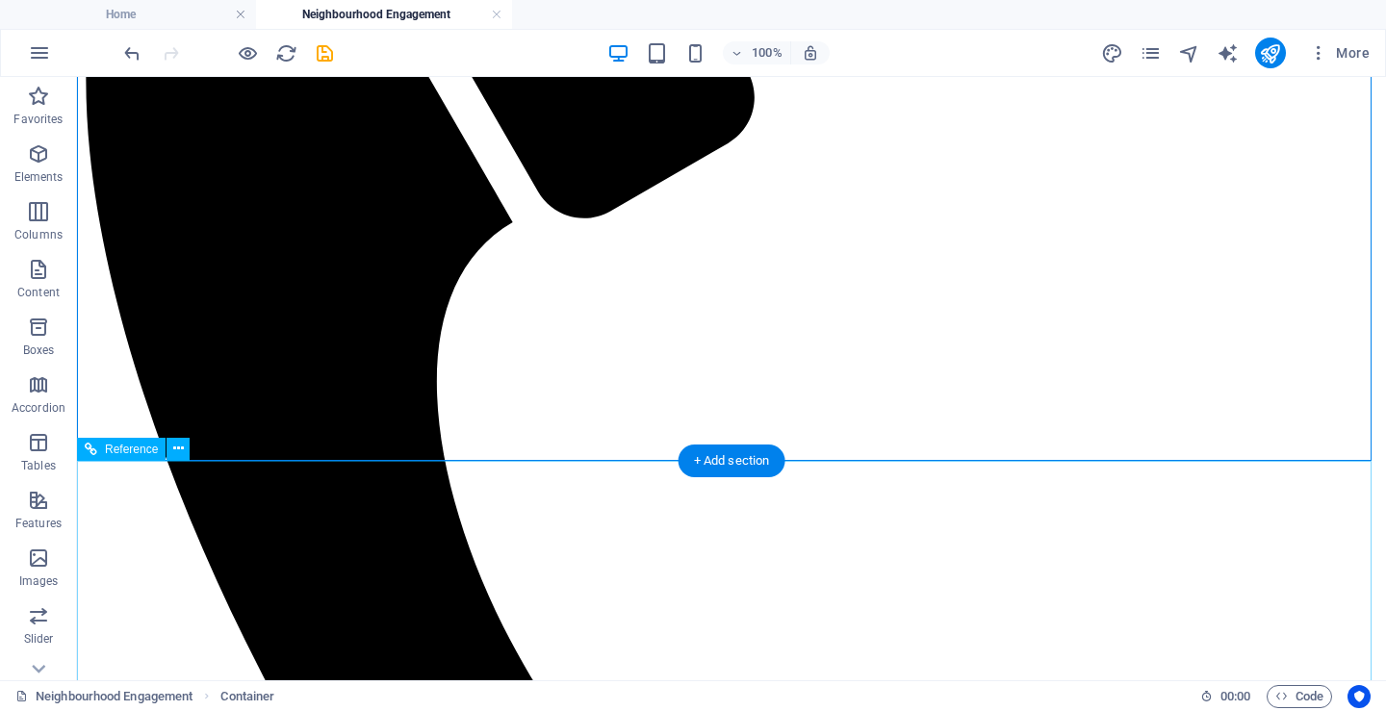
scroll to position [674, 0]
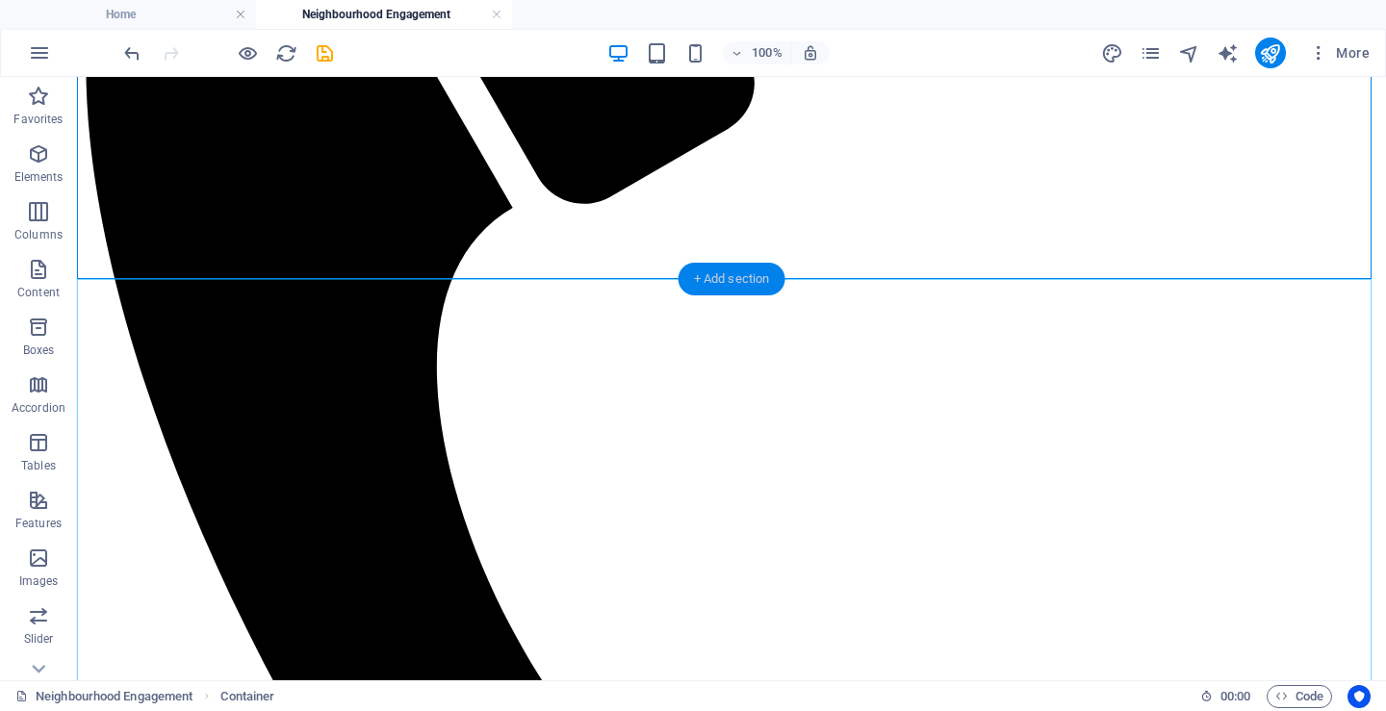
click at [716, 281] on div "+ Add section" at bounding box center [731, 279] width 107 height 33
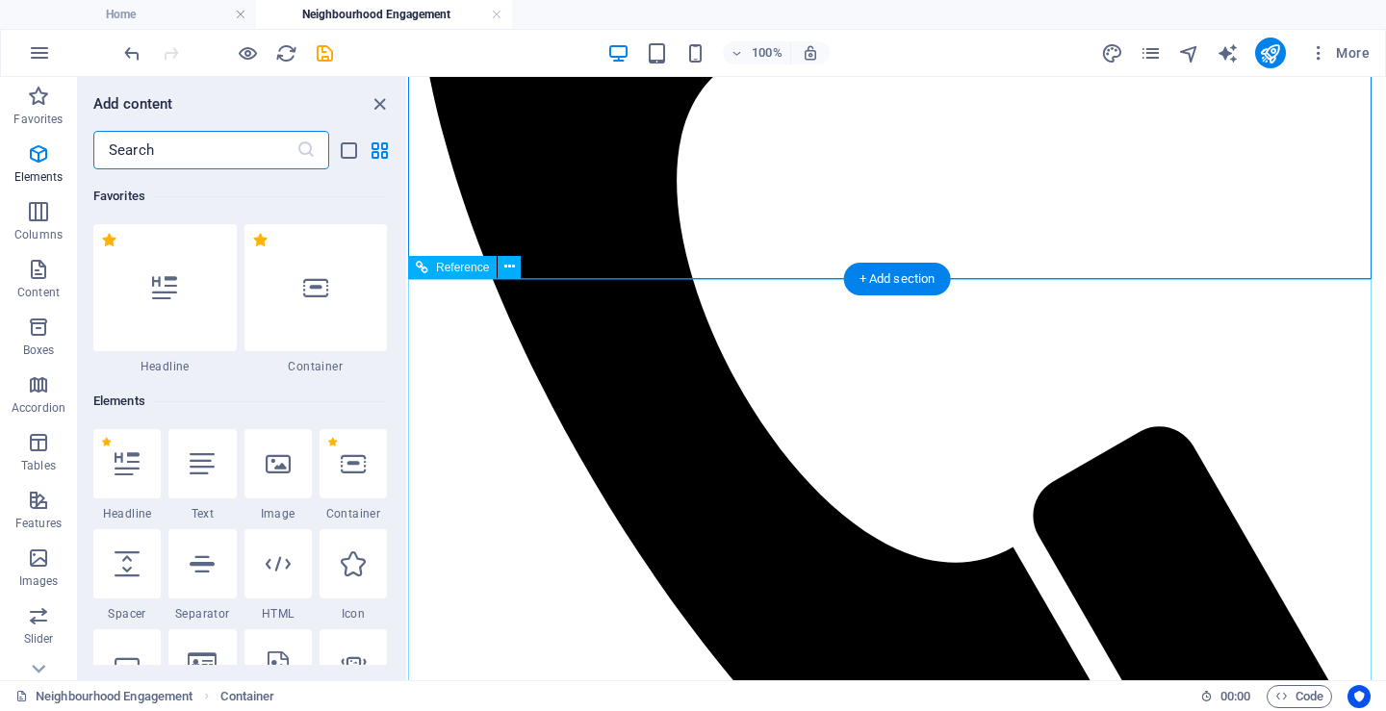
scroll to position [3367, 0]
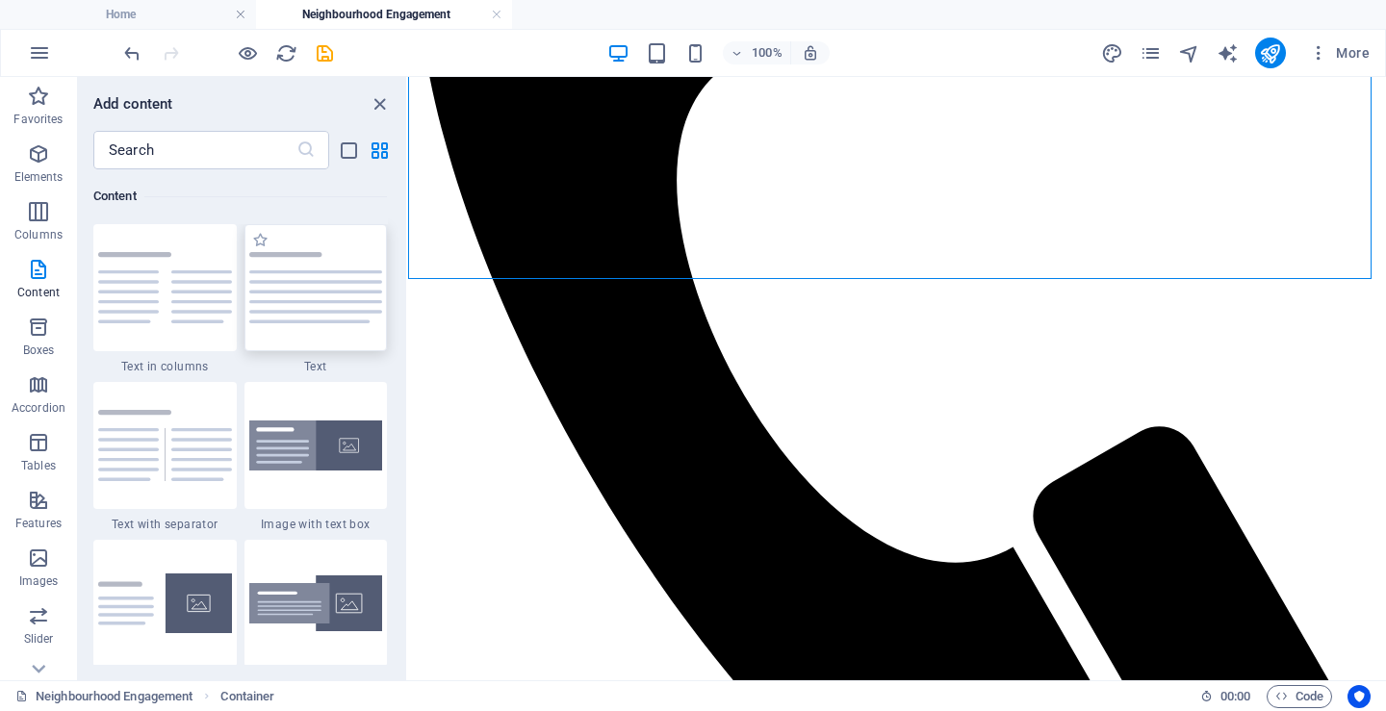
click at [275, 293] on img at bounding box center [316, 287] width 134 height 71
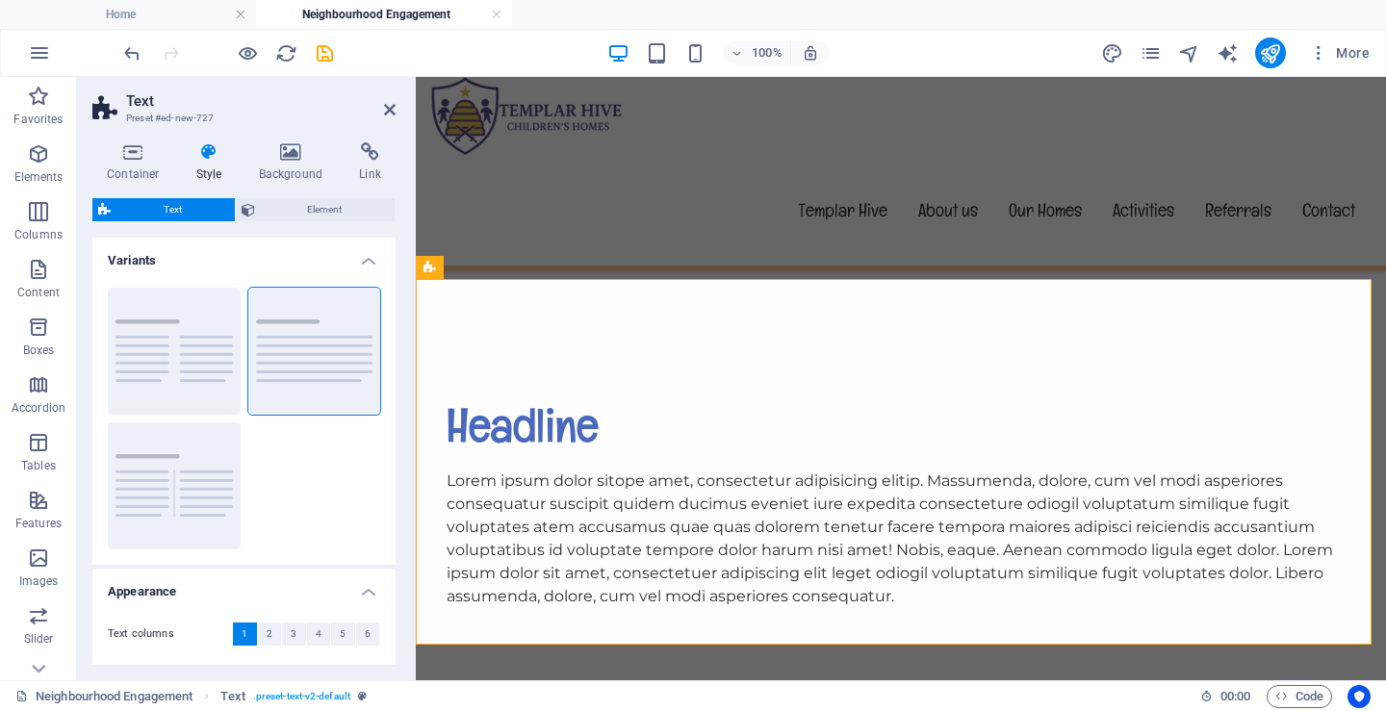
click at [513, 396] on div "Headline" at bounding box center [901, 425] width 908 height 58
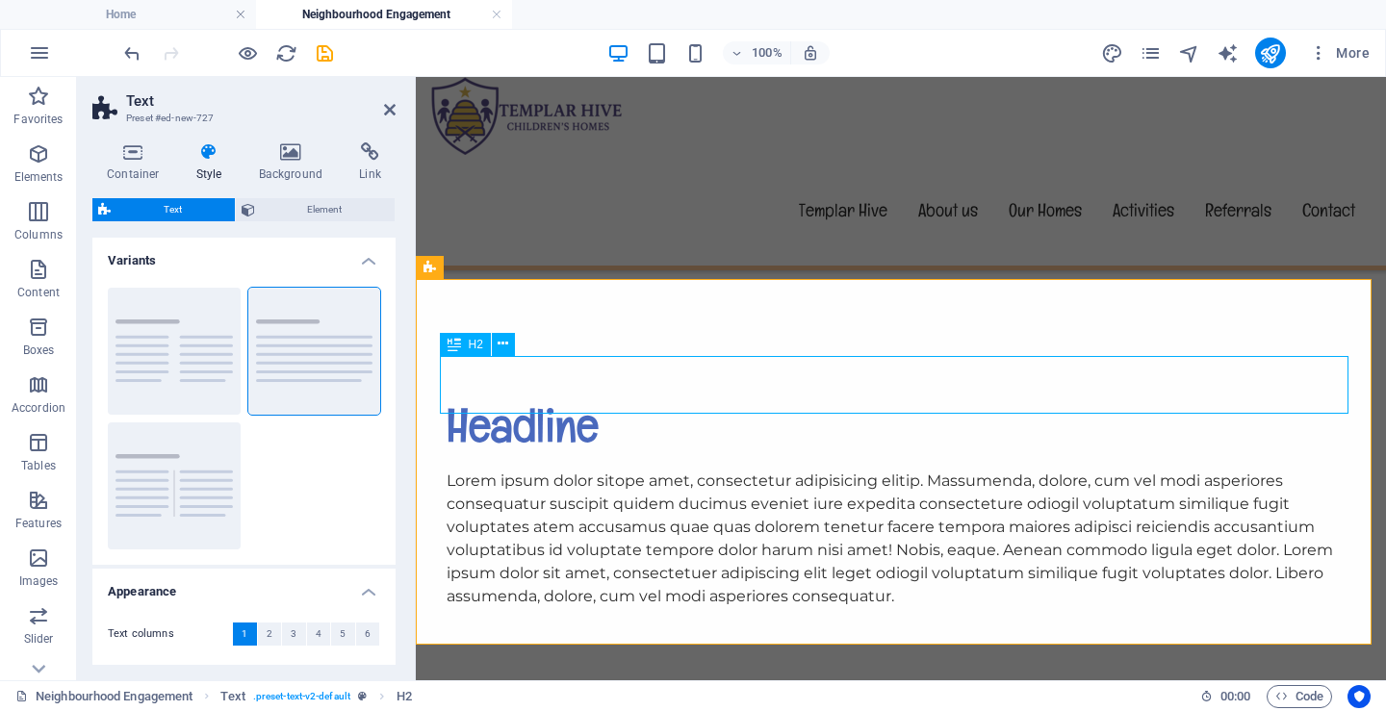
click at [513, 396] on div "Headline" at bounding box center [901, 425] width 908 height 58
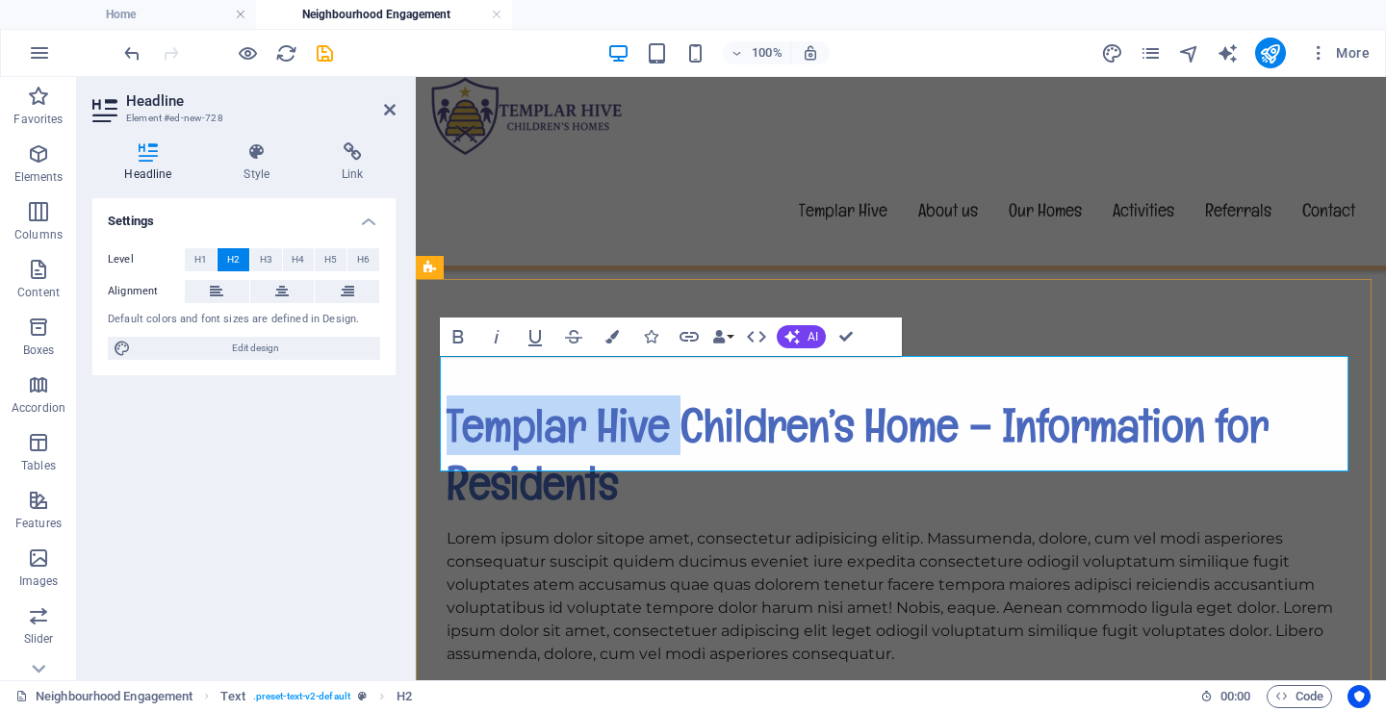
drag, startPoint x: 675, startPoint y: 387, endPoint x: 442, endPoint y: 374, distance: 233.2
click at [447, 396] on h2 "Templar Hive Children’s Home – Information for Residents" at bounding box center [901, 453] width 908 height 115
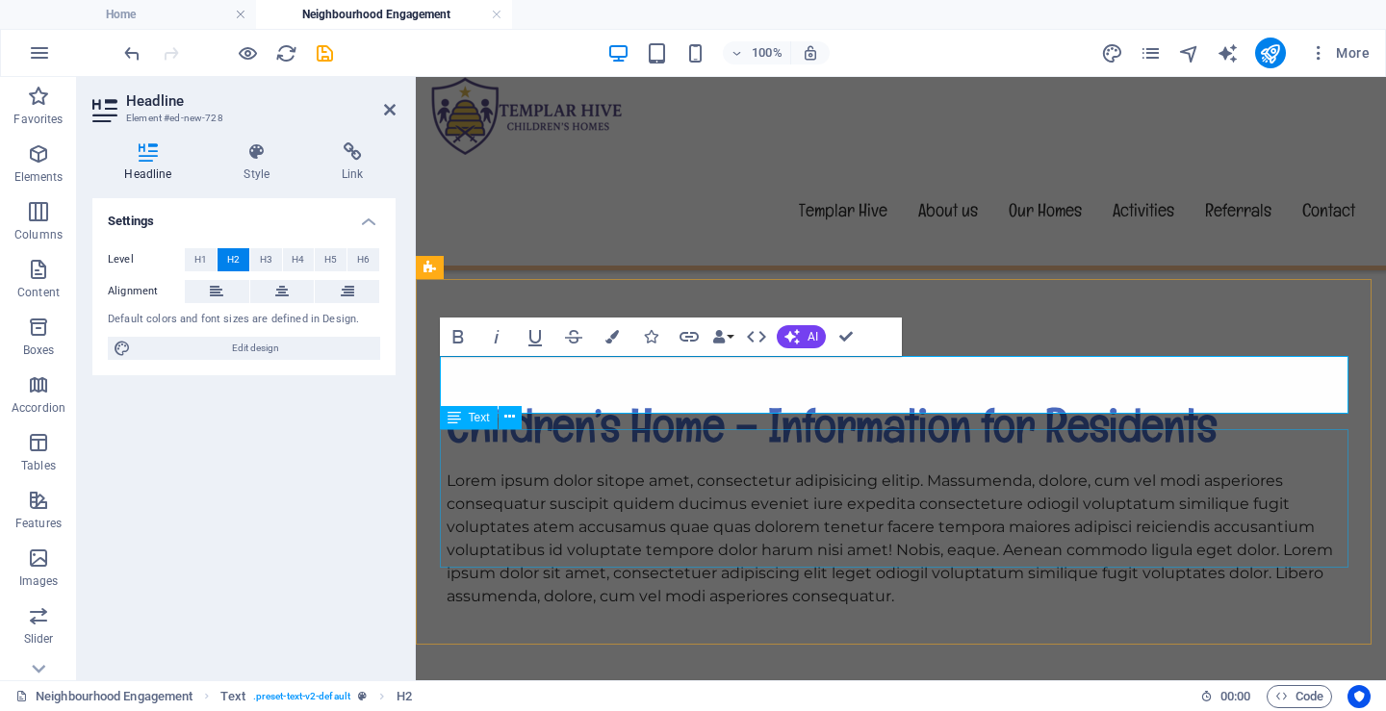
click at [622, 470] on div "Lorem ipsum dolor sitope amet, consectetur adipisicing elitip. Massumenda, dolo…" at bounding box center [901, 539] width 908 height 139
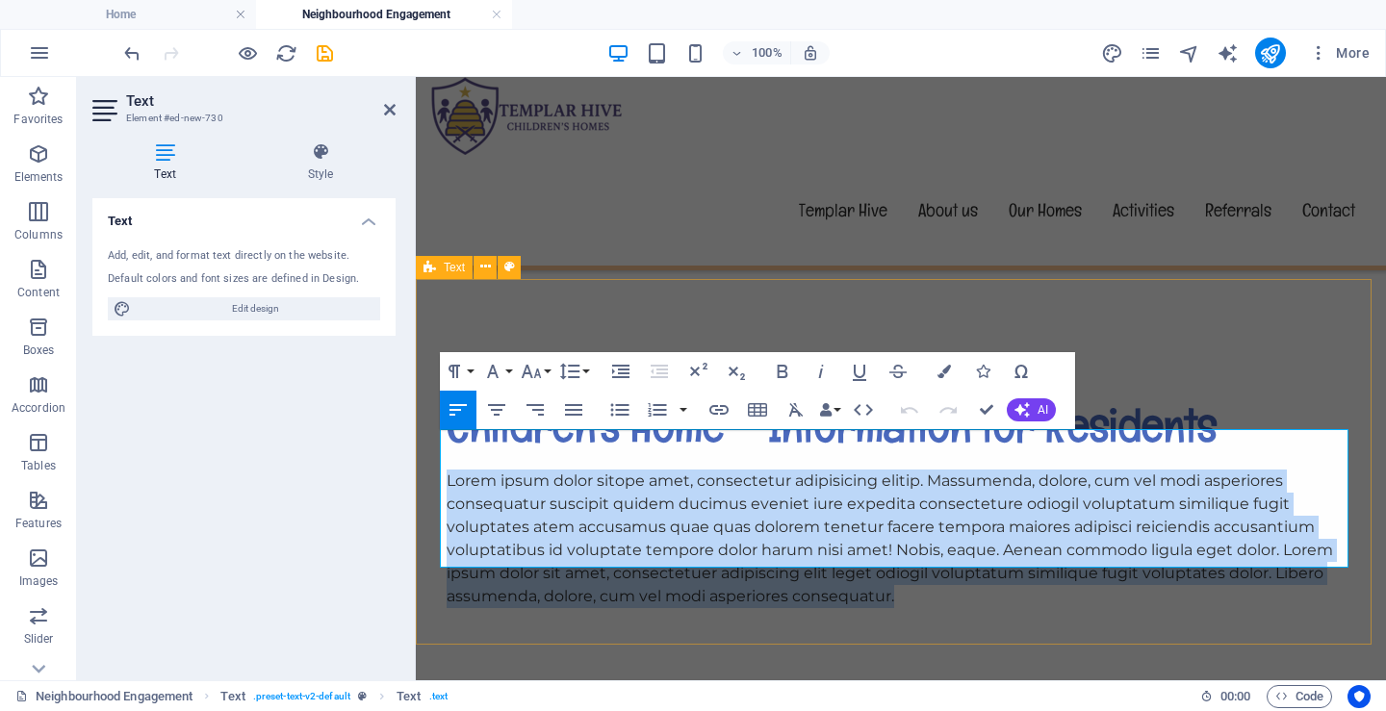
drag, startPoint x: 864, startPoint y: 553, endPoint x: 436, endPoint y: 448, distance: 440.9
click at [436, 448] on div "Children’s Home – Information for Residents Lorem ipsum dolor sitope amet, cons…" at bounding box center [901, 502] width 970 height 366
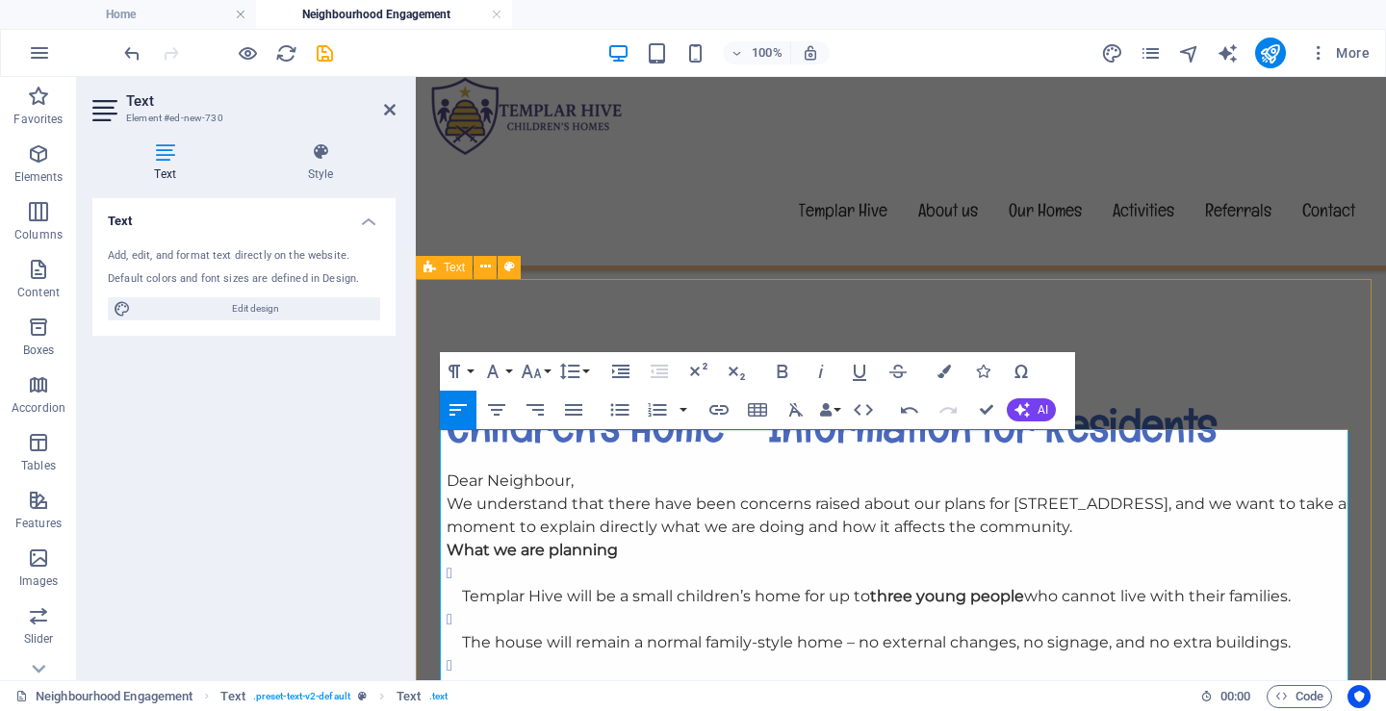
click at [1085, 493] on p "We understand that there have been concerns raised about our plans for [STREET_…" at bounding box center [901, 516] width 908 height 46
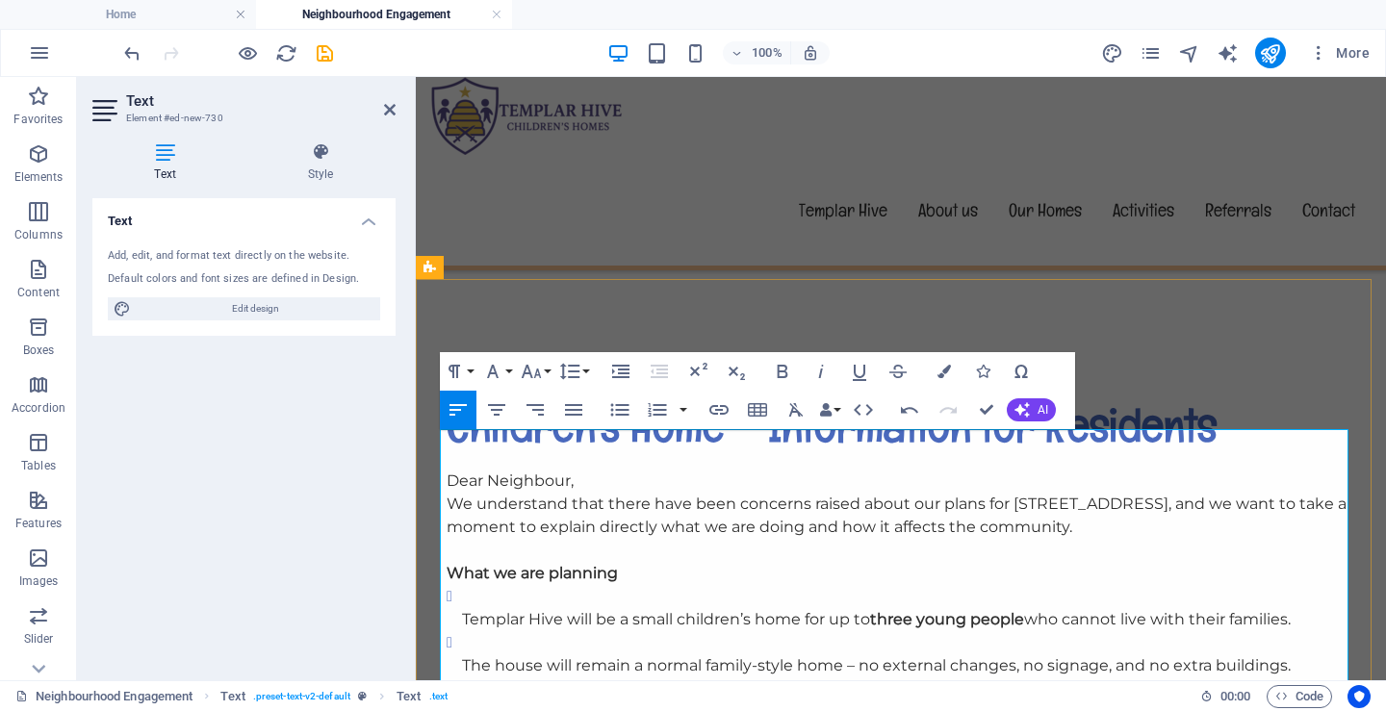
click at [598, 470] on p "Dear Neighbour," at bounding box center [901, 481] width 908 height 23
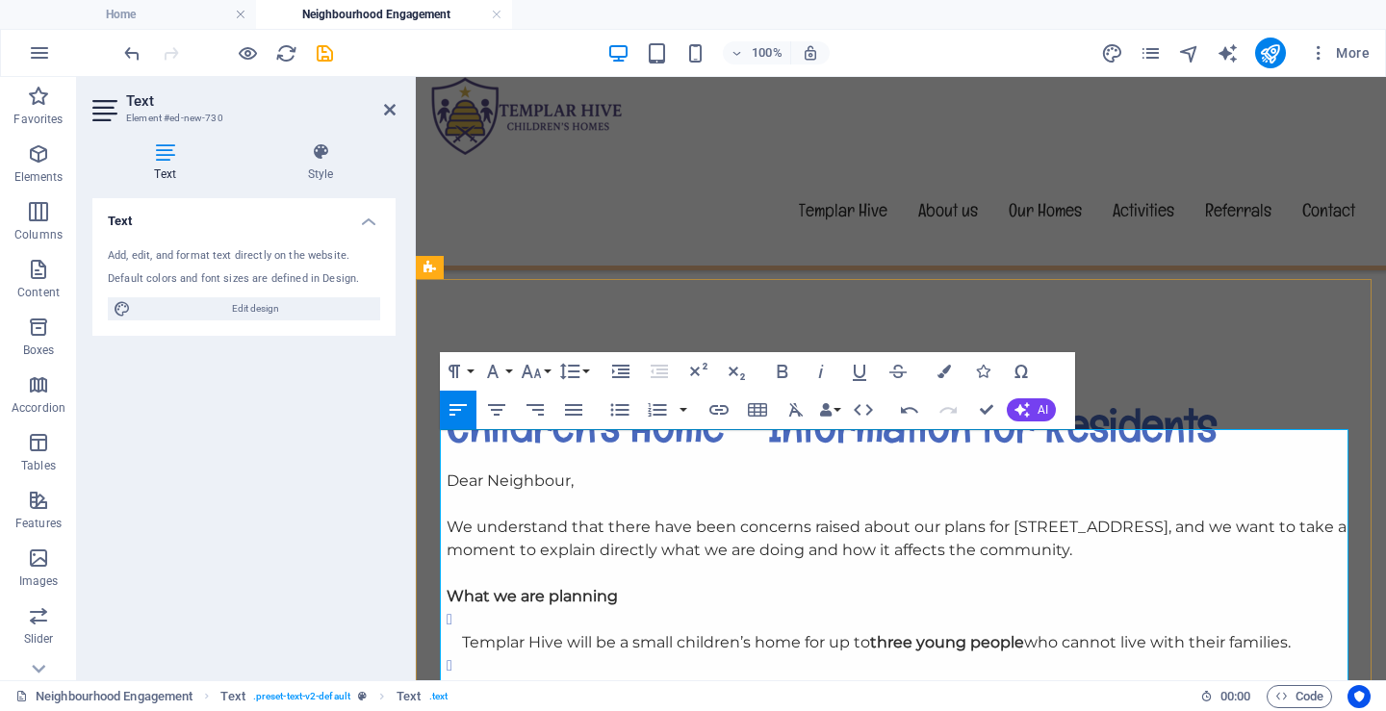
click at [1005, 516] on p "We understand that there have been concerns raised about our plans for [STREET_…" at bounding box center [901, 539] width 908 height 46
click at [462, 631] on p "Templar Hive will be a small children’s home for up to three young people who c…" at bounding box center [908, 642] width 893 height 23
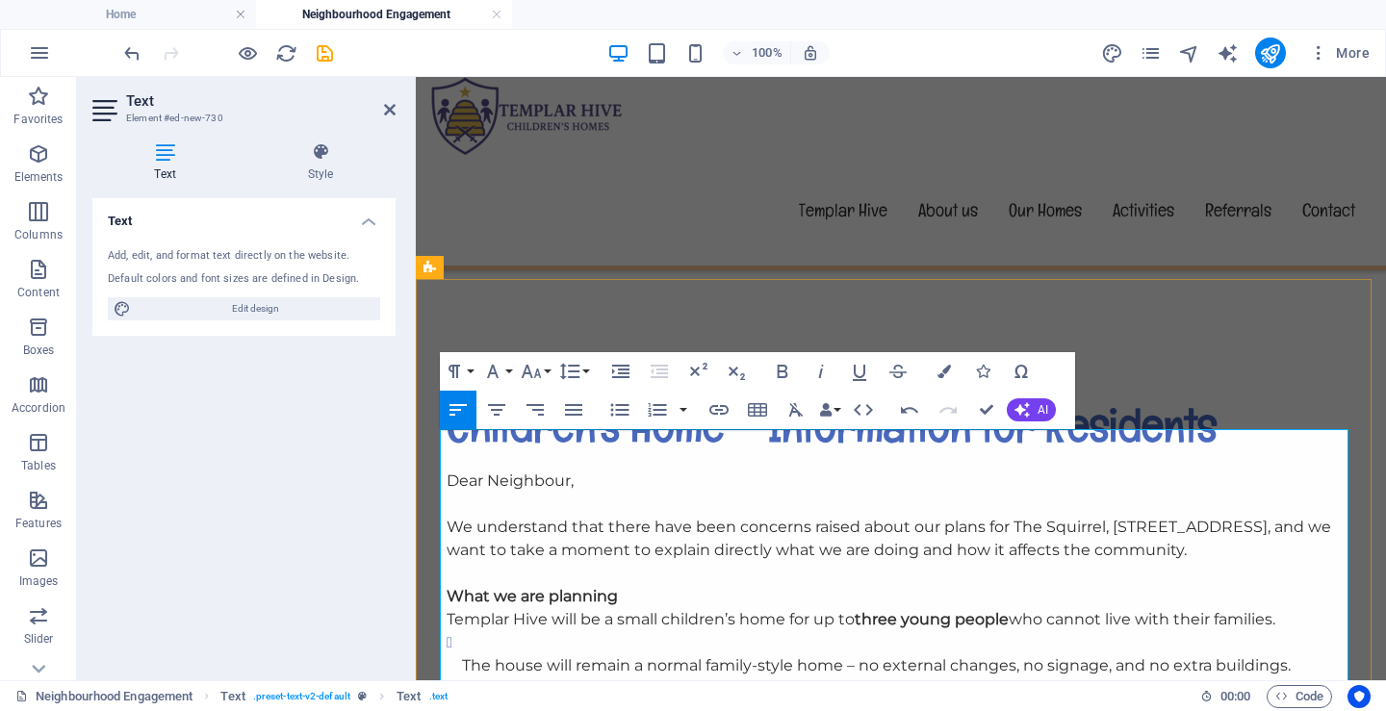
click at [462, 654] on p "The house will remain a normal family-style home – no external changes, no sign…" at bounding box center [908, 665] width 893 height 23
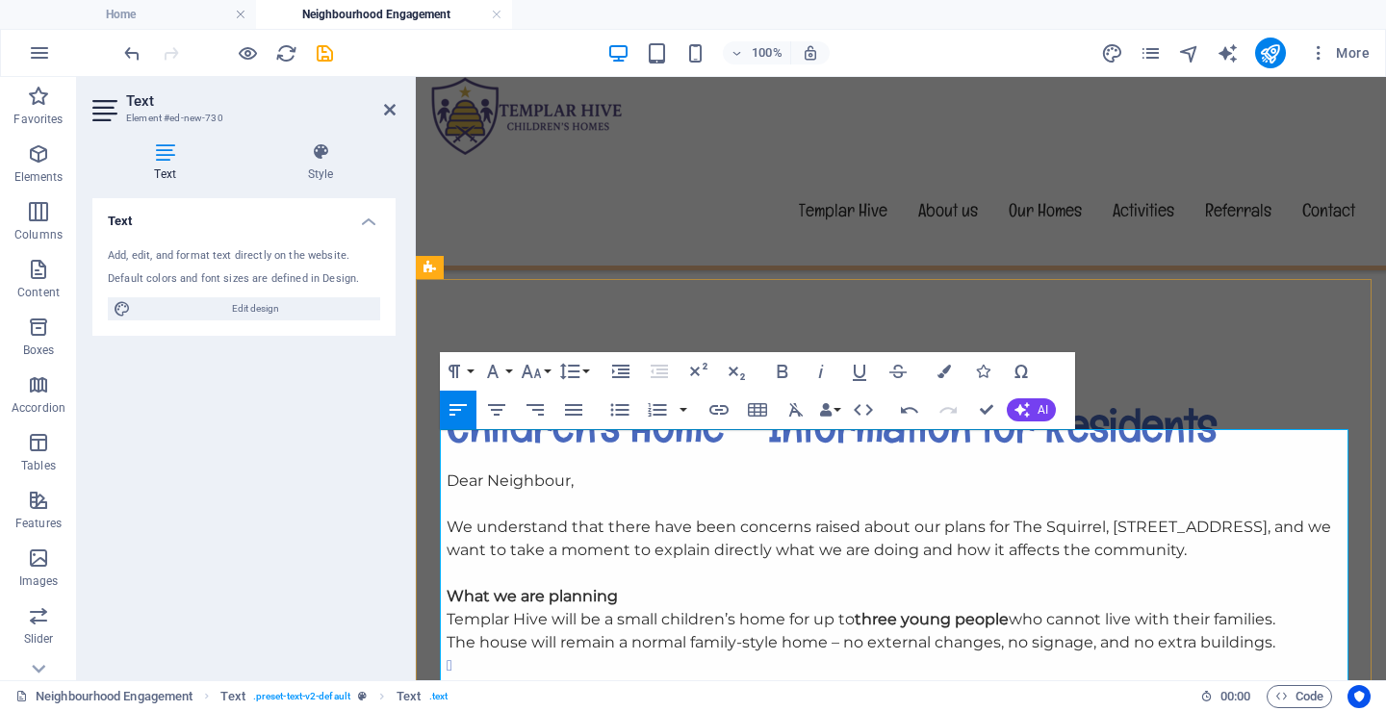
click at [462, 677] on p "A small team of carers will provide support, similar to how [PERSON_NAME] paren…" at bounding box center [908, 688] width 893 height 23
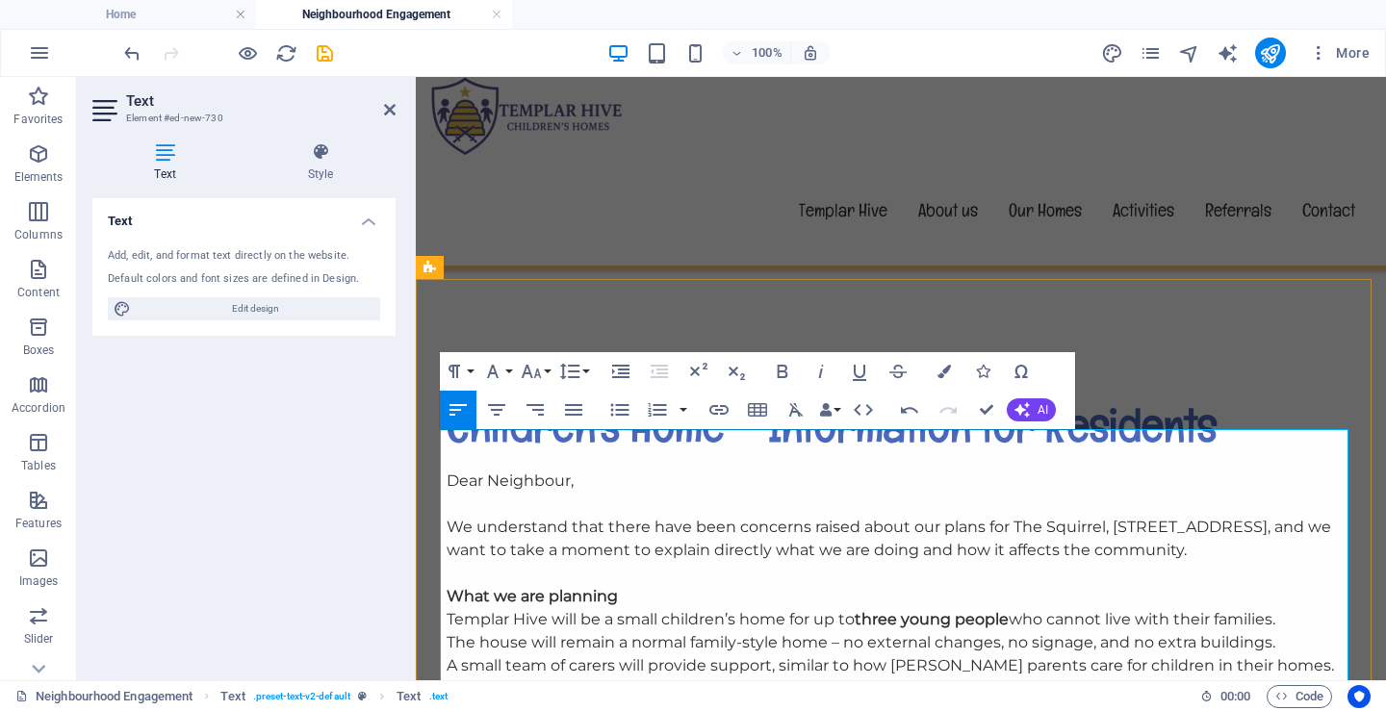
click at [1256, 654] on p "A small team of carers will provide support, similar to how [PERSON_NAME] paren…" at bounding box center [901, 665] width 908 height 23
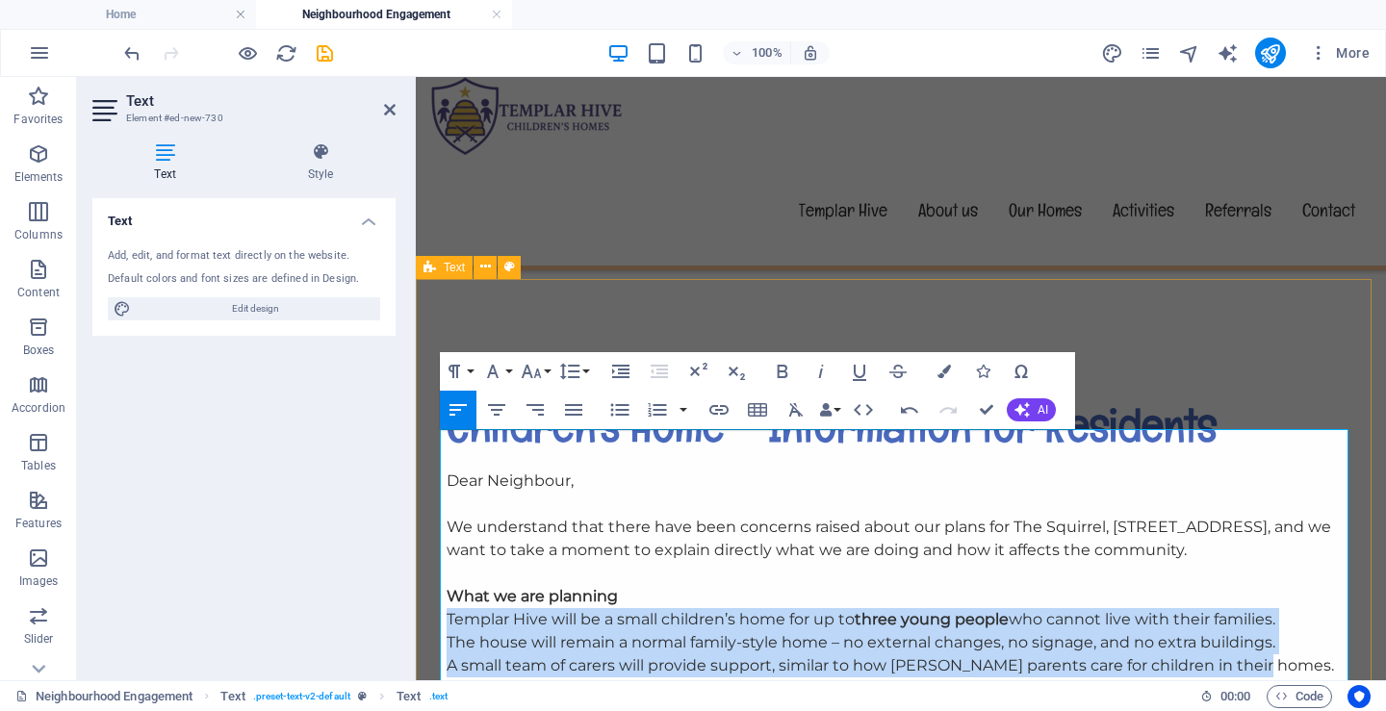
drag, startPoint x: 1175, startPoint y: 618, endPoint x: 434, endPoint y: 580, distance: 741.9
click at [434, 580] on div "Children’s Home – Information for Residents Dear Neighbour, We understand that …" at bounding box center [901, 652] width 970 height 666
click at [624, 411] on icon "button" at bounding box center [619, 409] width 23 height 23
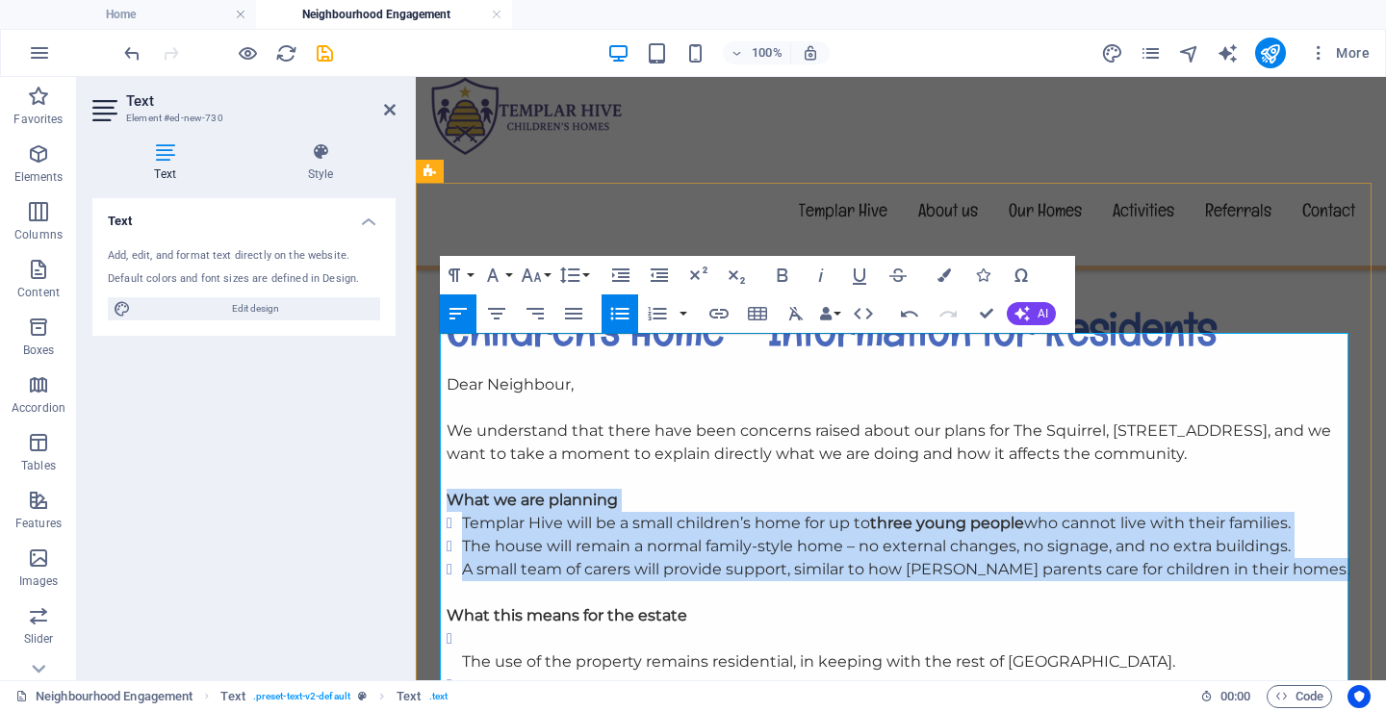
scroll to position [866, 0]
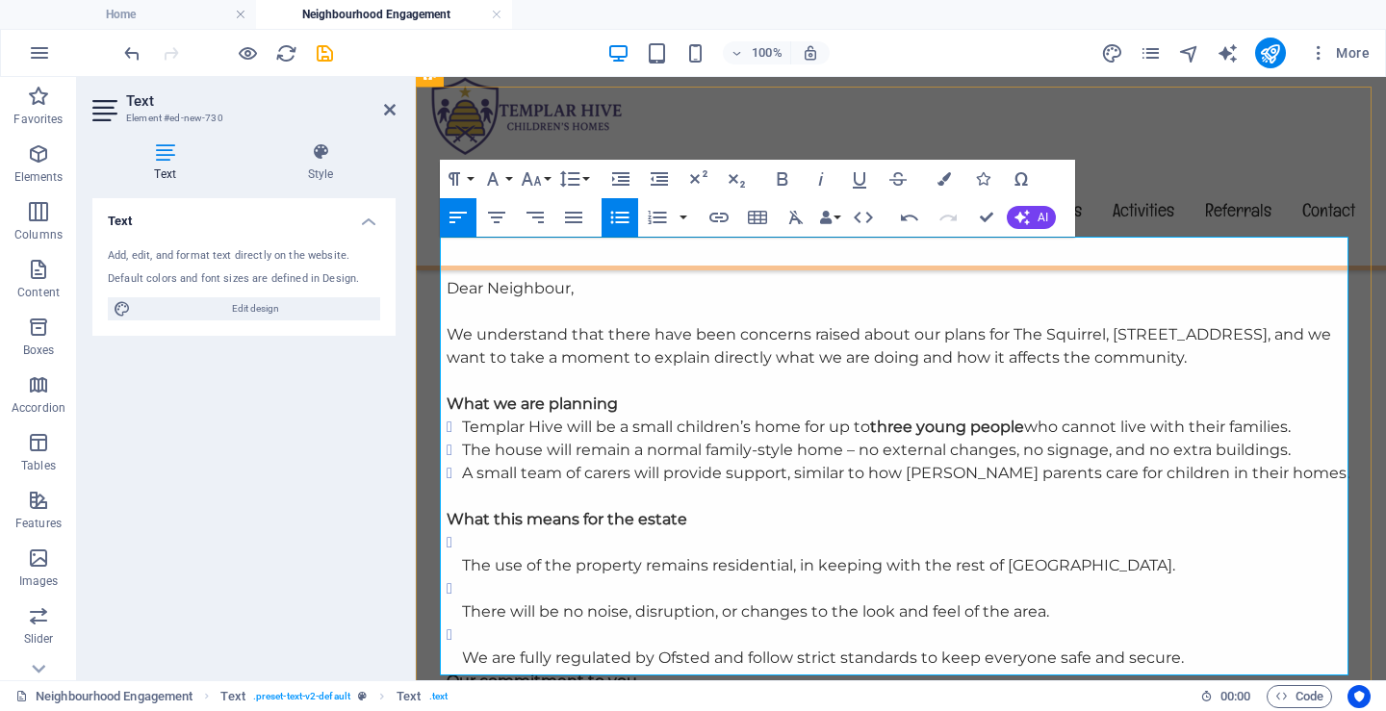
click at [462, 554] on p "The use of the property remains residential, in keeping with the rest of [GEOGR…" at bounding box center [908, 565] width 893 height 23
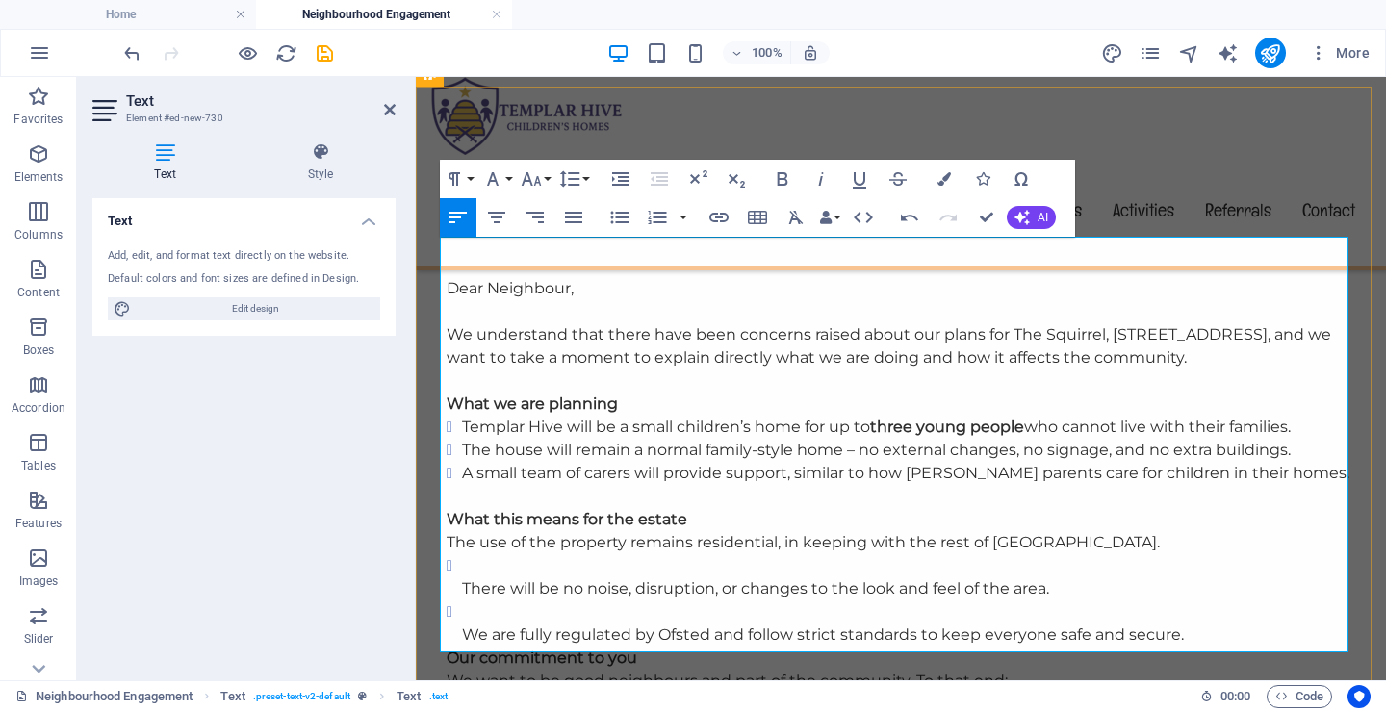
click at [462, 577] on p "There will be no noise, disruption, or changes to the look and feel of the area." at bounding box center [908, 588] width 893 height 23
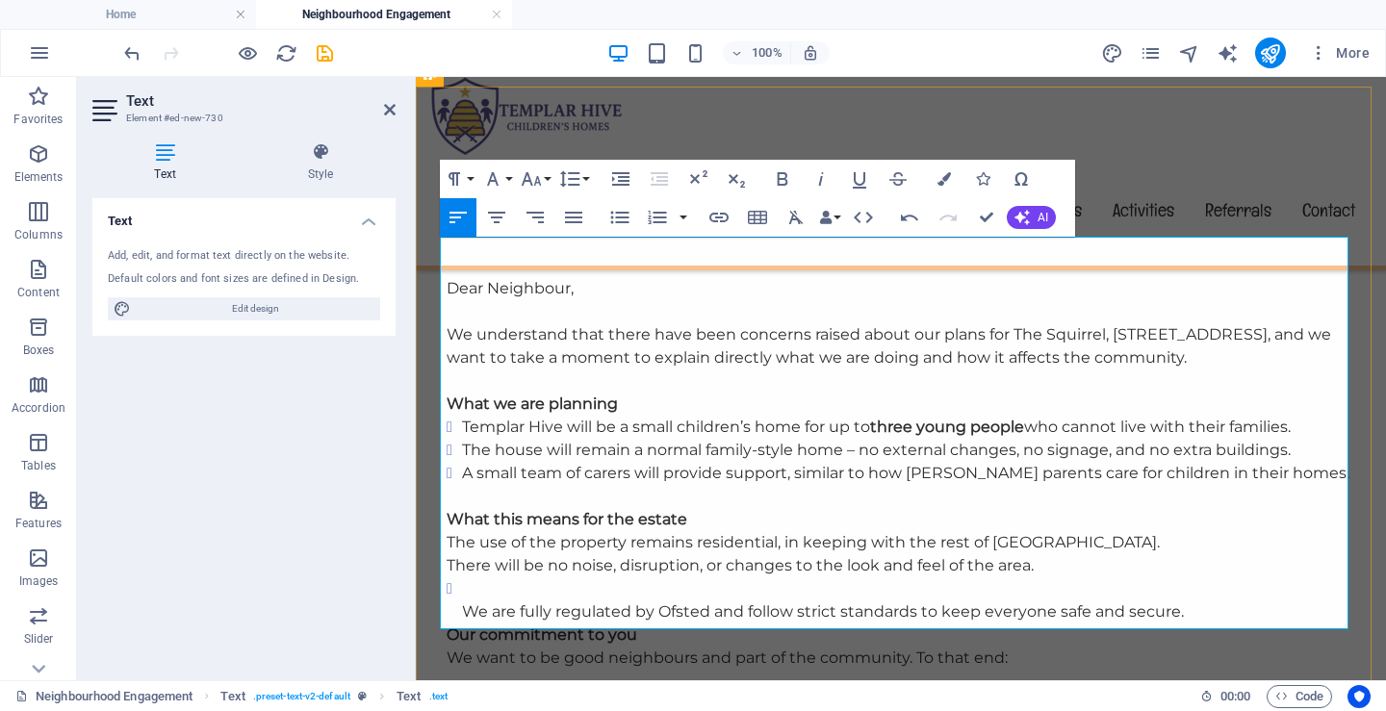
click at [462, 600] on p "We are fully regulated by Ofsted and follow strict standards to keep everyone s…" at bounding box center [908, 611] width 893 height 23
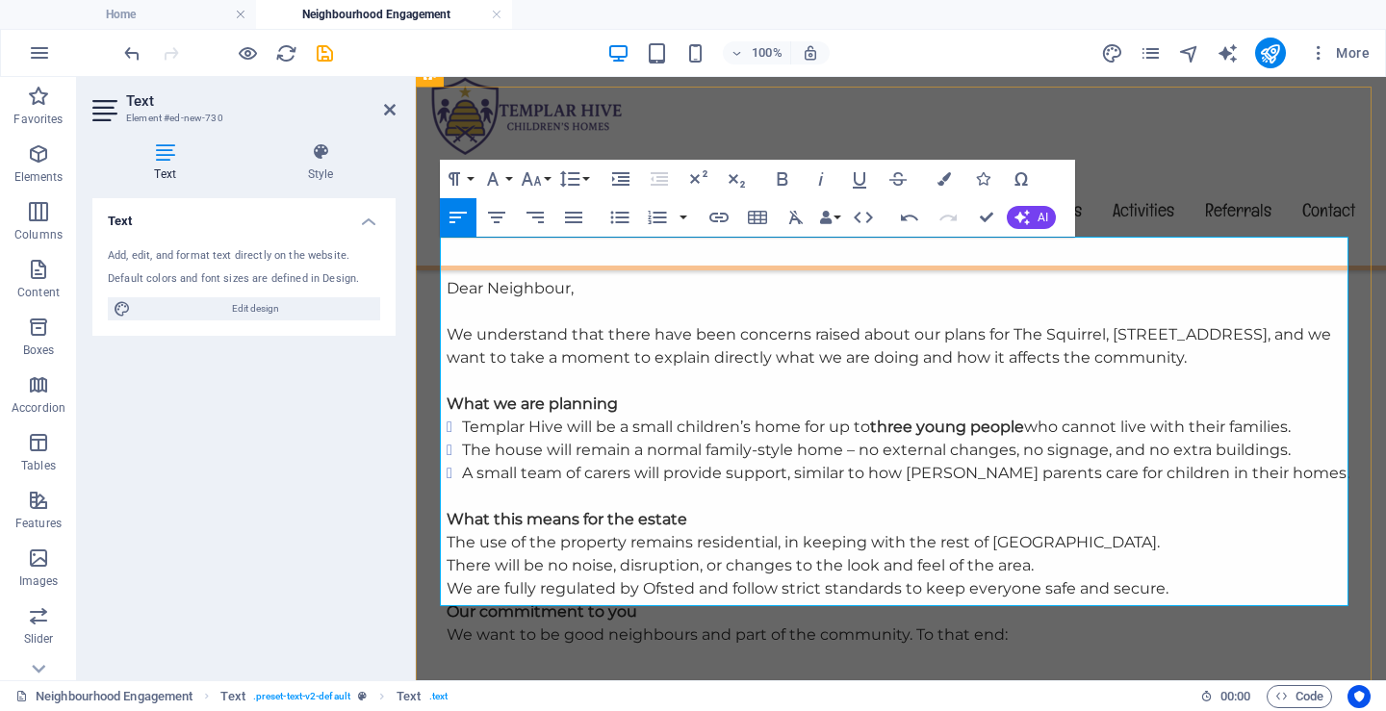
click at [1171, 577] on p "We are fully regulated by Ofsted and follow strict standards to keep everyone s…" at bounding box center [901, 588] width 908 height 23
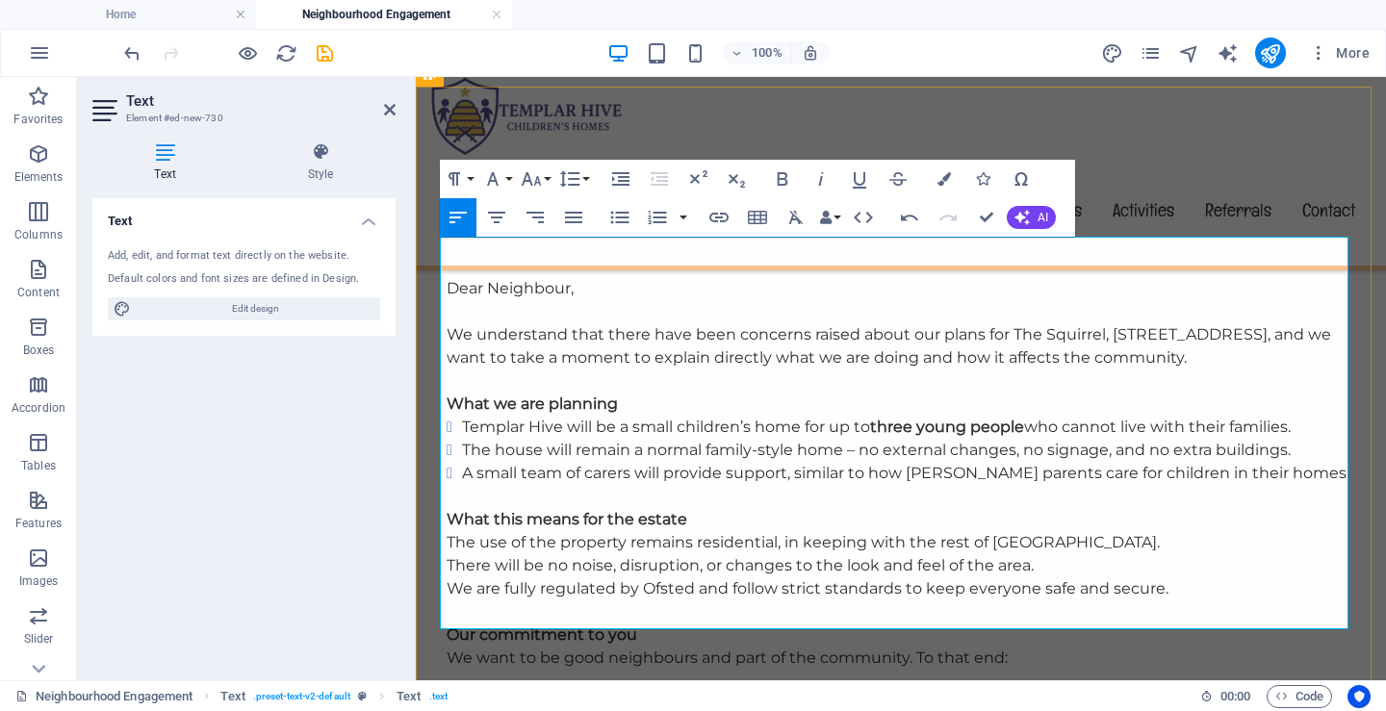
click at [855, 439] on li "The house will remain a normal family-style home – no external changes, no sign…" at bounding box center [908, 450] width 893 height 23
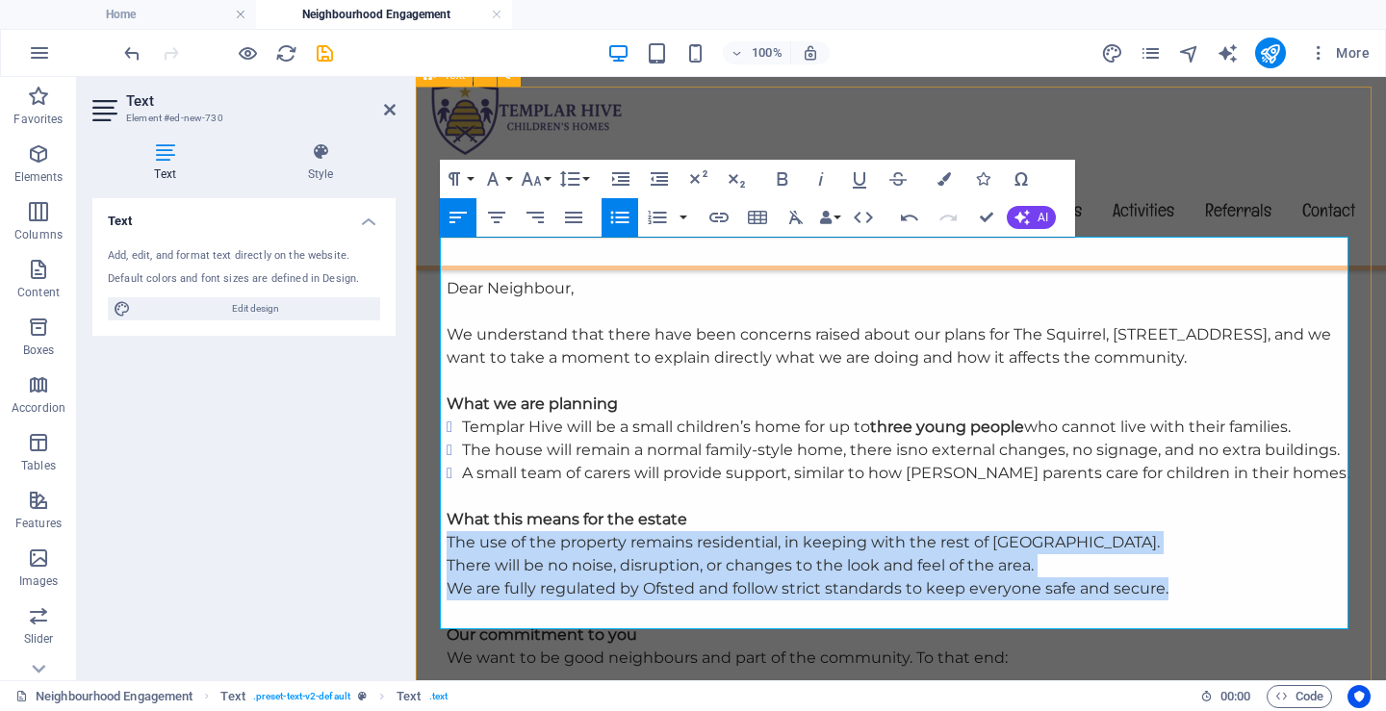
drag, startPoint x: 1159, startPoint y: 544, endPoint x: 430, endPoint y: 497, distance: 730.0
click at [430, 497] on div "Children’s Home – Information for Residents Dear Neighbour, We understand that …" at bounding box center [901, 437] width 970 height 620
click at [619, 216] on icon "button" at bounding box center [619, 217] width 23 height 23
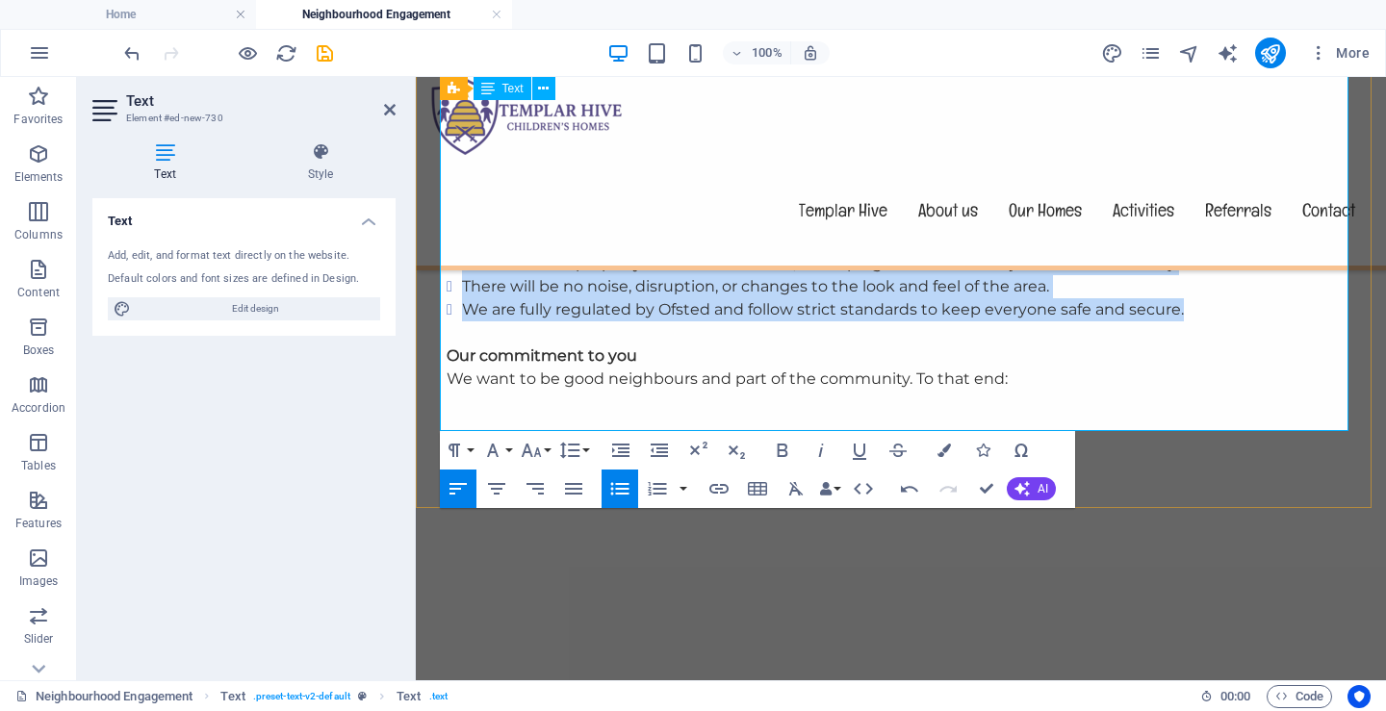
scroll to position [1155, 0]
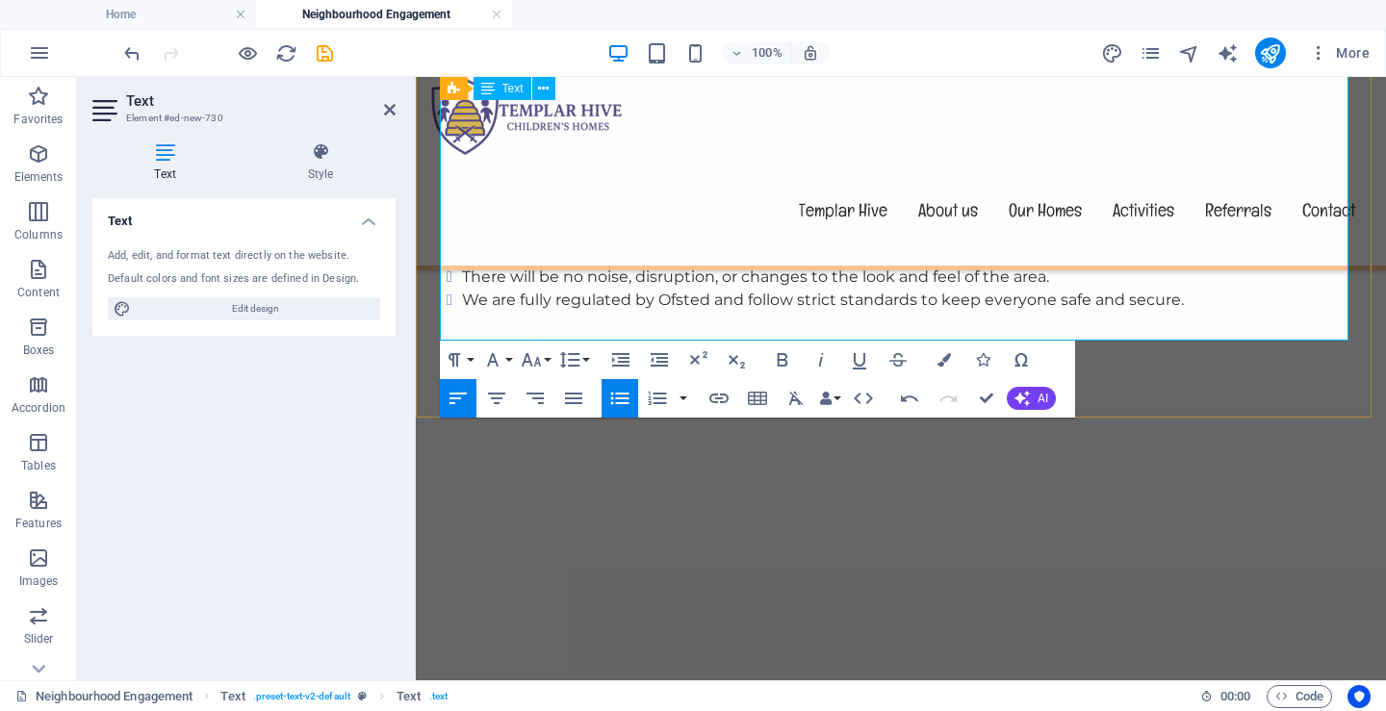
click at [1005, 335] on p "Our commitment to you We want to be good neighbours and part of the community. …" at bounding box center [901, 358] width 908 height 46
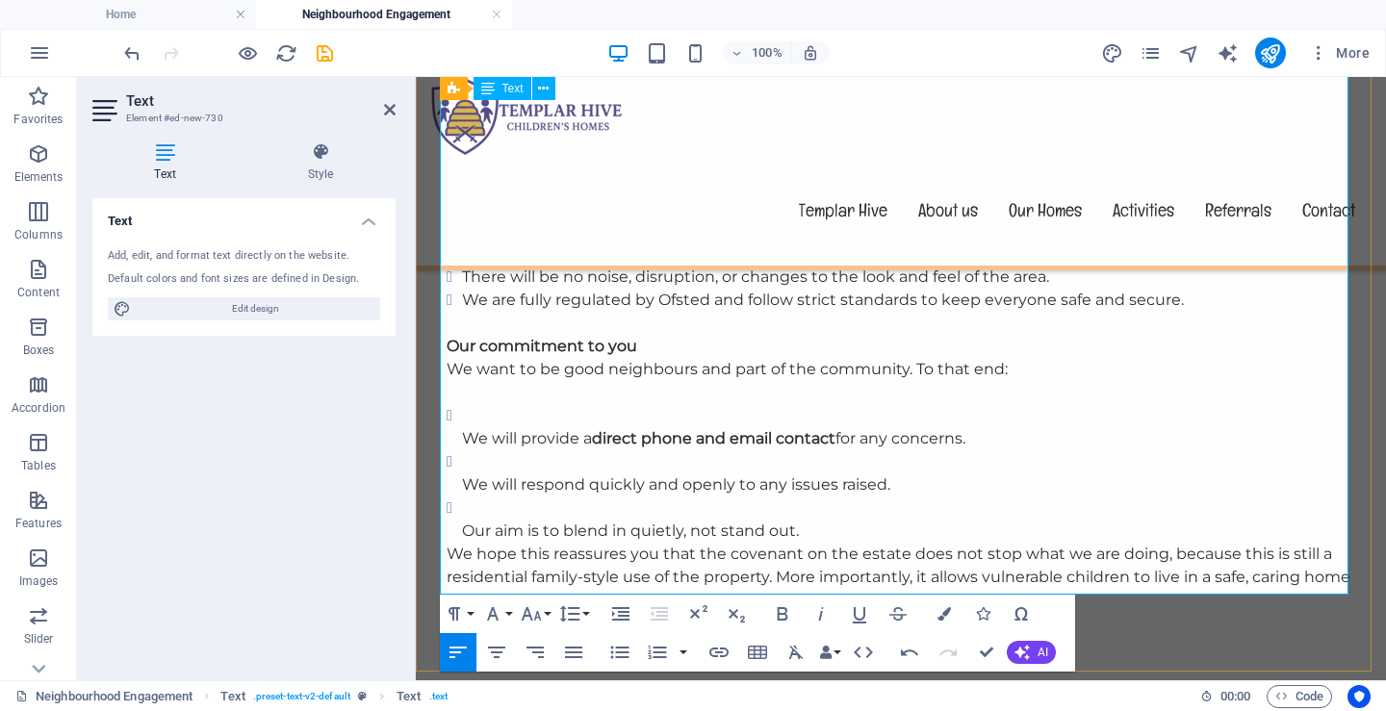
click at [462, 427] on p "We will provide a direct phone and email contact for any concerns." at bounding box center [908, 438] width 893 height 23
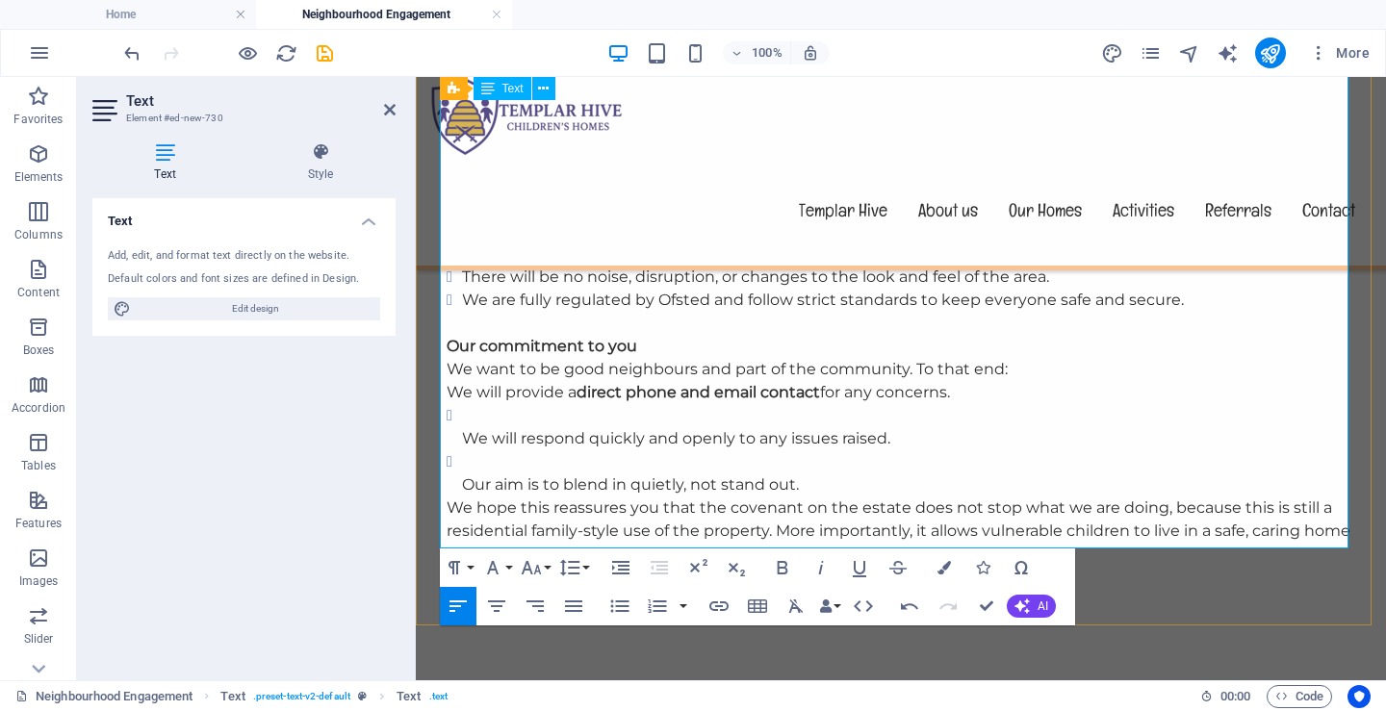
click at [462, 427] on p "We will respond quickly and openly to any issues raised." at bounding box center [908, 438] width 893 height 23
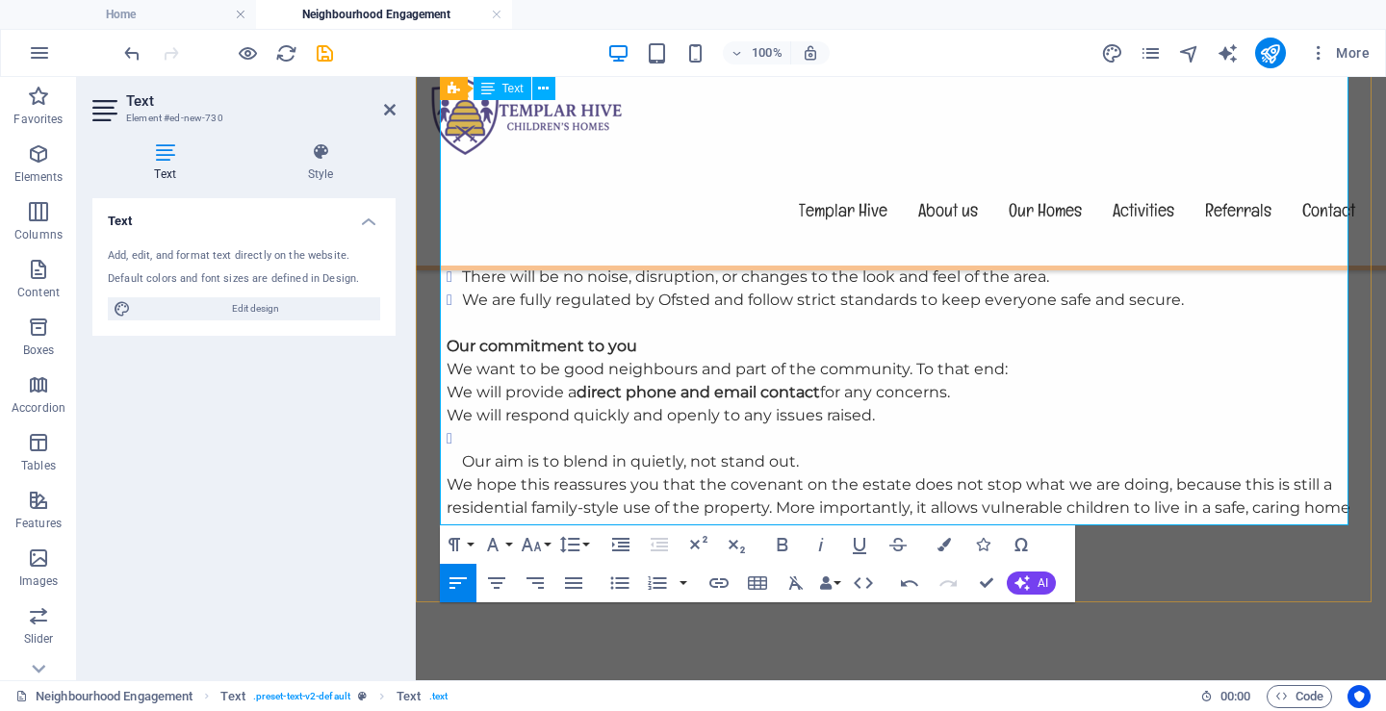
click at [462, 450] on p "Our aim is to blend in quietly, not stand out." at bounding box center [908, 461] width 893 height 23
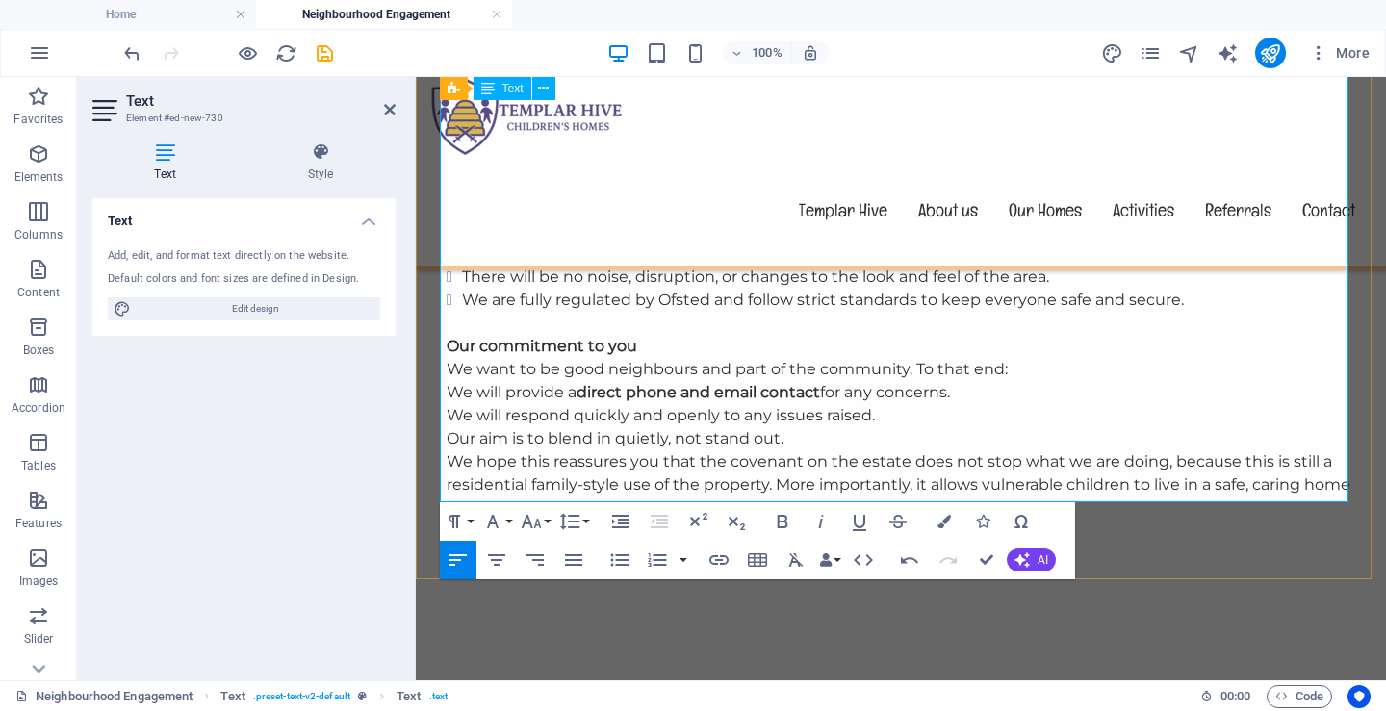
click at [804, 427] on p "Our aim is to blend in quietly, not stand out." at bounding box center [901, 438] width 908 height 23
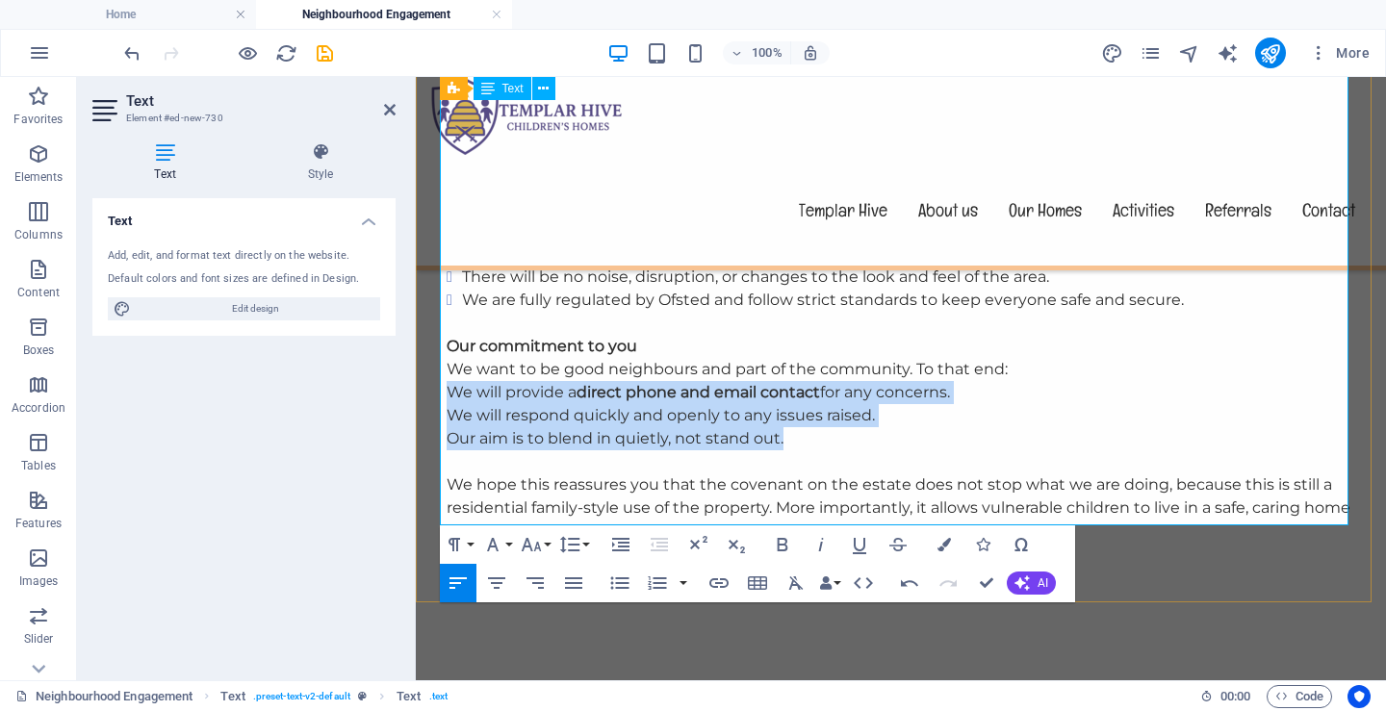
drag, startPoint x: 786, startPoint y: 396, endPoint x: 439, endPoint y: 351, distance: 350.3
click at [447, 351] on div "Dear Neighbour, We understand that there have been concerns raised about our pl…" at bounding box center [901, 276] width 908 height 577
click at [617, 579] on icon "button" at bounding box center [619, 583] width 23 height 23
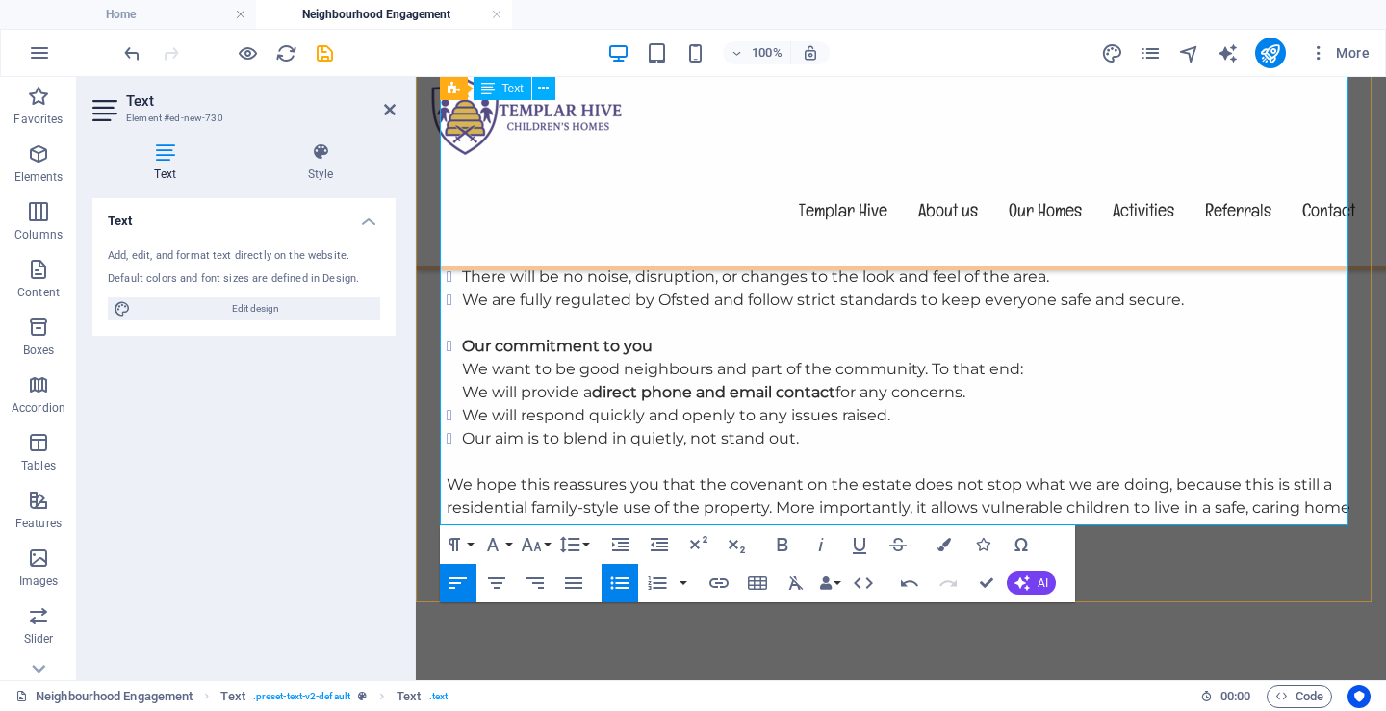
click at [660, 335] on li "Our commitment to you We want to be good neighbours and part of the community. …" at bounding box center [908, 369] width 893 height 69
drag, startPoint x: 660, startPoint y: 303, endPoint x: 448, endPoint y: 300, distance: 211.7
click at [462, 335] on li "Our commitment to you We want to be good neighbours and part of the community. …" at bounding box center [908, 369] width 893 height 69
click at [612, 581] on icon "button" at bounding box center [619, 583] width 23 height 23
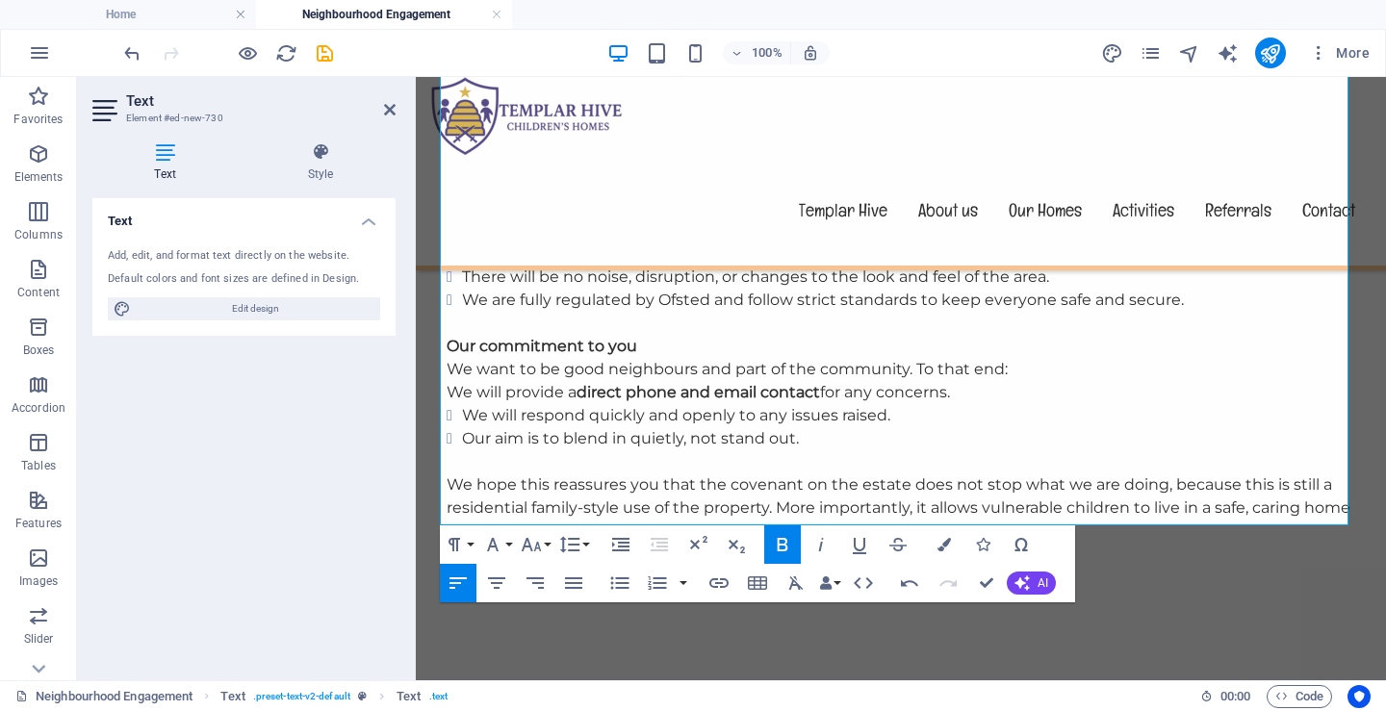
click at [1012, 335] on p "Our commitment to you We want to be good neighbours and part of the community. …" at bounding box center [901, 369] width 908 height 69
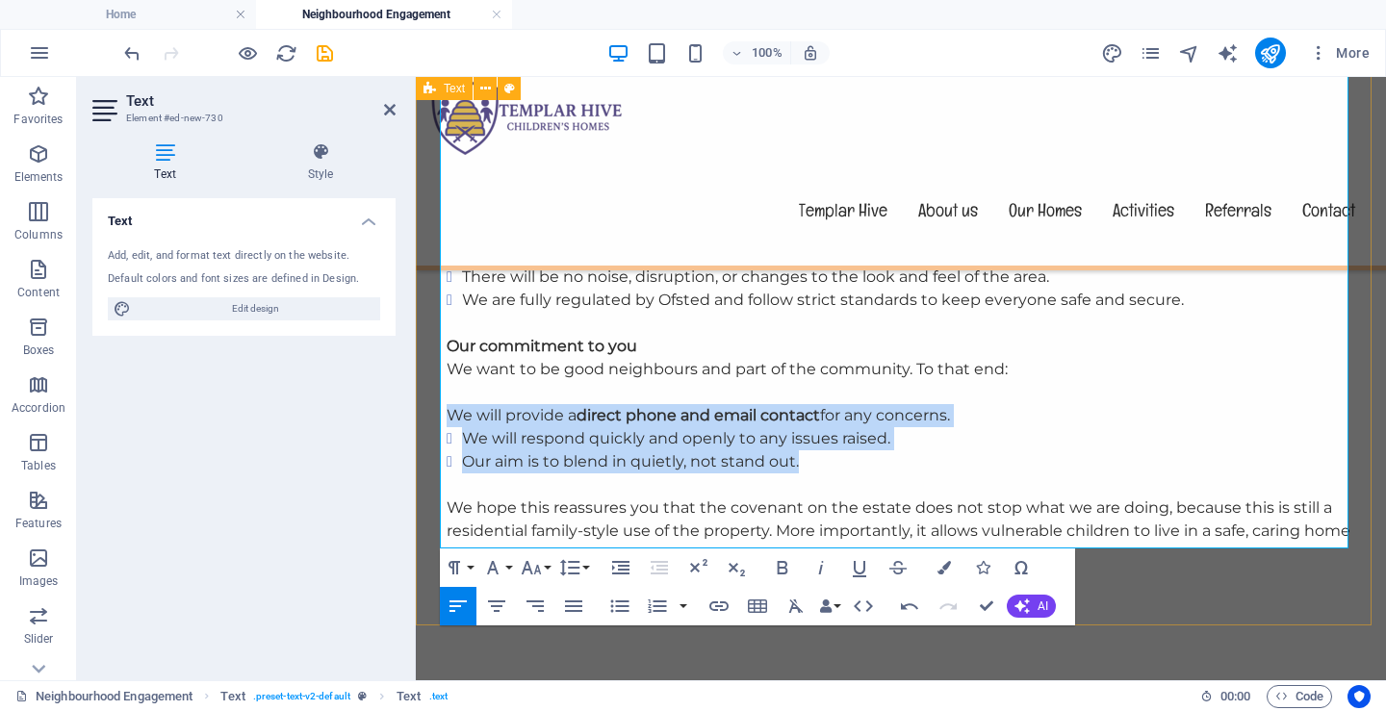
drag, startPoint x: 791, startPoint y: 423, endPoint x: 426, endPoint y: 368, distance: 369.0
click at [426, 368] on div "Children’s Home – Information for Residents Dear Neighbour, We understand that …" at bounding box center [901, 252] width 970 height 828
click at [614, 602] on icon "button" at bounding box center [619, 606] width 23 height 23
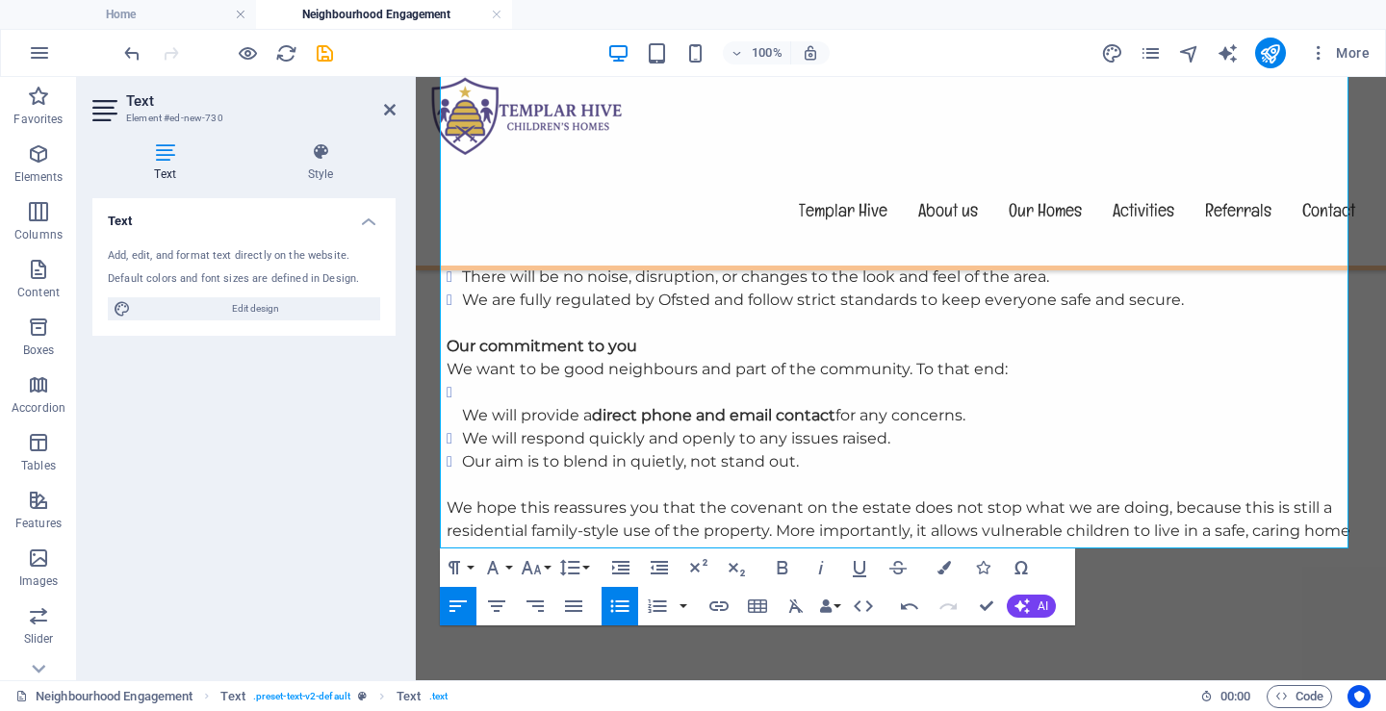
click at [462, 381] on li "We will provide a direct phone and email contact for any concerns." at bounding box center [908, 404] width 893 height 46
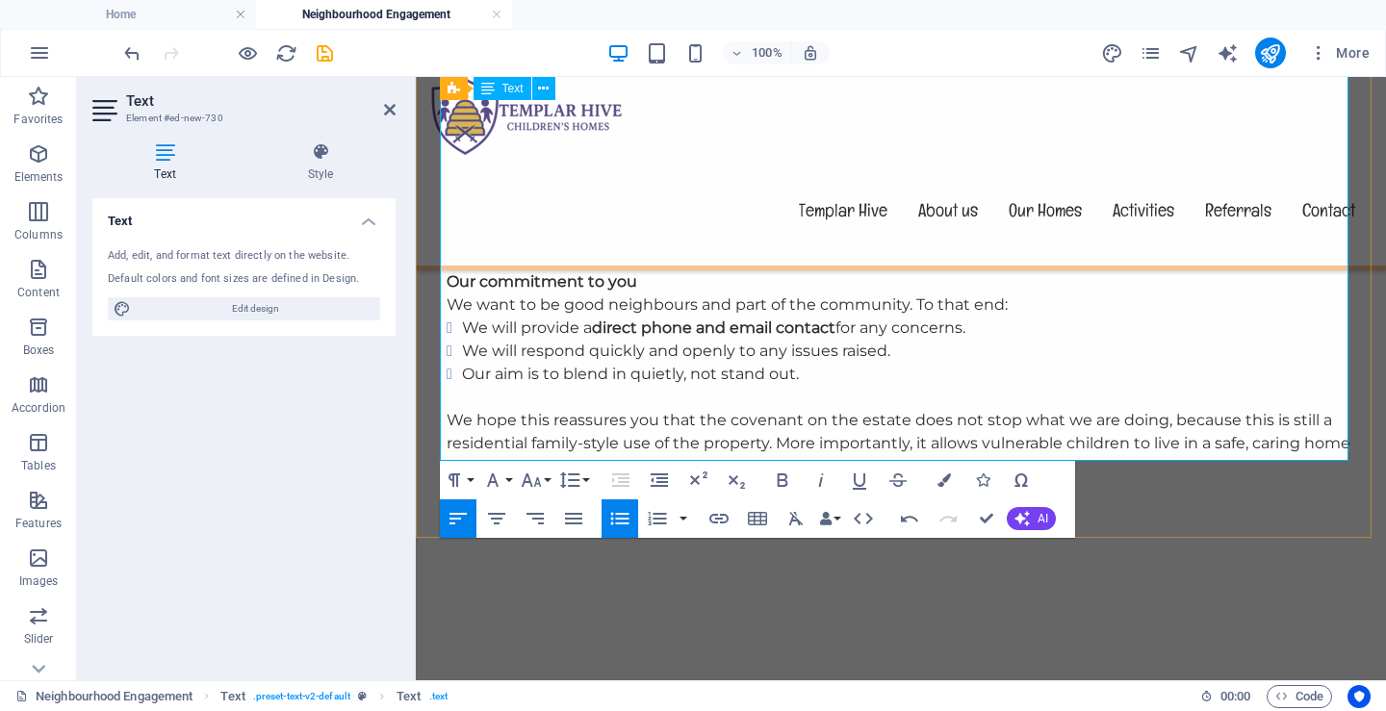
scroll to position [1251, 0]
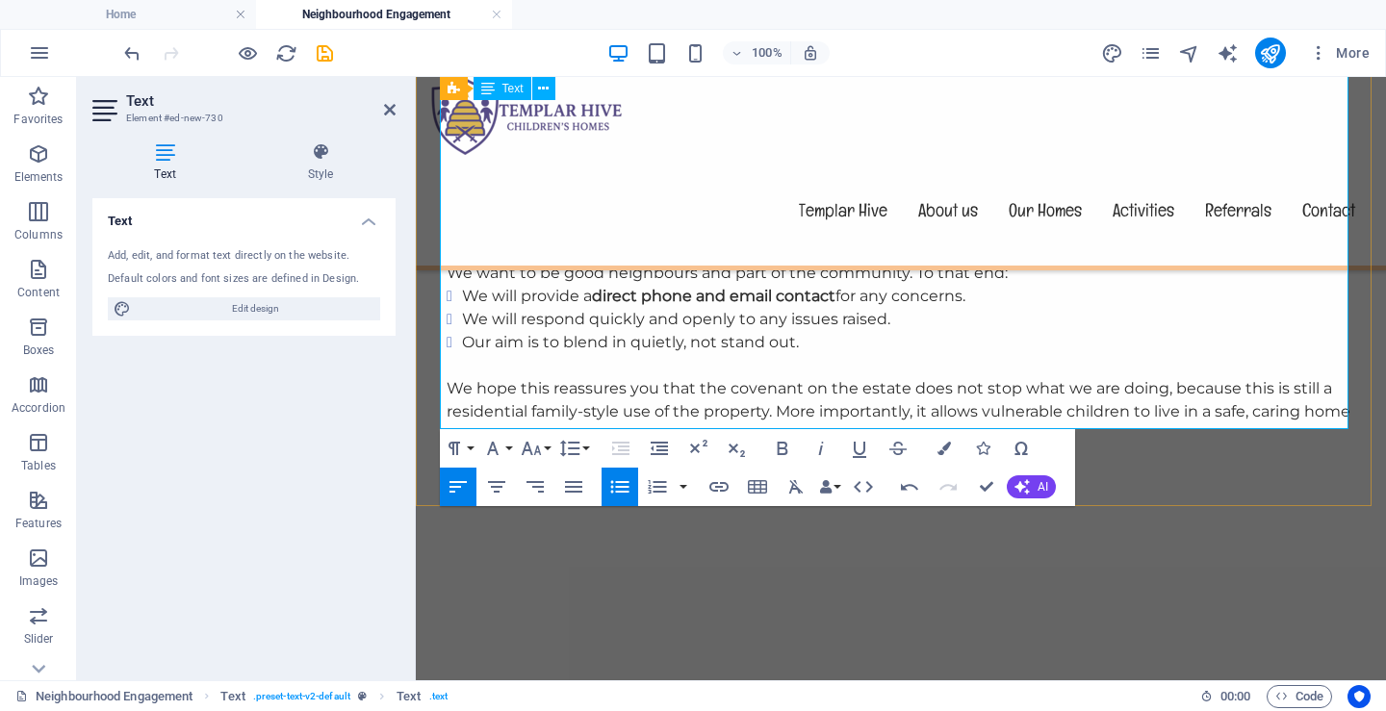
click at [942, 396] on p "We hope this reassures you that the covenant on the estate does not stop what w…" at bounding box center [901, 411] width 908 height 69
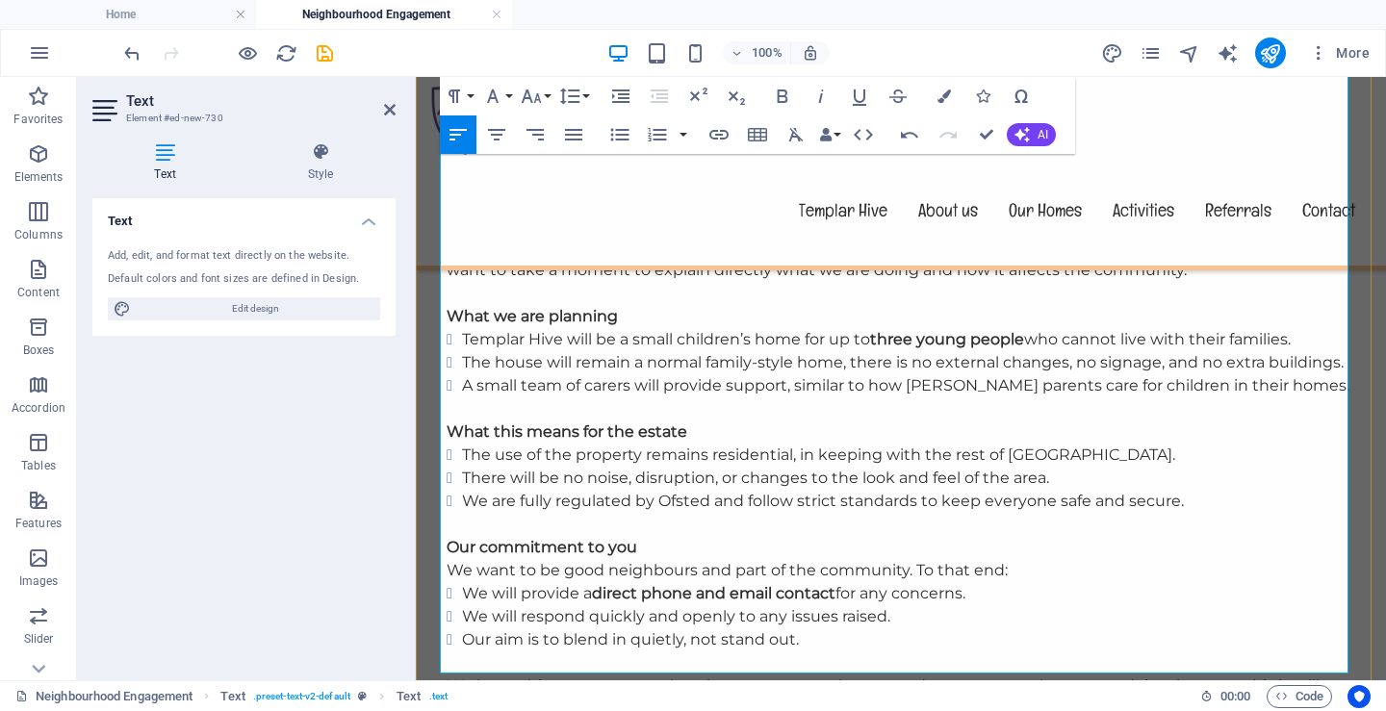
scroll to position [866, 0]
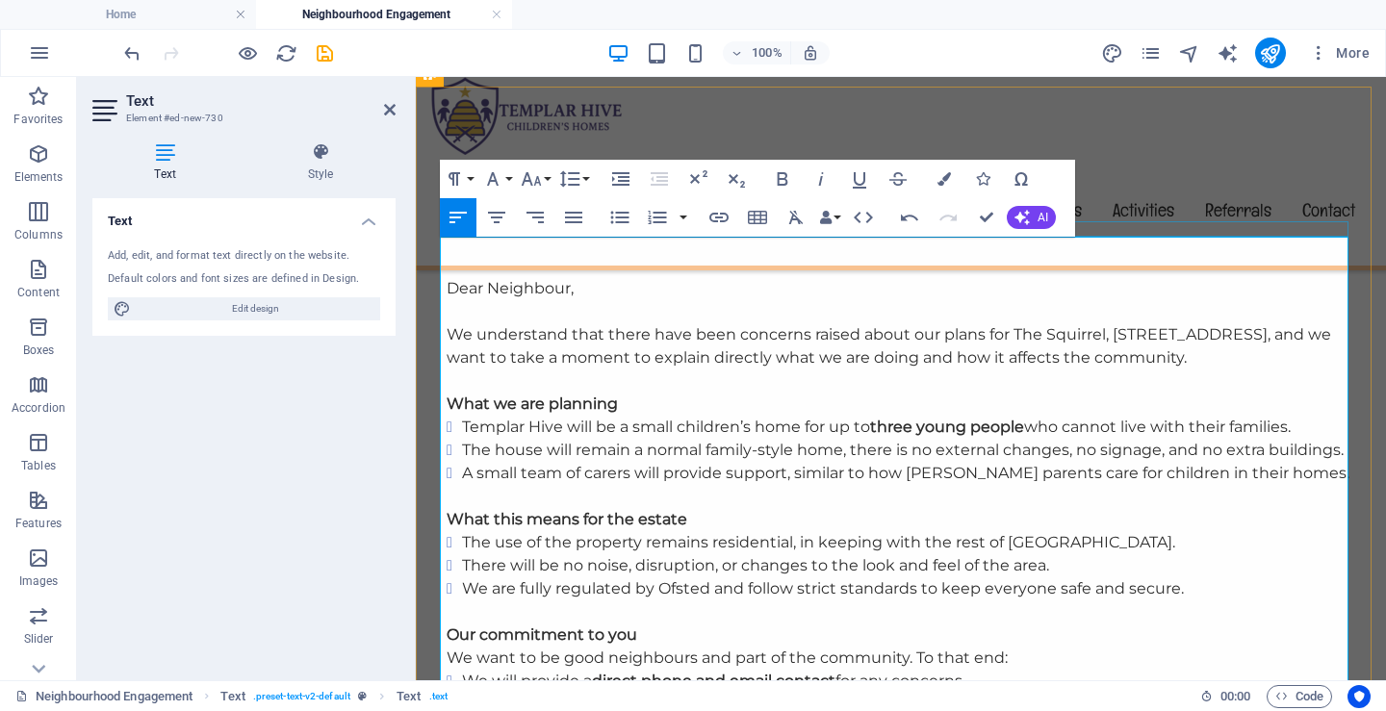
click at [1239, 262] on div at bounding box center [901, 269] width 908 height 15
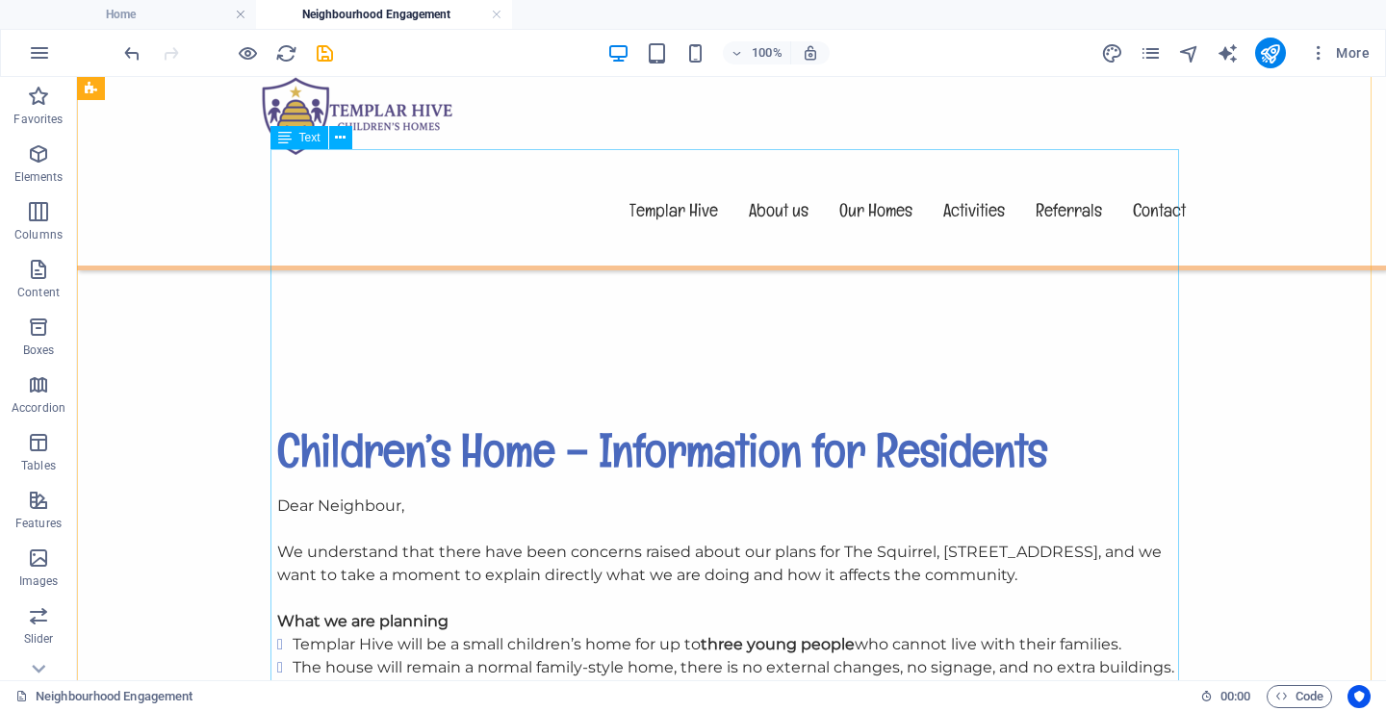
scroll to position [674, 0]
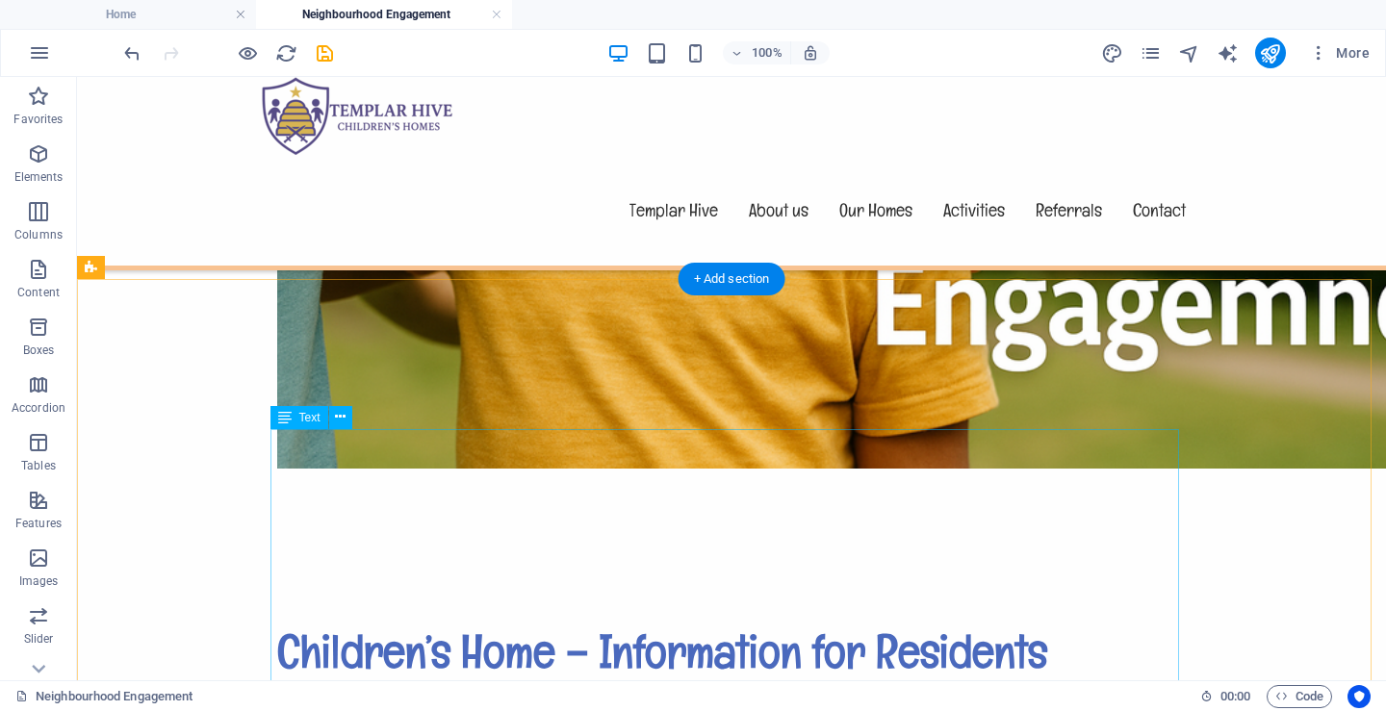
drag, startPoint x: 470, startPoint y: 484, endPoint x: 130, endPoint y: 484, distance: 339.7
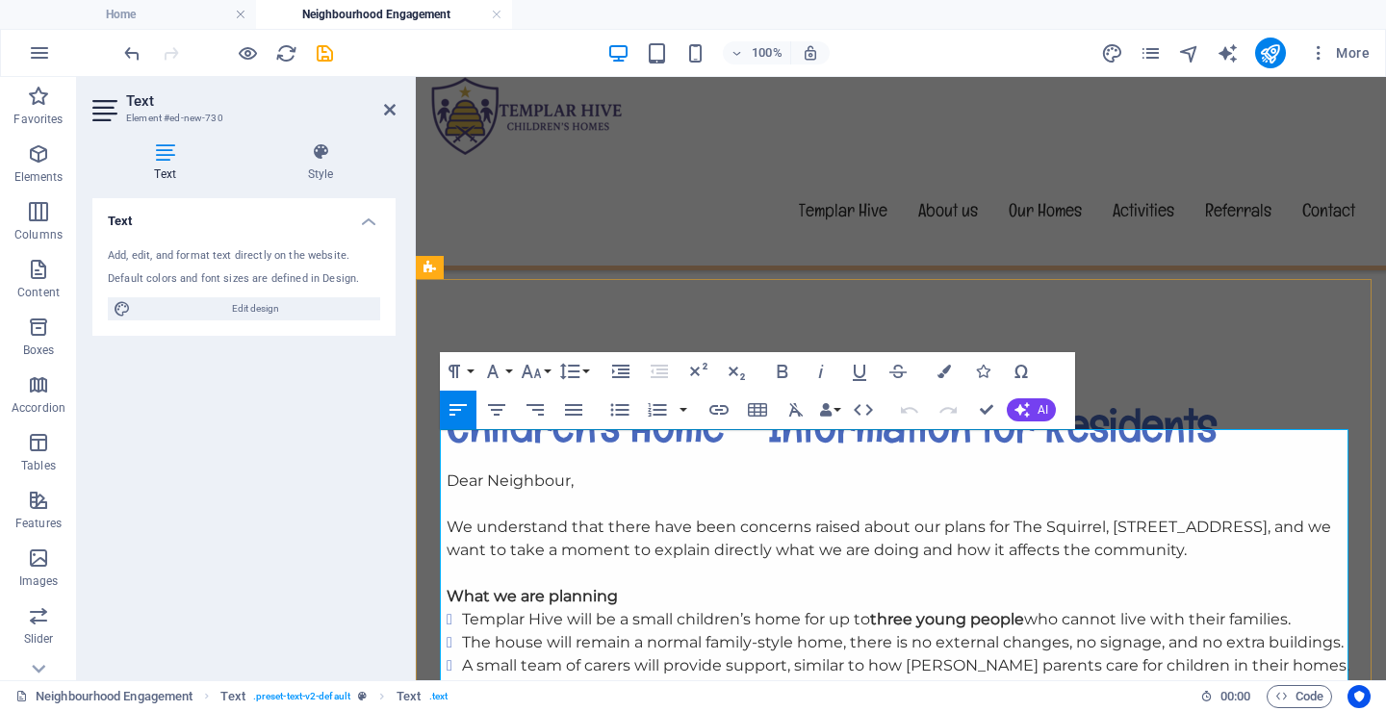
click at [640, 516] on p "We understand that there have been concerns raised about our plans for The Squi…" at bounding box center [901, 539] width 908 height 46
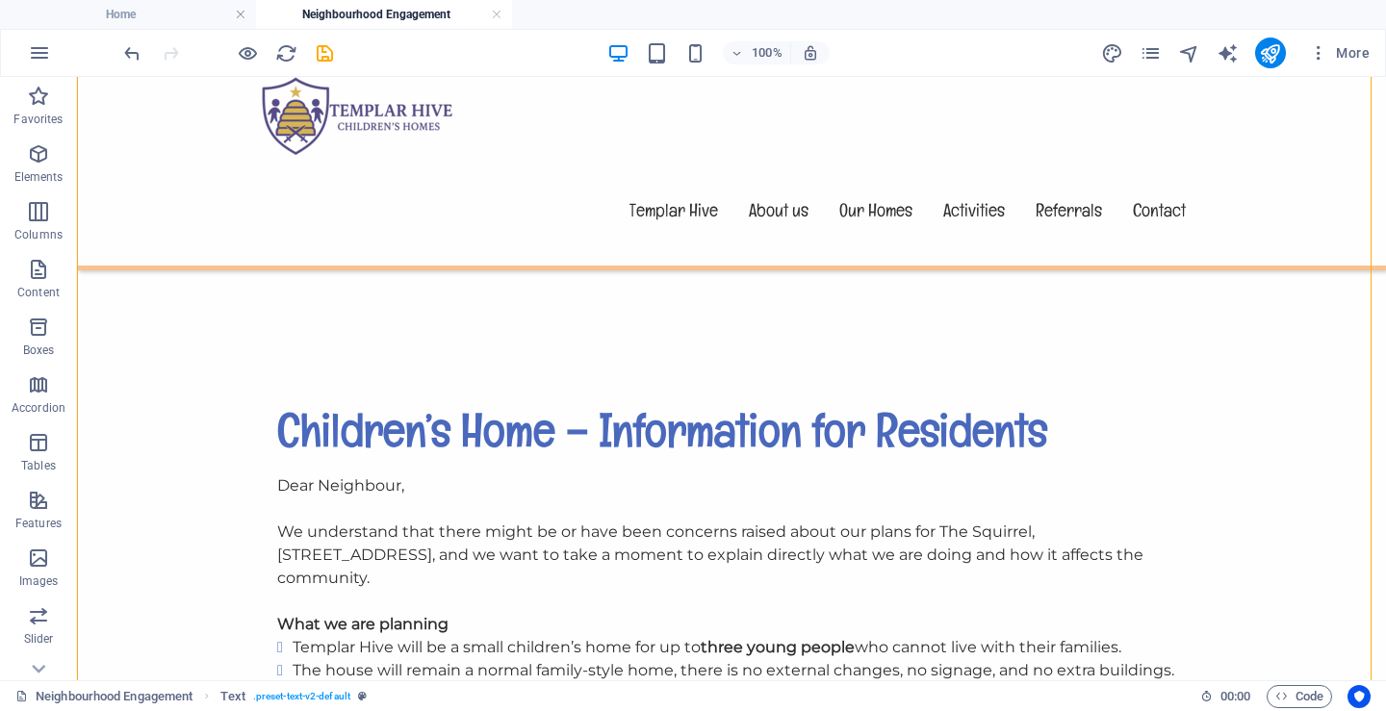
scroll to position [866, 0]
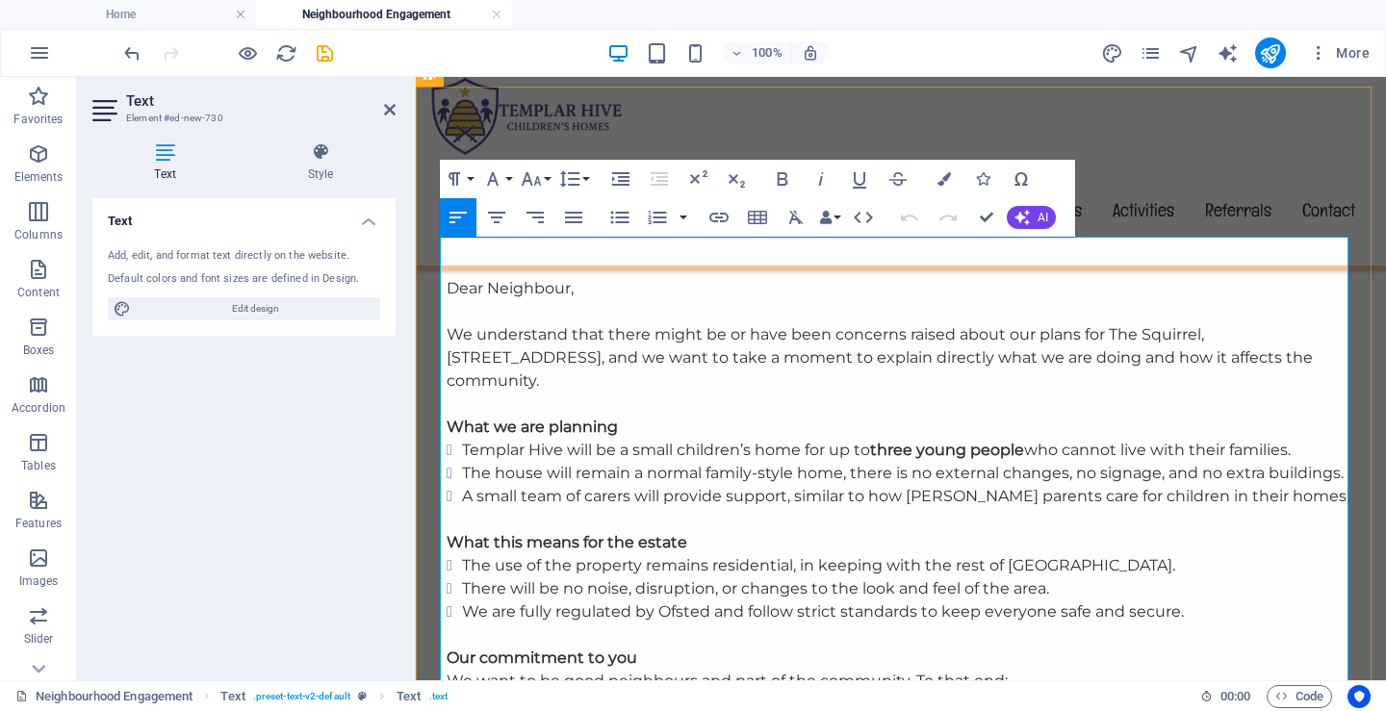
click at [1266, 485] on li "A small team of carers will provide support, similar to how [PERSON_NAME] paren…" at bounding box center [908, 496] width 893 height 23
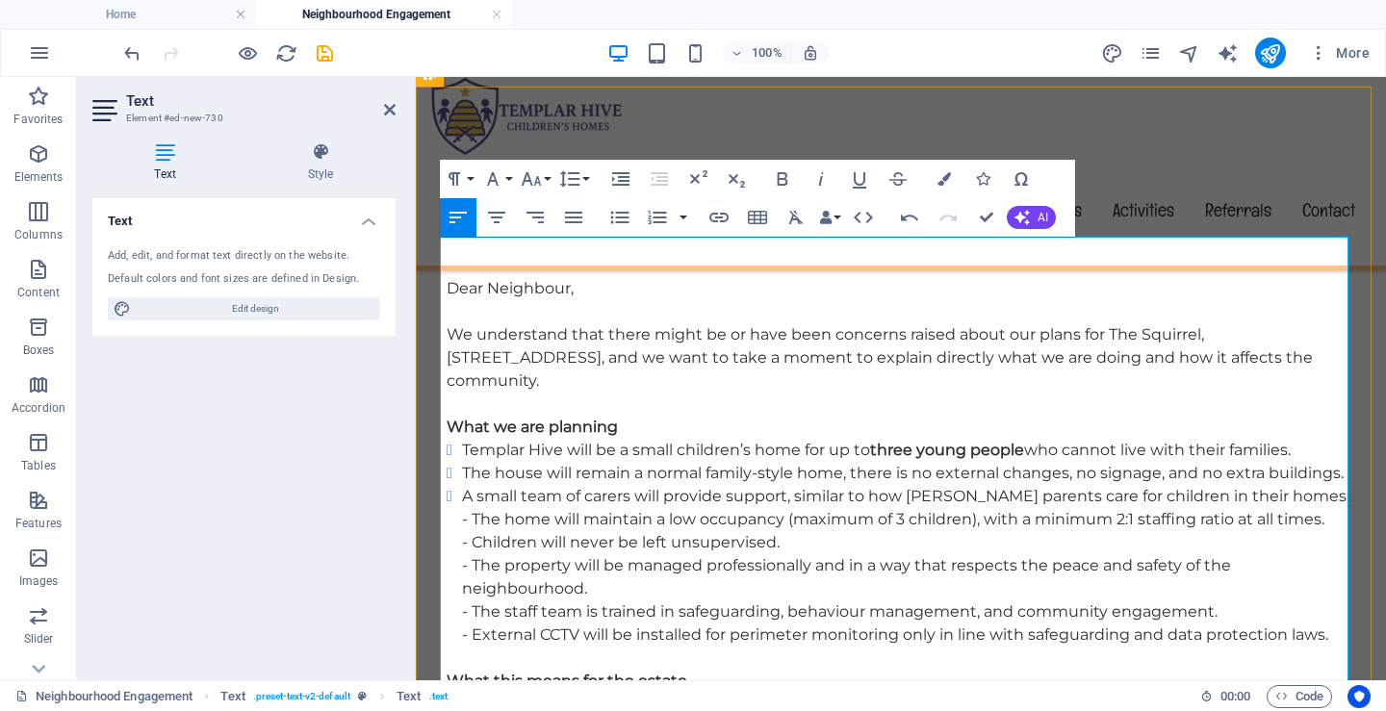
scroll to position [8103, 2]
click at [802, 439] on li "Templar Hive will be a small children’s home for up to three young people who c…" at bounding box center [908, 450] width 893 height 23
click at [801, 439] on li "Templar Hive will be a small children’s home for up to three young people who c…" at bounding box center [908, 450] width 893 height 23
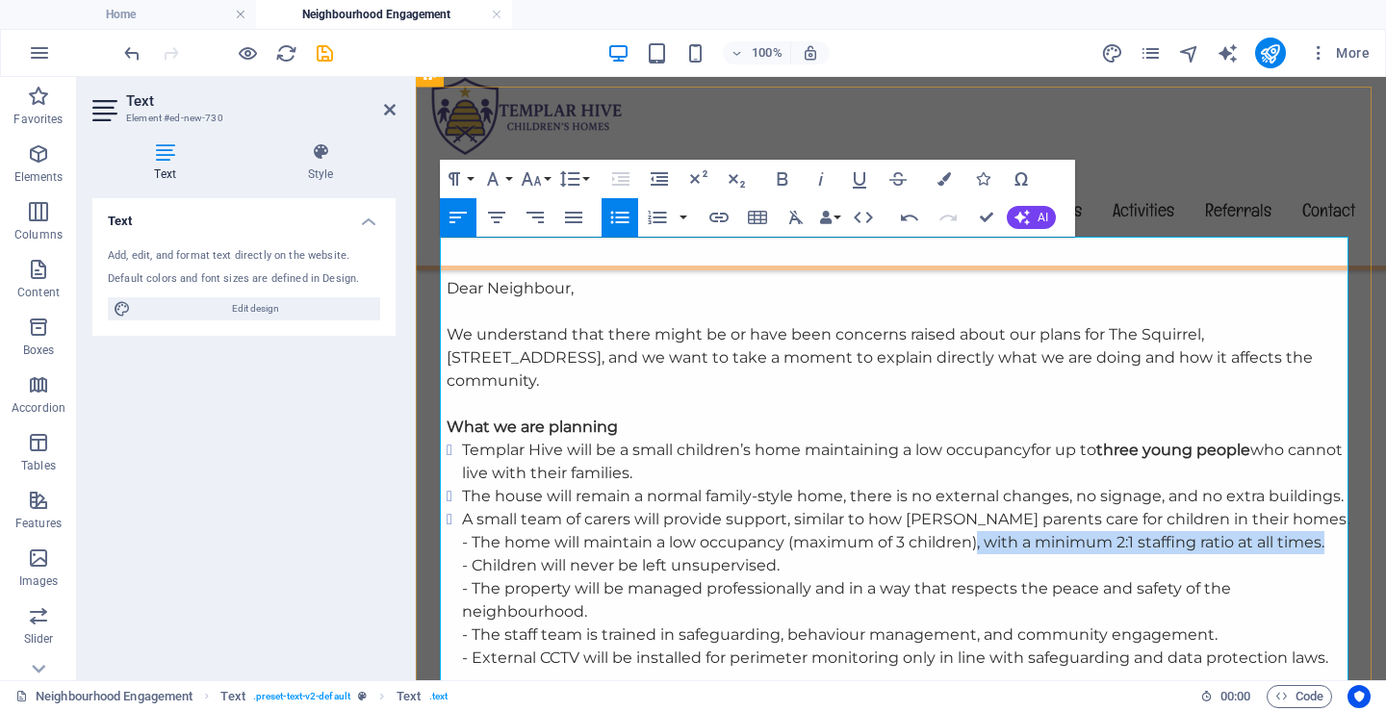
drag, startPoint x: 1322, startPoint y: 476, endPoint x: 972, endPoint y: 480, distance: 350.3
click at [972, 480] on ul "Templar Hive will be a small children’s home maintaining a low occupancy for up…" at bounding box center [901, 554] width 908 height 231
copy ul ", with a minimum 2:1 staffing ratio at all times."
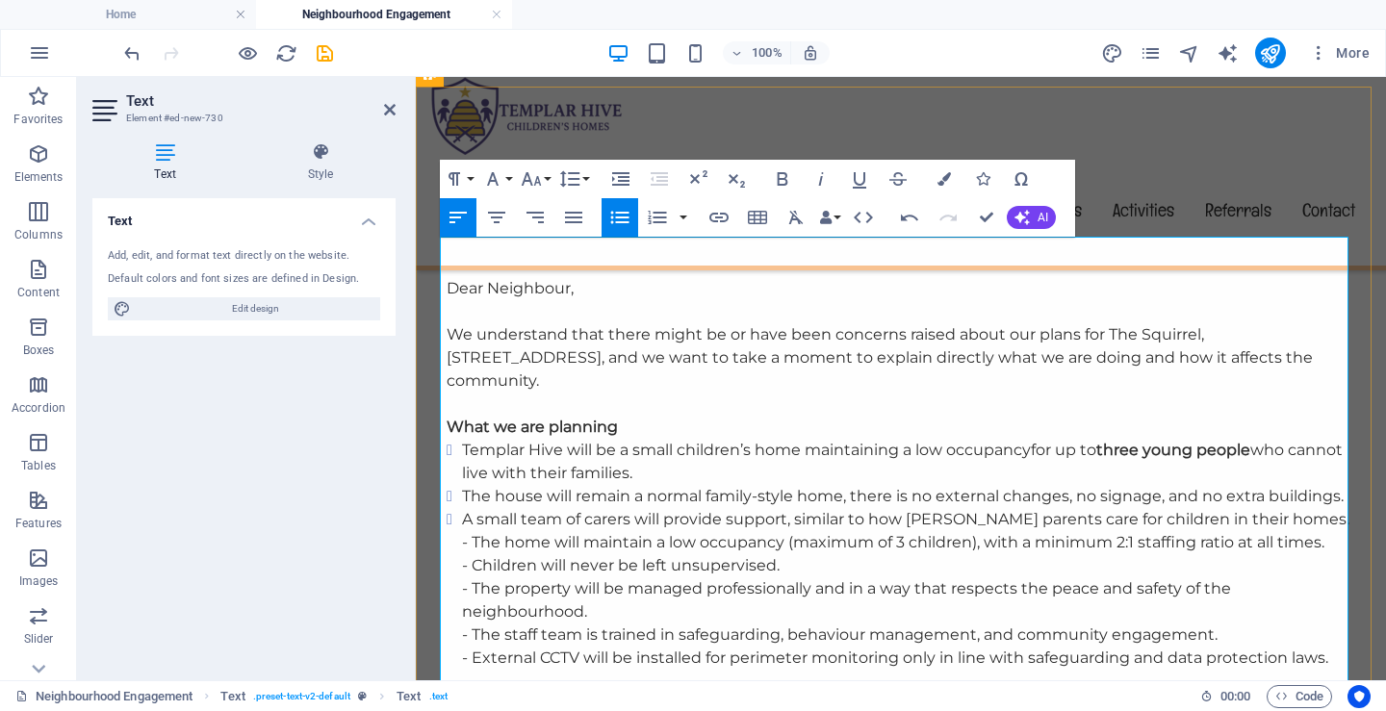
click at [723, 439] on li "Templar Hive will be a small children’s home maintaining a low occupancy for up…" at bounding box center [908, 462] width 893 height 46
click at [684, 439] on li "Templar Hive will be a small children’s home maintaining a low occupancy for up…" at bounding box center [908, 462] width 893 height 46
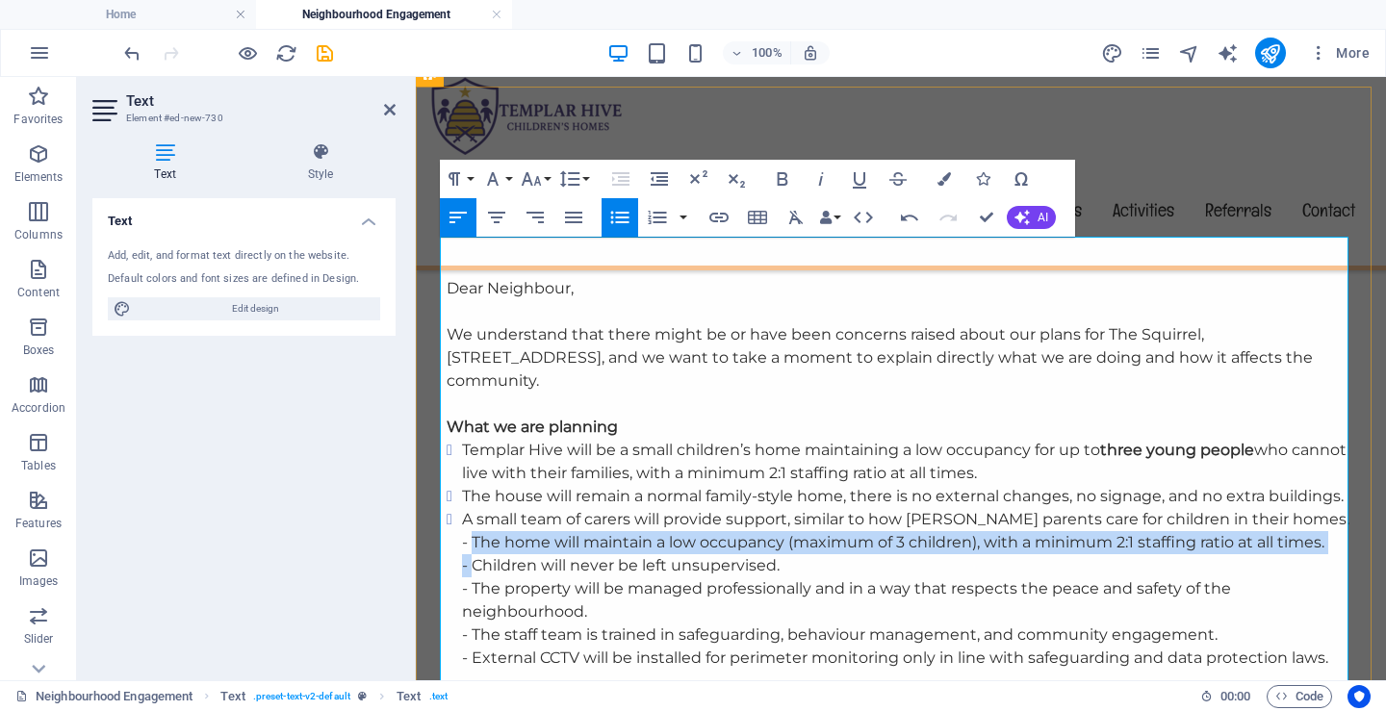
drag, startPoint x: 464, startPoint y: 484, endPoint x: 463, endPoint y: 499, distance: 15.4
click at [463, 499] on ul "Templar Hive will be a small children’s home maintaining a low occupancy for up…" at bounding box center [901, 554] width 908 height 231
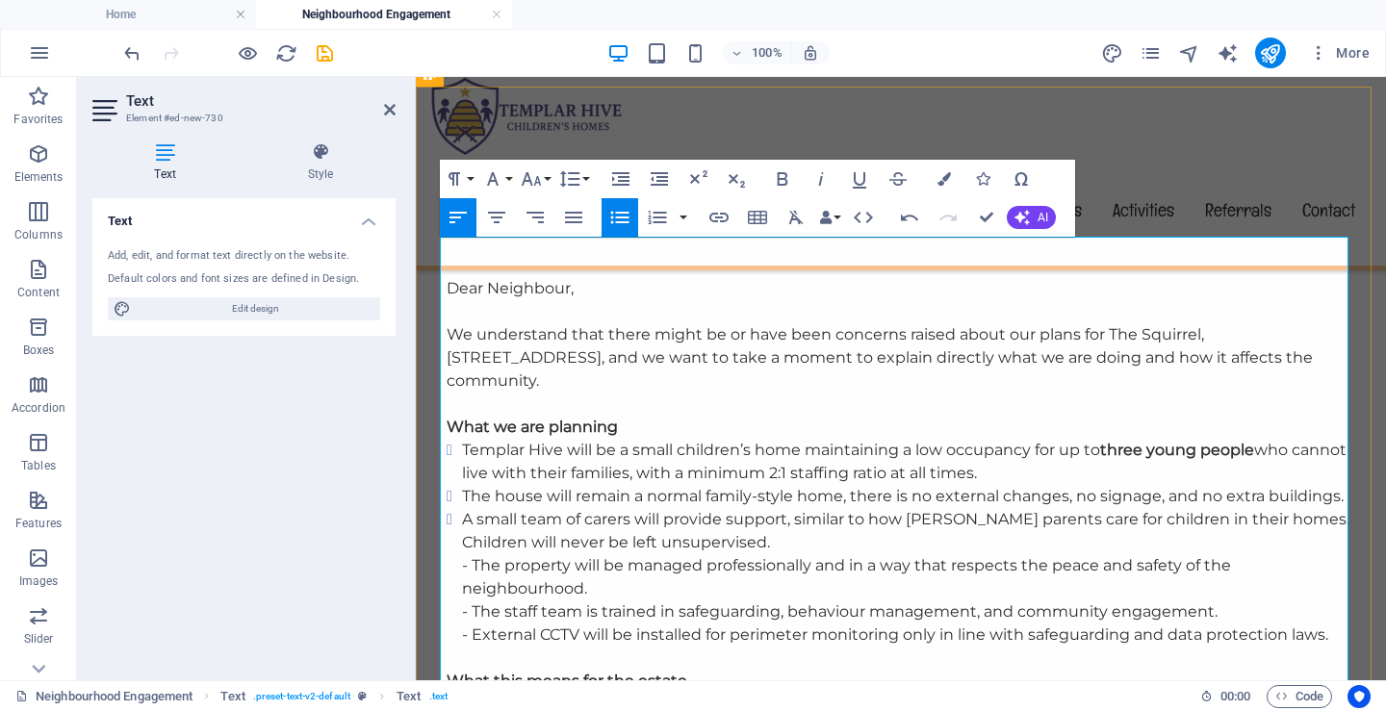
click at [466, 554] on p "- The property will be managed professionally and in a way that respects the pe…" at bounding box center [908, 577] width 893 height 46
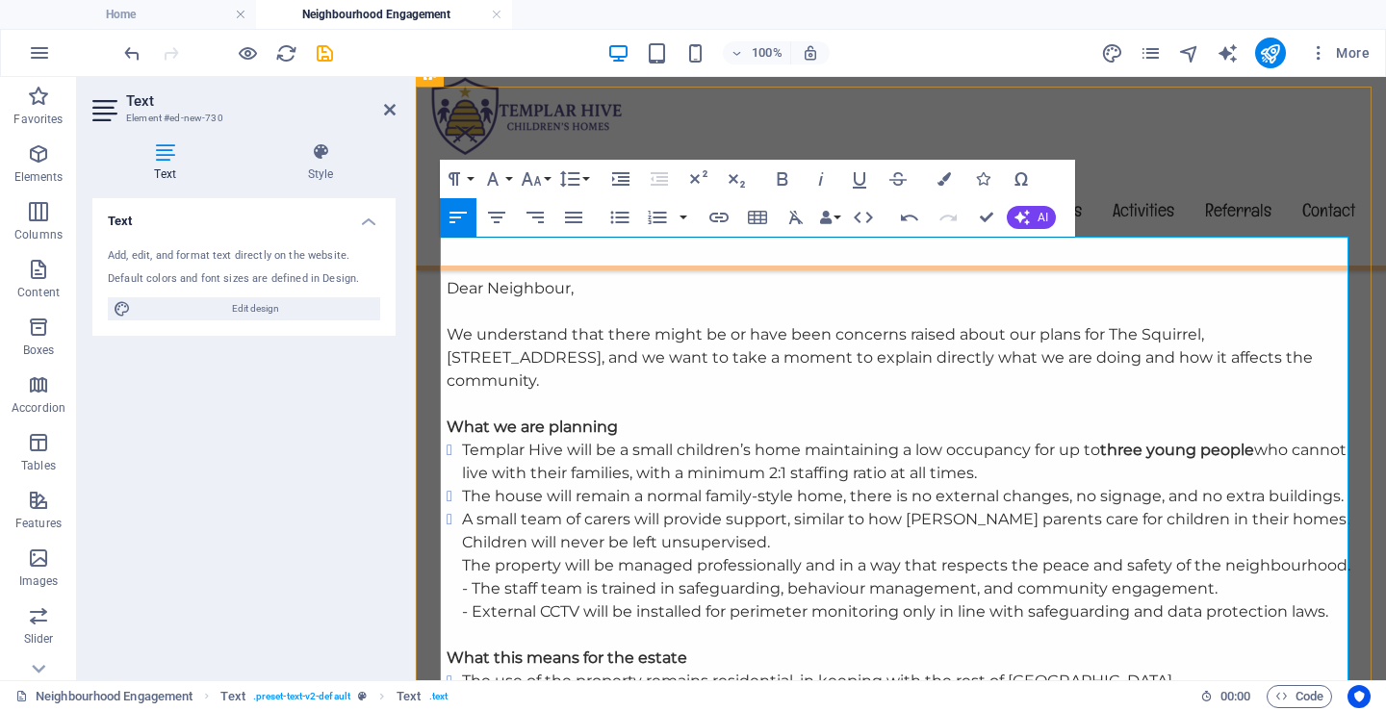
click at [468, 577] on p "- The staff team is trained in safeguarding, behaviour management, and communit…" at bounding box center [908, 588] width 893 height 23
click at [466, 600] on p "- External CCTV will be installed for perimeter monitoring only in line with sa…" at bounding box center [908, 611] width 893 height 23
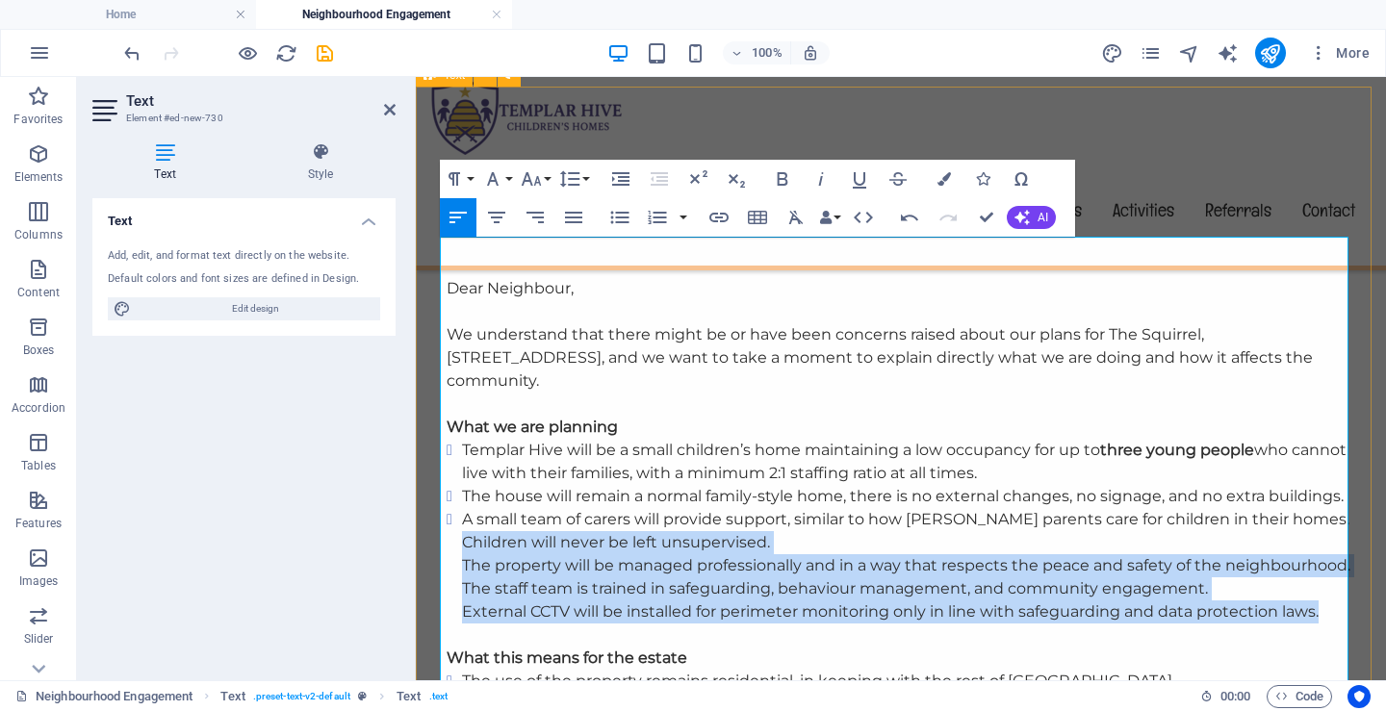
drag, startPoint x: 1297, startPoint y: 547, endPoint x: 436, endPoint y: 479, distance: 863.9
click at [436, 479] on div "Children’s Home – Information for Residents Dear Neighbour, We understand that …" at bounding box center [901, 610] width 970 height 966
click at [617, 216] on icon "button" at bounding box center [619, 217] width 23 height 23
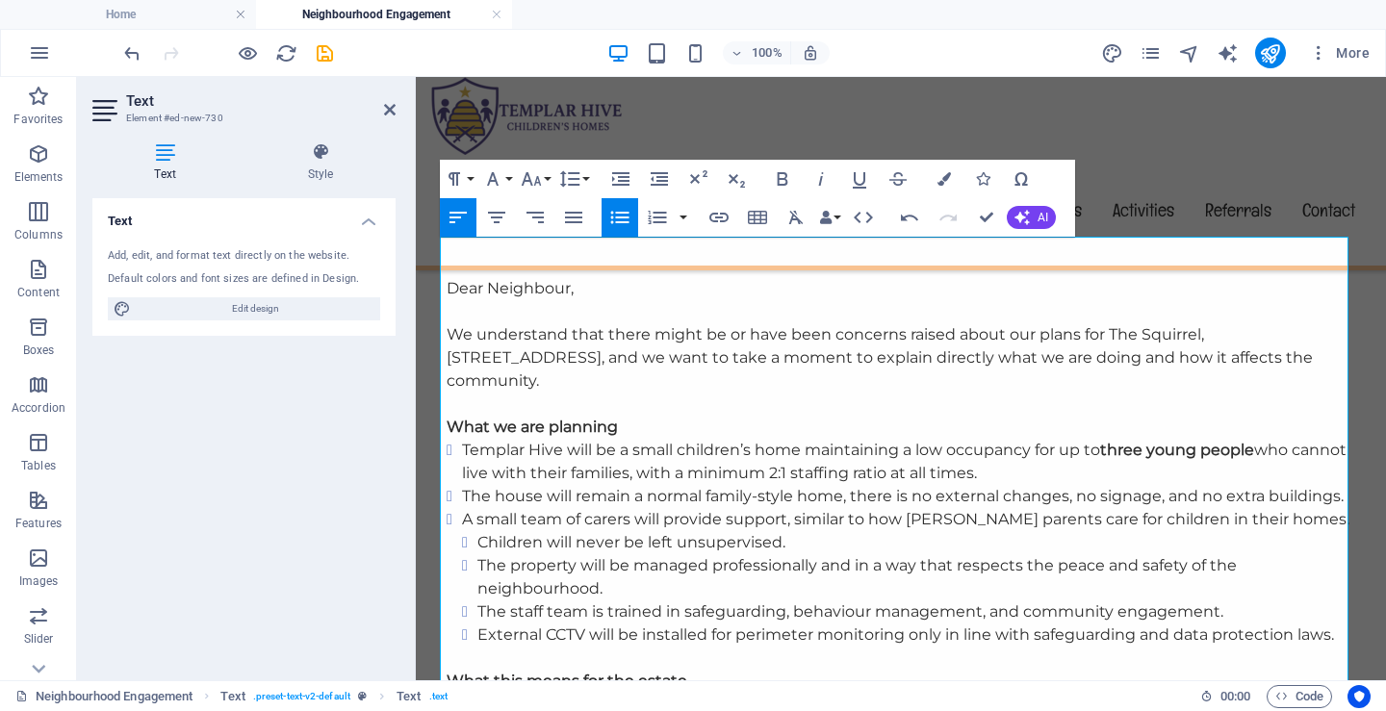
click at [616, 217] on icon "button" at bounding box center [619, 217] width 18 height 13
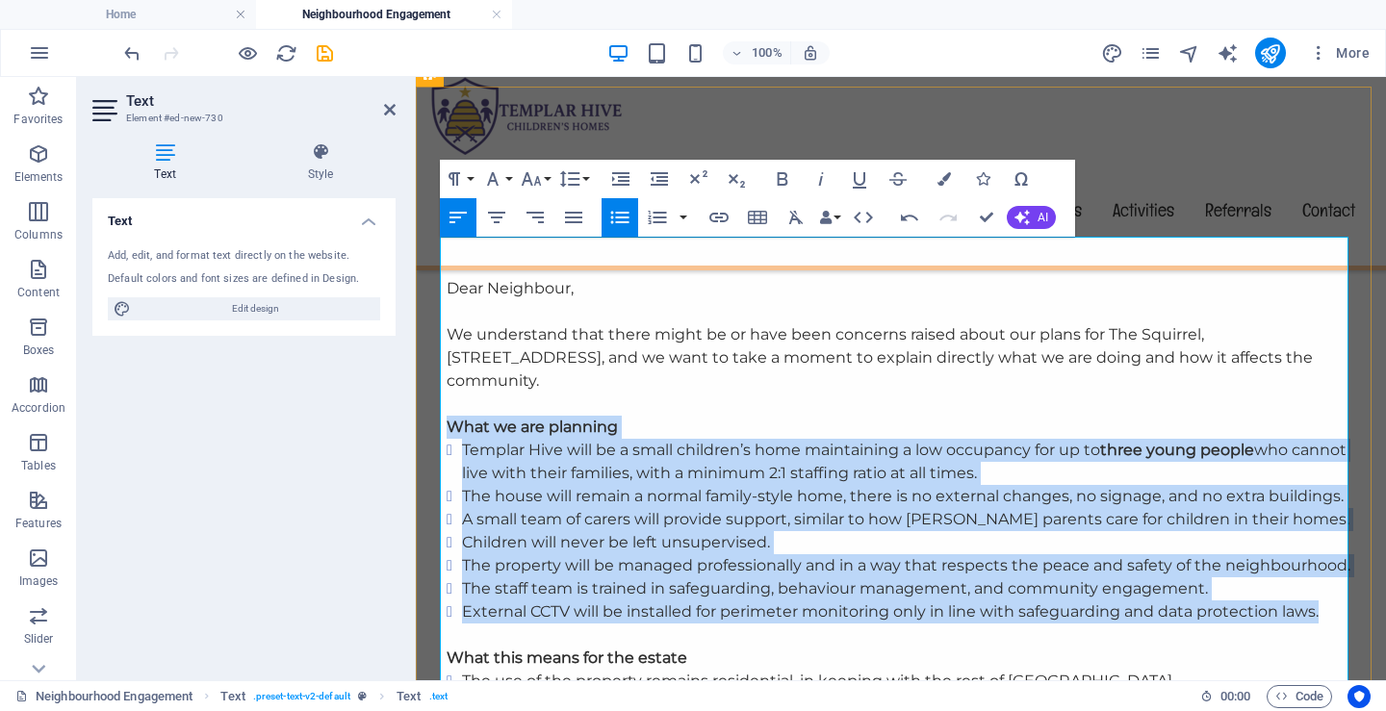
click at [858, 531] on li "Children will never be left unsupervised." at bounding box center [908, 542] width 893 height 23
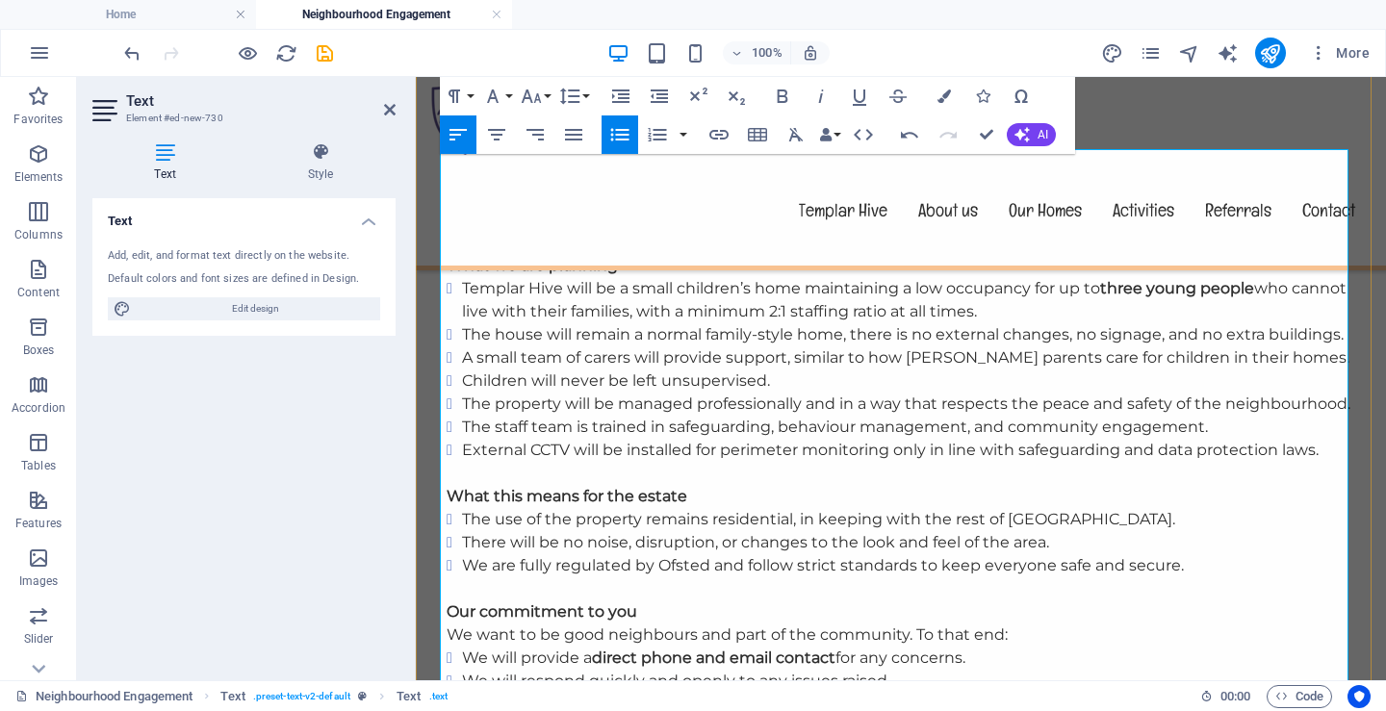
scroll to position [1059, 0]
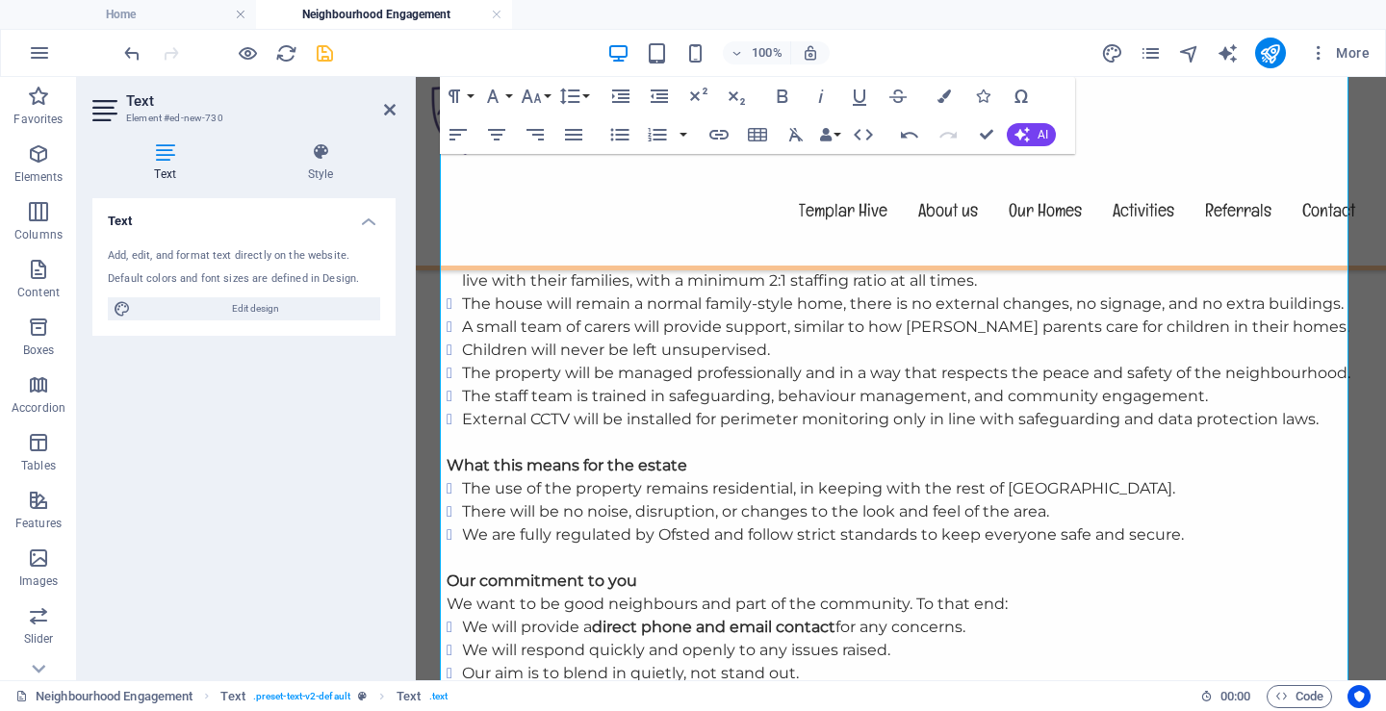
click at [325, 48] on icon "save" at bounding box center [325, 53] width 22 height 22
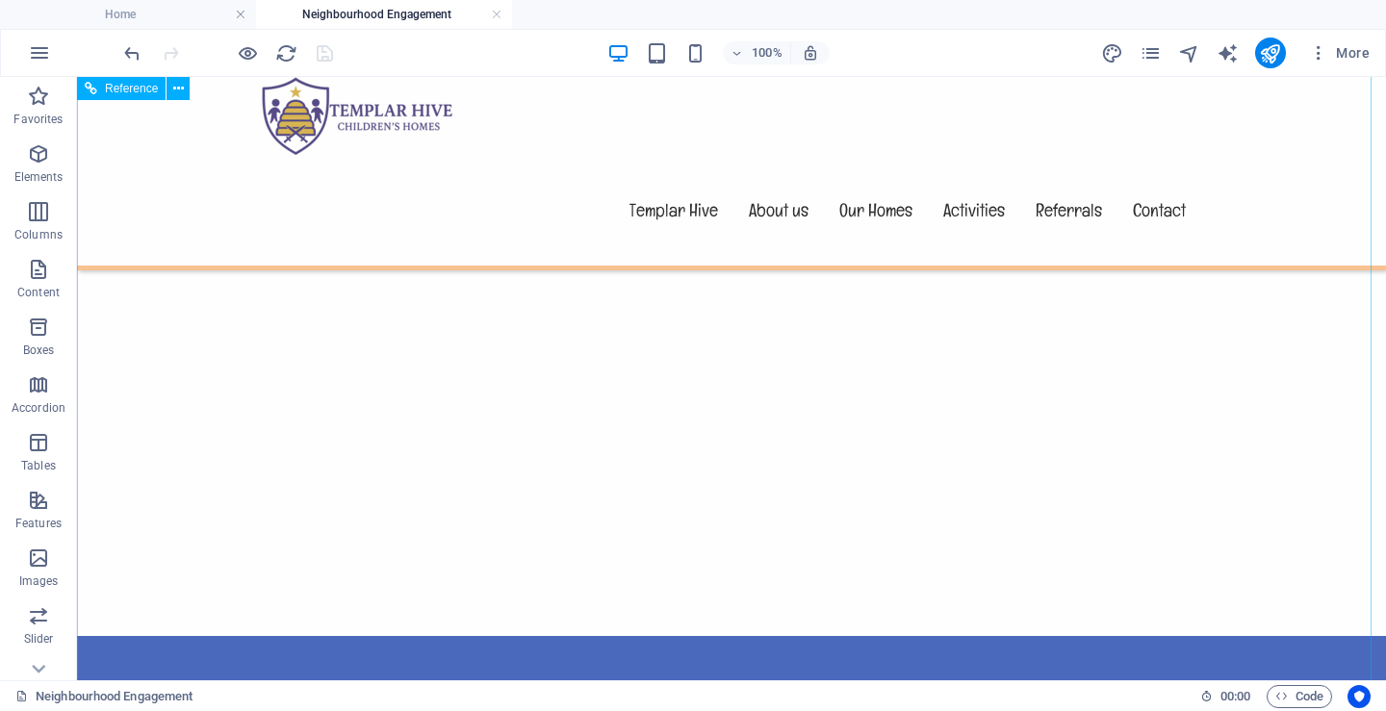
scroll to position [2203, 0]
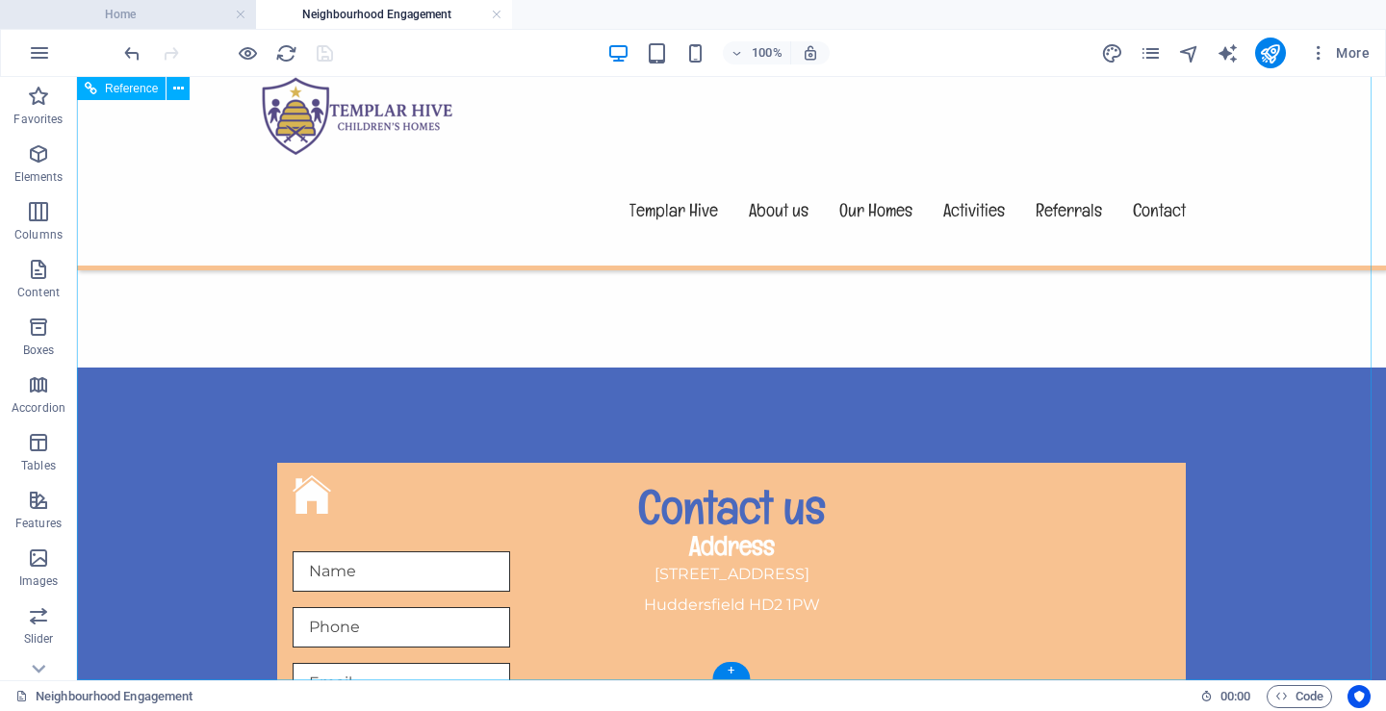
click at [140, 8] on h4 "Home" at bounding box center [128, 14] width 256 height 21
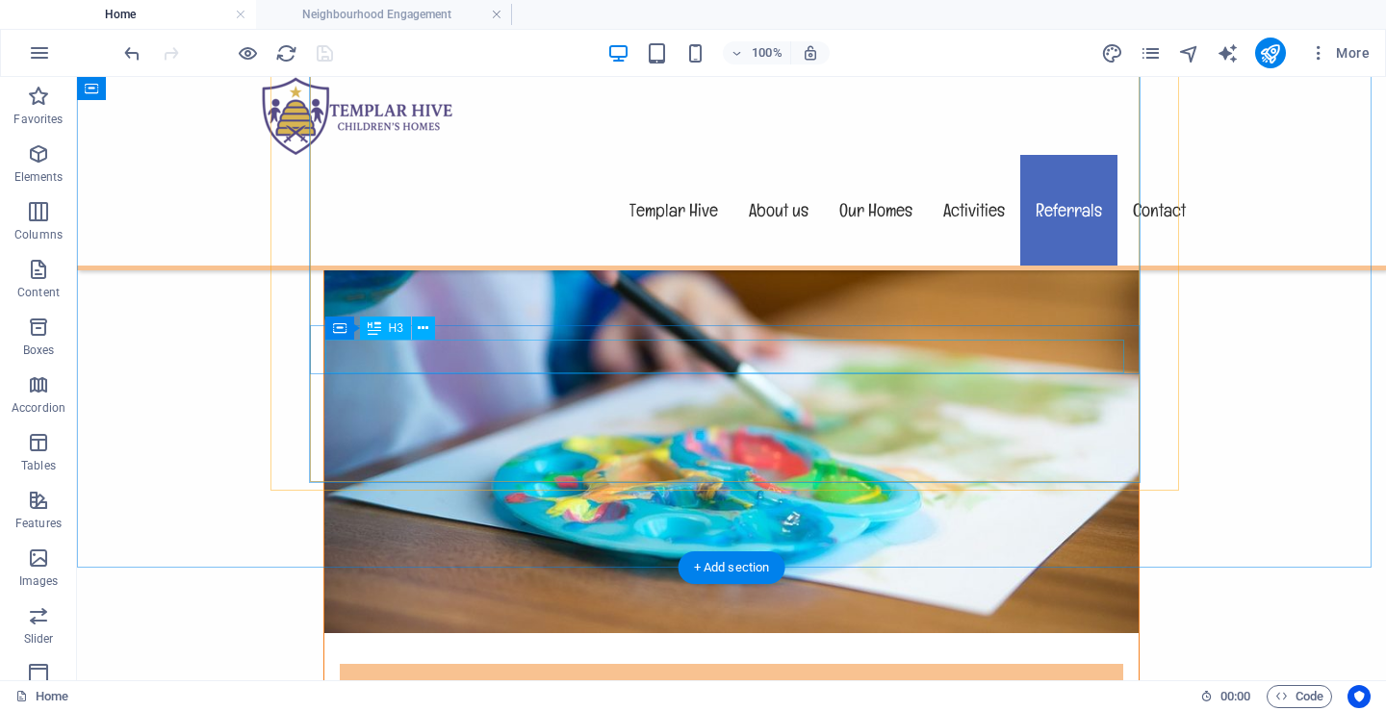
scroll to position [6708, 0]
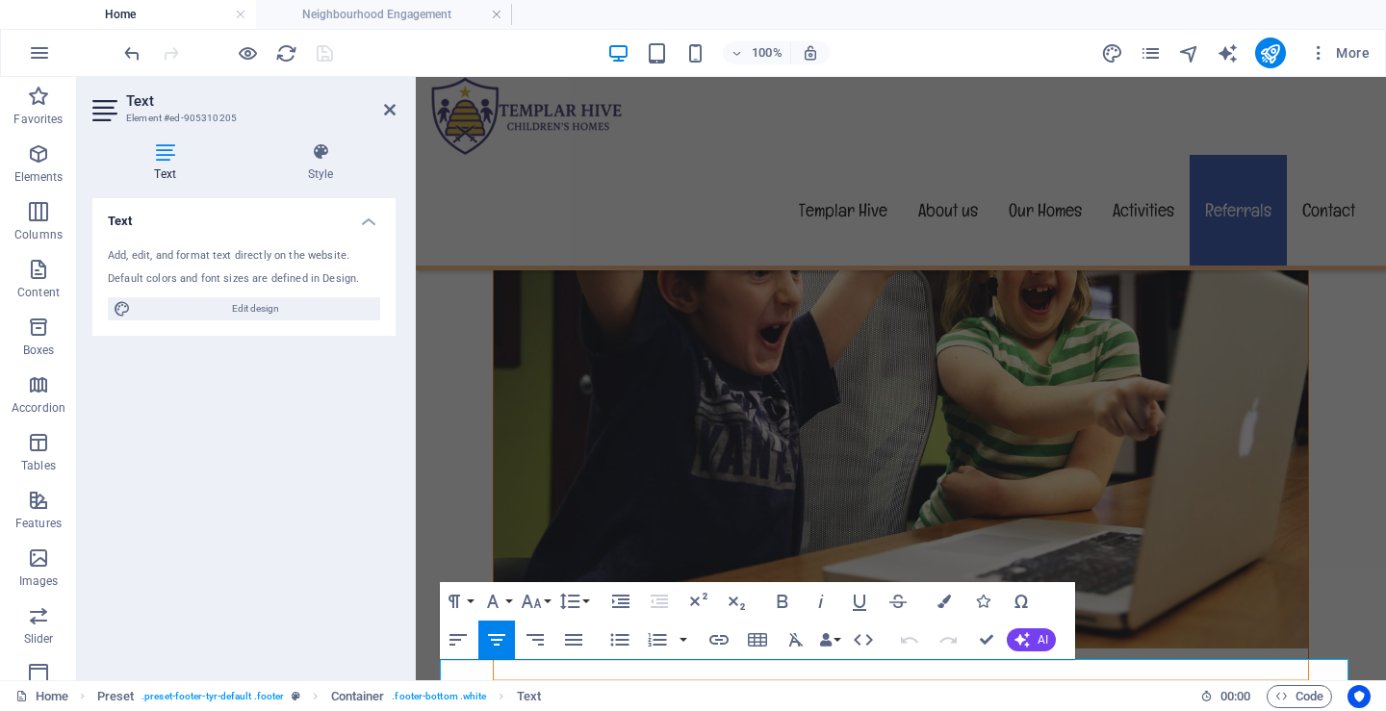
scroll to position [6691, 0]
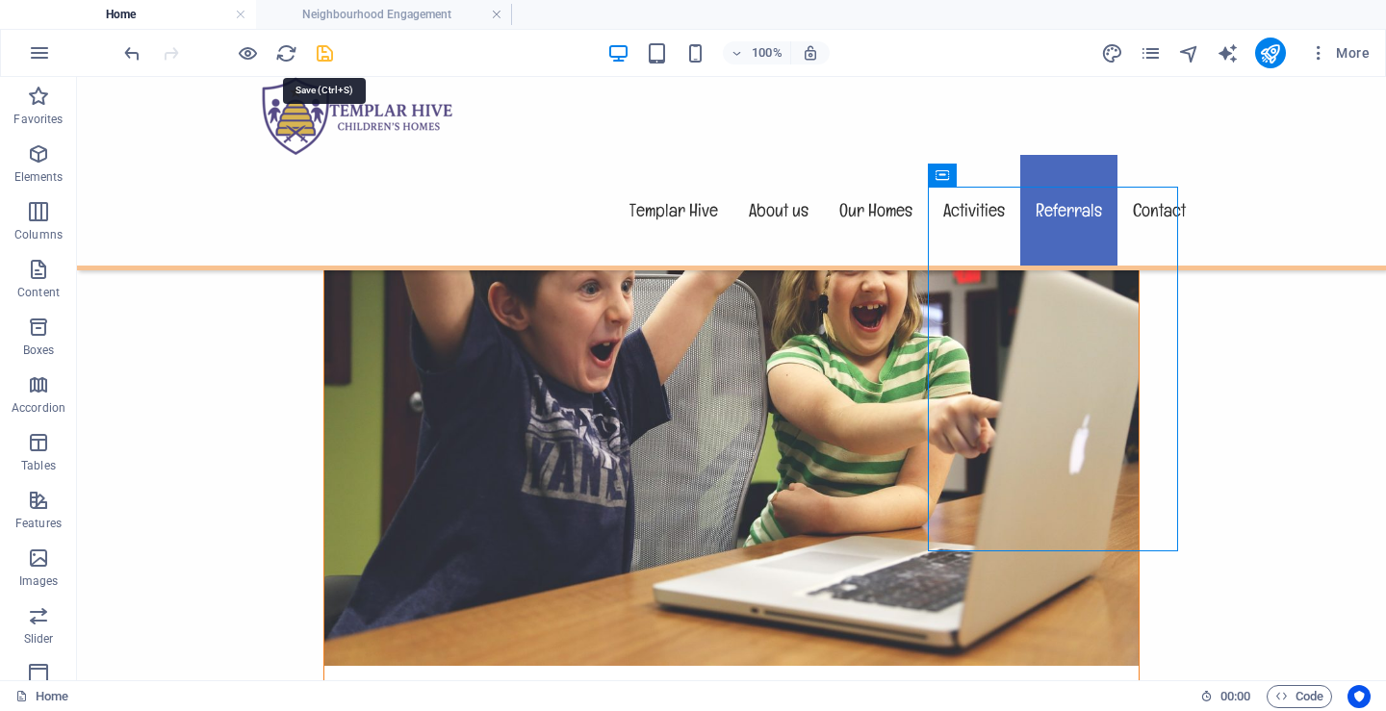
click at [329, 53] on icon "save" at bounding box center [325, 53] width 22 height 22
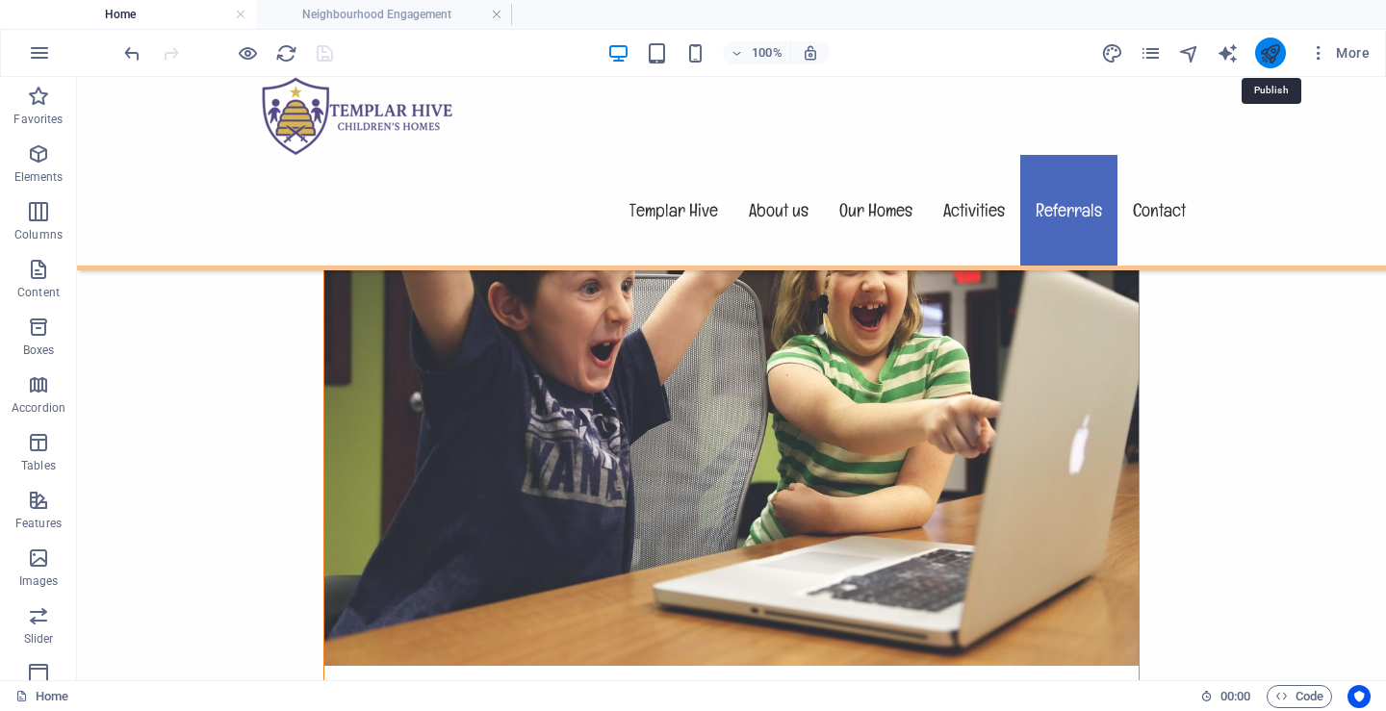
click at [1268, 54] on icon "publish" at bounding box center [1270, 53] width 22 height 22
